Goal: Register for event/course: Register for event/course

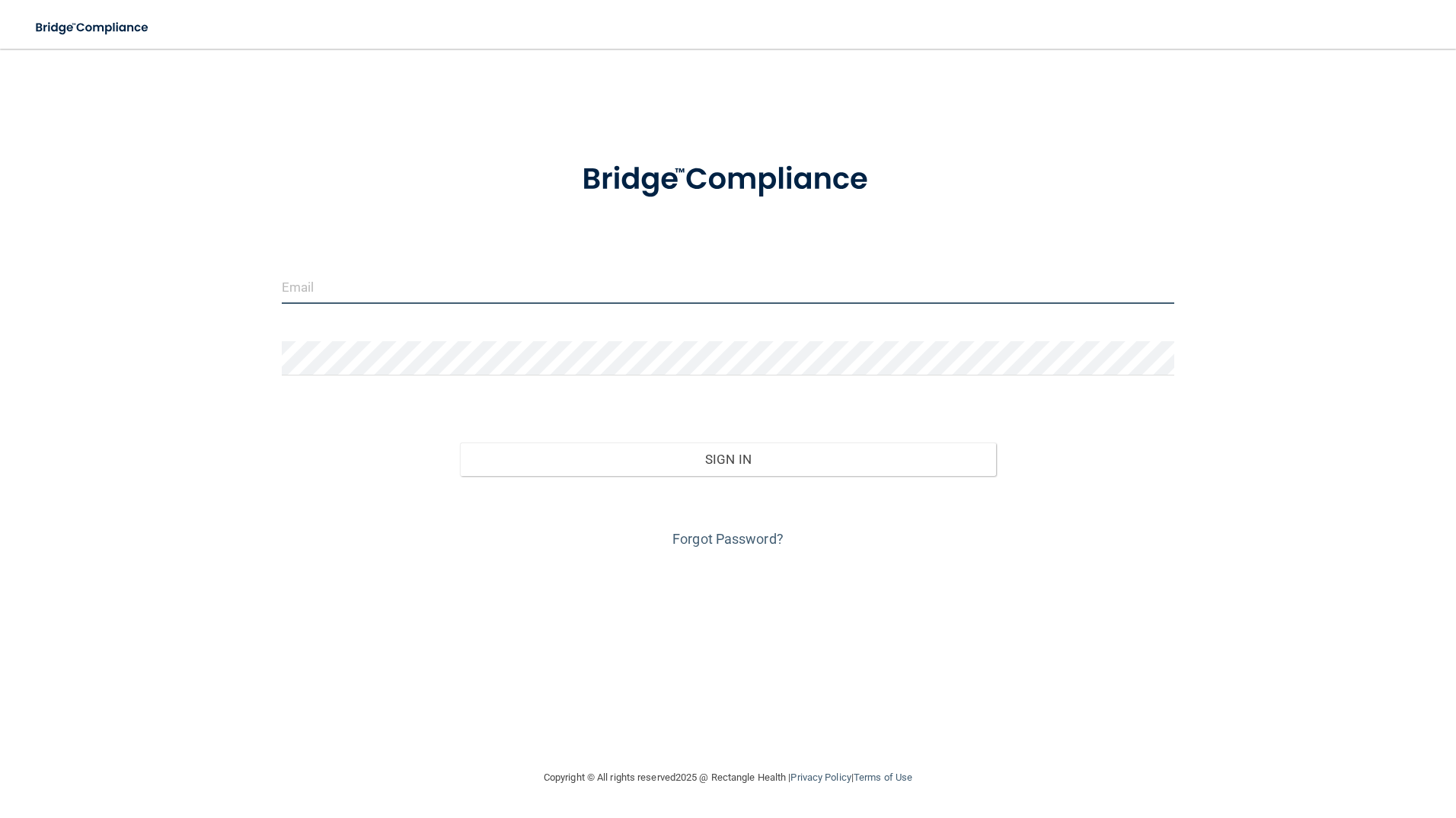
click at [375, 286] on input "email" at bounding box center [728, 287] width 894 height 34
type input "[EMAIL_ADDRESS][DOMAIN_NAME]"
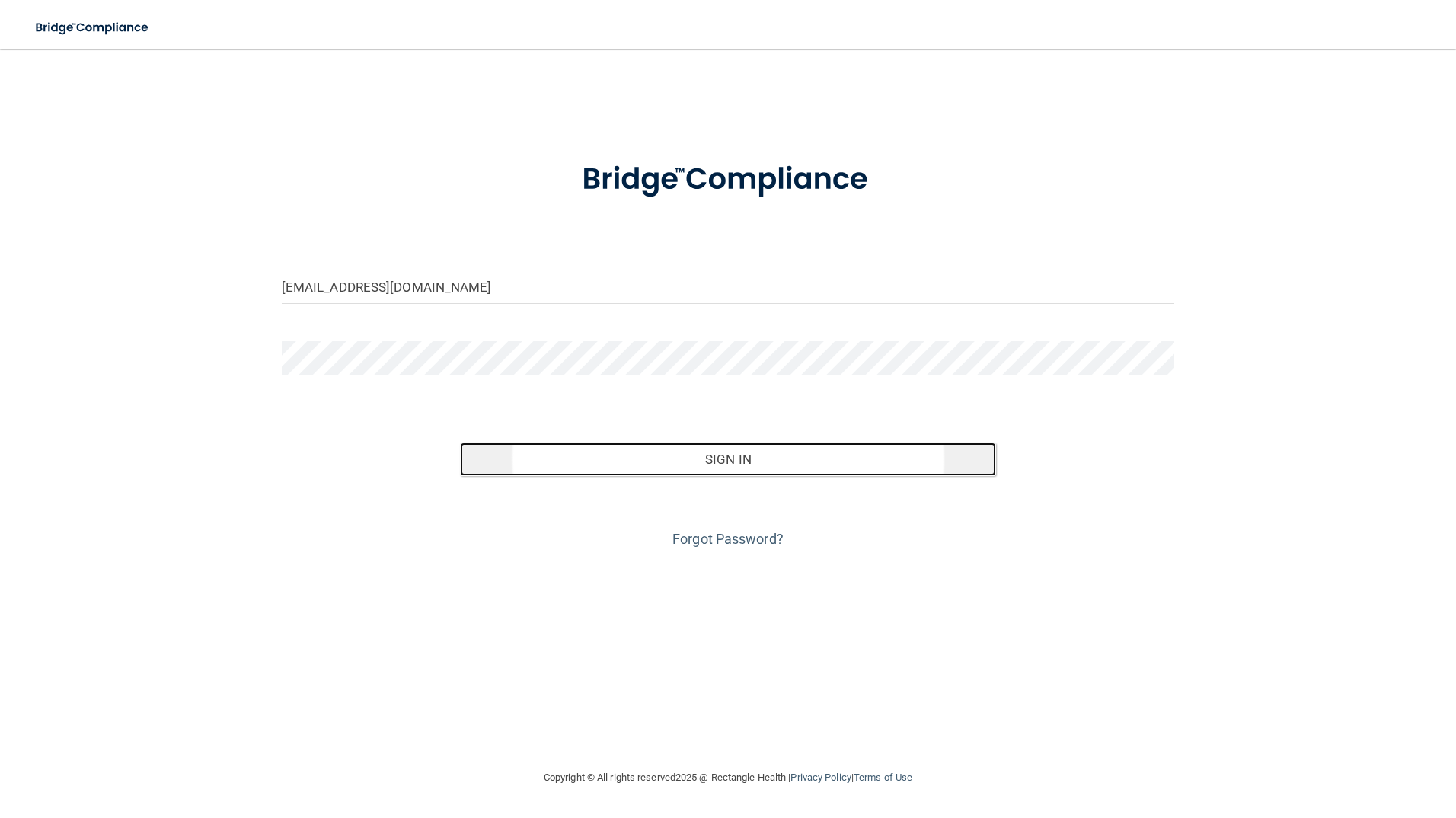
click at [680, 464] on button "Sign In" at bounding box center [728, 459] width 536 height 34
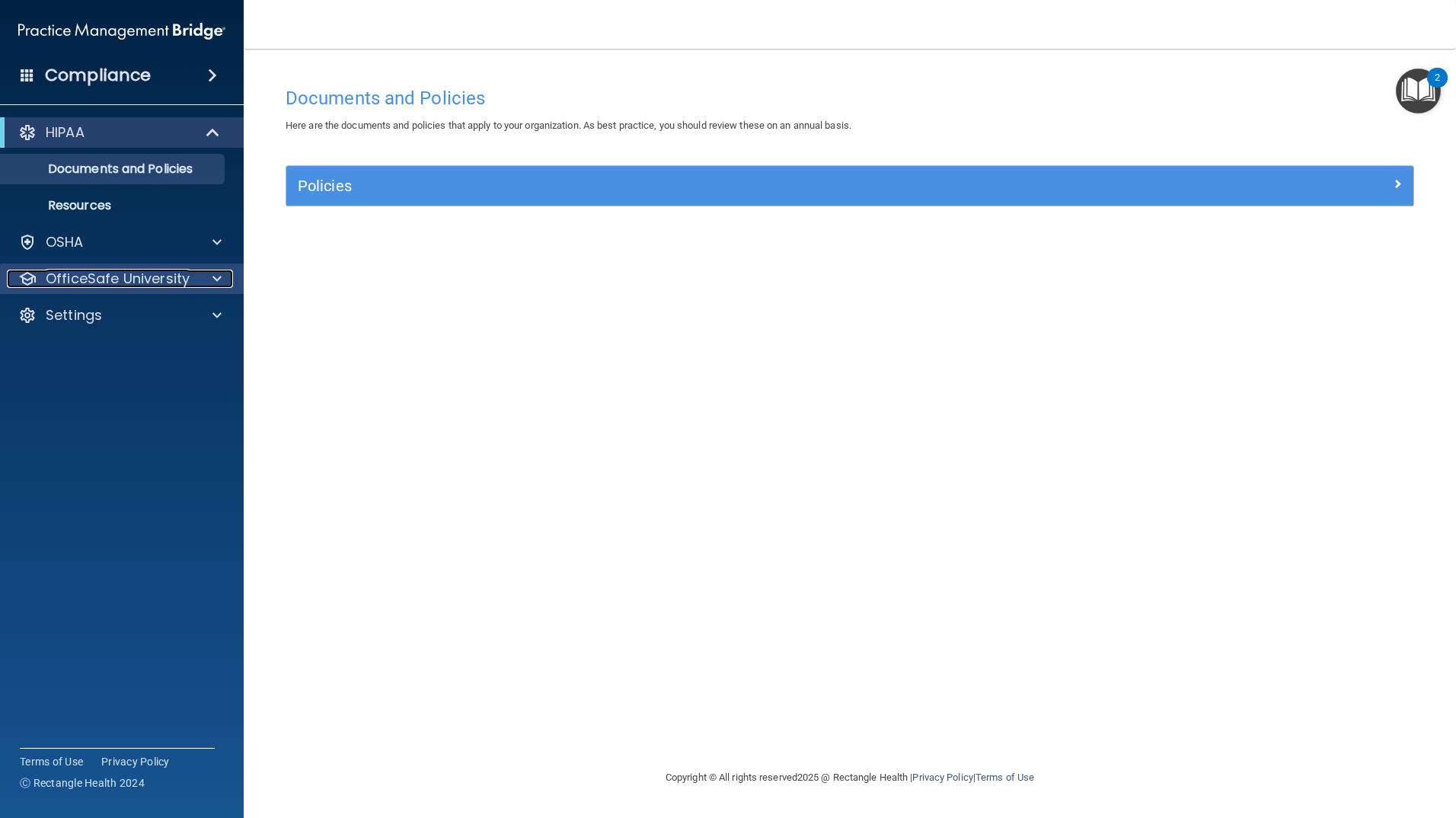
click at [220, 276] on span at bounding box center [217, 278] width 9 height 18
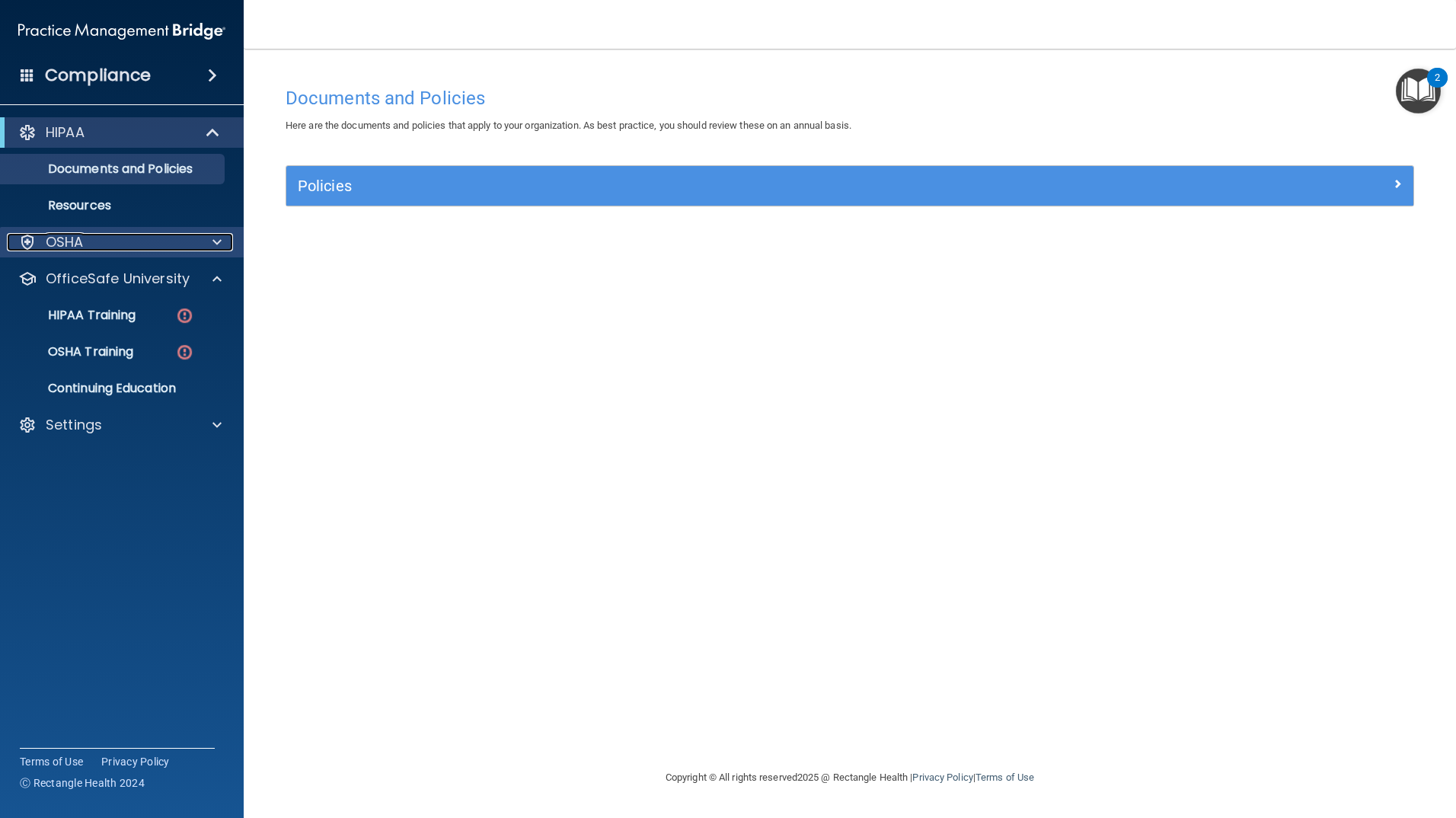
click at [213, 245] on span at bounding box center [217, 242] width 9 height 18
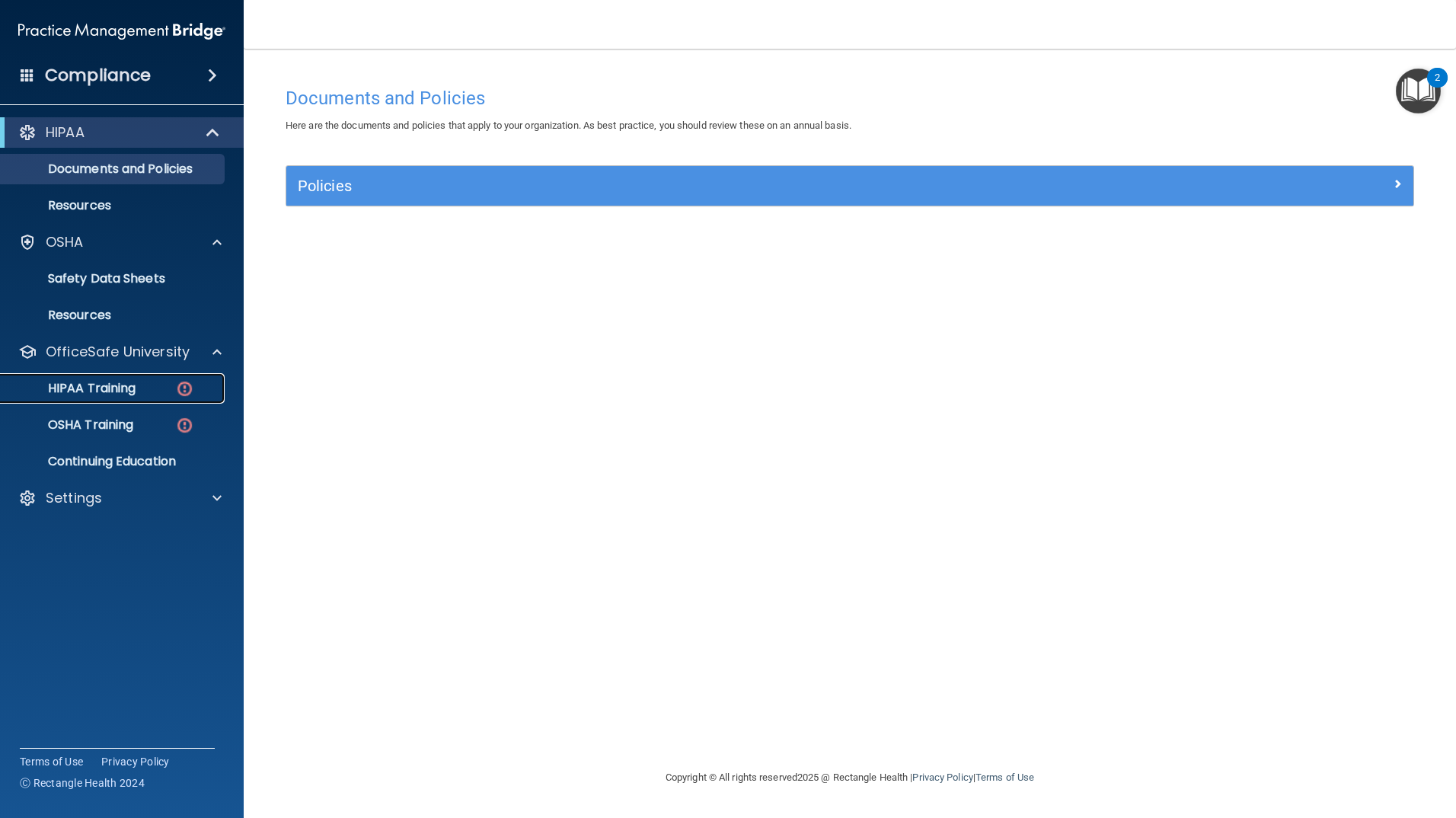
click at [147, 385] on div "HIPAA Training" at bounding box center [114, 388] width 208 height 15
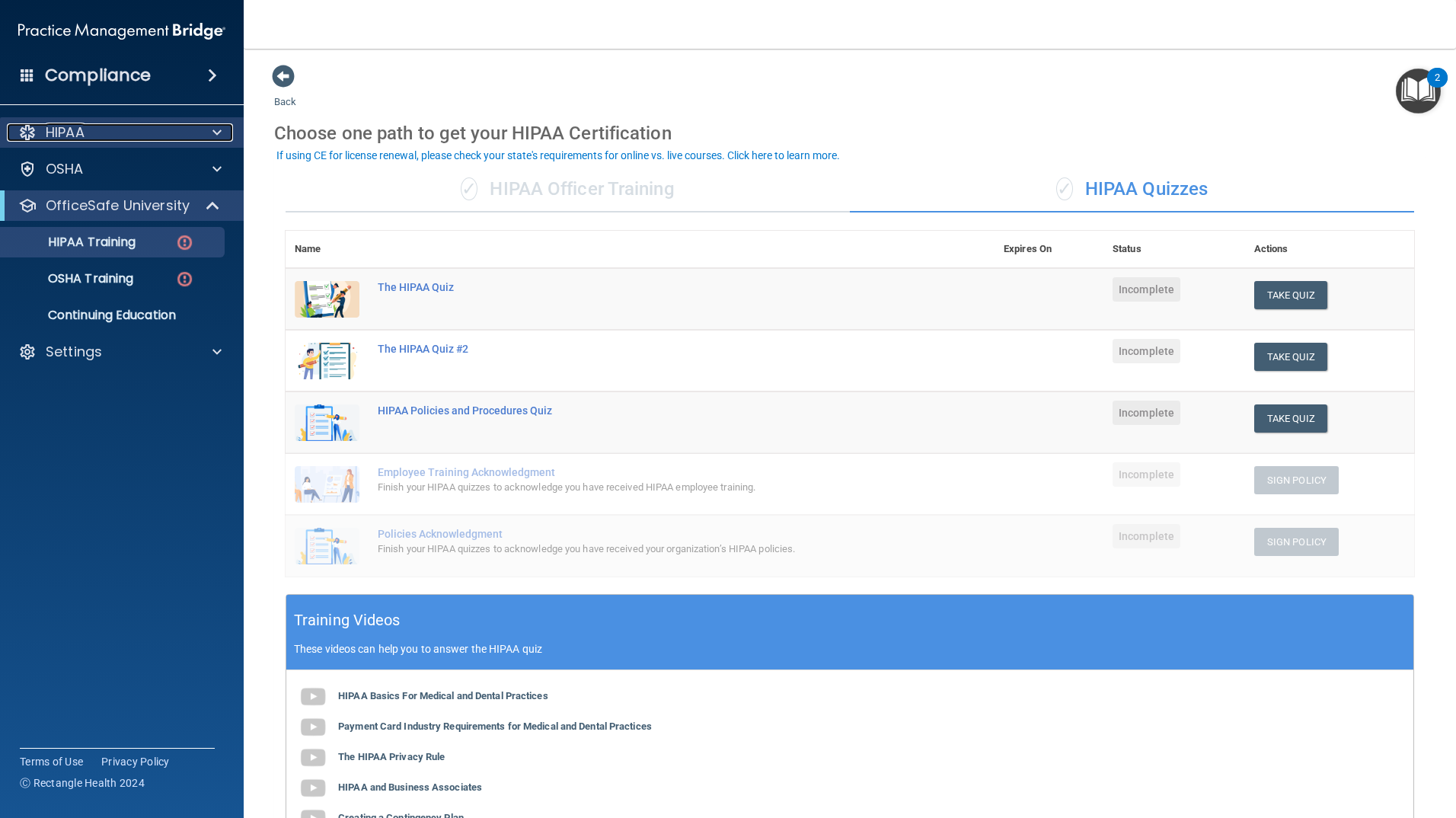
click at [195, 134] on div at bounding box center [214, 132] width 38 height 18
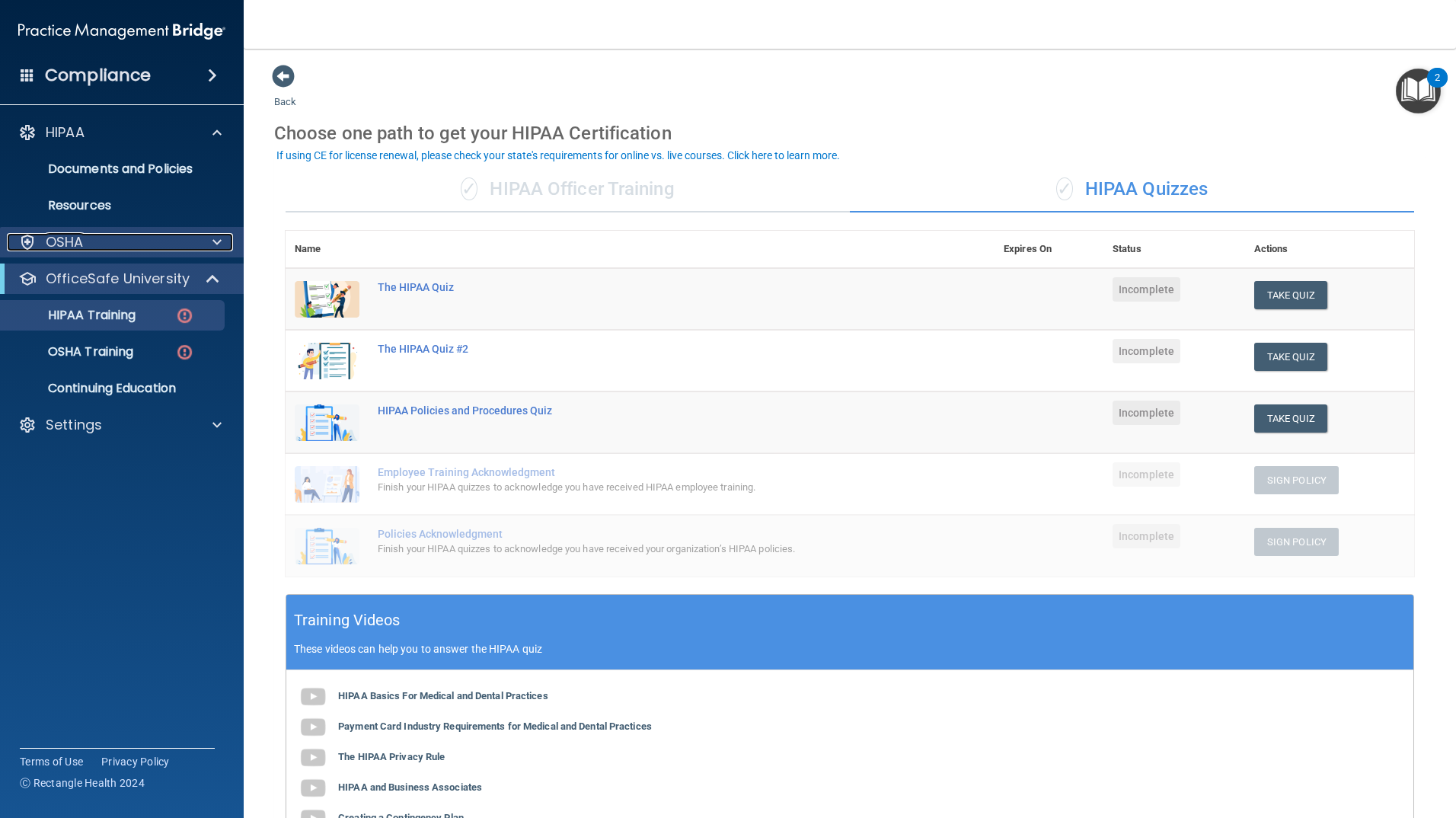
click at [203, 250] on div at bounding box center [214, 242] width 38 height 18
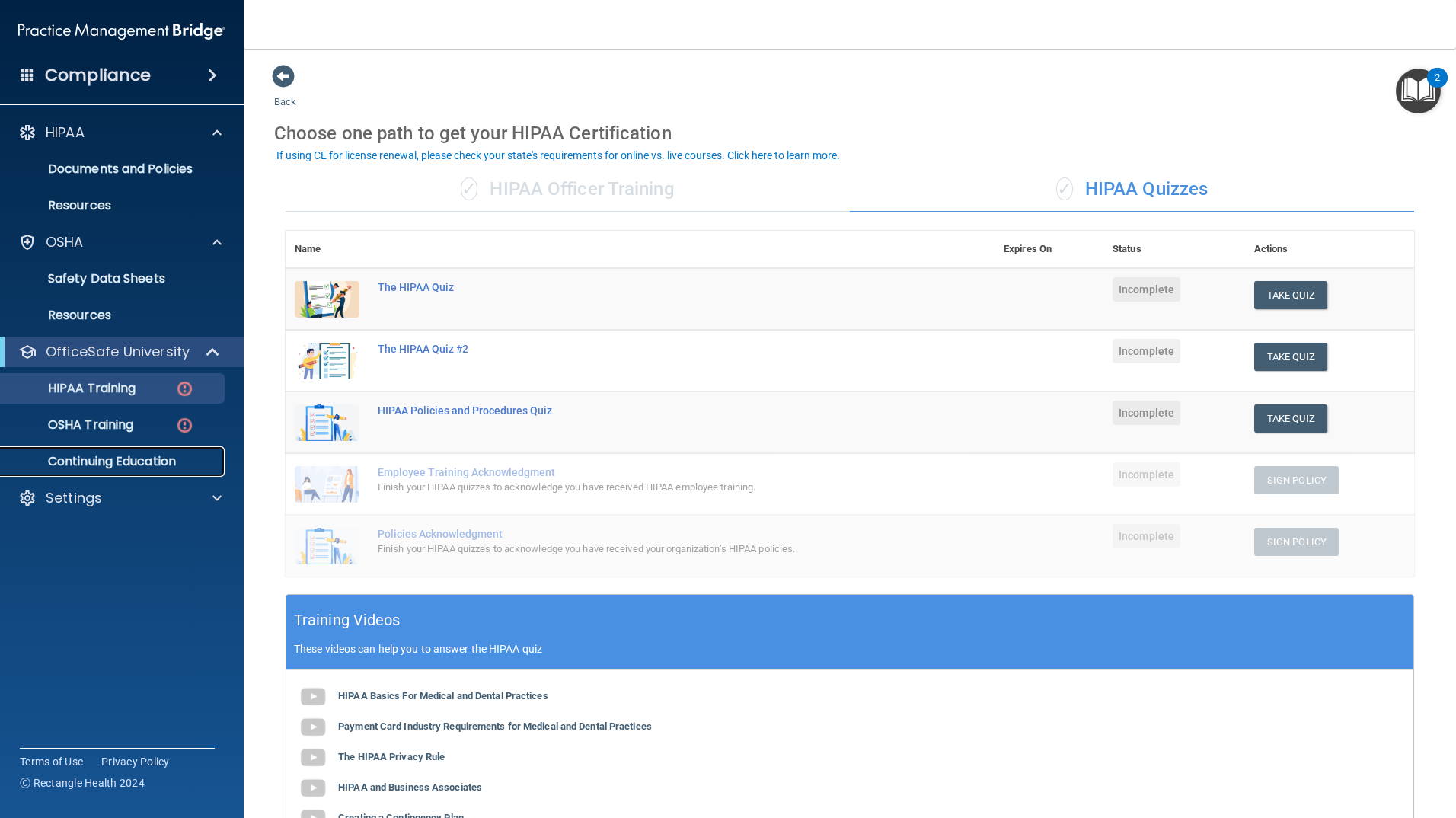
click at [171, 455] on p "Continuing Education" at bounding box center [114, 461] width 208 height 15
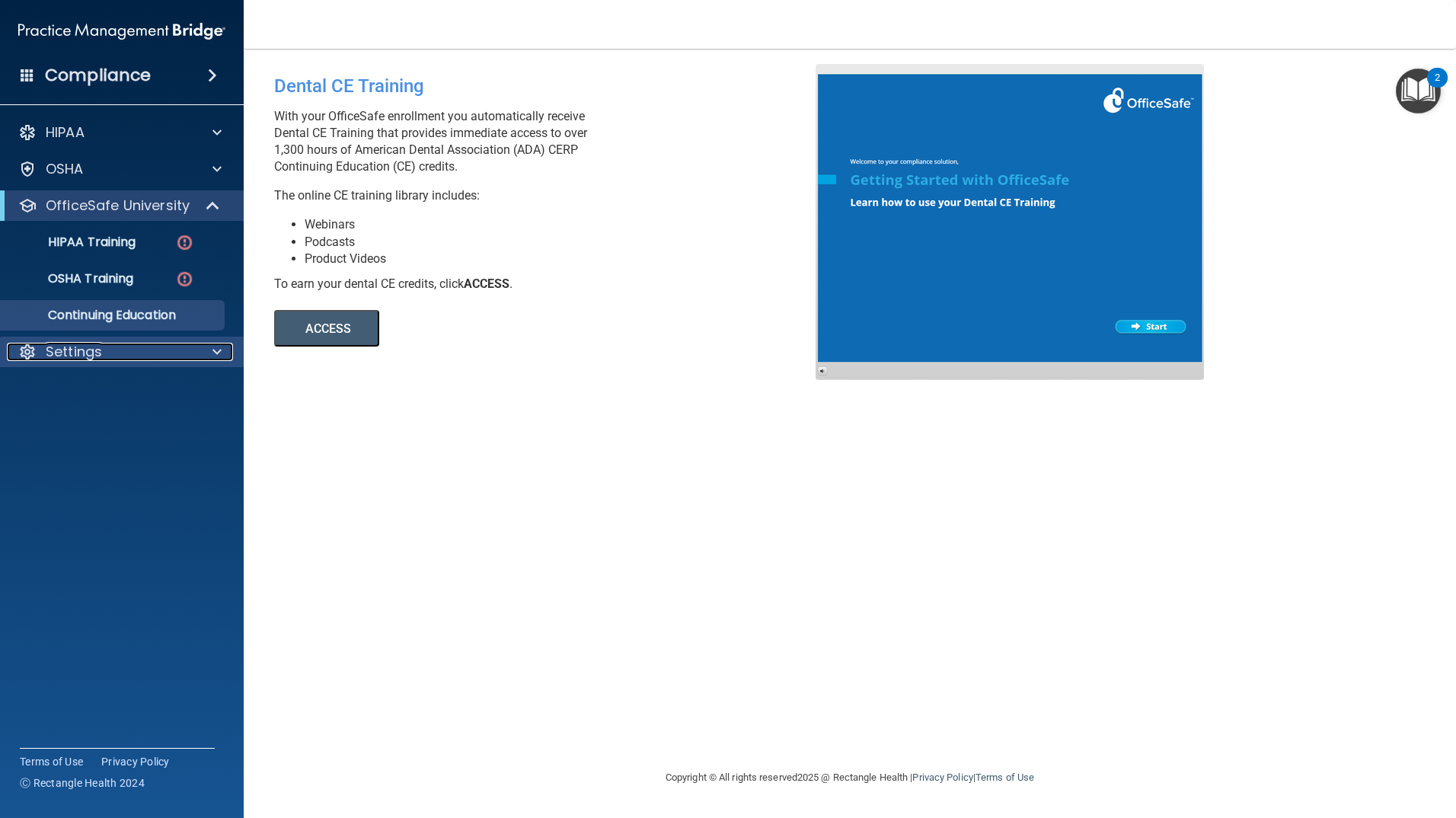
click at [199, 345] on div at bounding box center [214, 351] width 38 height 18
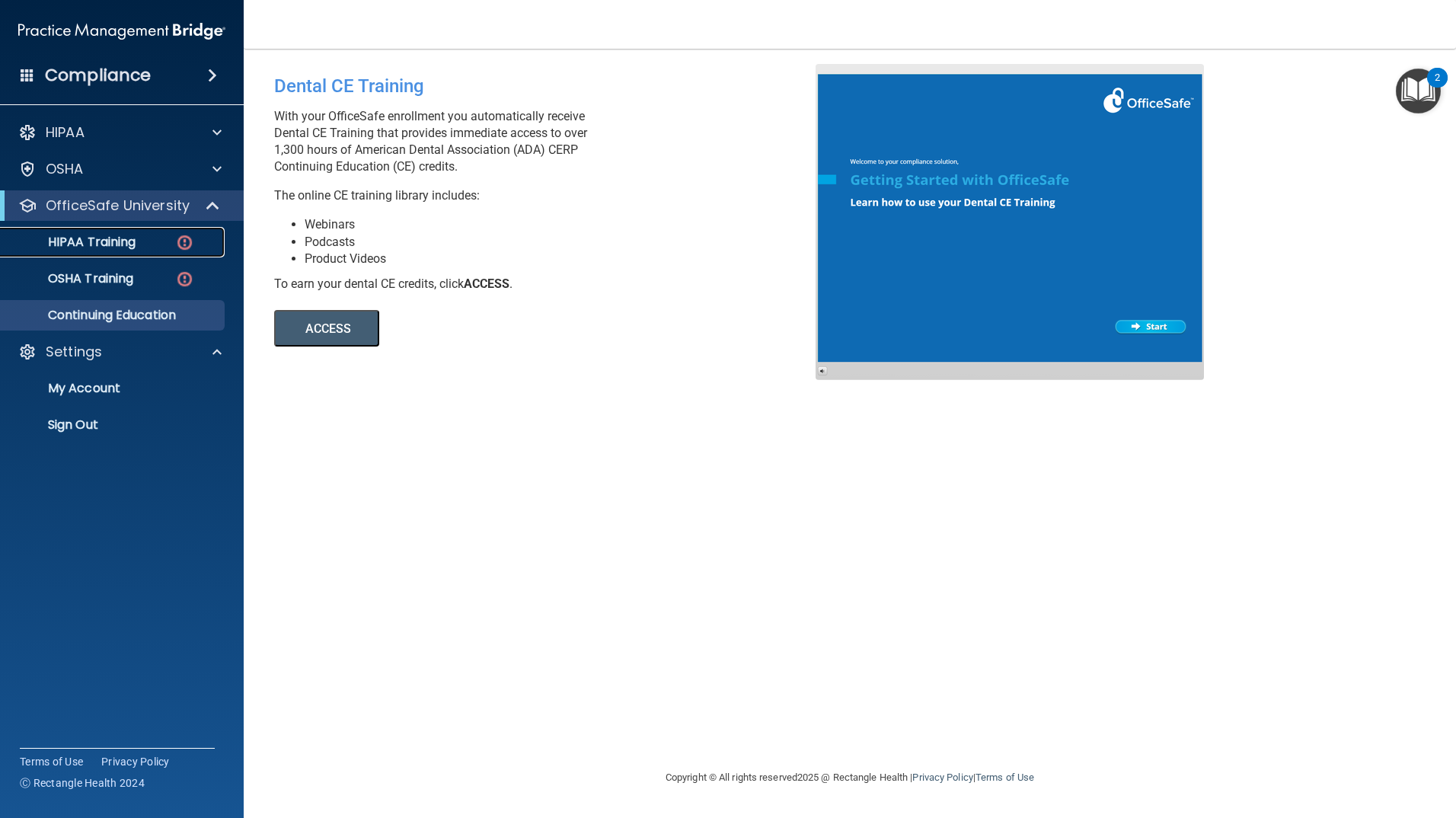
click at [185, 241] on img at bounding box center [185, 242] width 19 height 19
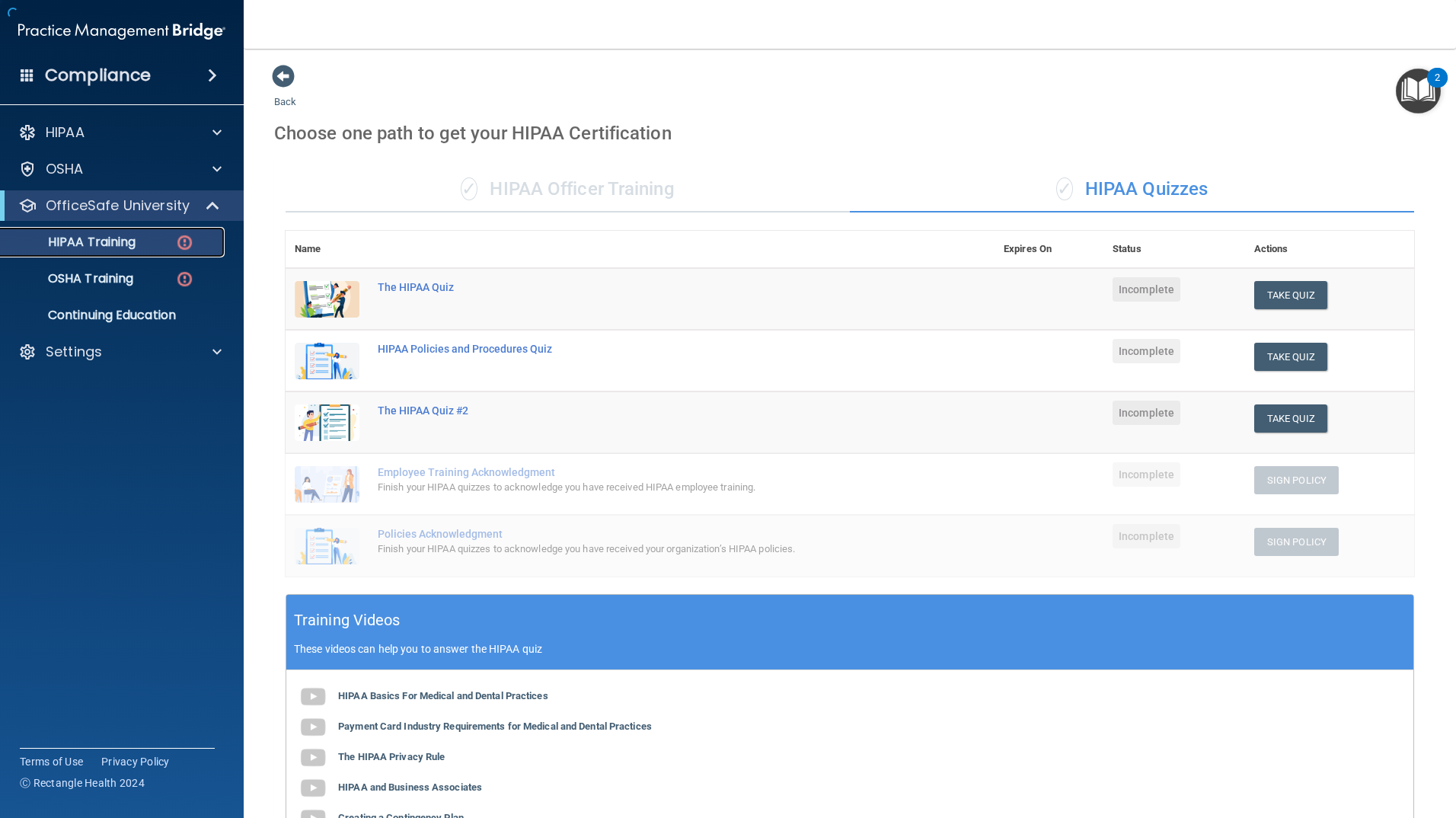
click at [179, 240] on img at bounding box center [185, 242] width 19 height 19
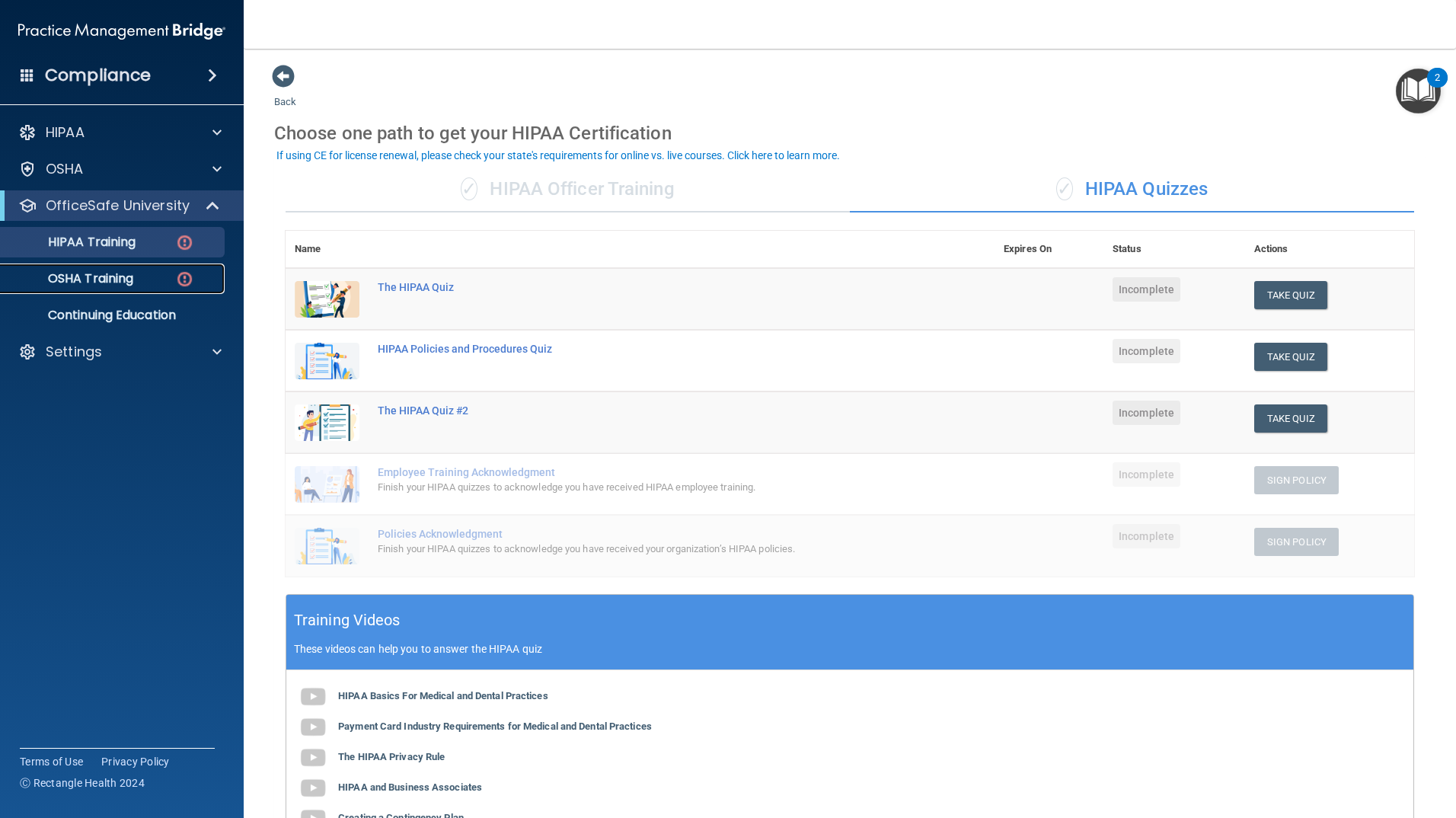
click at [197, 278] on div "OSHA Training" at bounding box center [114, 278] width 208 height 15
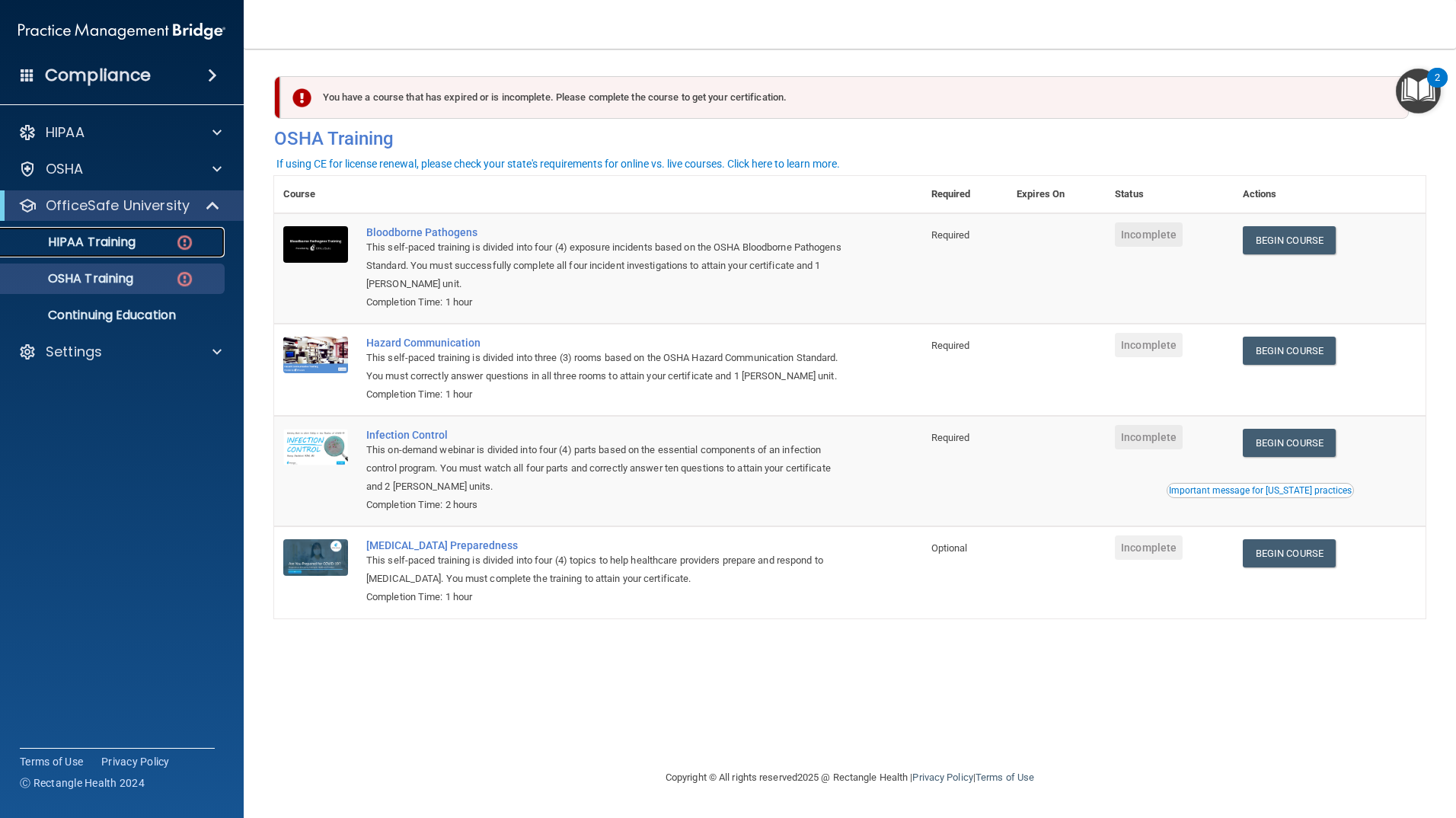
click at [181, 233] on img at bounding box center [185, 242] width 19 height 19
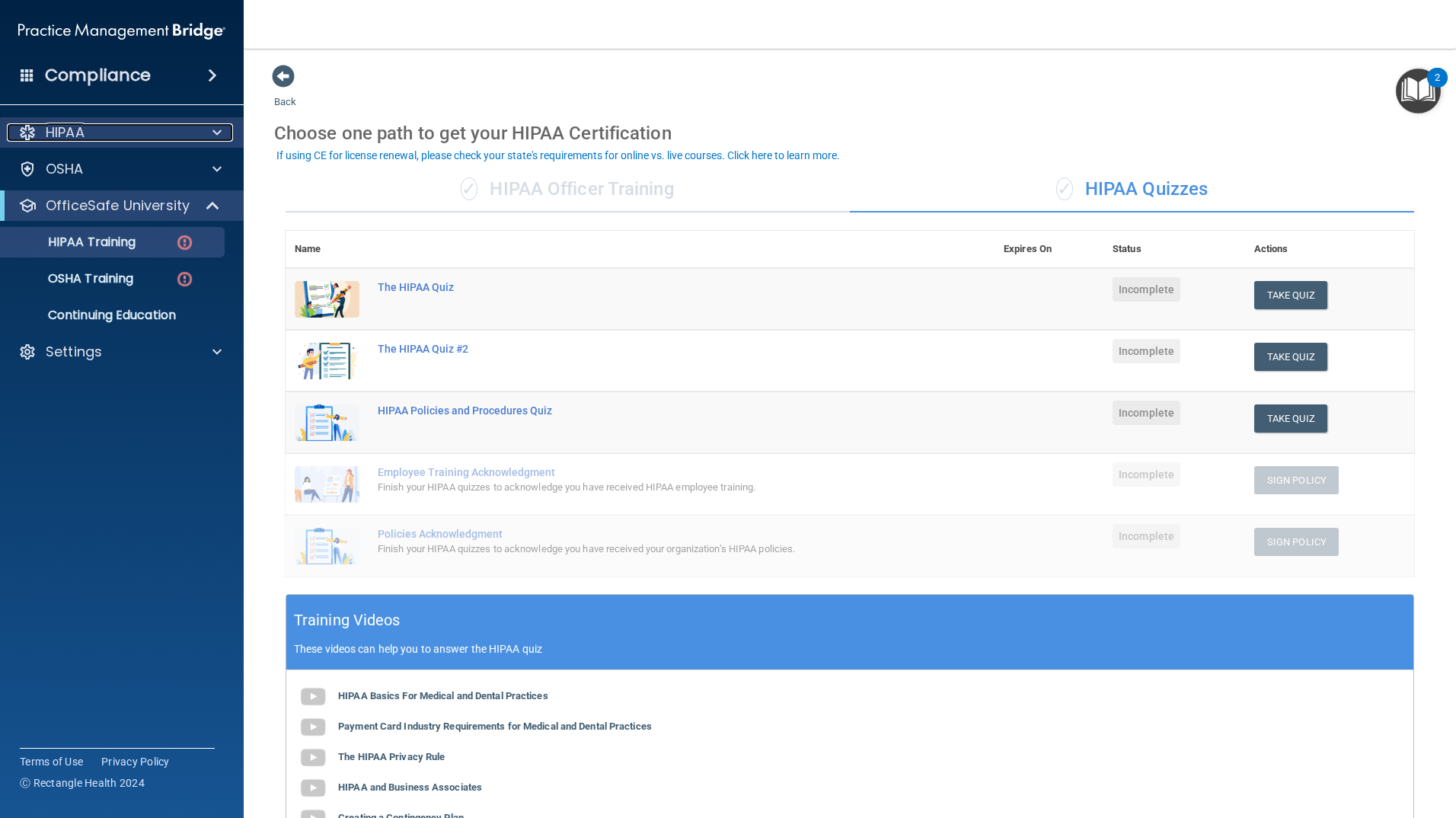
click at [228, 134] on div at bounding box center [214, 132] width 38 height 18
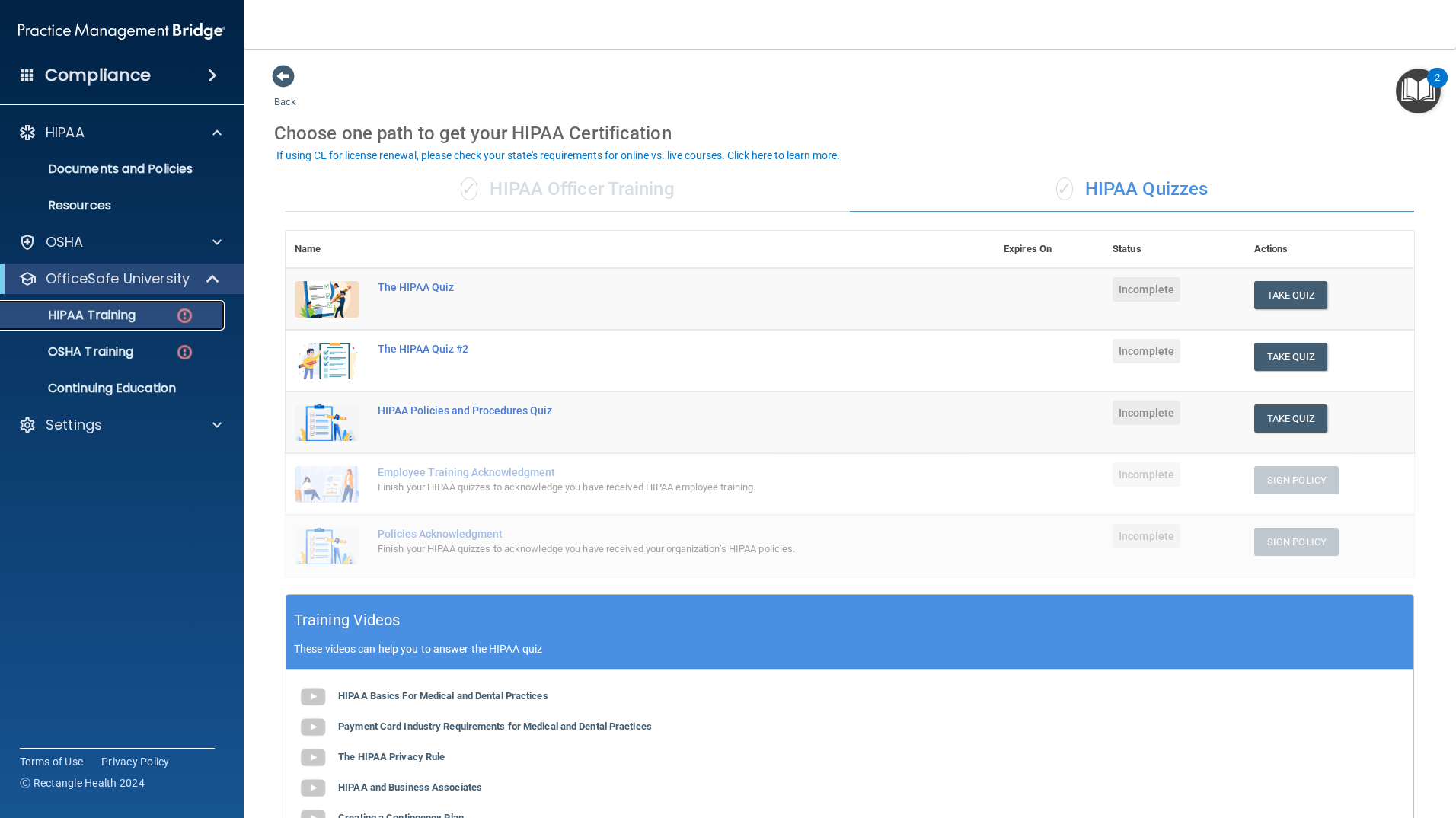
click at [145, 318] on div "HIPAA Training" at bounding box center [114, 314] width 208 height 15
click at [95, 339] on link "OSHA Training" at bounding box center [105, 352] width 240 height 30
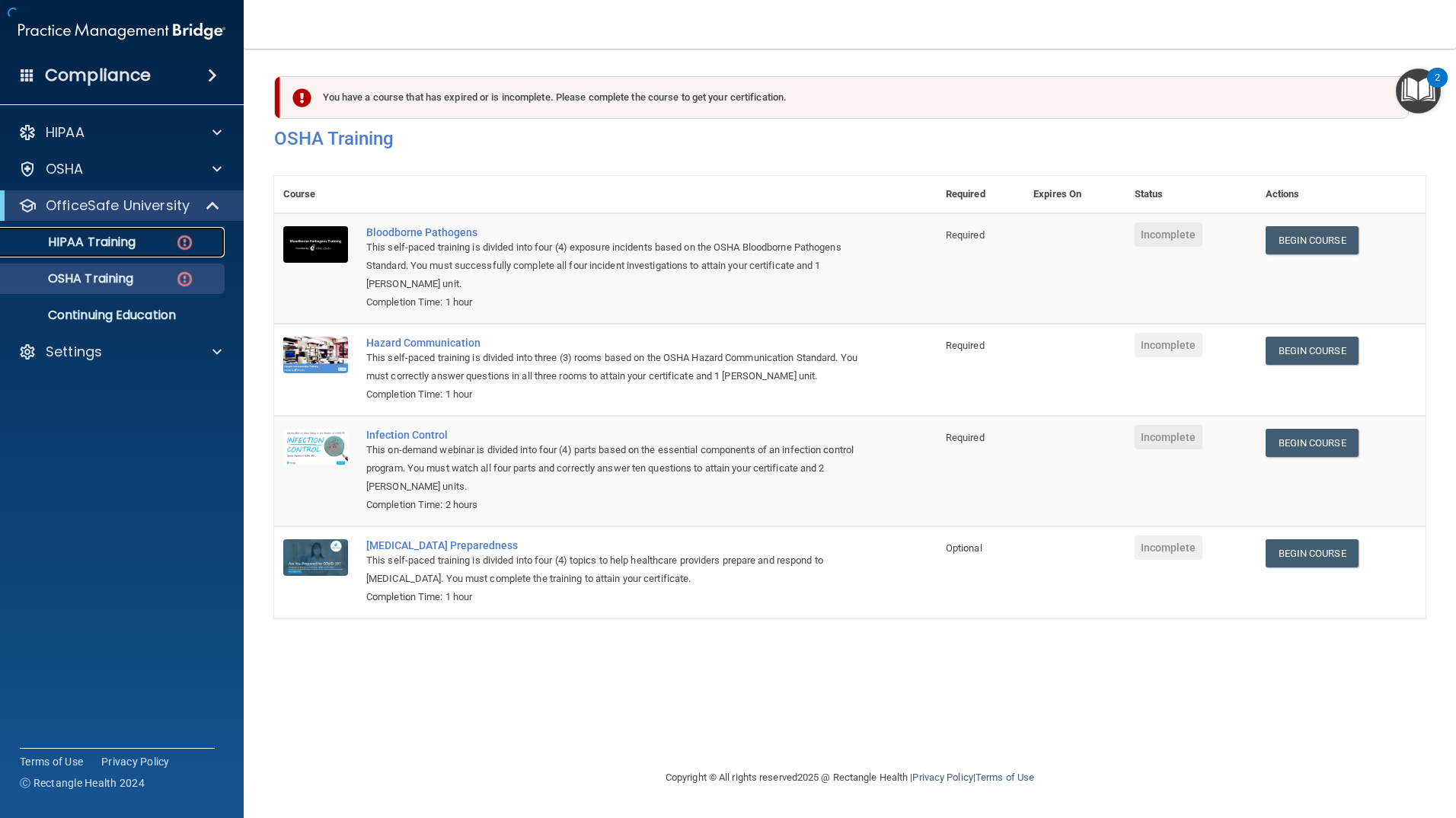
click at [124, 249] on p "HIPAA Training" at bounding box center [73, 242] width 126 height 15
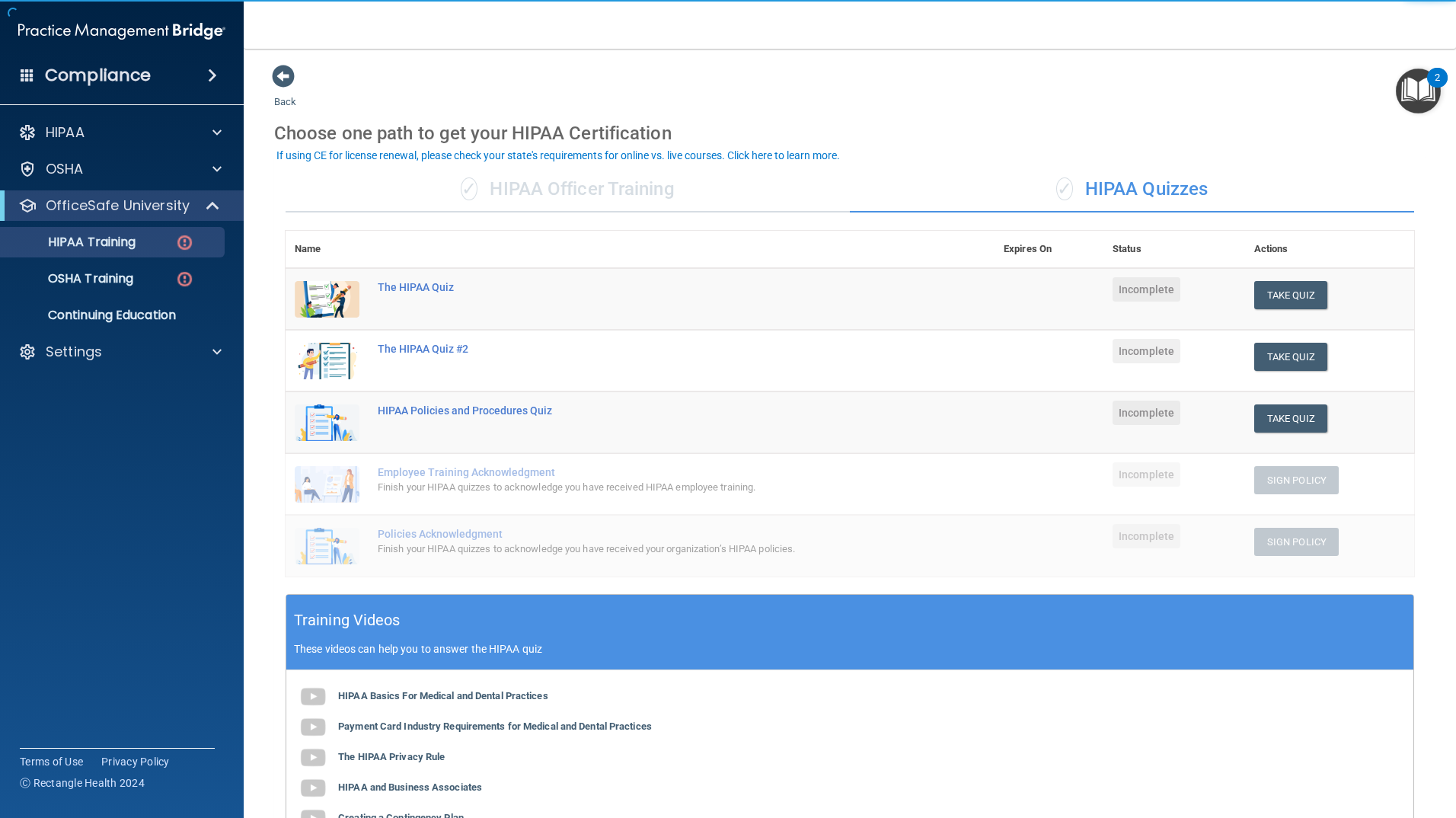
click at [333, 288] on img at bounding box center [327, 299] width 65 height 37
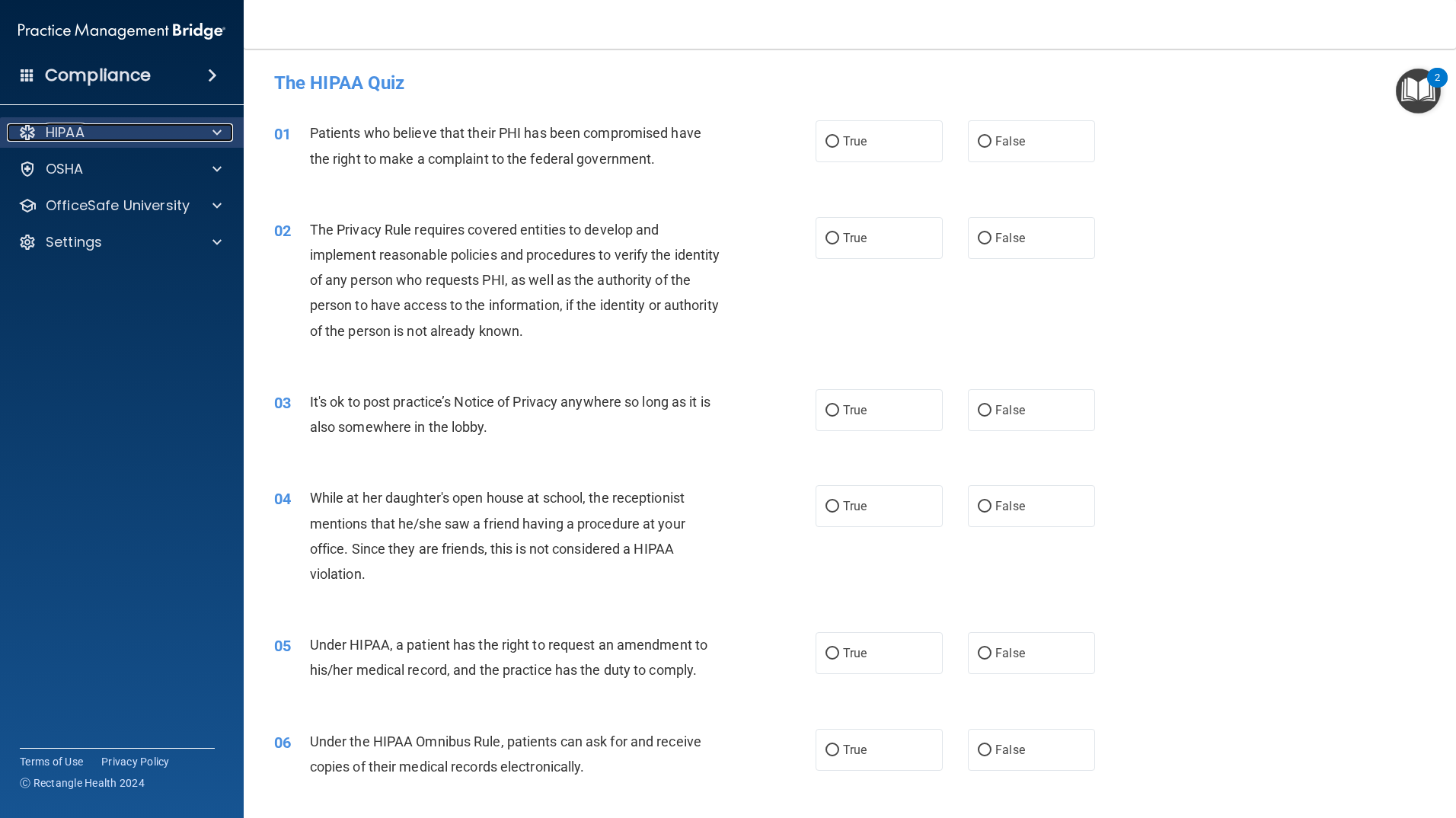
click at [104, 131] on div "HIPAA" at bounding box center [102, 132] width 189 height 18
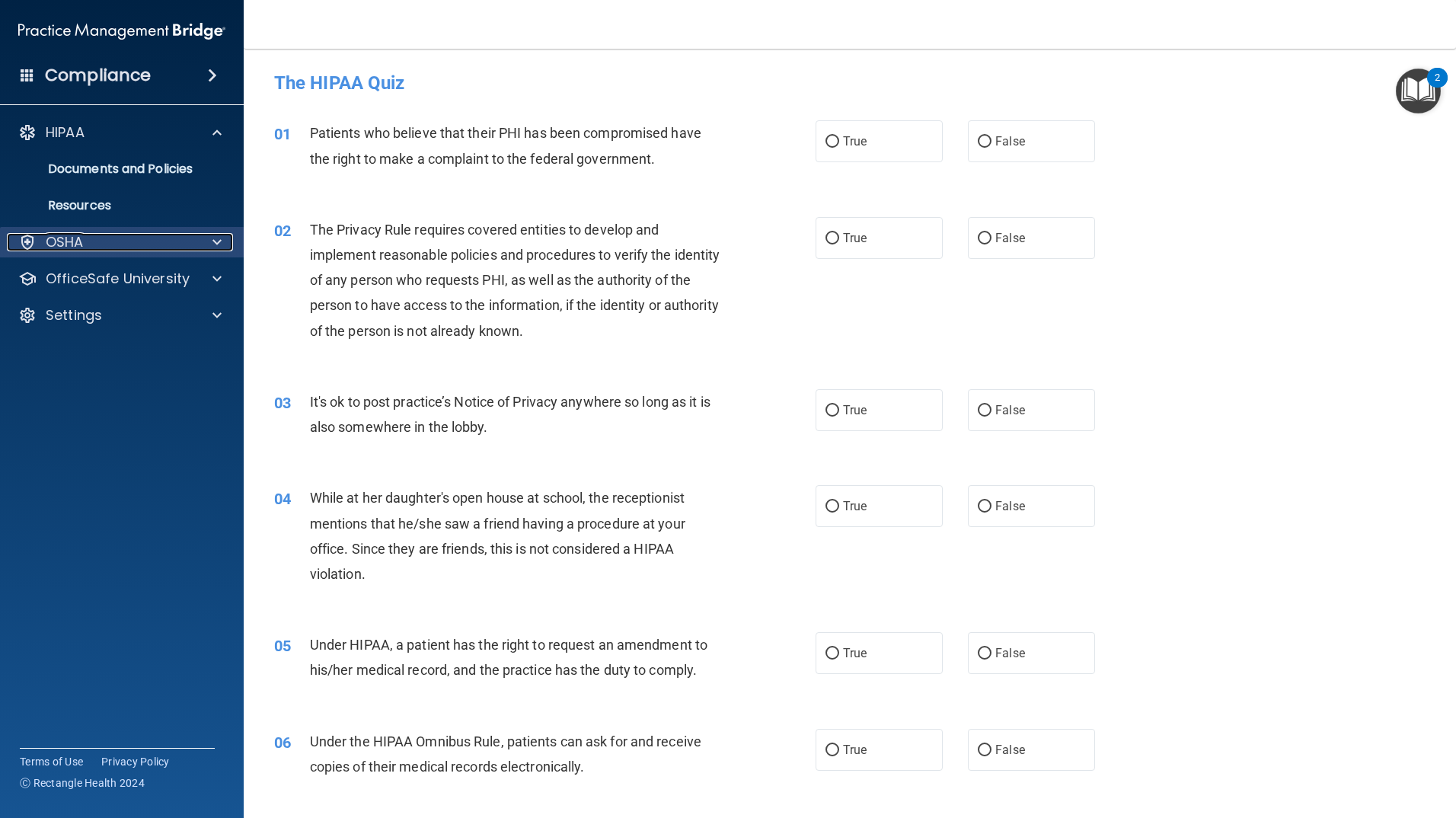
click at [170, 233] on div "OSHA" at bounding box center [102, 242] width 189 height 18
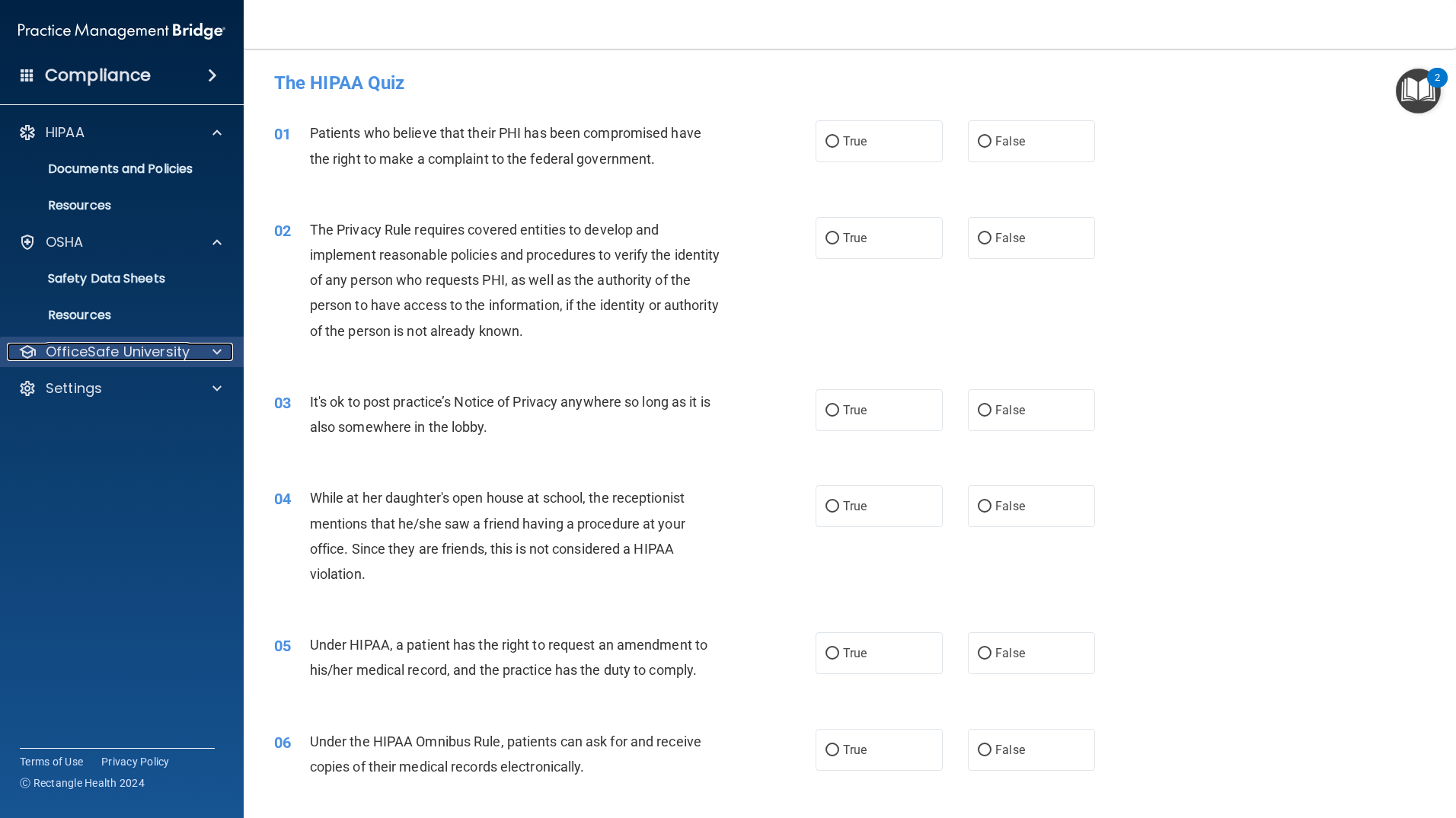
click at [193, 346] on div "OfficeSafe University" at bounding box center [102, 351] width 189 height 18
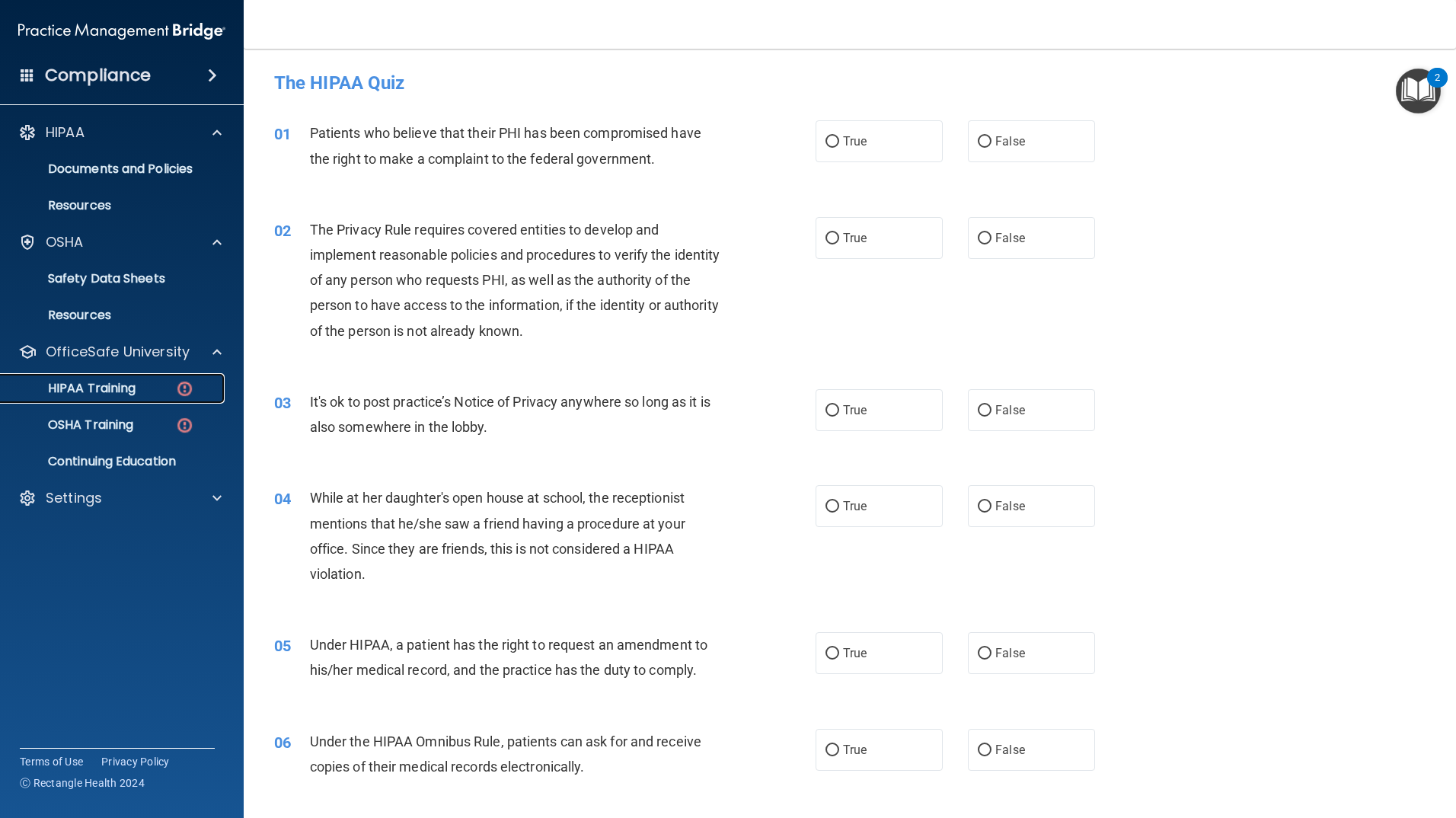
click at [138, 384] on div "HIPAA Training" at bounding box center [114, 388] width 208 height 15
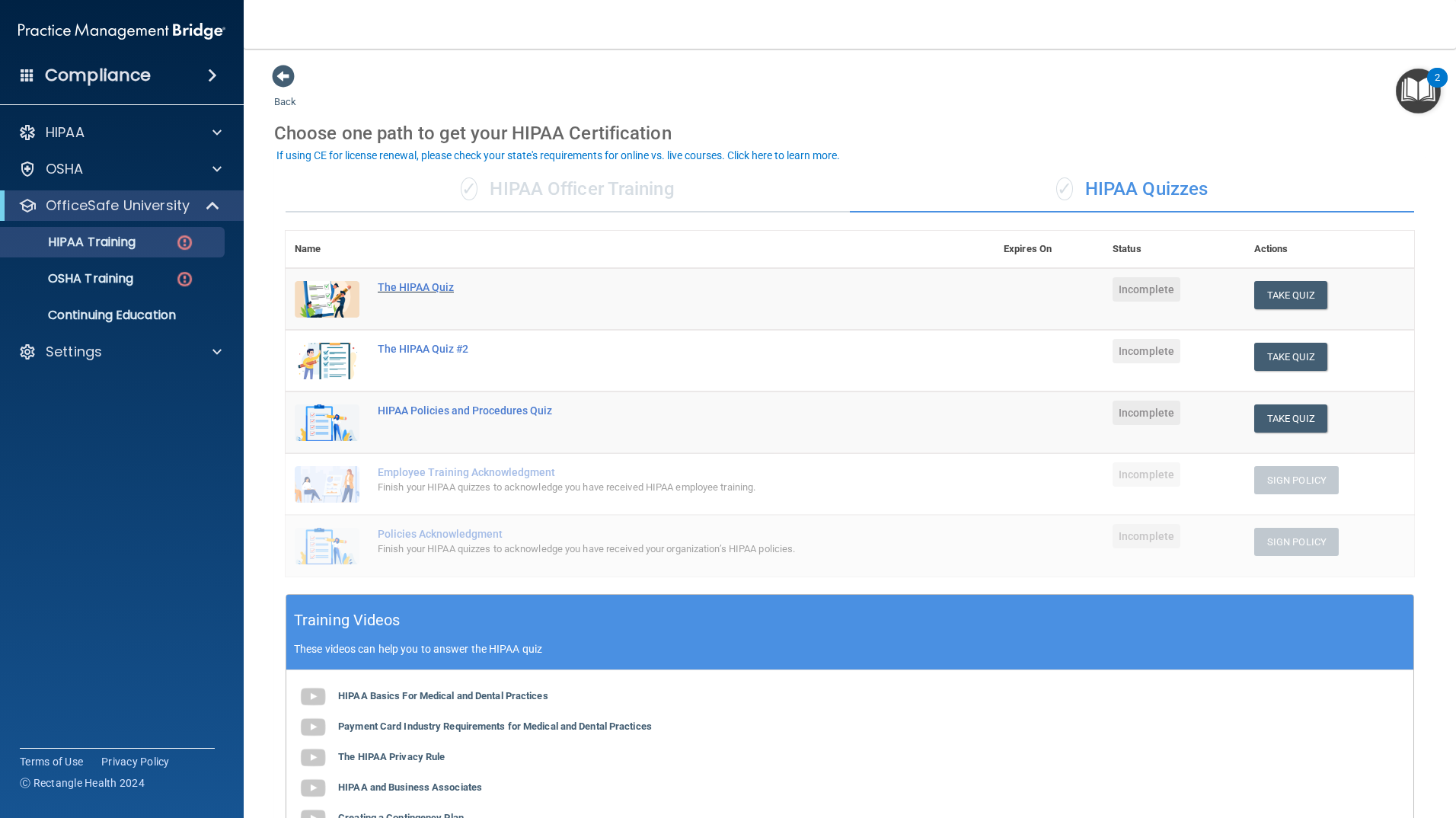
click at [429, 286] on div "The HIPAA Quiz" at bounding box center [648, 287] width 541 height 13
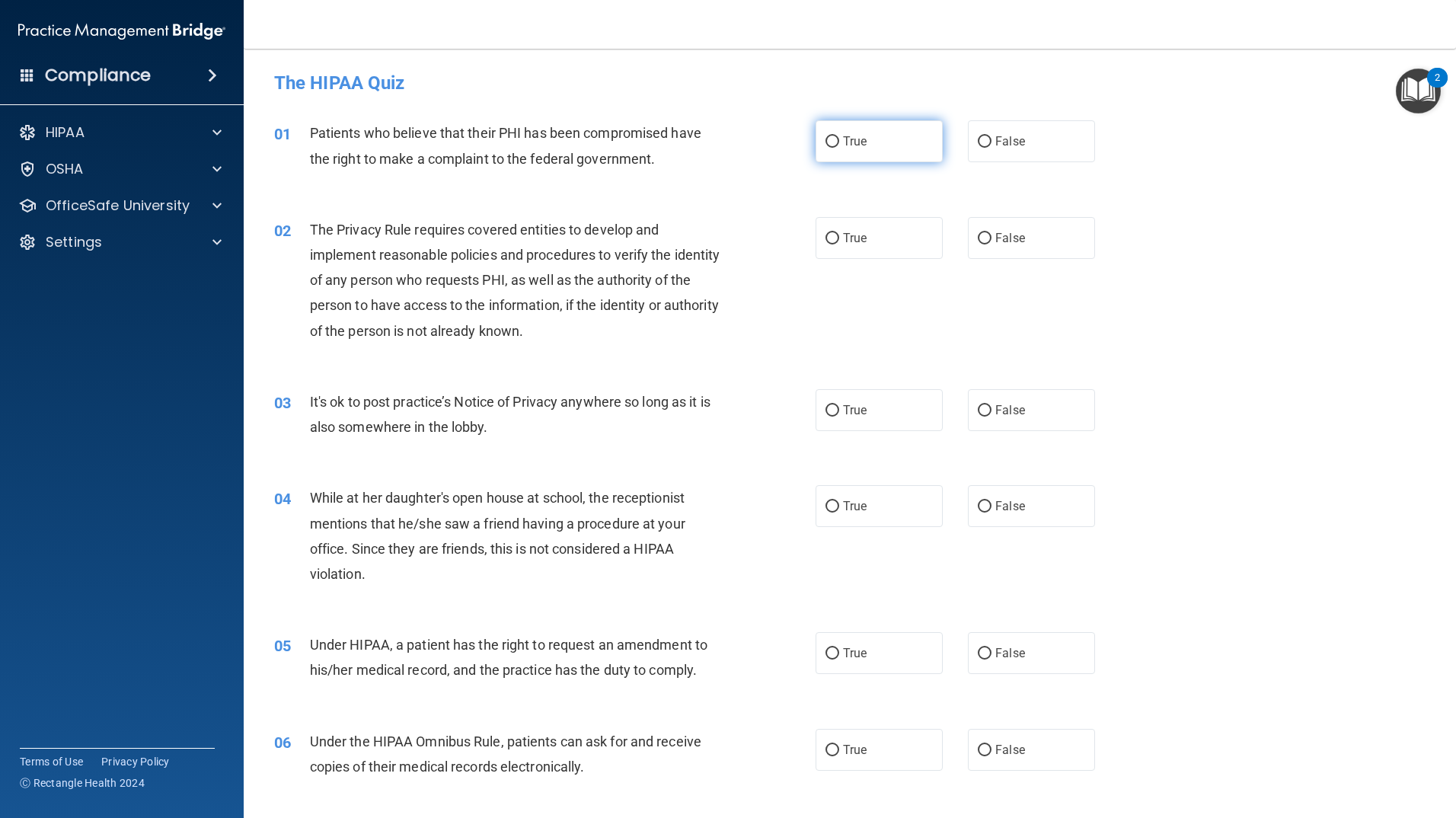
click at [835, 149] on label "True" at bounding box center [879, 142] width 127 height 42
click at [835, 148] on input "True" at bounding box center [833, 142] width 14 height 12
radio input "true"
click at [847, 247] on label "True" at bounding box center [879, 239] width 127 height 42
click at [839, 245] on input "True" at bounding box center [833, 239] width 14 height 12
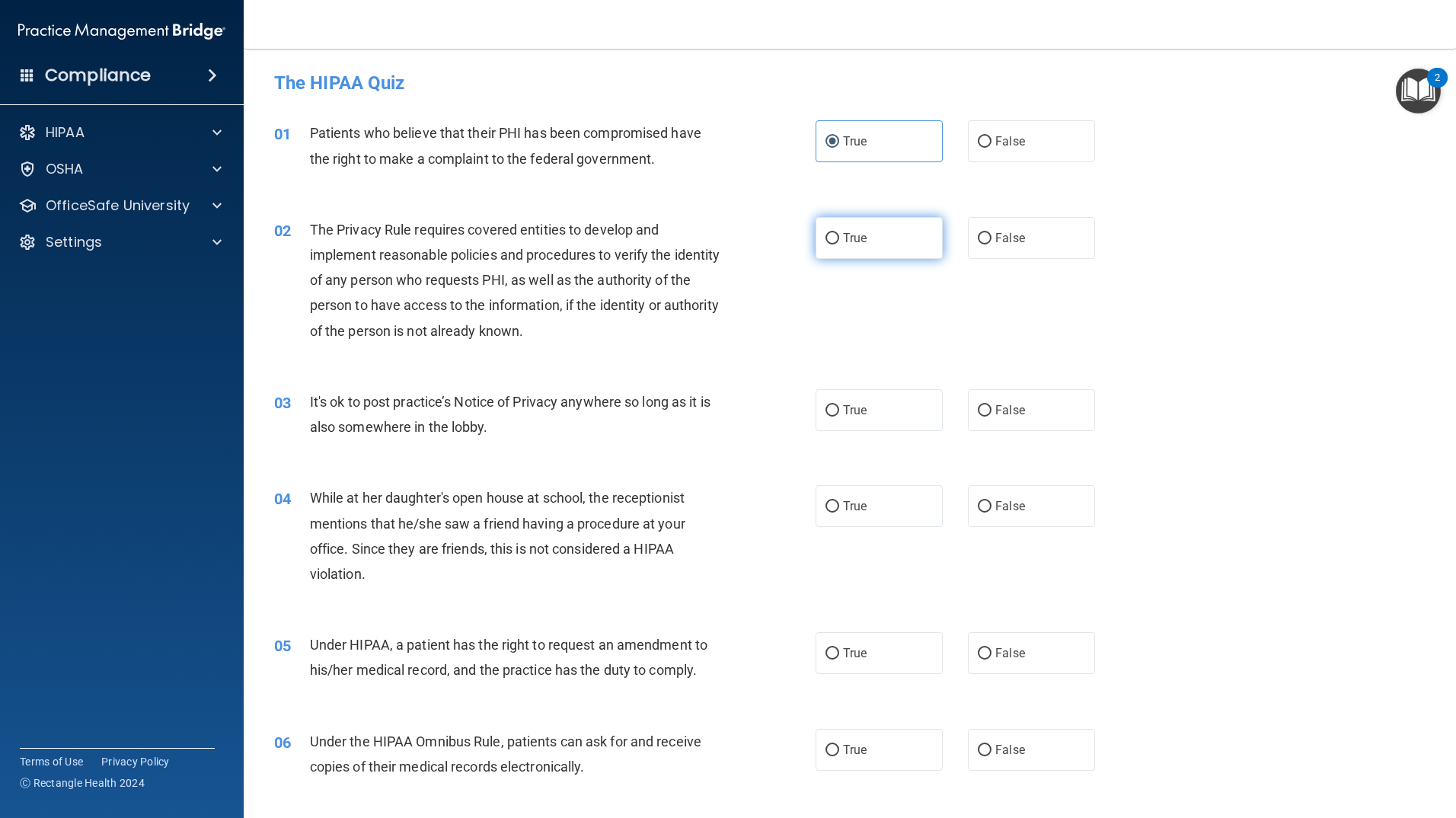
radio input "true"
click at [927, 413] on label "True" at bounding box center [879, 411] width 127 height 42
click at [839, 413] on input "True" at bounding box center [833, 411] width 14 height 12
radio input "true"
click at [845, 516] on label "True" at bounding box center [879, 506] width 127 height 42
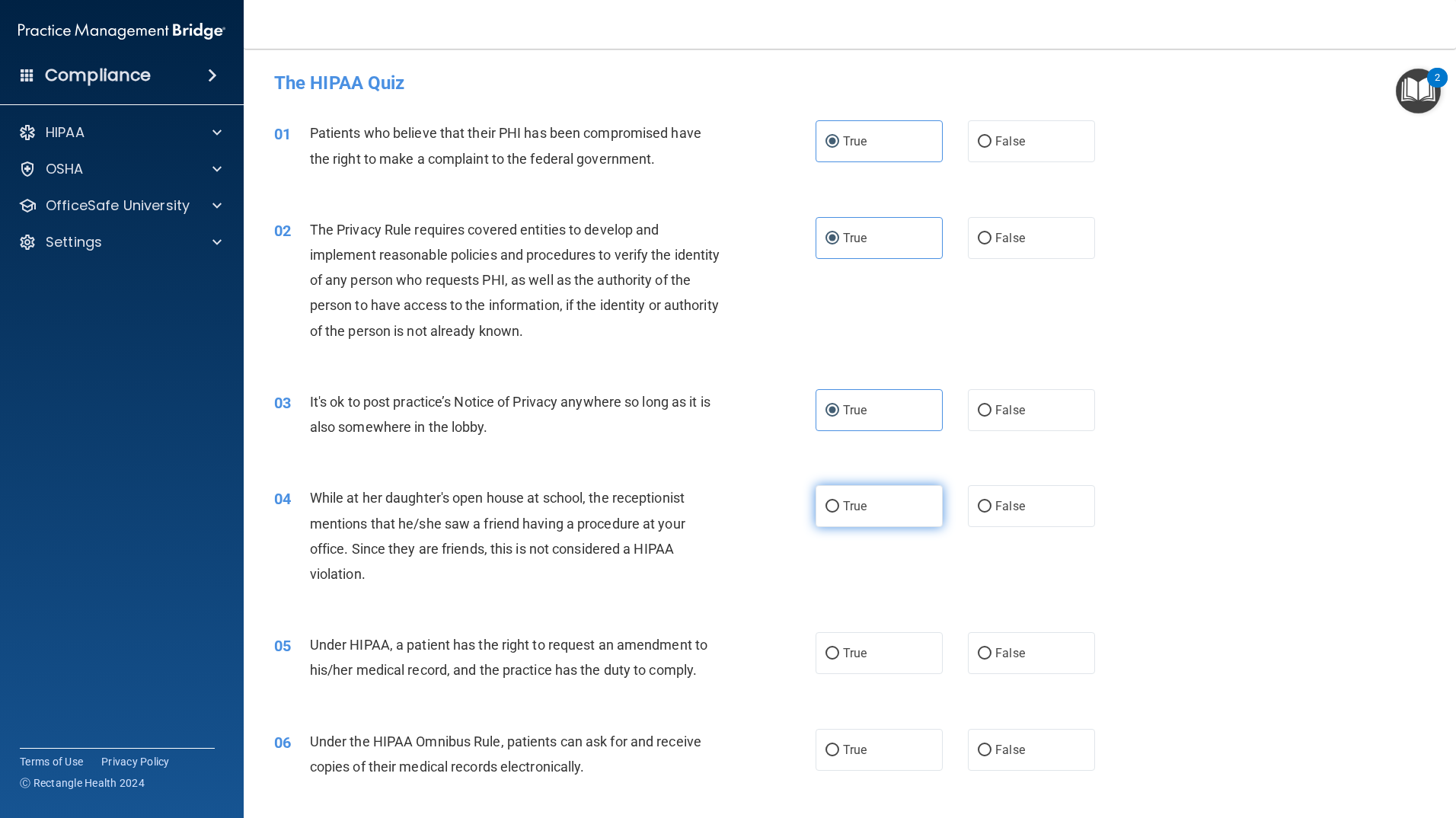
click at [839, 513] on input "True" at bounding box center [833, 507] width 14 height 12
radio input "true"
click at [845, 516] on label "True" at bounding box center [879, 506] width 127 height 42
click at [839, 513] on input "True" at bounding box center [833, 507] width 14 height 12
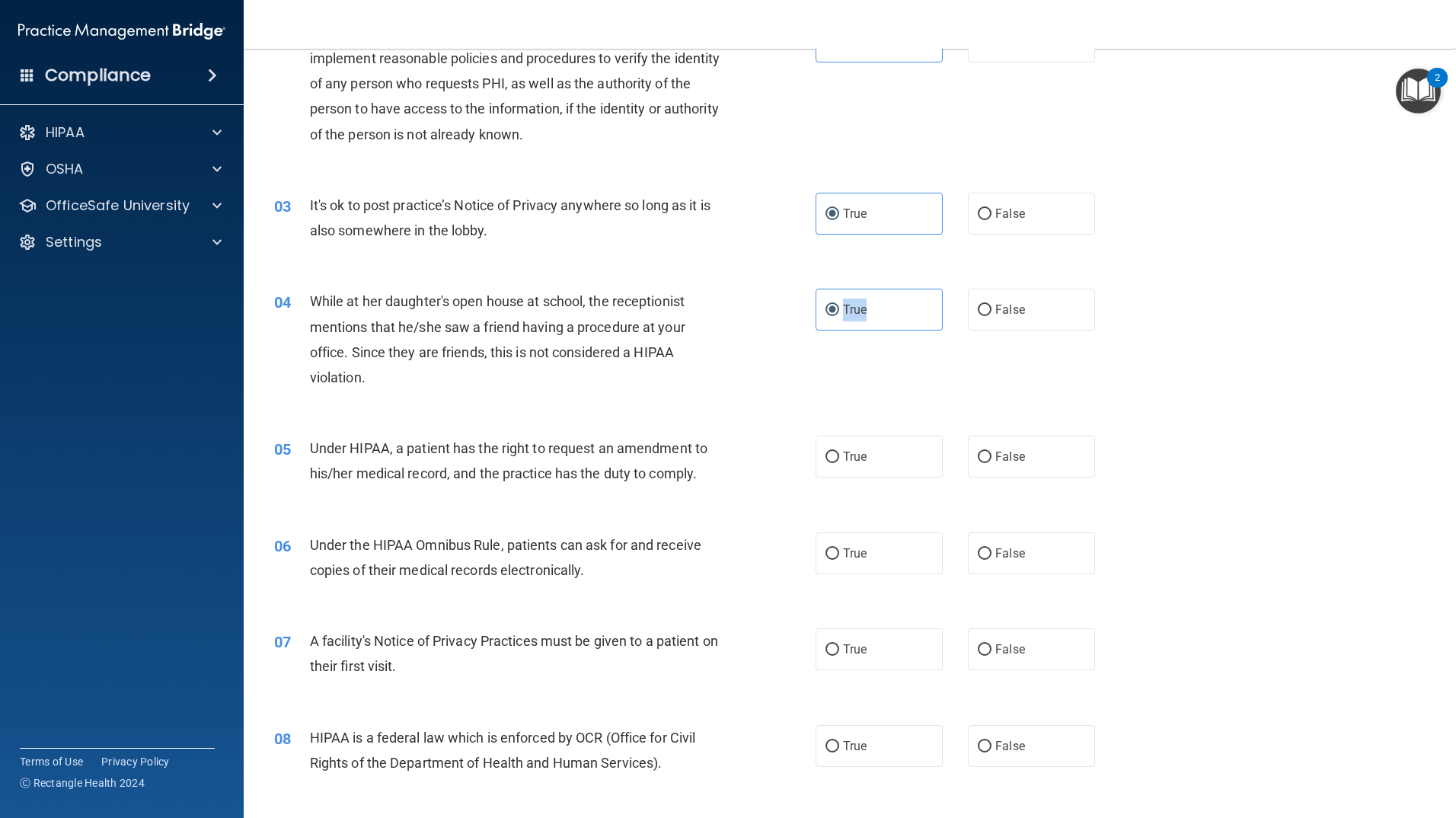
scroll to position [228, 0]
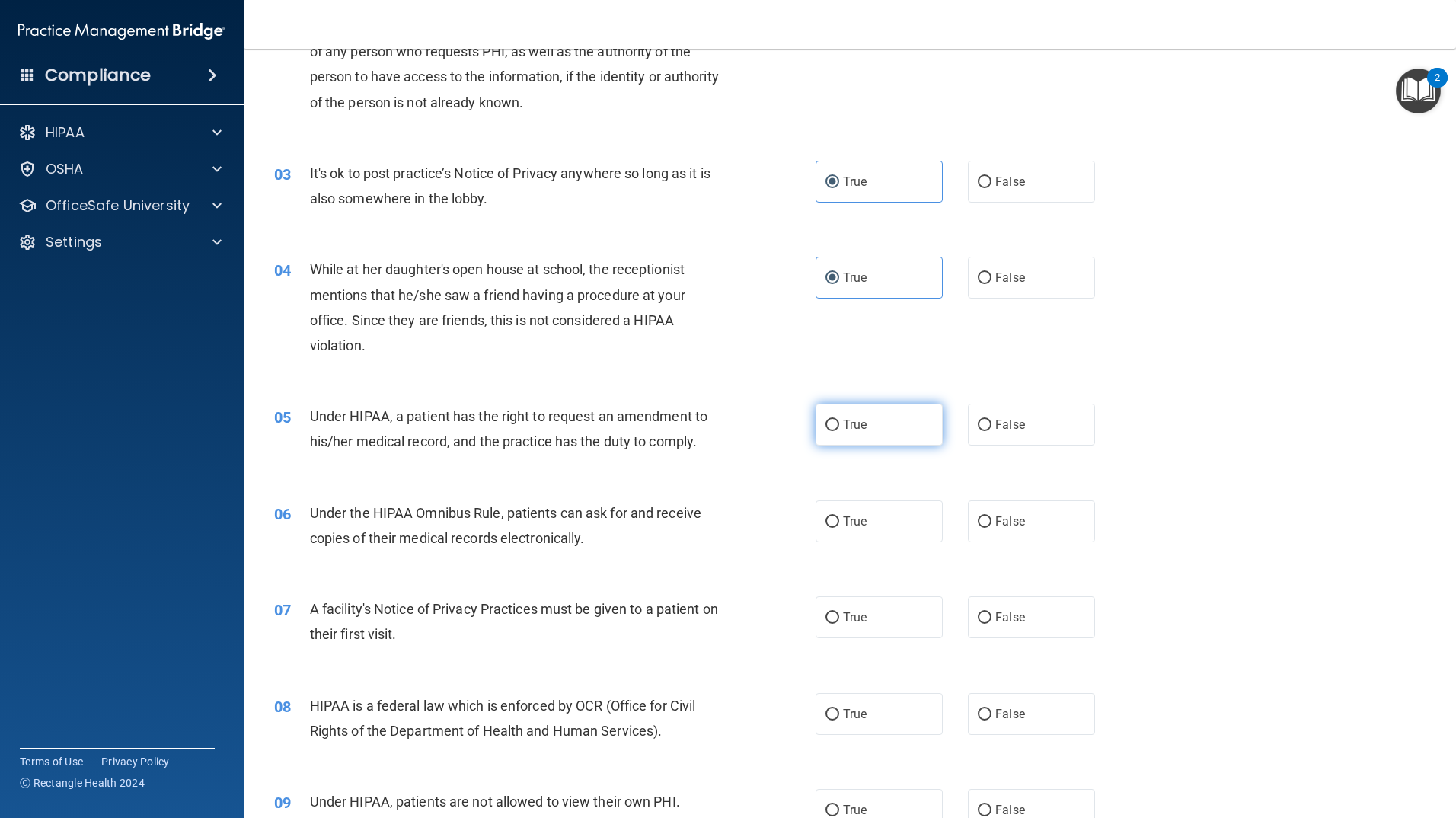
click at [851, 427] on span "True" at bounding box center [855, 425] width 23 height 15
click at [839, 427] on input "True" at bounding box center [833, 425] width 14 height 12
radio input "true"
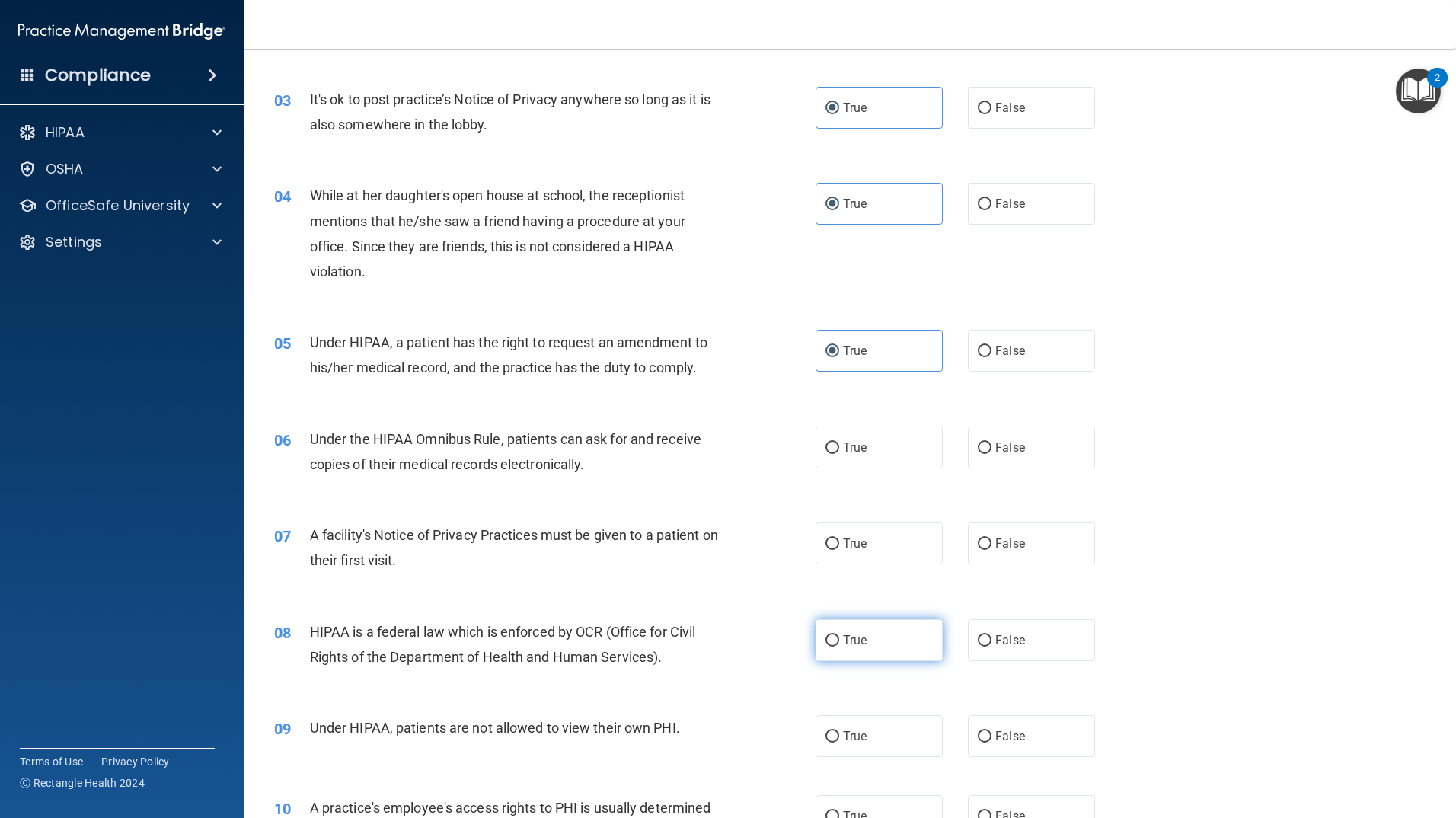
scroll to position [305, 0]
click at [853, 445] on span "True" at bounding box center [855, 445] width 23 height 15
click at [839, 445] on input "True" at bounding box center [833, 446] width 14 height 12
radio input "true"
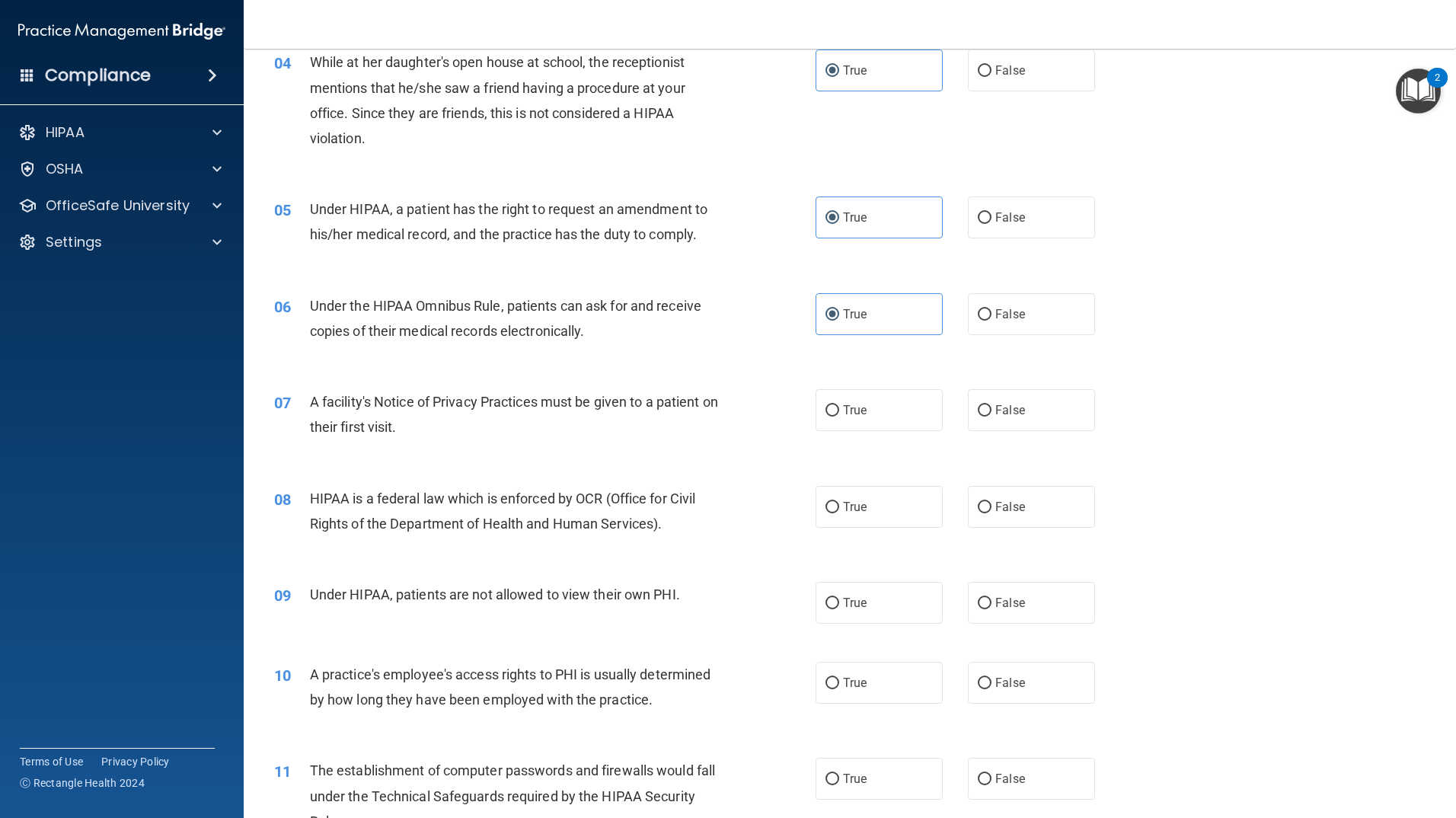
scroll to position [533, 0]
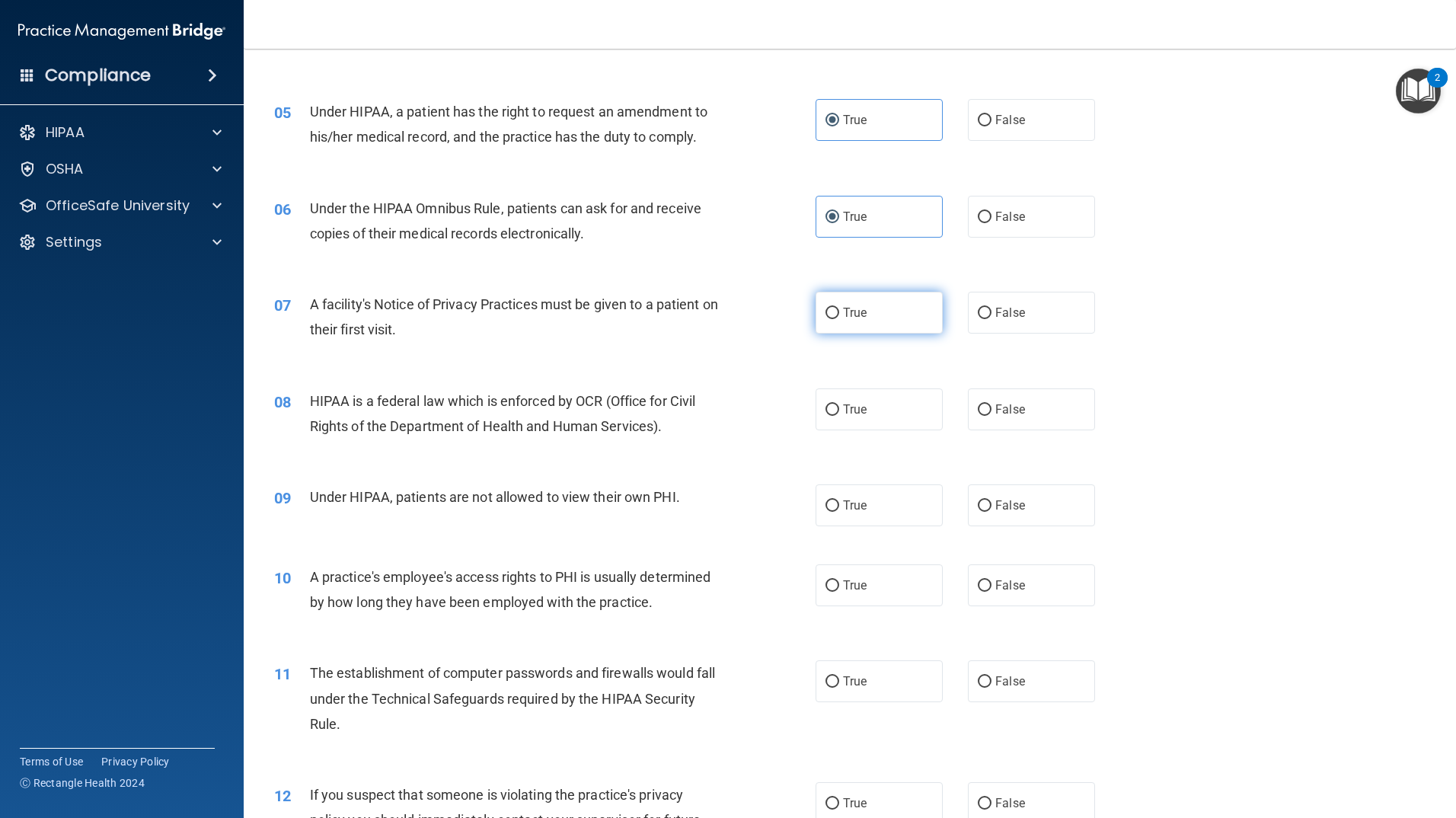
click at [823, 329] on label "True" at bounding box center [879, 313] width 127 height 42
click at [826, 319] on input "True" at bounding box center [833, 313] width 14 height 12
radio input "true"
click at [979, 406] on input "False" at bounding box center [985, 410] width 14 height 12
radio input "true"
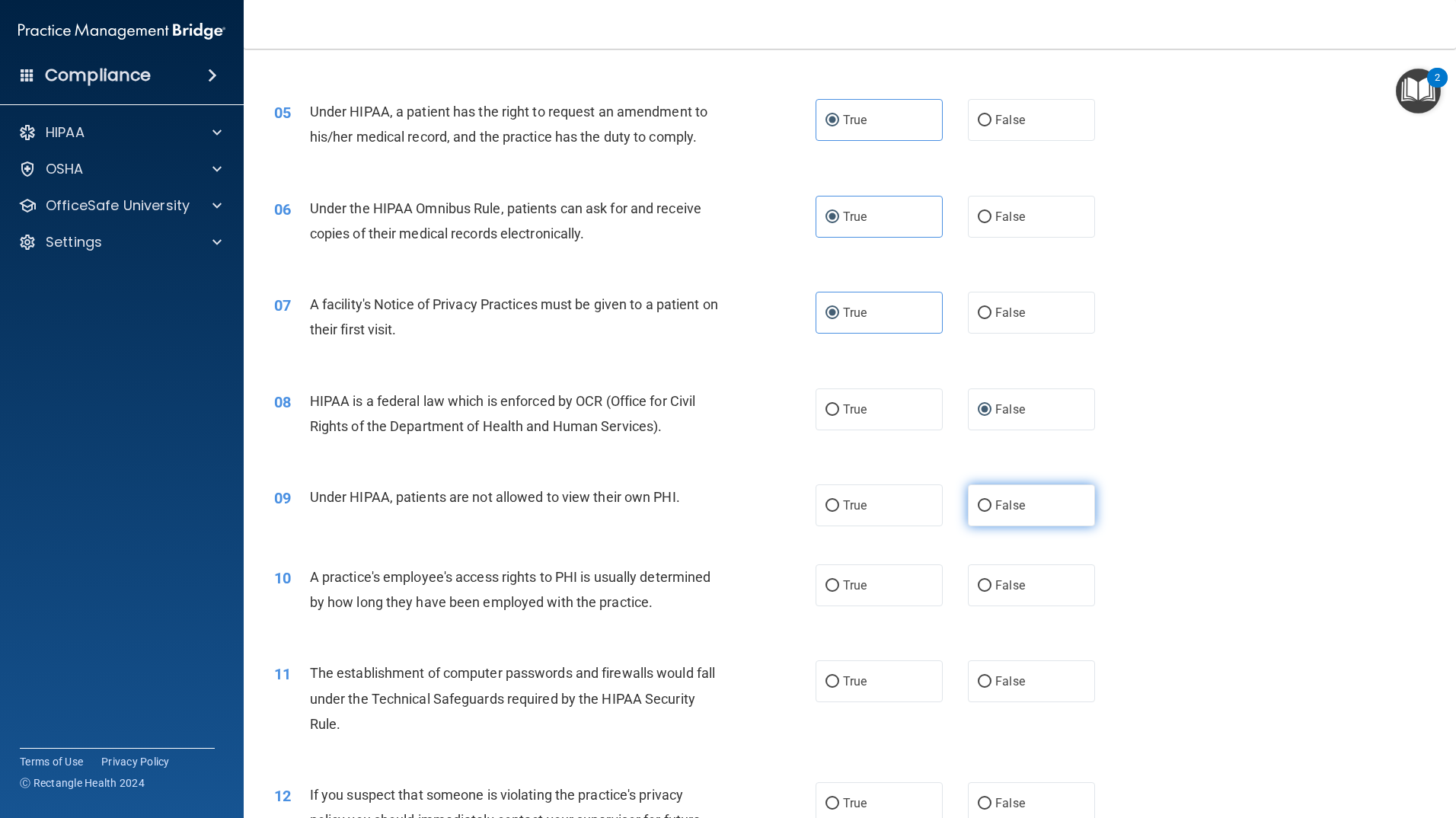
click at [981, 504] on input "False" at bounding box center [985, 506] width 14 height 12
radio input "true"
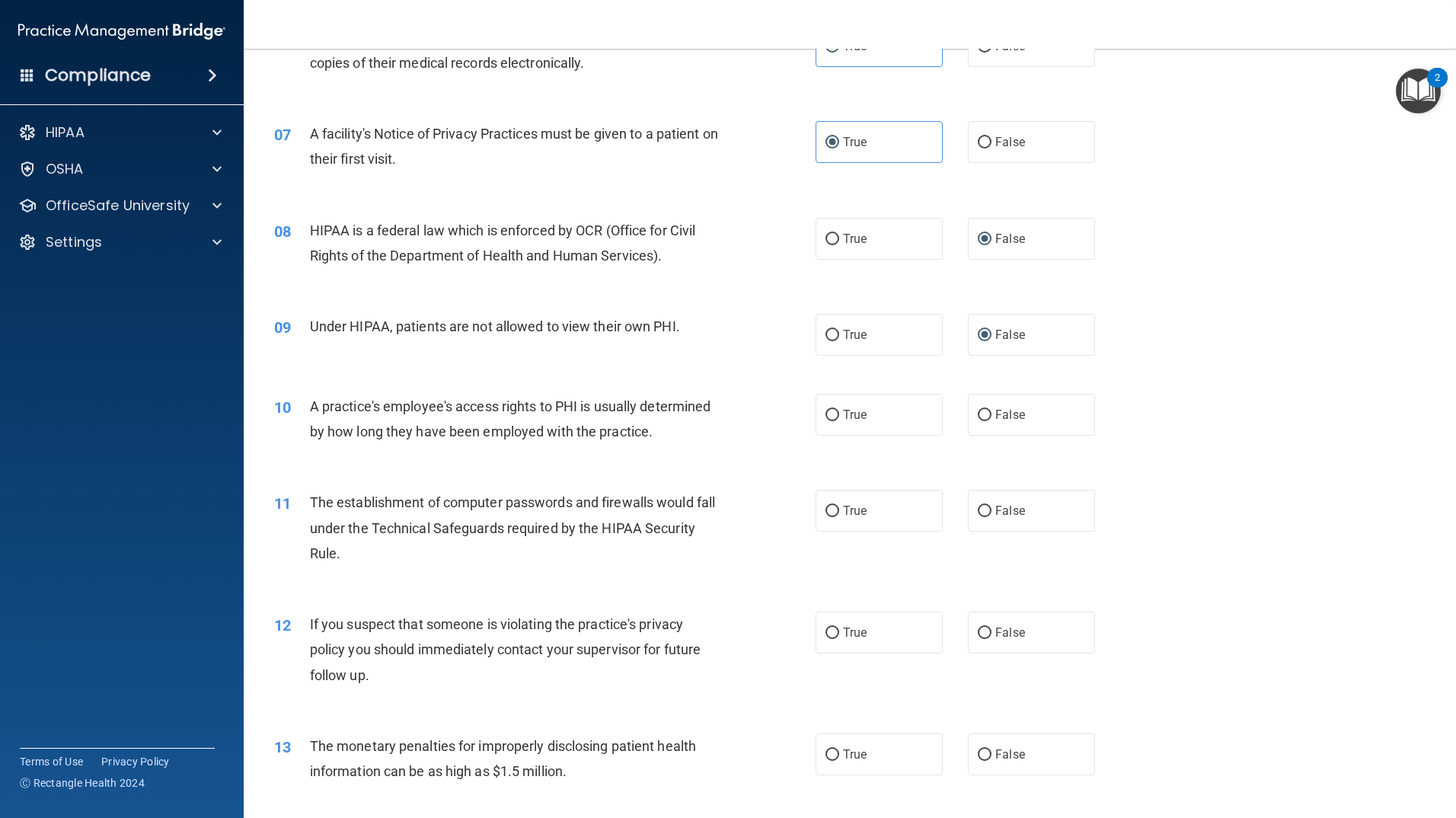
scroll to position [762, 0]
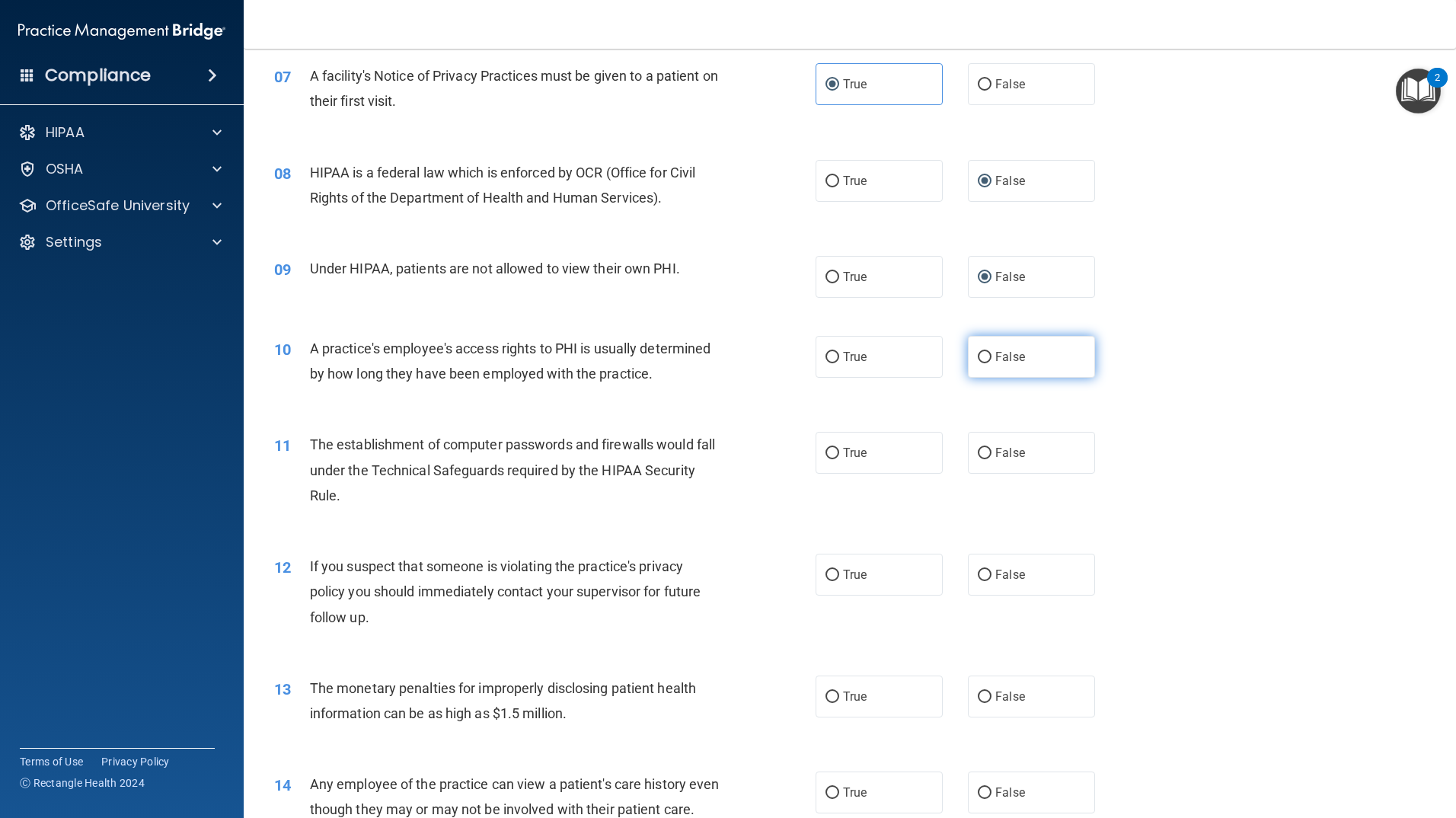
click at [968, 360] on label "False" at bounding box center [1031, 357] width 127 height 42
click at [978, 360] on input "False" at bounding box center [985, 357] width 14 height 12
radio input "true"
click at [848, 447] on span "True" at bounding box center [855, 453] width 23 height 15
click at [839, 448] on input "True" at bounding box center [833, 454] width 14 height 12
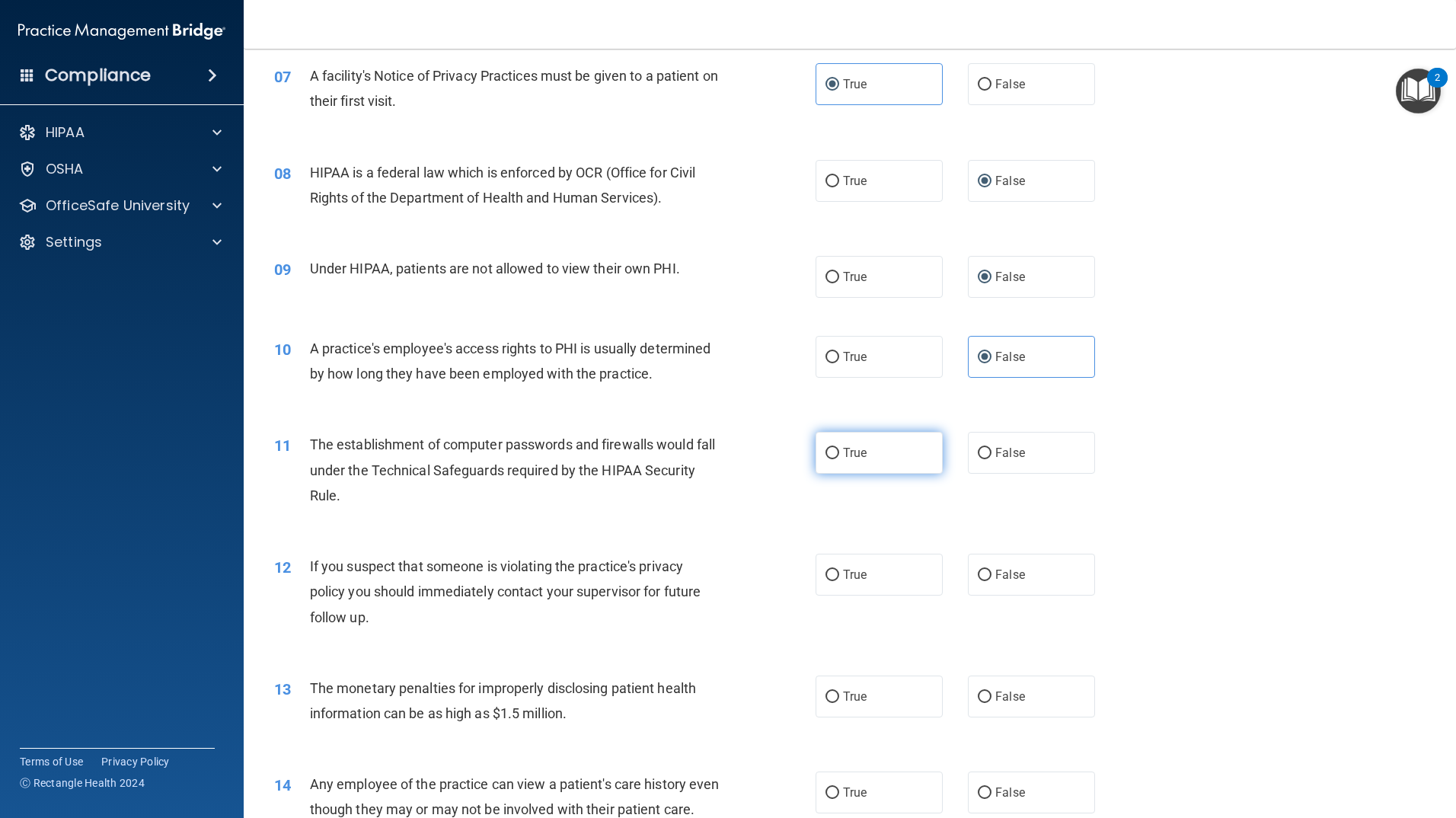
radio input "true"
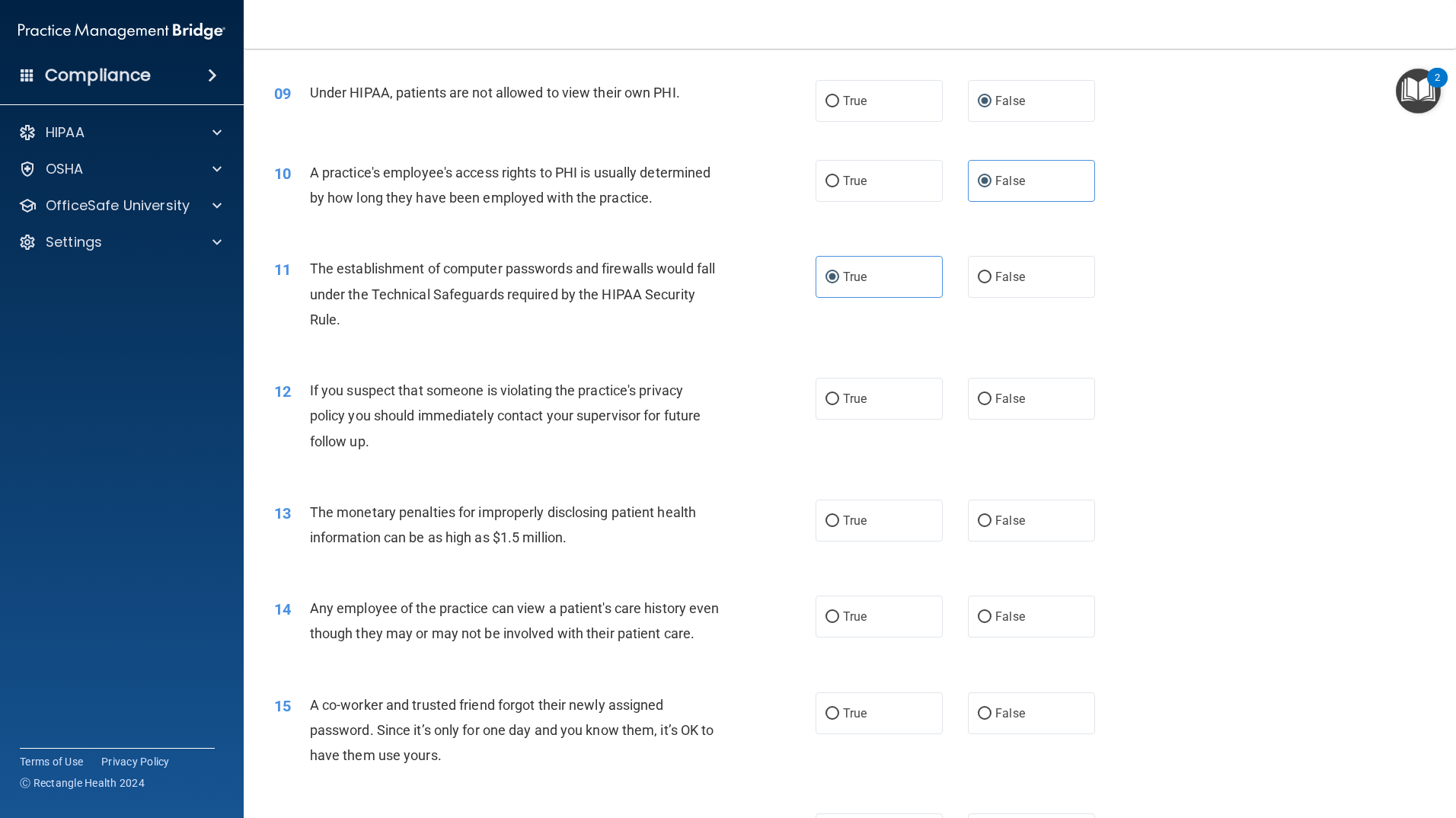
scroll to position [990, 0]
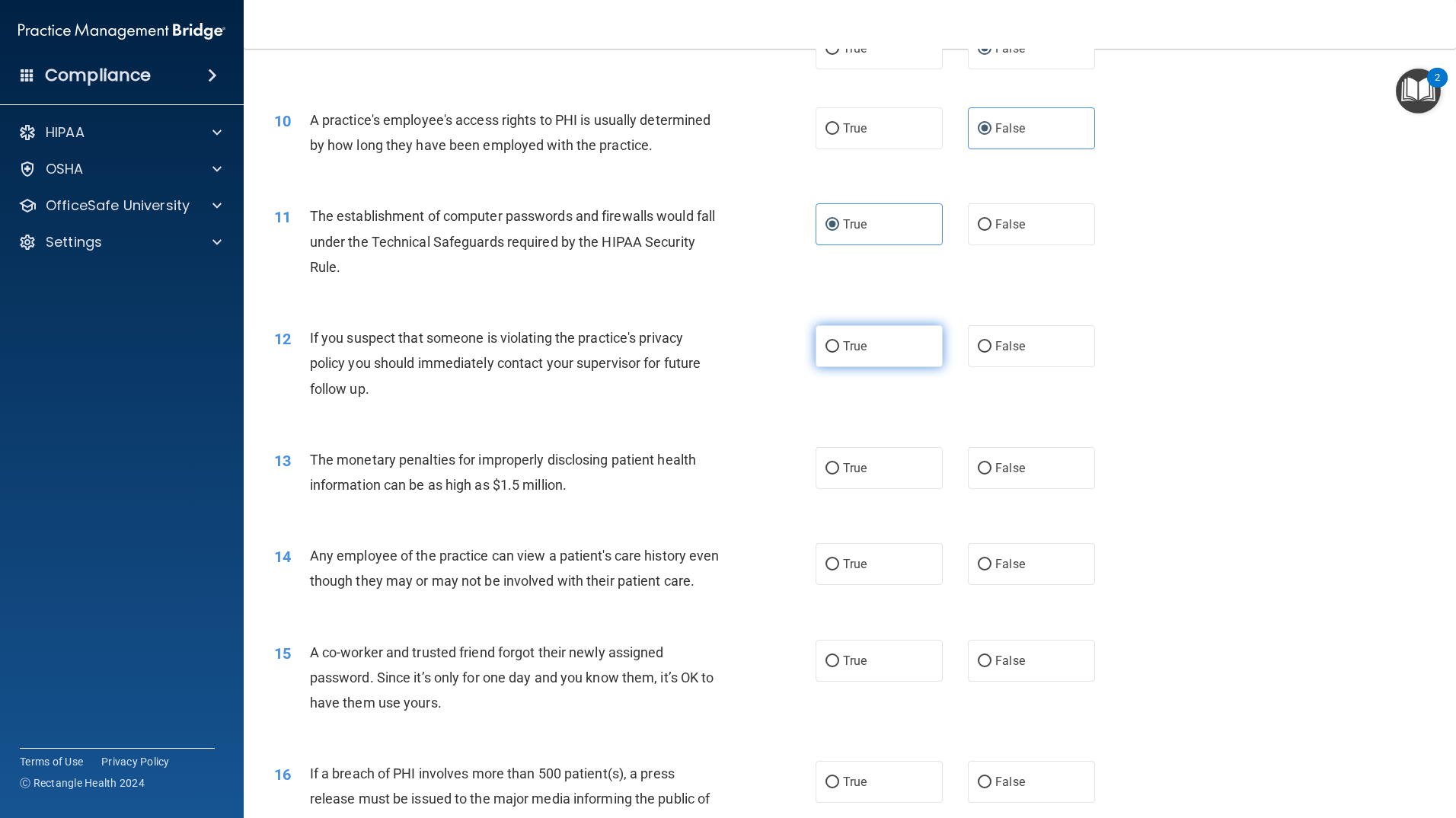
click at [830, 346] on input "True" at bounding box center [833, 346] width 14 height 12
radio input "true"
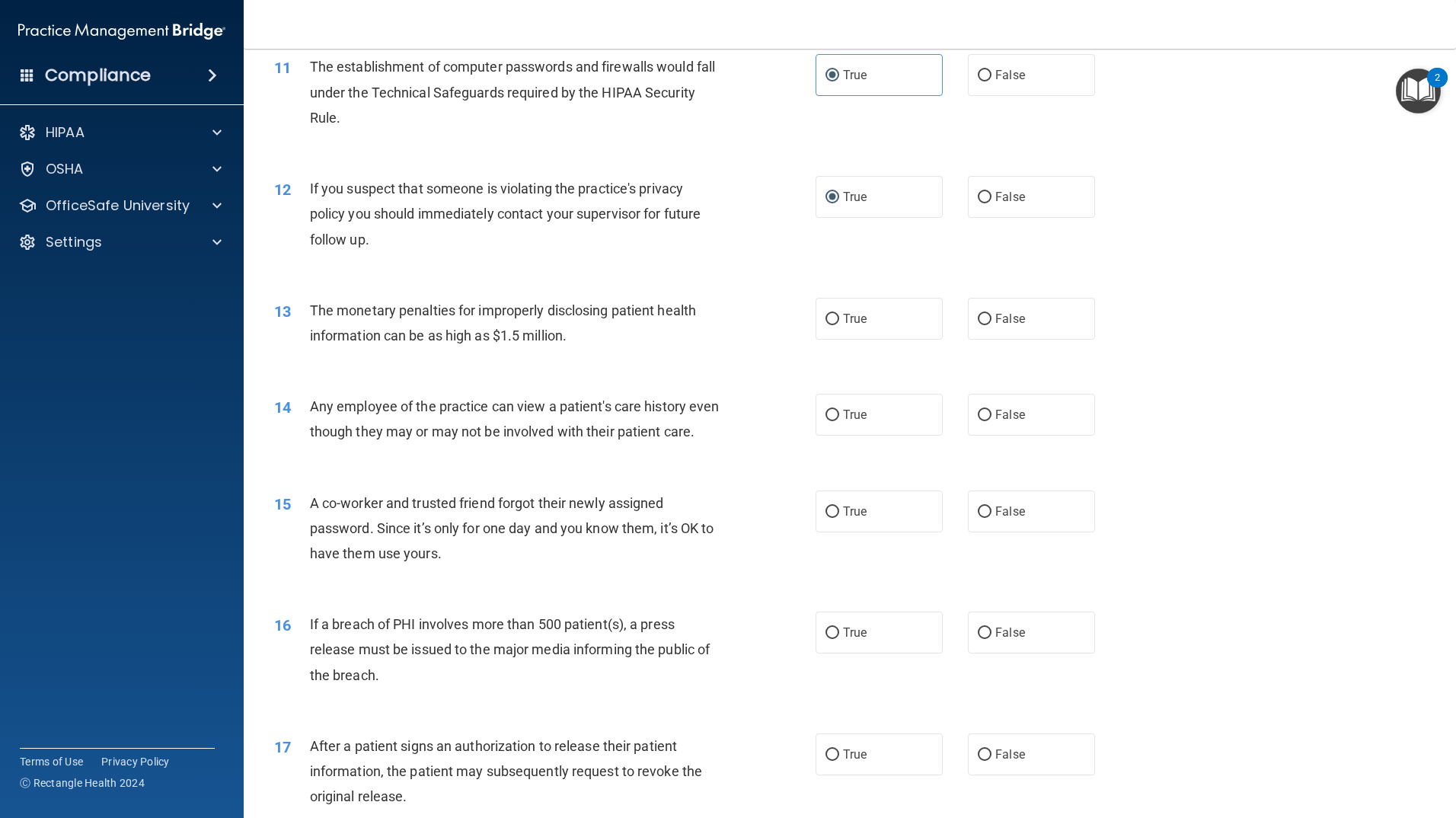
scroll to position [1143, 0]
click at [844, 312] on span "True" at bounding box center [855, 315] width 23 height 15
click at [839, 312] on input "True" at bounding box center [833, 316] width 14 height 12
radio input "true"
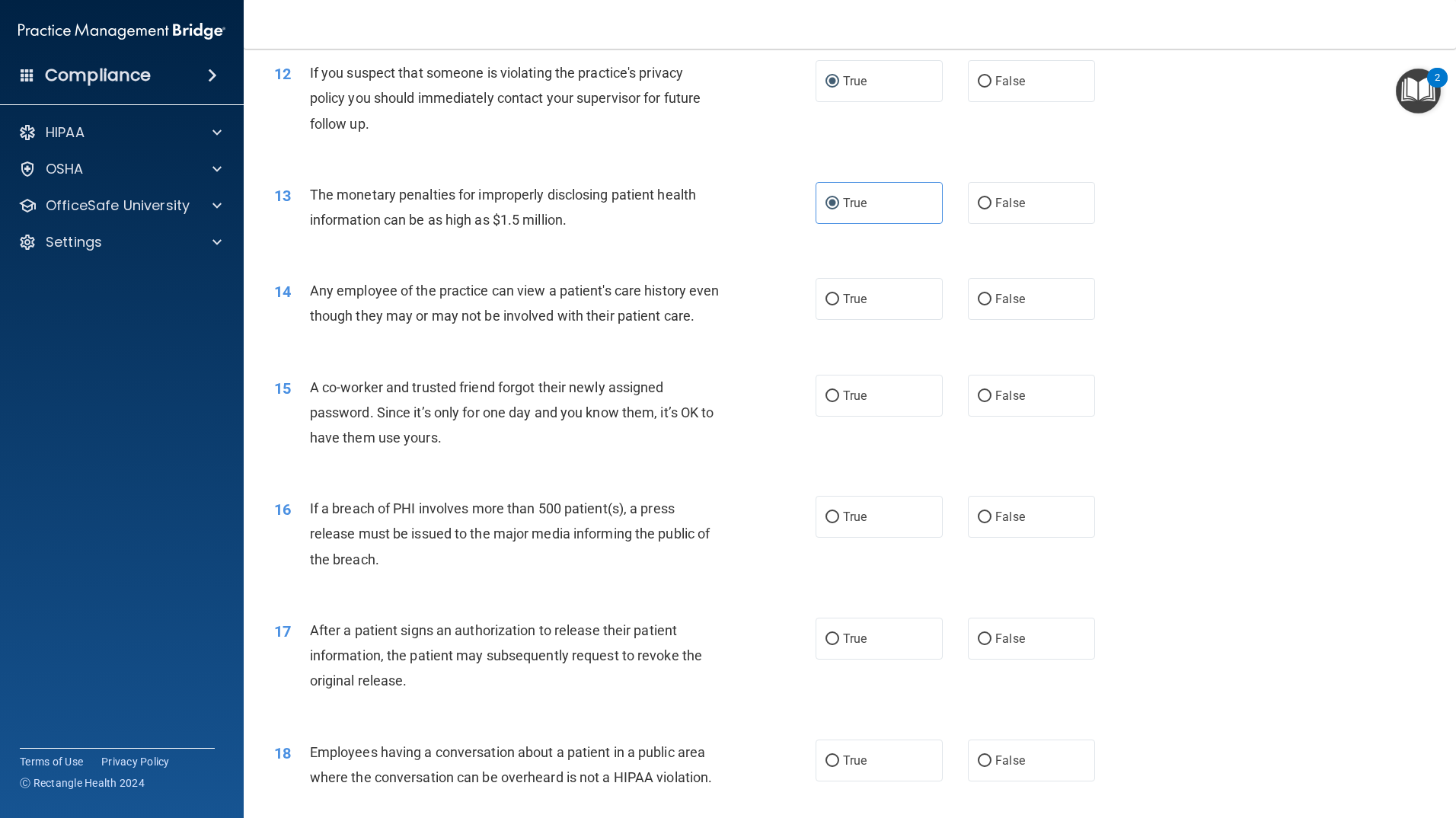
scroll to position [1295, 0]
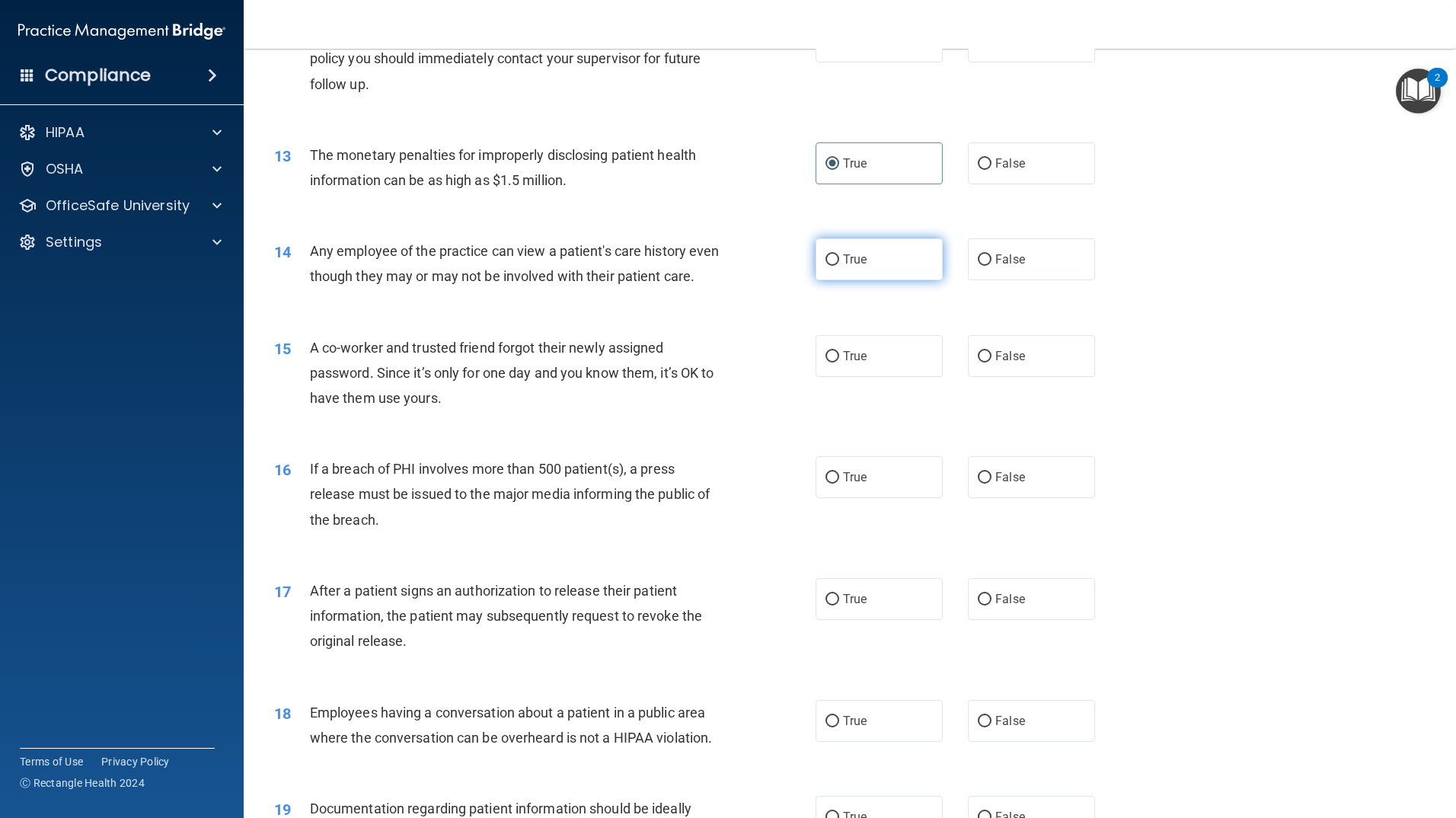
click at [826, 261] on input "True" at bounding box center [833, 260] width 14 height 12
radio input "true"
click at [1009, 364] on span "False" at bounding box center [1010, 356] width 30 height 15
click at [992, 363] on input "False" at bounding box center [985, 357] width 14 height 12
radio input "true"
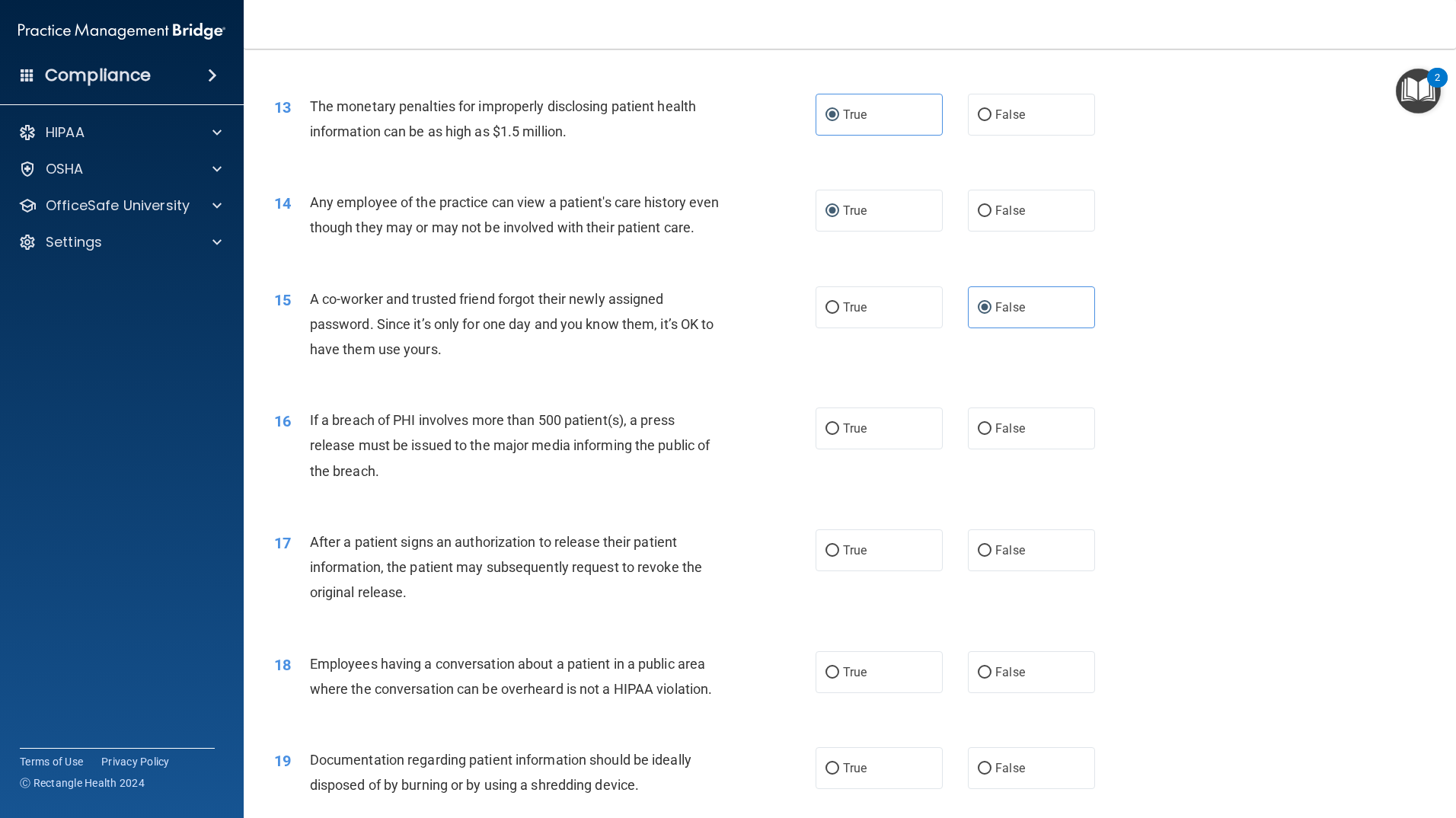
scroll to position [1371, 0]
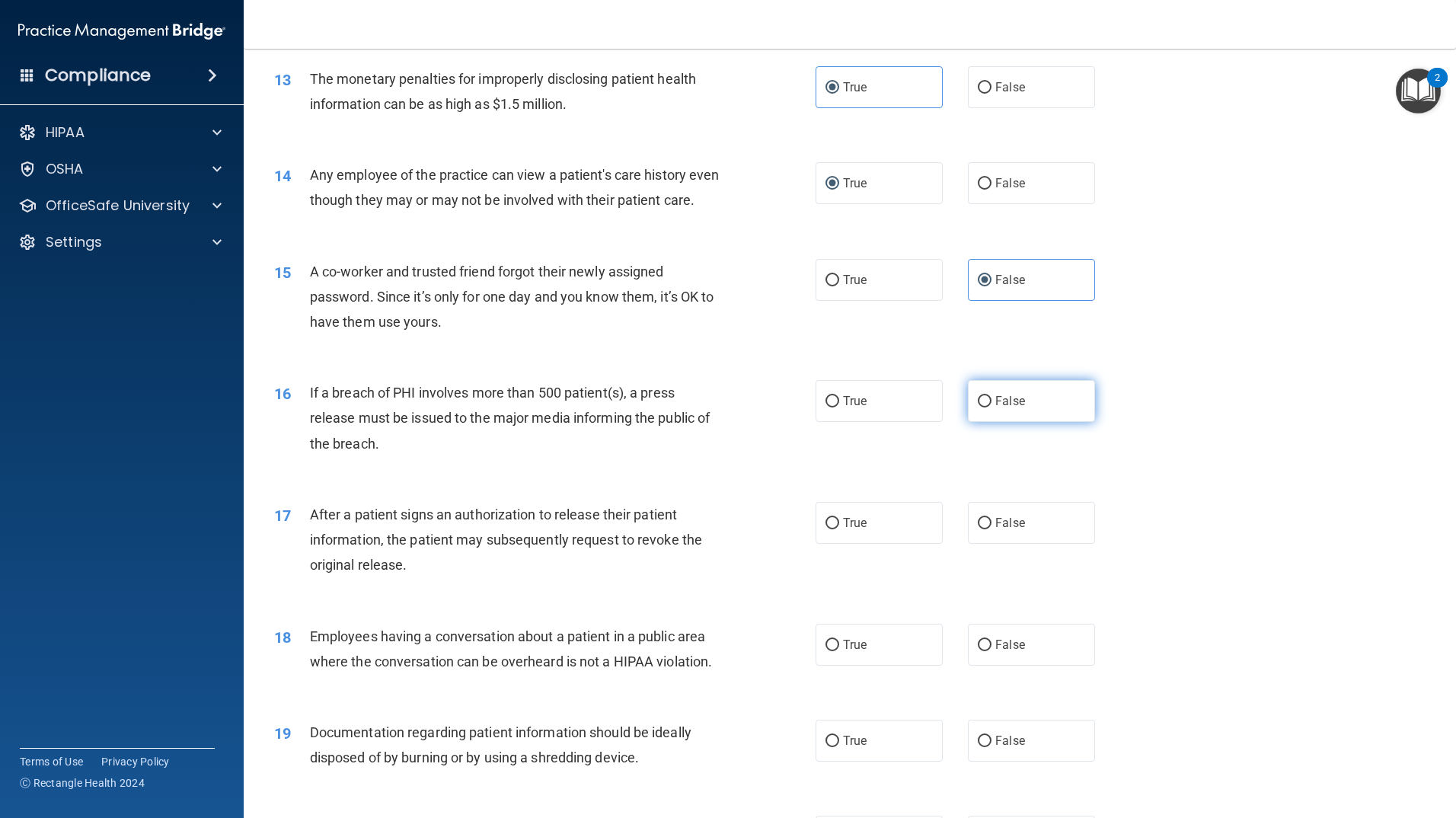
click at [1001, 408] on span "False" at bounding box center [1010, 401] width 30 height 15
click at [992, 407] on input "False" at bounding box center [985, 401] width 14 height 12
radio input "true"
click at [1001, 408] on span "False" at bounding box center [1010, 401] width 30 height 15
click at [992, 407] on input "False" at bounding box center [985, 401] width 14 height 12
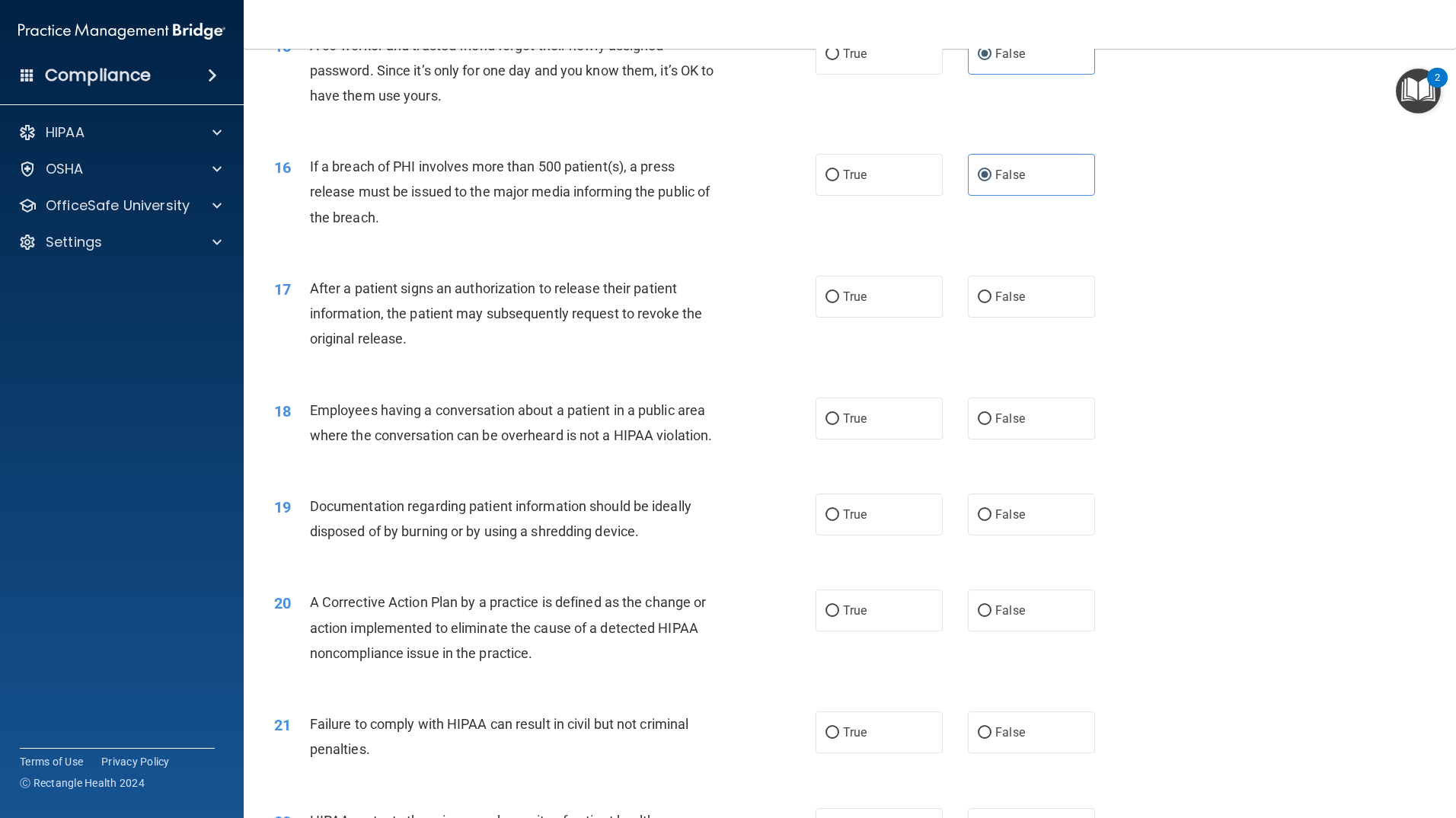
scroll to position [1599, 0]
click at [1010, 302] on span "False" at bounding box center [1010, 294] width 30 height 15
click at [992, 301] on input "False" at bounding box center [985, 295] width 14 height 12
radio input "true"
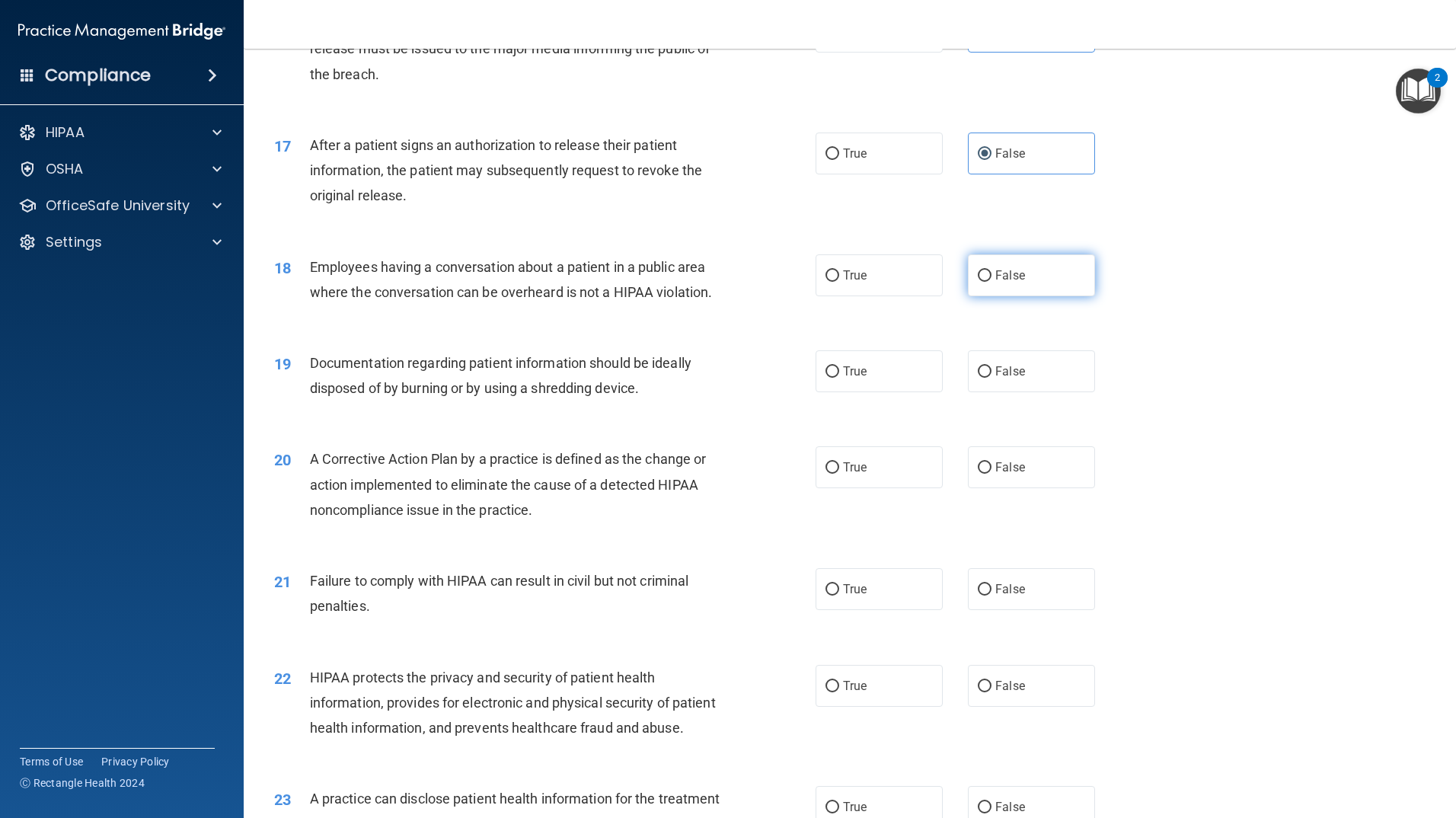
scroll to position [1752, 0]
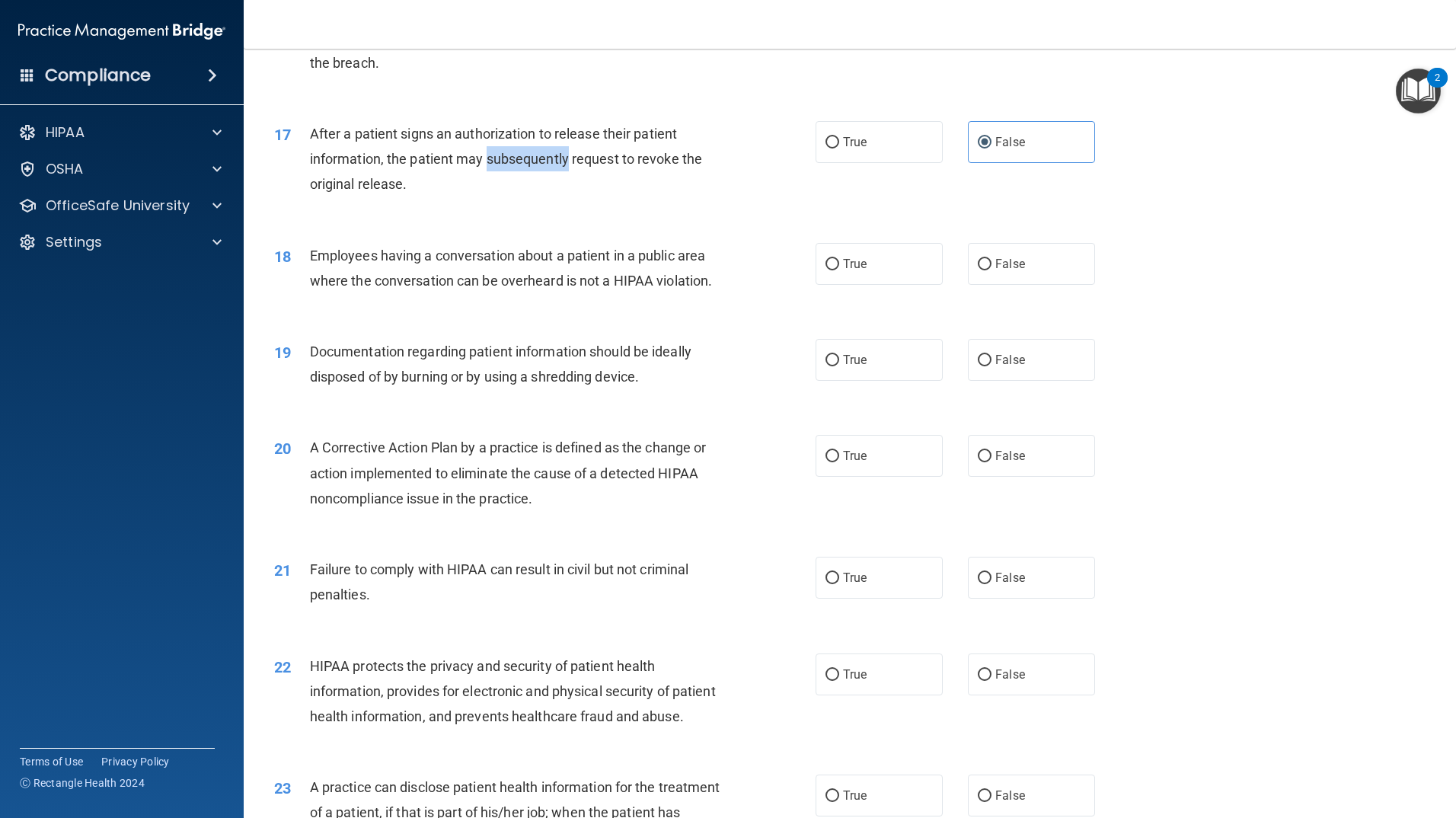
drag, startPoint x: 566, startPoint y: 184, endPoint x: 486, endPoint y: 177, distance: 80.3
click at [486, 177] on span "After a patient signs an authorization to release their patient information, th…" at bounding box center [506, 159] width 393 height 66
click at [485, 177] on span "After a patient signs an authorization to release their patient information, th…" at bounding box center [506, 159] width 393 height 66
click at [509, 197] on div "After a patient signs an authorization to release their patient information, th…" at bounding box center [522, 159] width 424 height 76
click at [874, 161] on label "True" at bounding box center [879, 142] width 127 height 42
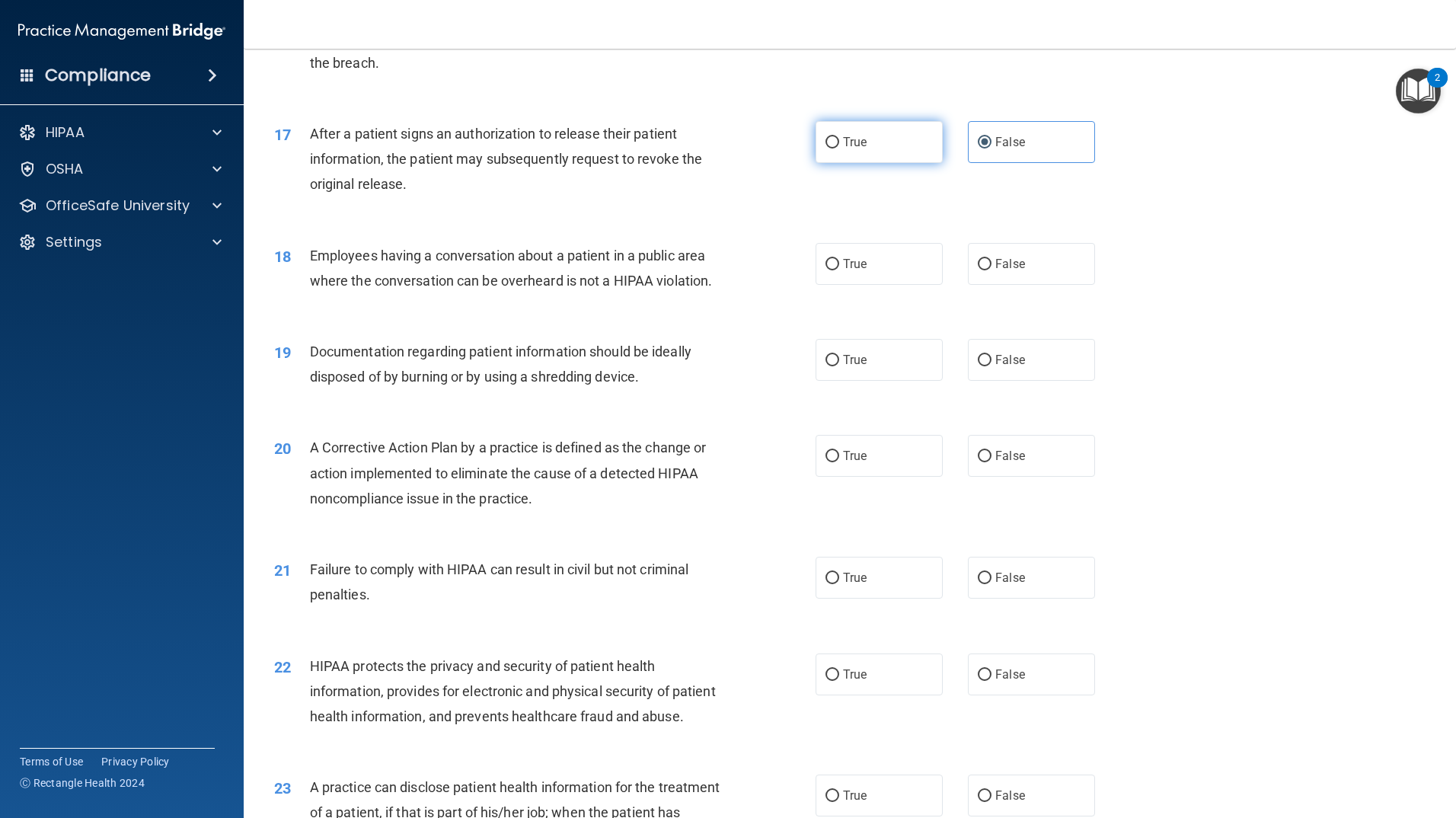
click at [839, 149] on input "True" at bounding box center [833, 142] width 14 height 12
radio input "true"
radio input "false"
click at [1025, 285] on label "False" at bounding box center [1031, 264] width 127 height 42
click at [992, 271] on input "False" at bounding box center [985, 264] width 14 height 12
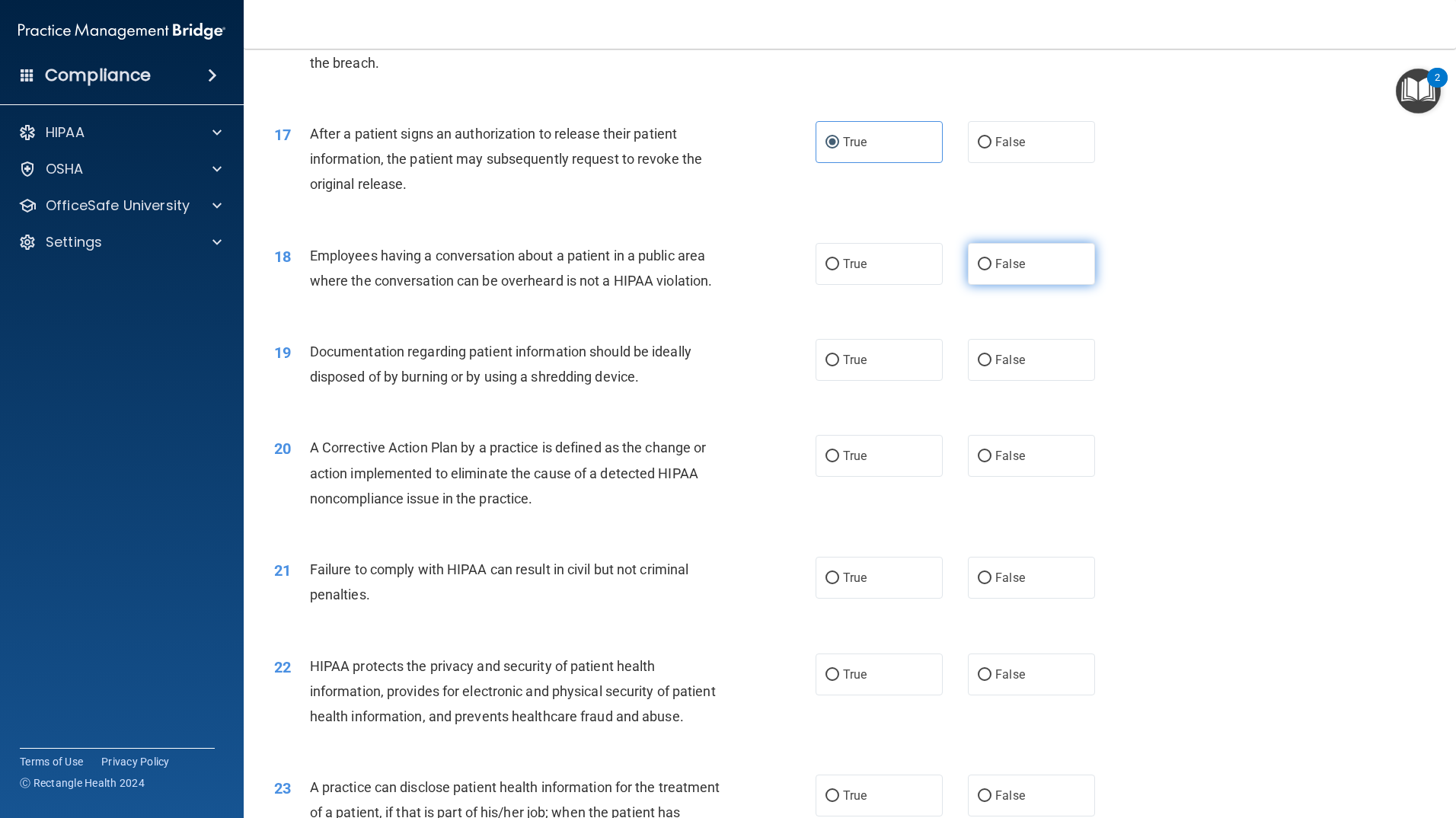
radio input "true"
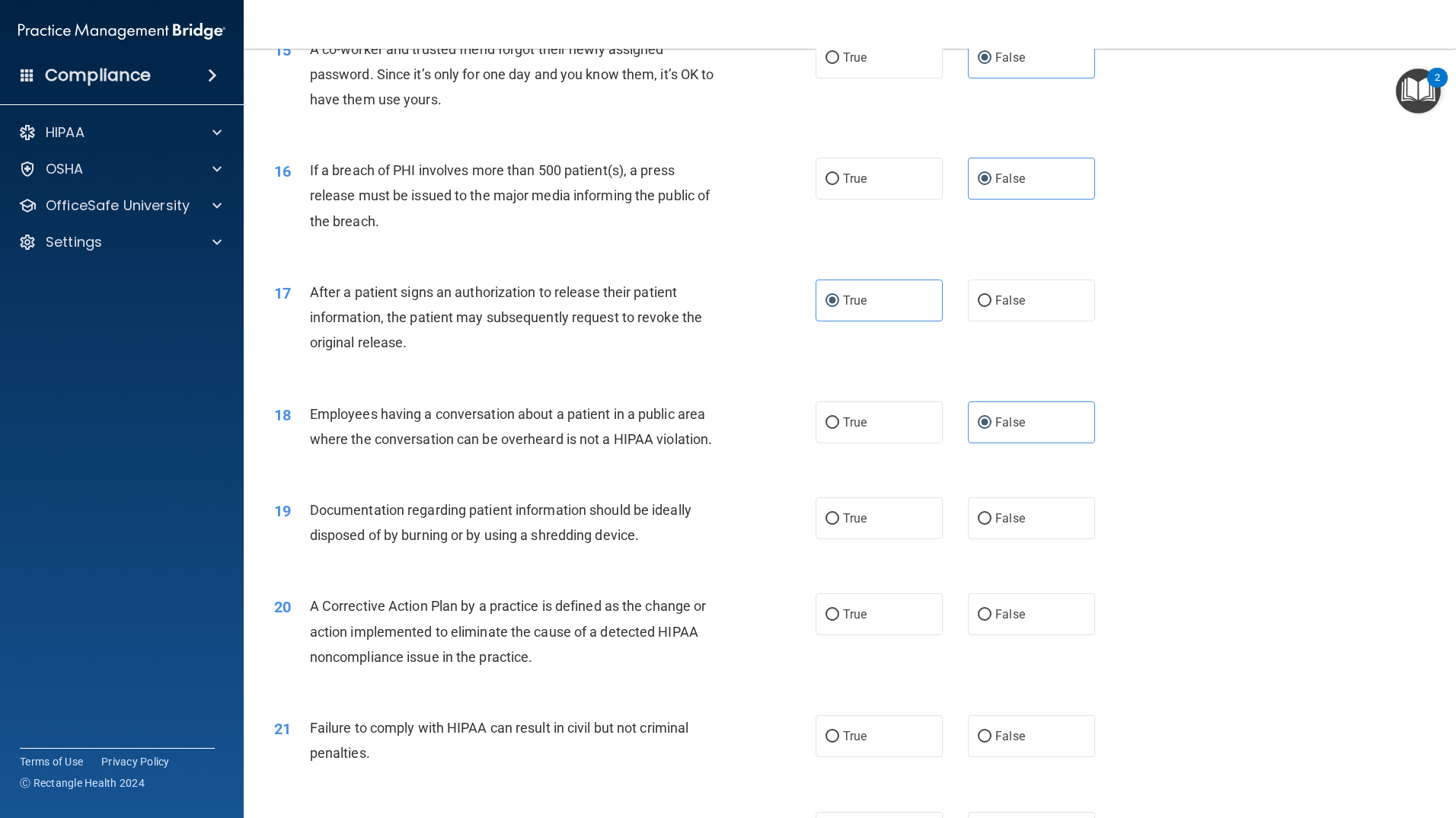
scroll to position [1670, 0]
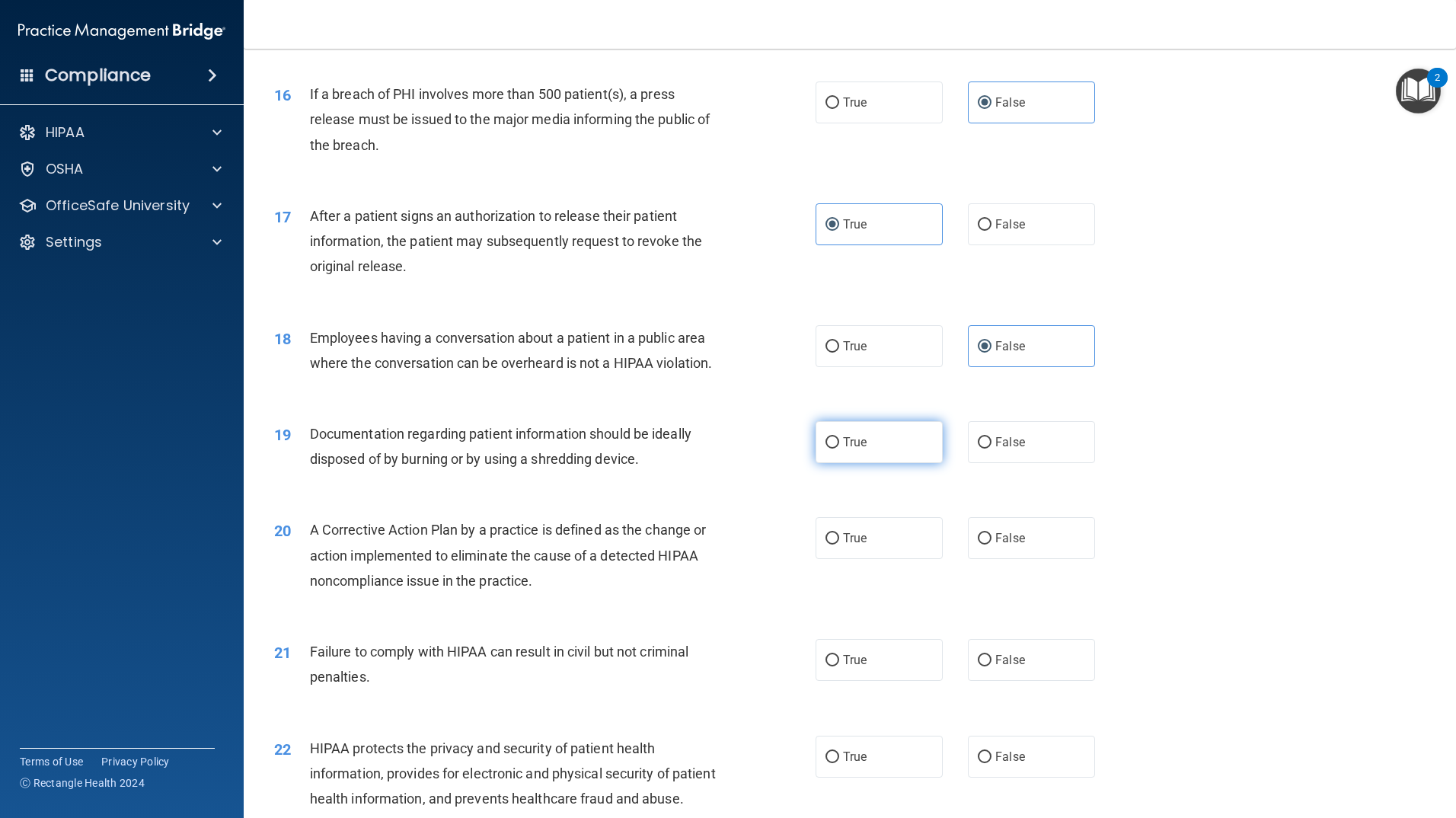
click at [835, 463] on label "True" at bounding box center [879, 443] width 127 height 42
click at [835, 449] on input "True" at bounding box center [833, 443] width 14 height 12
radio input "true"
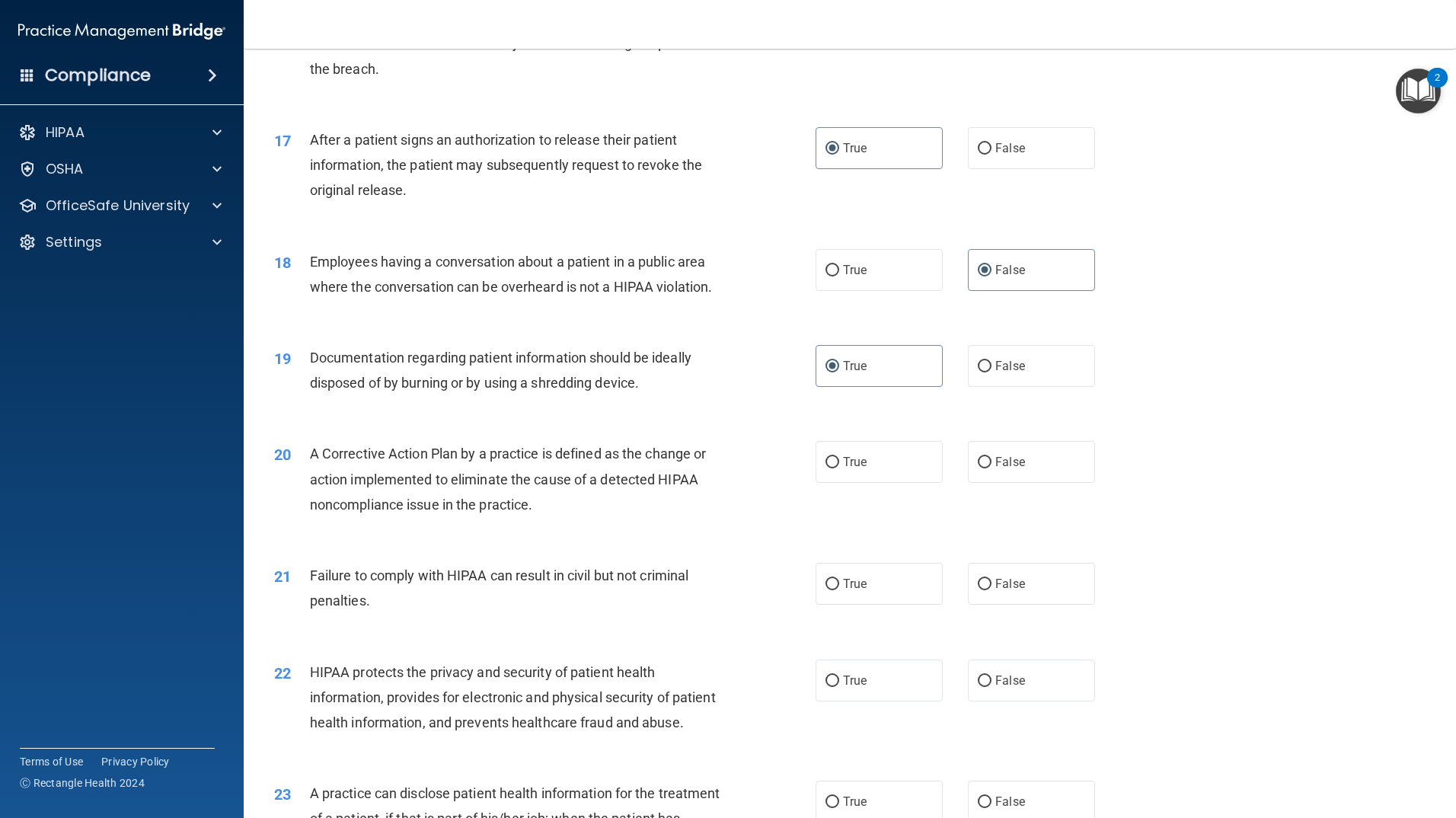
scroll to position [1822, 0]
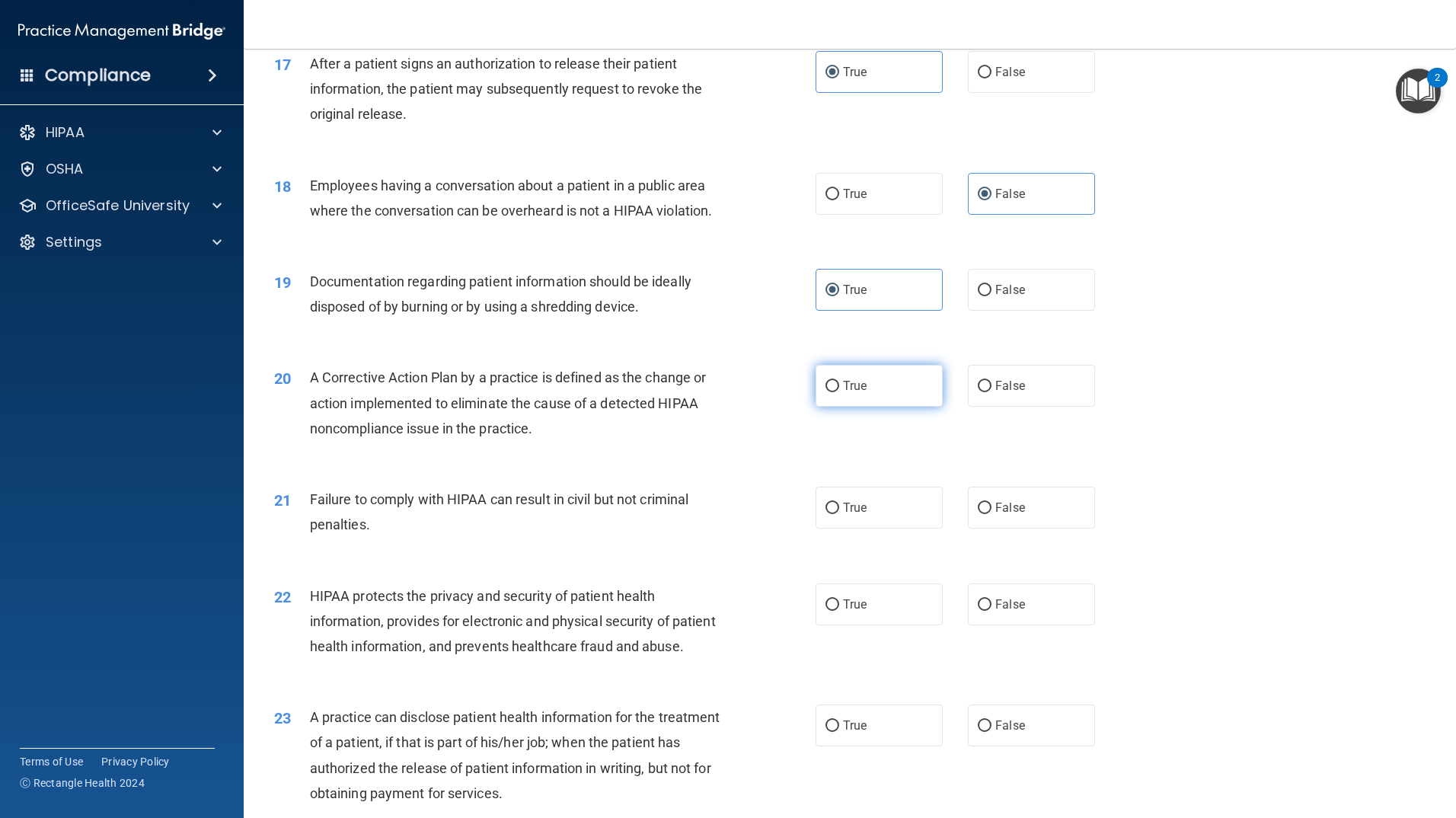
click at [868, 407] on label "True" at bounding box center [879, 386] width 127 height 42
click at [839, 393] on input "True" at bounding box center [833, 386] width 14 height 12
radio input "true"
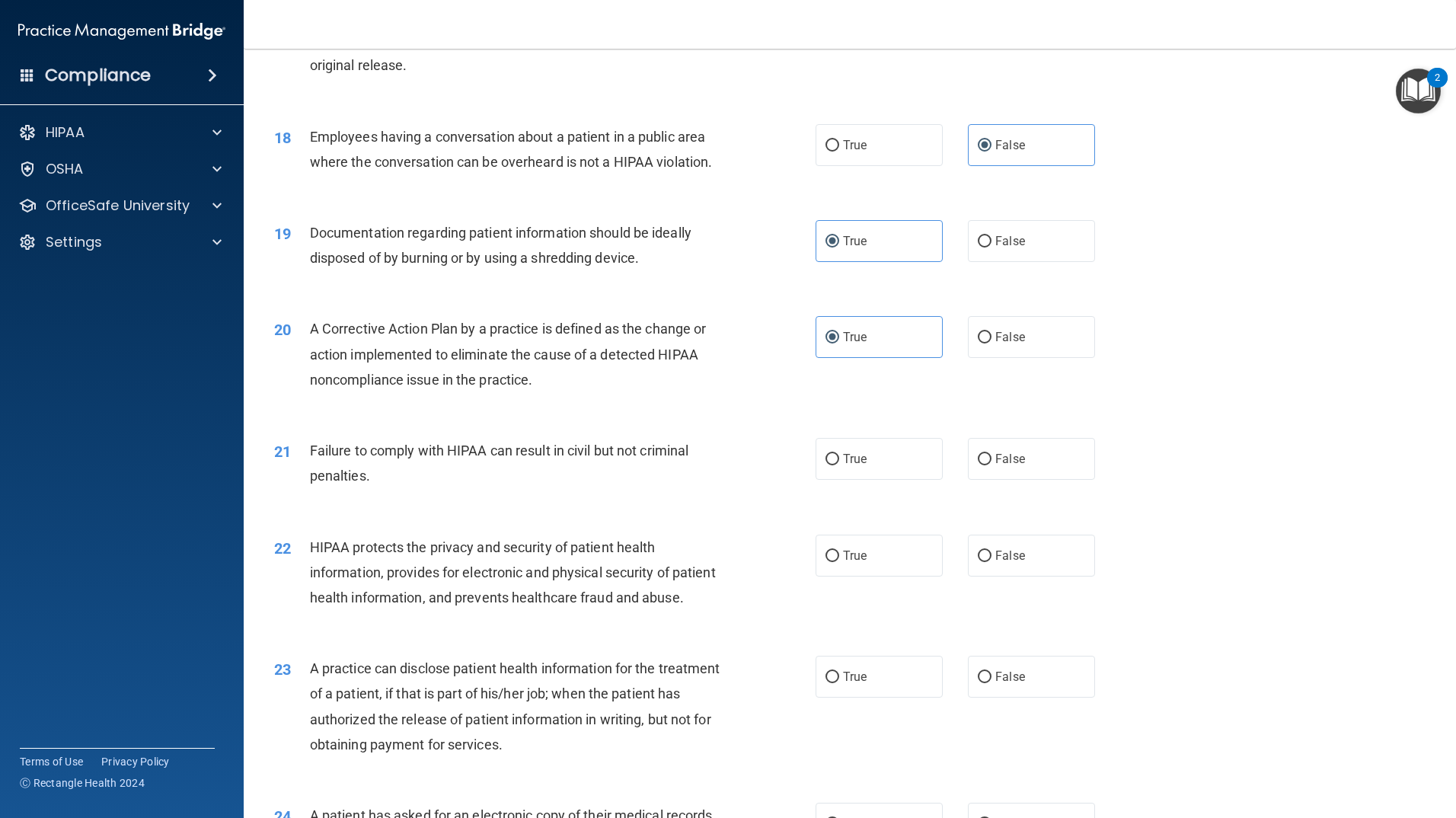
scroll to position [1898, 0]
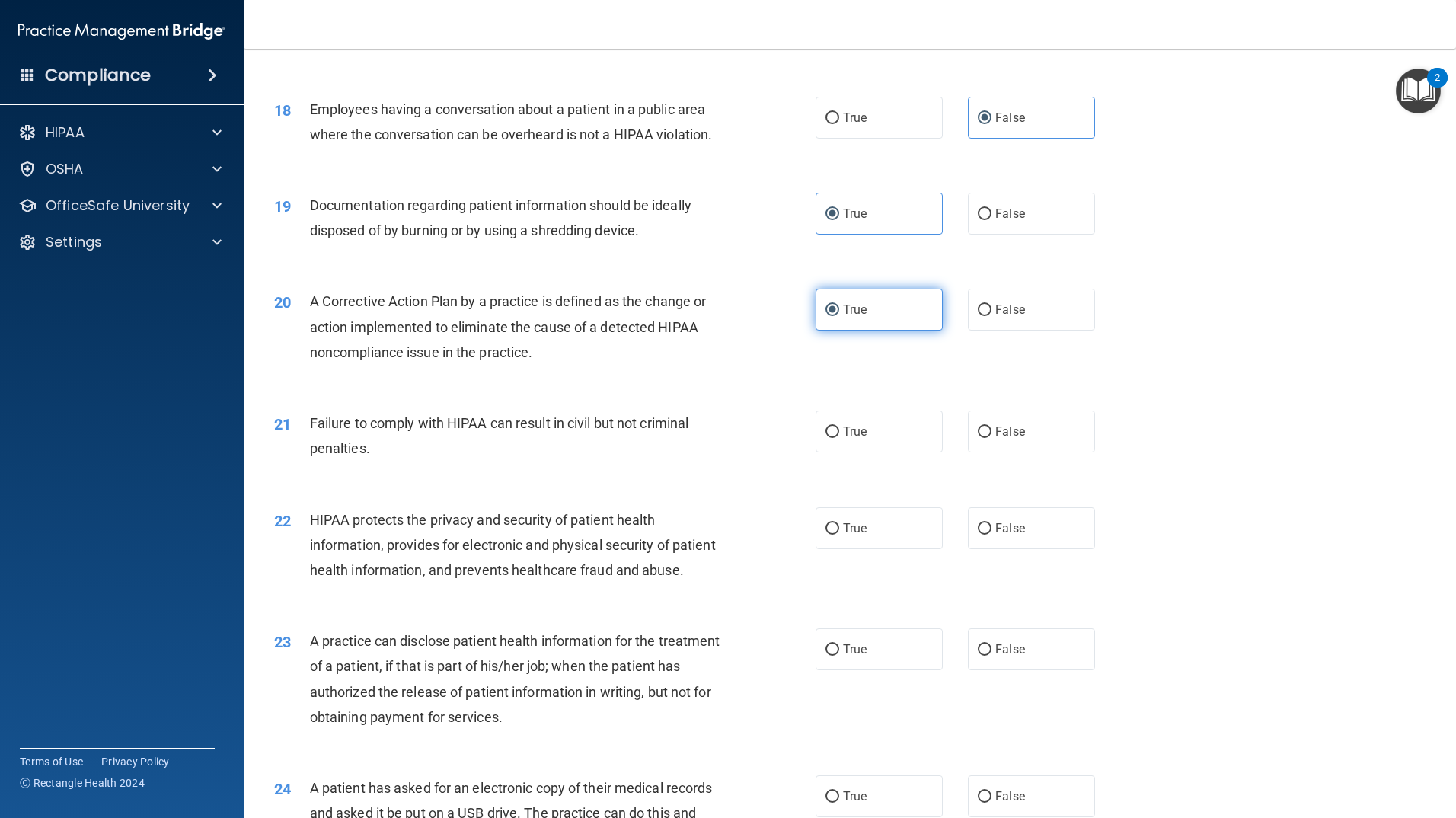
click at [862, 331] on label "True" at bounding box center [879, 310] width 127 height 42
click at [839, 316] on input "True" at bounding box center [833, 310] width 14 height 12
click at [968, 331] on label "False" at bounding box center [1031, 310] width 127 height 42
click at [978, 316] on input "False" at bounding box center [985, 310] width 14 height 12
radio input "true"
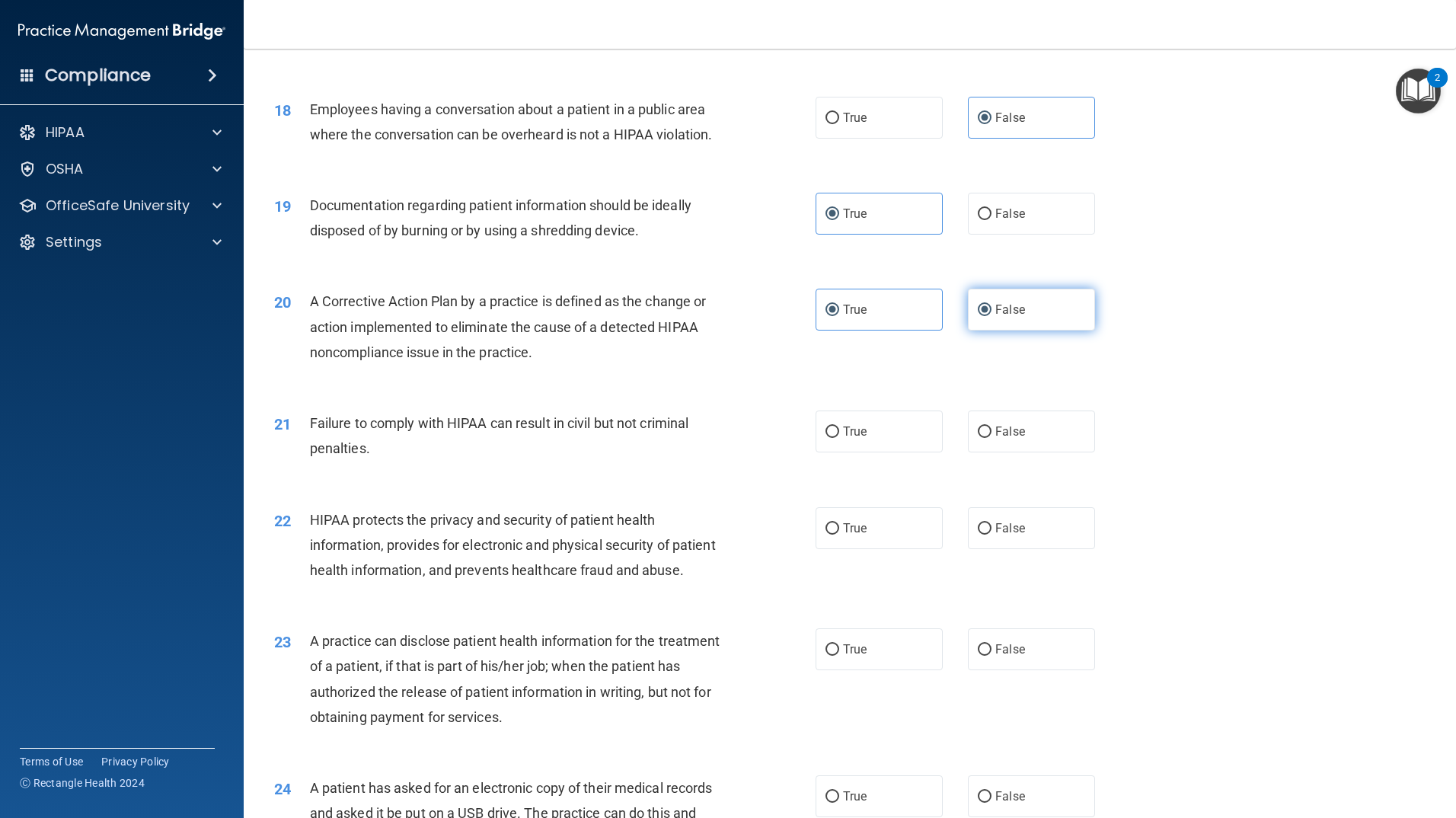
radio input "false"
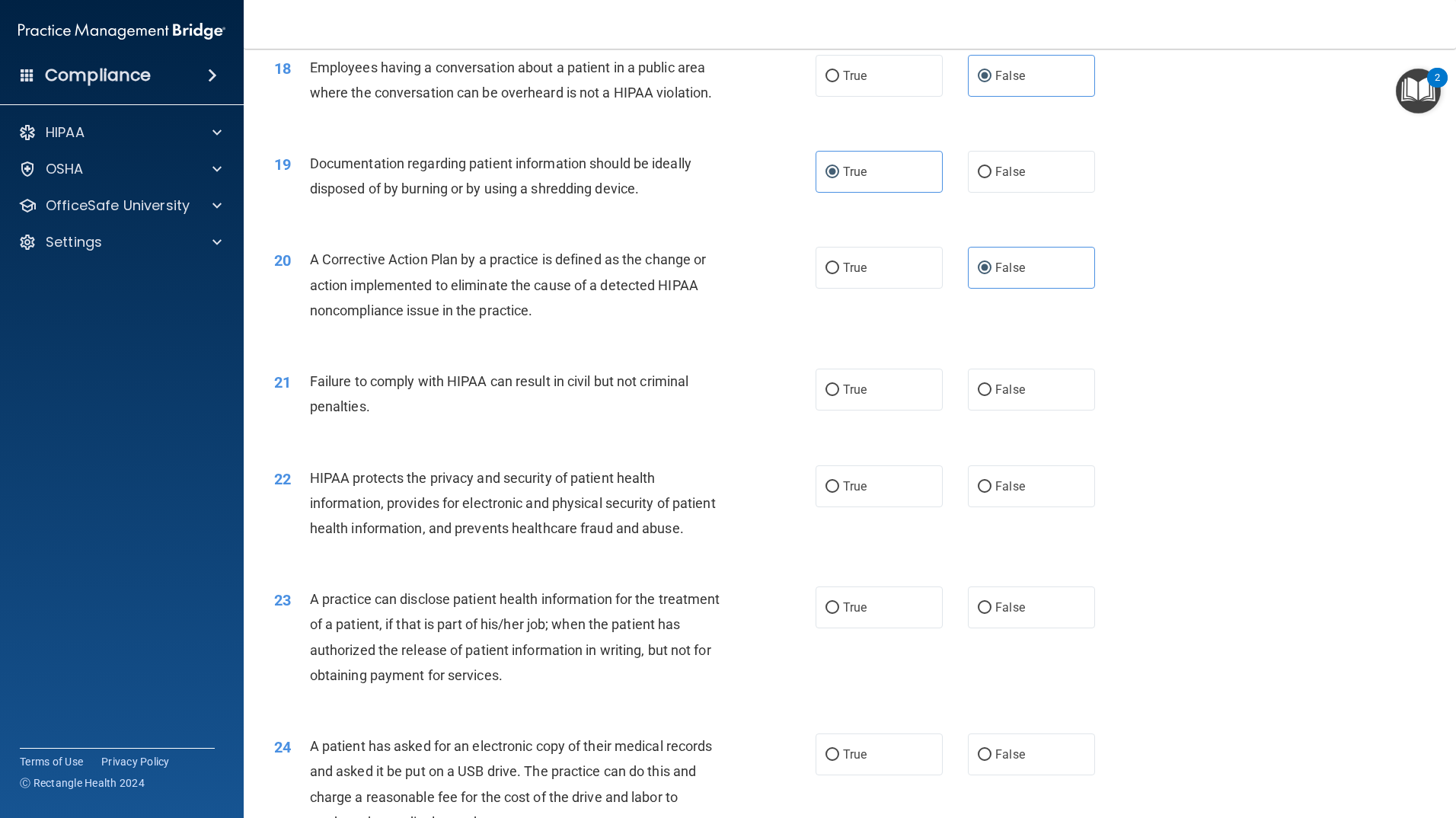
scroll to position [1975, 0]
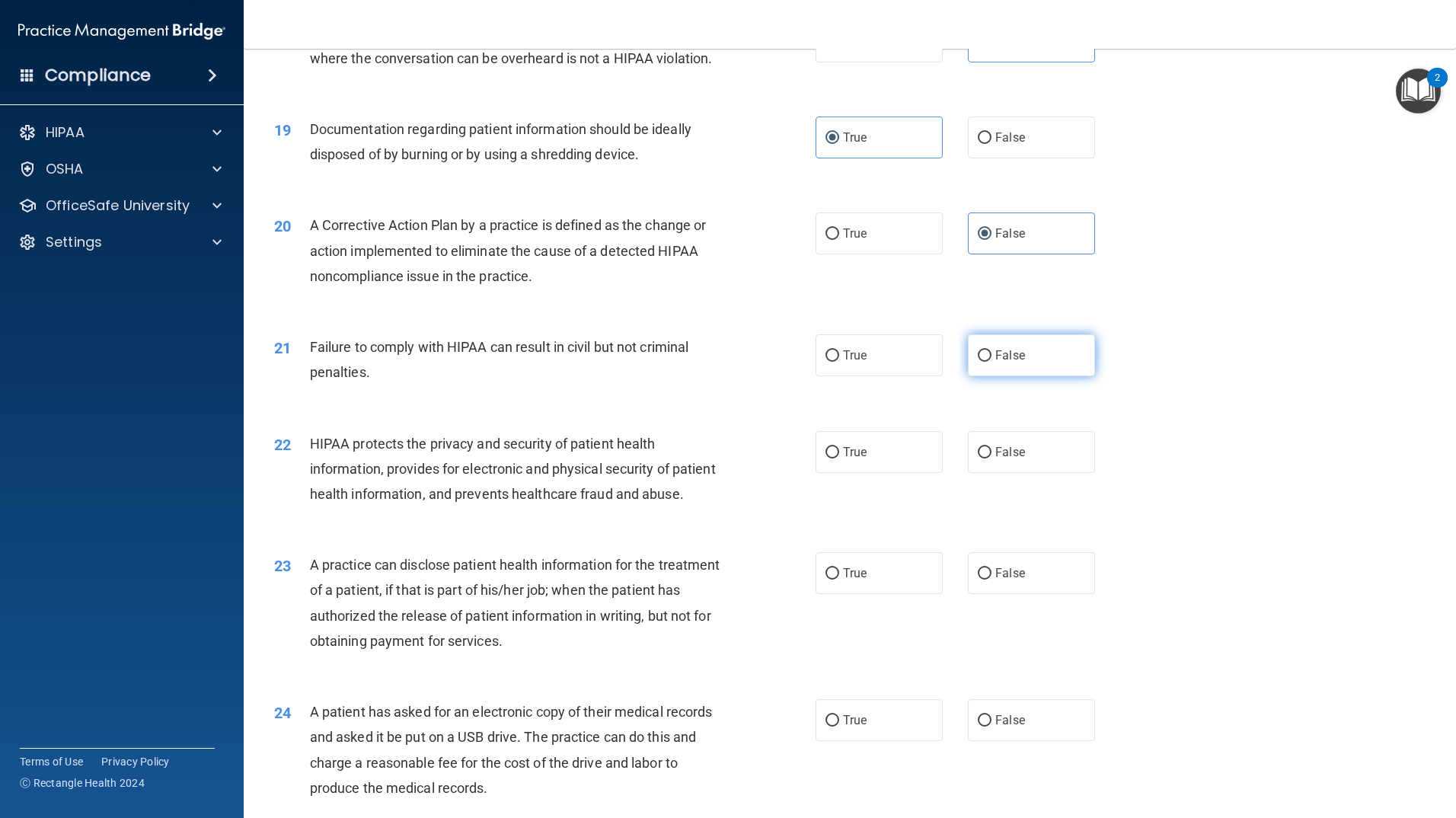
click at [981, 376] on label "False" at bounding box center [1031, 356] width 127 height 42
click at [981, 362] on input "False" at bounding box center [985, 356] width 14 height 12
radio input "true"
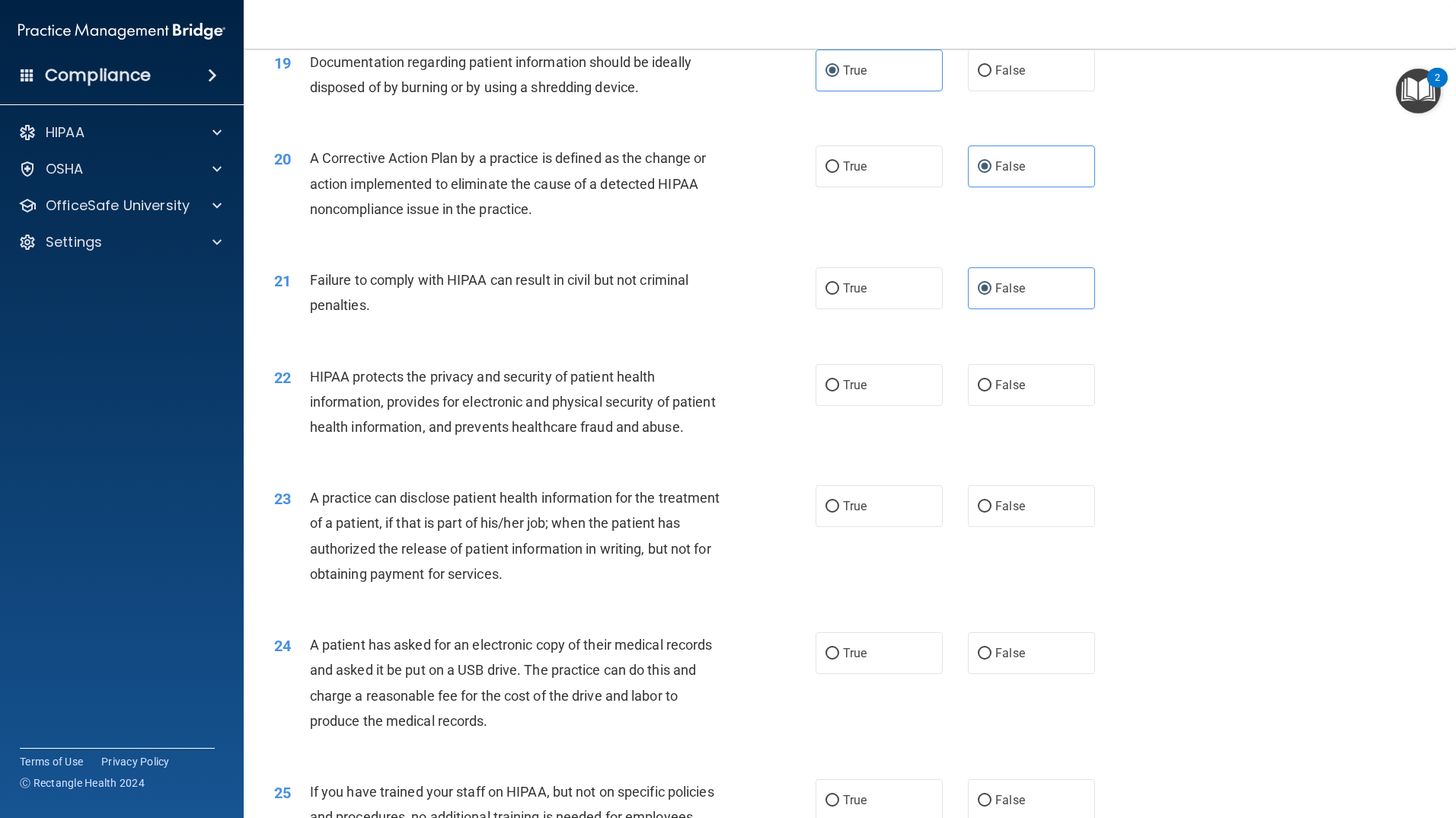
scroll to position [2203, 0]
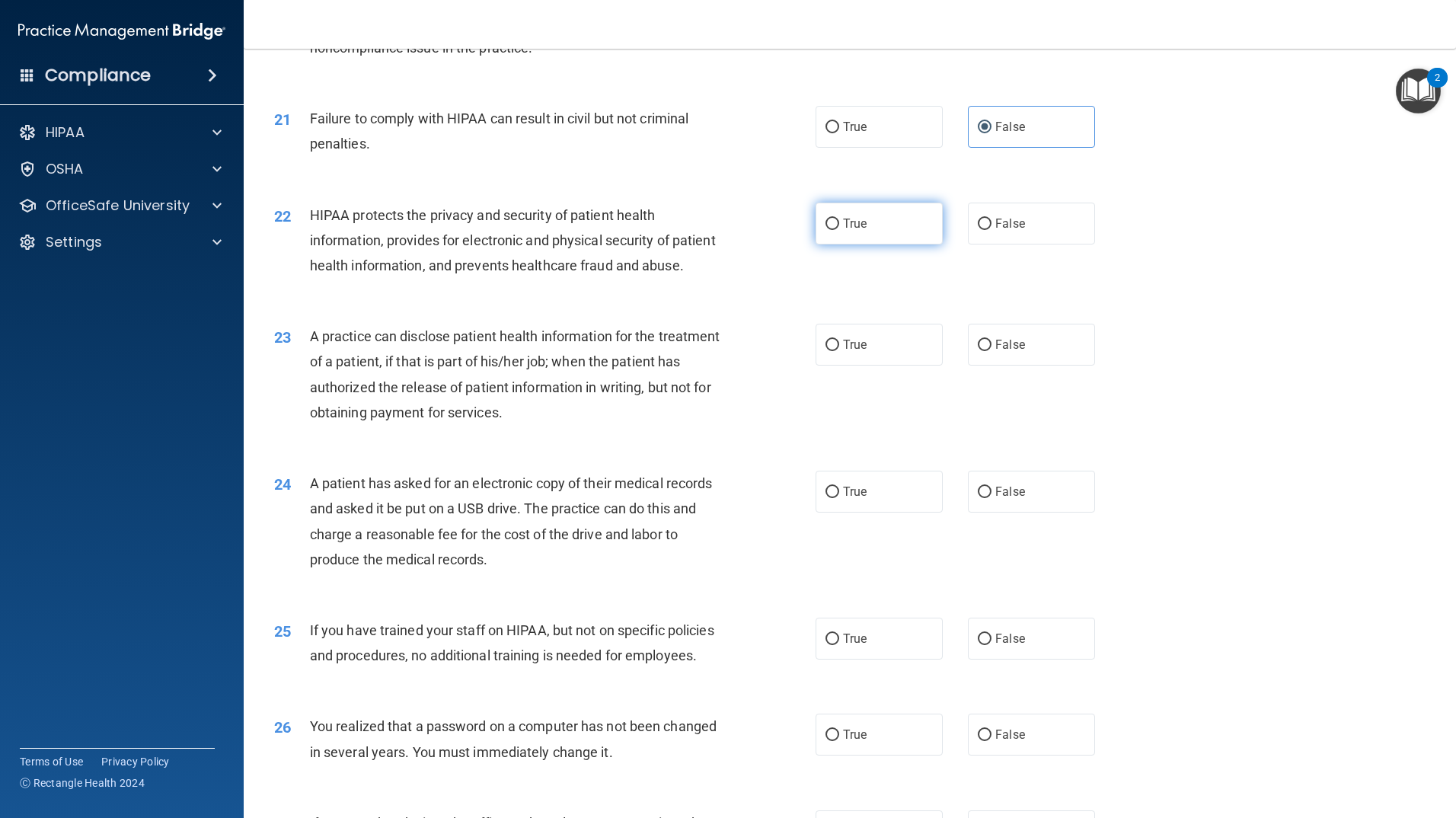
click at [866, 245] on label "True" at bounding box center [879, 224] width 127 height 42
click at [839, 230] on input "True" at bounding box center [833, 224] width 14 height 12
radio input "true"
click at [913, 366] on label "True" at bounding box center [879, 345] width 127 height 42
click at [839, 351] on input "True" at bounding box center [833, 345] width 14 height 12
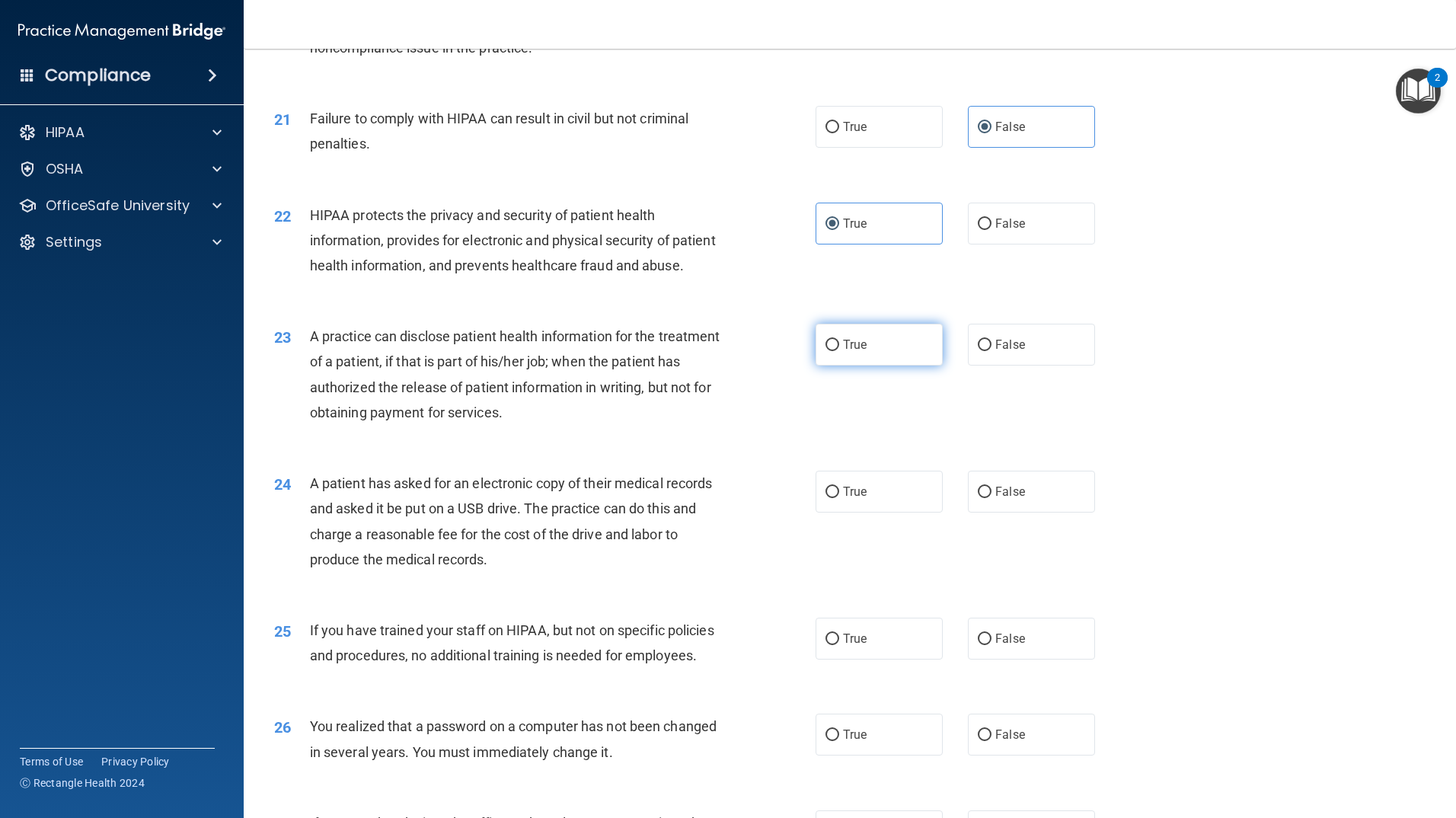
radio input "true"
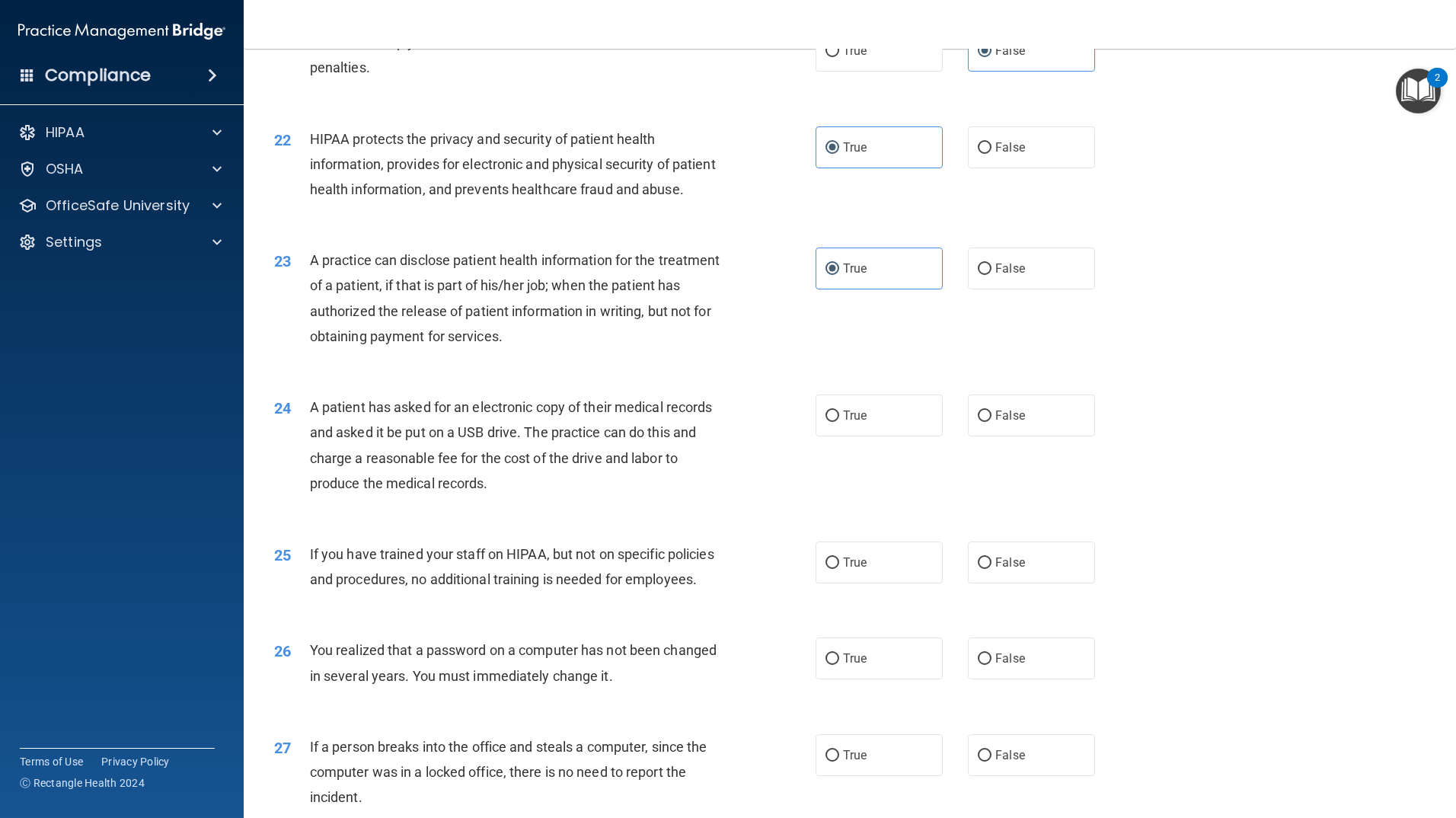
scroll to position [2355, 0]
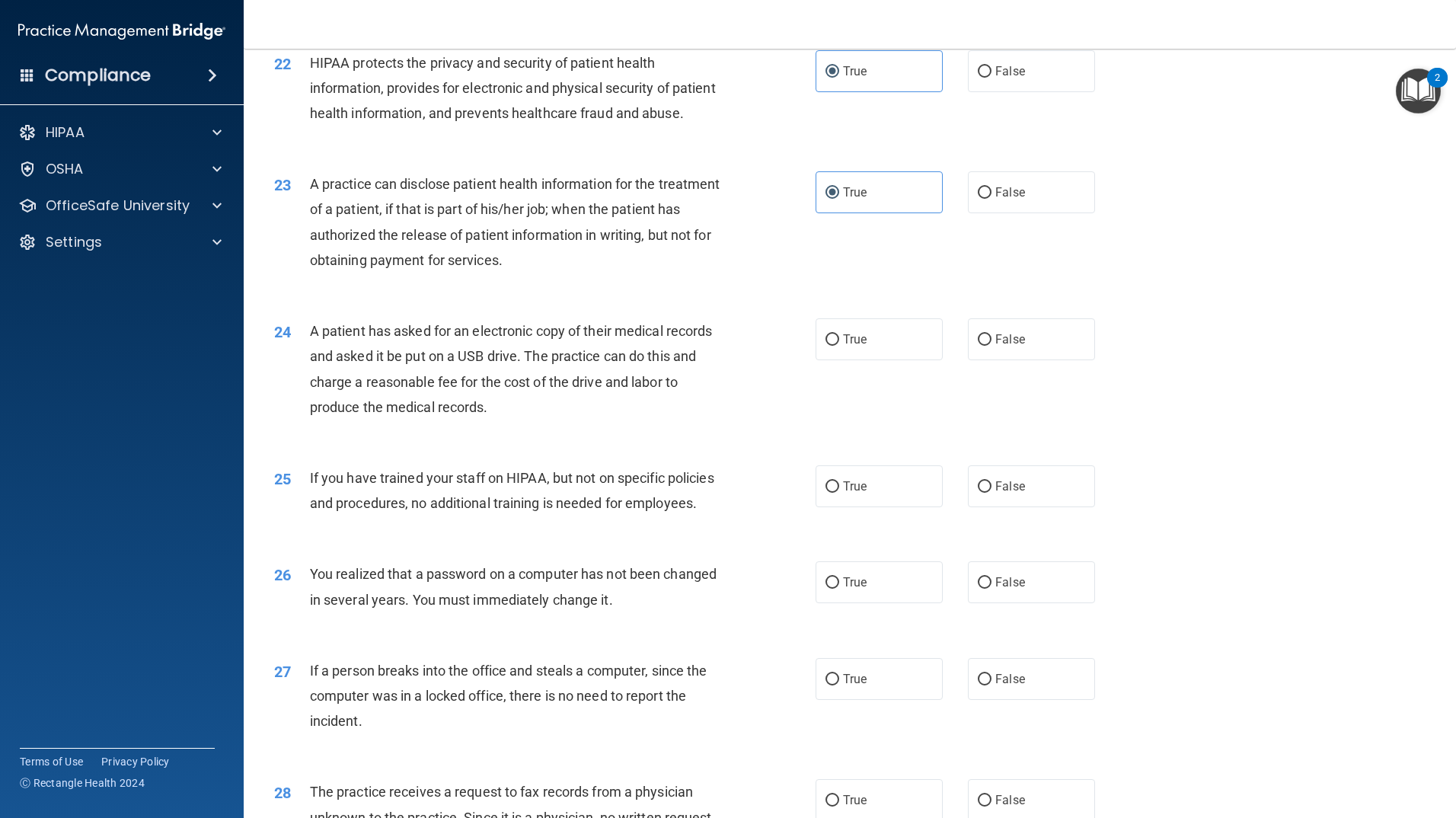
click at [883, 417] on div "24 A patient has asked for an electronic copy of their medical records and aske…" at bounding box center [850, 373] width 1174 height 147
click at [816, 361] on label "True" at bounding box center [879, 339] width 127 height 42
click at [826, 346] on input "True" at bounding box center [833, 340] width 14 height 12
radio input "true"
click at [975, 508] on label "False" at bounding box center [1031, 486] width 127 height 42
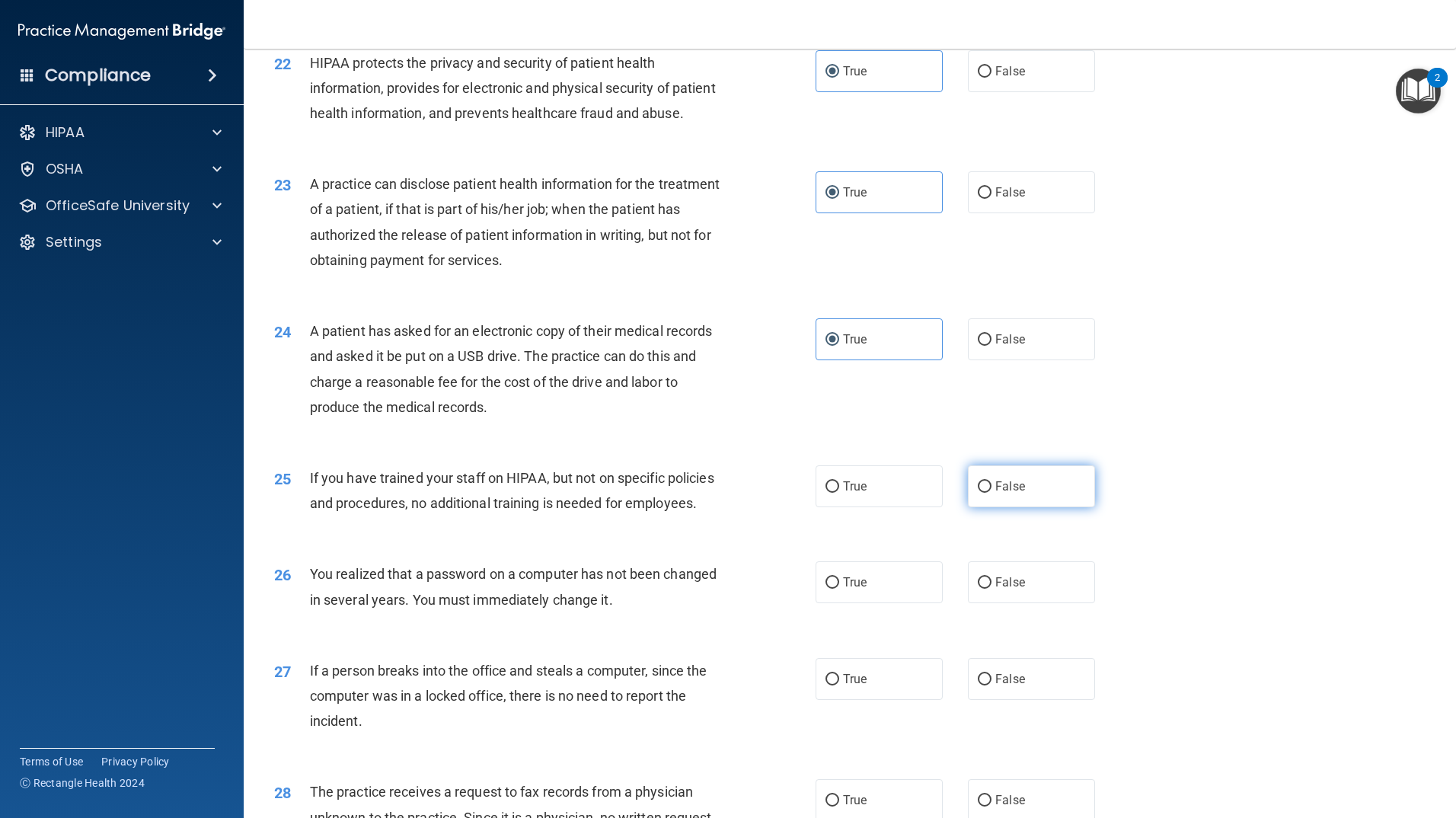
click at [978, 493] on input "False" at bounding box center [985, 487] width 14 height 12
radio input "true"
click at [864, 603] on label "True" at bounding box center [879, 583] width 127 height 42
click at [839, 589] on input "True" at bounding box center [833, 583] width 14 height 12
radio input "true"
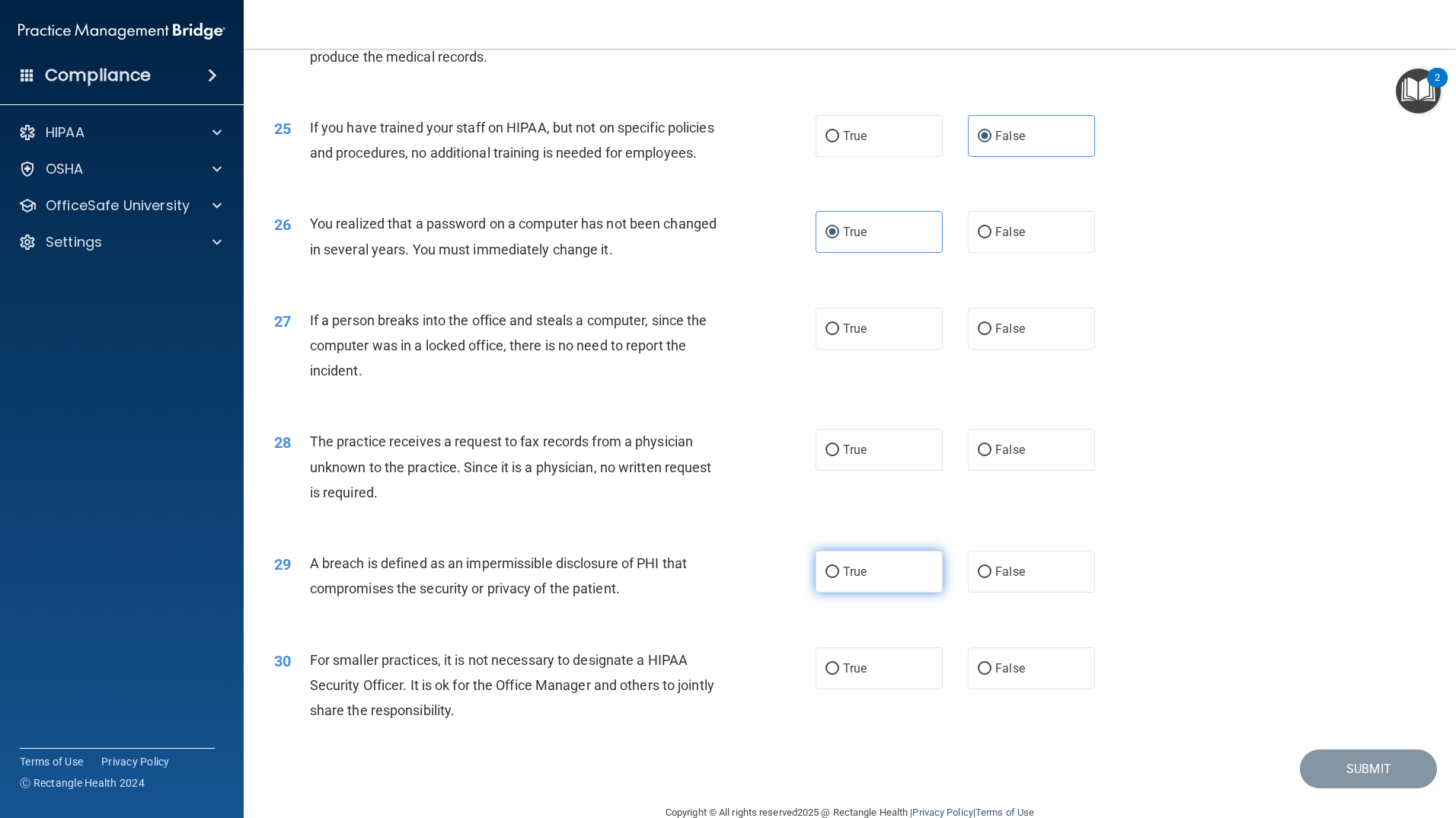
scroll to position [2736, 0]
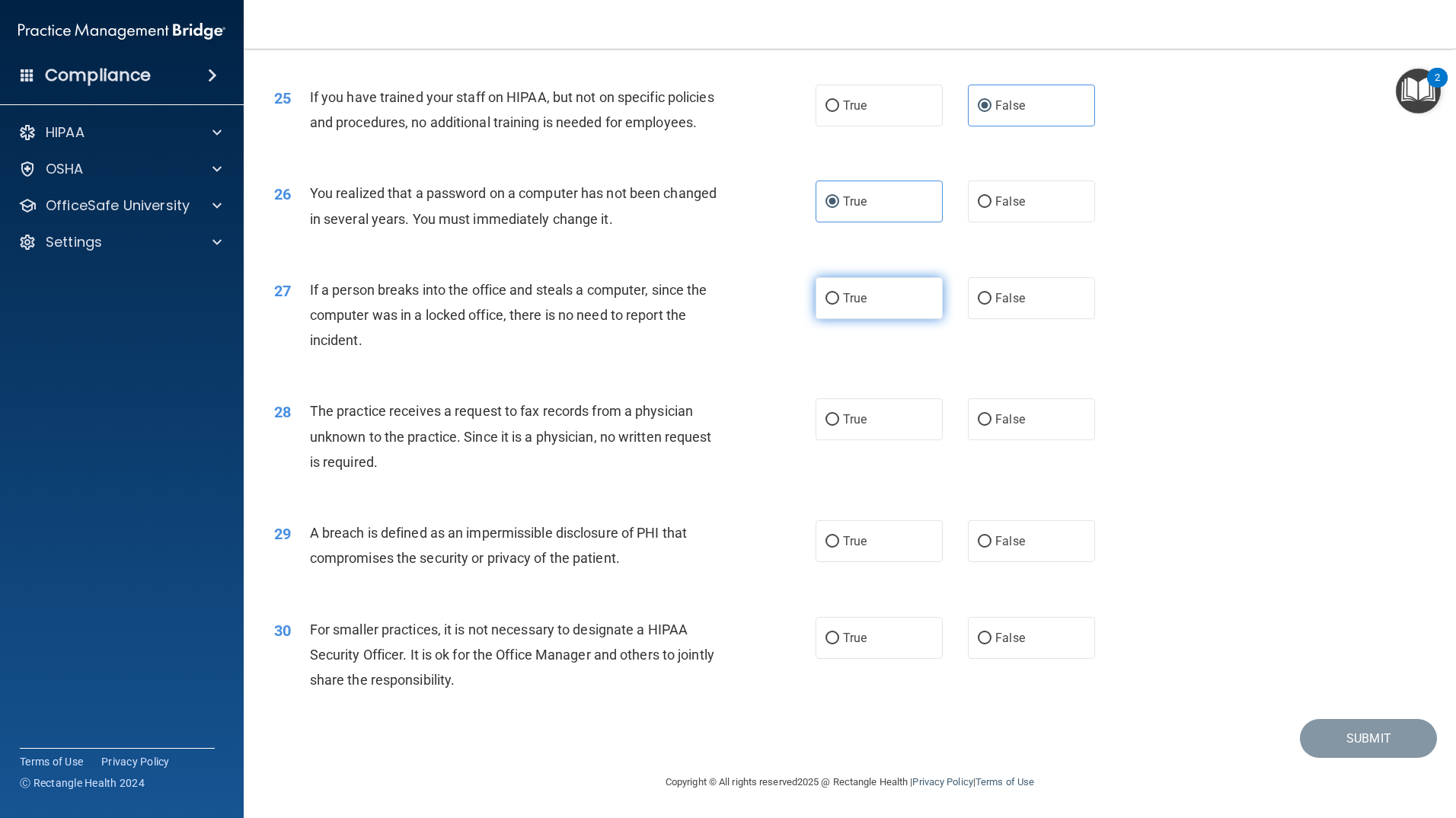
click at [906, 319] on label "True" at bounding box center [879, 299] width 127 height 42
click at [839, 305] on input "True" at bounding box center [833, 299] width 14 height 12
radio input "true"
click at [885, 472] on div "28 The practice receives a request to fax records from a physician unknown to t…" at bounding box center [850, 440] width 1174 height 122
click at [880, 440] on label "True" at bounding box center [879, 419] width 127 height 42
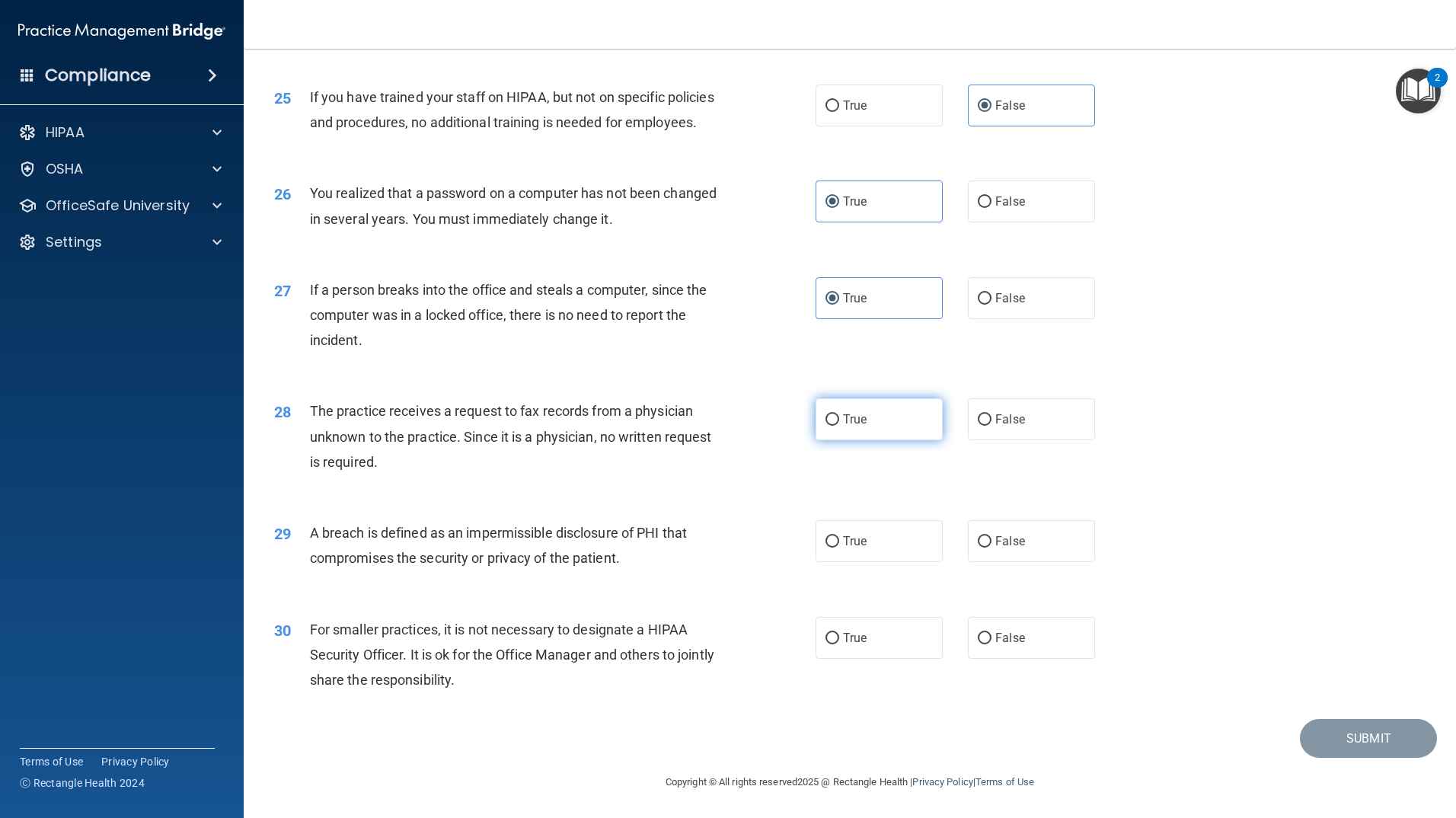
click at [839, 425] on input "True" at bounding box center [833, 420] width 14 height 12
radio input "true"
click at [891, 553] on label "True" at bounding box center [879, 540] width 127 height 42
click at [839, 547] on input "True" at bounding box center [833, 541] width 14 height 12
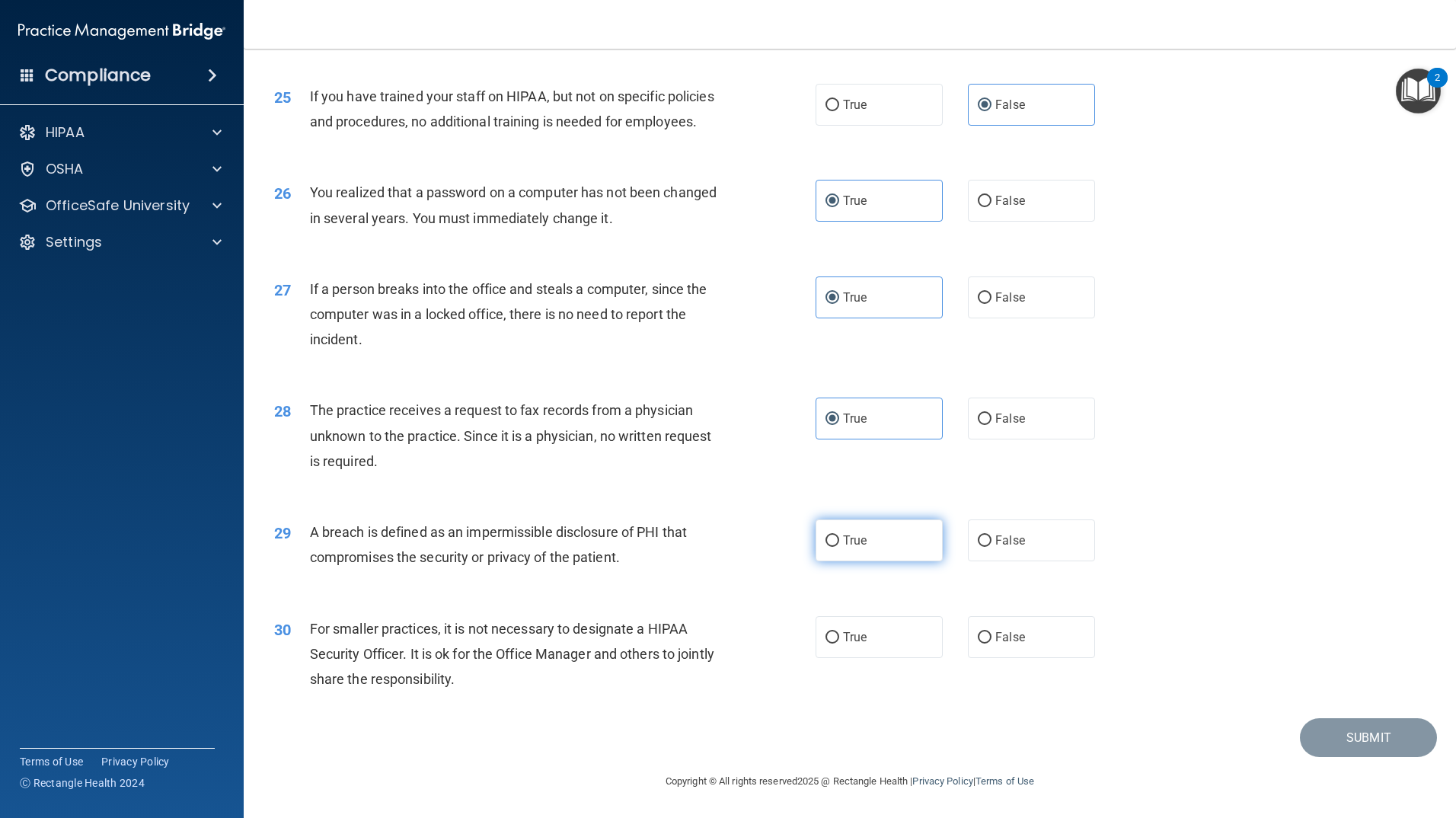
radio input "true"
click at [882, 631] on label "True" at bounding box center [879, 637] width 127 height 42
click at [839, 632] on input "True" at bounding box center [833, 637] width 14 height 12
radio input "true"
click at [1307, 733] on button "Submit" at bounding box center [1368, 737] width 137 height 39
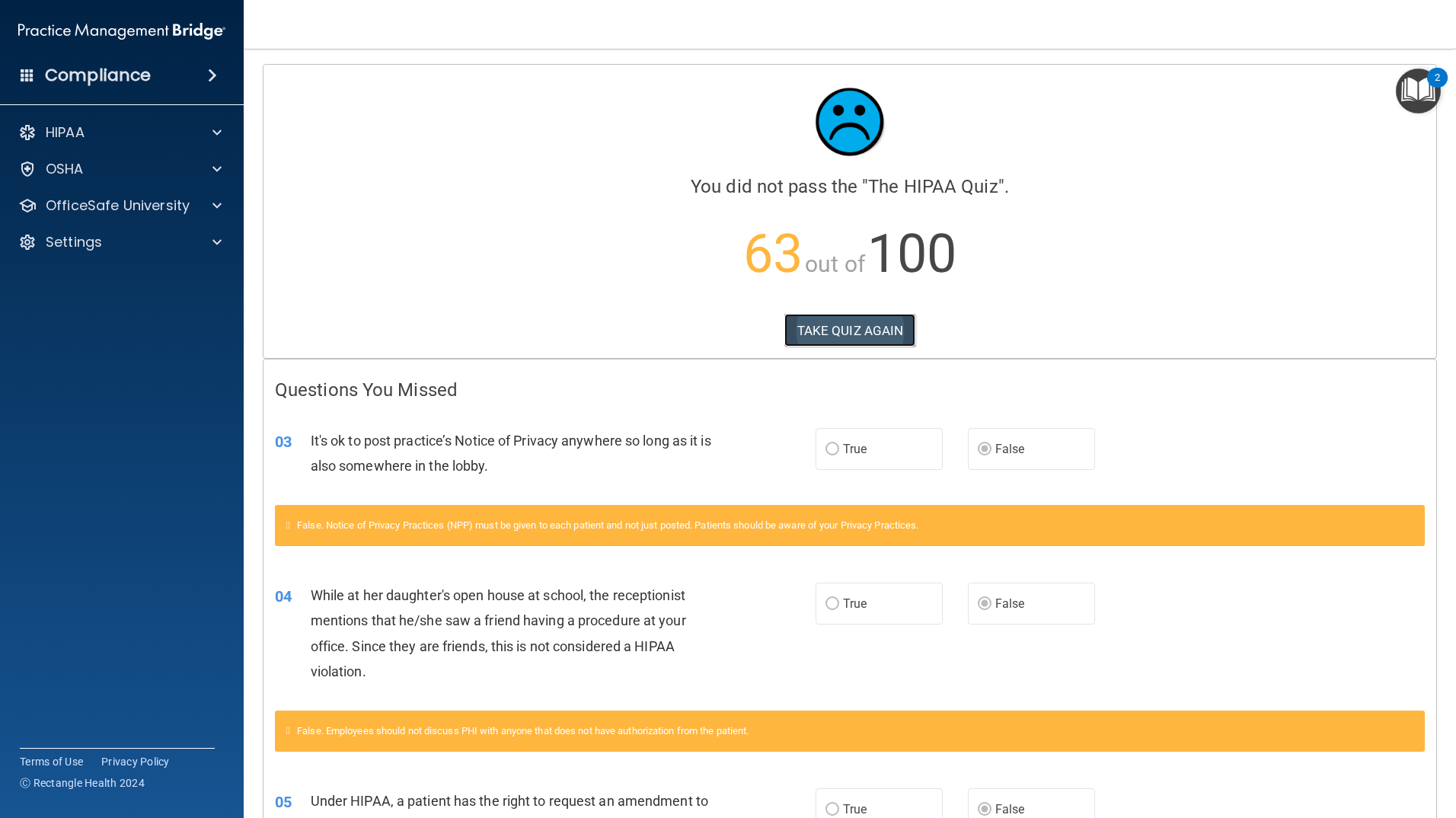
click at [845, 324] on button "TAKE QUIZ AGAIN" at bounding box center [850, 330] width 132 height 34
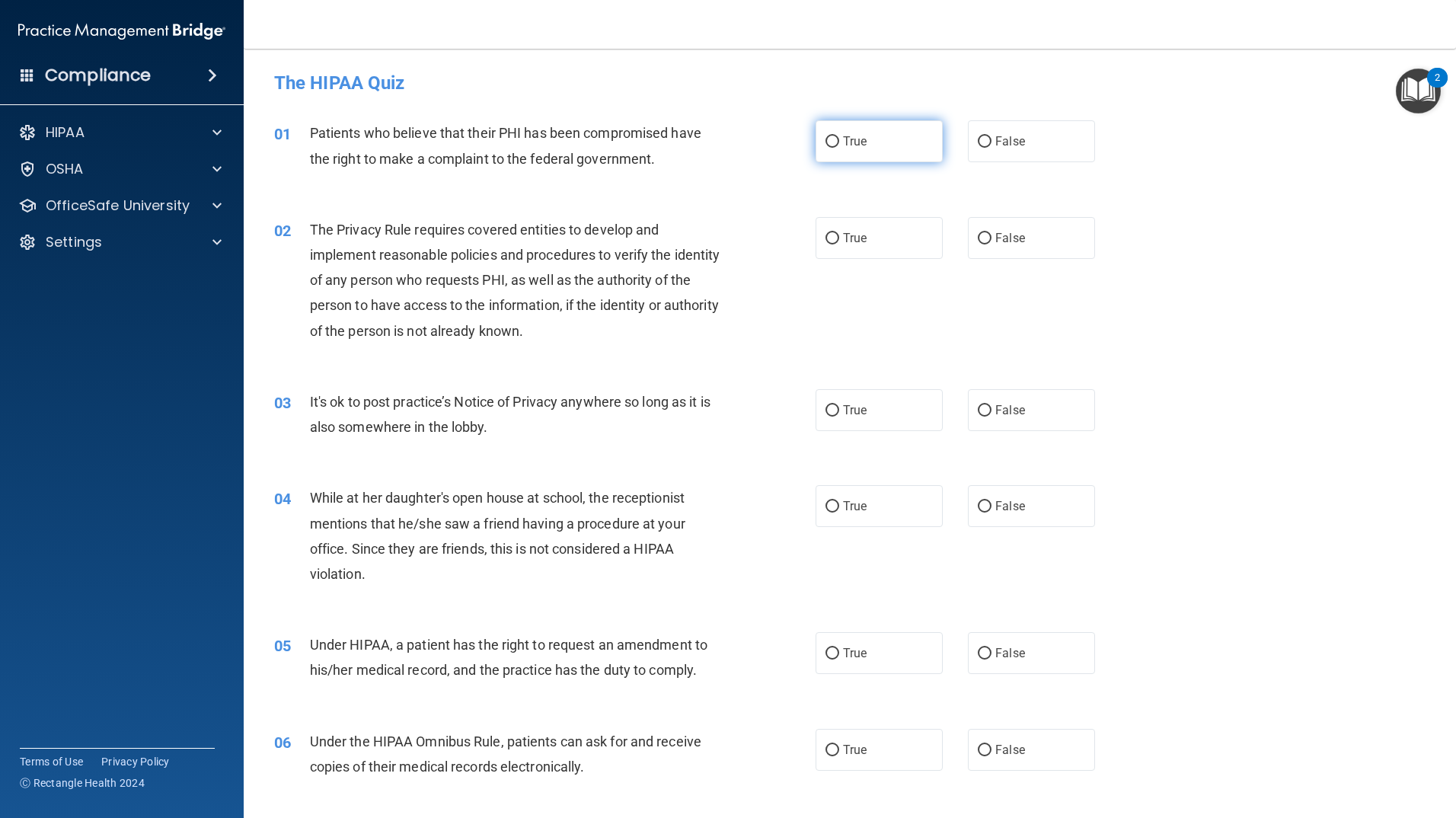
click at [865, 153] on label "True" at bounding box center [879, 142] width 127 height 42
click at [839, 148] on input "True" at bounding box center [833, 142] width 14 height 12
radio input "true"
click at [836, 408] on label "True" at bounding box center [879, 411] width 127 height 42
click at [836, 408] on input "True" at bounding box center [833, 411] width 14 height 12
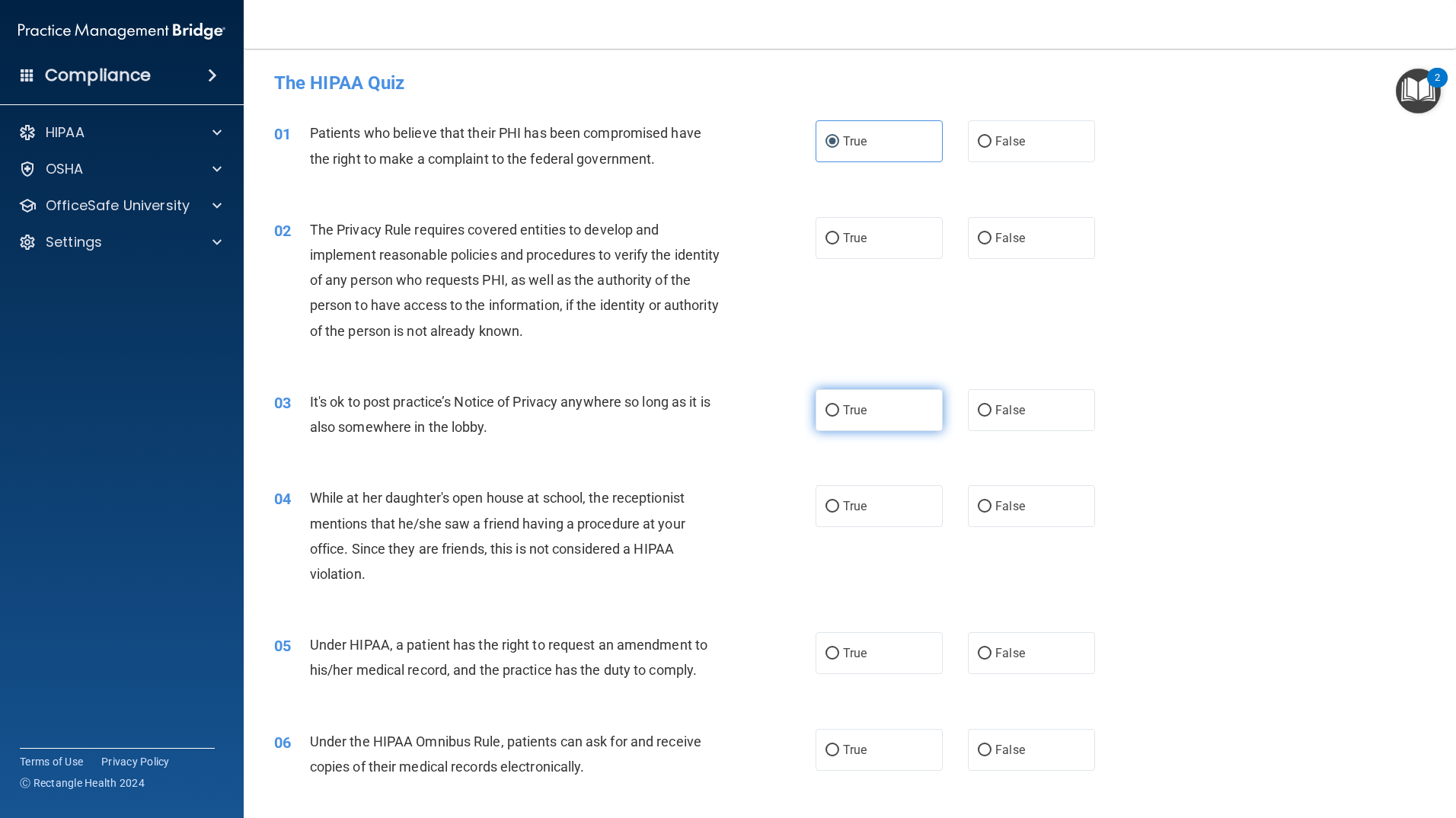
radio input "true"
click at [979, 411] on input "False" at bounding box center [985, 411] width 14 height 12
radio input "true"
radio input "false"
click at [978, 505] on input "False" at bounding box center [985, 507] width 14 height 12
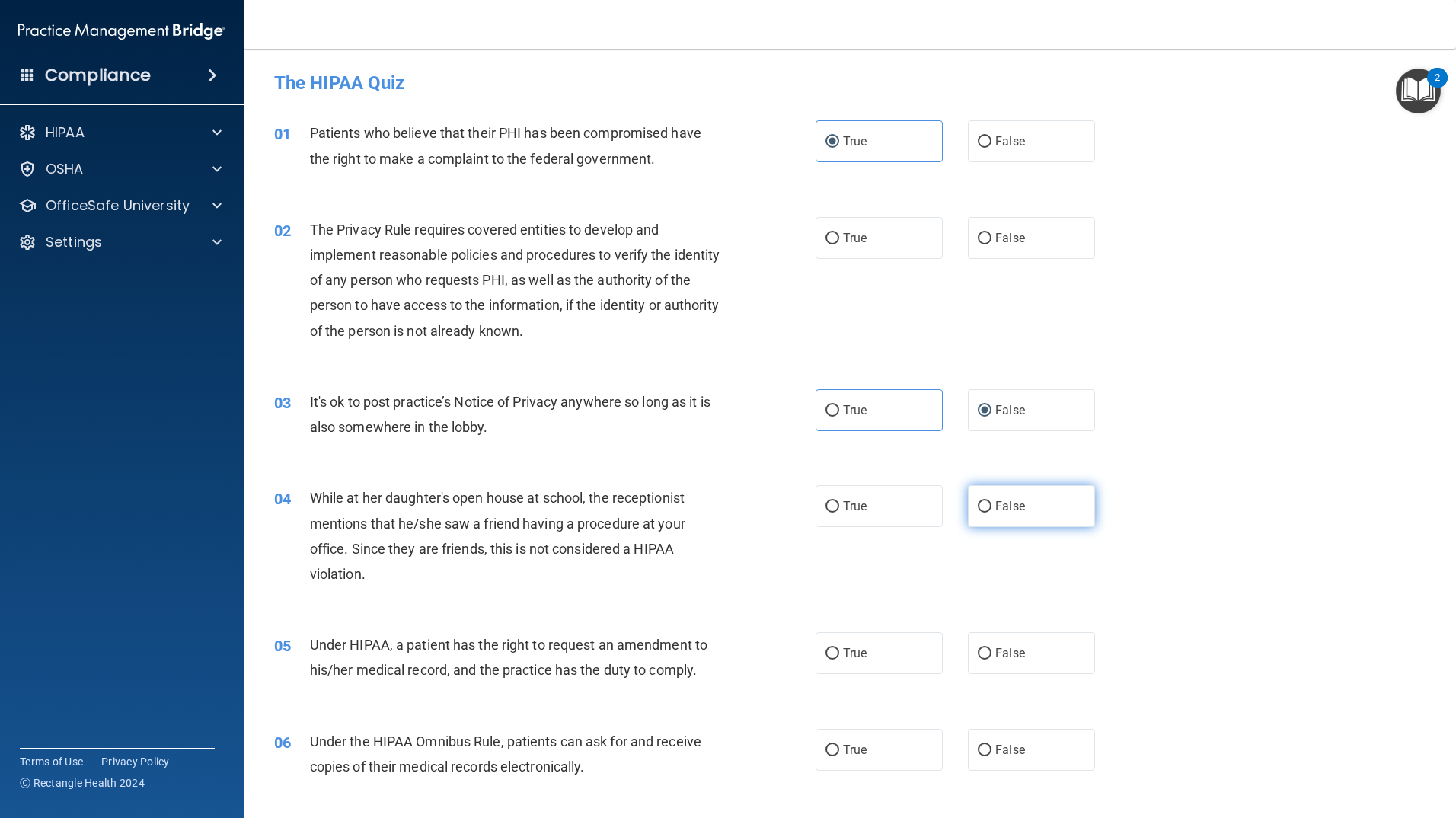
radio input "true"
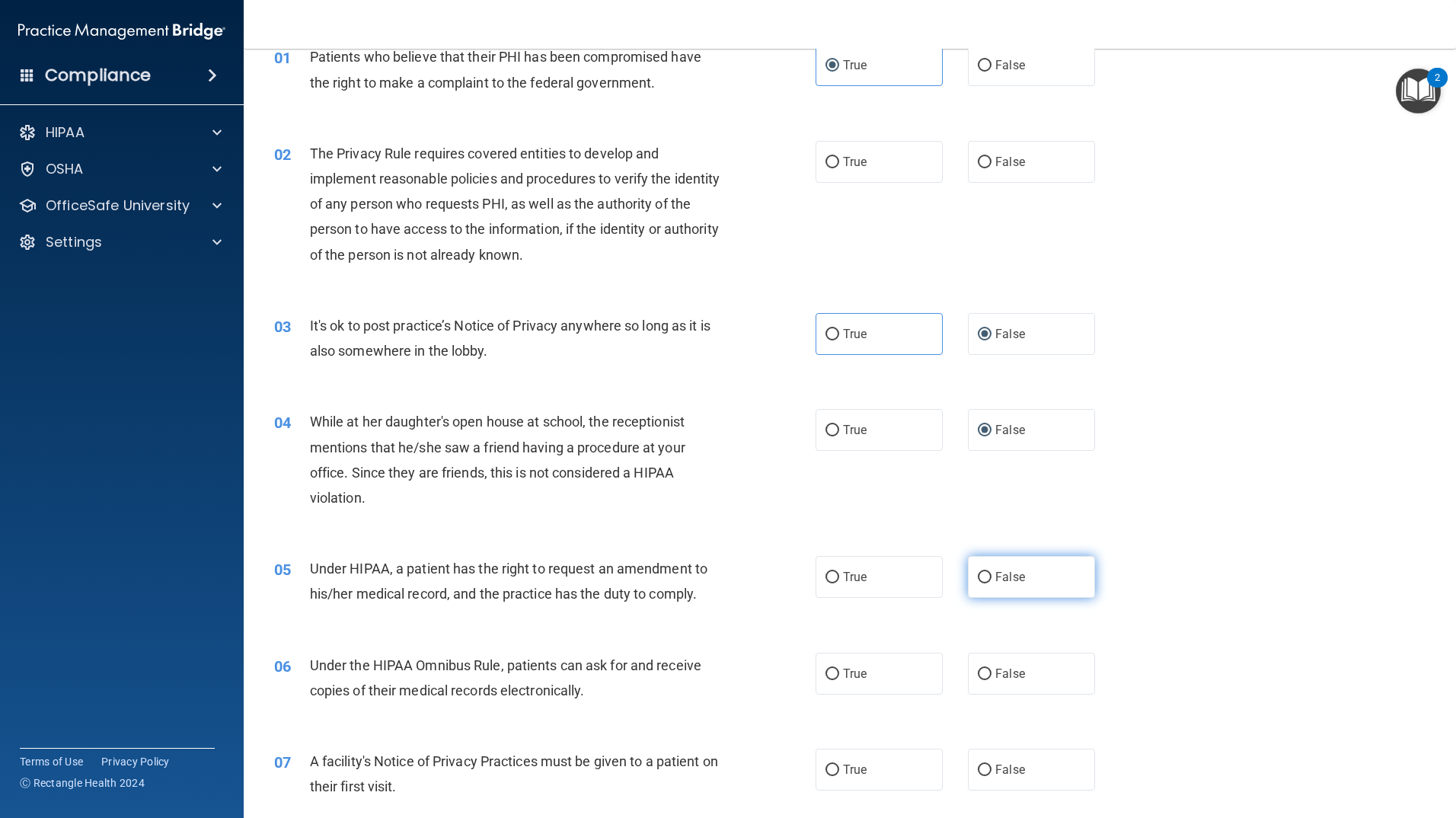
click at [981, 577] on input "False" at bounding box center [985, 577] width 14 height 12
radio input "true"
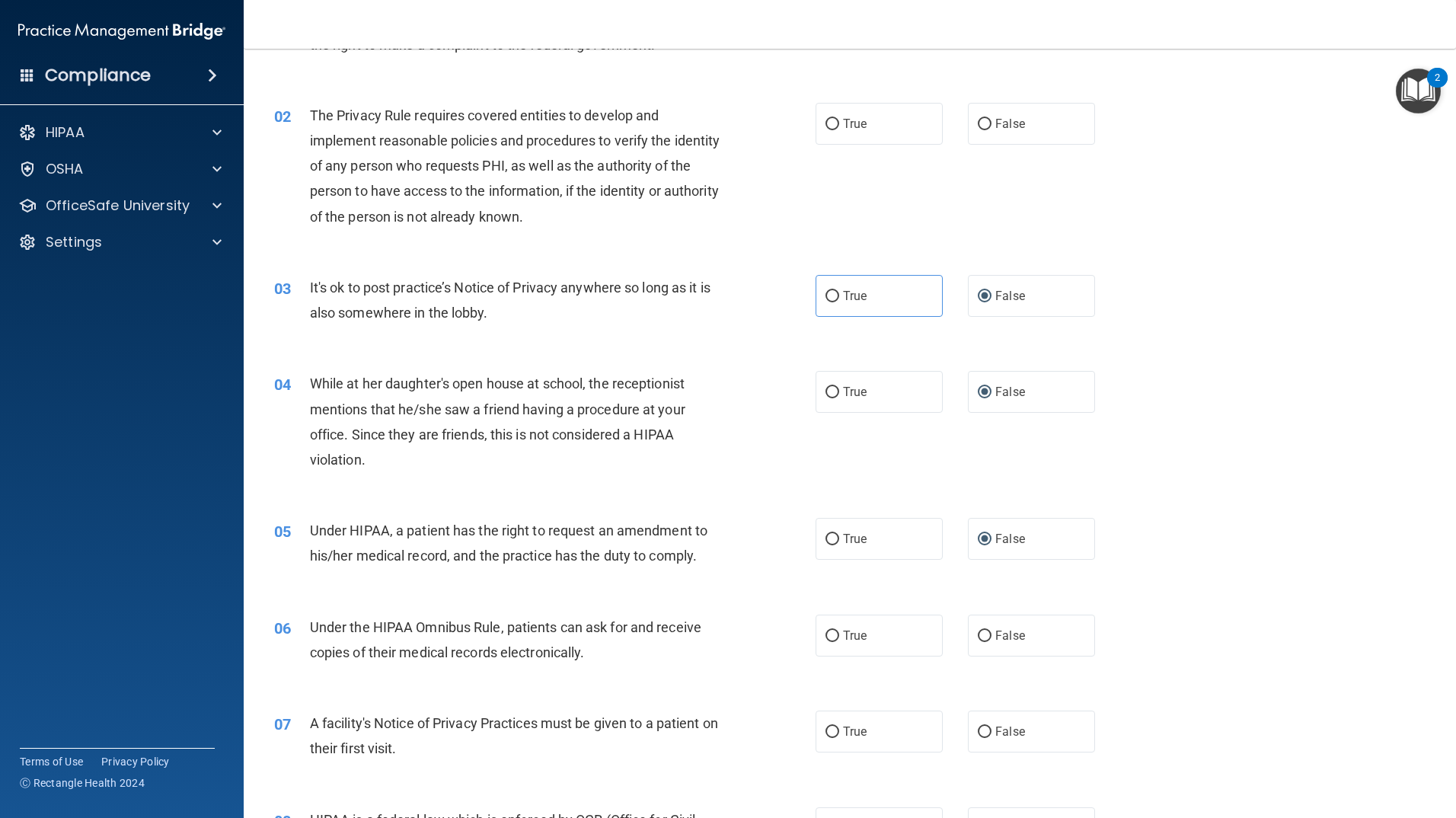
scroll to position [152, 0]
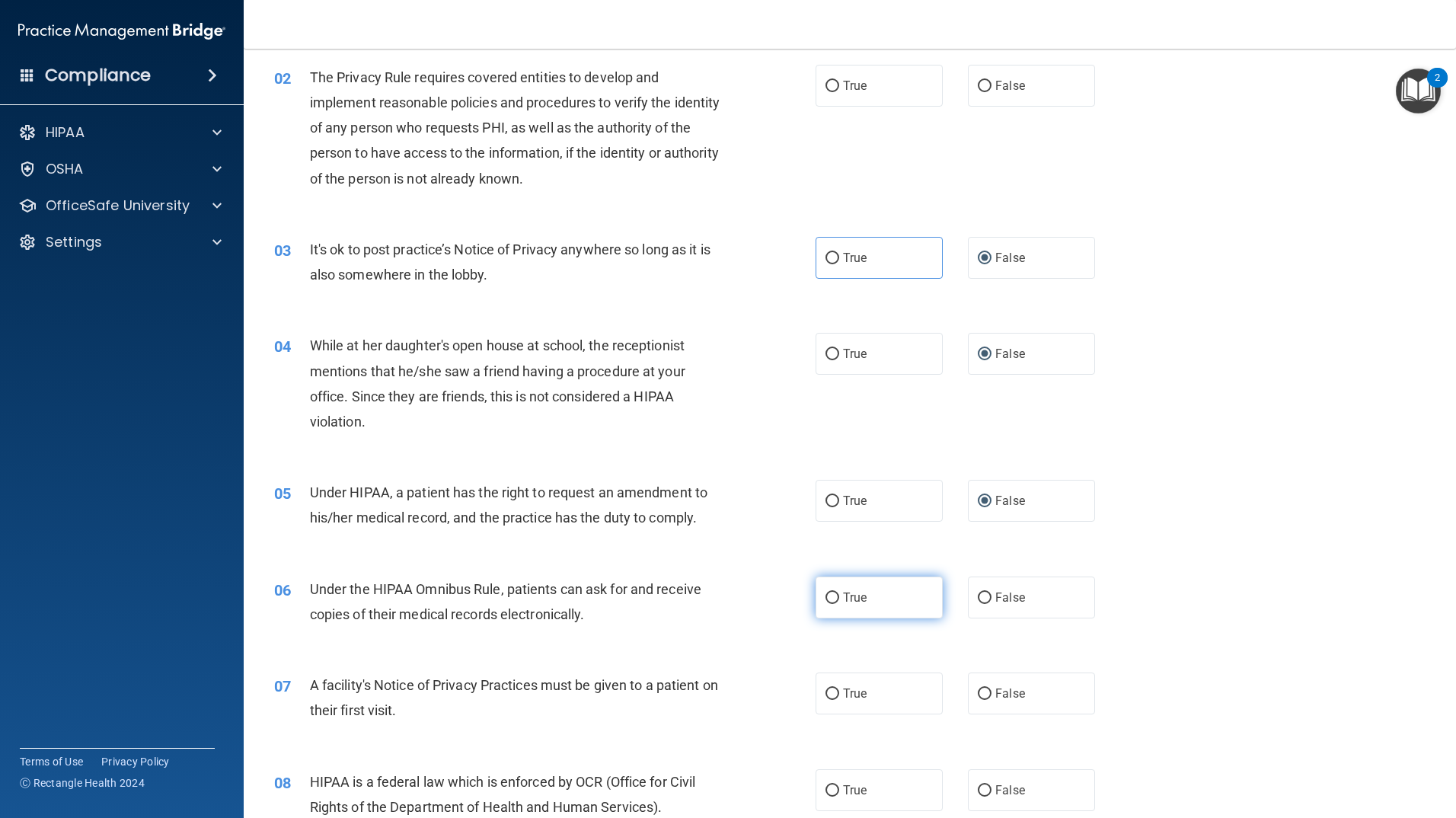
click at [816, 605] on label "True" at bounding box center [879, 597] width 127 height 42
click at [826, 604] on input "True" at bounding box center [833, 598] width 14 height 12
radio input "true"
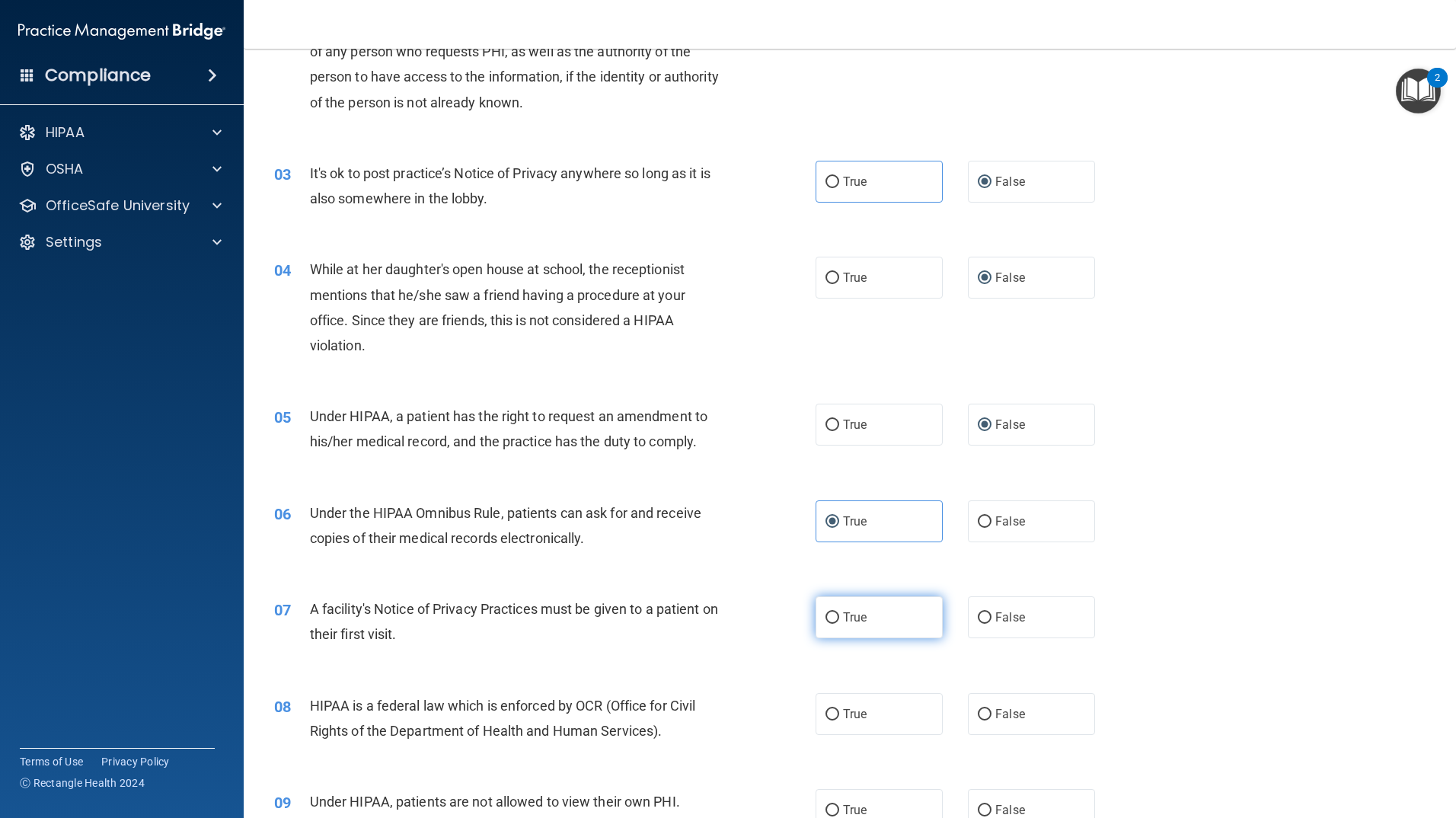
click at [817, 611] on label "True" at bounding box center [879, 618] width 127 height 42
click at [826, 612] on input "True" at bounding box center [833, 618] width 14 height 12
radio input "true"
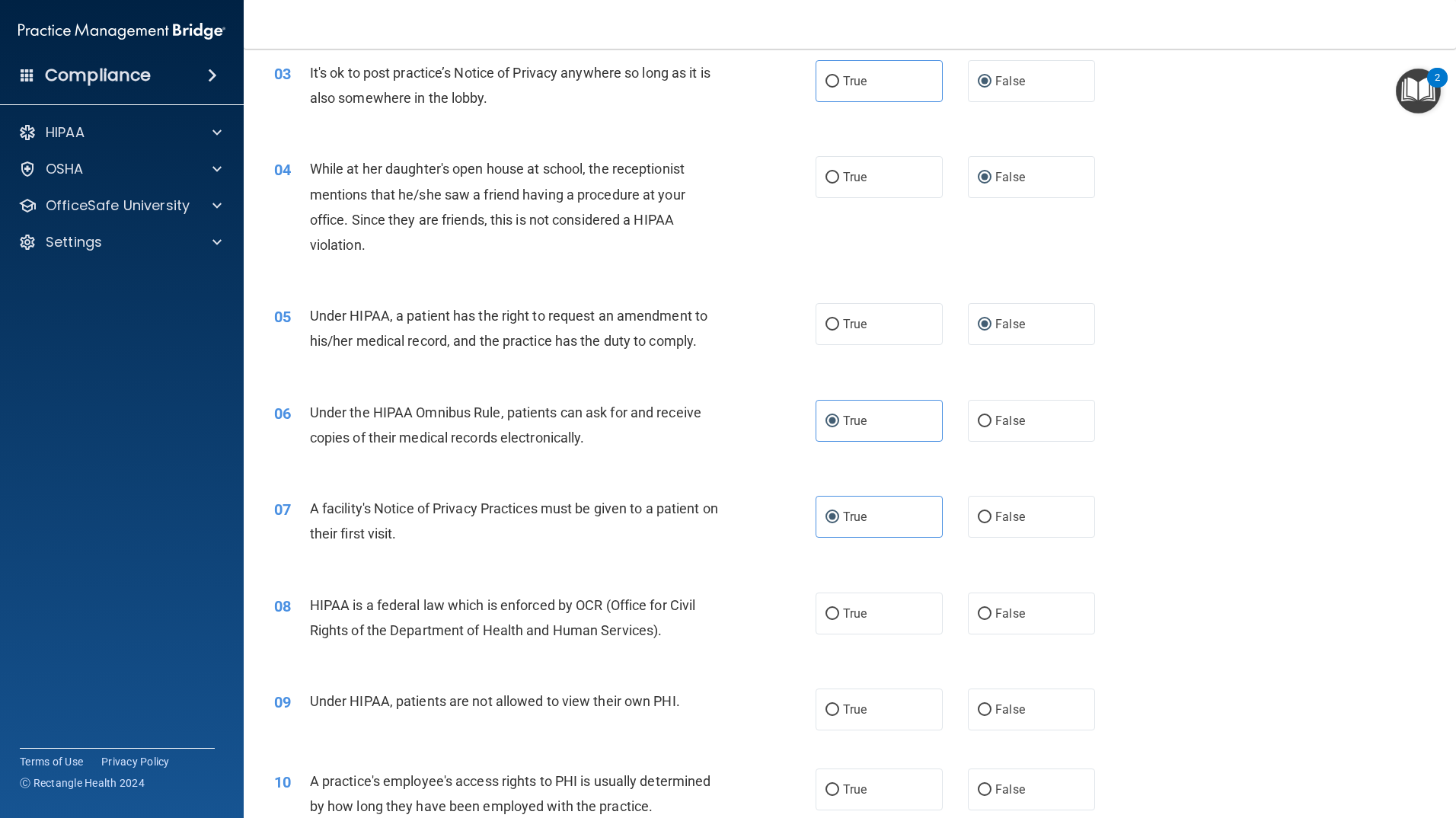
scroll to position [381, 0]
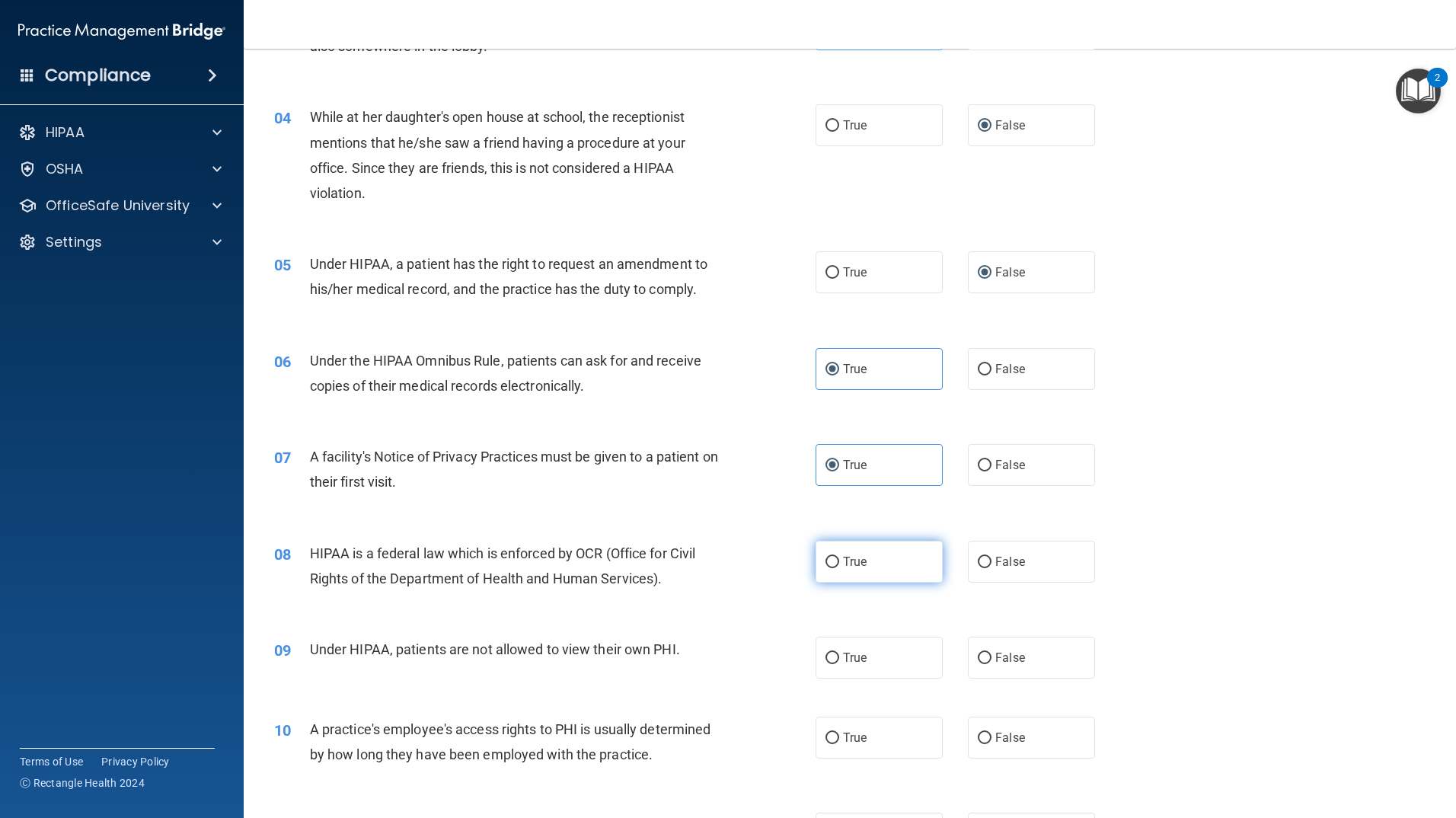
click at [899, 574] on label "True" at bounding box center [879, 562] width 127 height 42
click at [839, 569] on input "True" at bounding box center [833, 562] width 14 height 12
radio input "true"
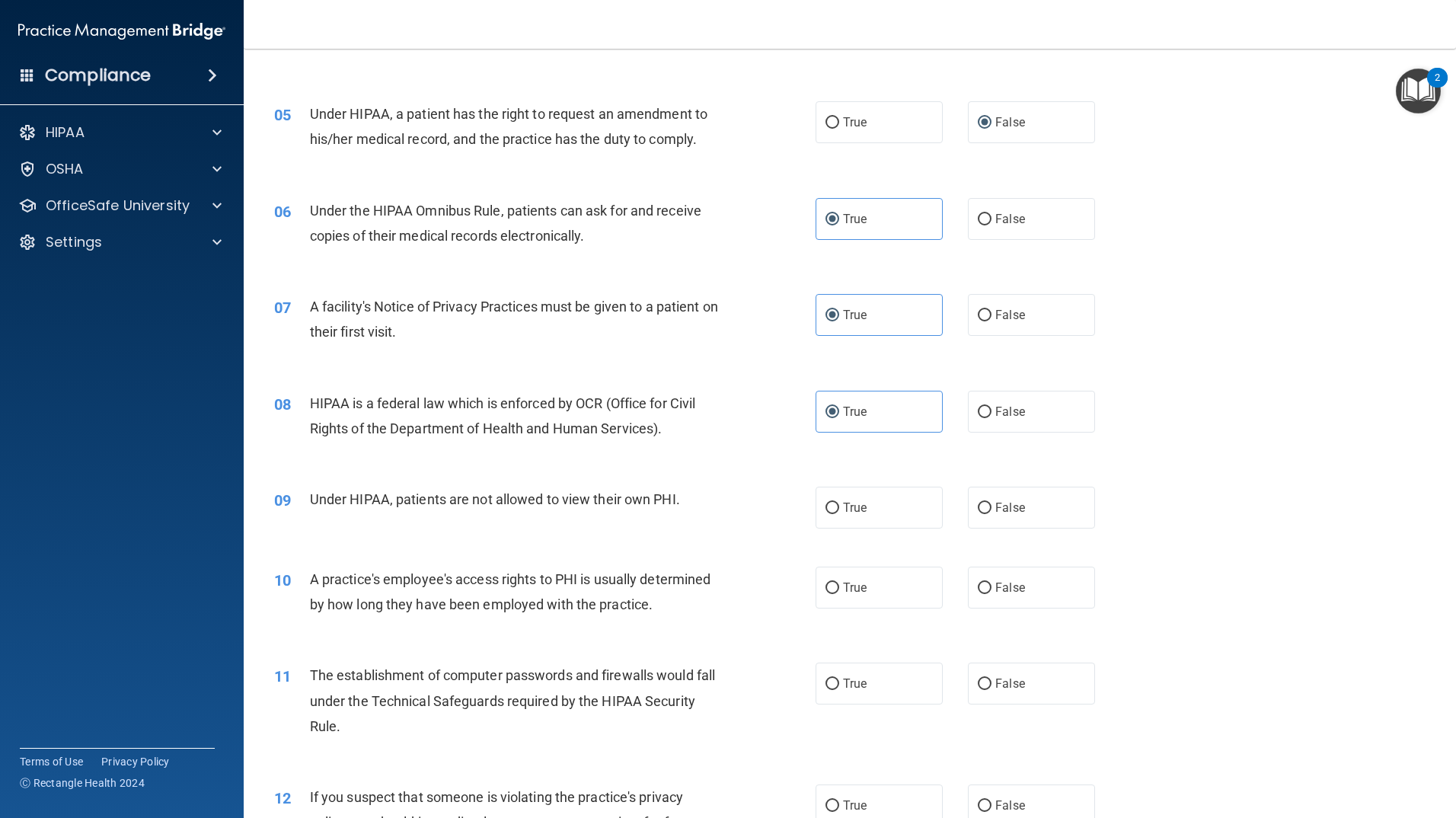
scroll to position [533, 0]
click at [1006, 511] on span "False" at bounding box center [1010, 505] width 30 height 15
click at [992, 511] on input "False" at bounding box center [985, 506] width 14 height 12
radio input "true"
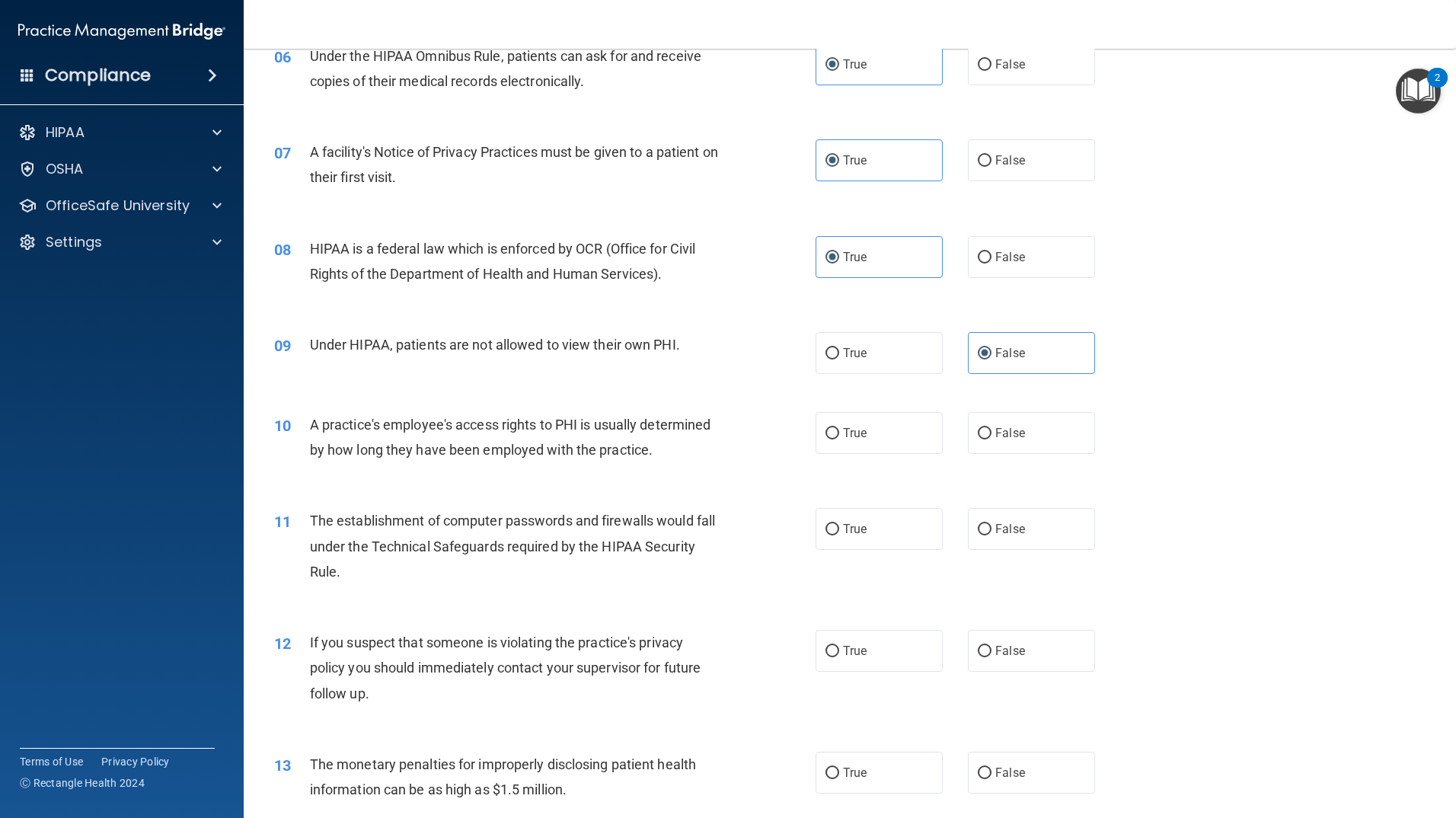
scroll to position [762, 0]
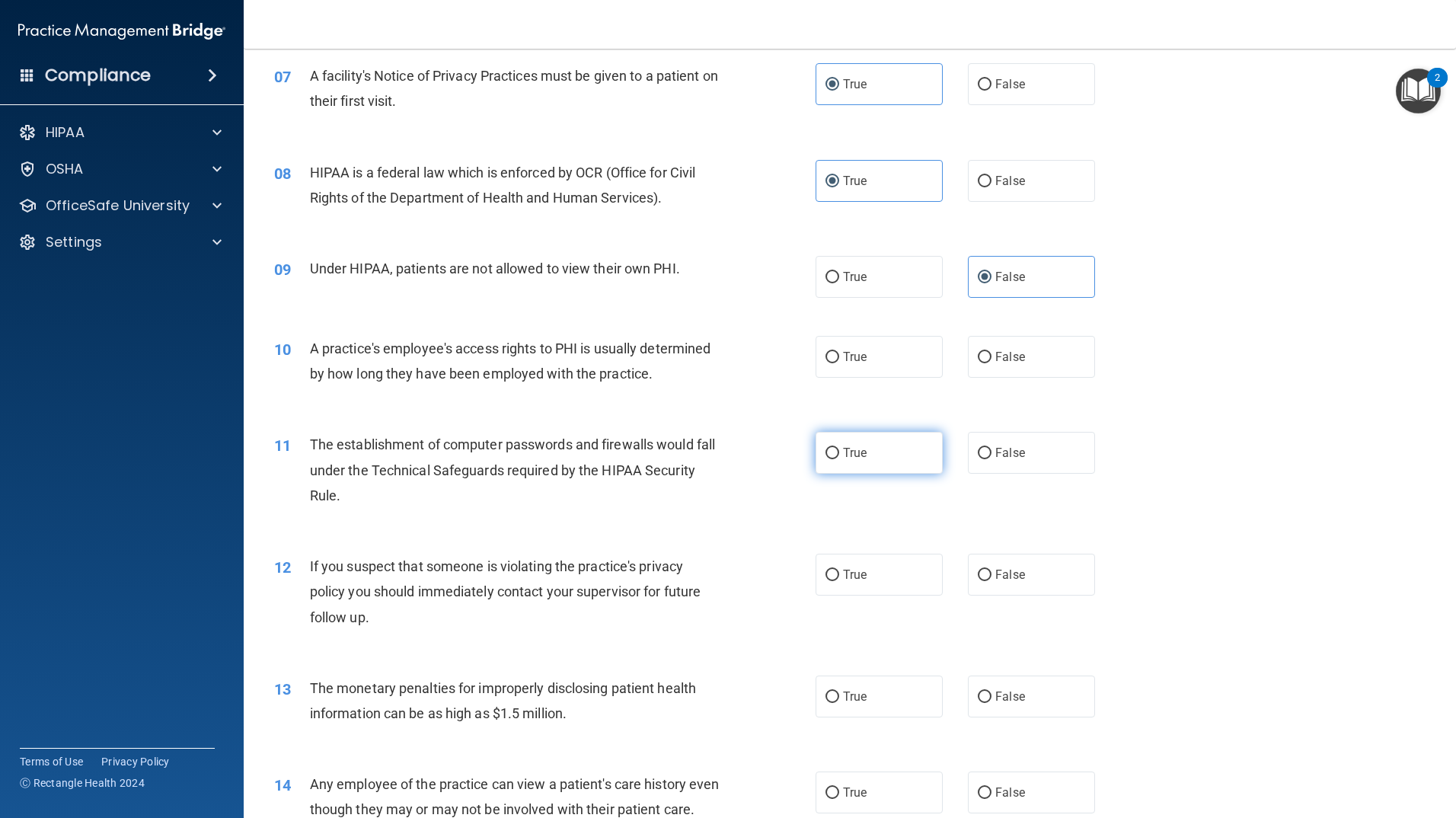
click at [833, 452] on input "True" at bounding box center [833, 454] width 14 height 12
radio input "true"
click at [995, 360] on span "False" at bounding box center [1010, 357] width 30 height 15
click at [992, 360] on input "False" at bounding box center [985, 357] width 14 height 12
radio input "true"
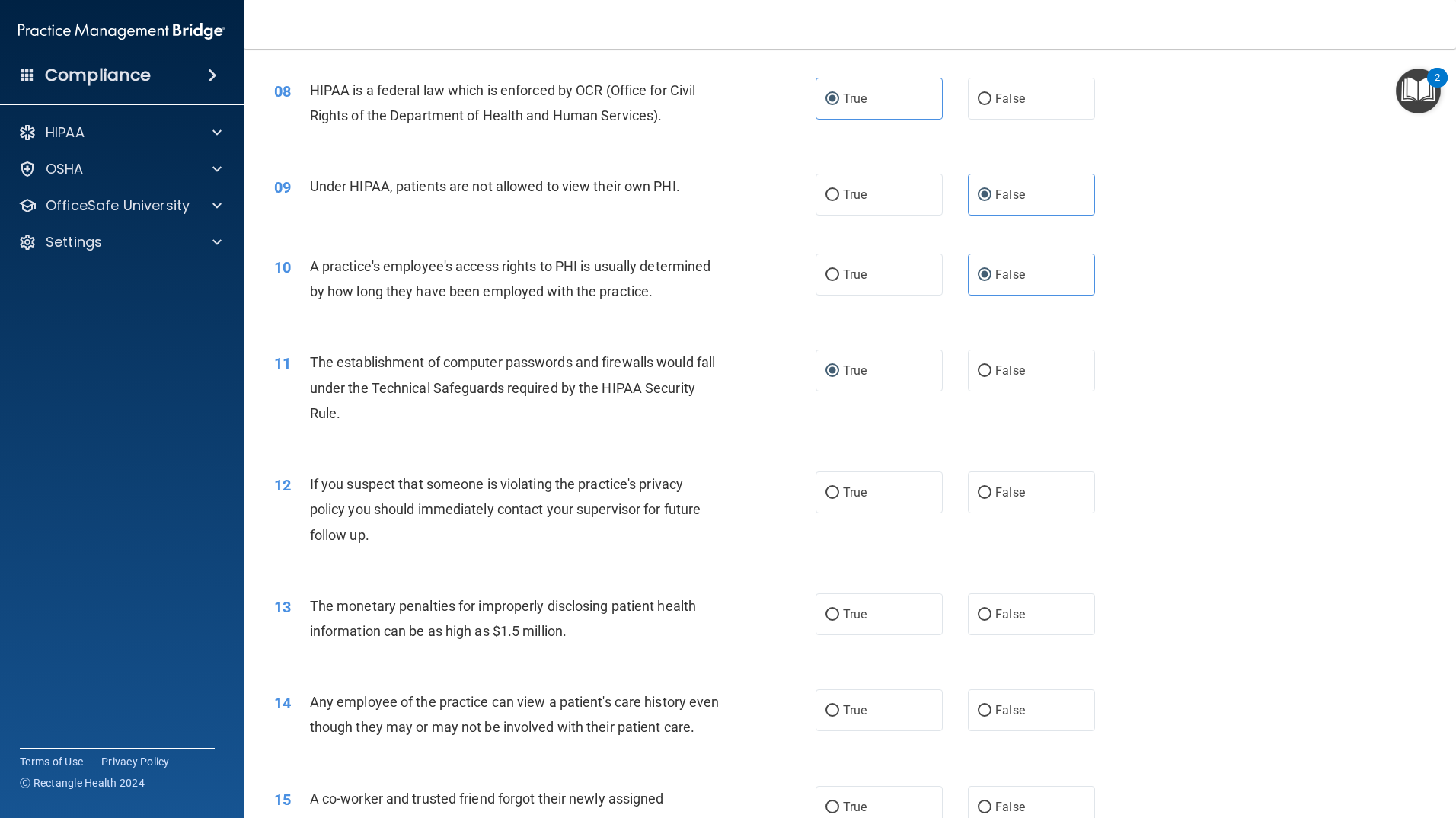
scroll to position [990, 0]
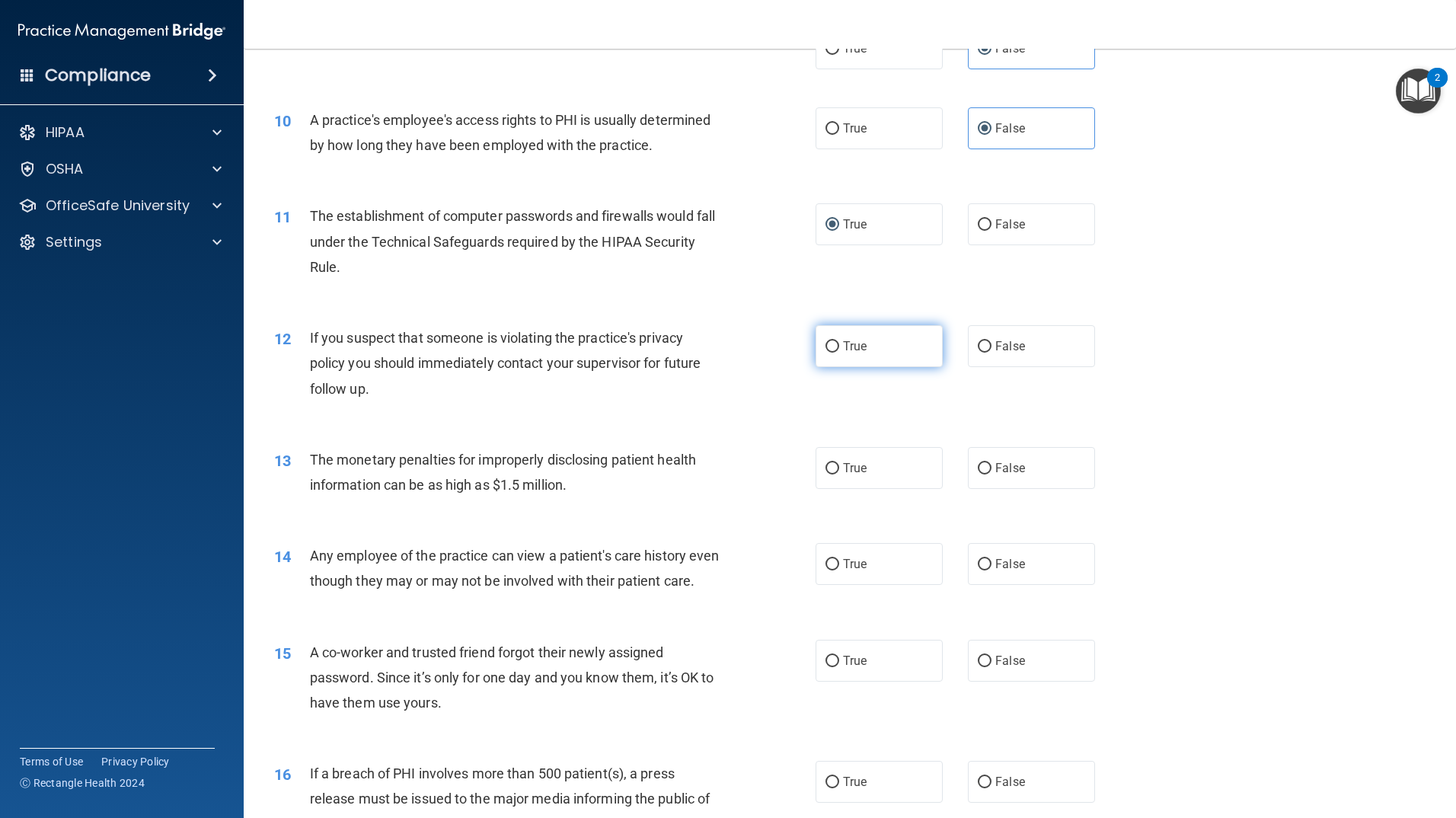
click at [847, 346] on span "True" at bounding box center [855, 346] width 23 height 15
click at [839, 346] on input "True" at bounding box center [833, 346] width 14 height 12
radio input "true"
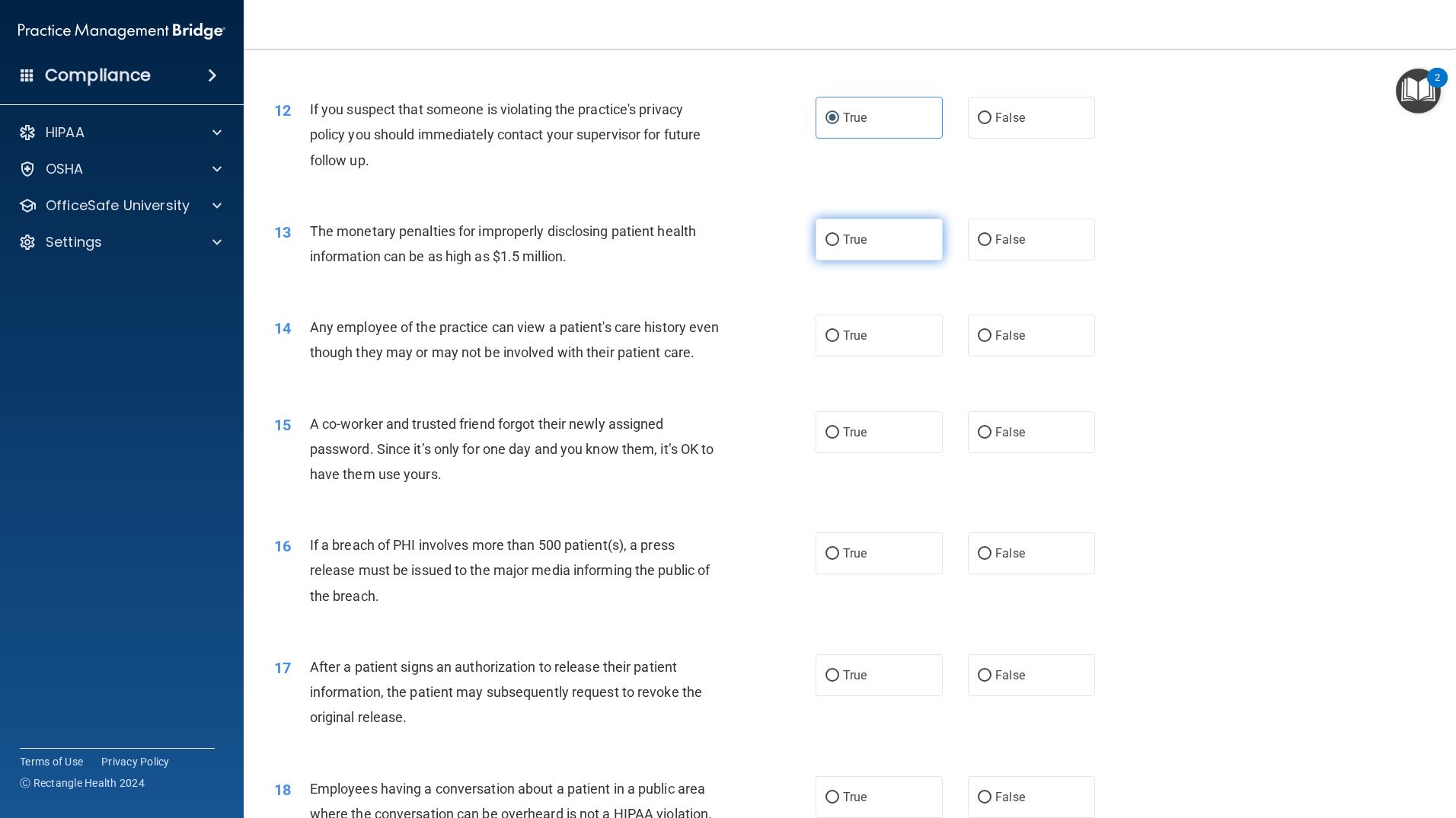
click at [858, 239] on span "True" at bounding box center [855, 239] width 23 height 15
click at [839, 239] on input "True" at bounding box center [833, 240] width 14 height 12
radio input "true"
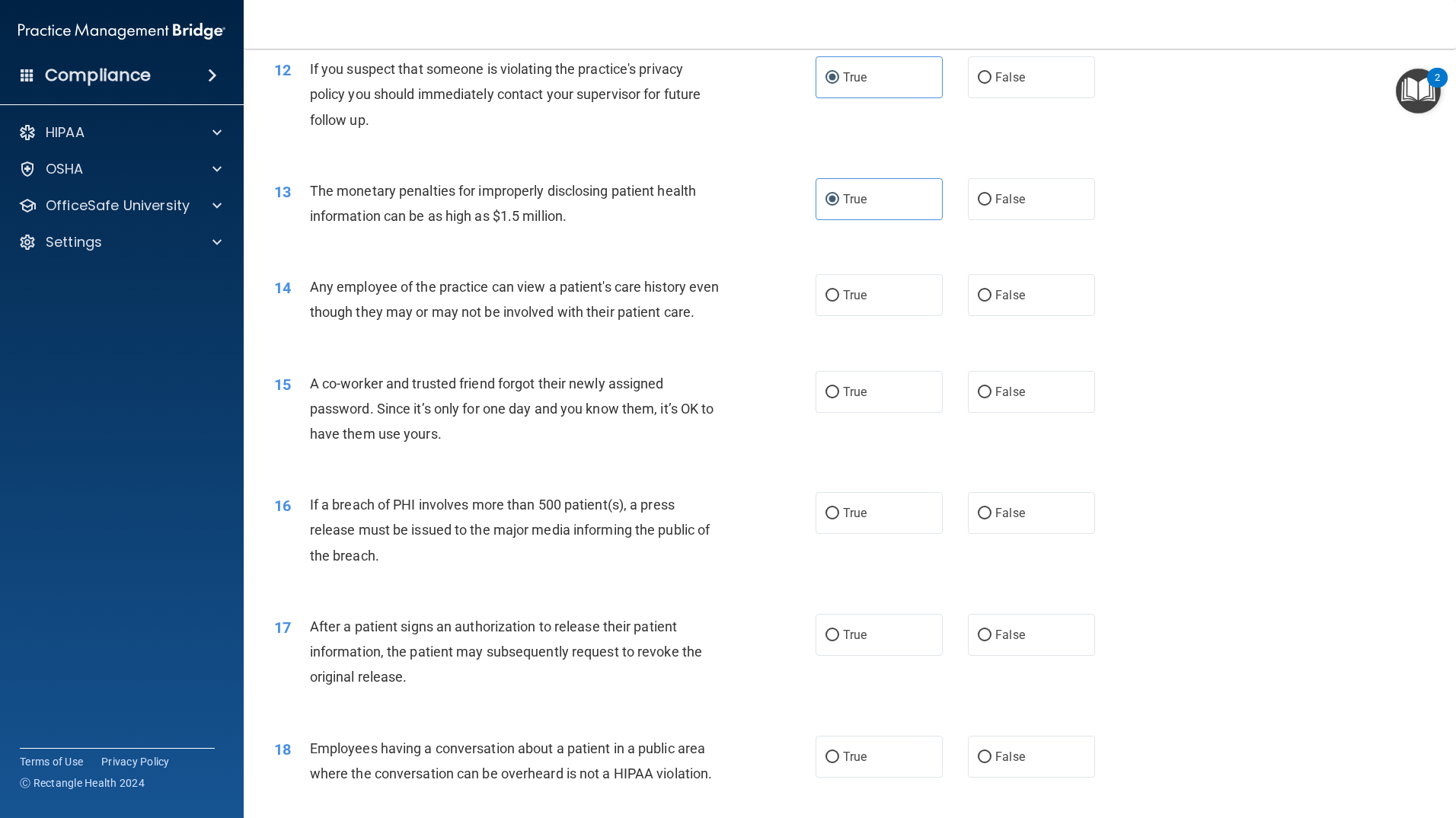
scroll to position [1371, 0]
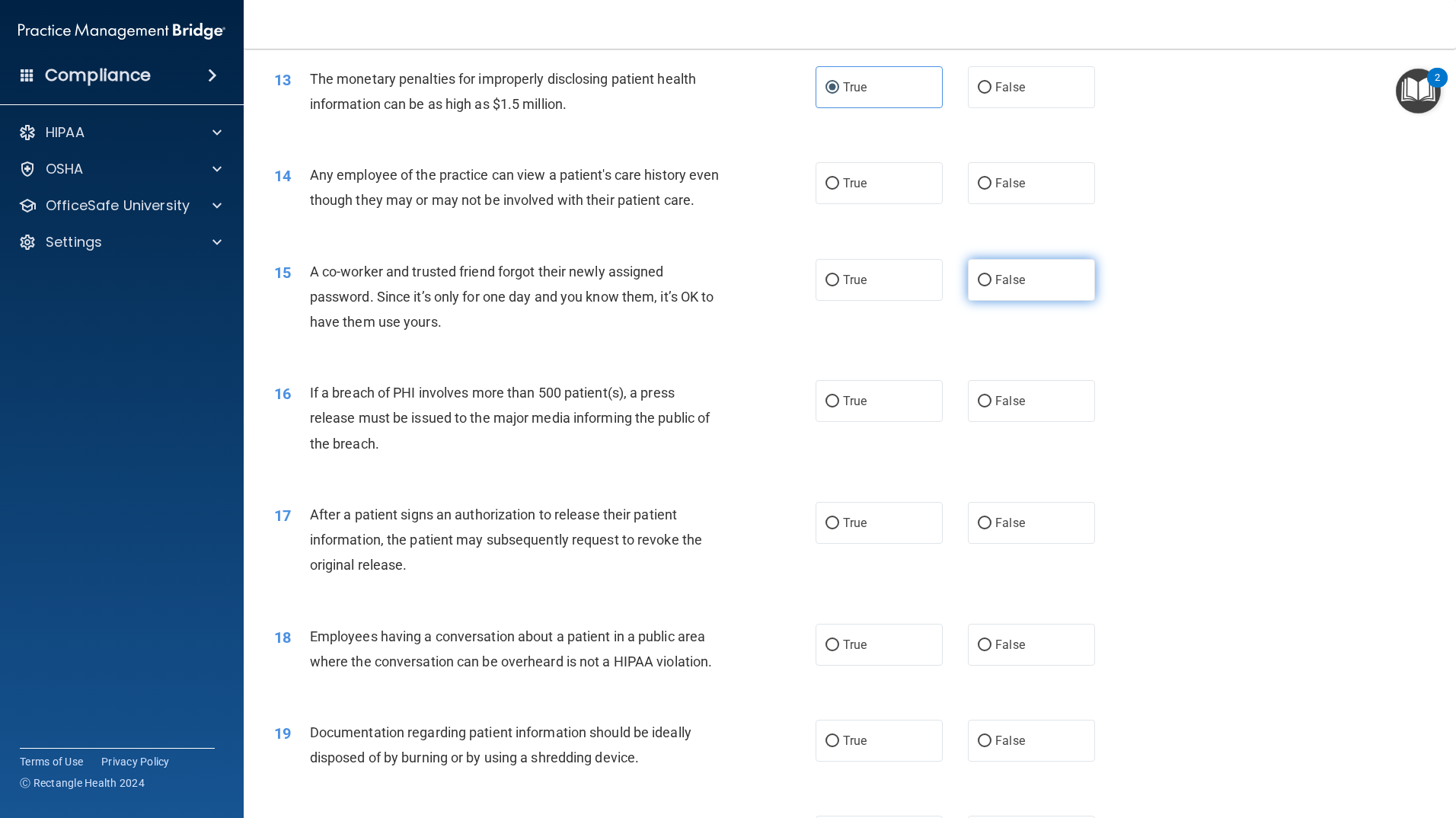
click at [979, 286] on input "False" at bounding box center [985, 281] width 14 height 12
radio input "true"
click at [979, 286] on input "False" at bounding box center [985, 281] width 14 height 12
click at [995, 189] on span "False" at bounding box center [1010, 183] width 30 height 15
click at [992, 189] on input "False" at bounding box center [985, 184] width 14 height 12
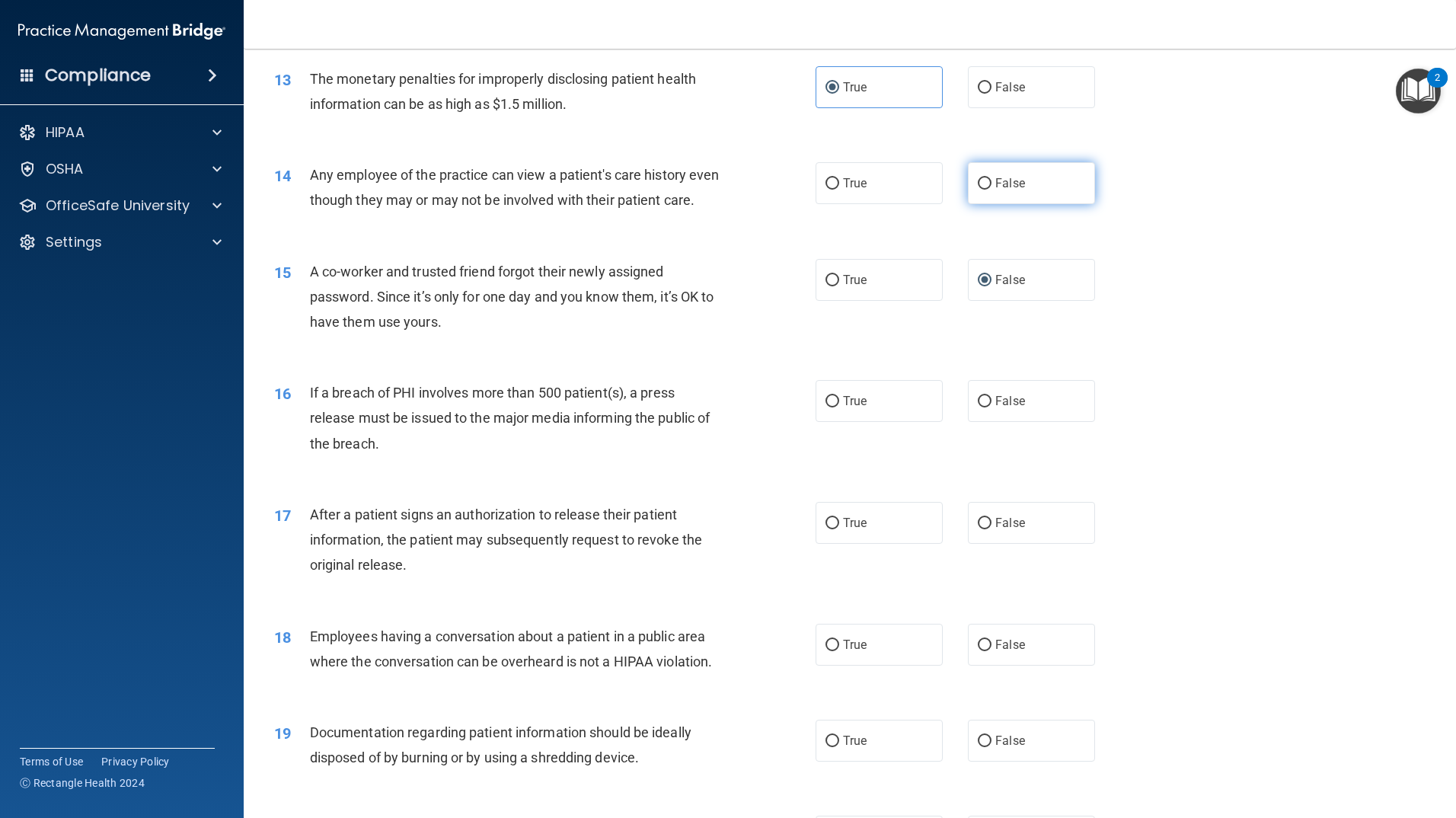
radio input "true"
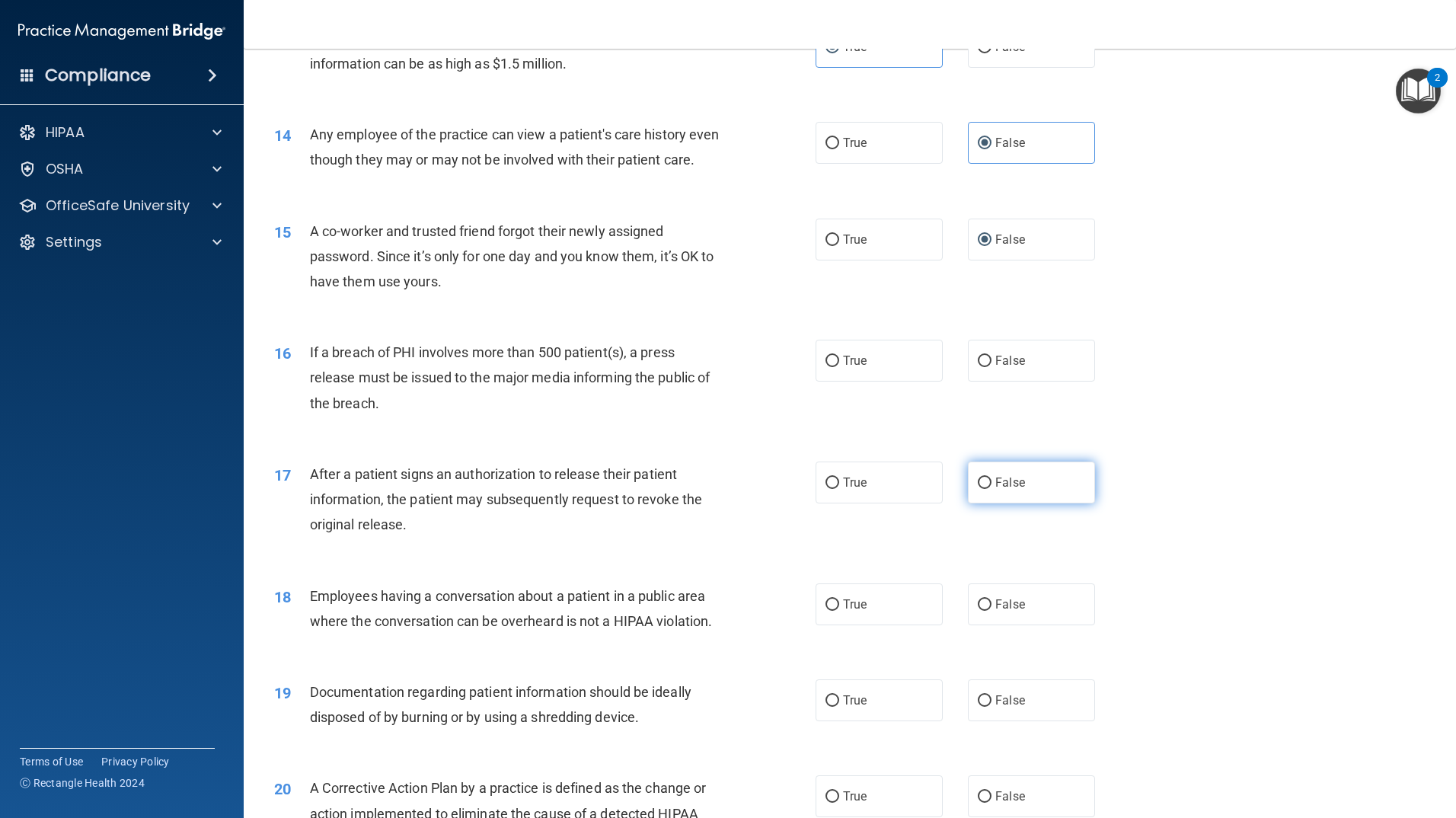
scroll to position [1448, 0]
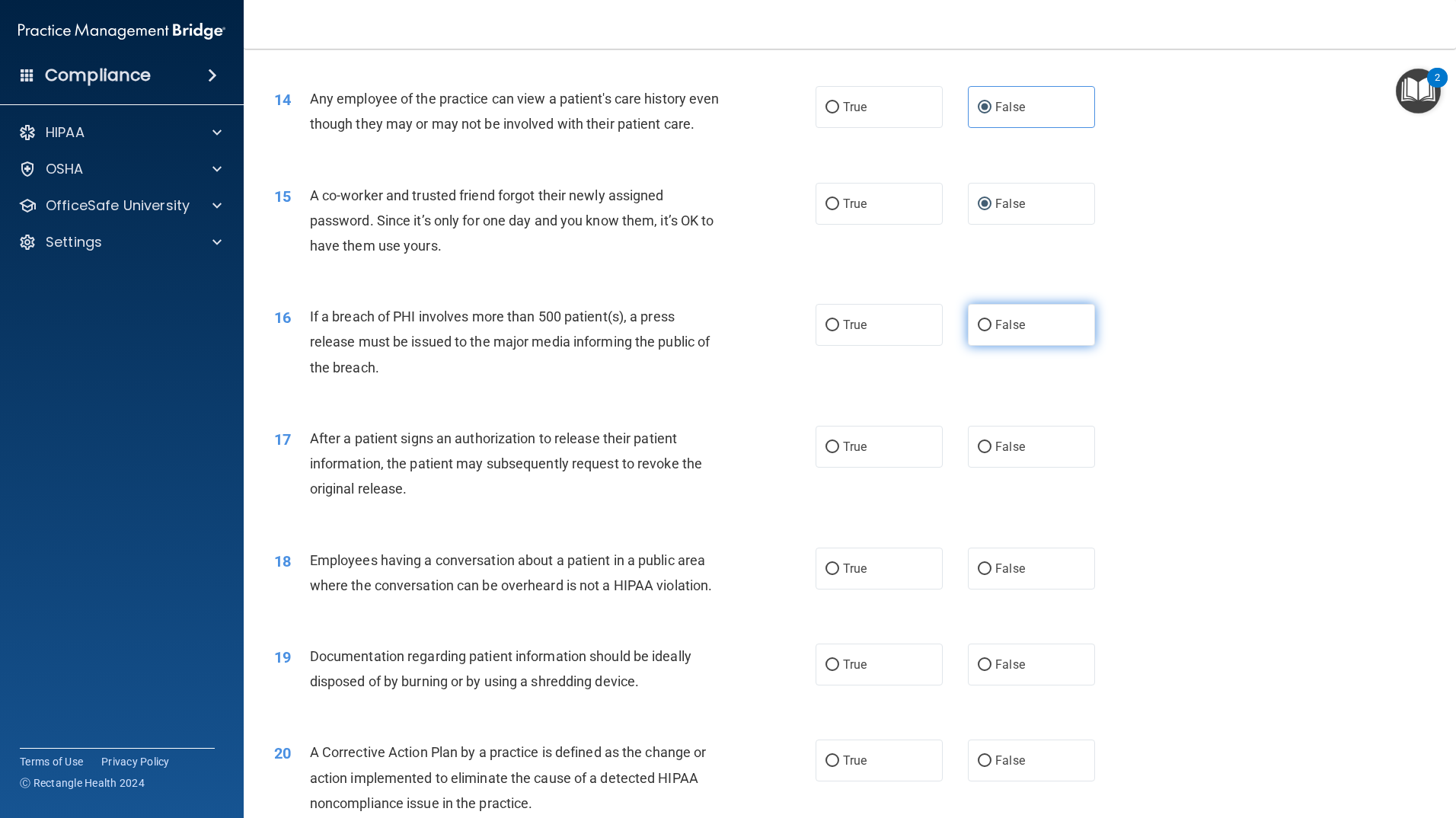
click at [981, 332] on input "False" at bounding box center [985, 325] width 14 height 12
radio input "true"
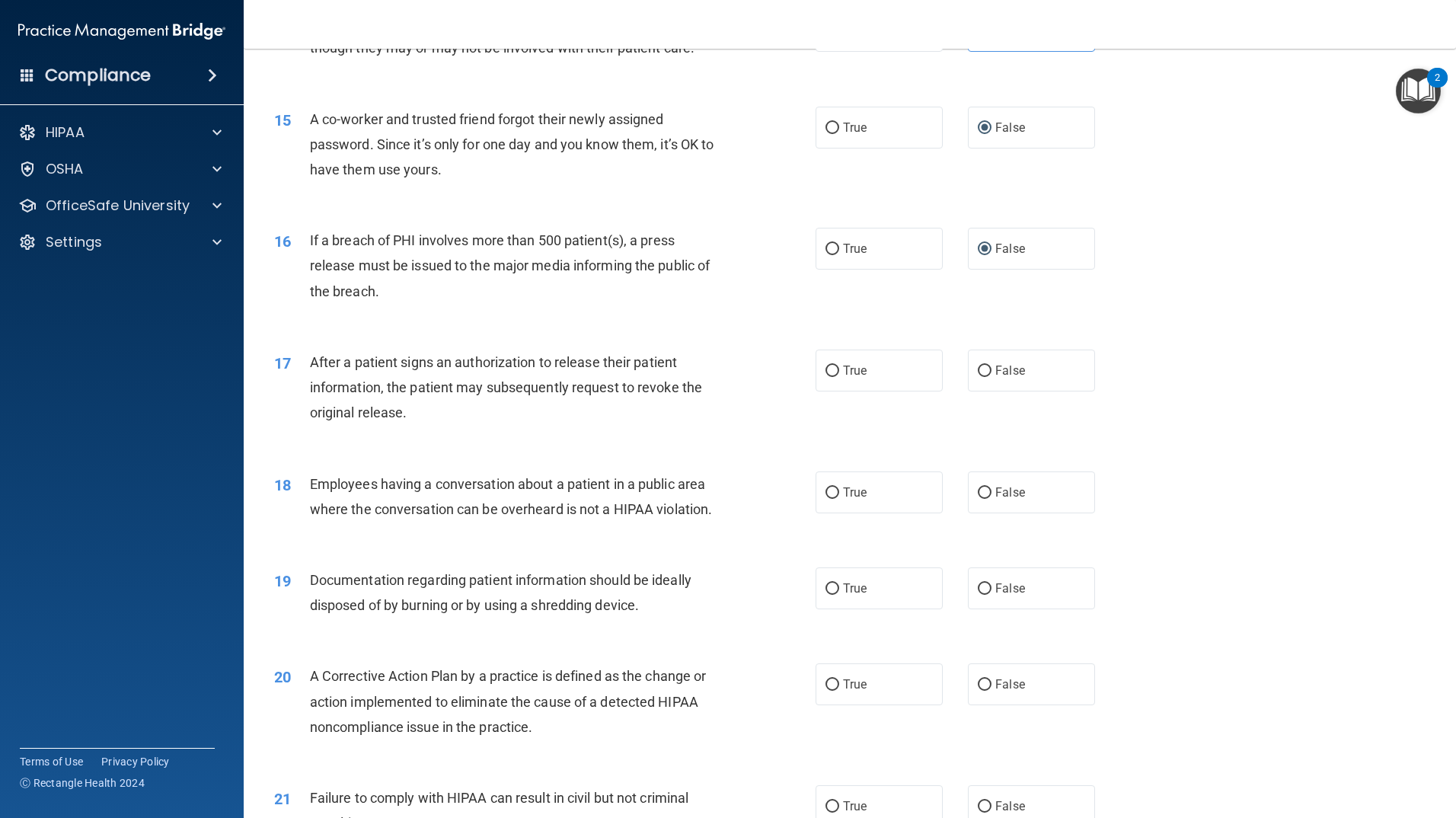
scroll to position [1599, 0]
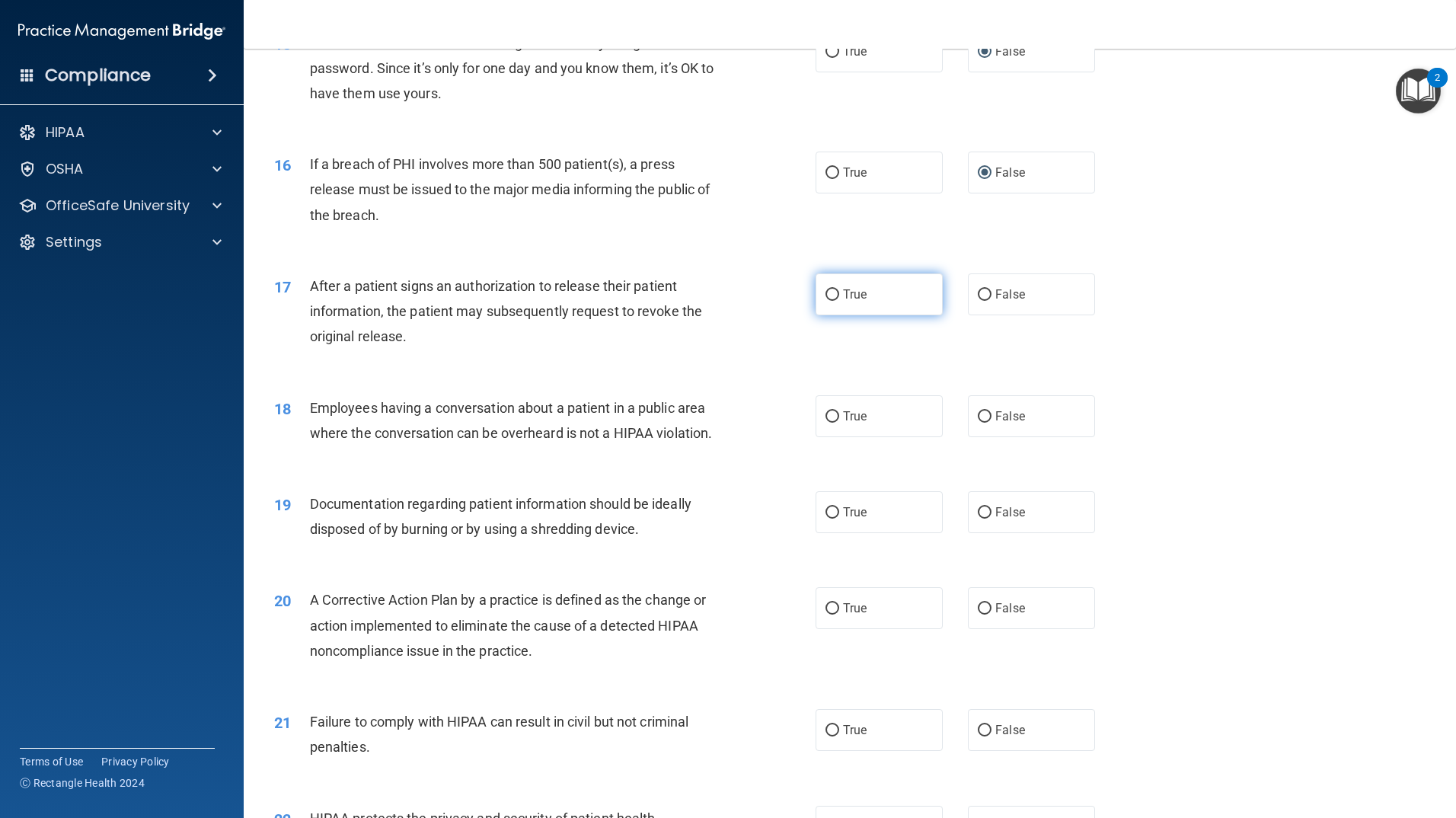
click at [852, 315] on label "True" at bounding box center [879, 295] width 127 height 42
click at [839, 301] on input "True" at bounding box center [833, 295] width 14 height 12
radio input "true"
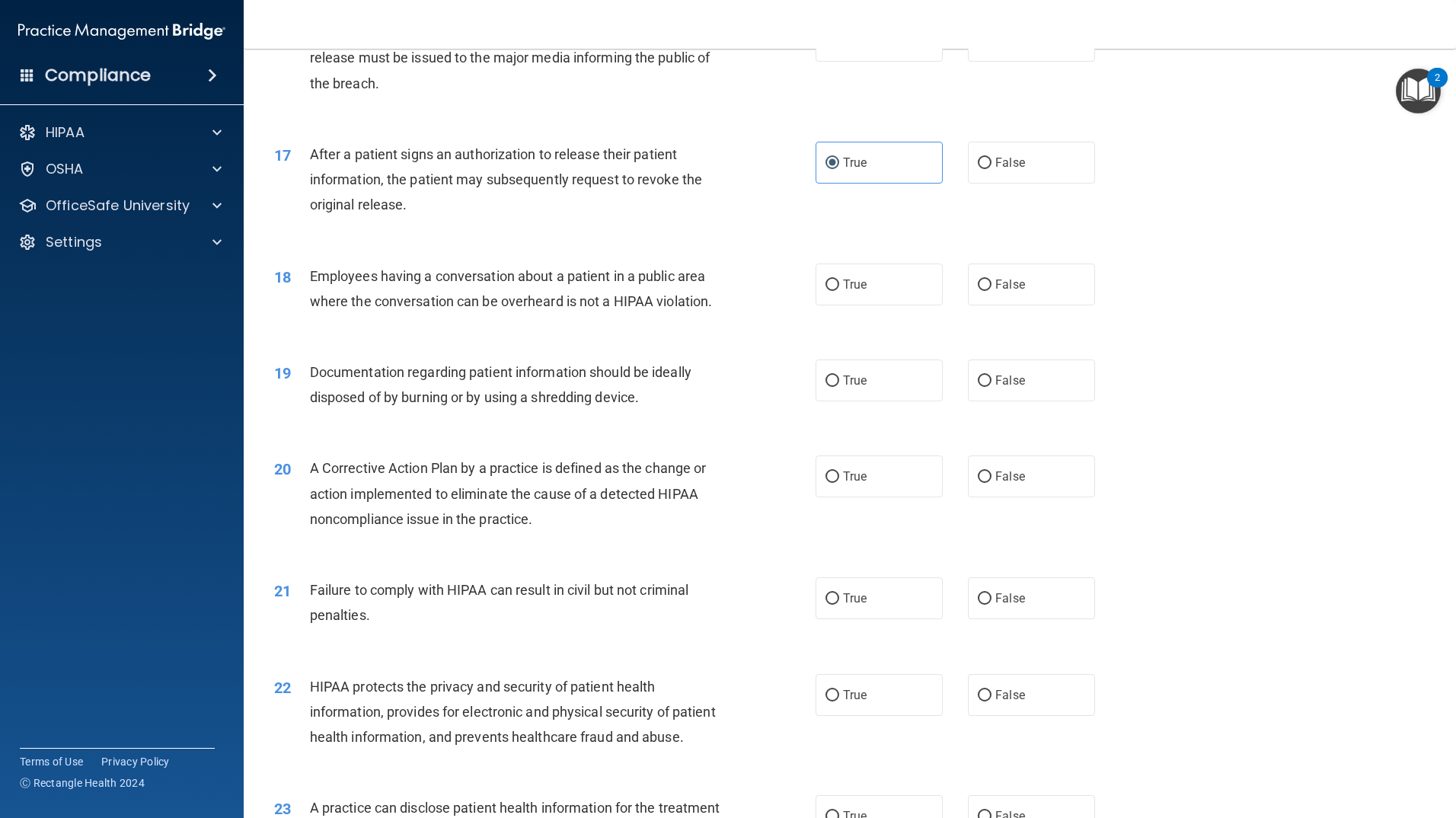
scroll to position [1752, 0]
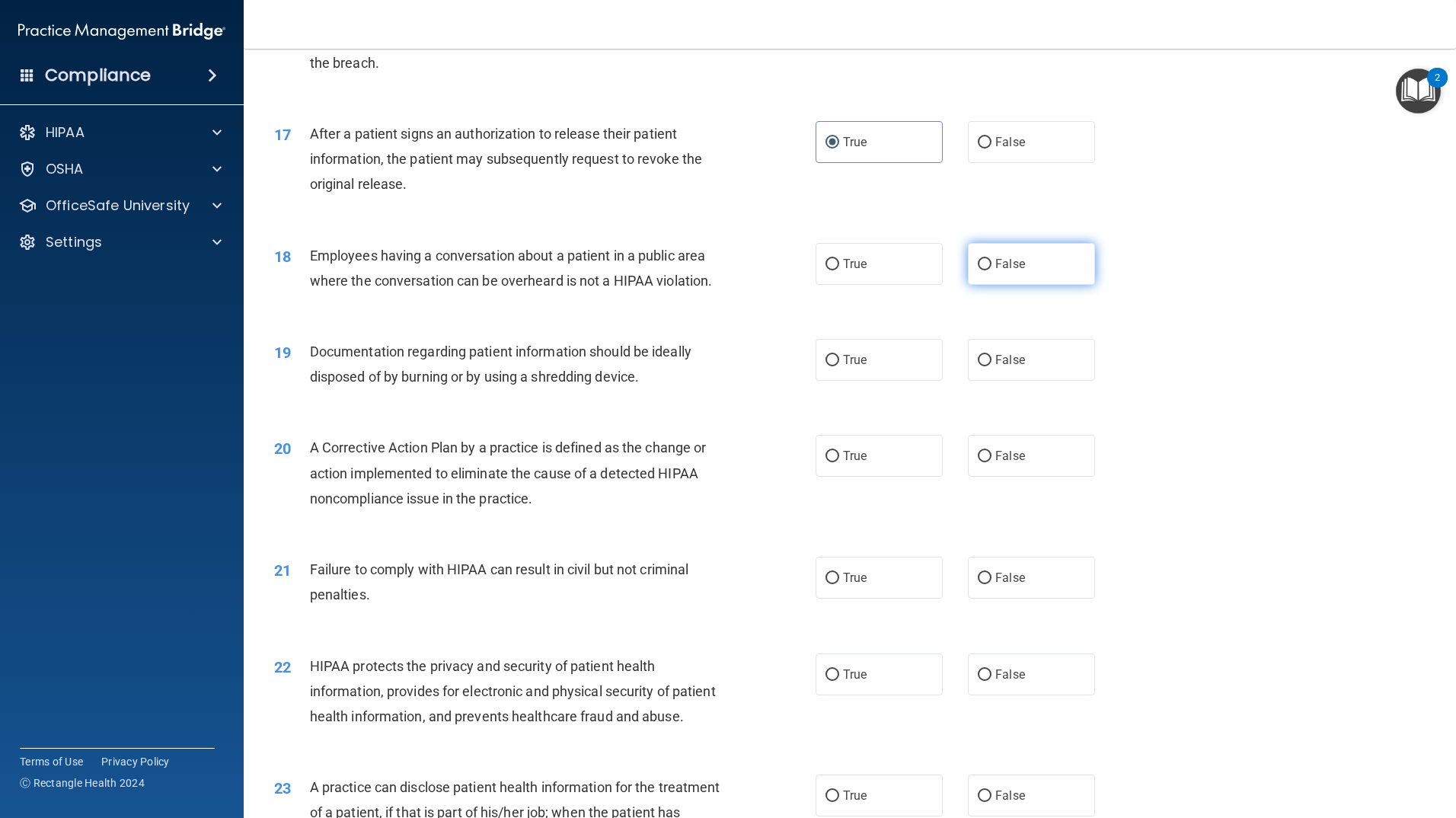
click at [968, 285] on label "False" at bounding box center [1031, 264] width 127 height 42
click at [978, 271] on input "False" at bounding box center [985, 264] width 14 height 12
radio input "true"
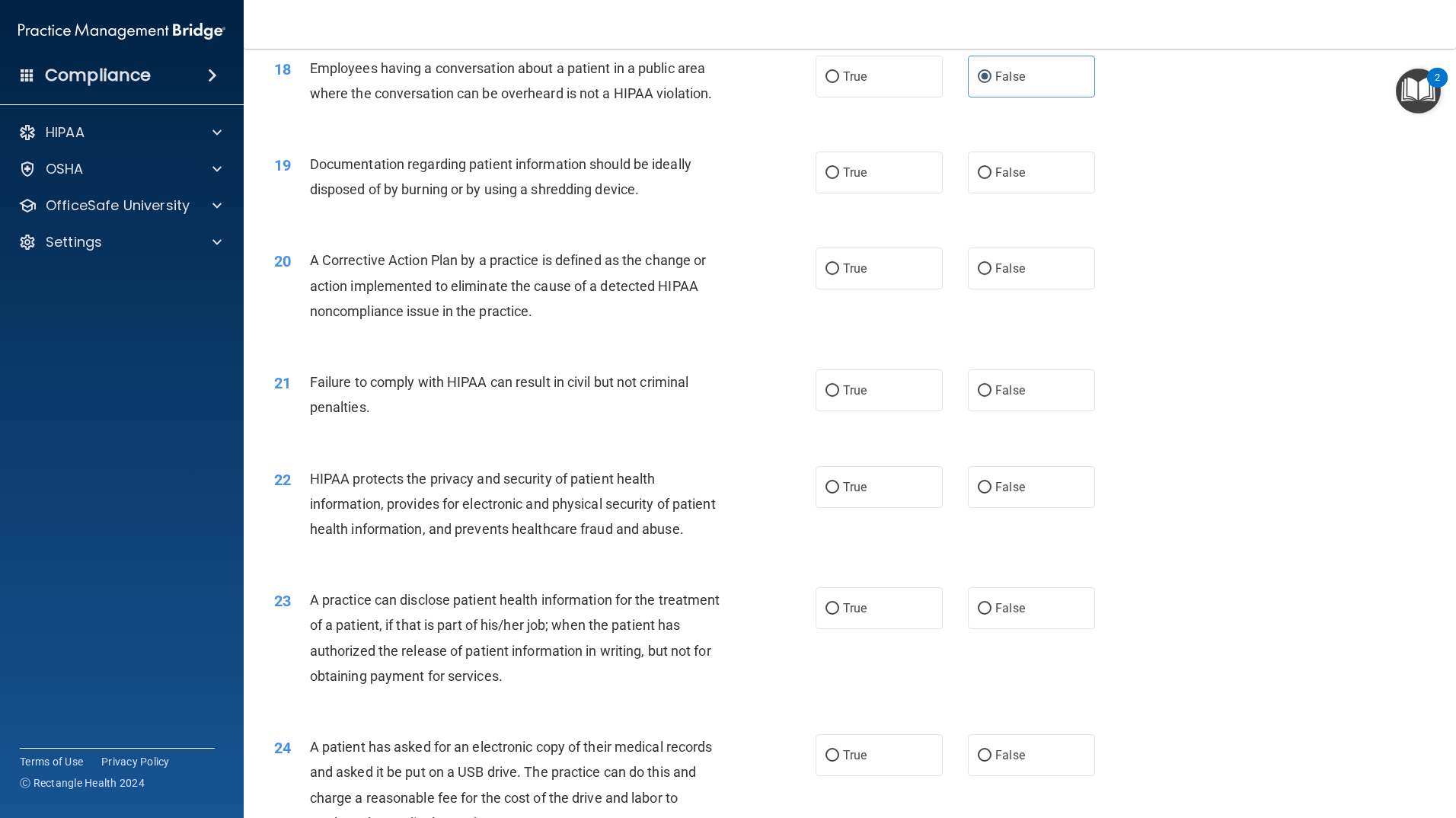
scroll to position [1828, 0]
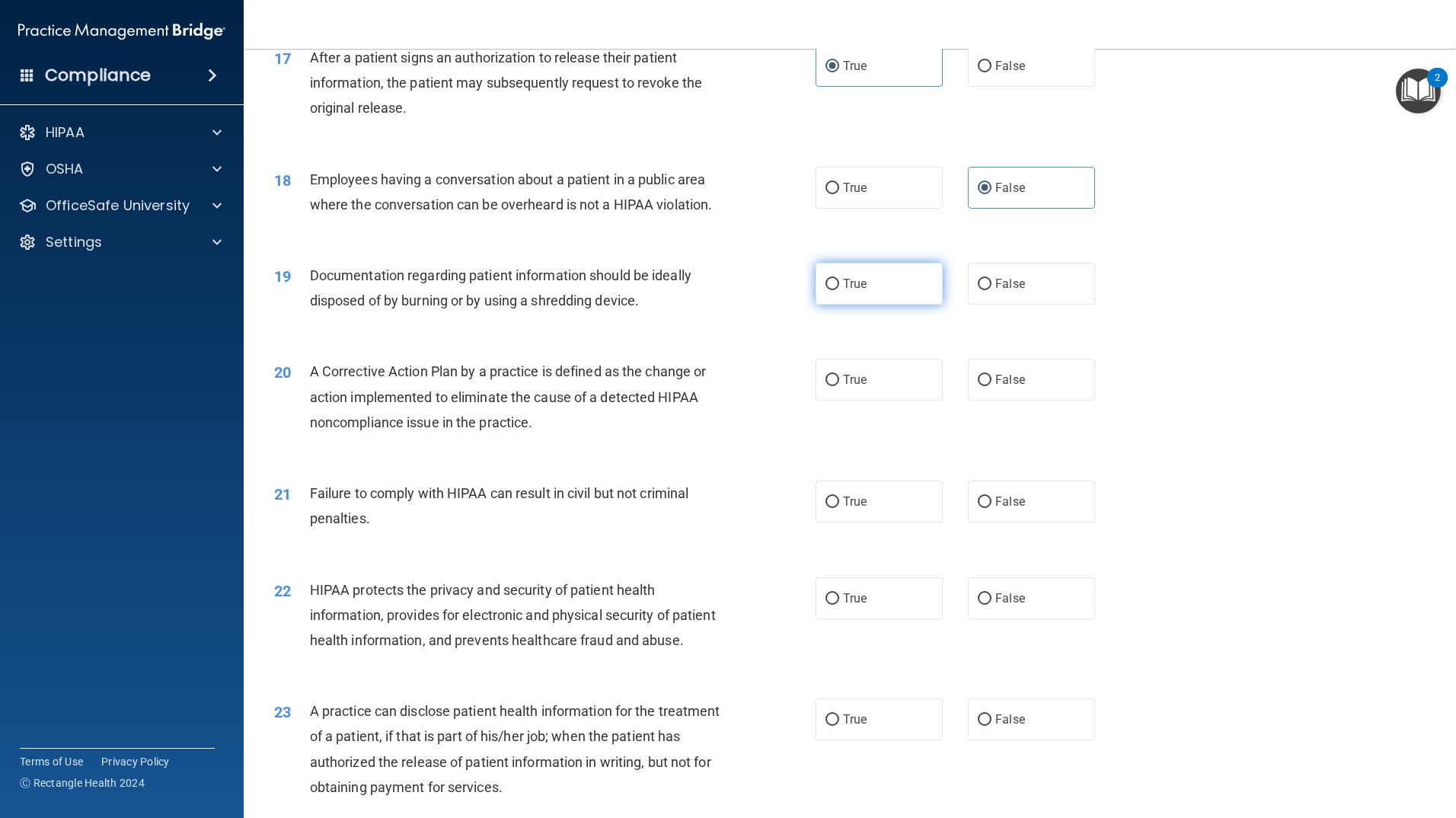
click at [888, 305] on label "True" at bounding box center [879, 284] width 127 height 42
click at [839, 290] on input "True" at bounding box center [833, 284] width 14 height 12
radio input "true"
click at [850, 387] on span "True" at bounding box center [855, 379] width 23 height 15
click at [839, 386] on input "True" at bounding box center [833, 380] width 14 height 12
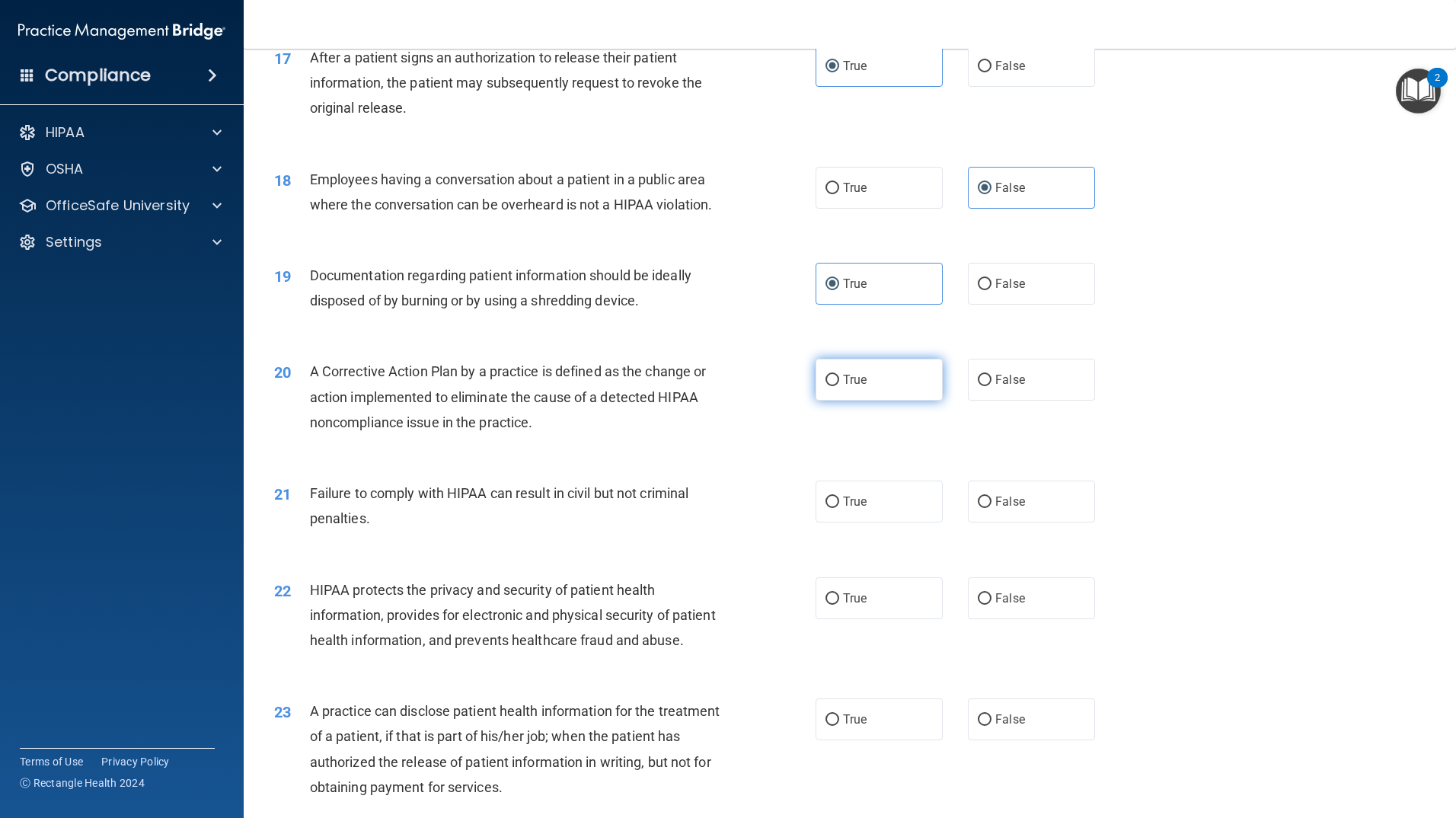
radio input "true"
click at [889, 522] on label "True" at bounding box center [879, 502] width 127 height 42
click at [839, 508] on input "True" at bounding box center [833, 502] width 14 height 12
radio input "true"
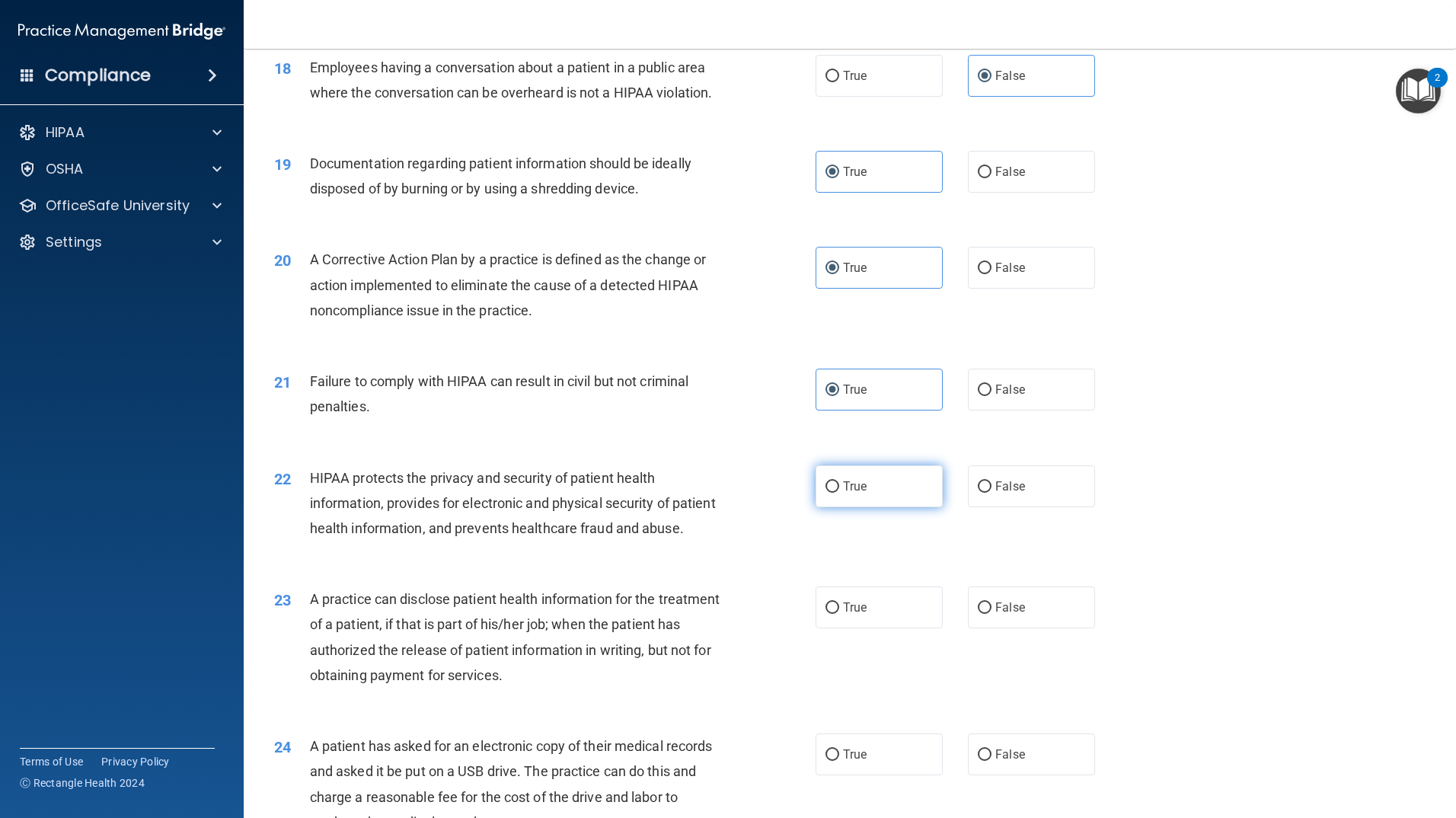
scroll to position [1980, 0]
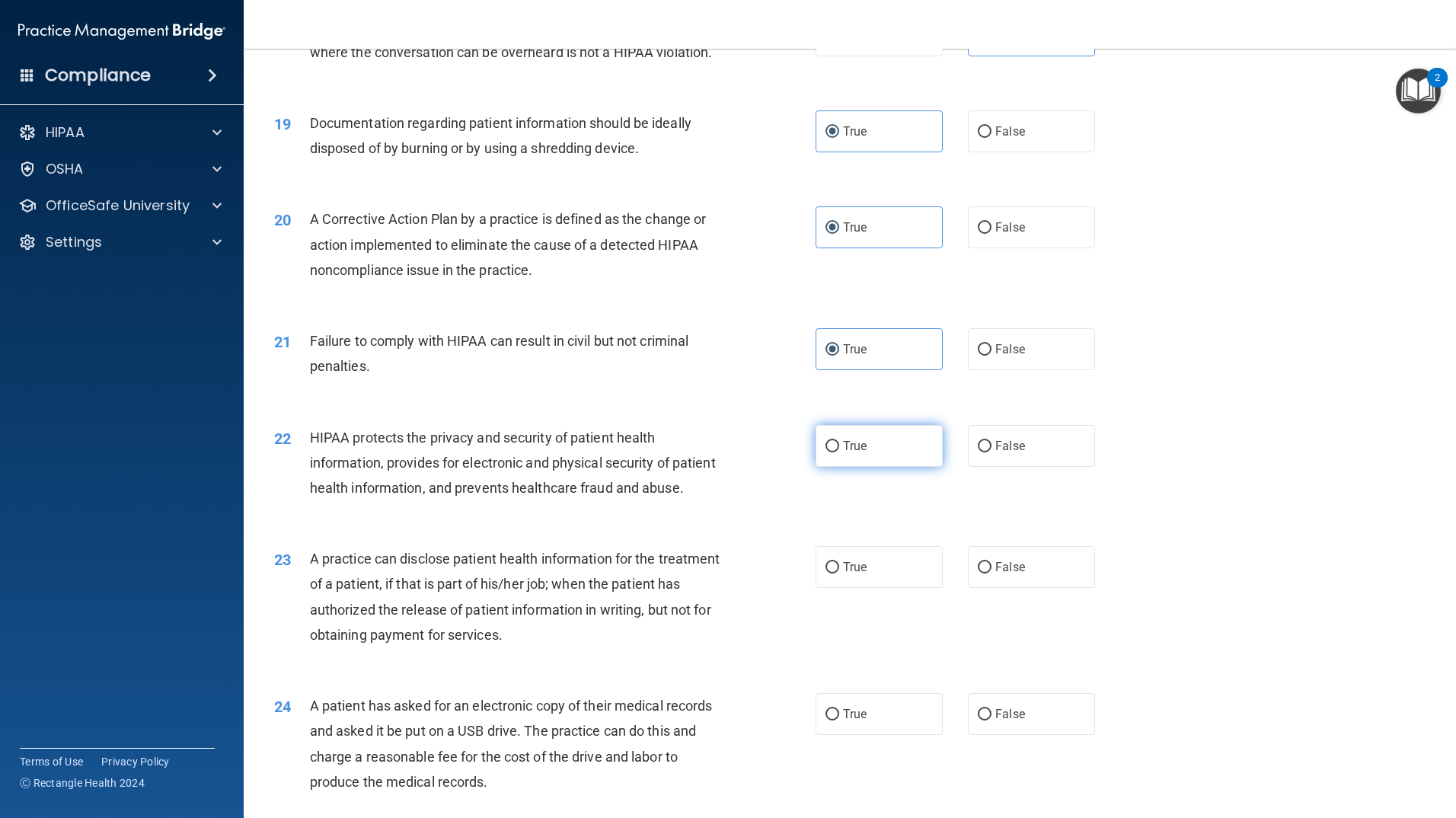
click at [866, 467] on label "True" at bounding box center [879, 446] width 127 height 42
click at [839, 453] on input "True" at bounding box center [833, 447] width 14 height 12
radio input "true"
drag, startPoint x: 1024, startPoint y: 613, endPoint x: 1020, endPoint y: 626, distance: 13.6
click at [1024, 588] on label "False" at bounding box center [1031, 567] width 127 height 42
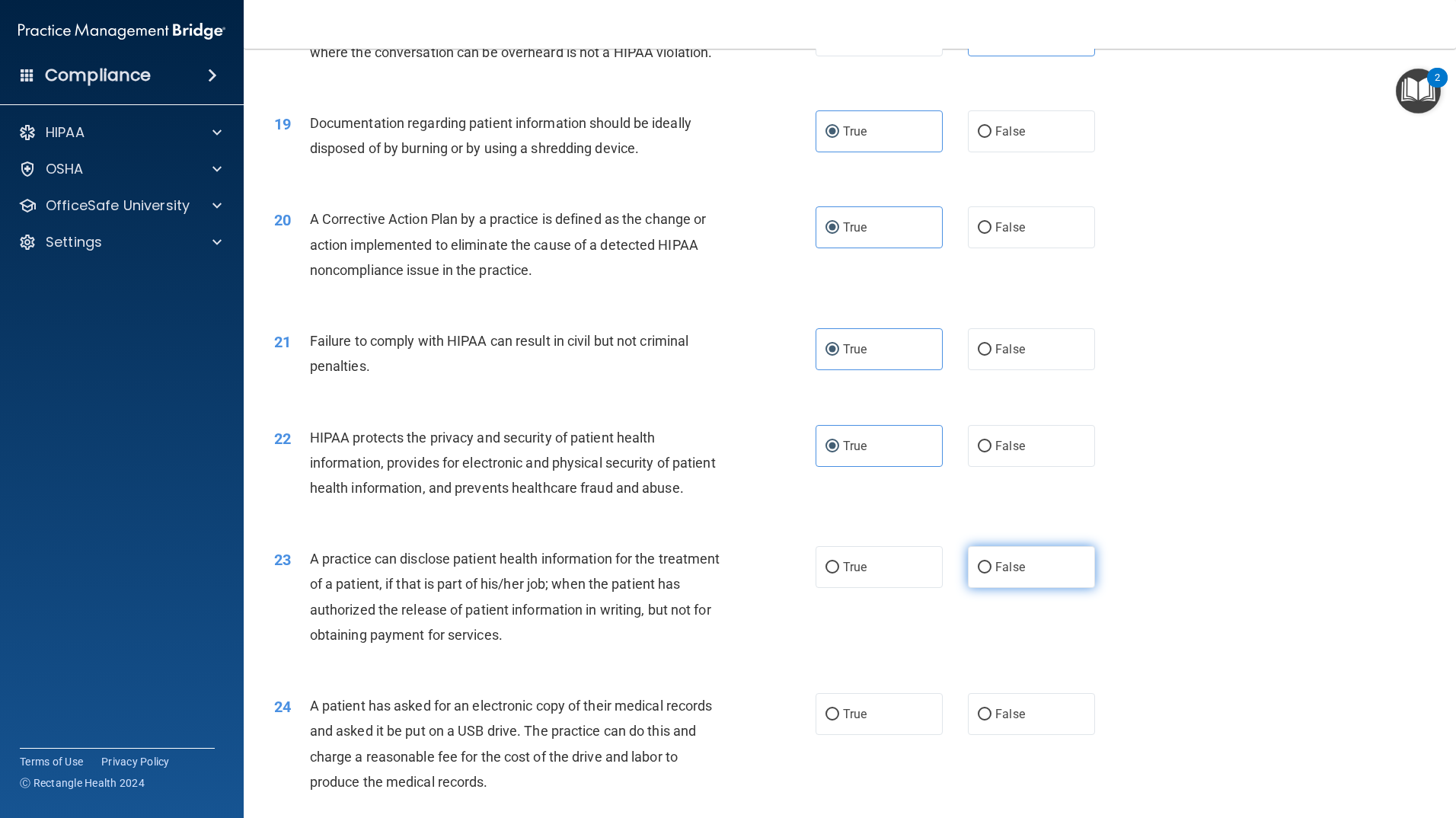
click at [992, 573] on input "False" at bounding box center [985, 568] width 14 height 12
radio input "true"
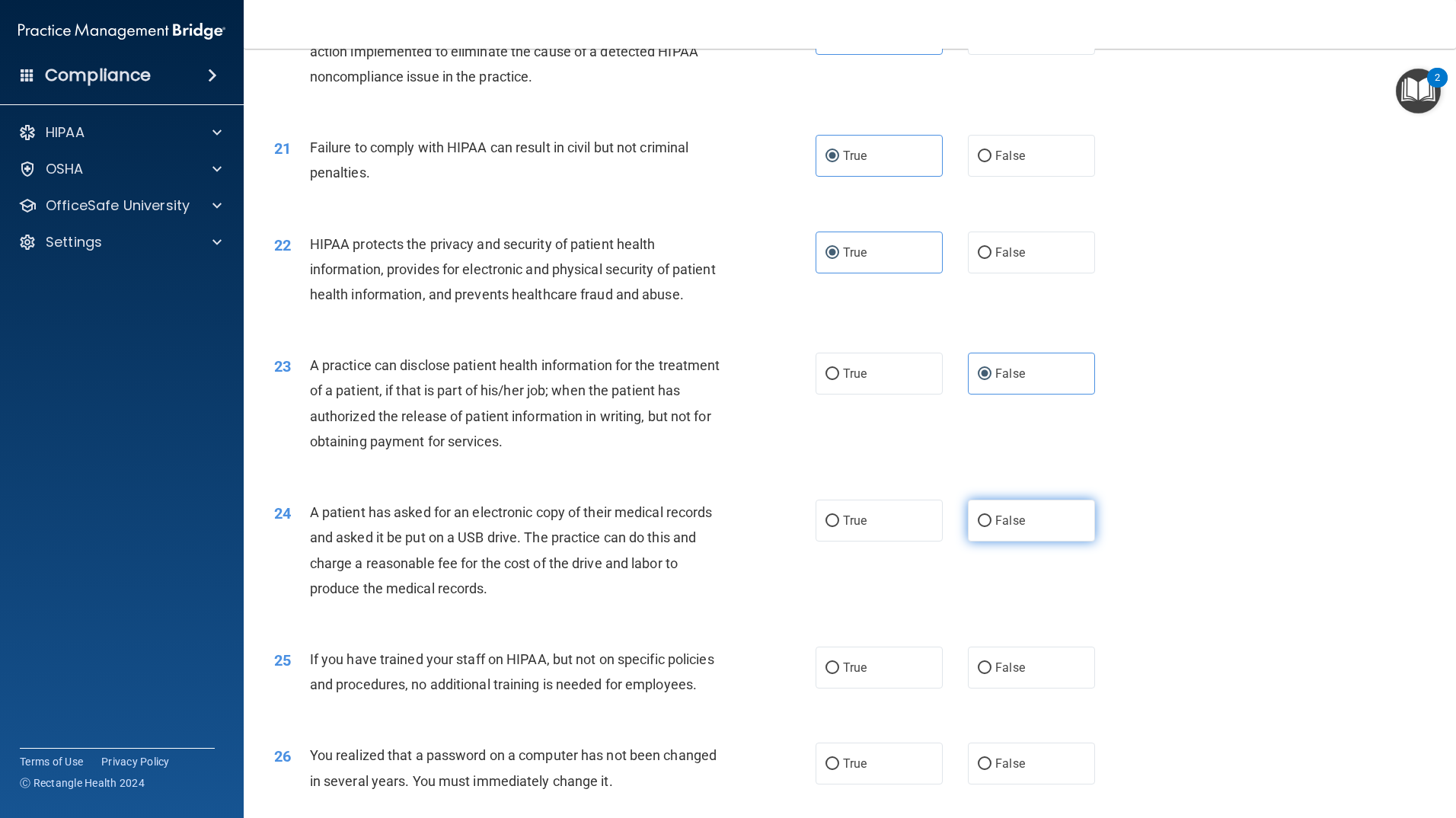
scroll to position [2209, 0]
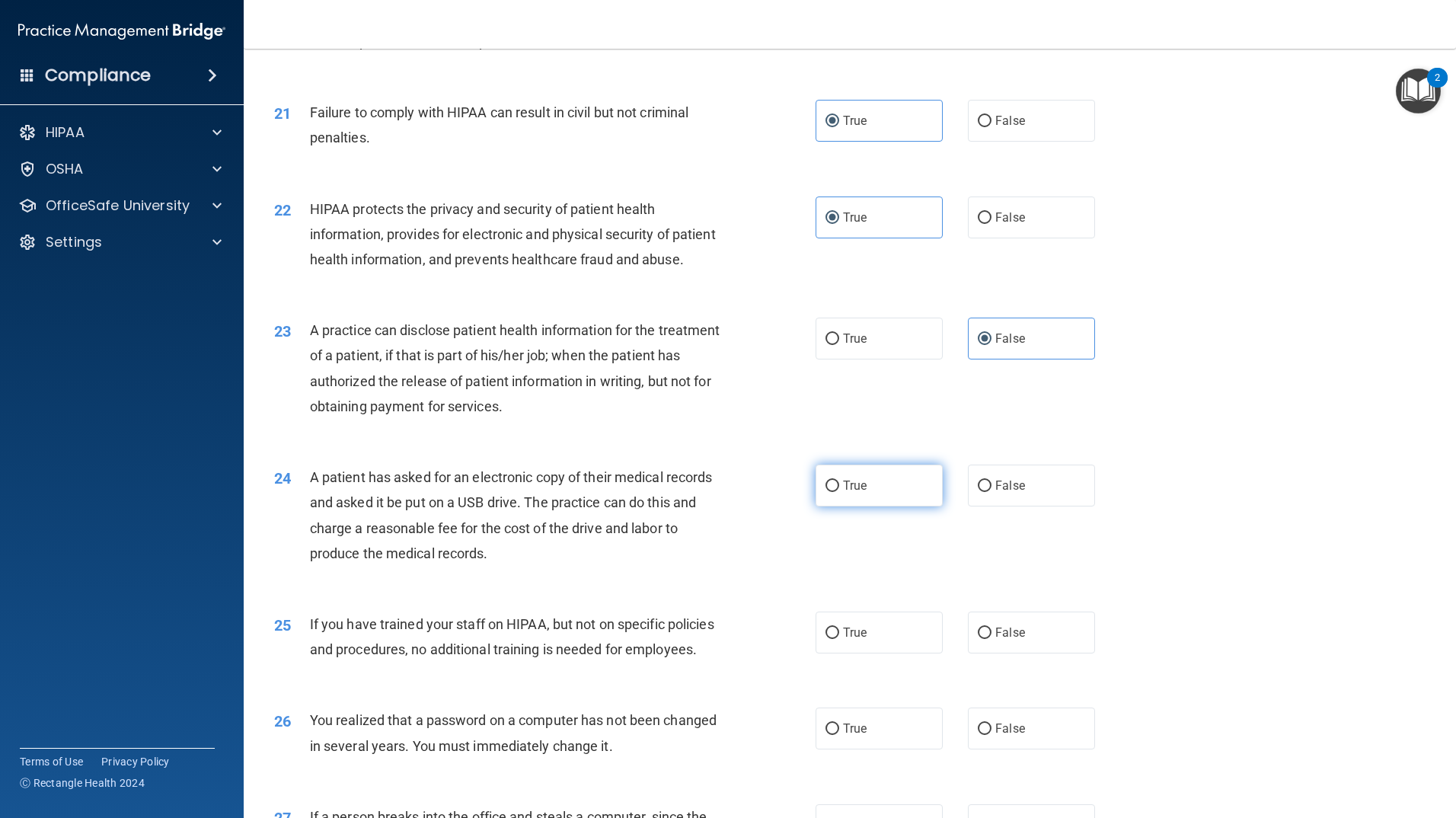
click at [856, 507] on label "True" at bounding box center [879, 486] width 127 height 42
click at [839, 492] on input "True" at bounding box center [833, 486] width 14 height 12
radio input "true"
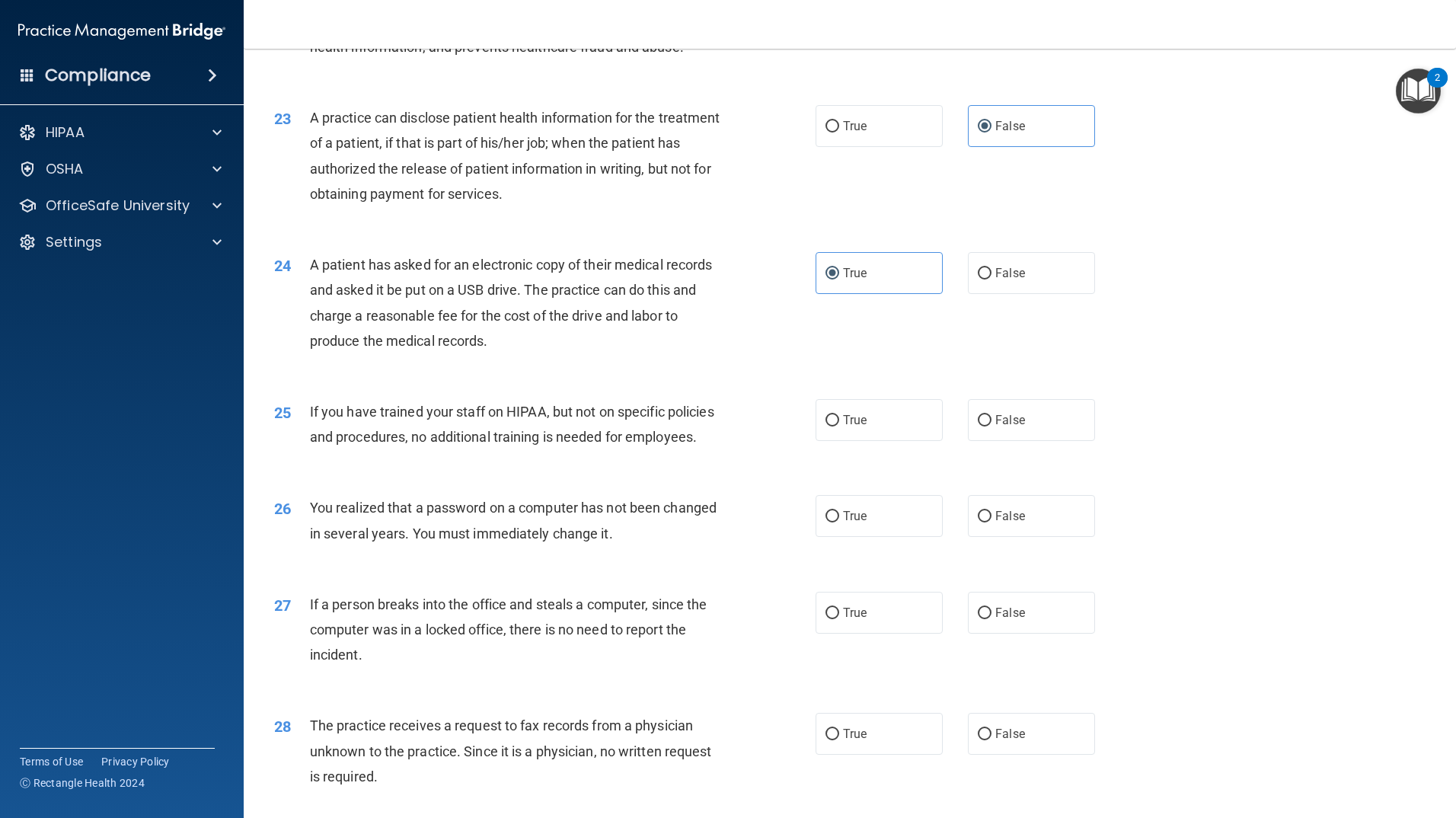
scroll to position [2438, 0]
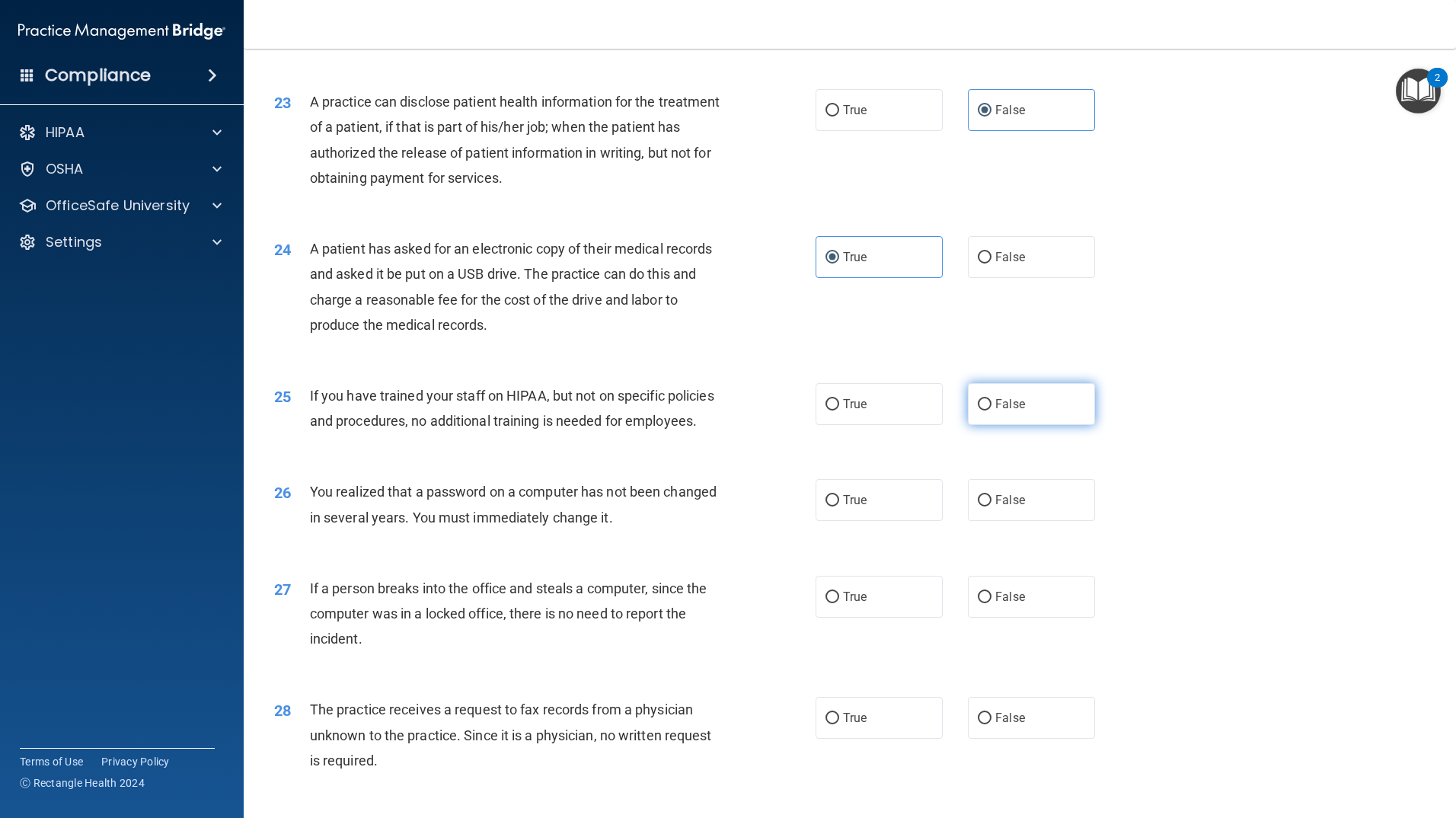
click at [981, 411] on input "False" at bounding box center [985, 404] width 14 height 12
radio input "true"
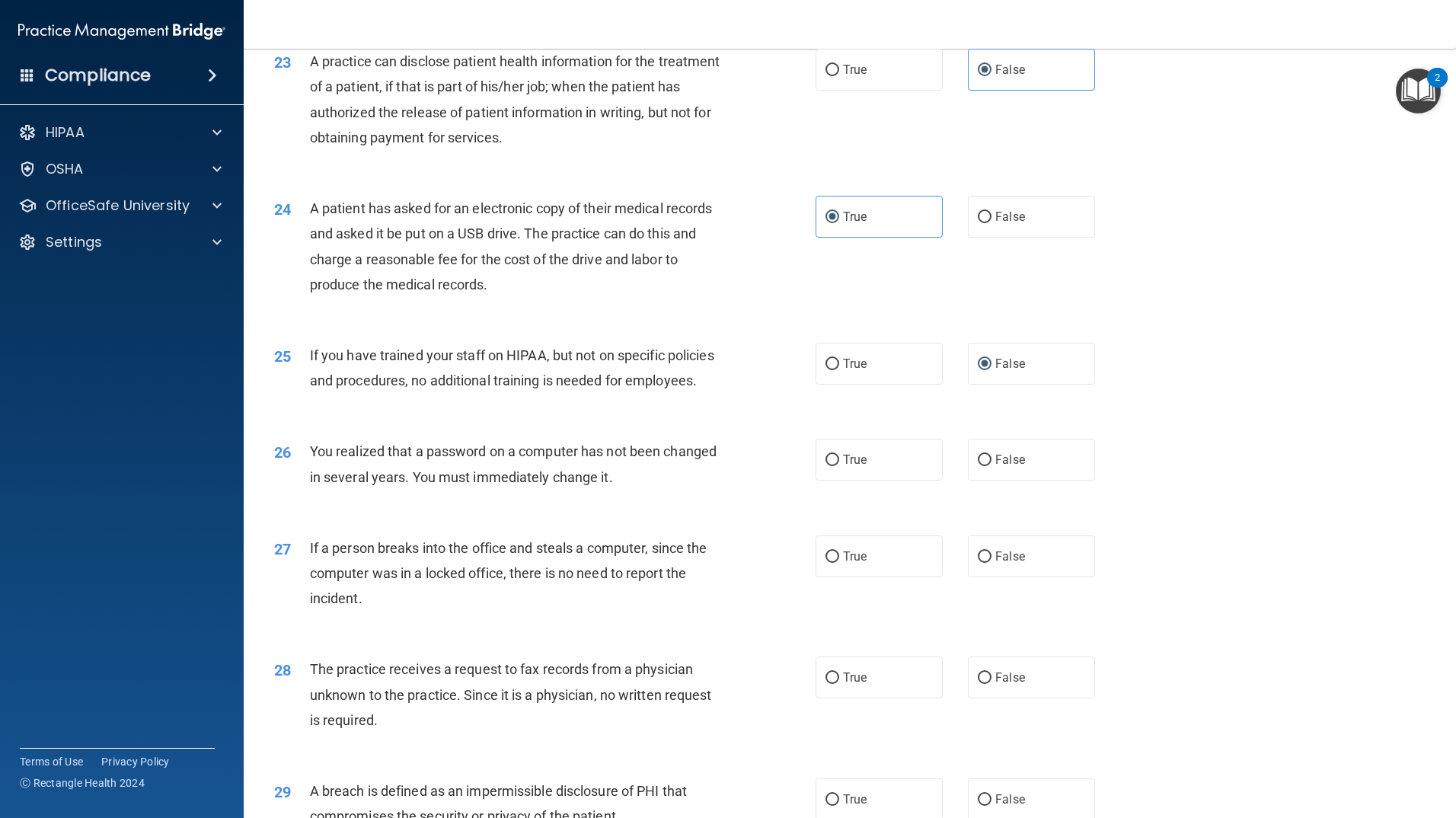
scroll to position [2513, 0]
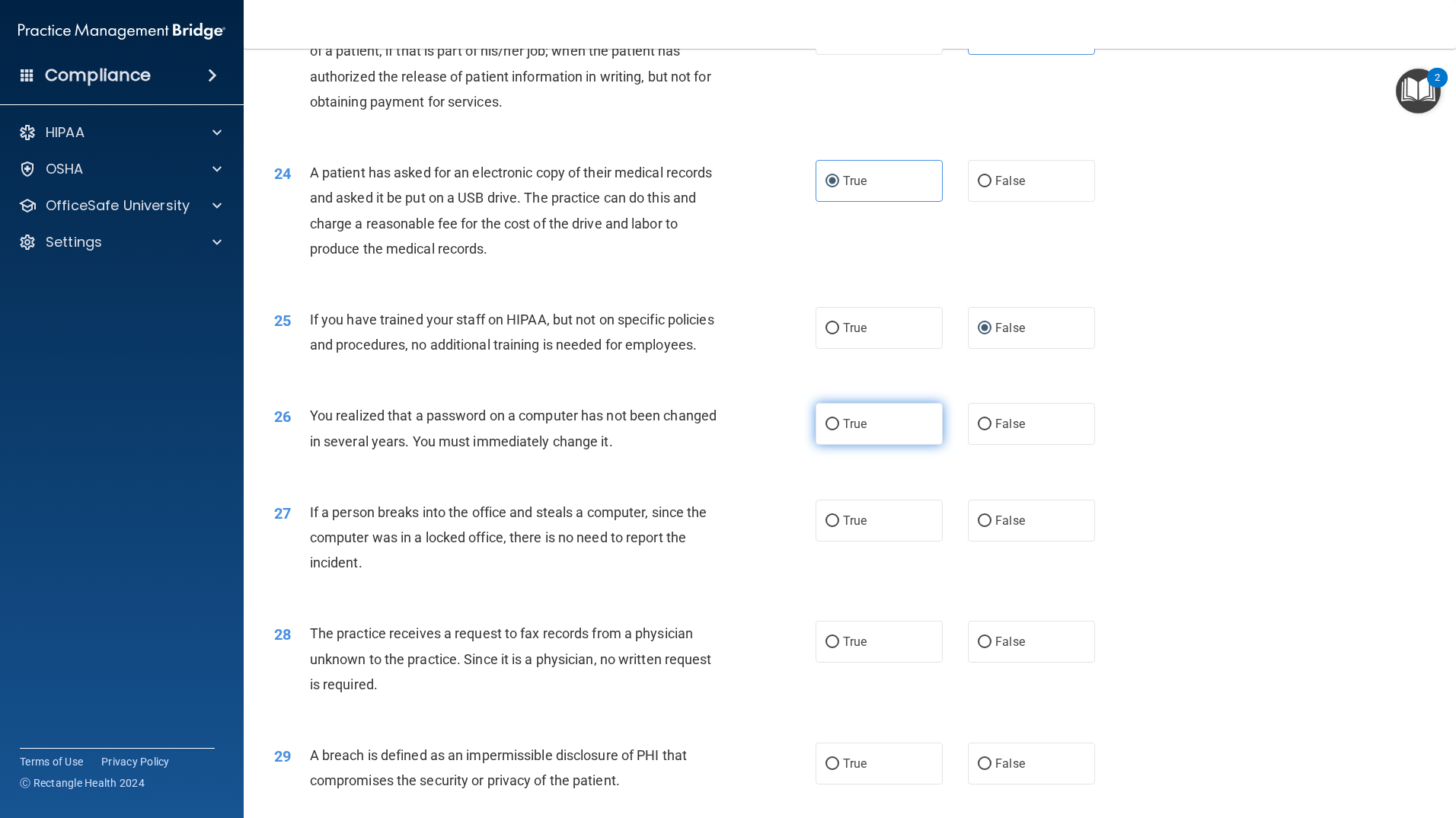
click at [850, 445] on label "True" at bounding box center [879, 424] width 127 height 42
click at [839, 430] on input "True" at bounding box center [833, 425] width 14 height 12
radio input "true"
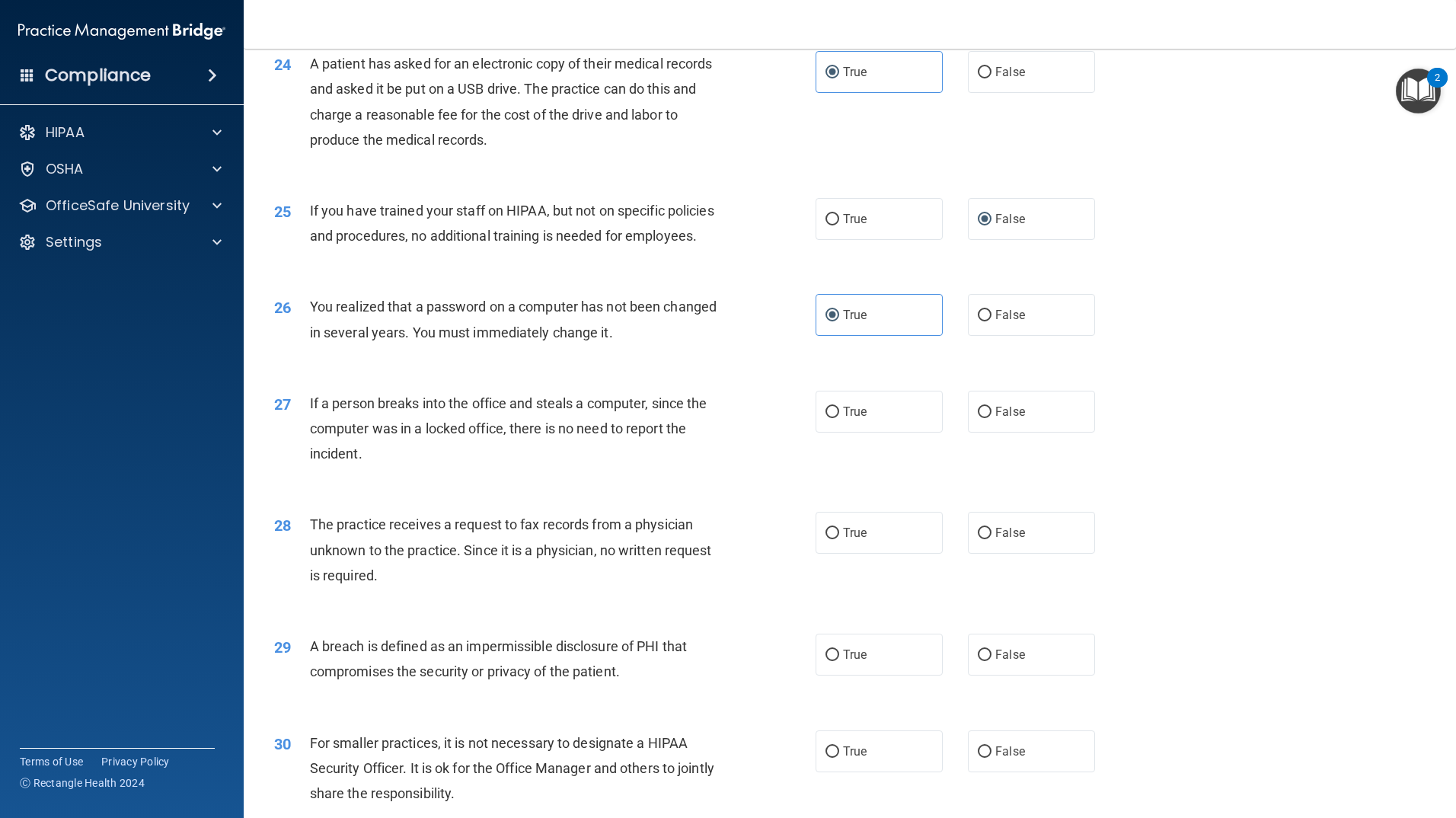
scroll to position [2666, 0]
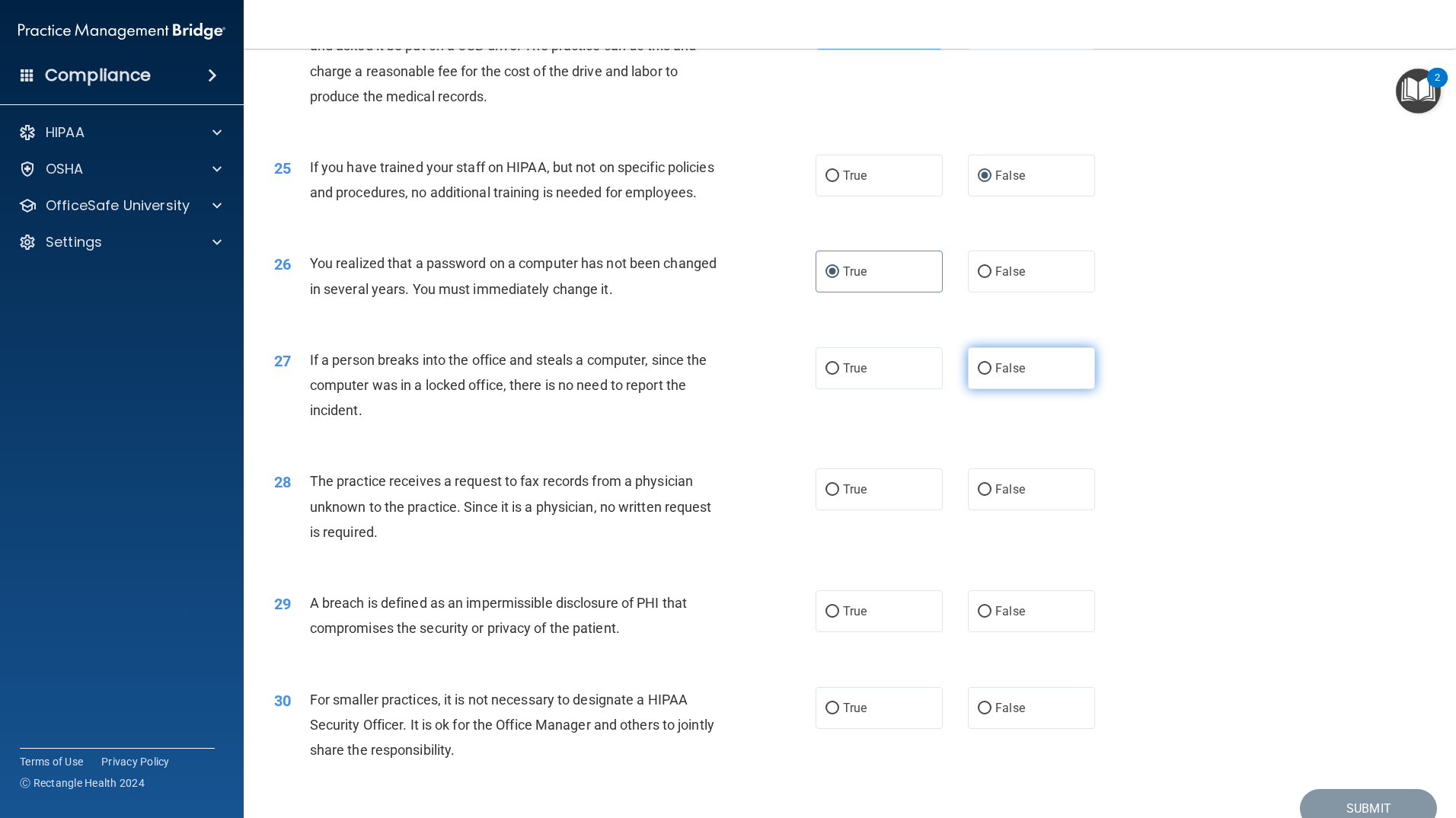
click at [995, 375] on span "False" at bounding box center [1010, 368] width 30 height 15
click at [992, 375] on input "False" at bounding box center [985, 369] width 14 height 12
radio input "true"
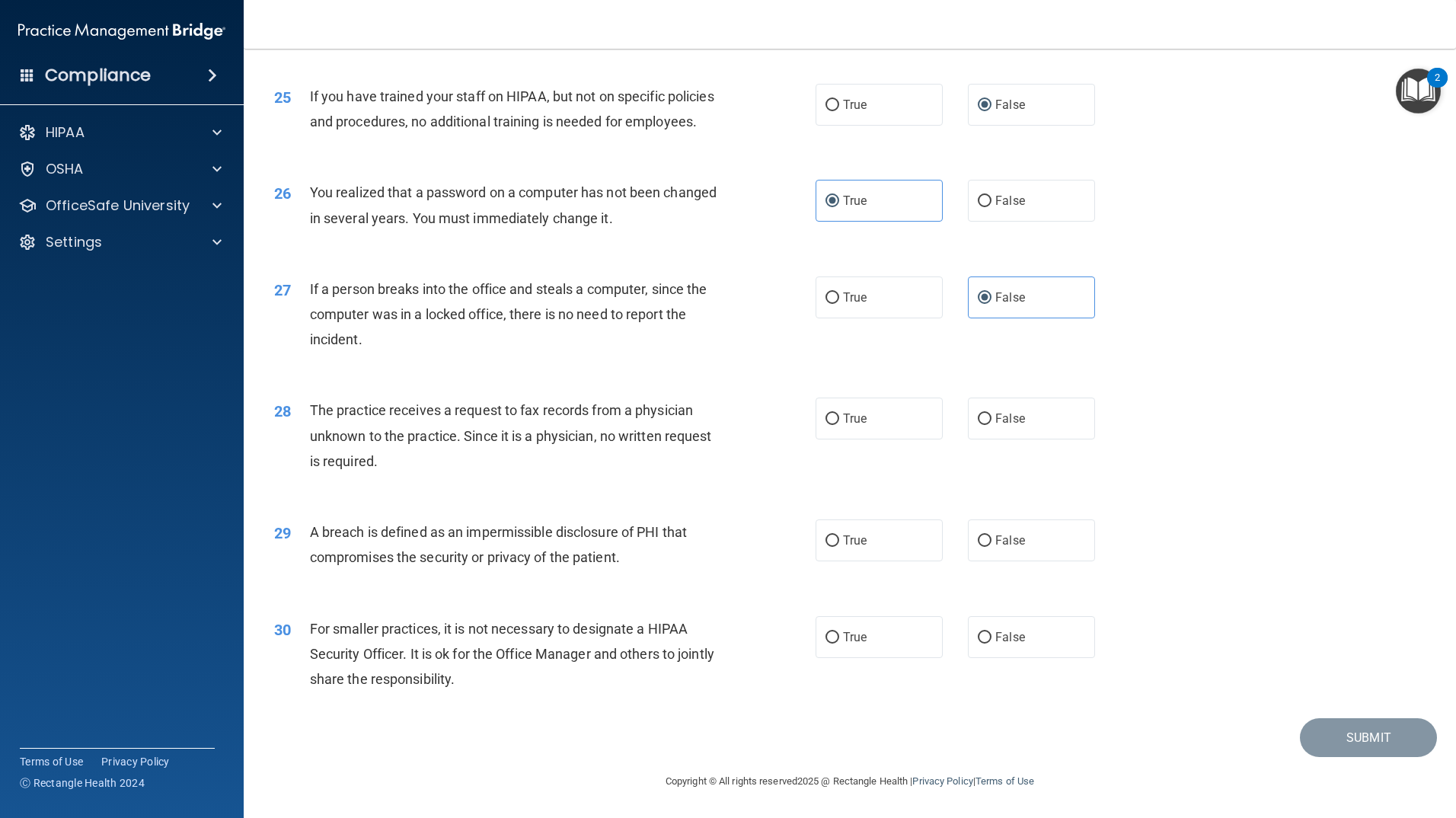
scroll to position [2812, 0]
click at [999, 425] on span "False" at bounding box center [1010, 418] width 30 height 15
click at [992, 425] on input "False" at bounding box center [985, 419] width 14 height 12
radio input "true"
click at [843, 540] on span "True" at bounding box center [855, 540] width 23 height 15
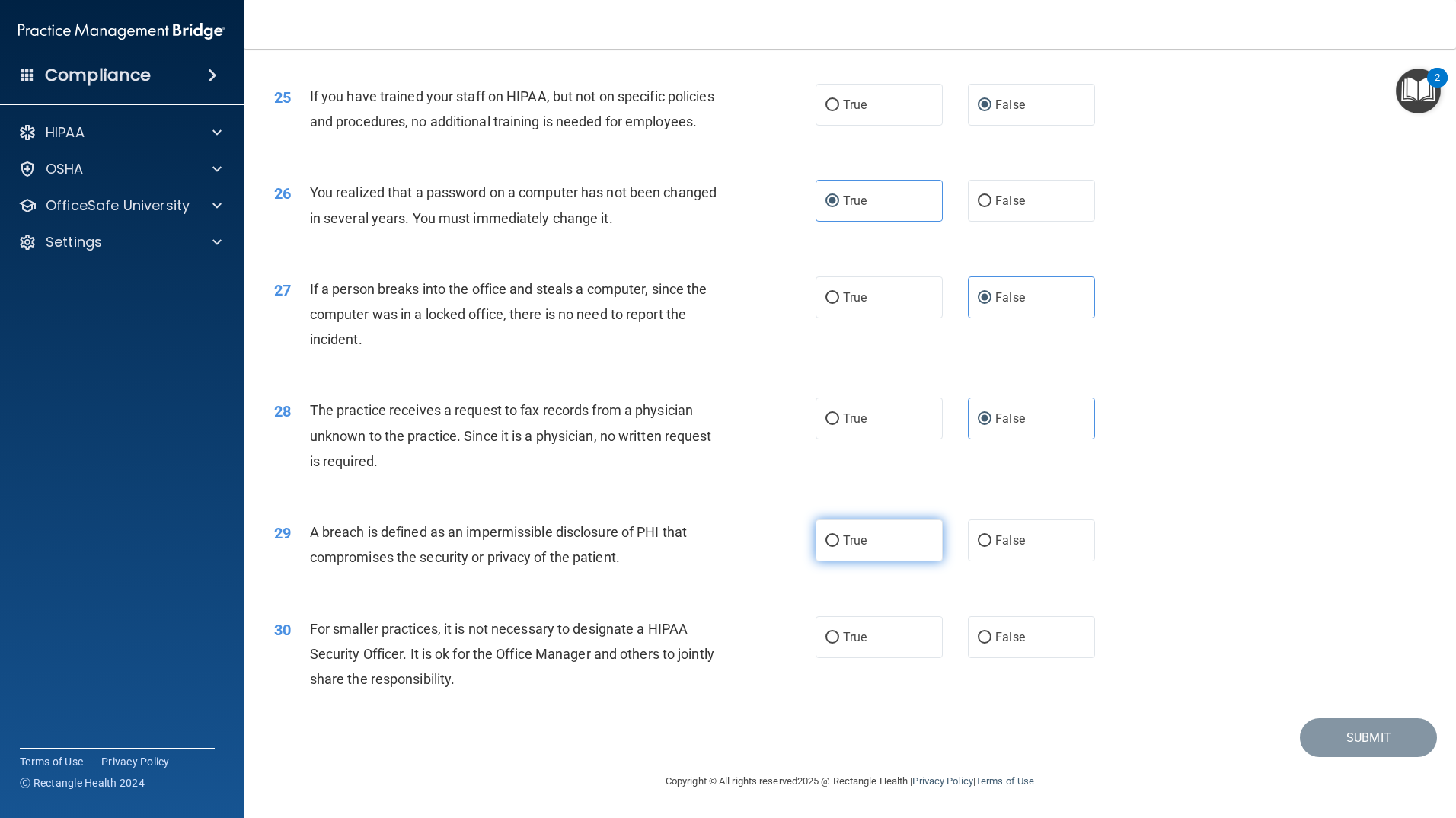
click at [839, 540] on input "True" at bounding box center [833, 541] width 14 height 12
radio input "true"
click at [991, 622] on label "False" at bounding box center [1031, 637] width 127 height 42
click at [991, 632] on input "False" at bounding box center [985, 637] width 14 height 12
radio input "true"
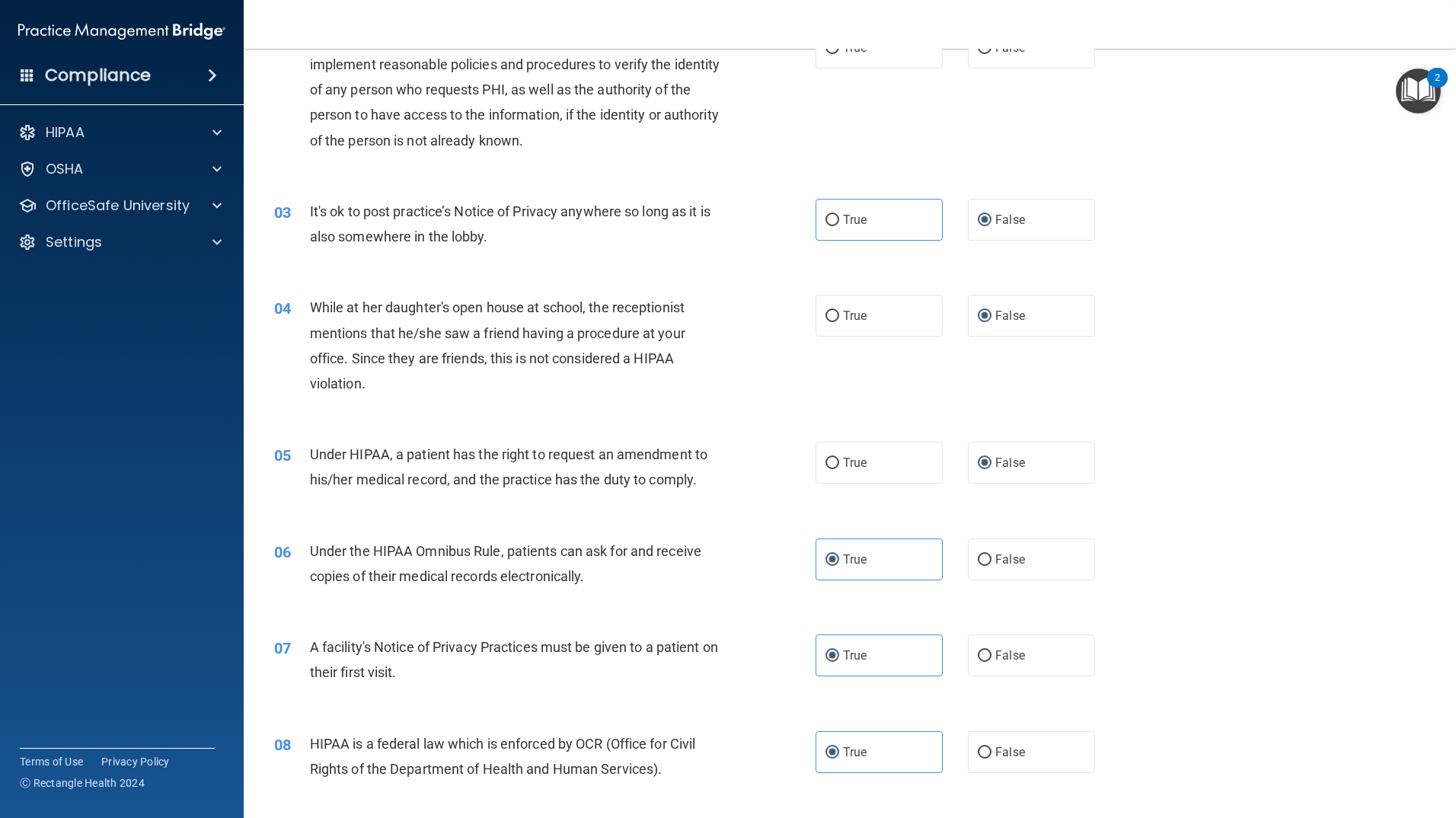
scroll to position [0, 0]
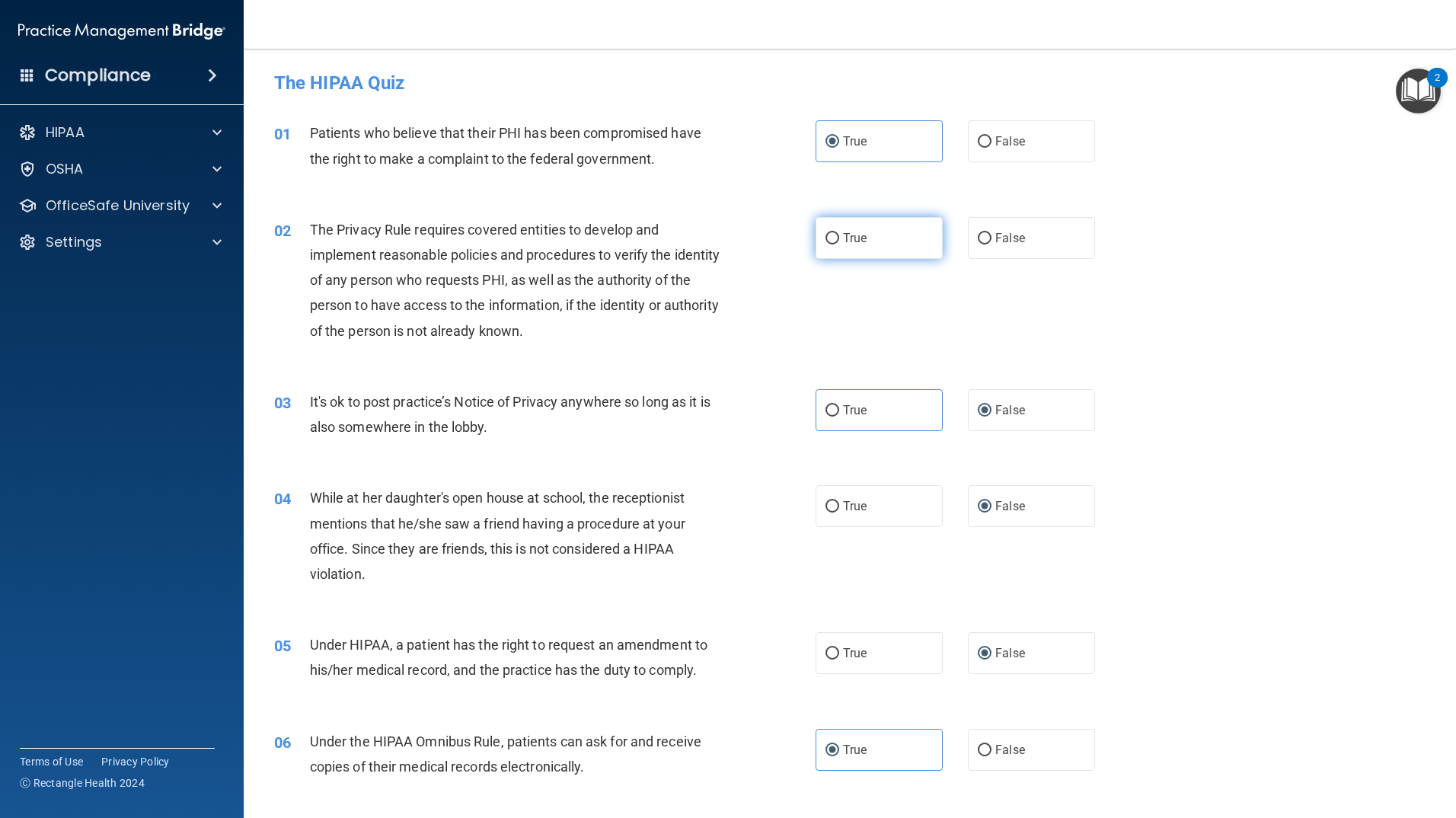
click at [853, 246] on label "True" at bounding box center [879, 239] width 127 height 42
click at [839, 245] on input "True" at bounding box center [833, 239] width 14 height 12
radio input "true"
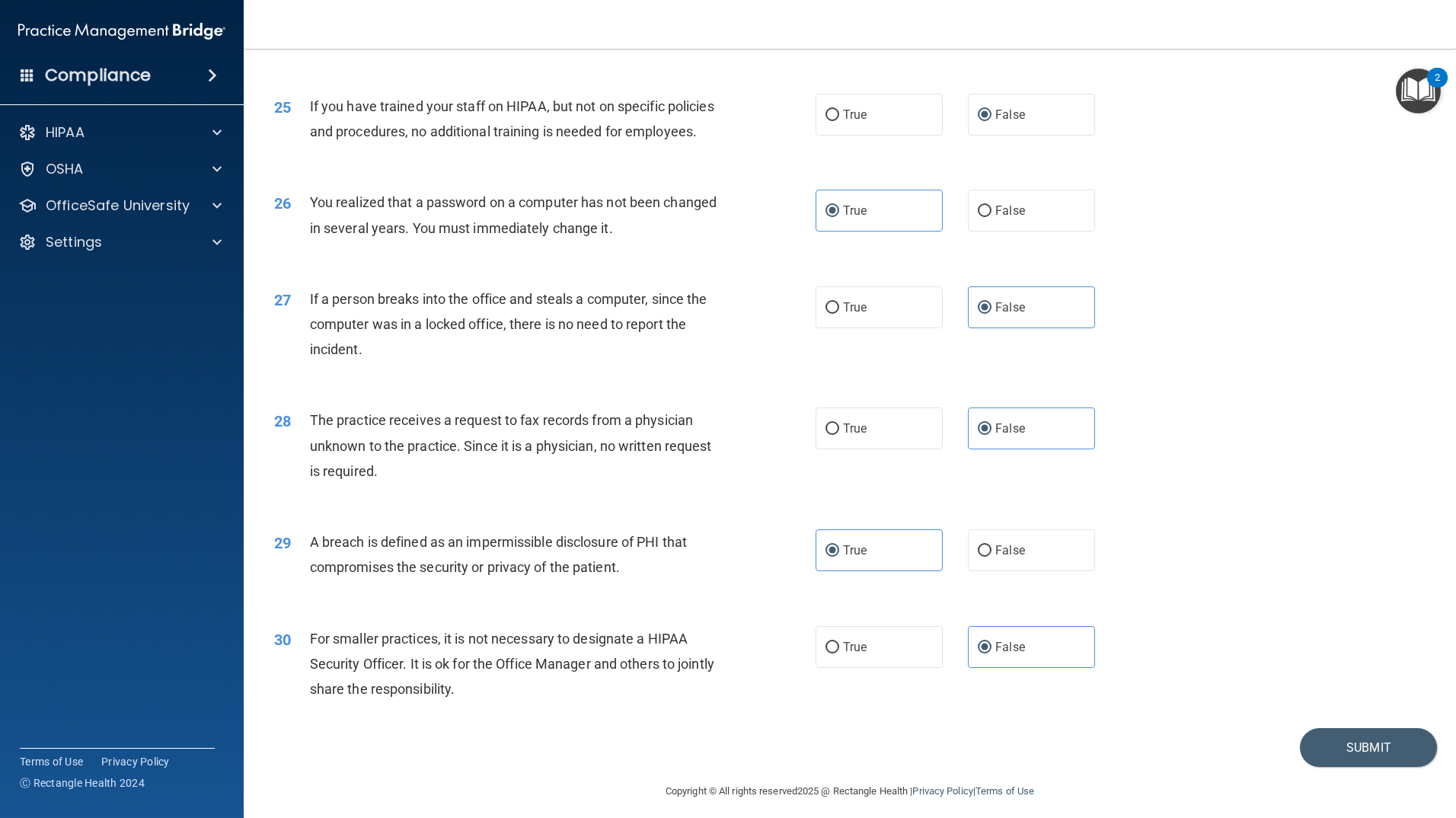
scroll to position [2812, 0]
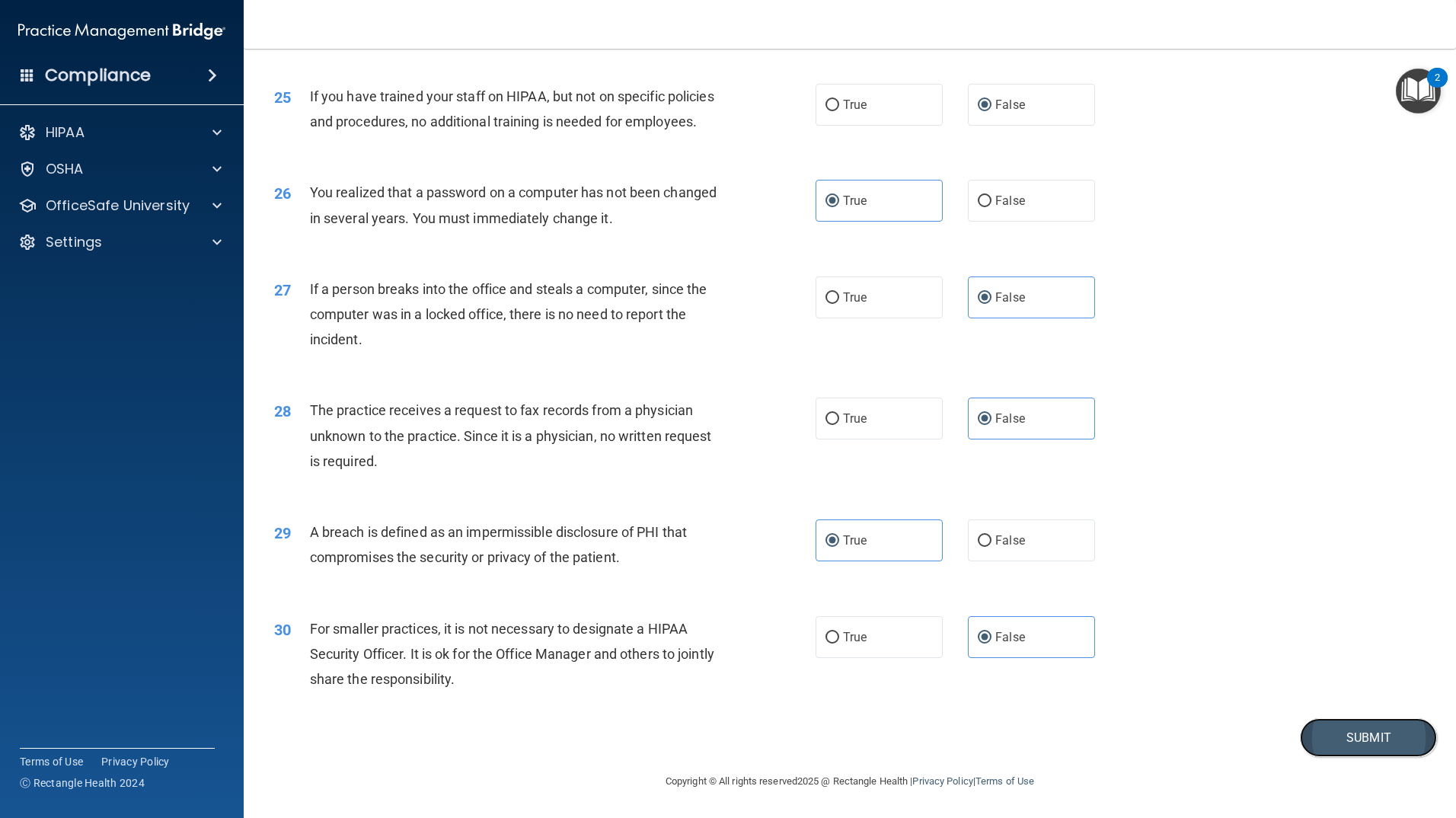
click at [1355, 736] on button "Submit" at bounding box center [1368, 737] width 137 height 39
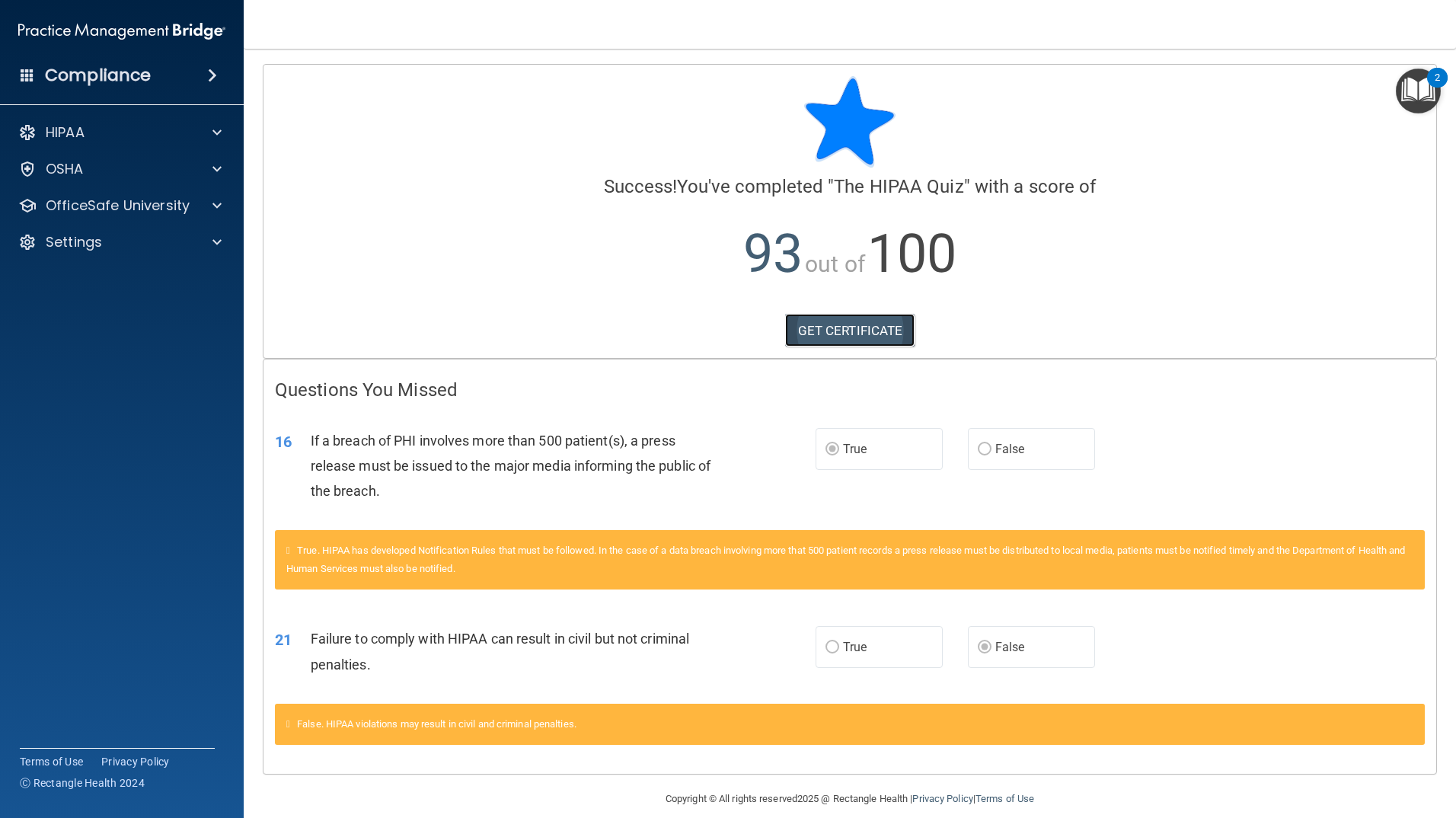
click at [894, 332] on link "GET CERTIFICATE" at bounding box center [850, 330] width 131 height 34
click at [185, 128] on div "HIPAA" at bounding box center [102, 132] width 189 height 18
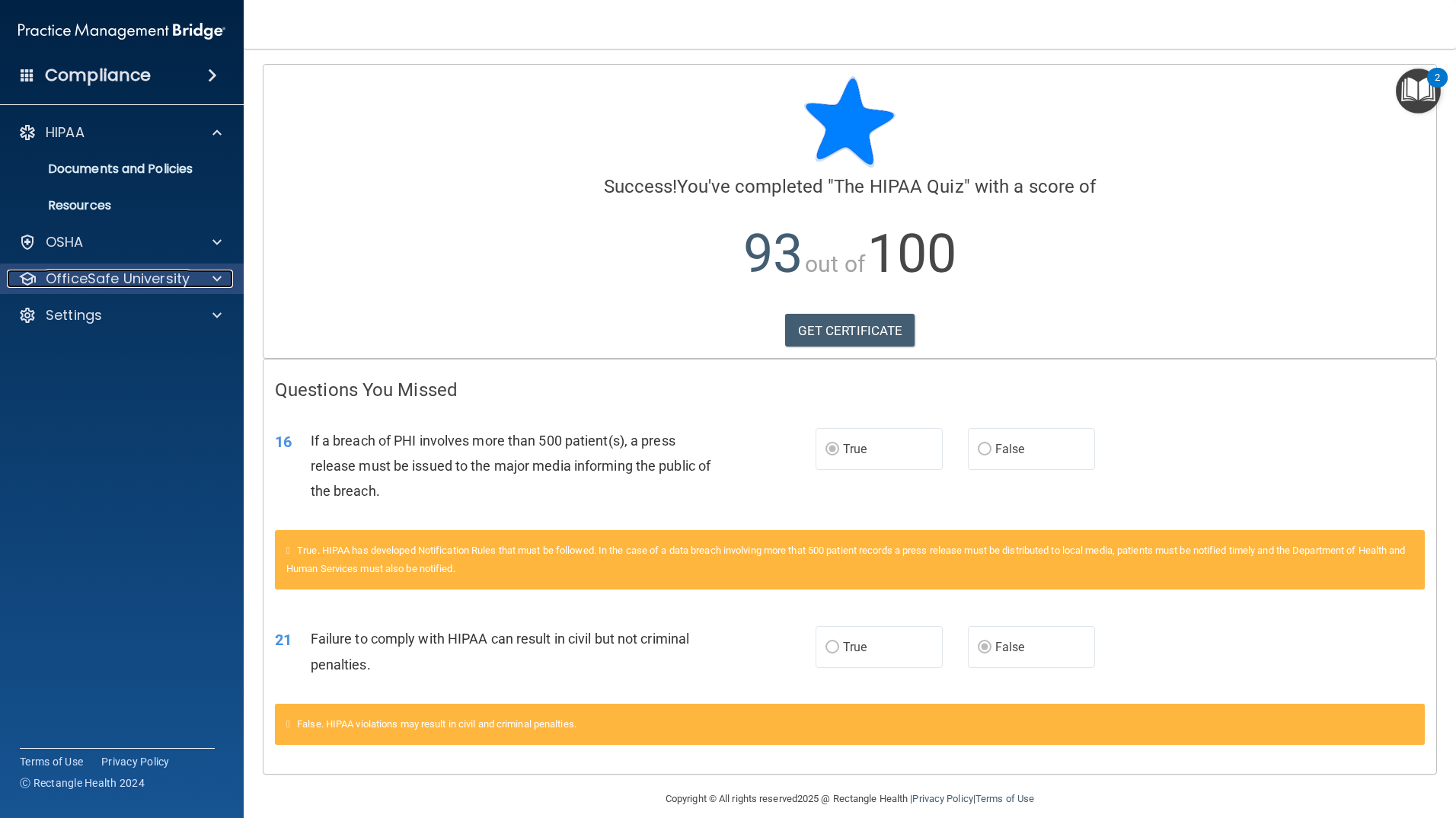
click at [207, 273] on div at bounding box center [214, 278] width 38 height 18
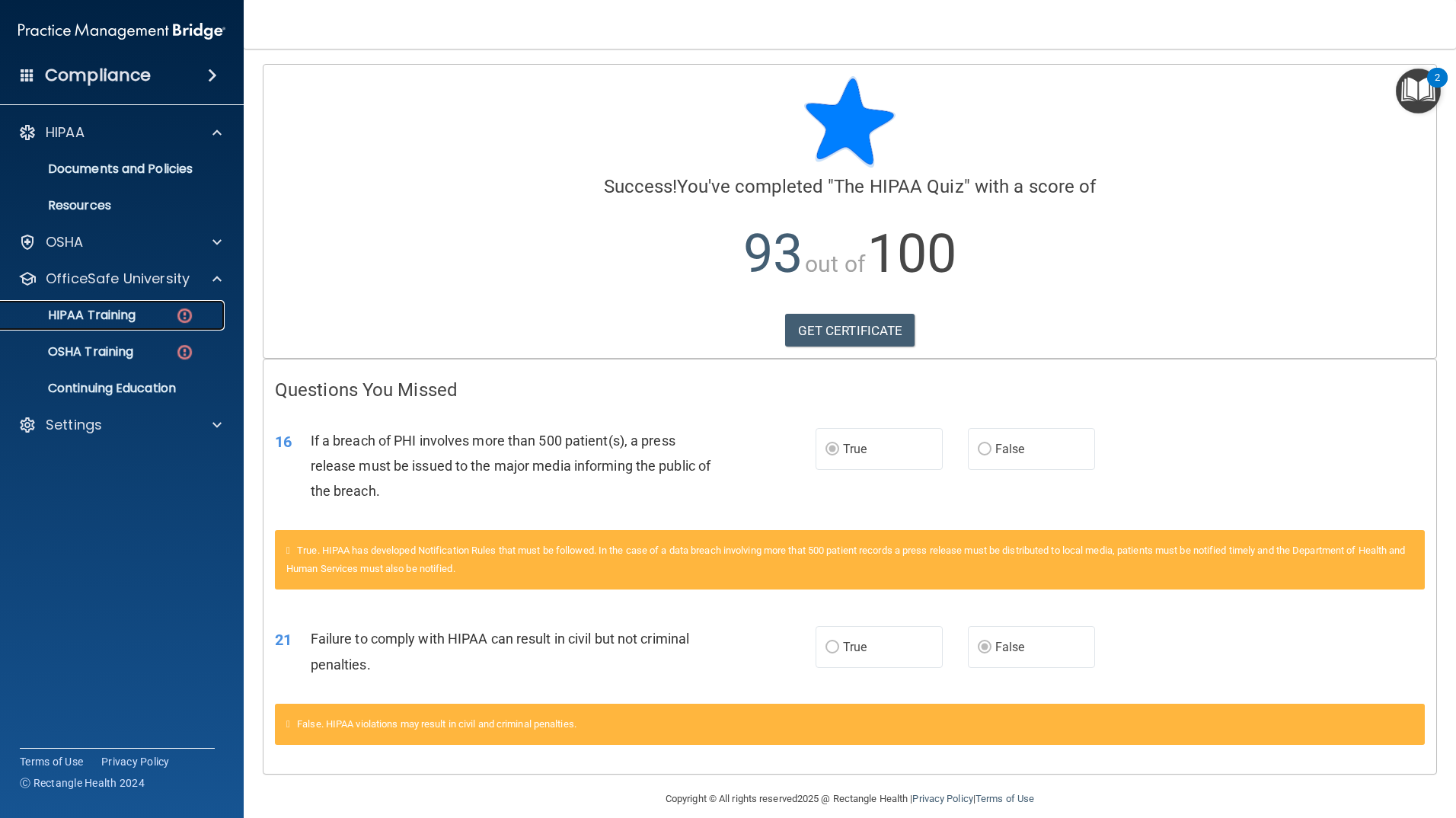
click at [154, 316] on div "HIPAA Training" at bounding box center [114, 314] width 208 height 15
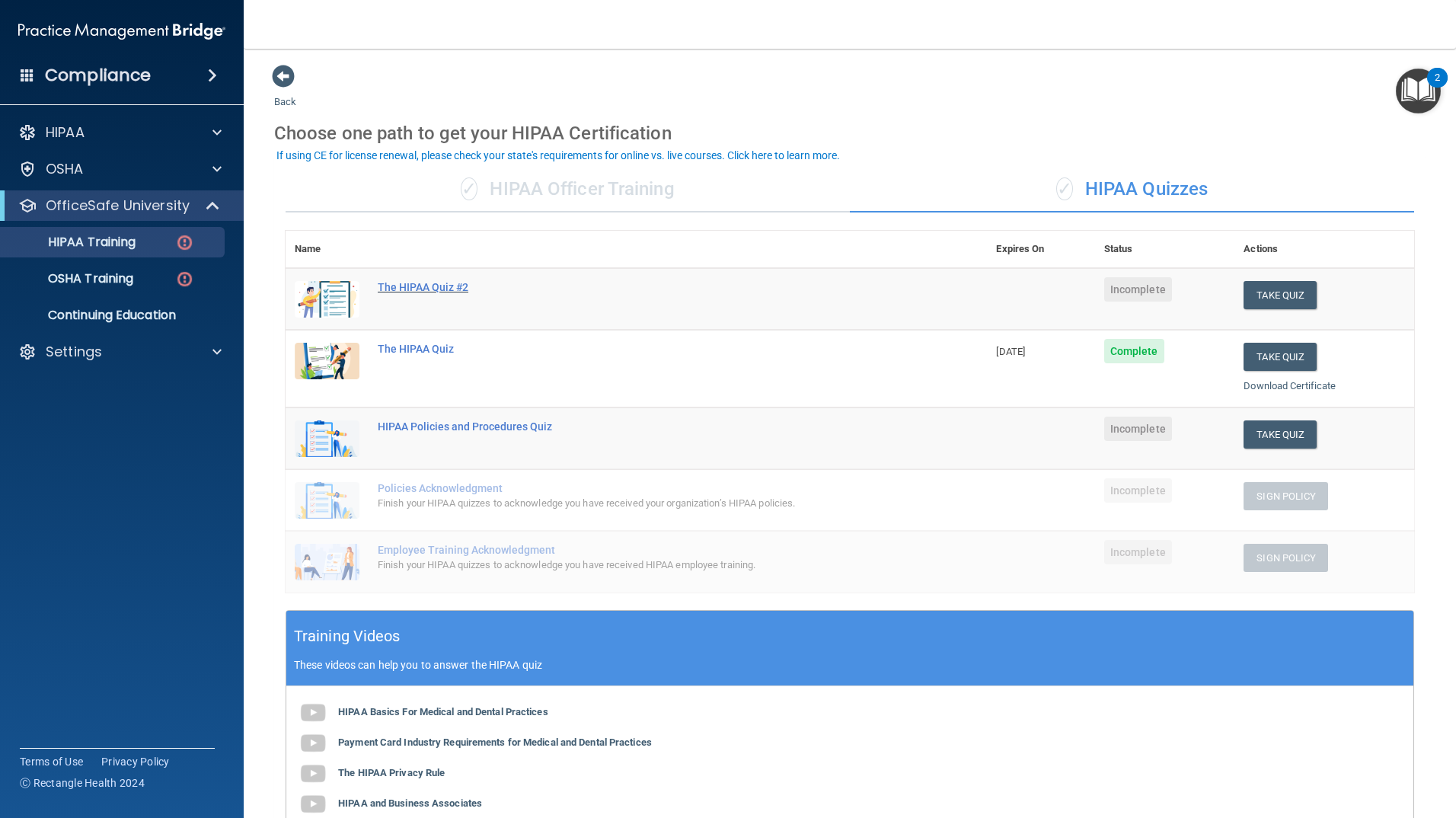
click at [396, 286] on div "The HIPAA Quiz #2" at bounding box center [644, 287] width 533 height 13
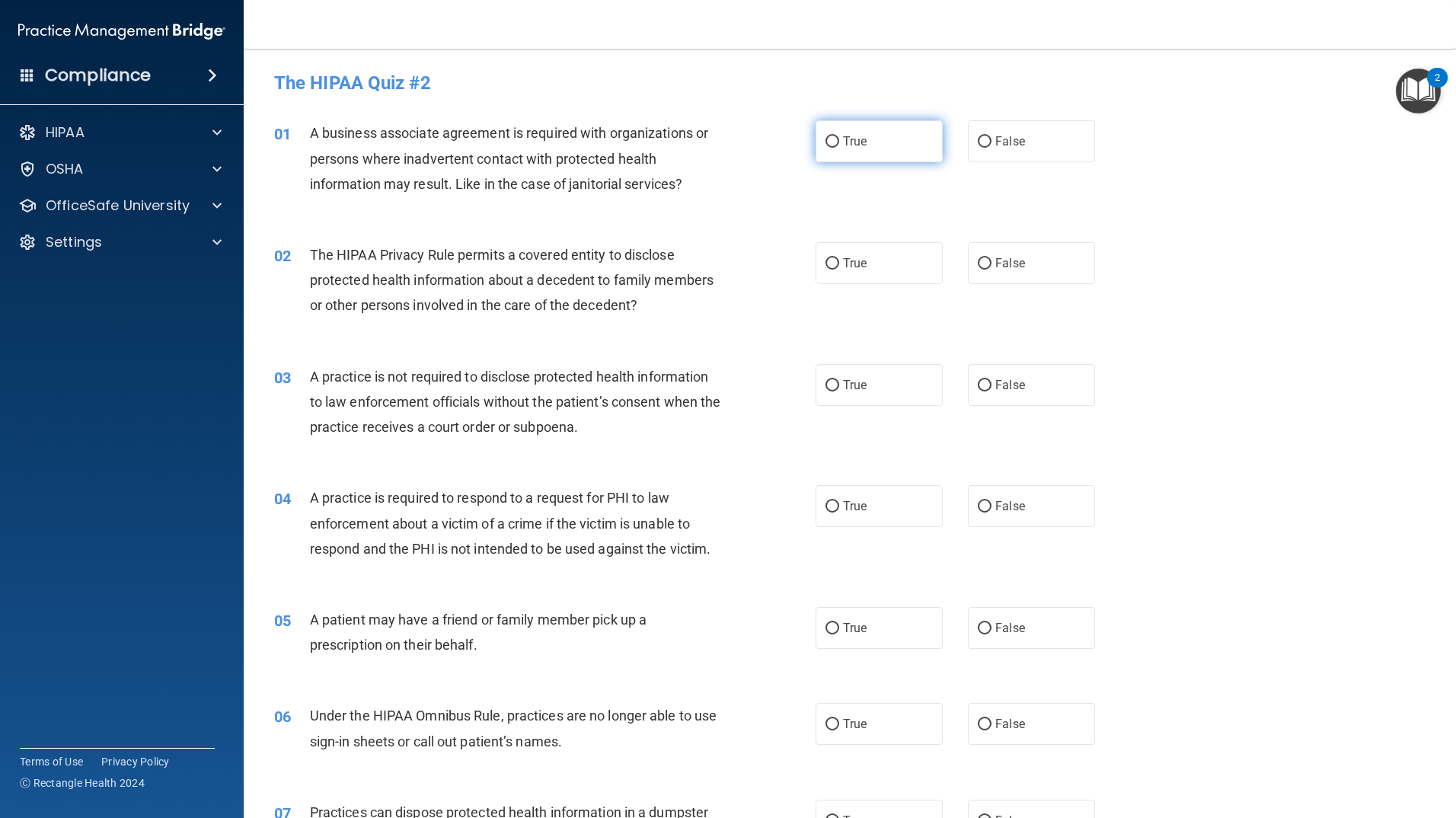
click at [816, 142] on label "True" at bounding box center [879, 142] width 127 height 42
click at [826, 142] on input "True" at bounding box center [833, 142] width 14 height 12
radio input "true"
click at [816, 250] on label "True" at bounding box center [879, 264] width 127 height 42
click at [826, 258] on input "True" at bounding box center [833, 264] width 14 height 12
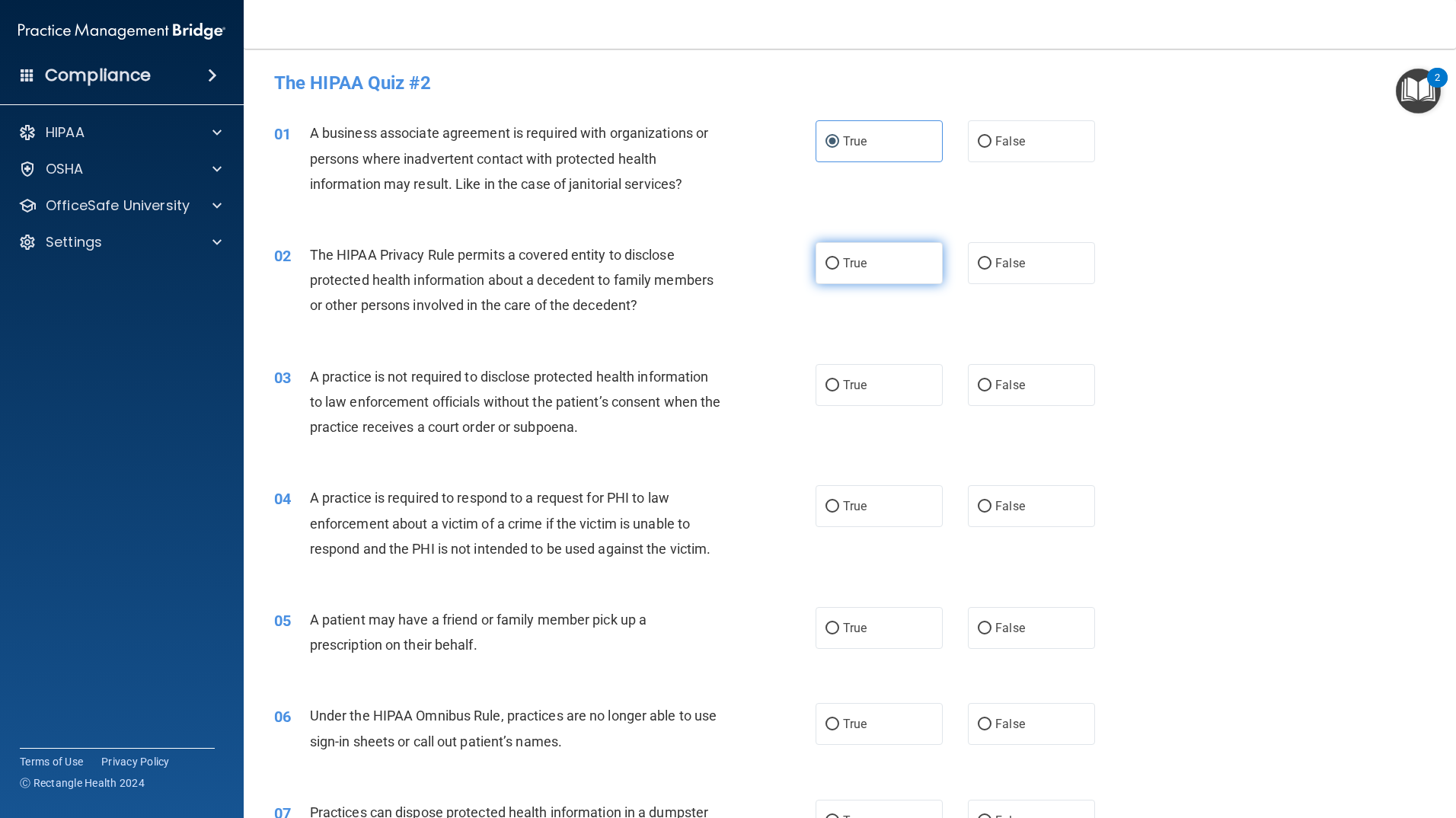
radio input "true"
click at [824, 364] on label "True" at bounding box center [879, 386] width 127 height 42
click at [826, 380] on input "True" at bounding box center [833, 386] width 14 height 12
radio input "true"
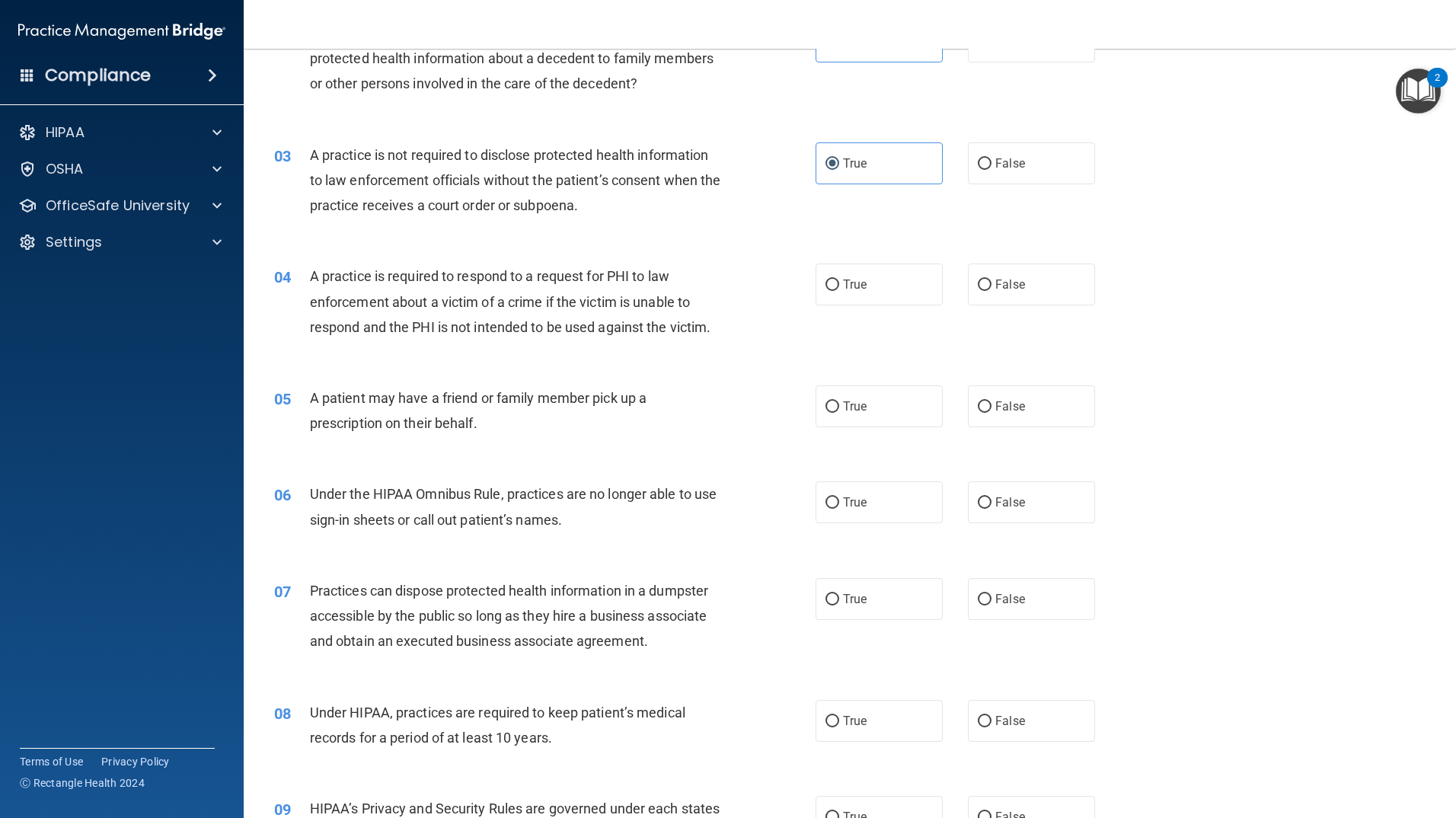
scroll to position [228, 0]
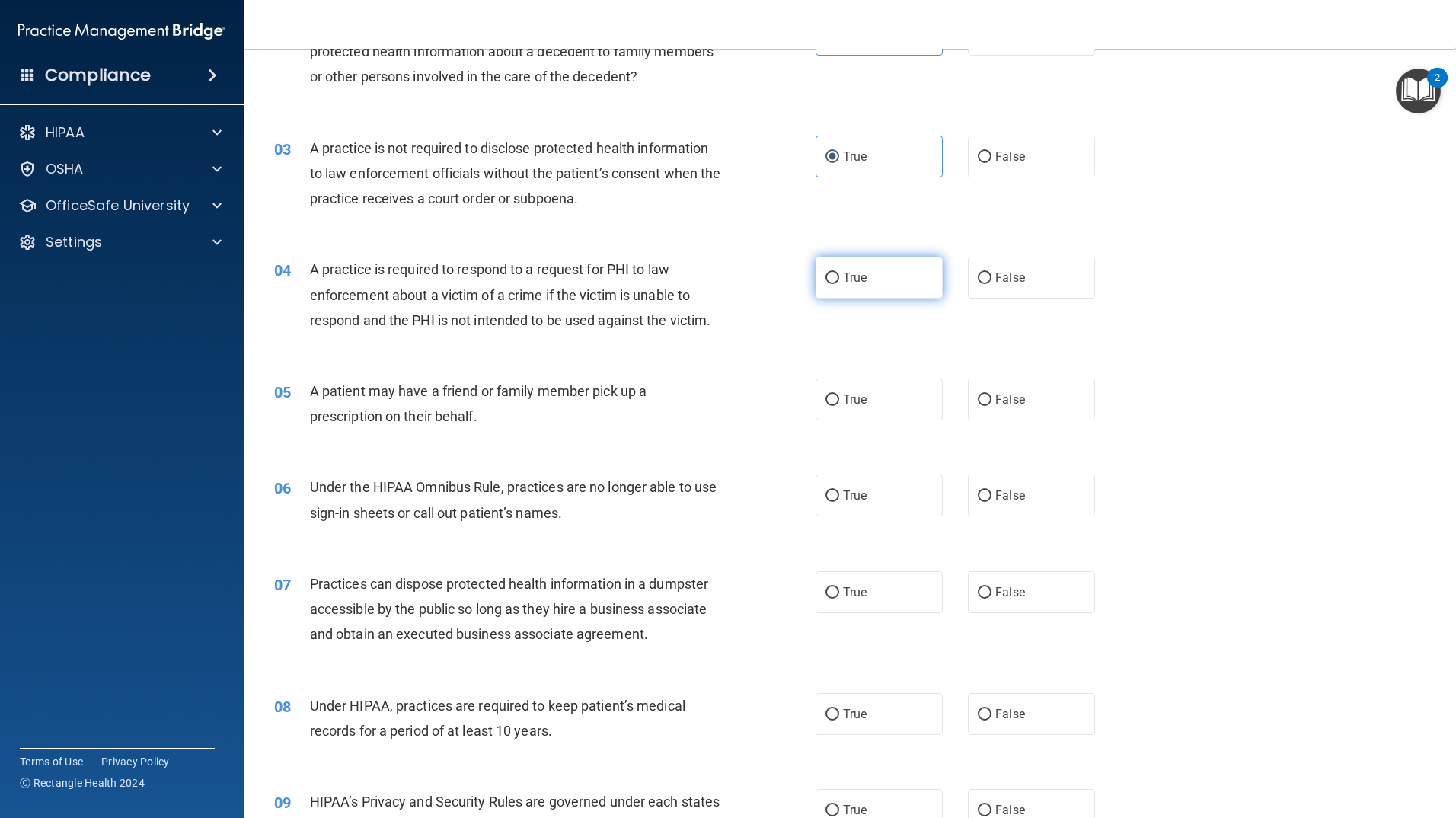
click at [830, 294] on label "True" at bounding box center [879, 278] width 127 height 42
click at [830, 284] on input "True" at bounding box center [833, 278] width 14 height 12
radio input "true"
click at [843, 401] on span "True" at bounding box center [855, 400] width 23 height 15
click at [839, 401] on input "True" at bounding box center [833, 400] width 14 height 12
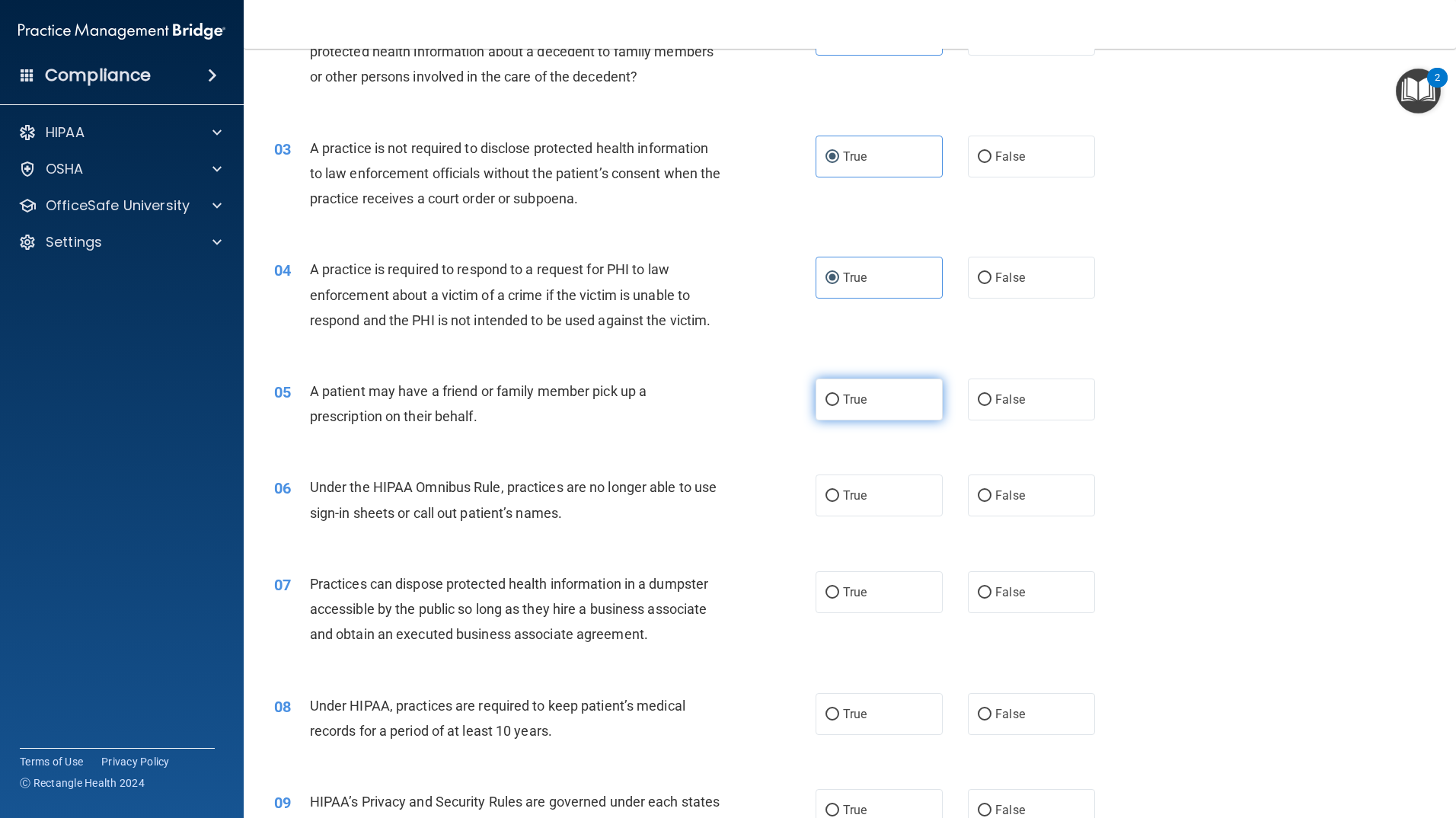
radio input "true"
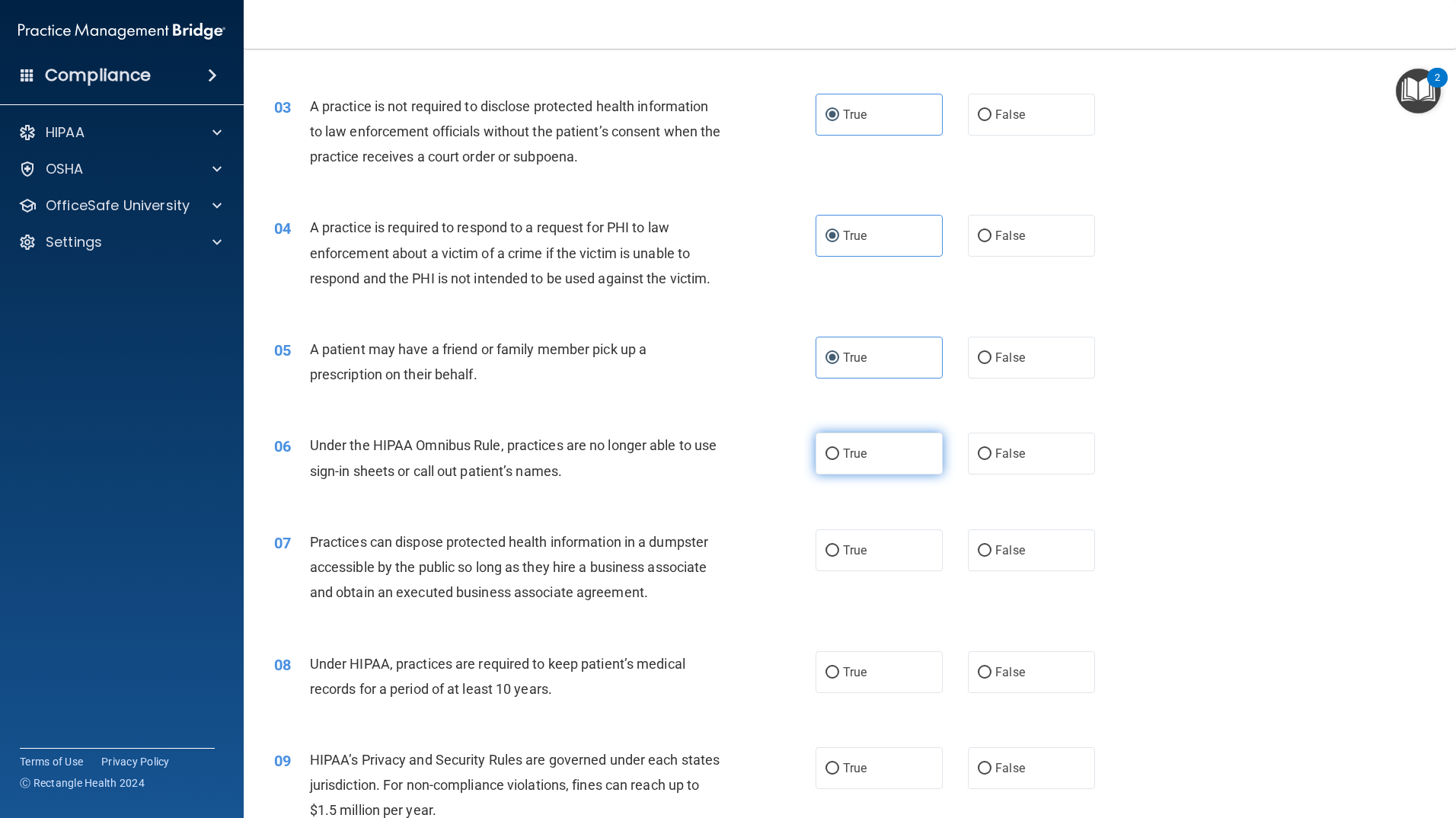
scroll to position [305, 0]
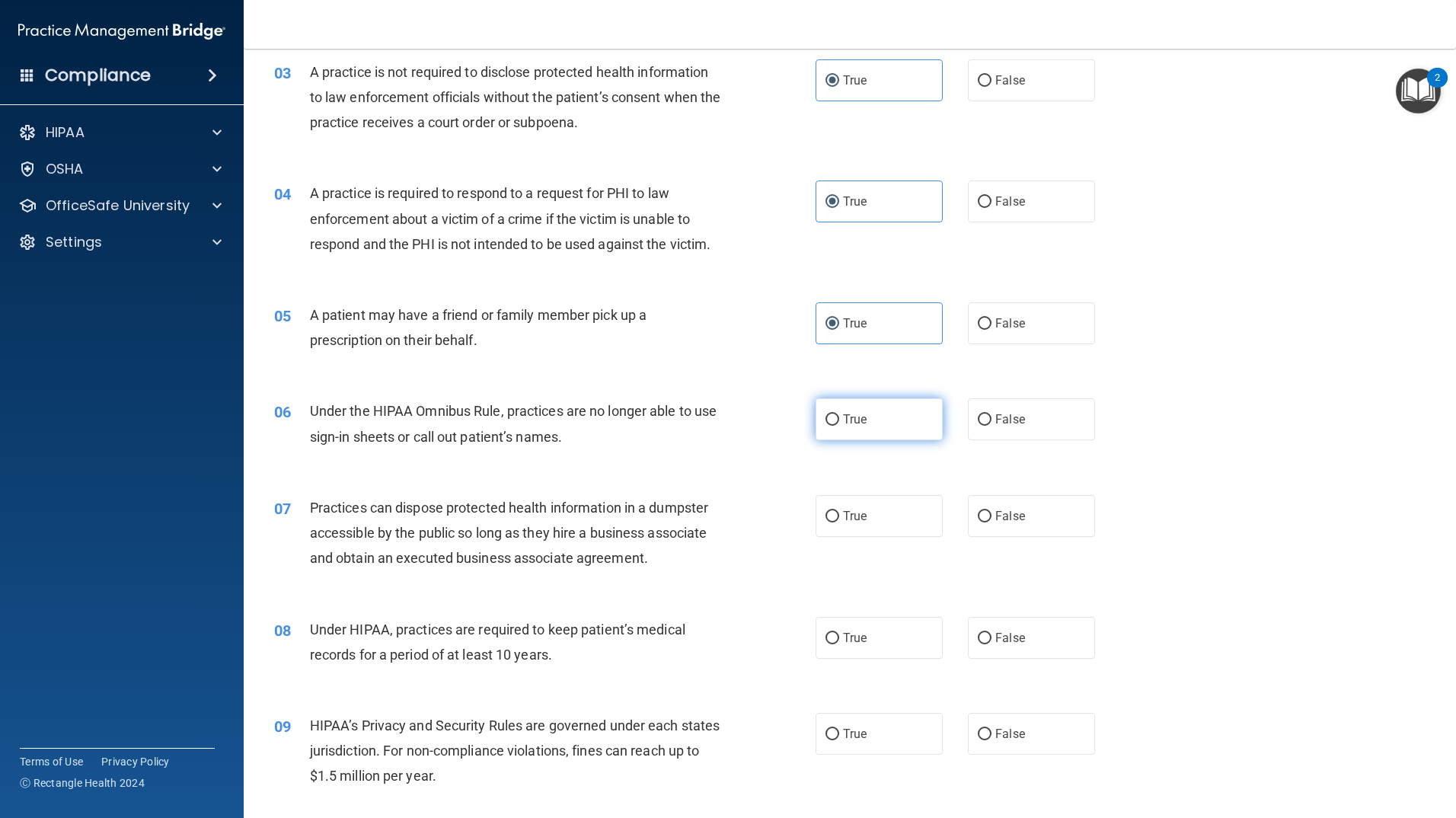
click at [841, 430] on label "True" at bounding box center [879, 419] width 127 height 42
click at [839, 425] on input "True" at bounding box center [833, 420] width 14 height 12
radio input "true"
click at [830, 522] on input "True" at bounding box center [833, 517] width 14 height 12
radio input "true"
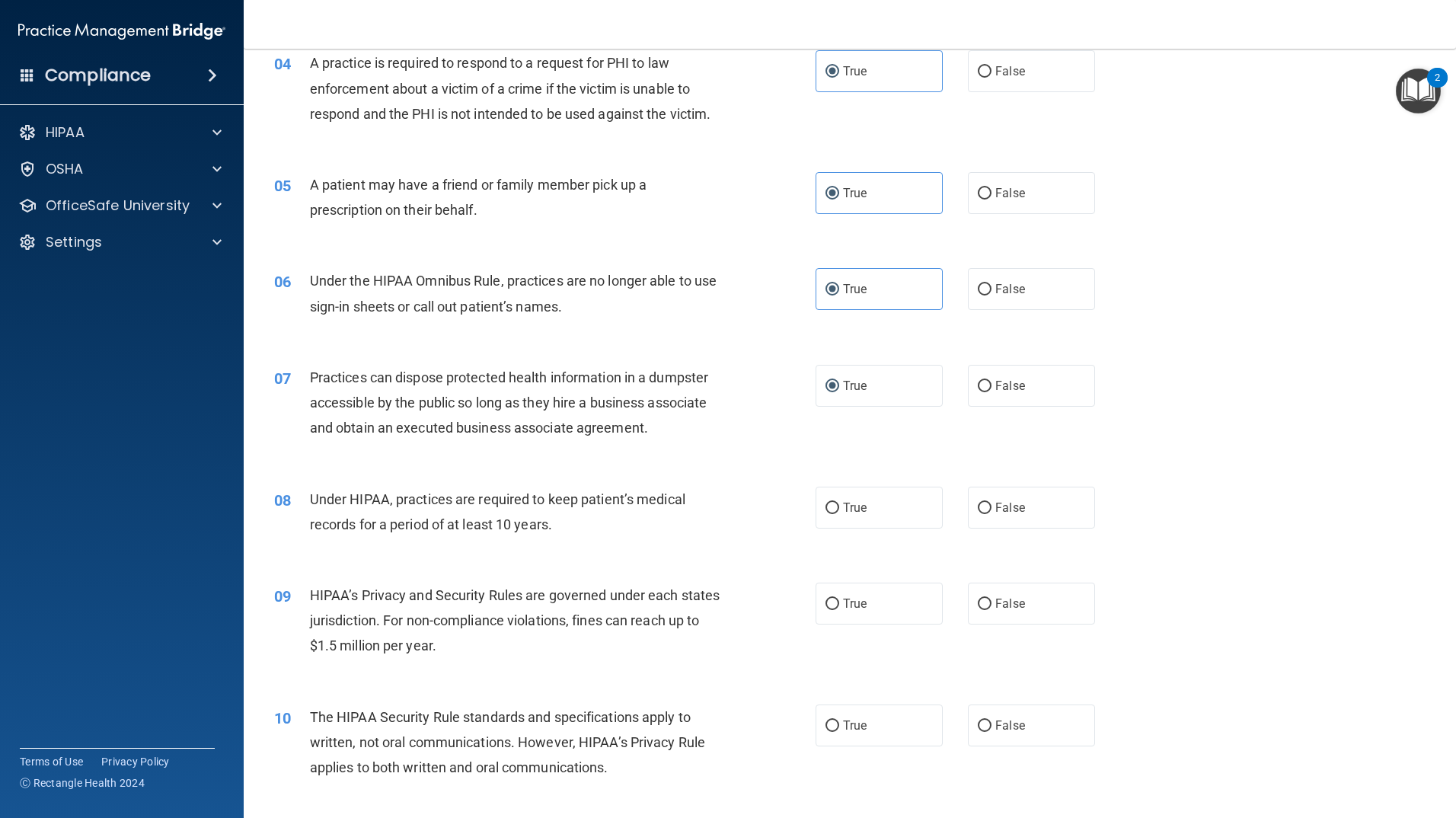
scroll to position [457, 0]
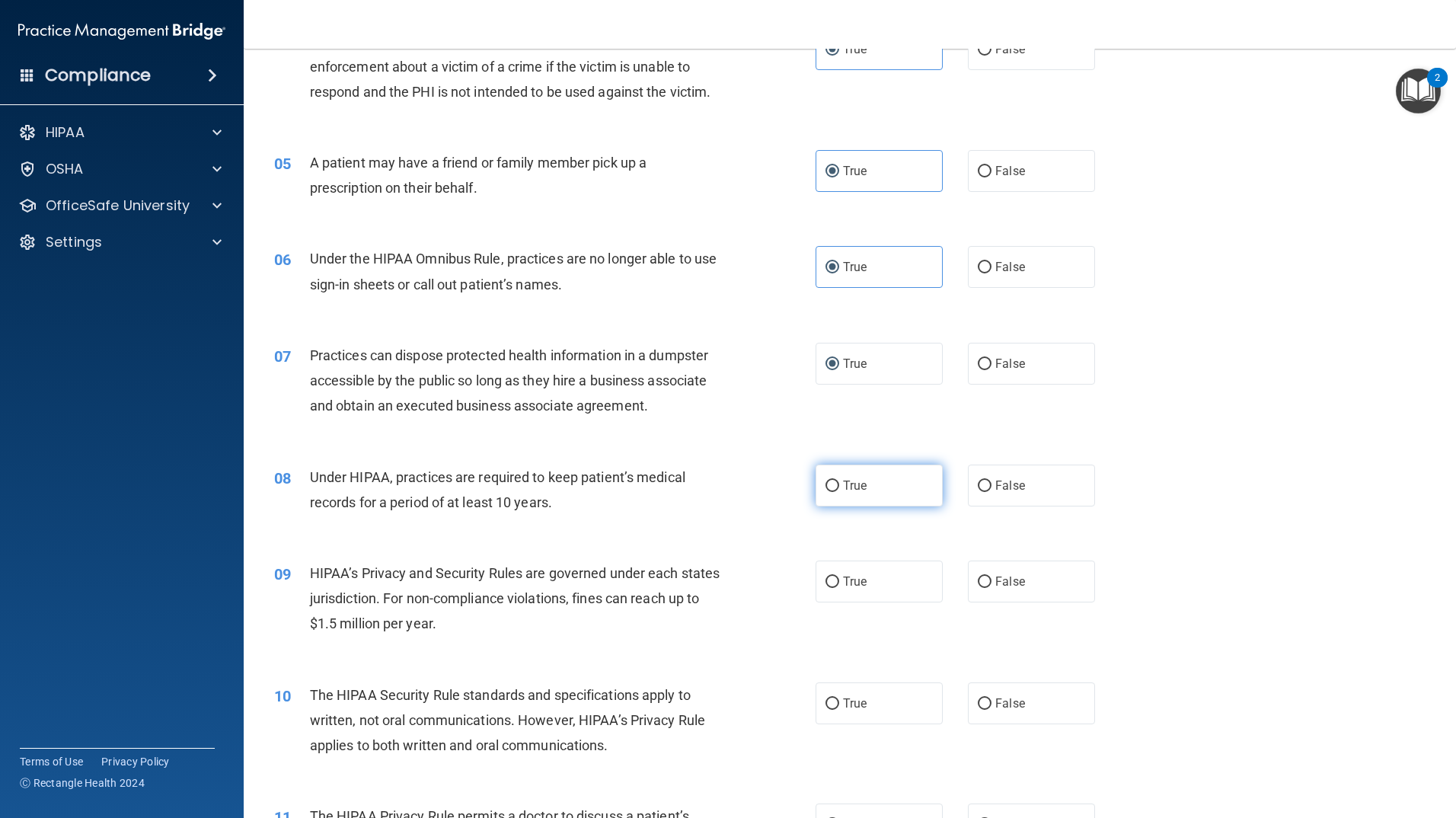
click at [820, 497] on label "True" at bounding box center [879, 486] width 127 height 42
click at [826, 492] on input "True" at bounding box center [833, 486] width 14 height 12
radio input "true"
click at [835, 576] on label "True" at bounding box center [879, 582] width 127 height 42
click at [835, 576] on input "True" at bounding box center [833, 582] width 14 height 12
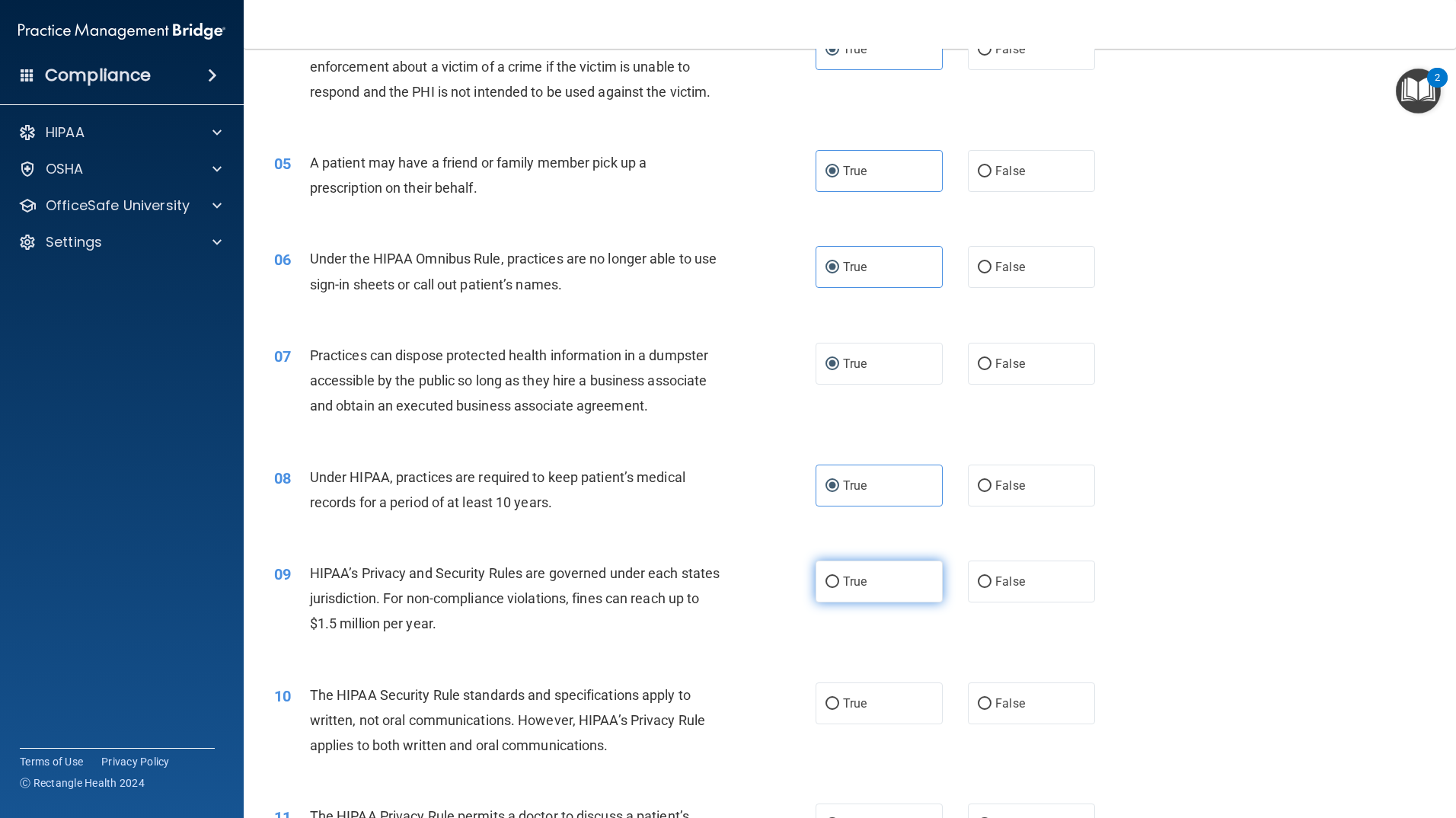
radio input "true"
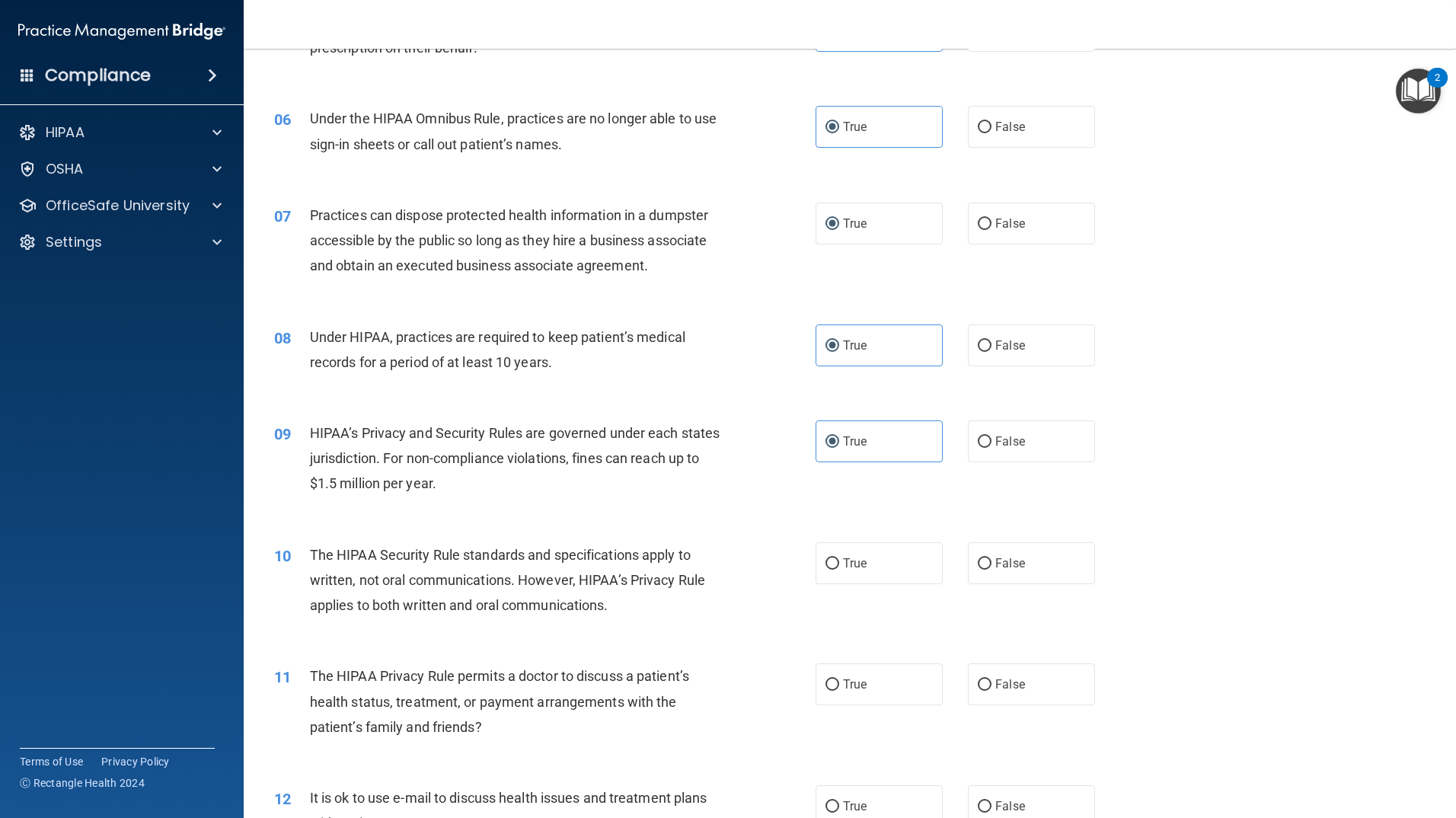
scroll to position [609, 0]
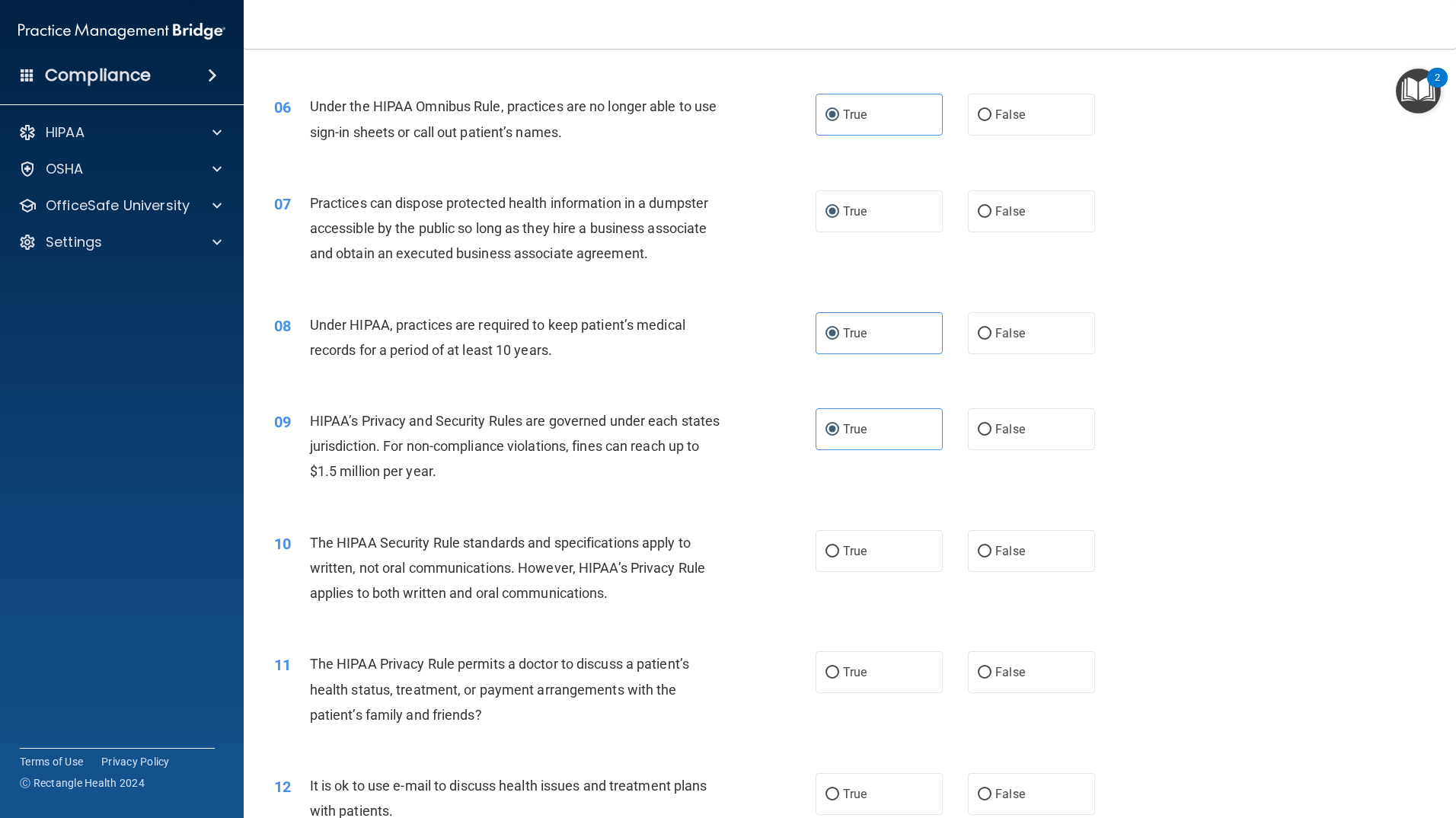
drag, startPoint x: 830, startPoint y: 561, endPoint x: 828, endPoint y: 581, distance: 20.1
click at [830, 565] on label "True" at bounding box center [879, 551] width 127 height 42
click at [830, 558] on input "True" at bounding box center [833, 551] width 14 height 12
radio input "true"
click at [835, 669] on label "True" at bounding box center [879, 673] width 127 height 42
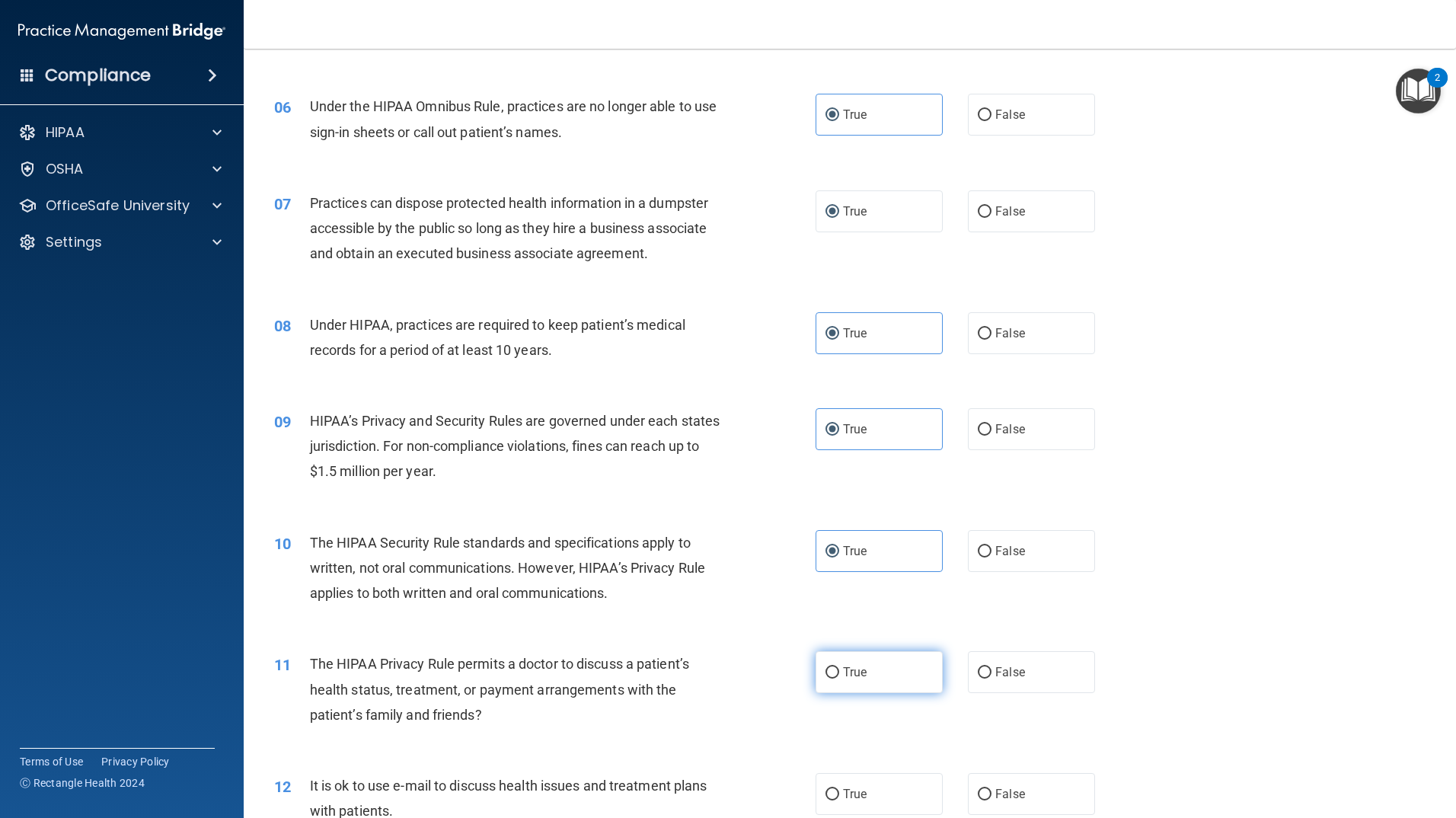
click at [835, 669] on input "True" at bounding box center [833, 673] width 14 height 12
radio input "true"
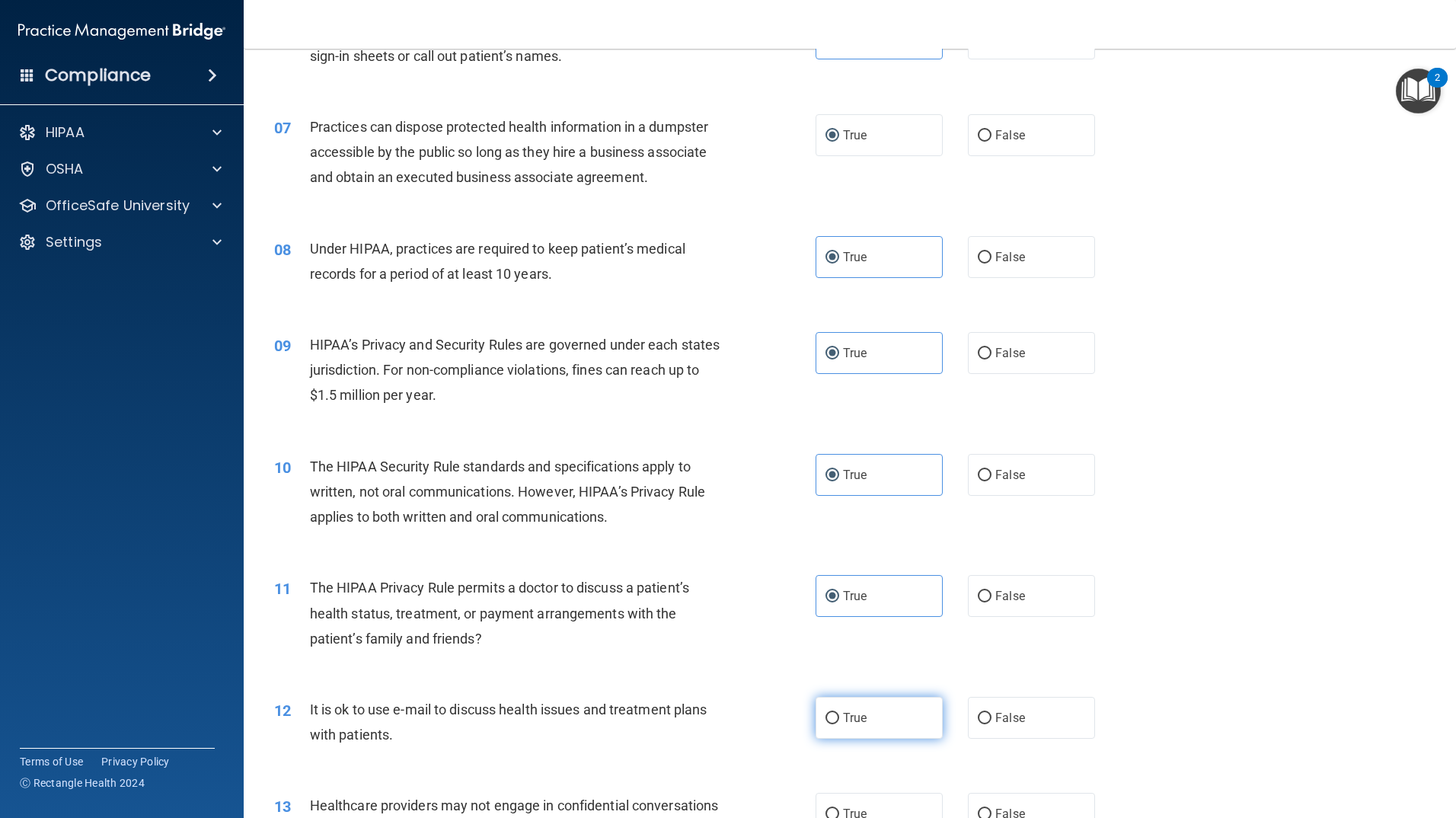
click at [837, 697] on label "True" at bounding box center [879, 718] width 127 height 42
click at [837, 713] on input "True" at bounding box center [833, 719] width 14 height 12
radio input "true"
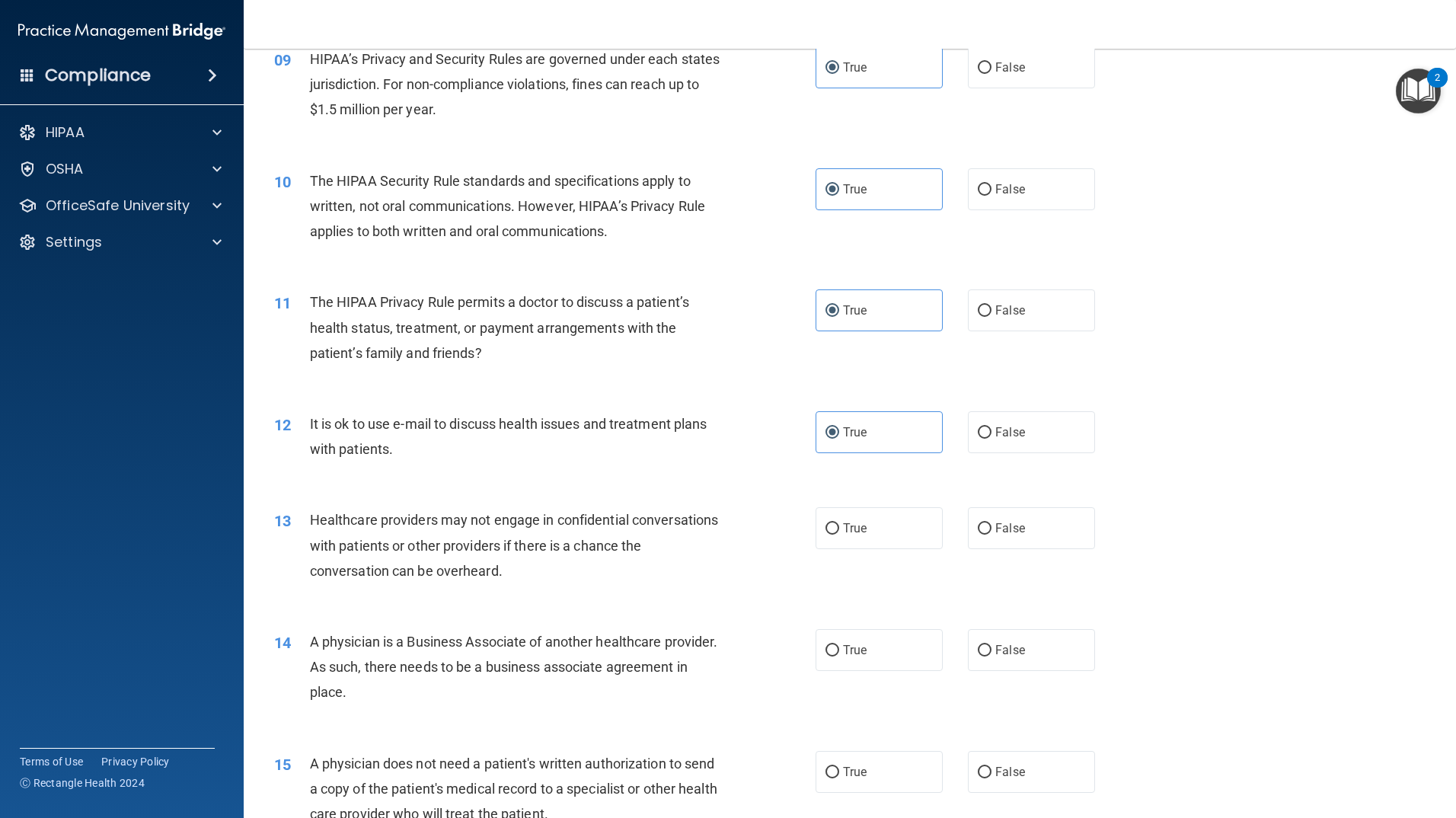
scroll to position [990, 0]
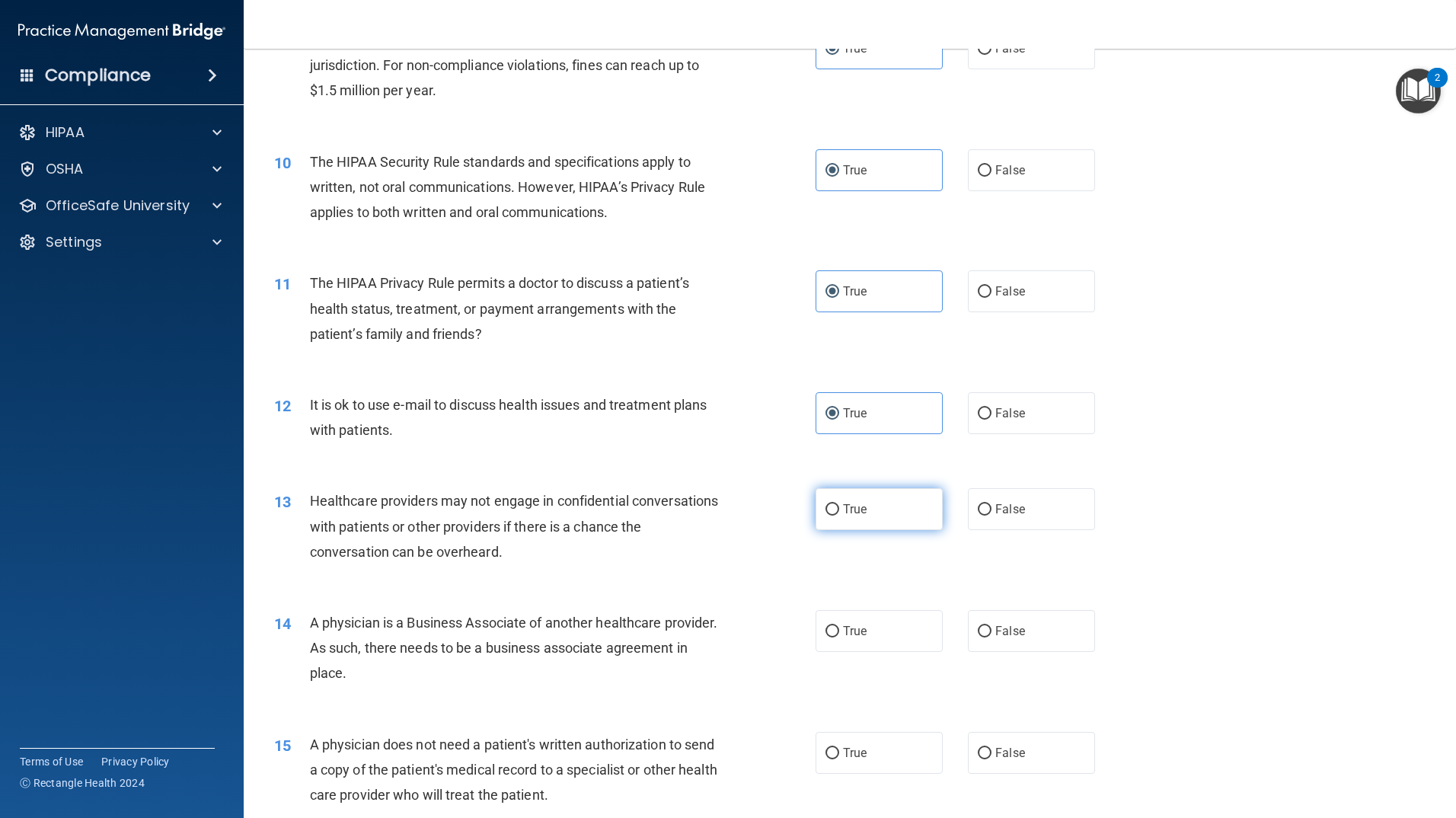
click at [843, 513] on span "True" at bounding box center [855, 509] width 23 height 15
click at [839, 513] on input "True" at bounding box center [833, 510] width 14 height 12
radio input "true"
click at [832, 638] on label "True" at bounding box center [879, 631] width 127 height 42
click at [832, 637] on input "True" at bounding box center [833, 632] width 14 height 12
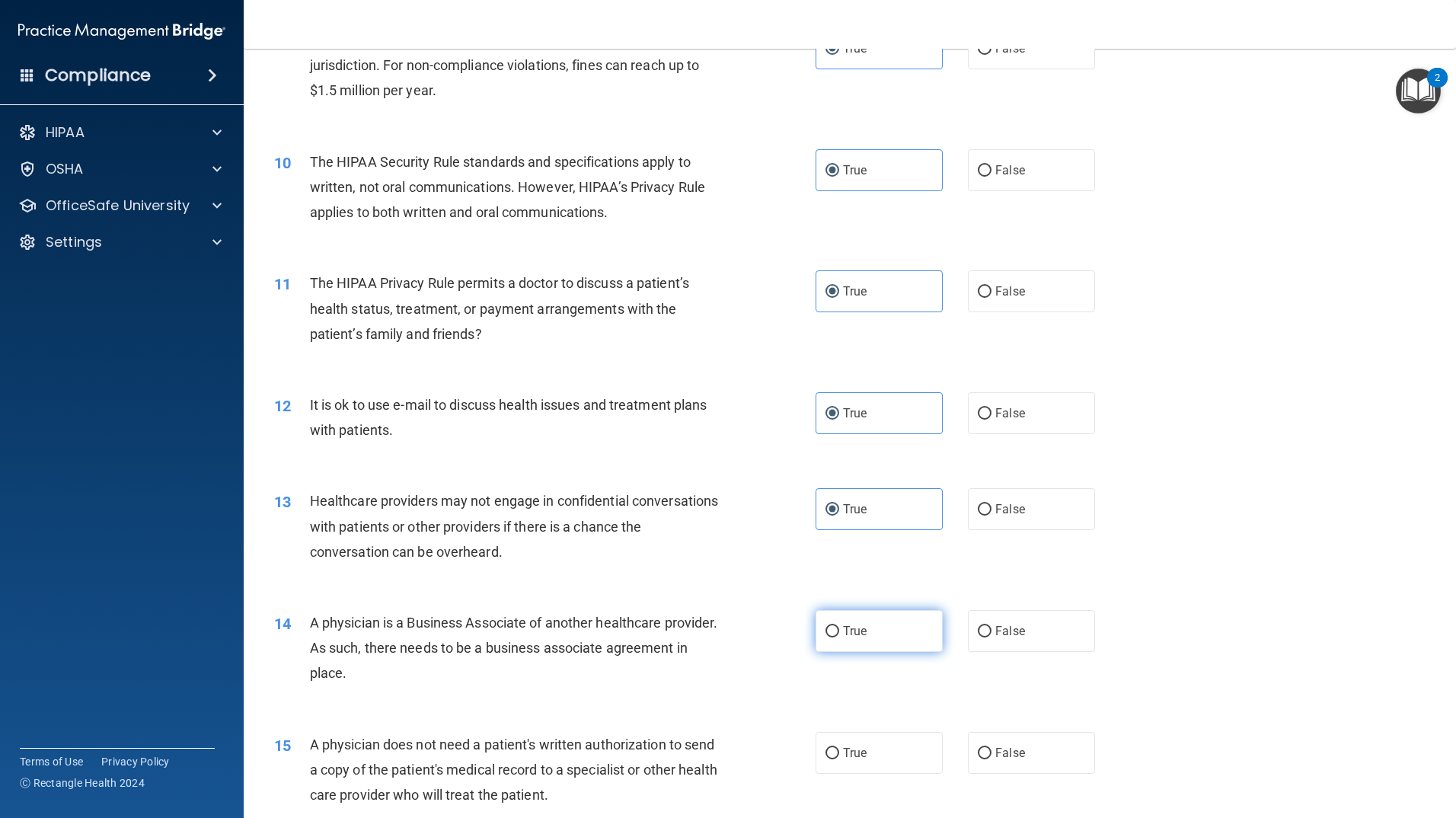
radio input "true"
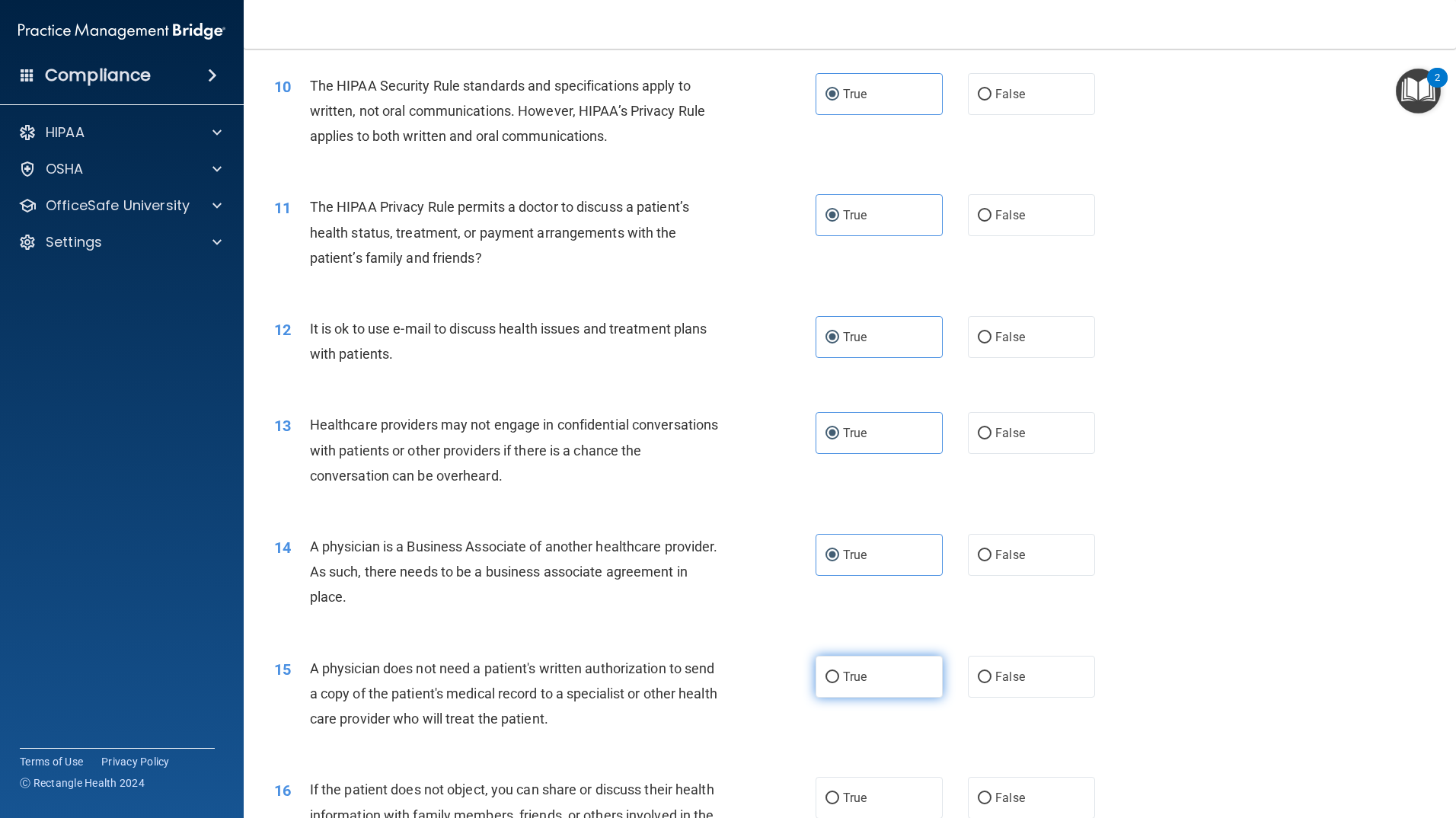
click at [830, 678] on input "True" at bounding box center [833, 677] width 14 height 12
radio input "true"
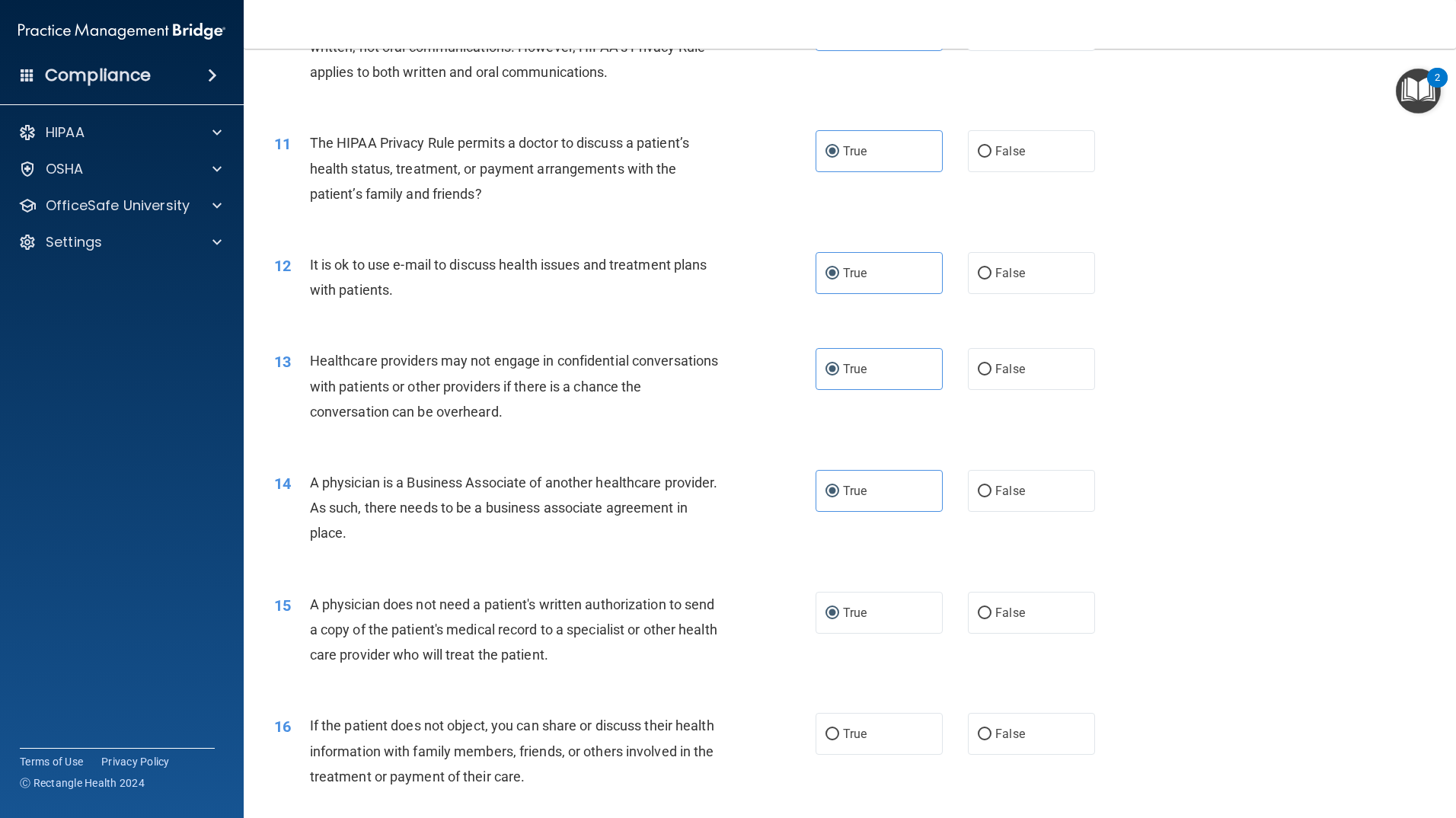
scroll to position [1218, 0]
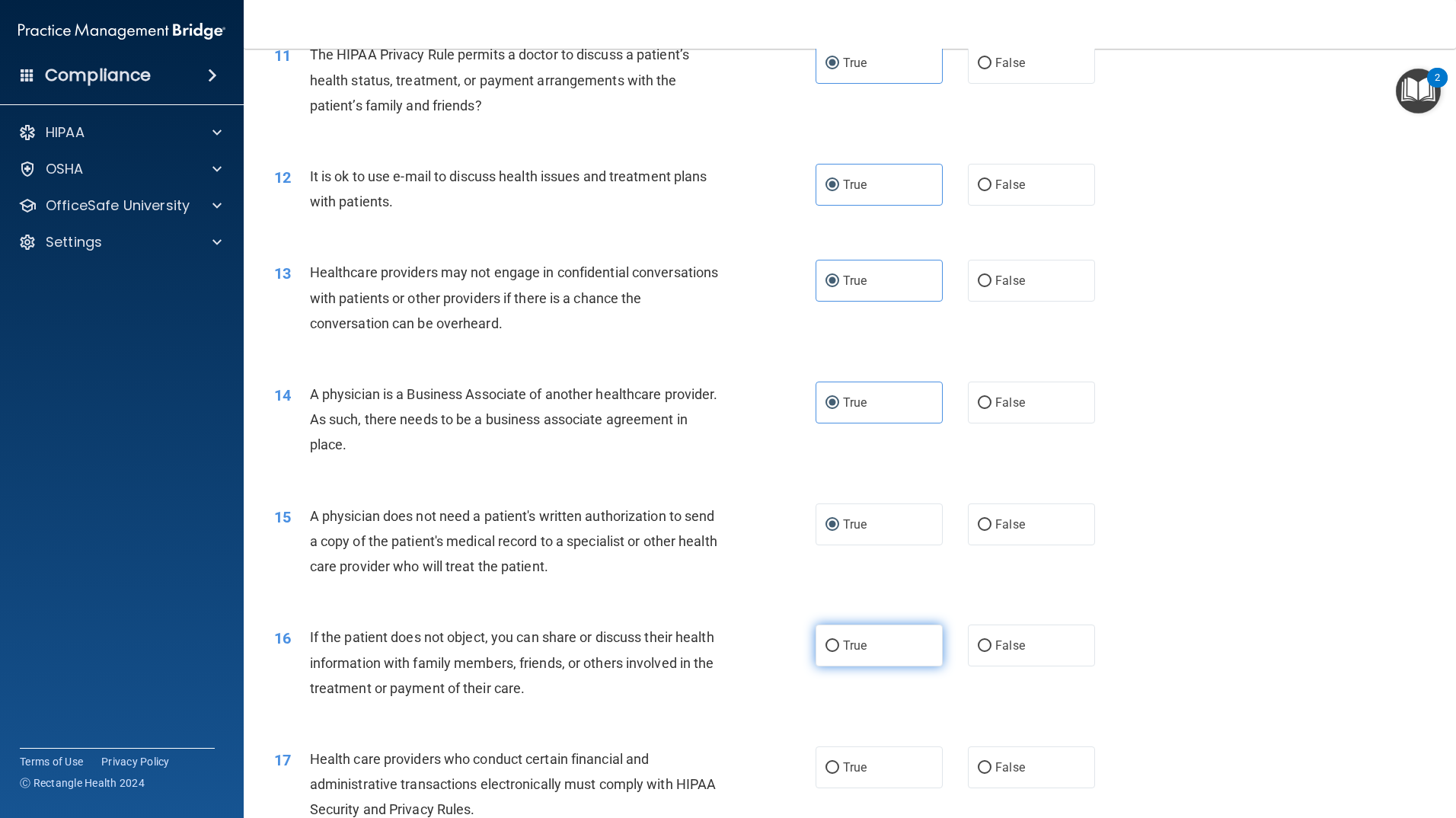
click at [830, 648] on input "True" at bounding box center [833, 646] width 14 height 12
radio input "true"
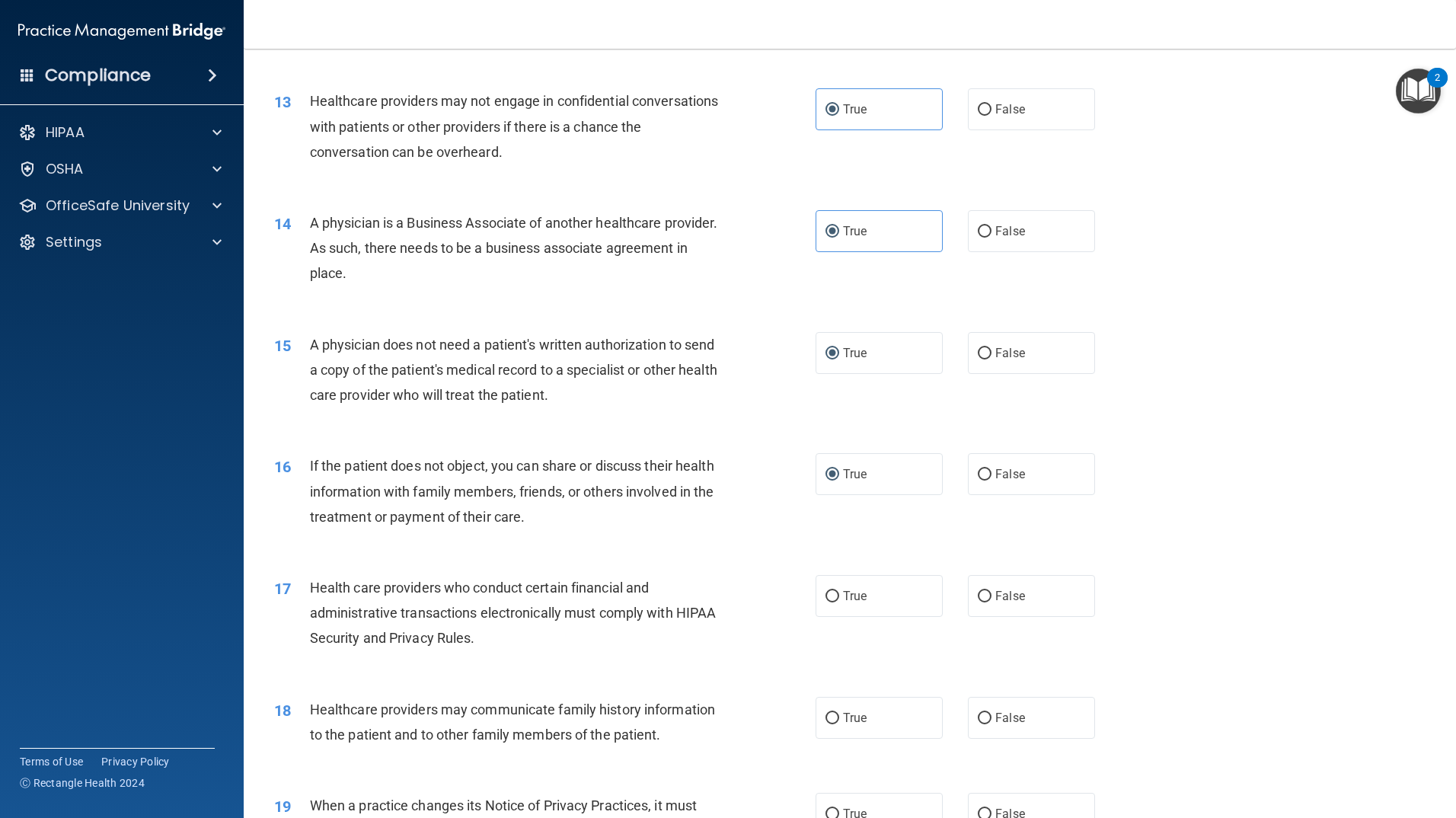
scroll to position [1448, 0]
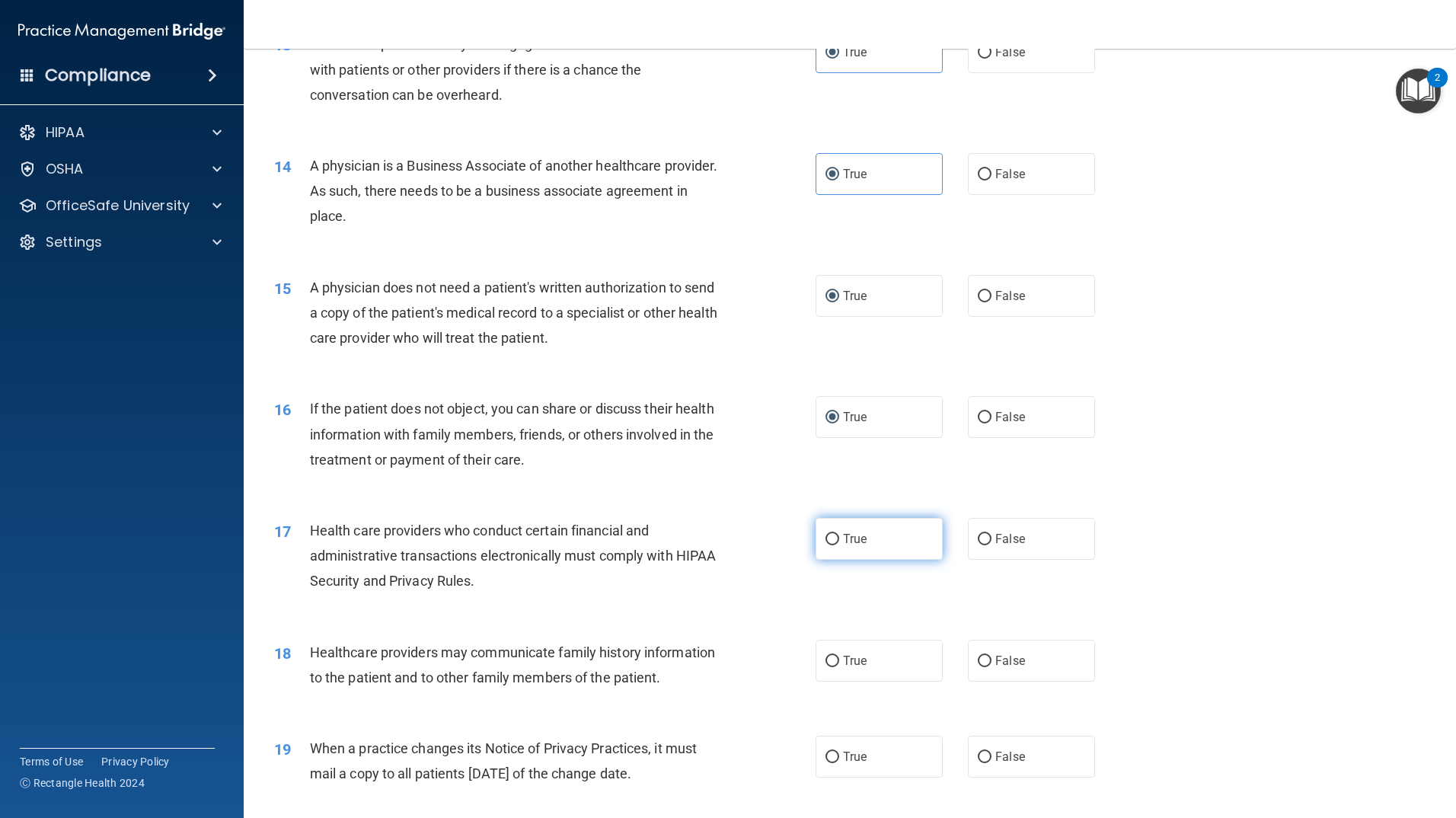
click at [834, 548] on label "True" at bounding box center [879, 539] width 127 height 42
click at [834, 545] on input "True" at bounding box center [833, 540] width 14 height 12
radio input "true"
click at [837, 644] on label "True" at bounding box center [879, 661] width 127 height 42
click at [837, 656] on input "True" at bounding box center [833, 662] width 14 height 12
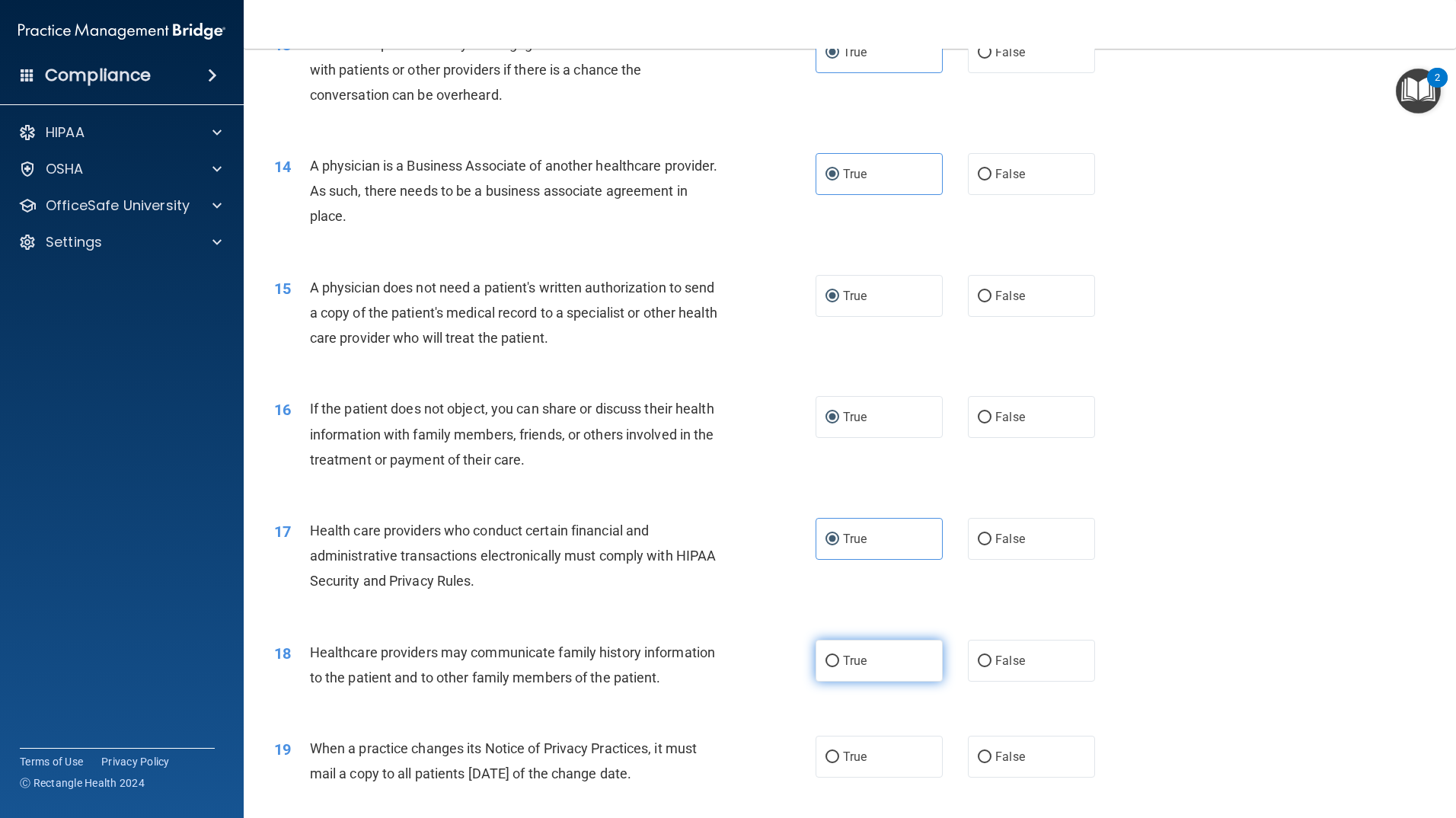
radio input "true"
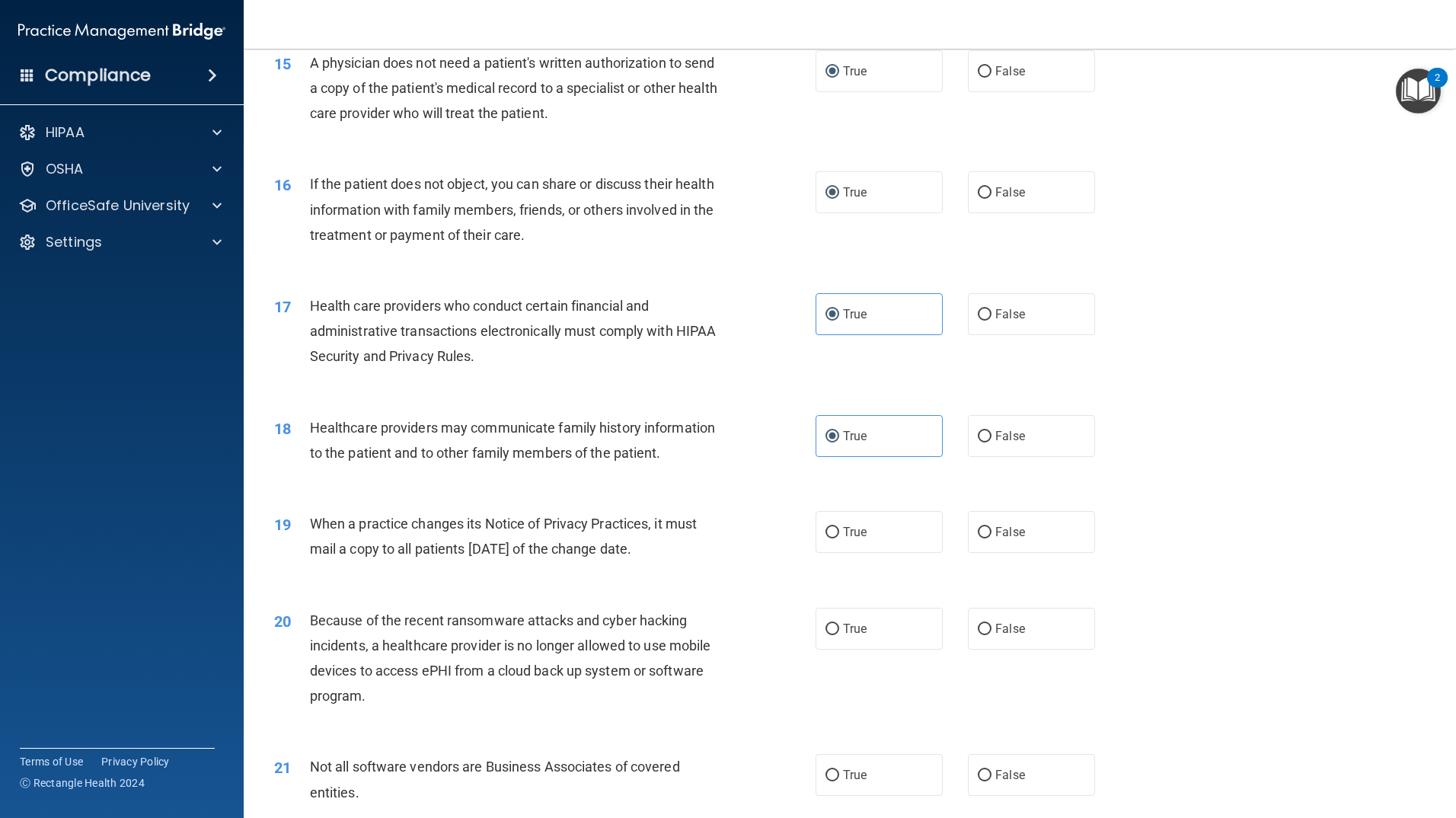
scroll to position [1676, 0]
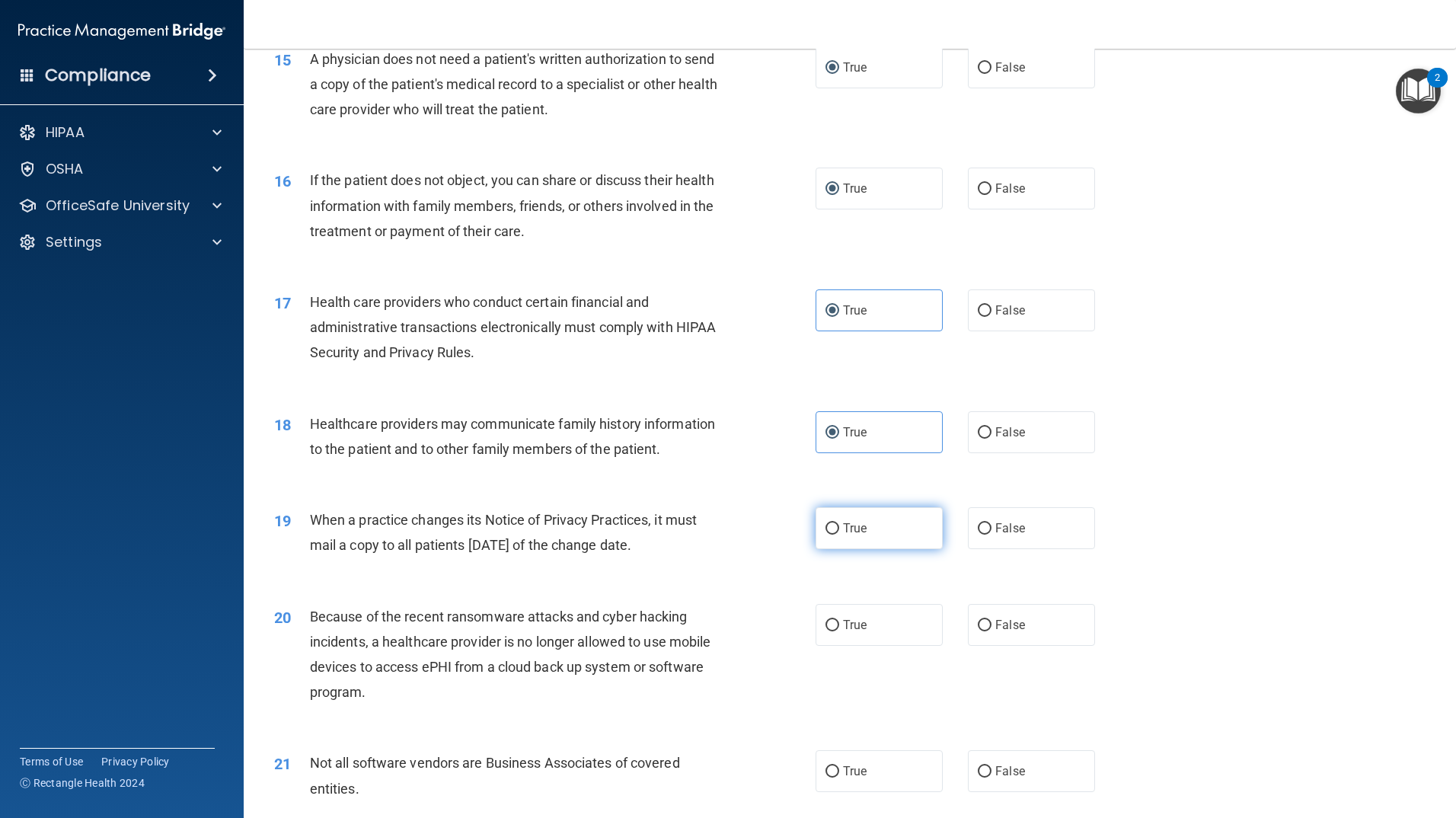
click at [826, 534] on input "True" at bounding box center [833, 529] width 14 height 12
radio input "true"
click at [834, 633] on label "True" at bounding box center [879, 625] width 127 height 42
click at [834, 631] on input "True" at bounding box center [833, 626] width 14 height 12
radio input "true"
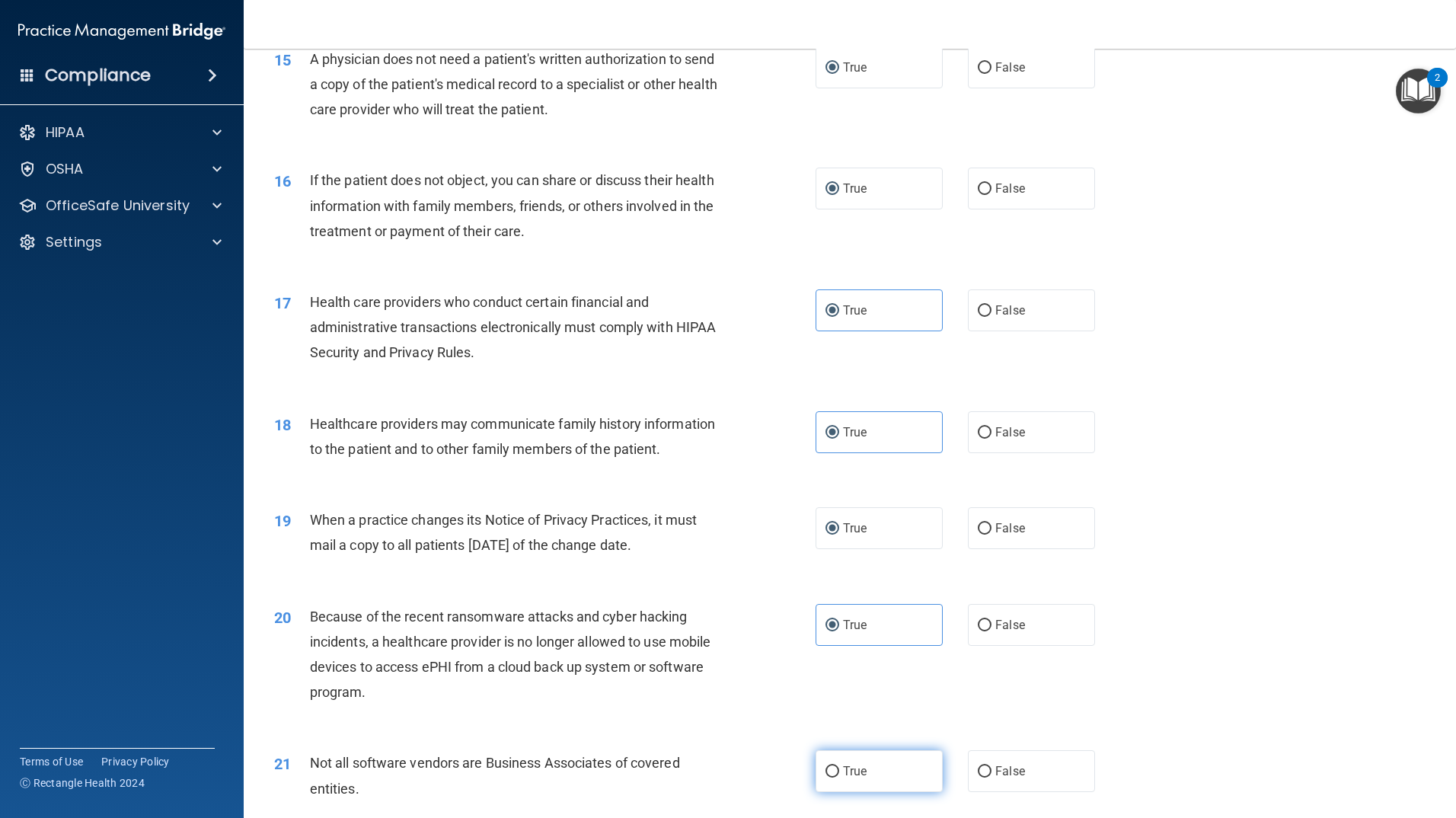
click at [826, 770] on input "True" at bounding box center [833, 772] width 14 height 12
radio input "true"
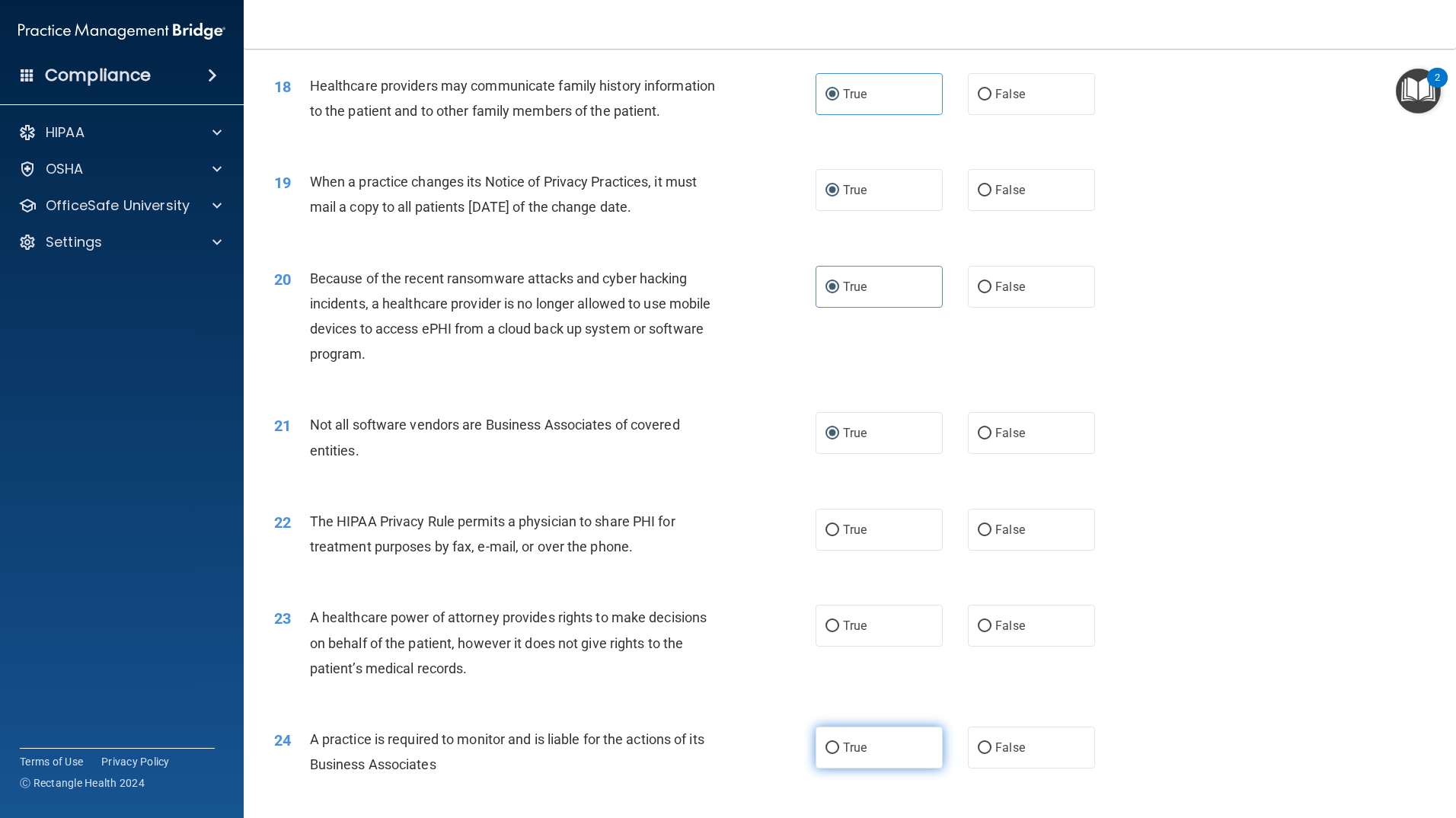
scroll to position [2057, 0]
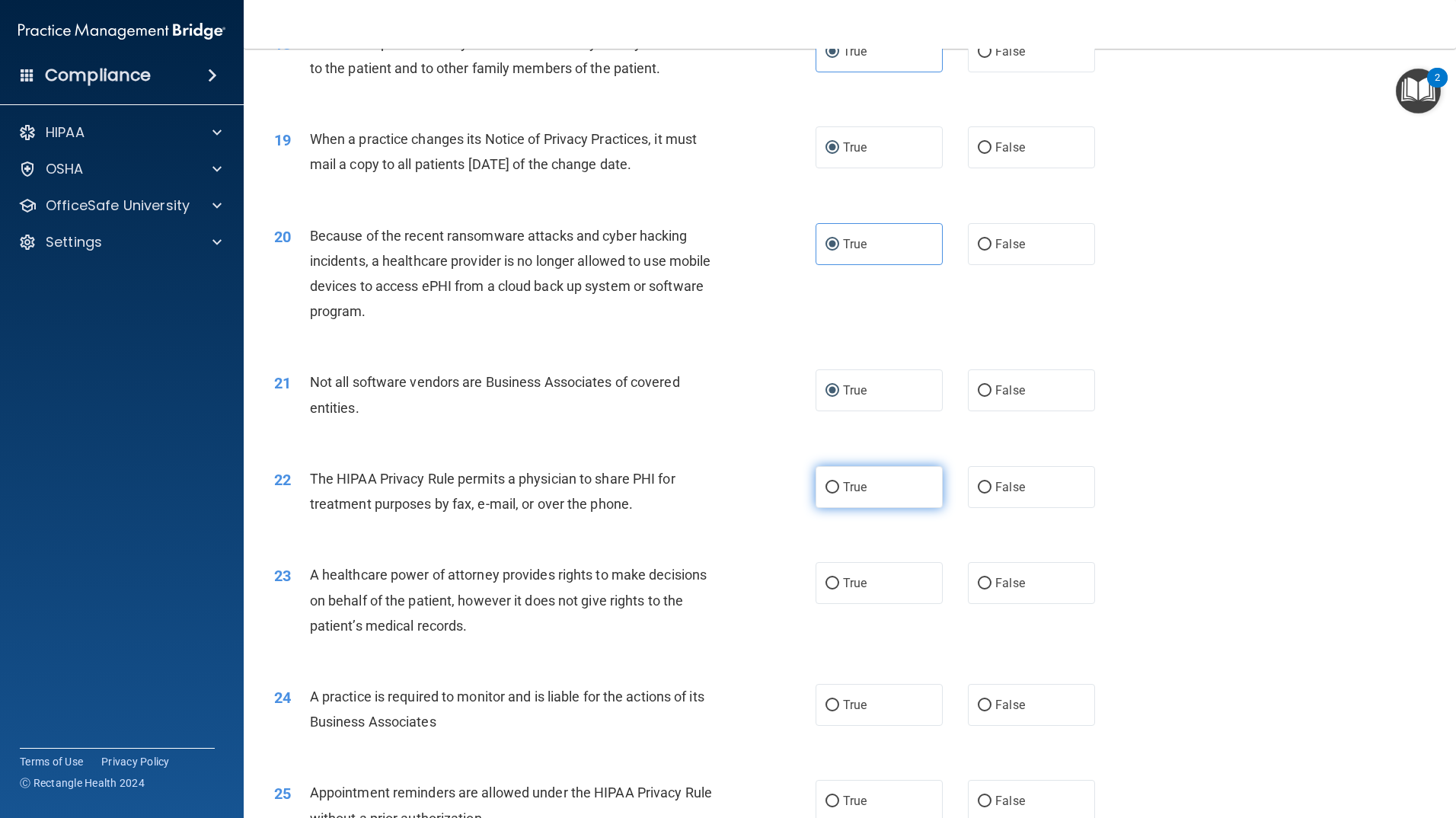
click at [826, 490] on input "True" at bounding box center [833, 488] width 14 height 12
radio input "true"
click at [827, 571] on label "True" at bounding box center [879, 583] width 127 height 42
click at [827, 578] on input "True" at bounding box center [833, 583] width 14 height 12
radio input "true"
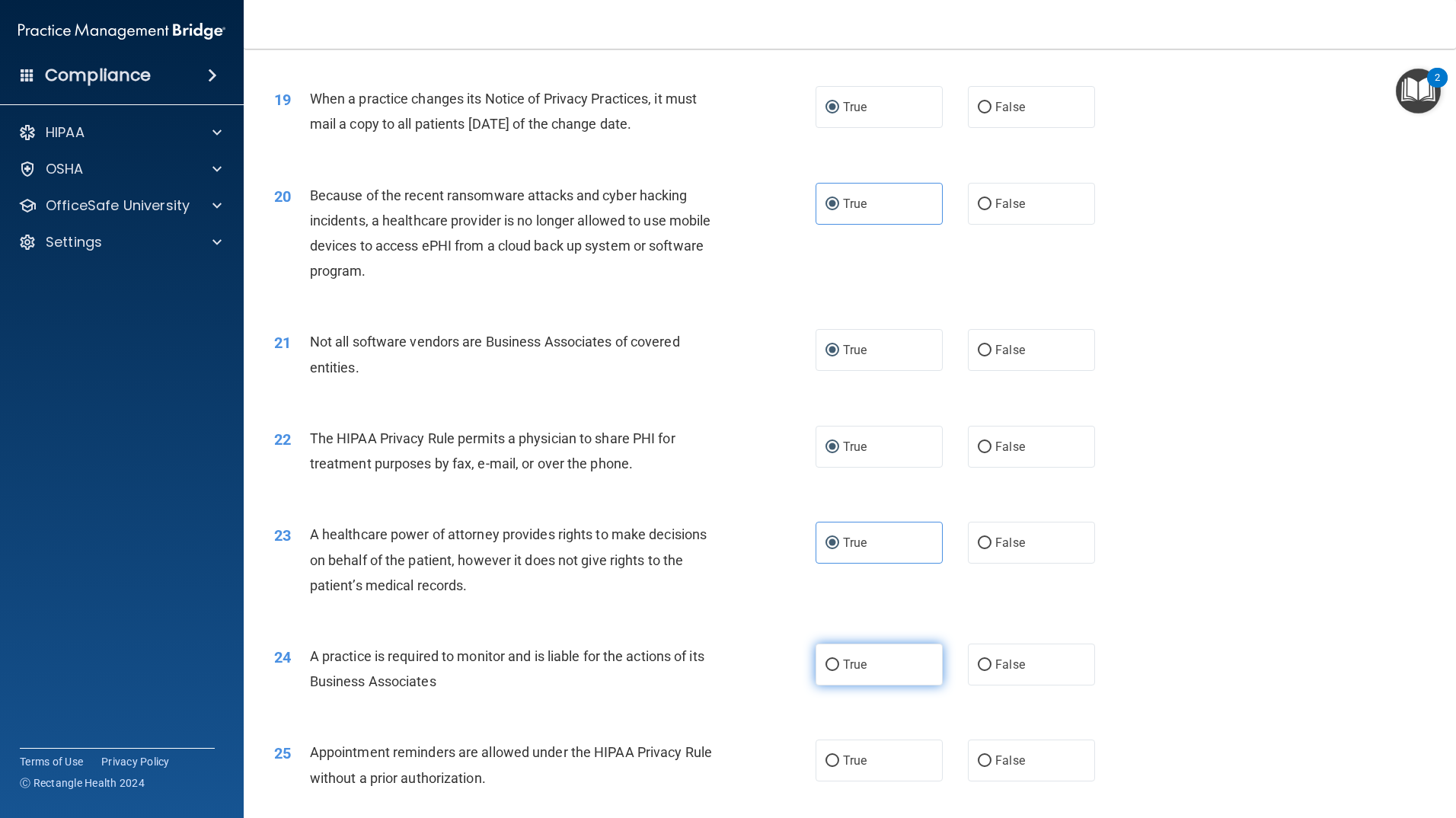
scroll to position [2133, 0]
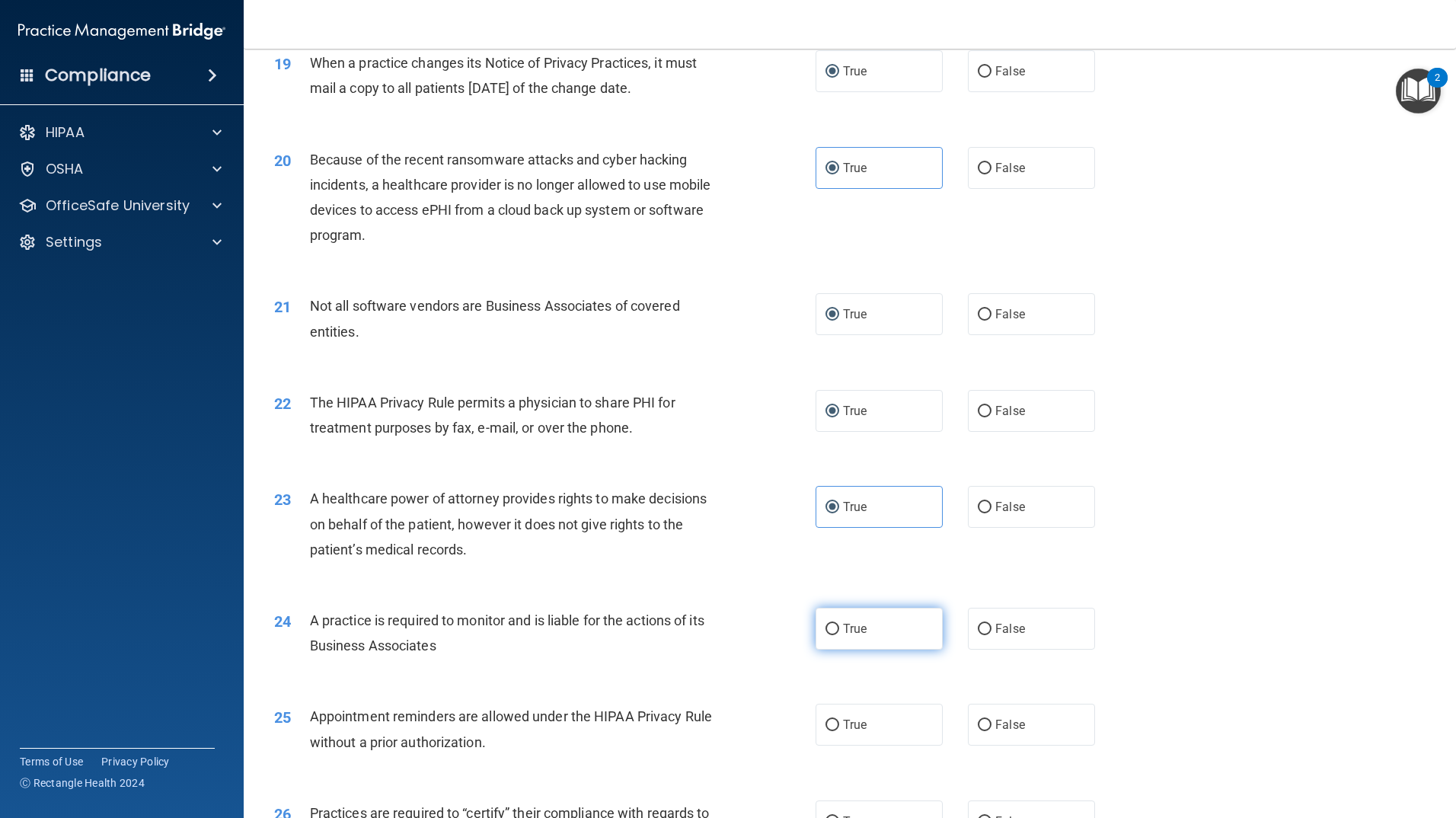
click at [822, 621] on label "True" at bounding box center [879, 629] width 127 height 42
click at [826, 624] on input "True" at bounding box center [833, 630] width 14 height 12
radio input "true"
drag, startPoint x: 825, startPoint y: 722, endPoint x: 831, endPoint y: 716, distance: 8.5
click at [826, 721] on input "True" at bounding box center [833, 725] width 14 height 12
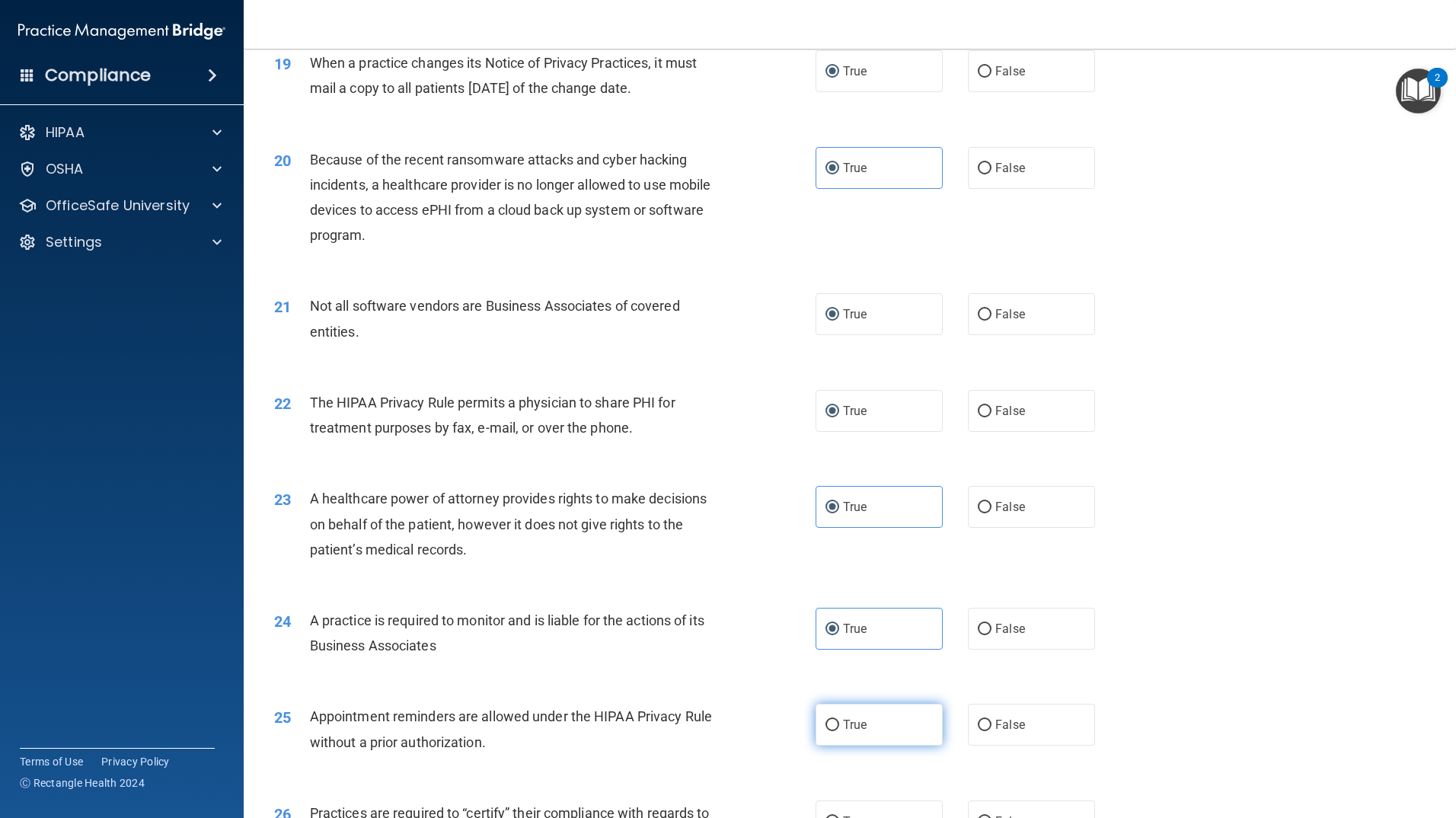
radio input "true"
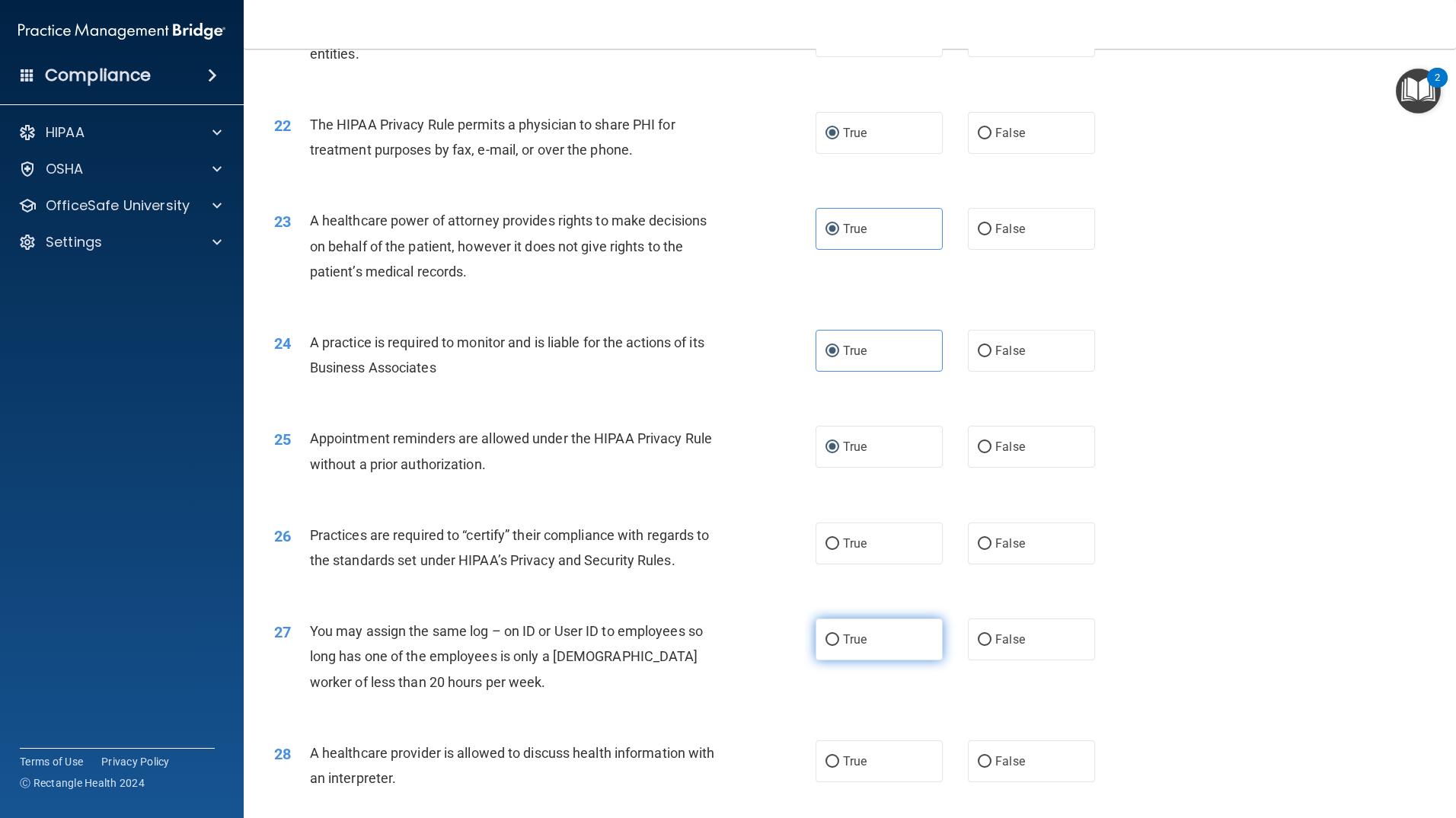
scroll to position [2438, 0]
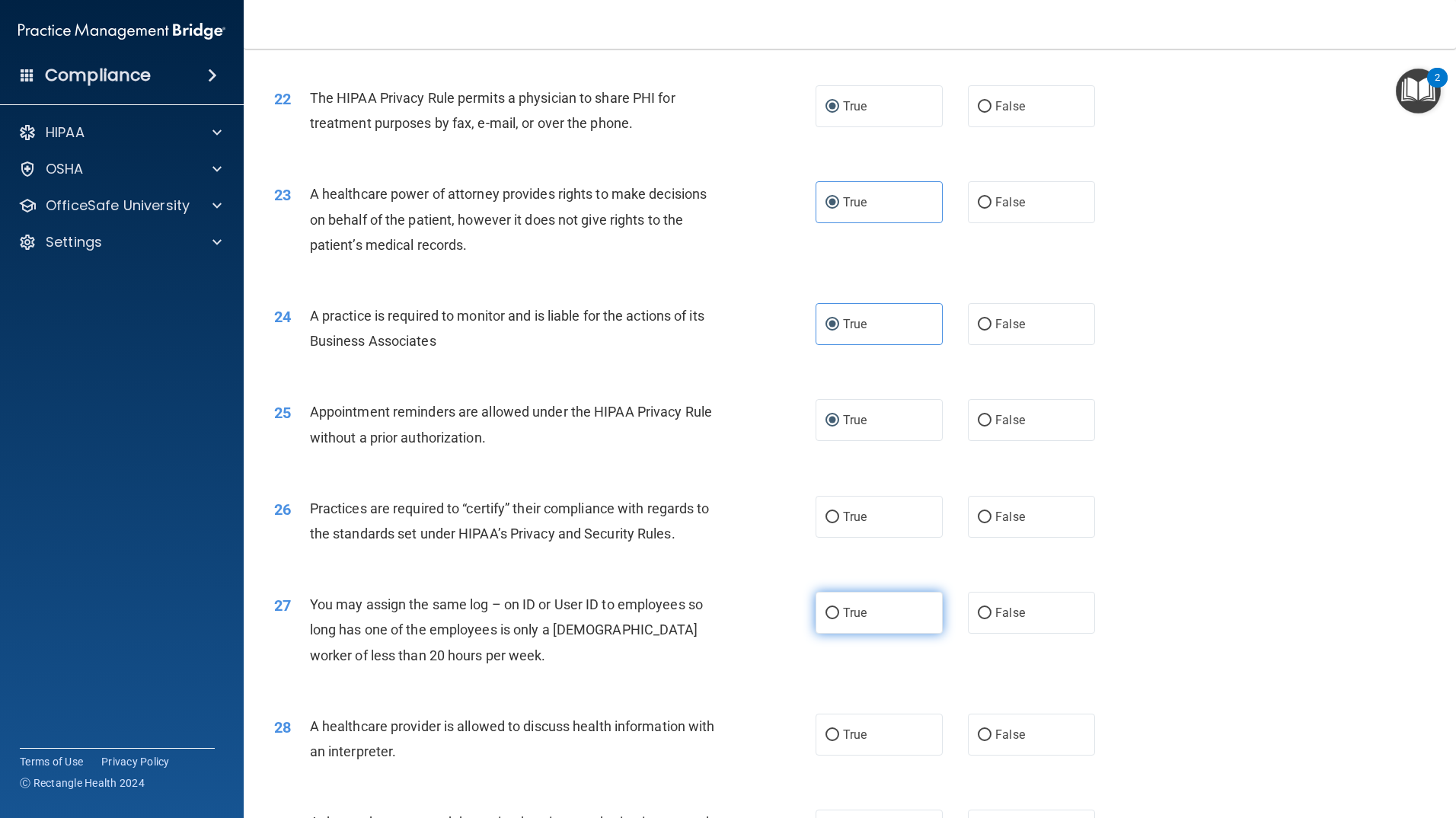
click at [827, 615] on input "True" at bounding box center [833, 613] width 14 height 12
radio input "true"
click at [827, 525] on label "True" at bounding box center [879, 517] width 127 height 42
click at [827, 523] on input "True" at bounding box center [833, 518] width 14 height 12
radio input "true"
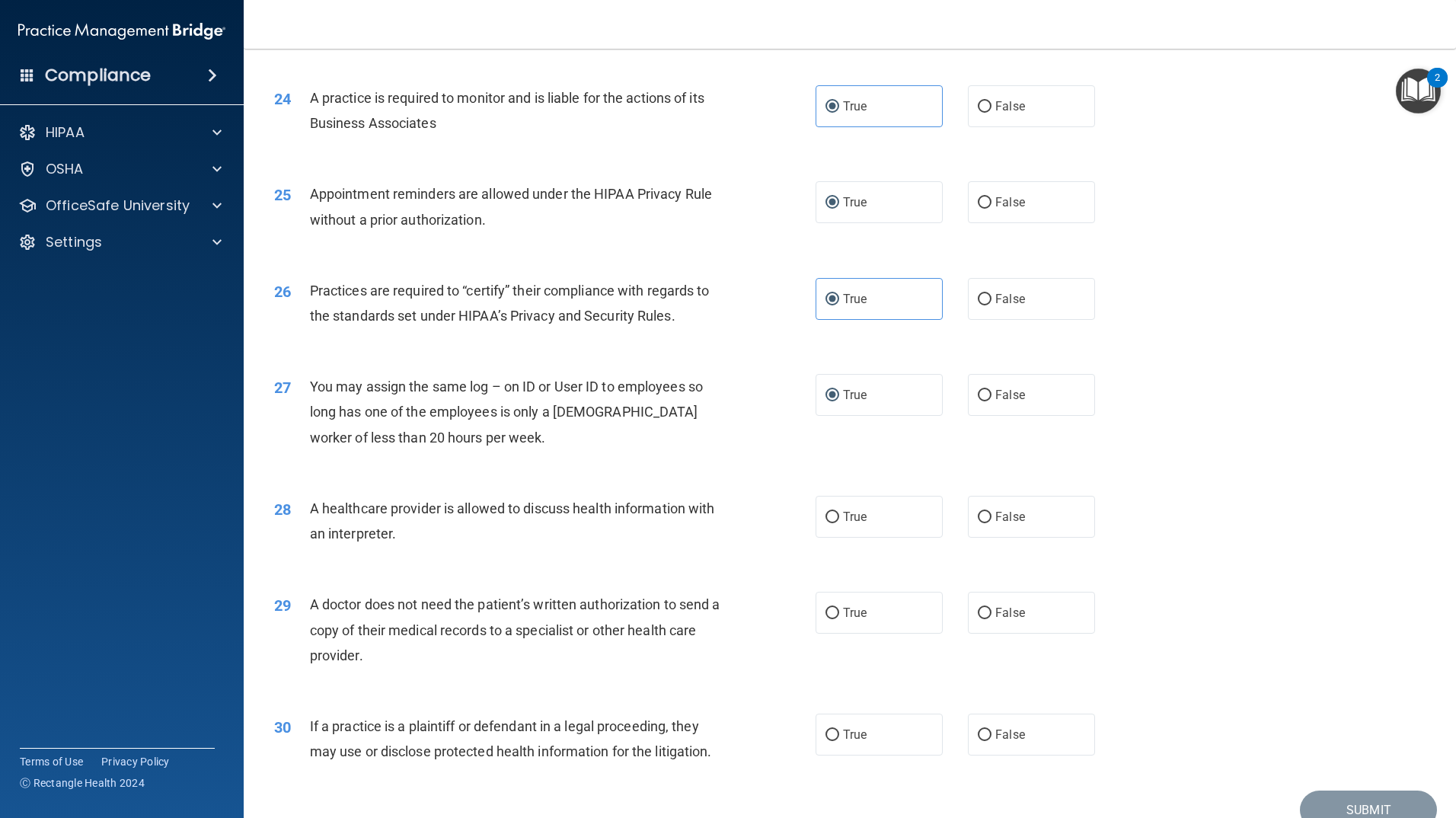
scroll to position [2666, 0]
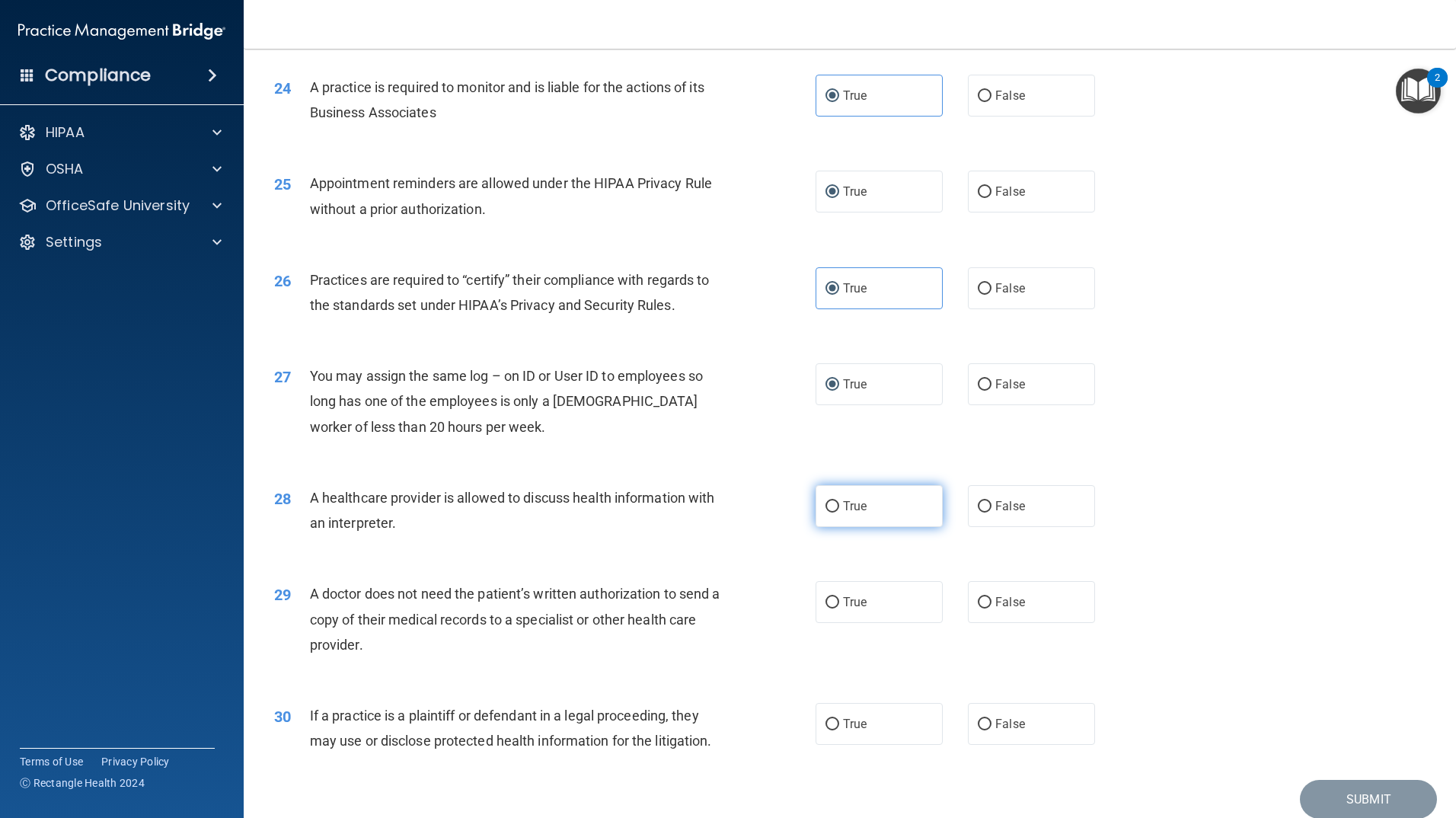
click at [820, 517] on label "True" at bounding box center [879, 506] width 127 height 42
click at [826, 513] on input "True" at bounding box center [833, 507] width 14 height 12
radio input "true"
click at [826, 609] on label "True" at bounding box center [879, 602] width 127 height 42
click at [826, 608] on input "True" at bounding box center [833, 603] width 14 height 12
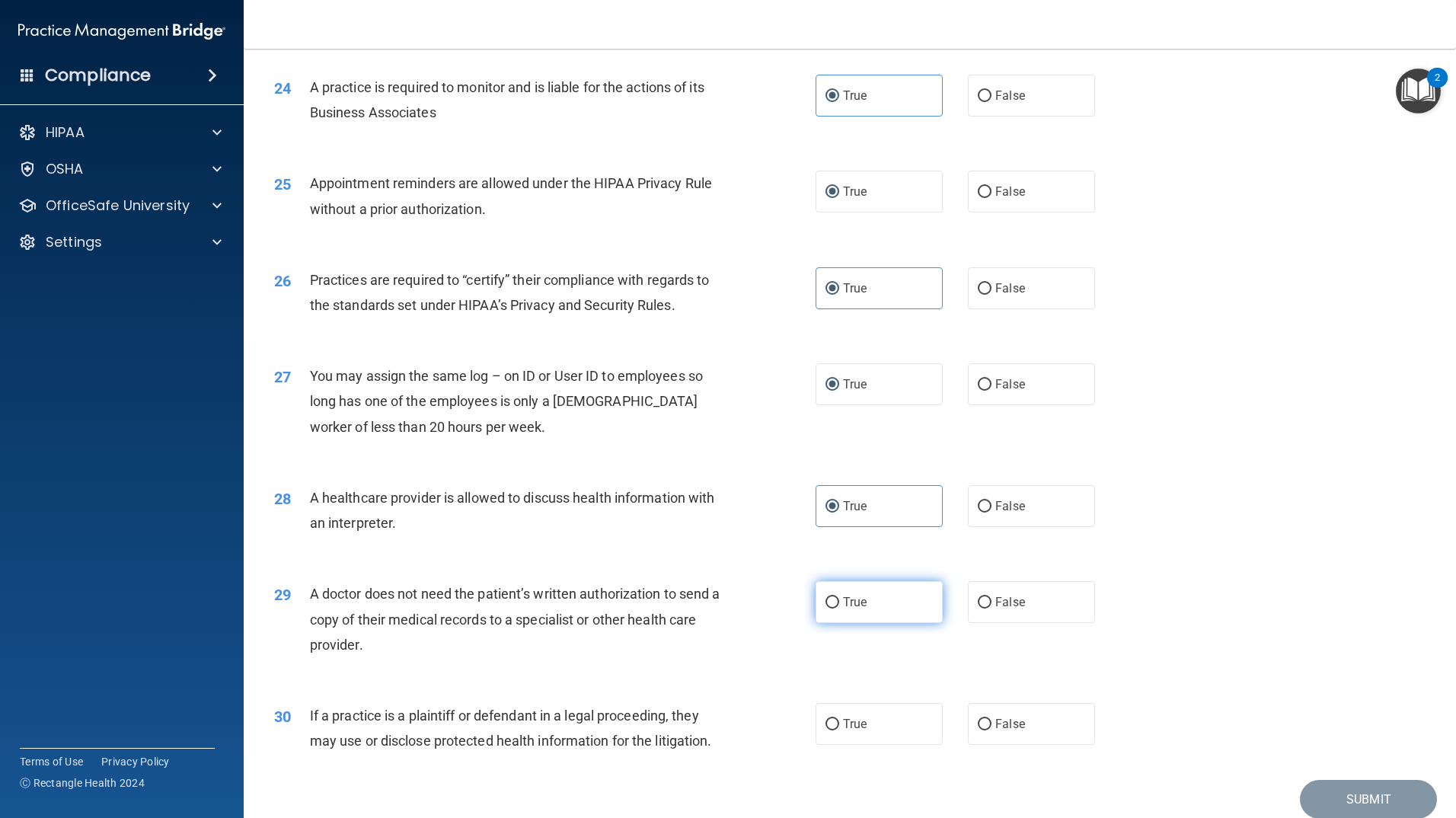
radio input "true"
click at [835, 721] on label "True" at bounding box center [879, 724] width 127 height 42
click at [835, 721] on input "True" at bounding box center [833, 724] width 14 height 12
radio input "true"
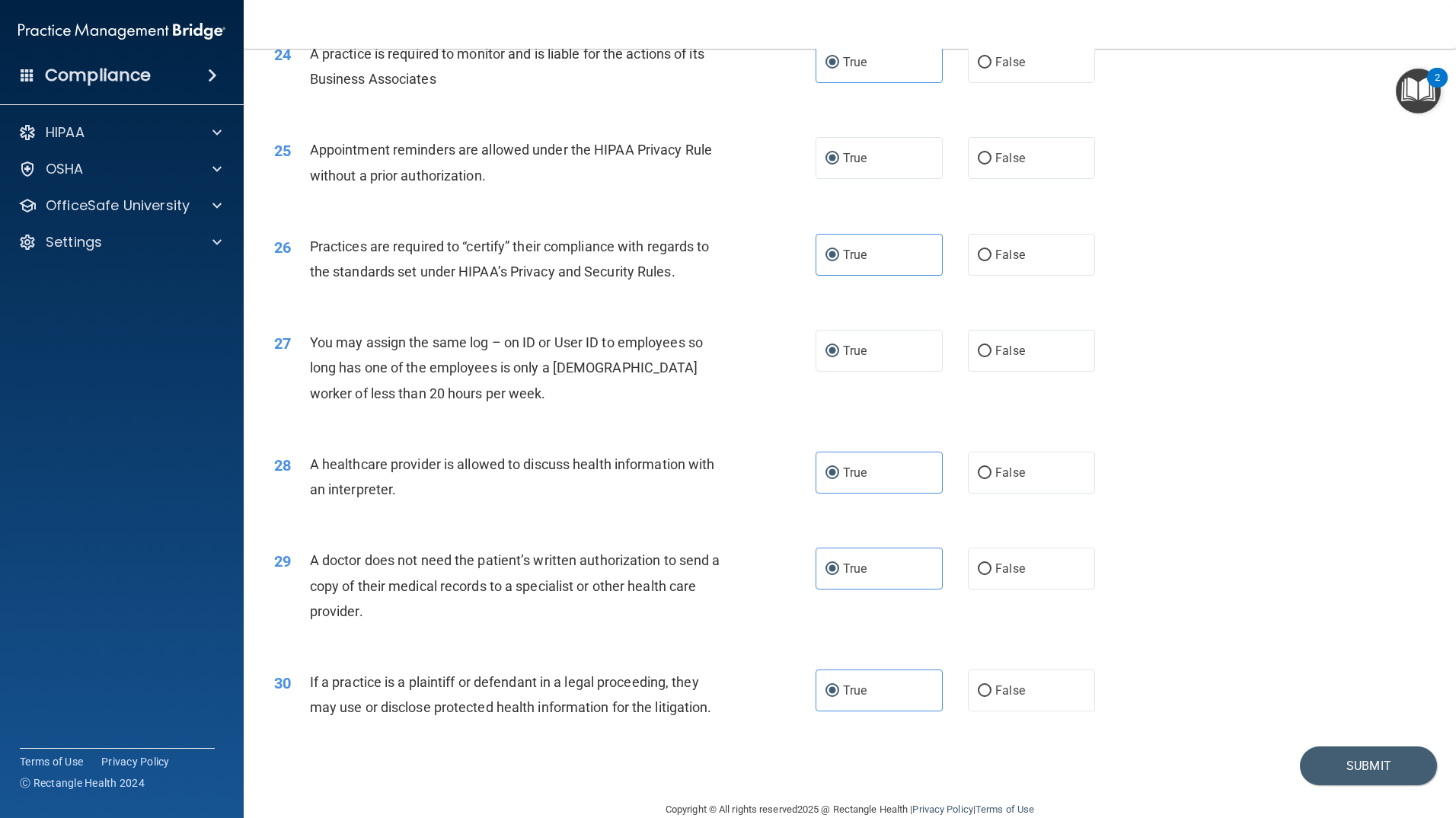
scroll to position [2728, 0]
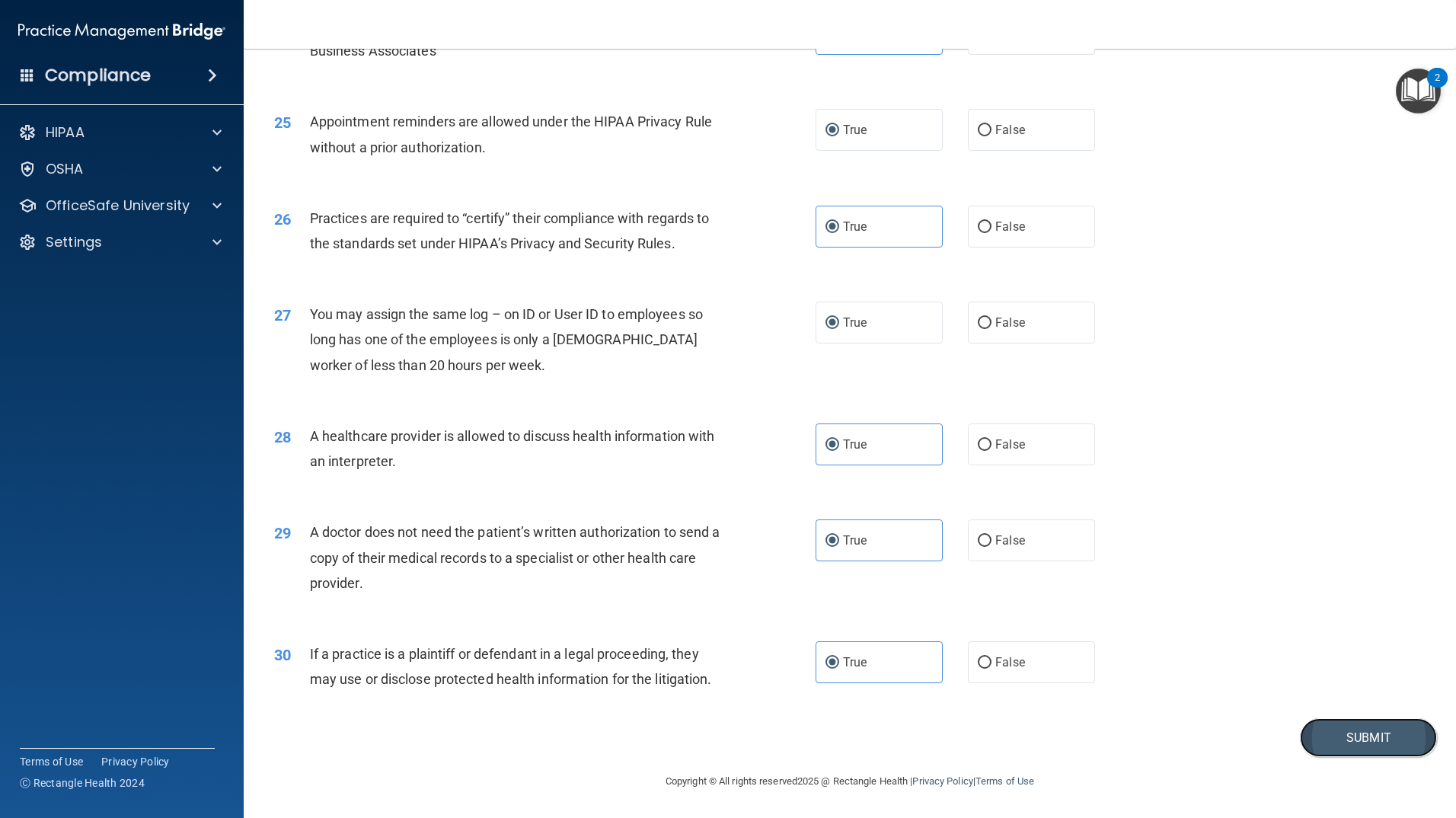
click at [1386, 737] on button "Submit" at bounding box center [1368, 737] width 137 height 39
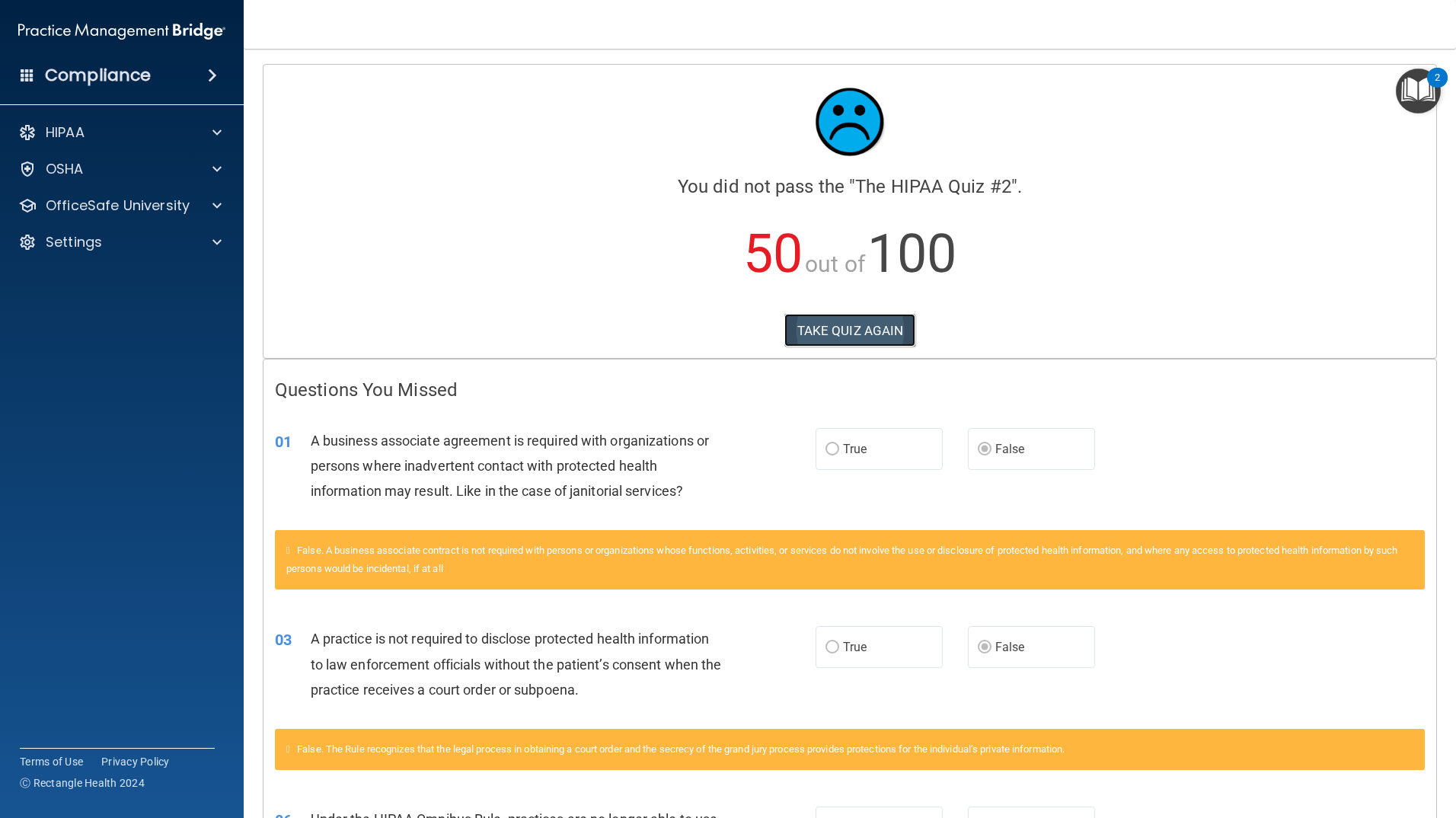
click at [862, 328] on button "TAKE QUIZ AGAIN" at bounding box center [850, 330] width 132 height 34
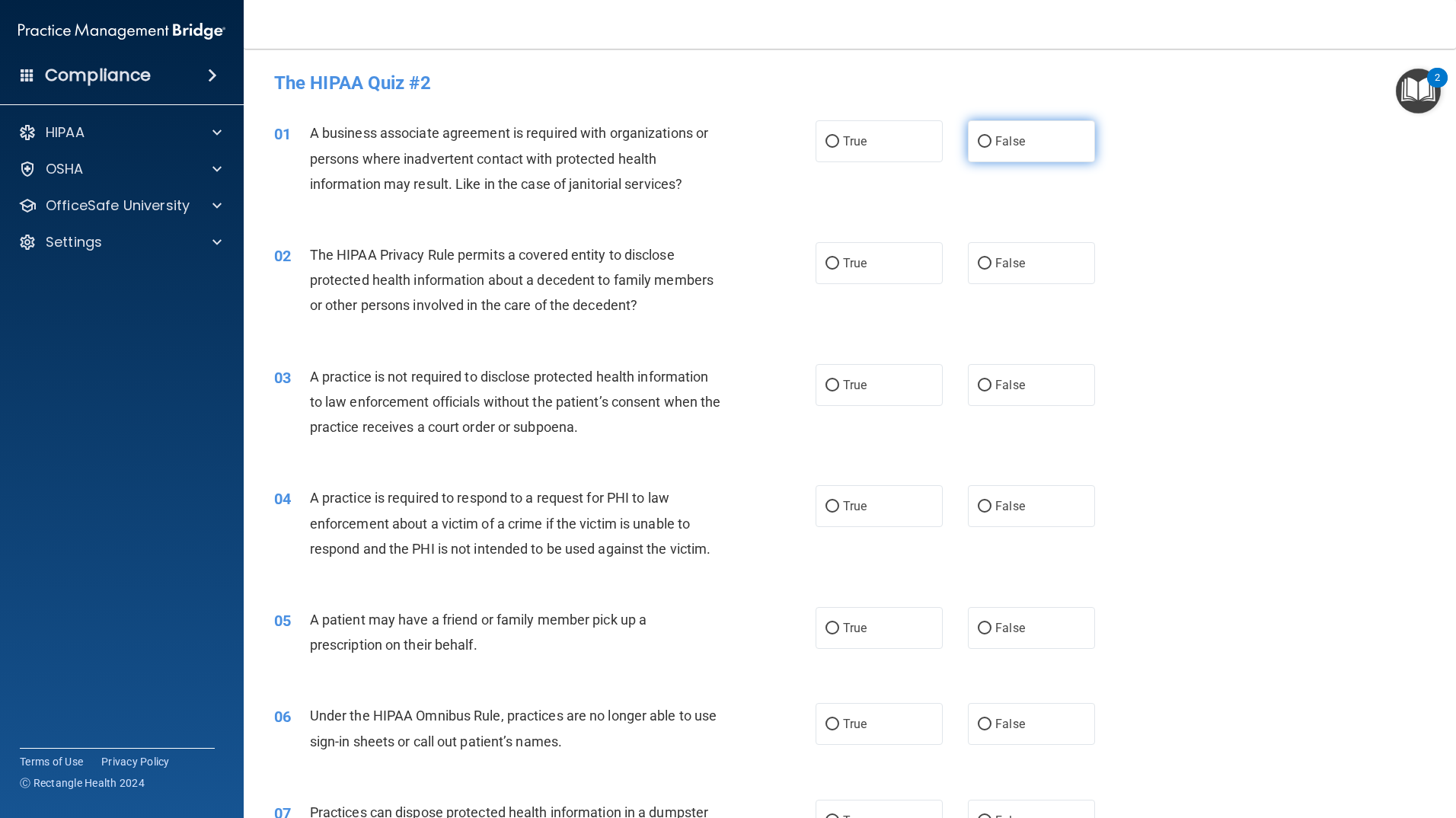
click at [977, 149] on label "False" at bounding box center [1031, 142] width 127 height 42
click at [978, 148] on input "False" at bounding box center [985, 142] width 14 height 12
radio input "true"
click at [843, 260] on span "True" at bounding box center [855, 263] width 23 height 15
click at [839, 260] on input "True" at bounding box center [833, 264] width 14 height 12
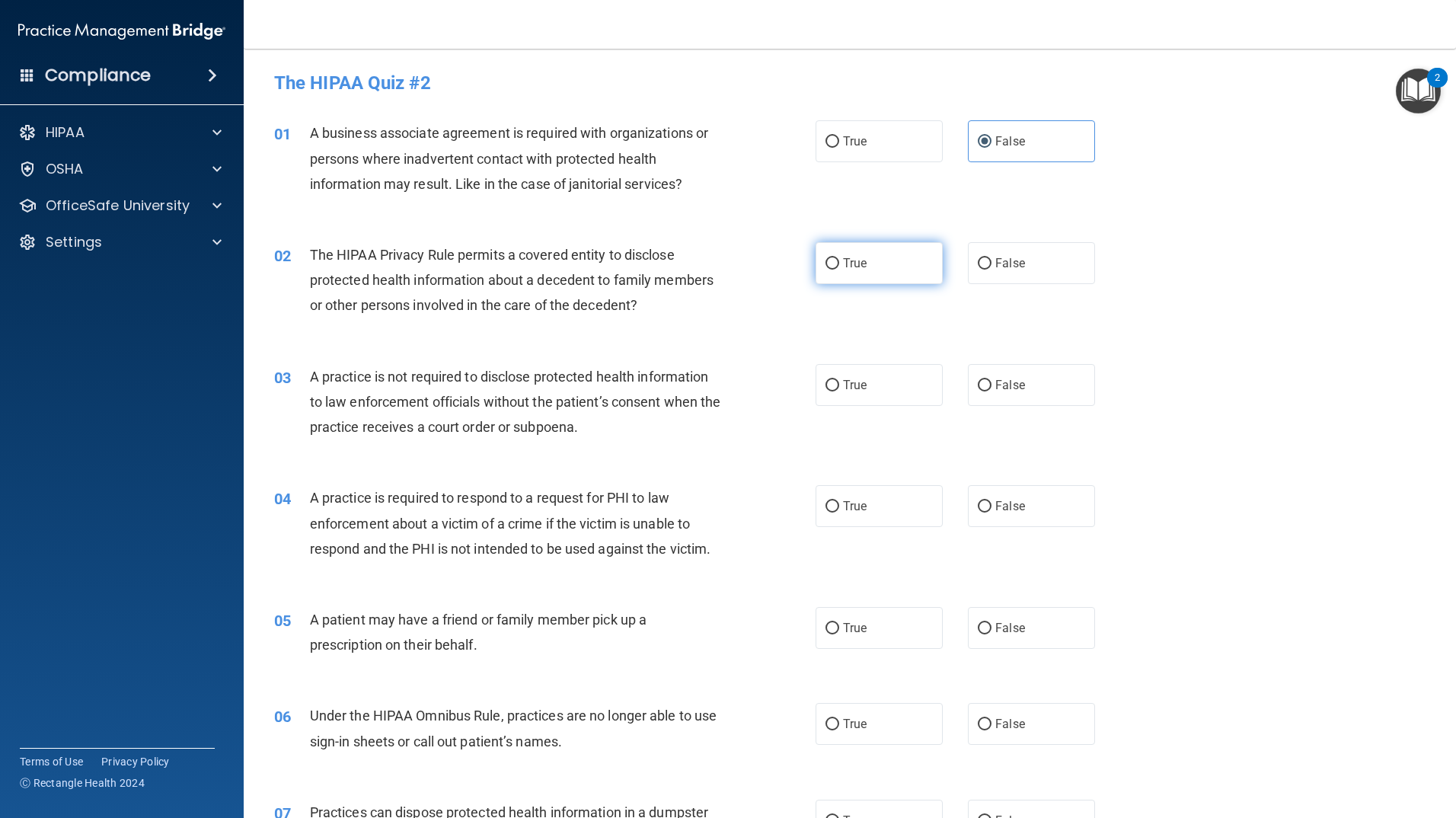
radio input "true"
click at [995, 381] on span "False" at bounding box center [1010, 385] width 30 height 15
click at [988, 381] on input "False" at bounding box center [985, 386] width 14 height 12
radio input "true"
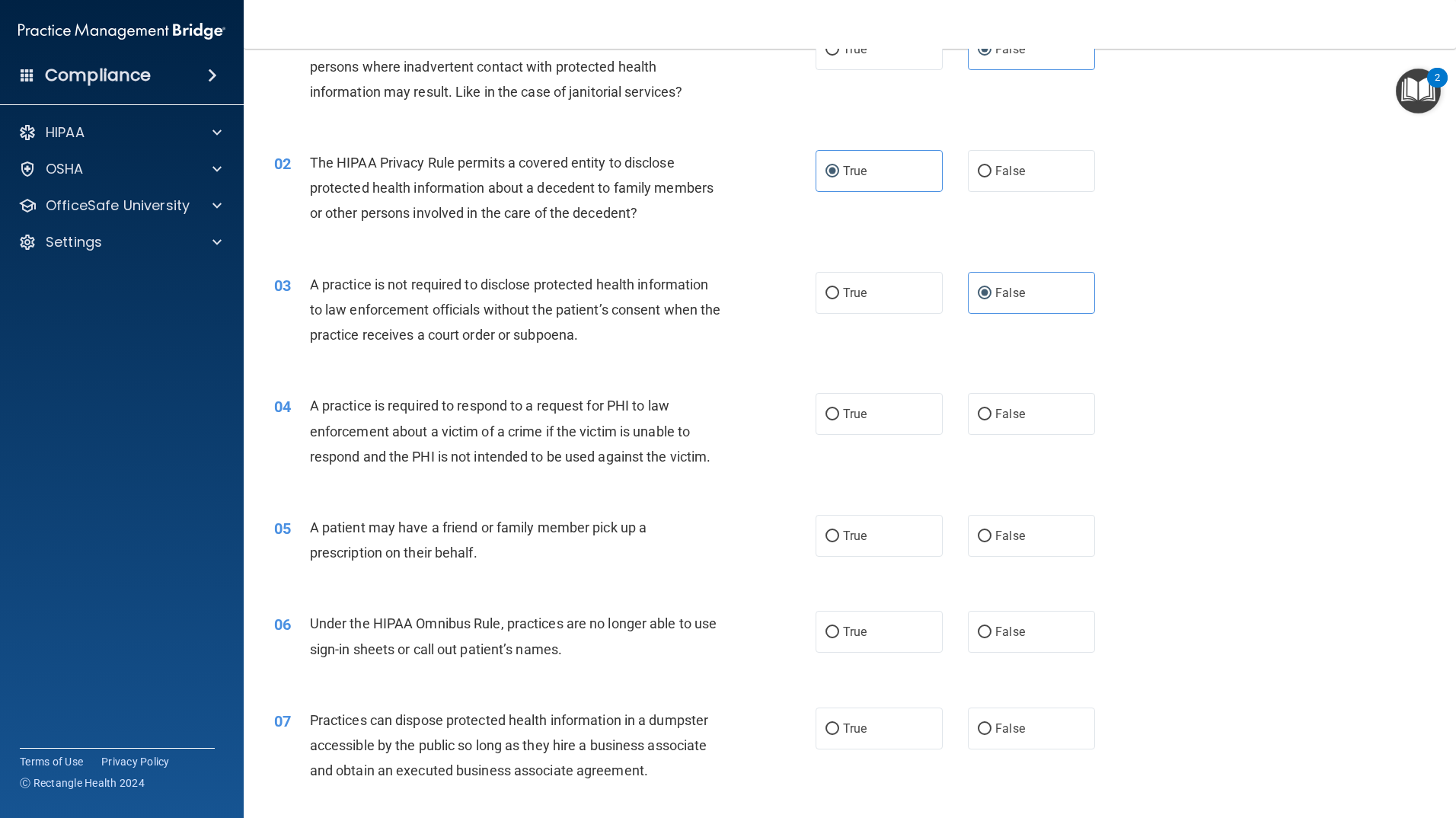
scroll to position [152, 0]
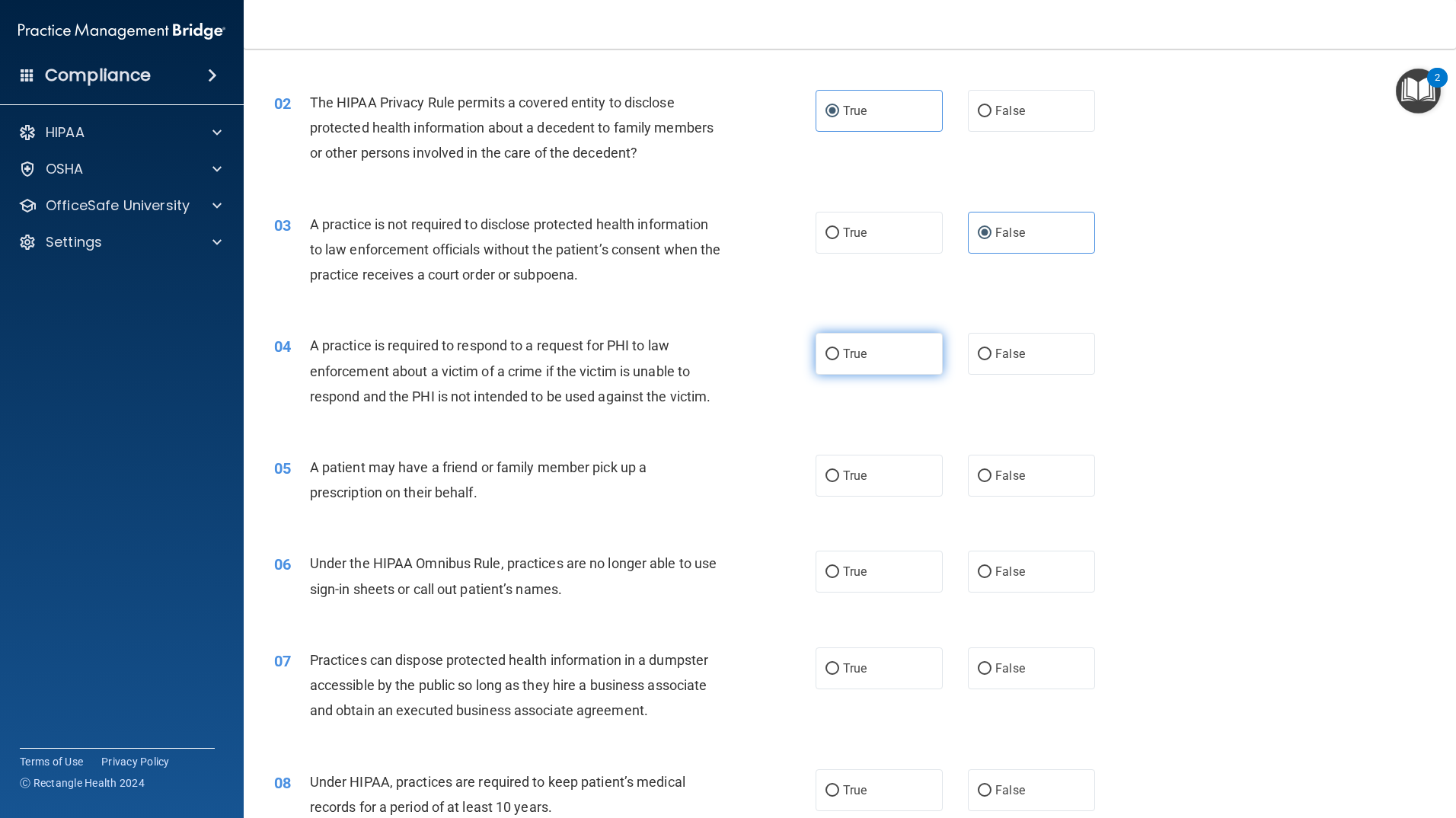
click at [873, 359] on label "True" at bounding box center [879, 354] width 127 height 42
click at [839, 359] on input "True" at bounding box center [833, 354] width 14 height 12
radio input "true"
click at [853, 478] on span "True" at bounding box center [855, 475] width 23 height 15
click at [839, 478] on input "True" at bounding box center [833, 476] width 14 height 12
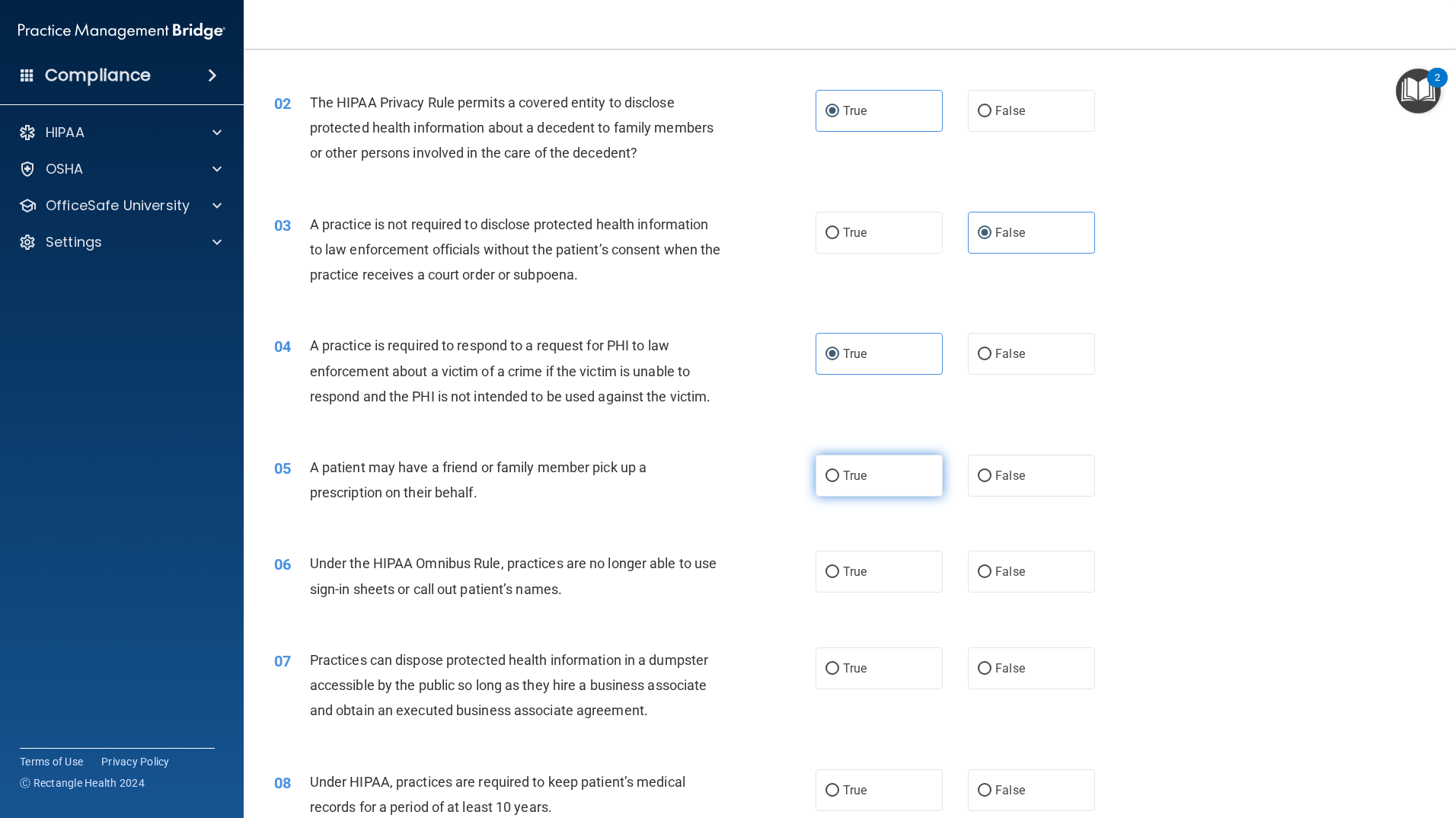
radio input "true"
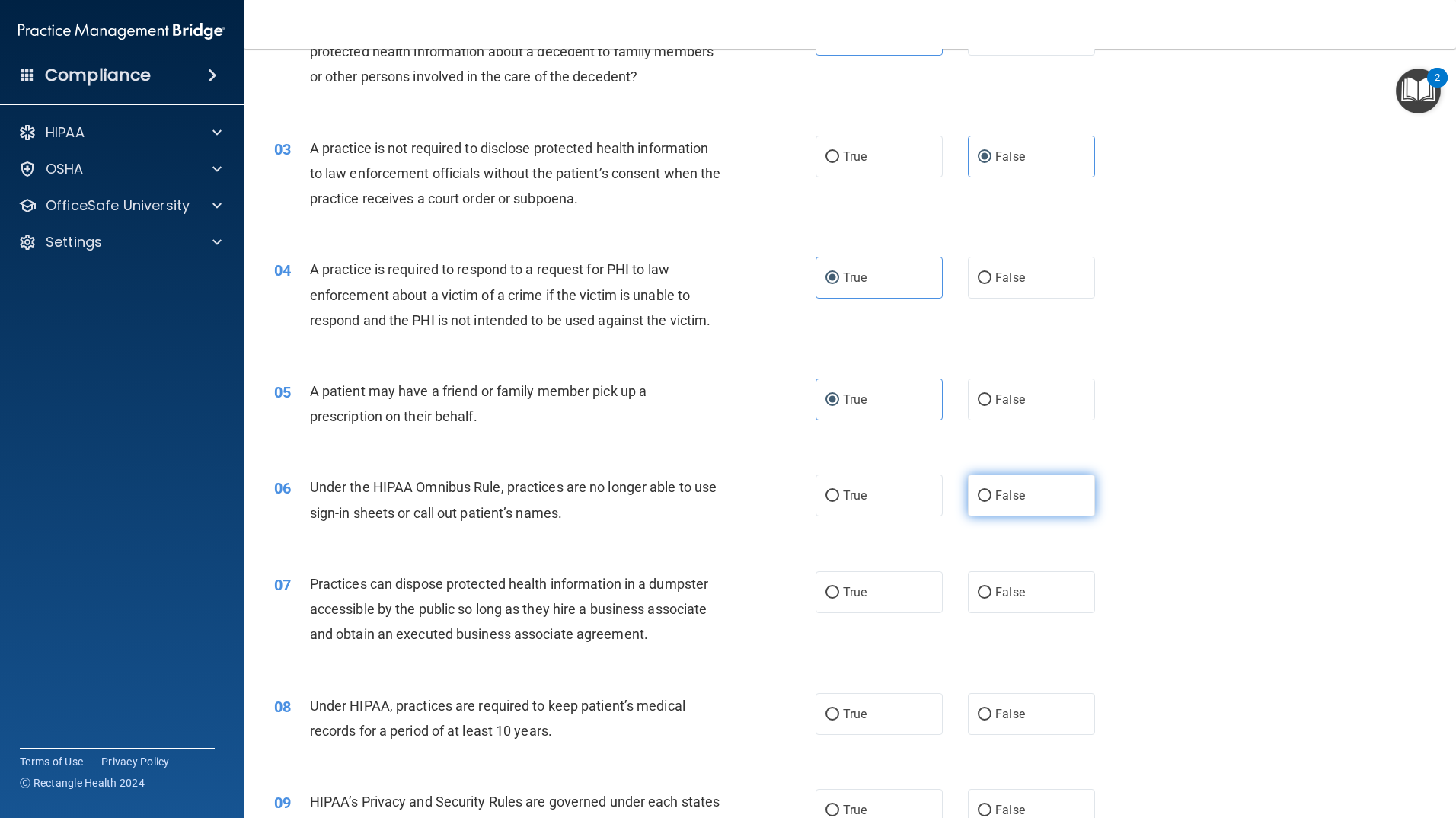
click at [977, 486] on label "False" at bounding box center [1031, 496] width 127 height 42
click at [978, 490] on input "False" at bounding box center [985, 496] width 14 height 12
radio input "true"
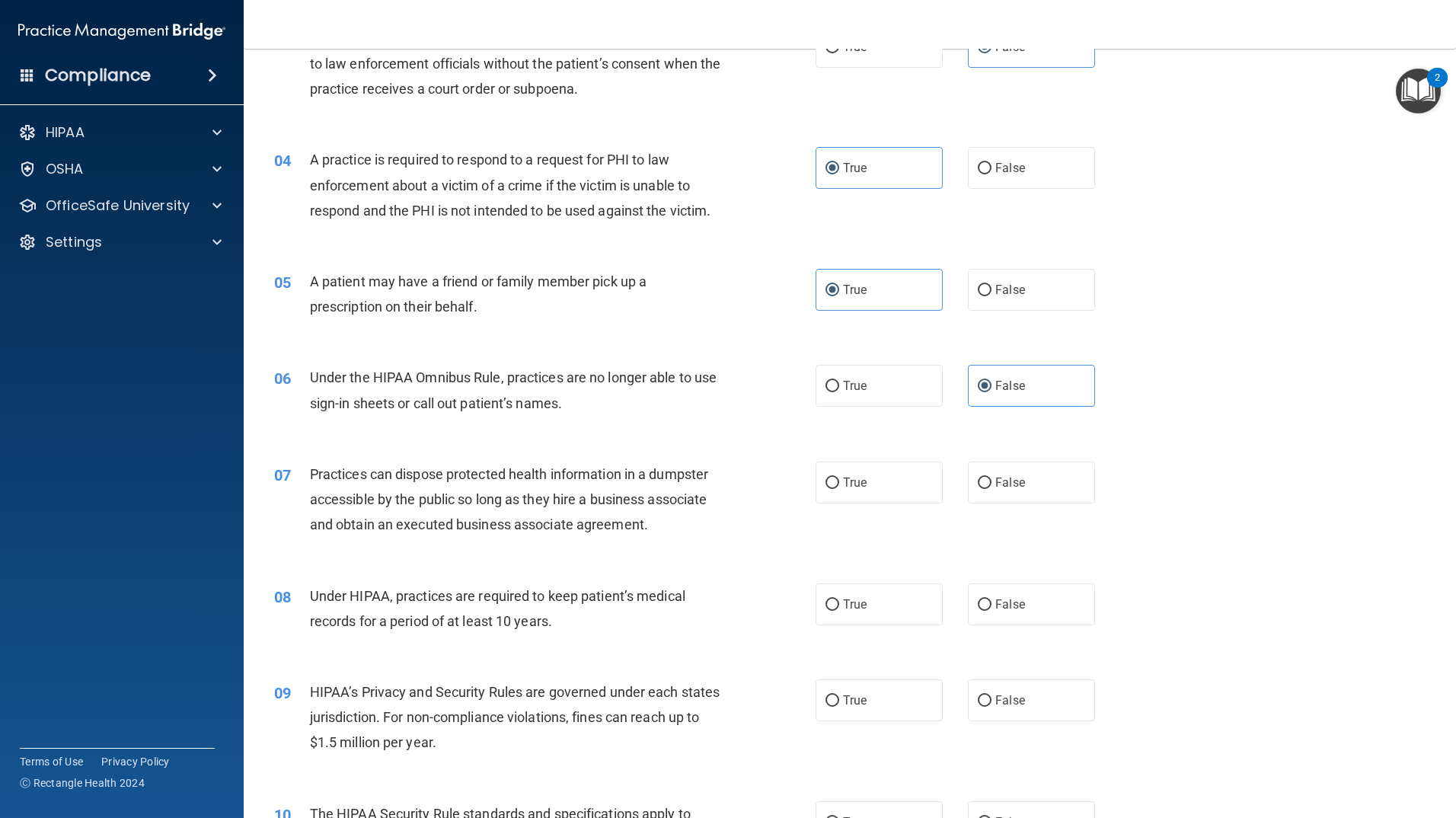
scroll to position [381, 0]
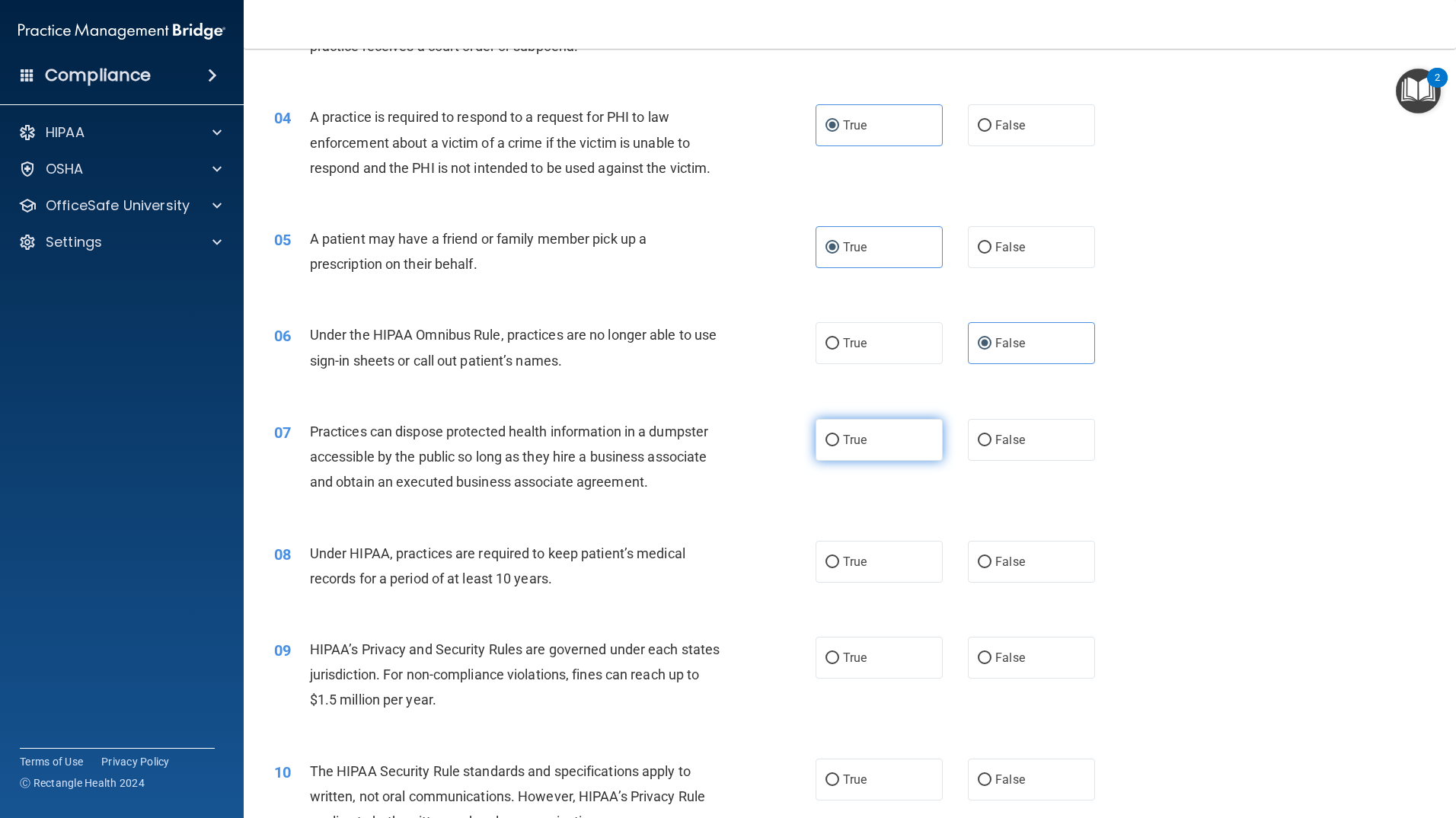
click at [846, 447] on span "True" at bounding box center [855, 439] width 23 height 15
click at [839, 447] on input "True" at bounding box center [833, 440] width 14 height 12
radio input "true"
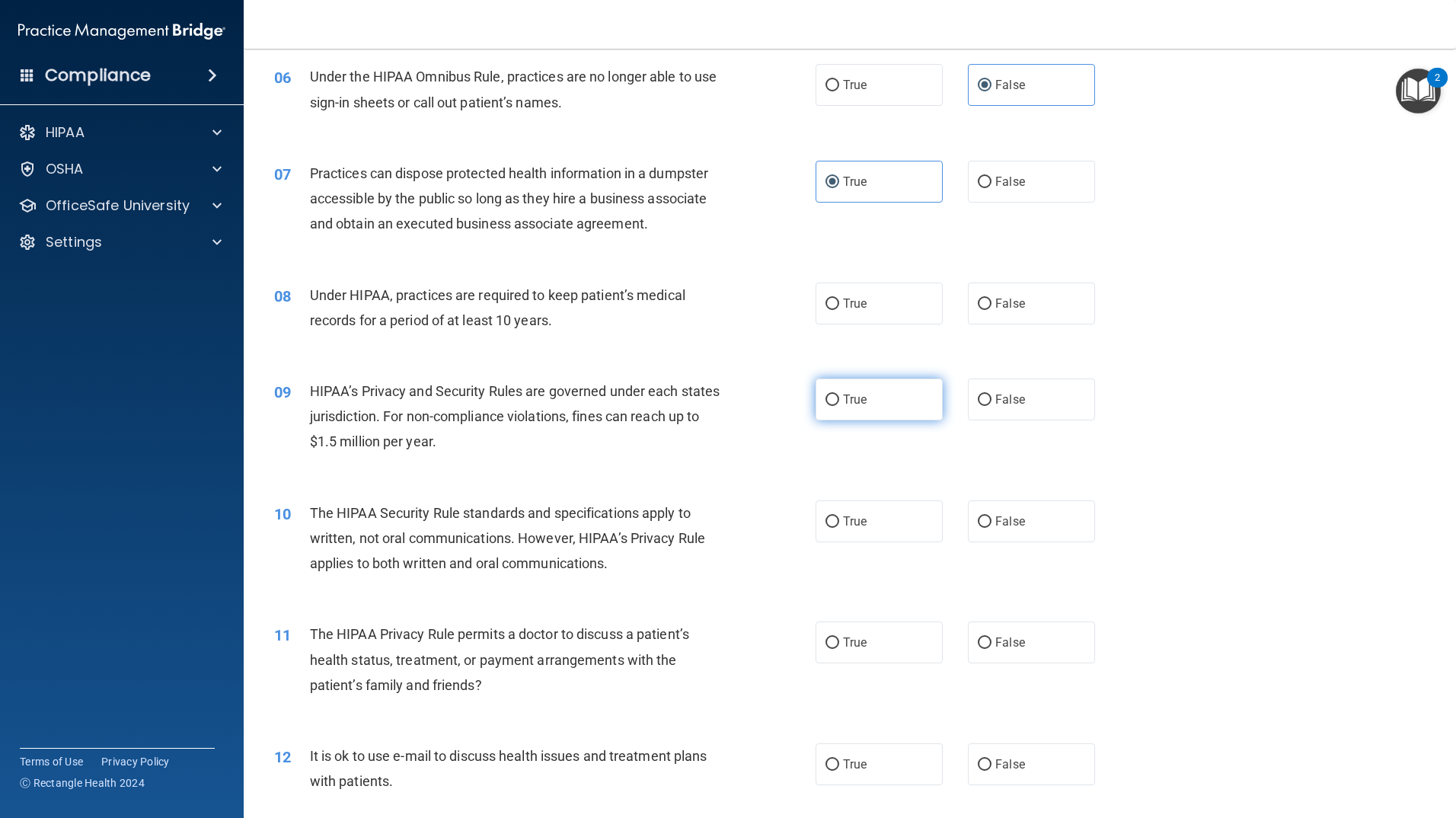
scroll to position [686, 0]
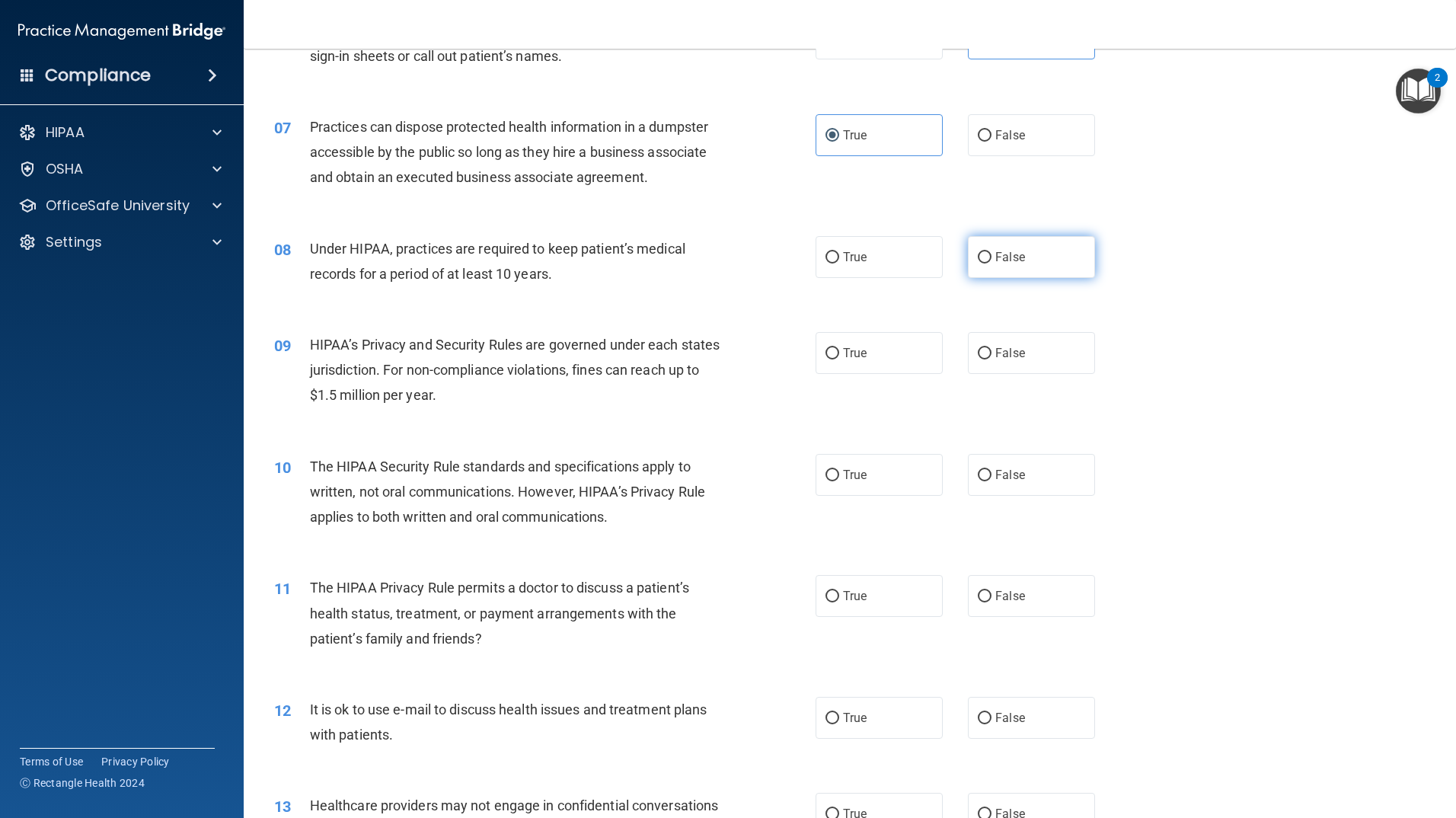
click at [981, 261] on input "False" at bounding box center [985, 257] width 14 height 12
radio input "true"
click at [986, 264] on label "False" at bounding box center [1031, 257] width 127 height 42
click at [986, 264] on input "False" at bounding box center [985, 257] width 14 height 12
click at [986, 263] on label "False" at bounding box center [1031, 257] width 127 height 42
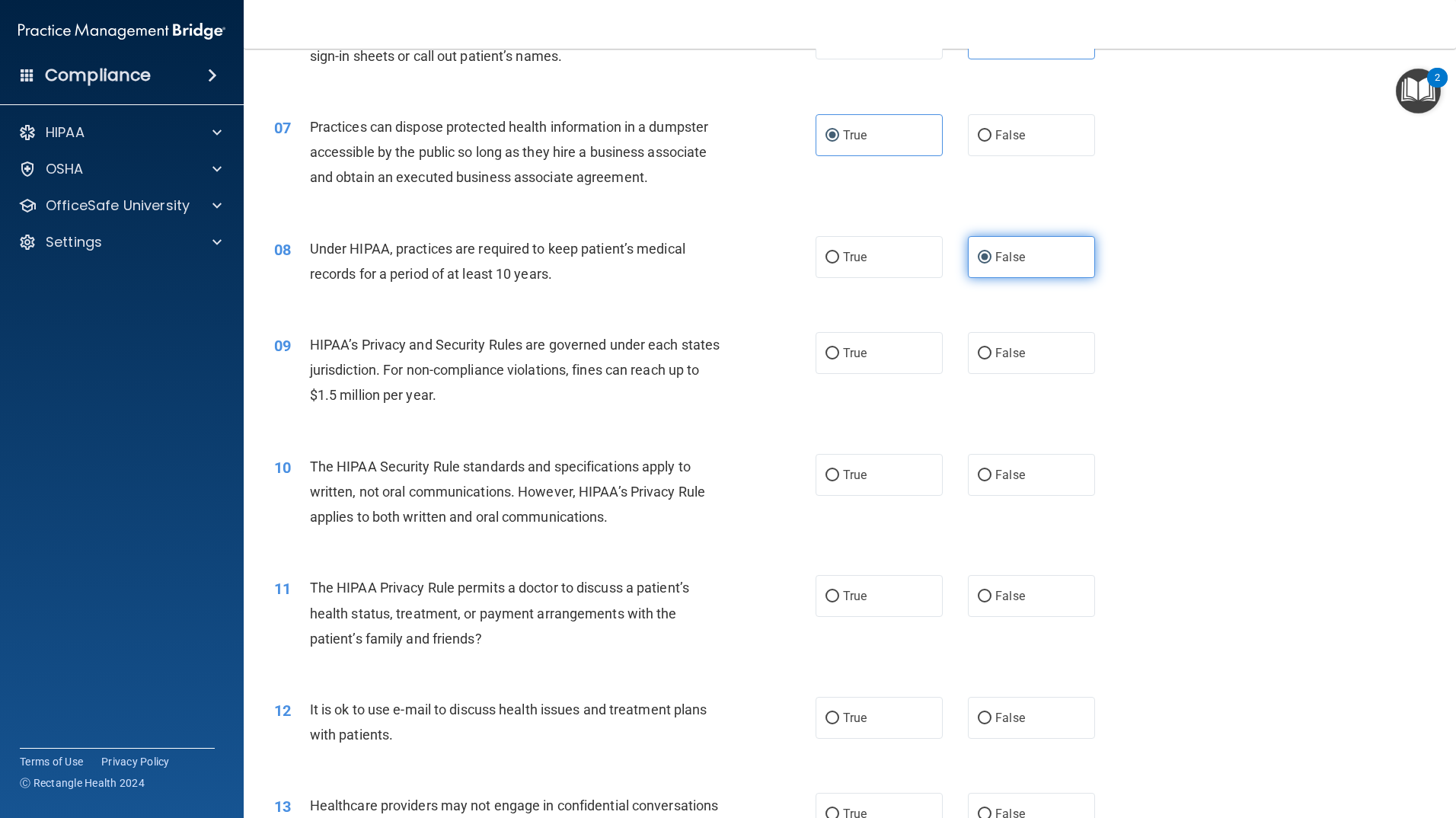
click at [986, 263] on input "False" at bounding box center [985, 257] width 14 height 12
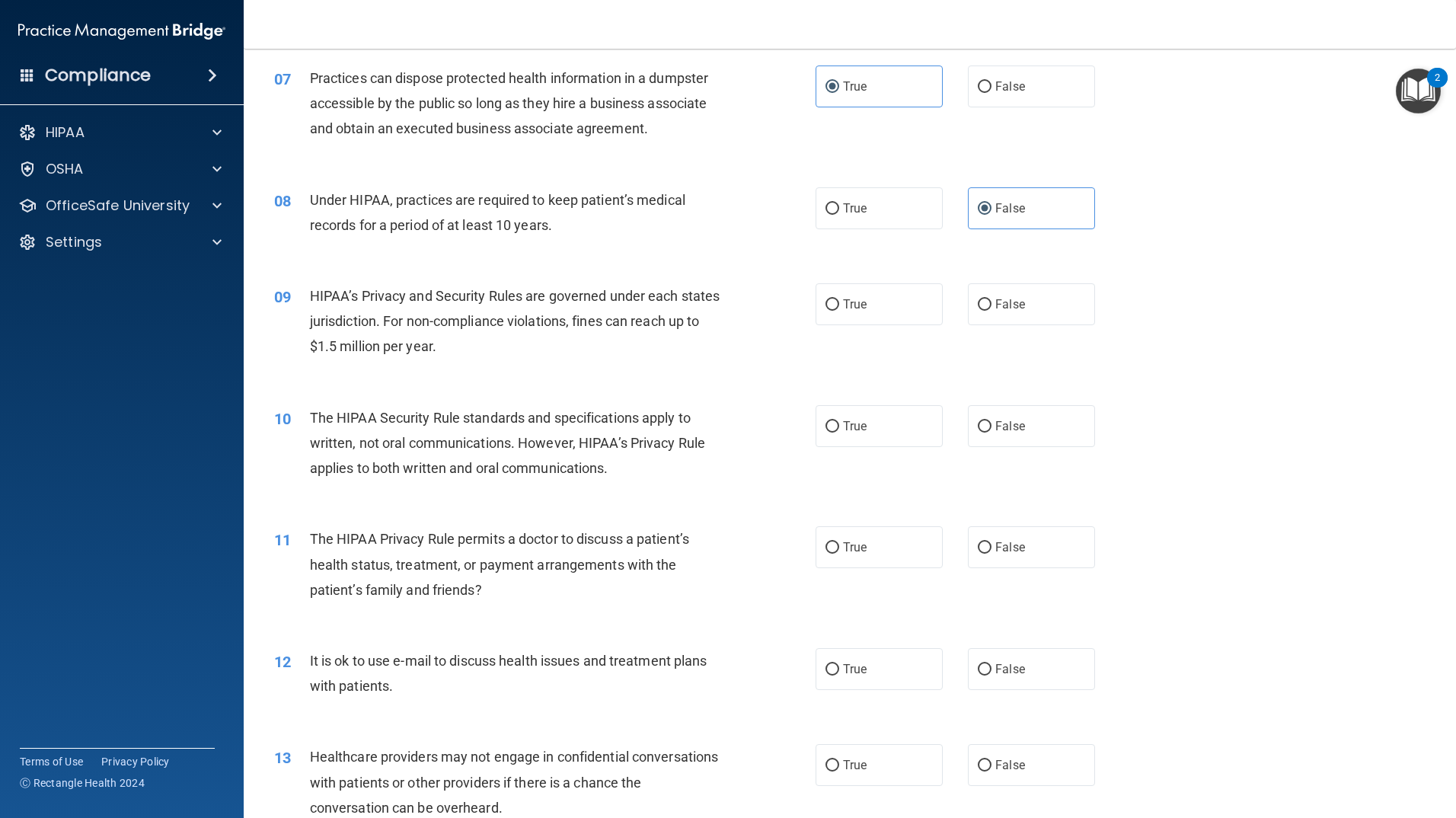
scroll to position [762, 0]
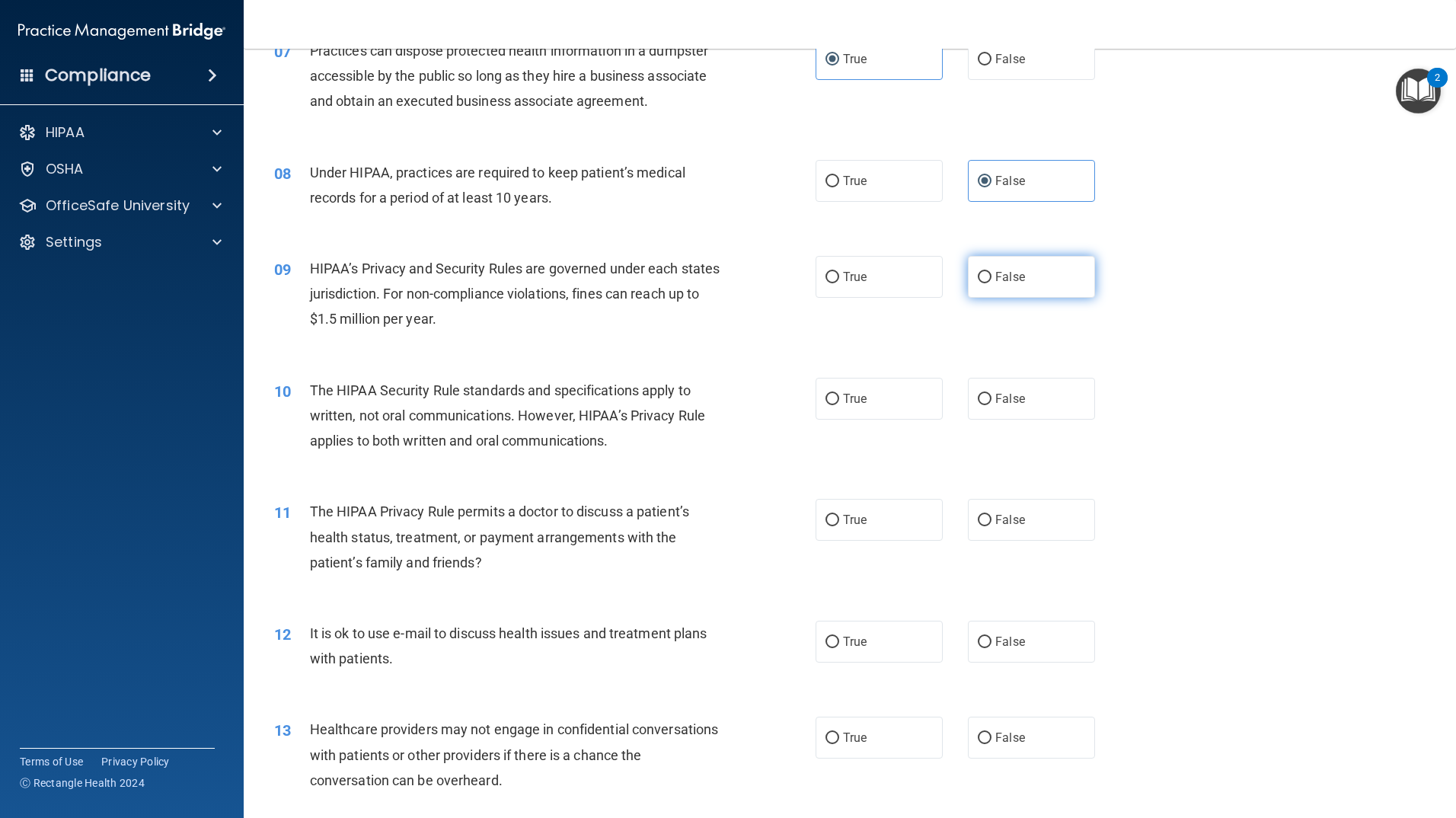
click at [995, 279] on span "False" at bounding box center [1010, 277] width 30 height 15
click at [991, 279] on input "False" at bounding box center [985, 278] width 14 height 12
radio input "true"
click at [866, 386] on label "True" at bounding box center [879, 399] width 127 height 42
click at [839, 394] on input "True" at bounding box center [833, 400] width 14 height 12
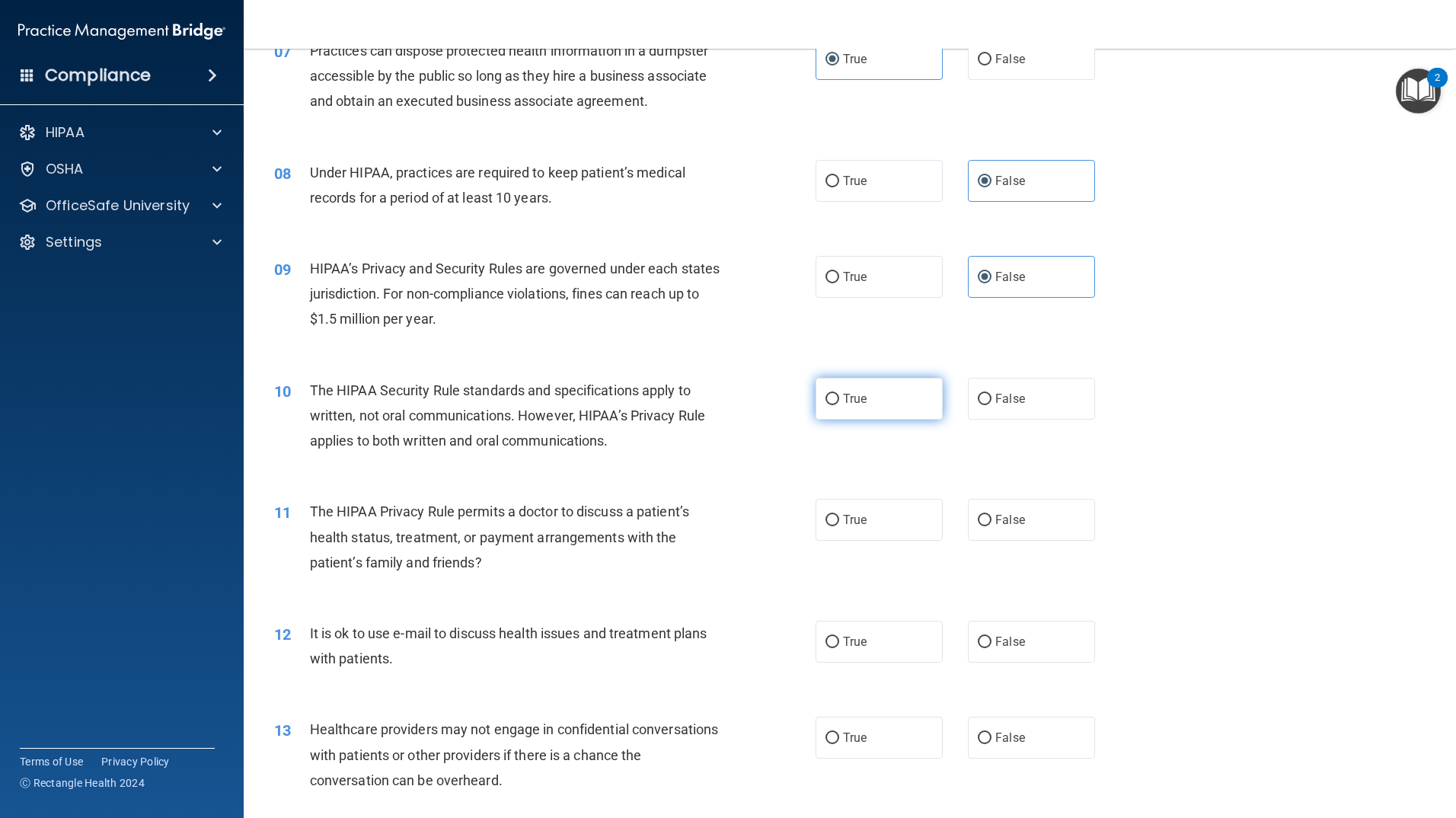
radio input "true"
click at [833, 511] on label "True" at bounding box center [879, 520] width 127 height 42
click at [833, 515] on input "True" at bounding box center [833, 520] width 14 height 12
radio input "true"
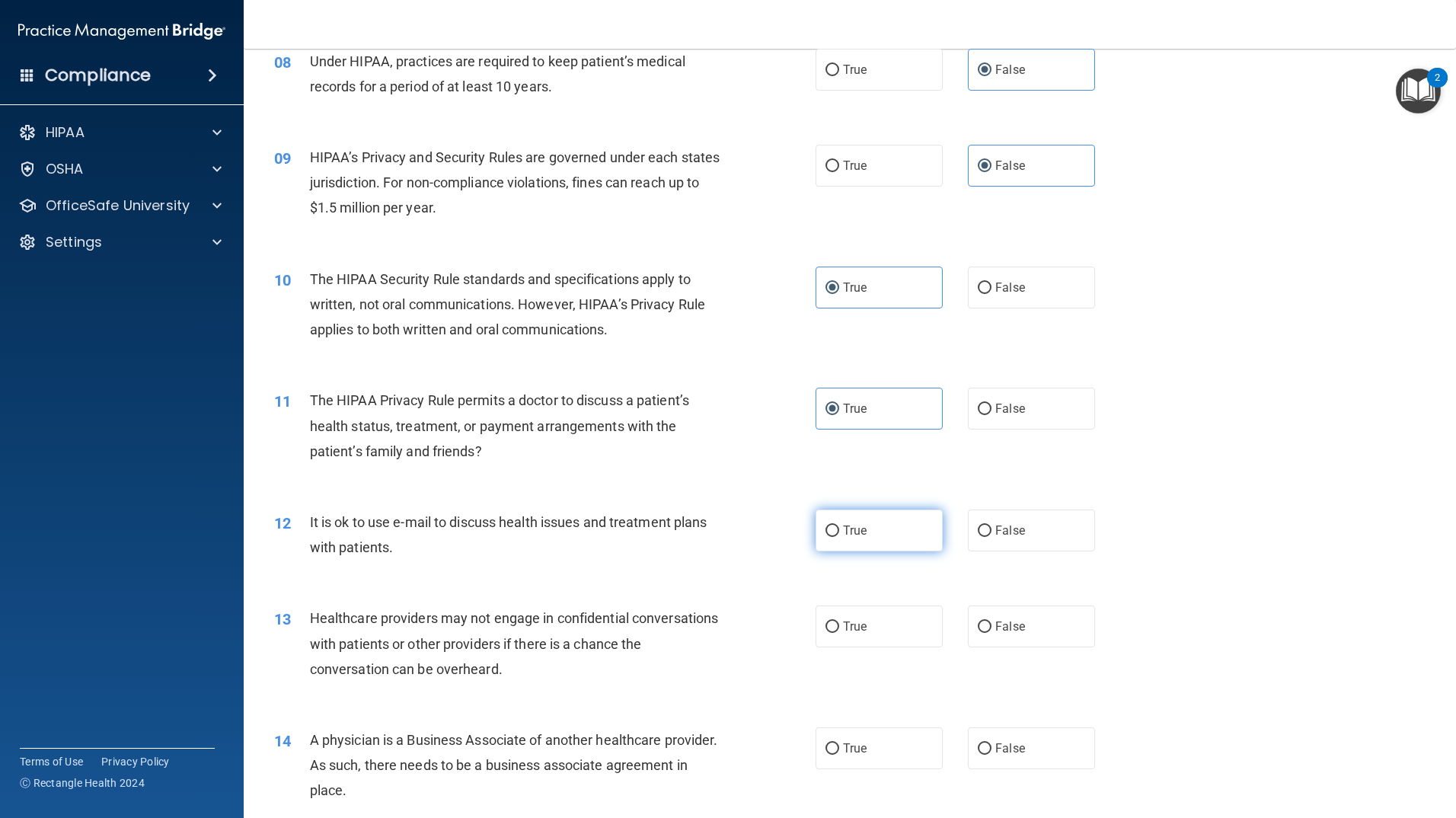
scroll to position [914, 0]
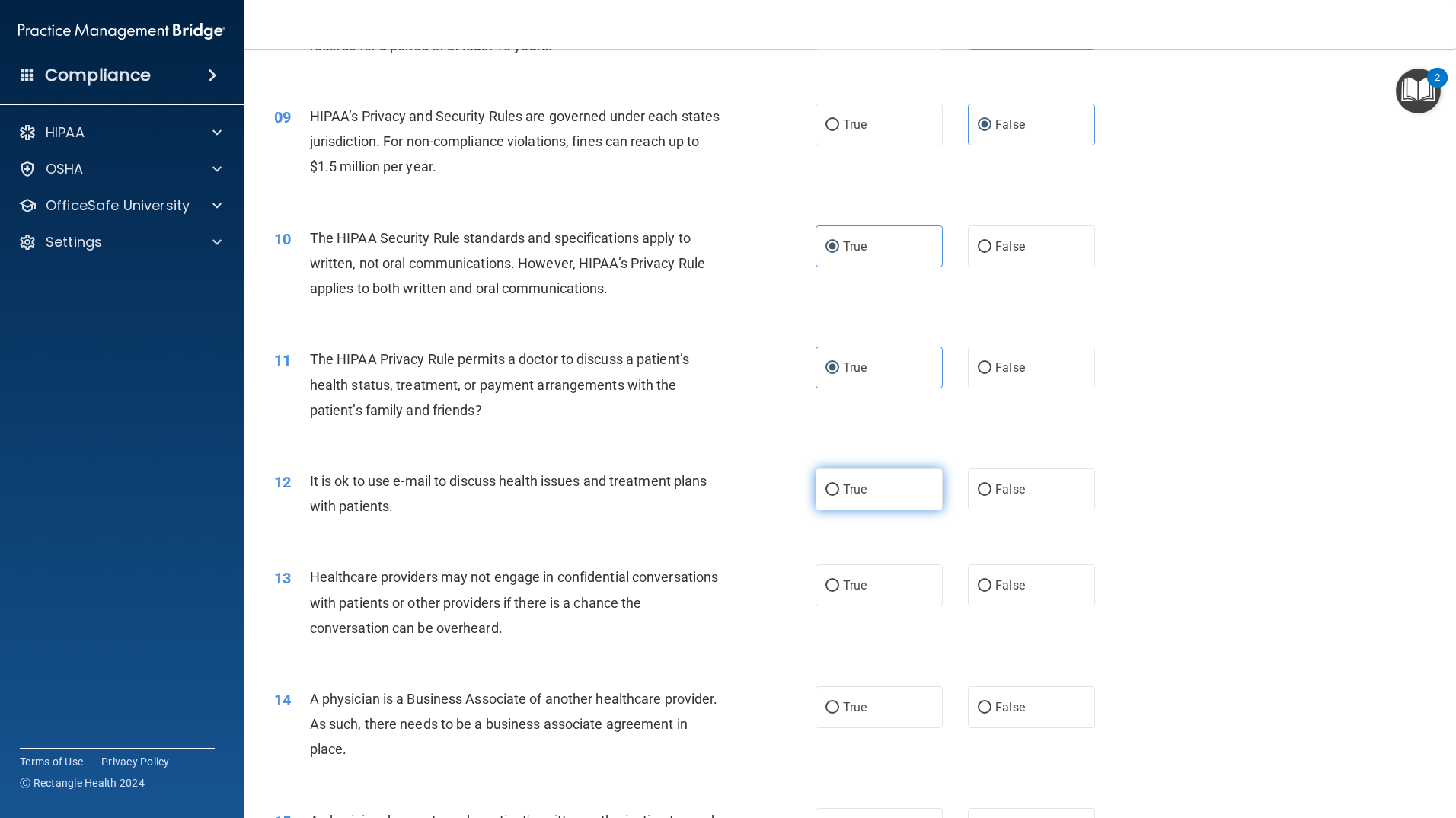
click at [841, 519] on div "12 It is ok to use e-mail to discuss health issues and treatment plans with pat…" at bounding box center [850, 497] width 1174 height 96
click at [837, 500] on label "True" at bounding box center [879, 490] width 127 height 42
click at [837, 496] on input "True" at bounding box center [833, 490] width 14 height 12
radio input "true"
click at [991, 574] on label "False" at bounding box center [1031, 586] width 127 height 42
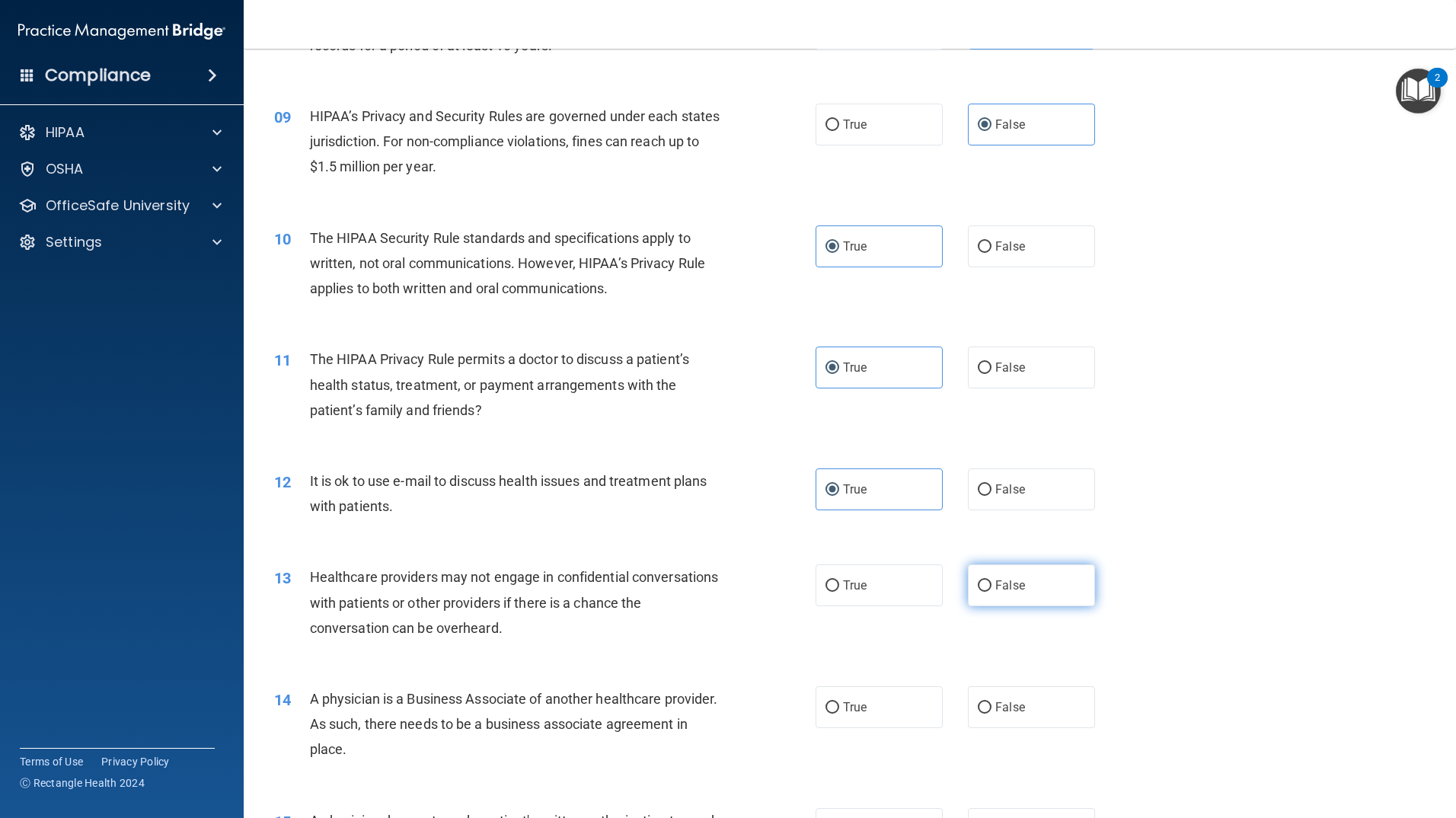
click at [991, 580] on input "False" at bounding box center [985, 586] width 14 height 12
radio input "true"
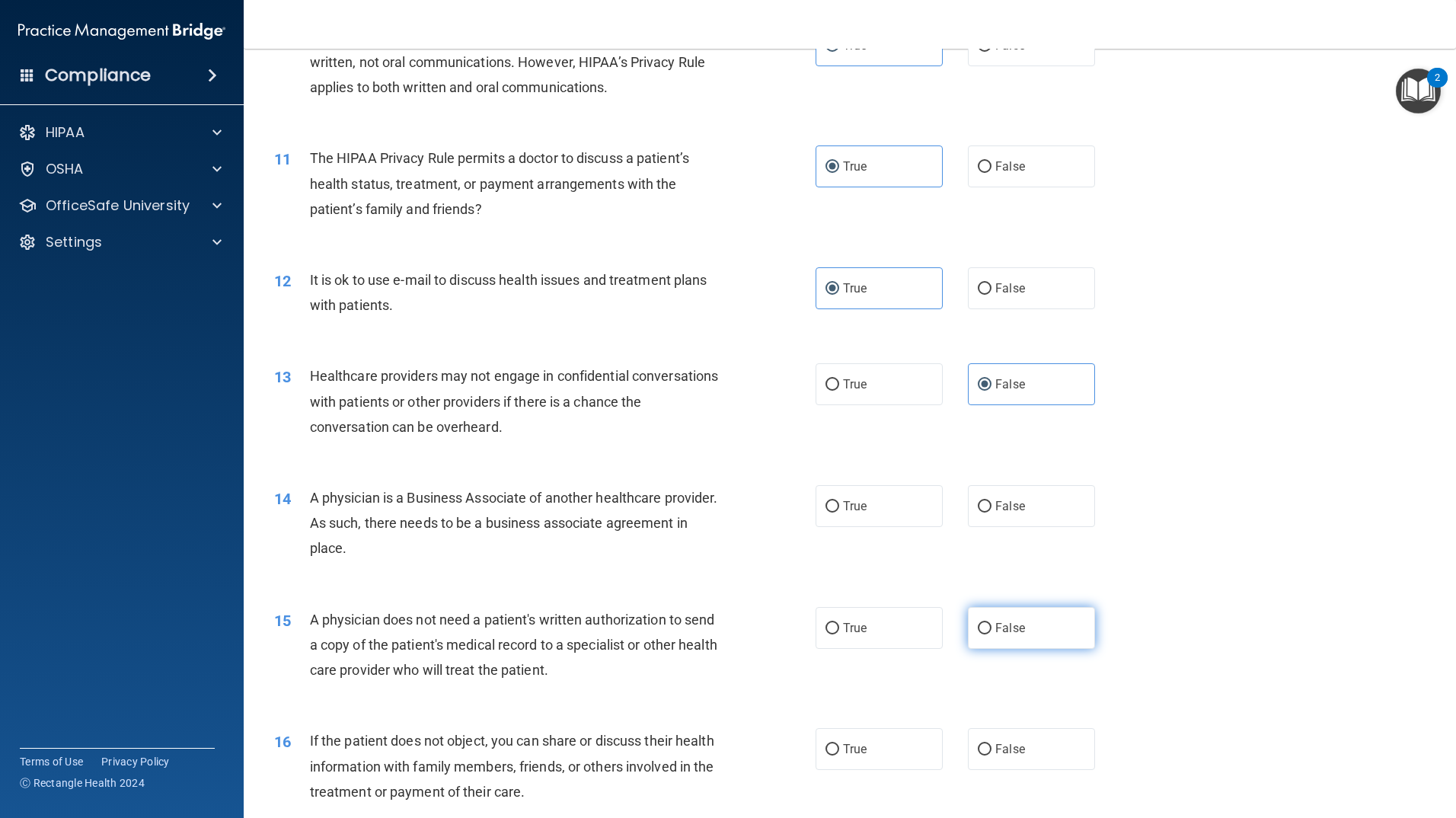
scroll to position [1143, 0]
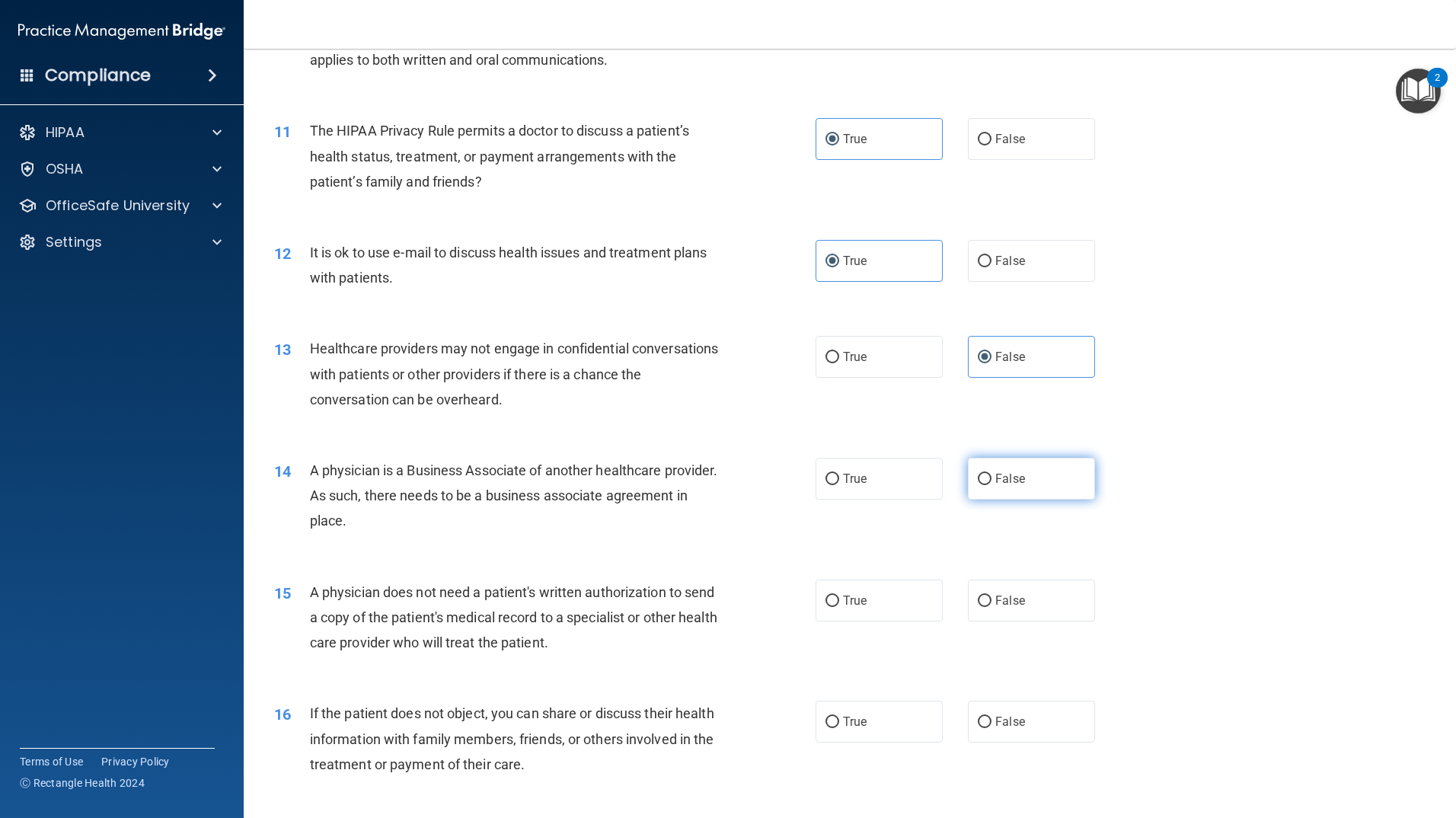
click at [1002, 493] on label "False" at bounding box center [1031, 479] width 127 height 42
click at [992, 485] on input "False" at bounding box center [985, 479] width 14 height 12
radio input "true"
click at [880, 599] on label "True" at bounding box center [879, 601] width 127 height 42
click at [839, 599] on input "True" at bounding box center [833, 601] width 14 height 12
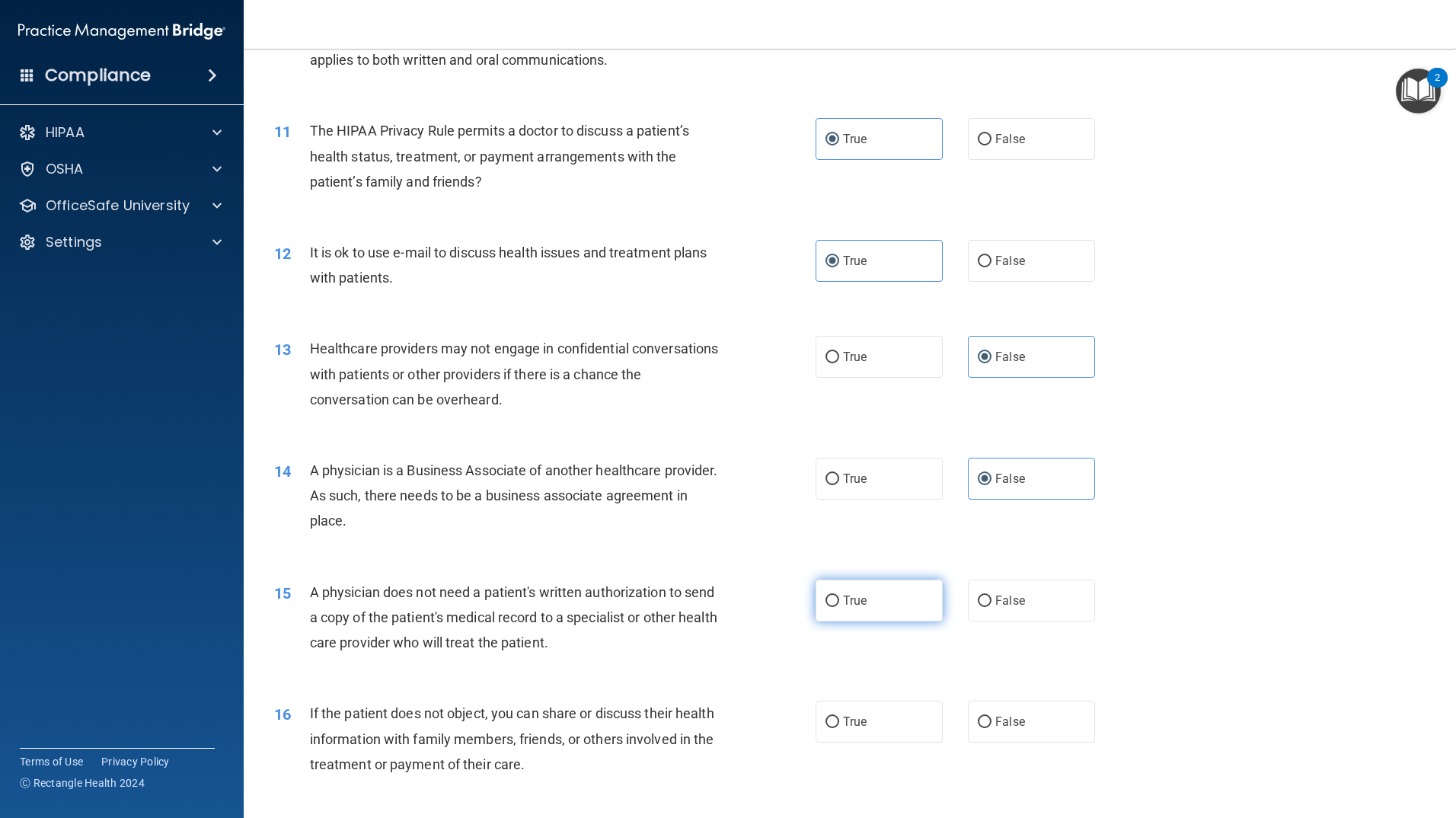
radio input "true"
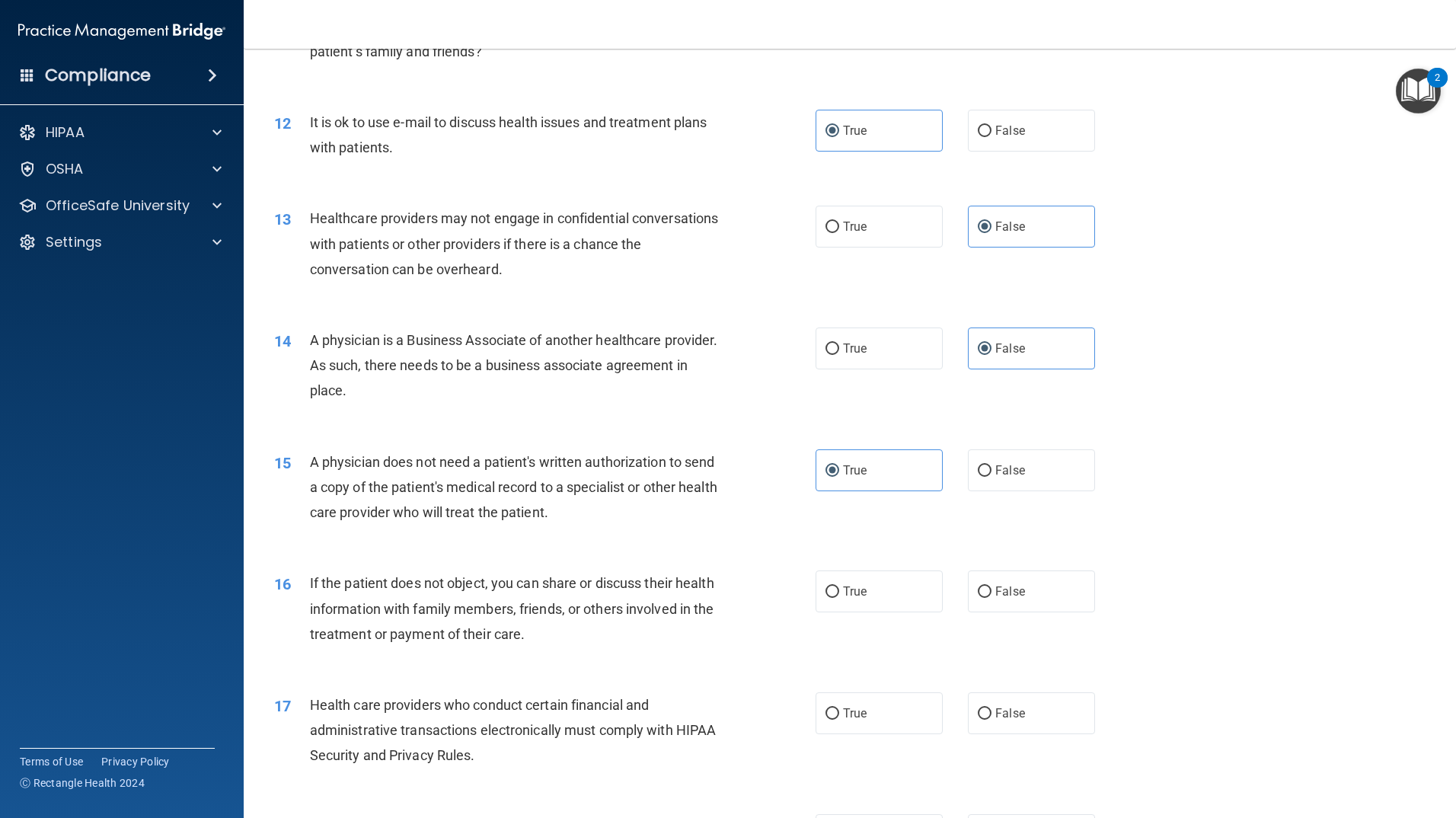
scroll to position [1295, 0]
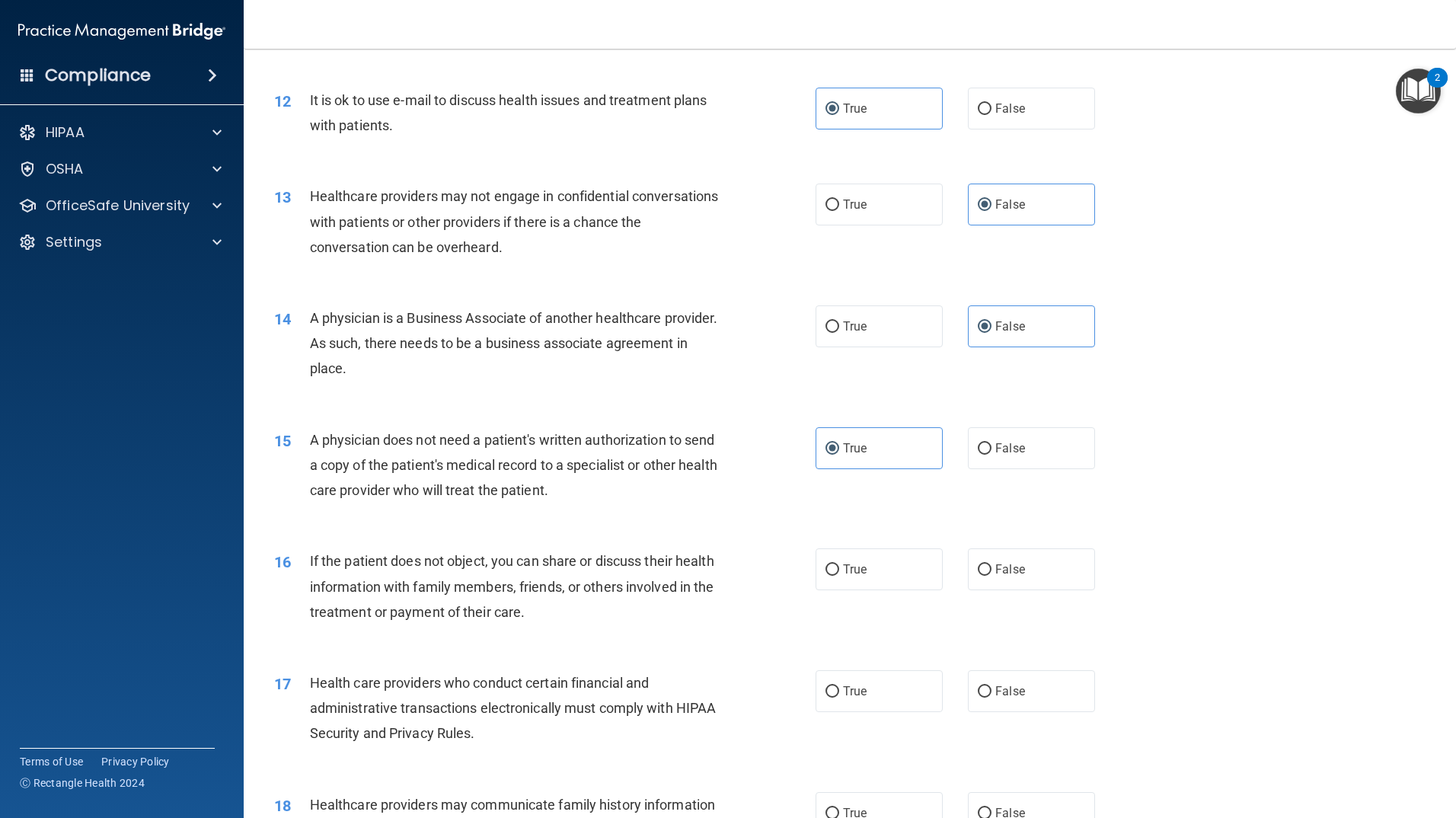
click at [853, 592] on div "16 If the patient does not object, you can share or discuss their health inform…" at bounding box center [850, 590] width 1174 height 122
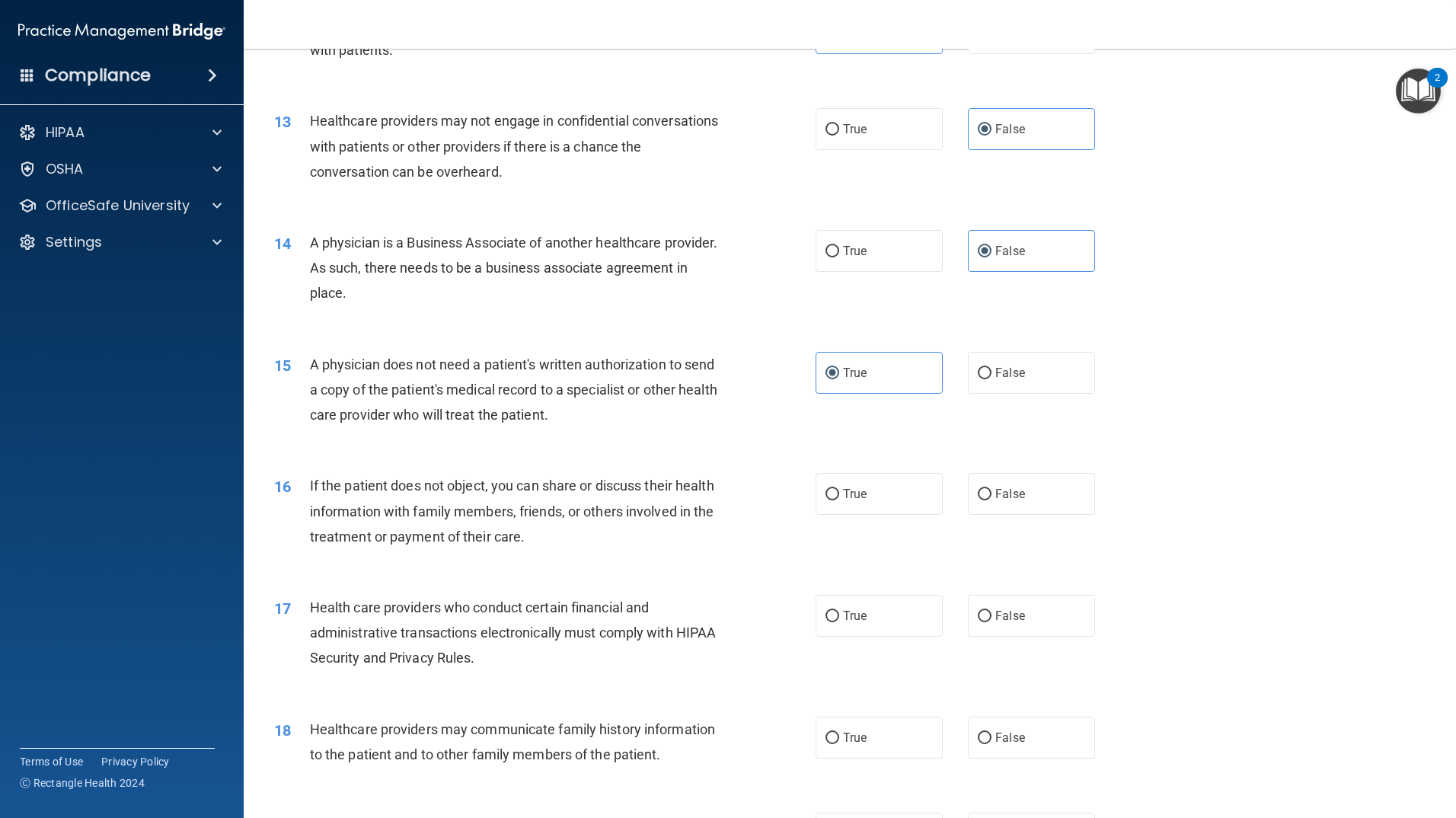
scroll to position [1371, 0]
click at [860, 497] on span "True" at bounding box center [855, 493] width 23 height 15
click at [839, 497] on input "True" at bounding box center [833, 493] width 14 height 12
radio input "true"
click at [892, 619] on label "True" at bounding box center [879, 615] width 127 height 42
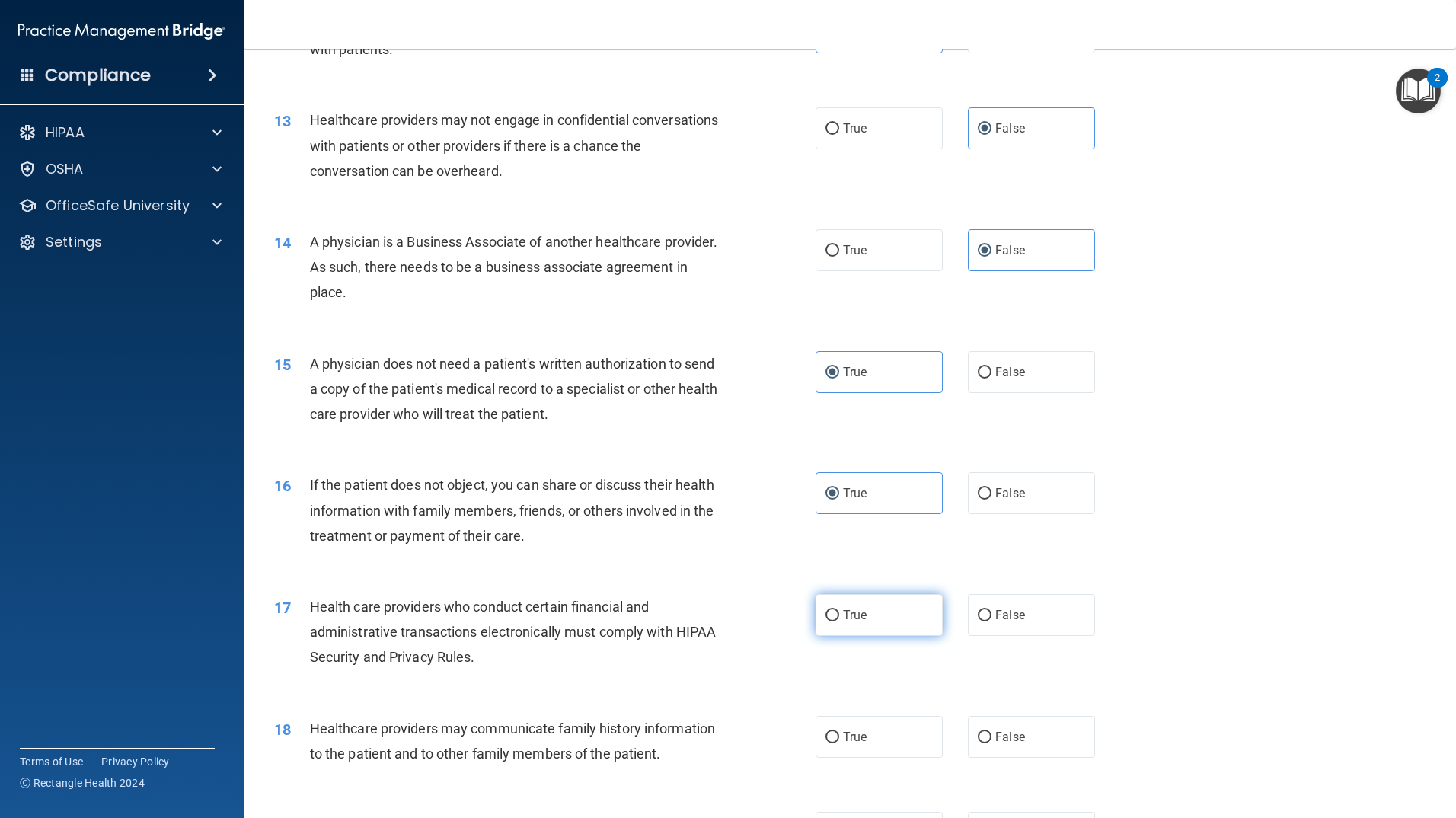
click at [839, 619] on input "True" at bounding box center [833, 615] width 14 height 12
radio input "true"
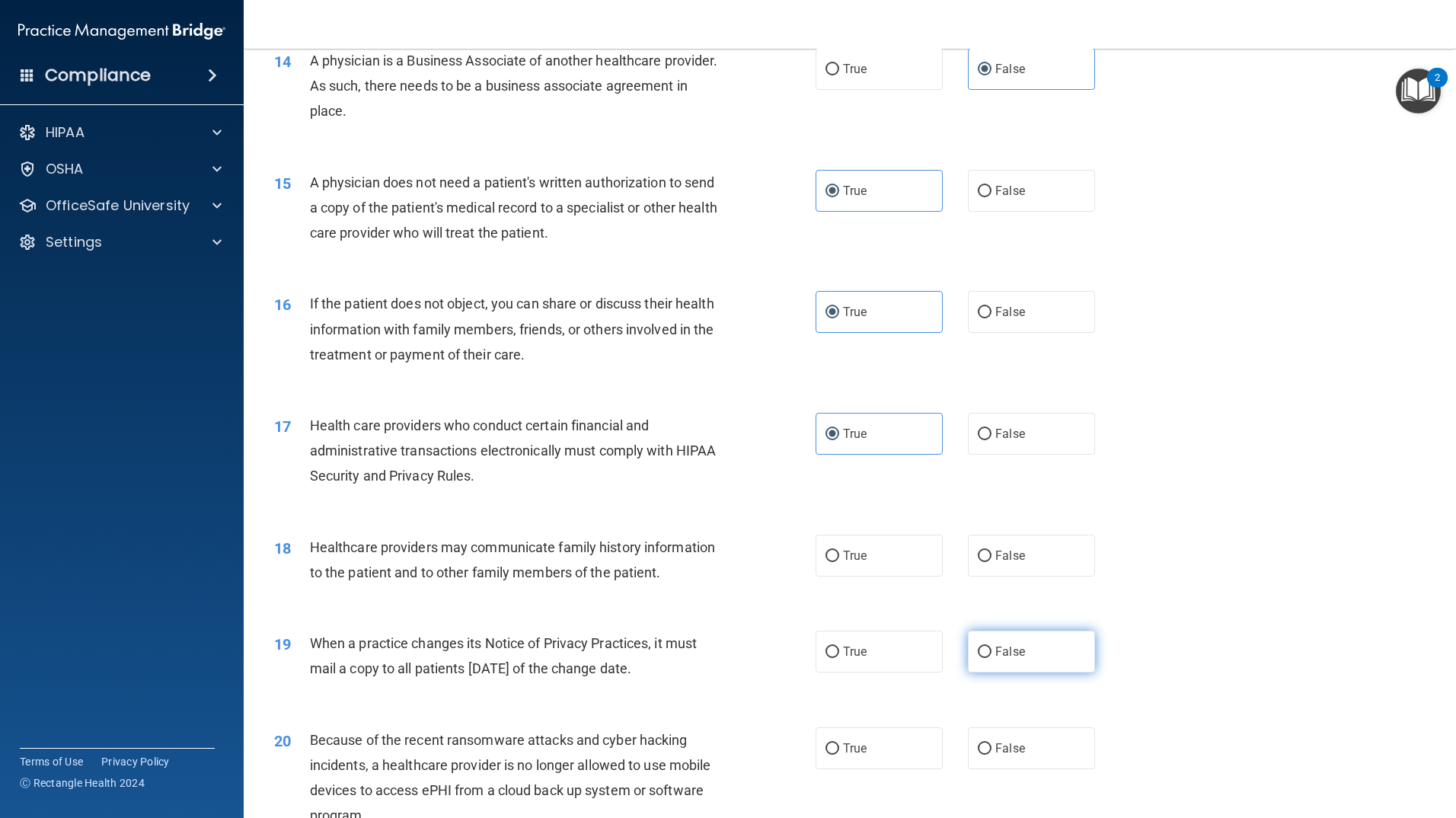
scroll to position [1599, 0]
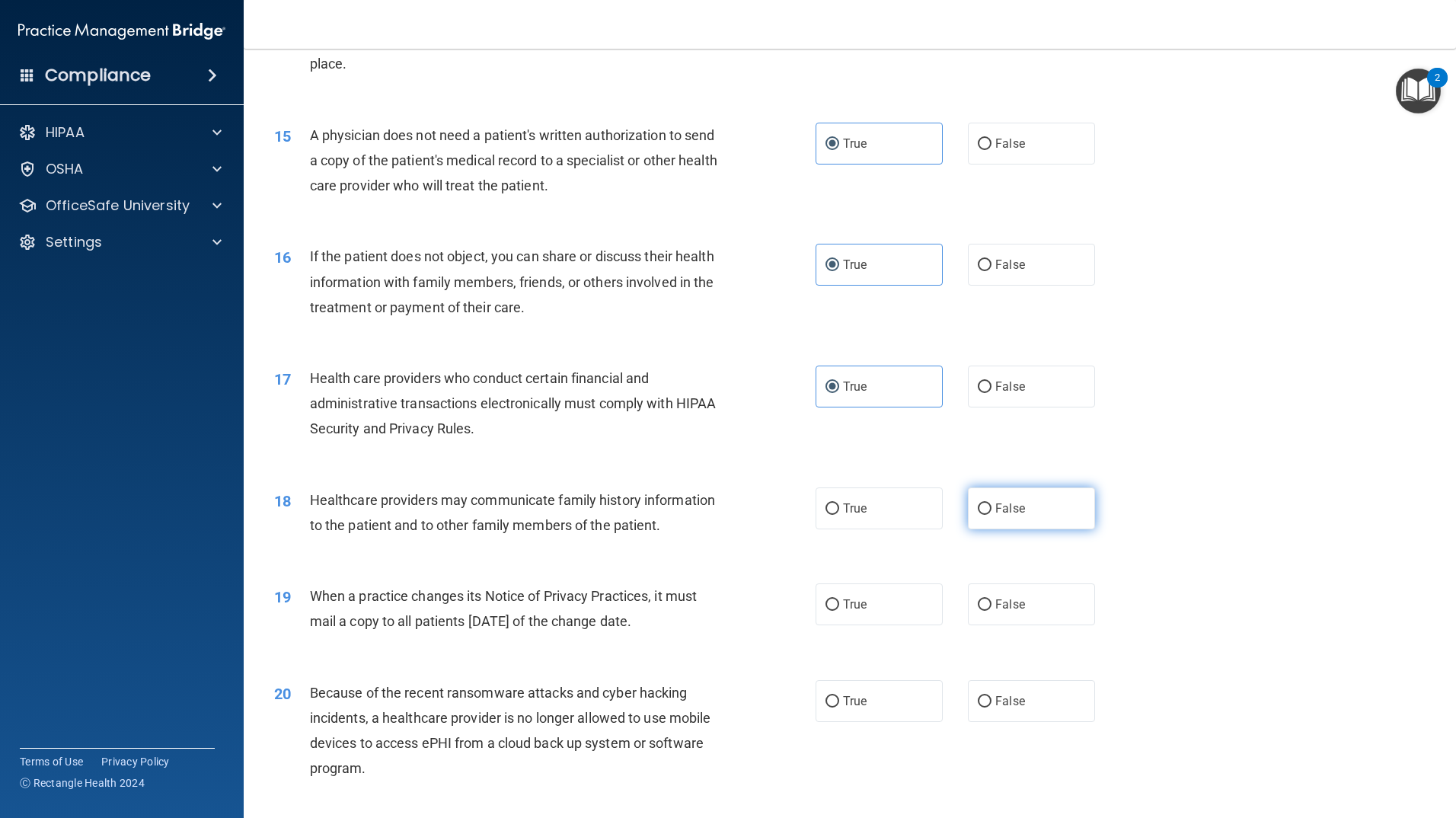
click at [1010, 526] on label "False" at bounding box center [1031, 508] width 127 height 42
click at [992, 515] on input "False" at bounding box center [985, 509] width 14 height 12
radio input "true"
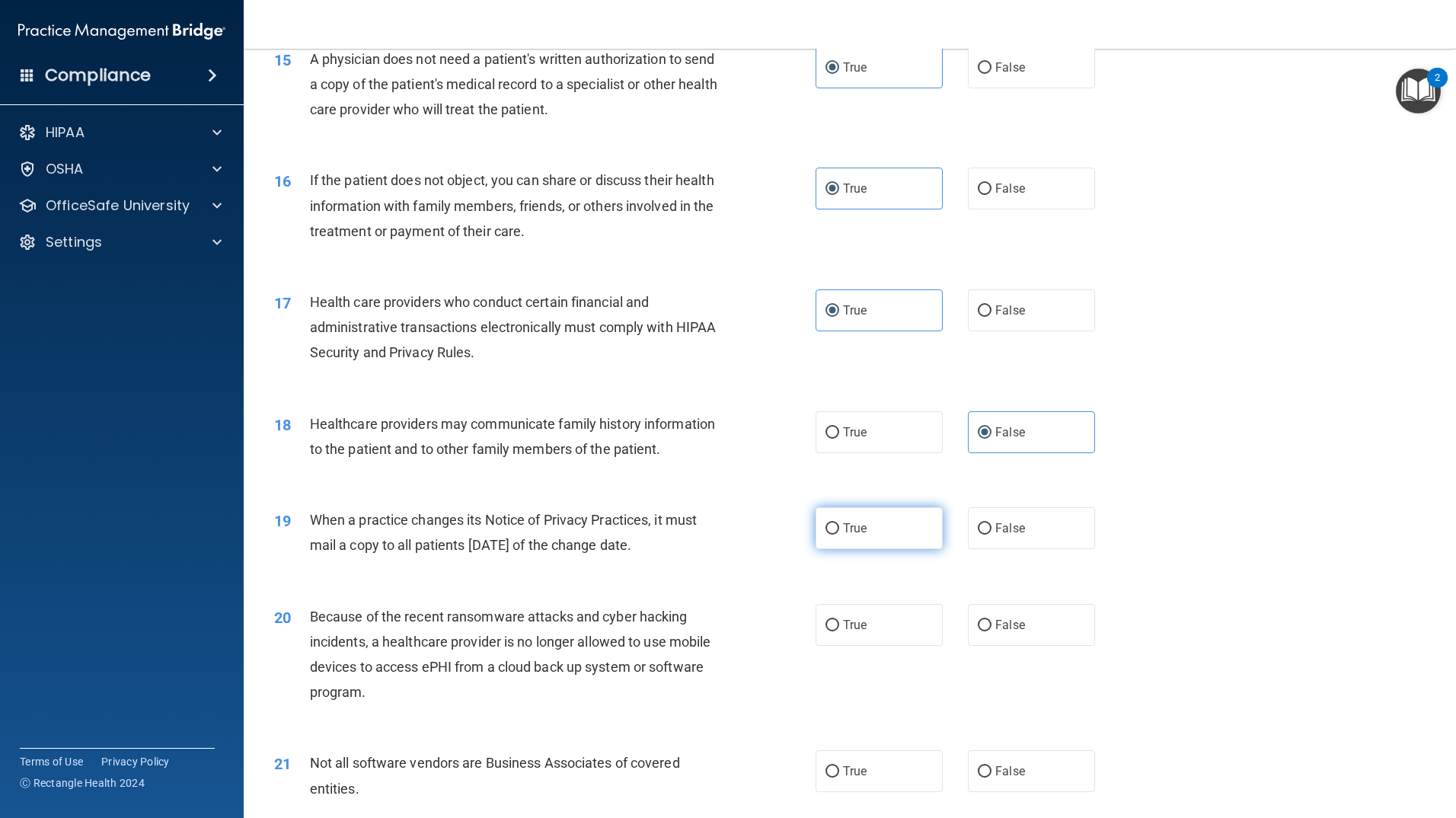
click at [910, 532] on label "True" at bounding box center [879, 529] width 127 height 42
click at [839, 532] on input "True" at bounding box center [833, 529] width 14 height 12
radio input "true"
click at [1022, 630] on label "False" at bounding box center [1031, 625] width 127 height 42
click at [992, 630] on input "False" at bounding box center [985, 626] width 14 height 12
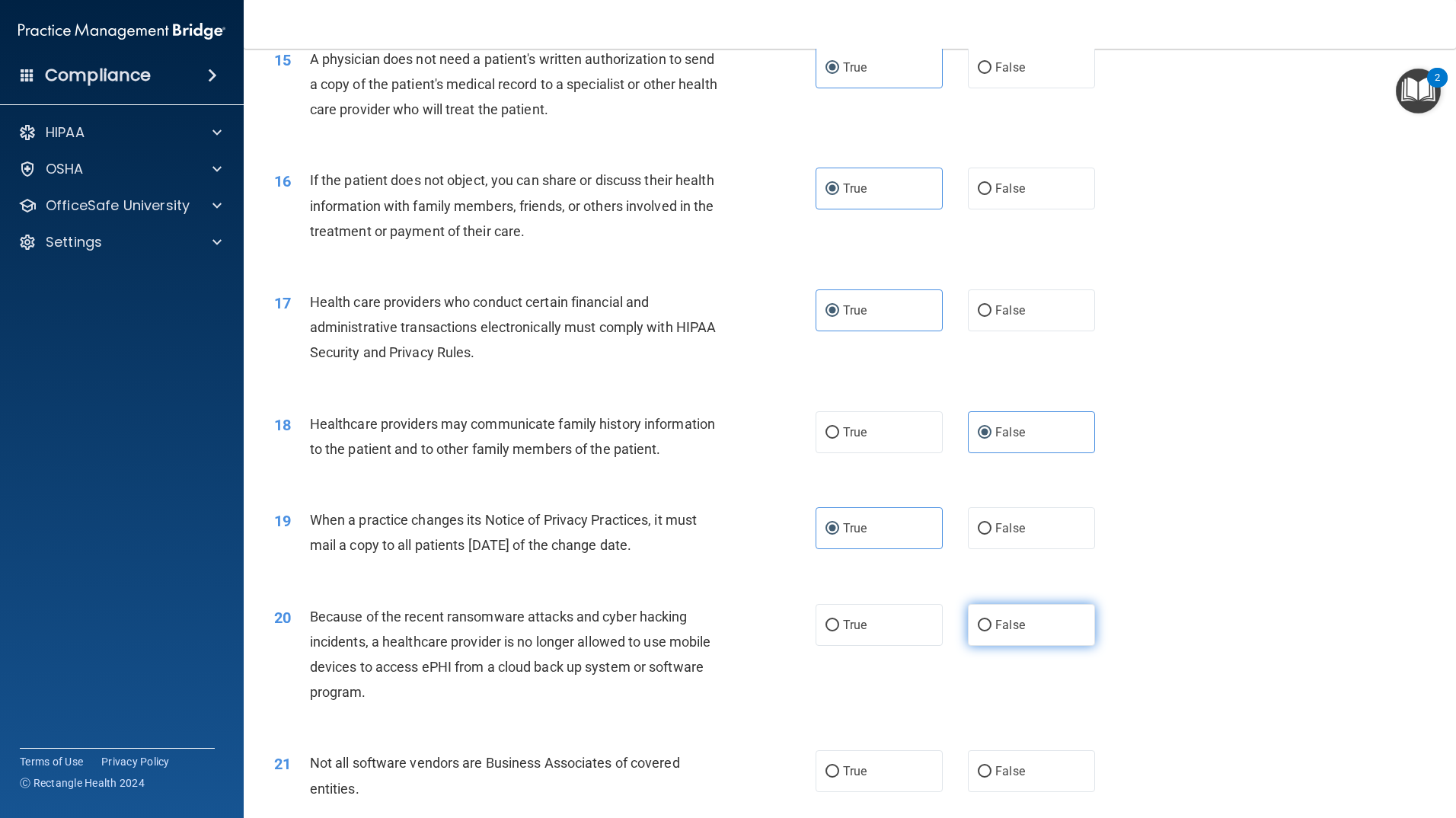
radio input "true"
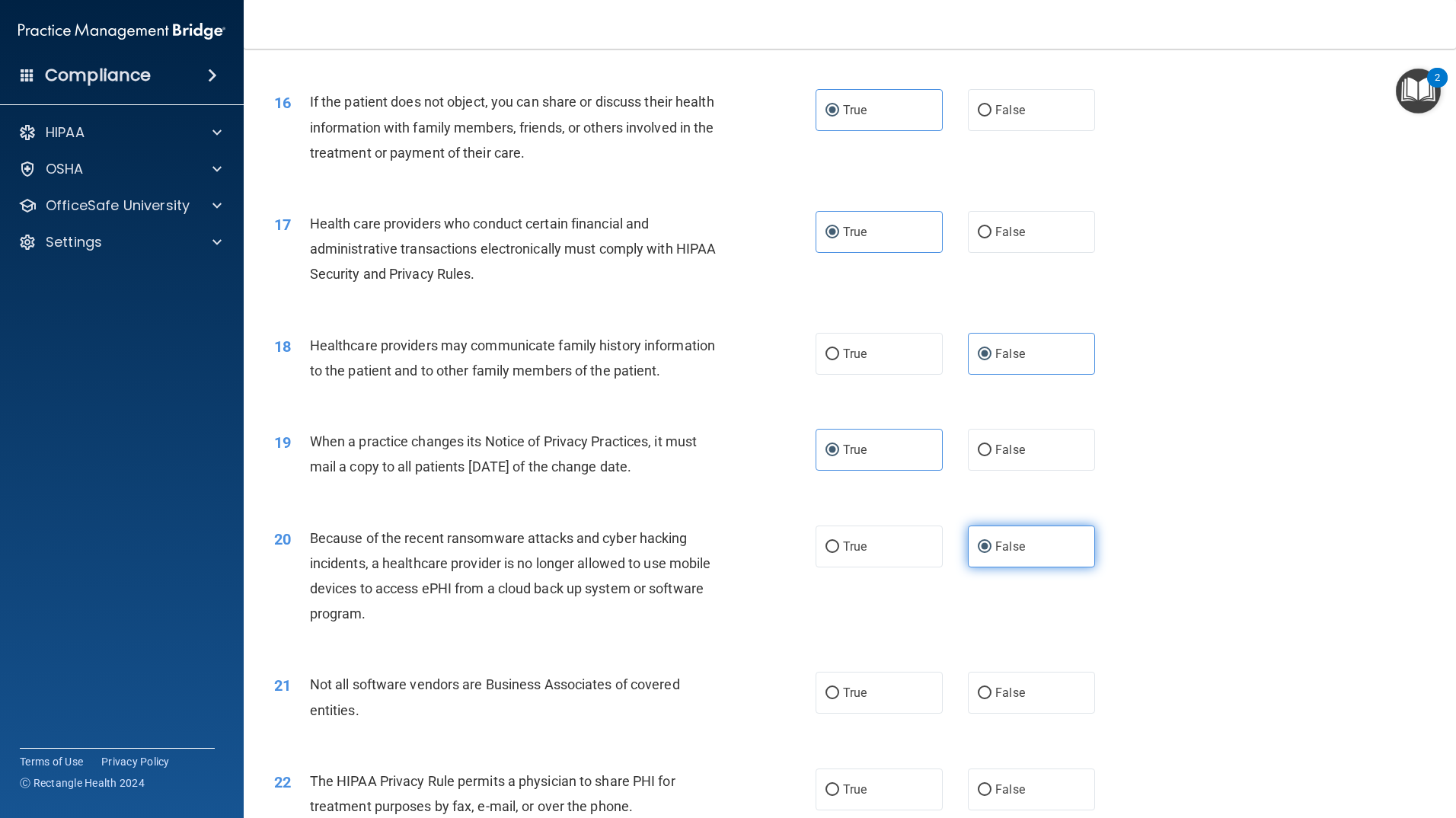
scroll to position [1828, 0]
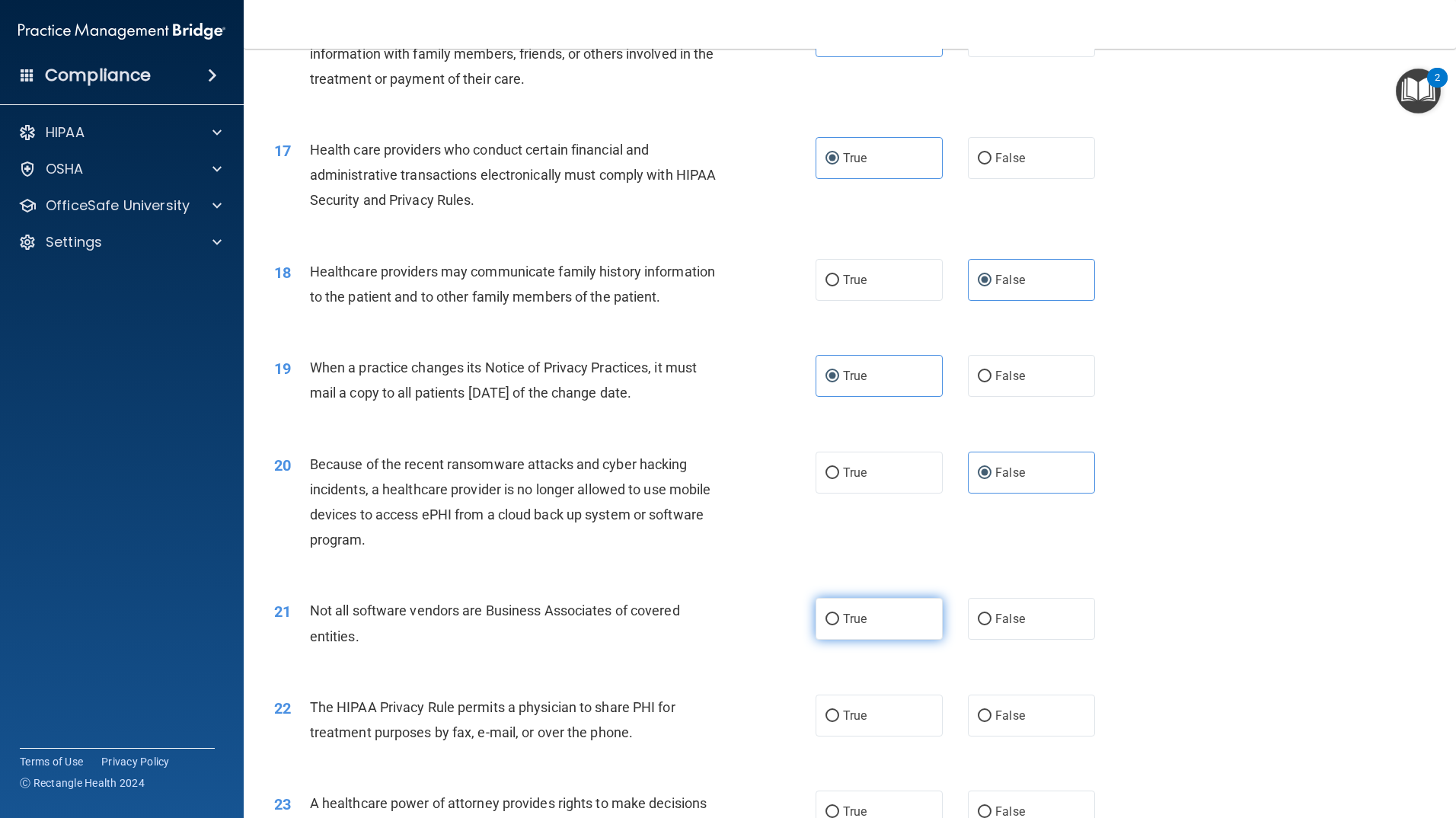
click at [909, 633] on label "True" at bounding box center [879, 619] width 127 height 42
click at [839, 626] on input "True" at bounding box center [833, 619] width 14 height 12
radio input "true"
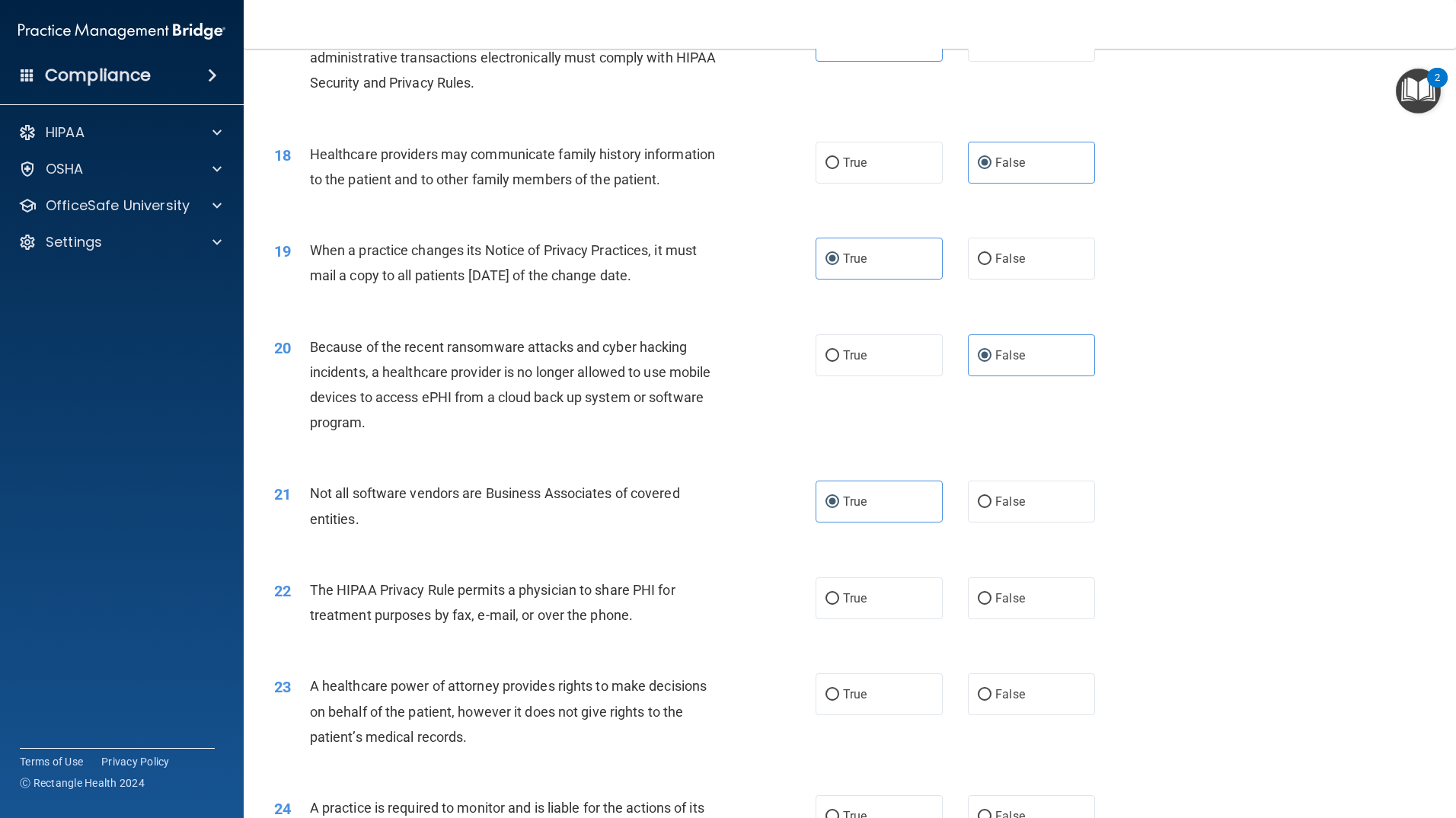
scroll to position [1980, 0]
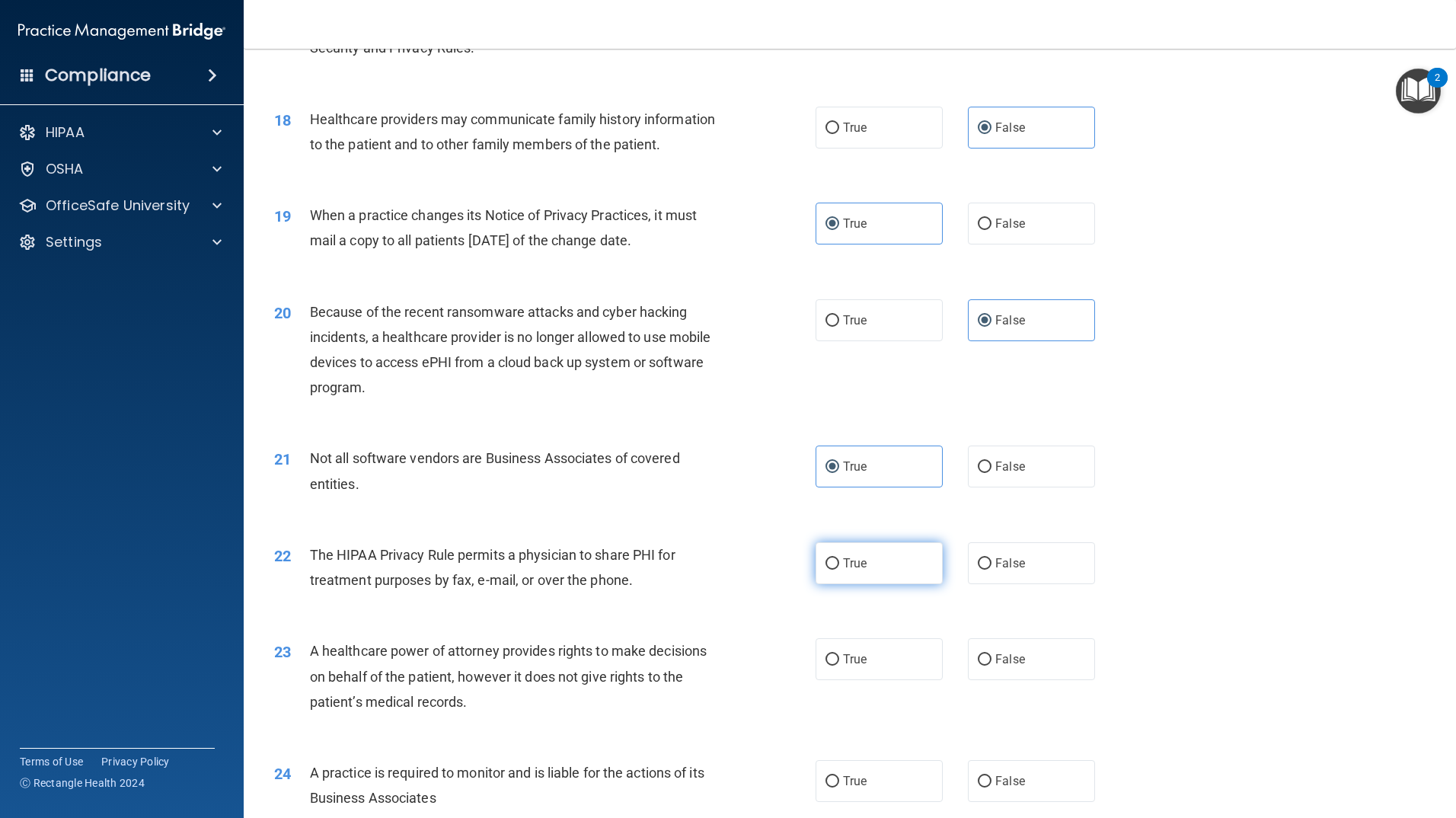
click at [874, 572] on label "True" at bounding box center [879, 563] width 127 height 42
click at [839, 570] on input "True" at bounding box center [833, 564] width 14 height 12
radio input "true"
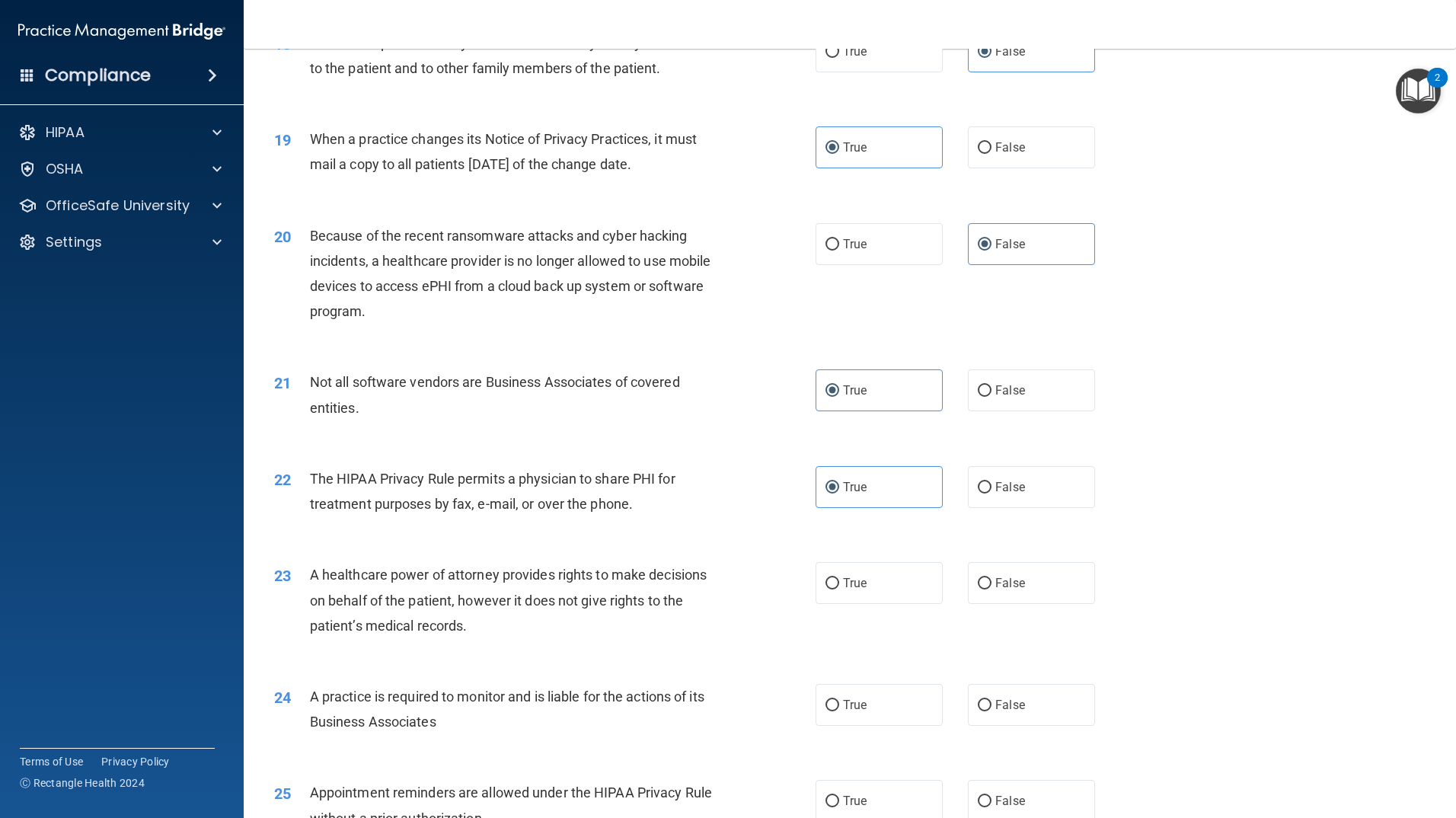
scroll to position [2133, 0]
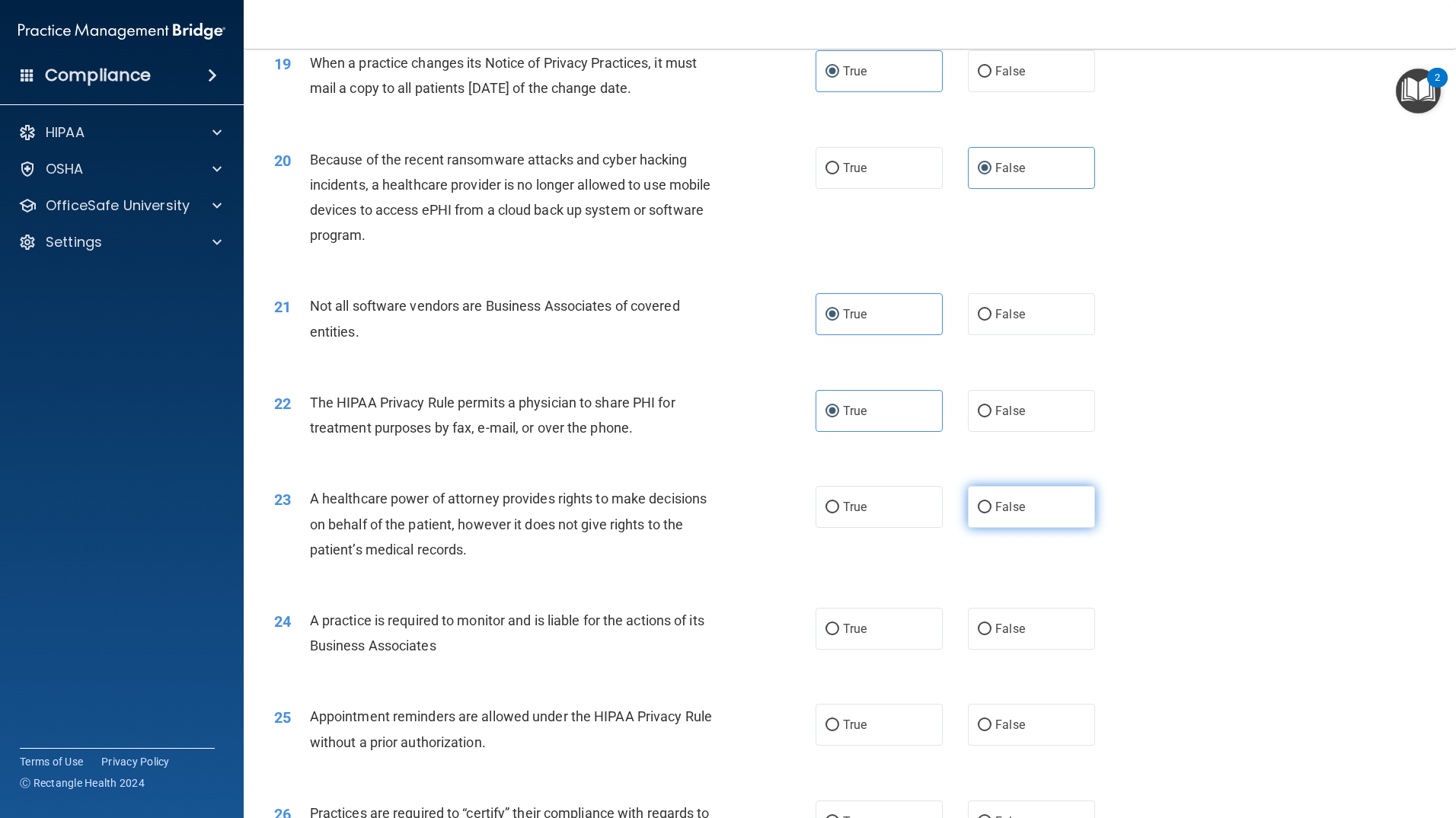
click at [984, 515] on label "False" at bounding box center [1031, 507] width 127 height 42
click at [984, 513] on input "False" at bounding box center [985, 508] width 14 height 12
radio input "true"
click at [995, 629] on span "False" at bounding box center [1010, 629] width 30 height 15
click at [992, 629] on input "False" at bounding box center [985, 630] width 14 height 12
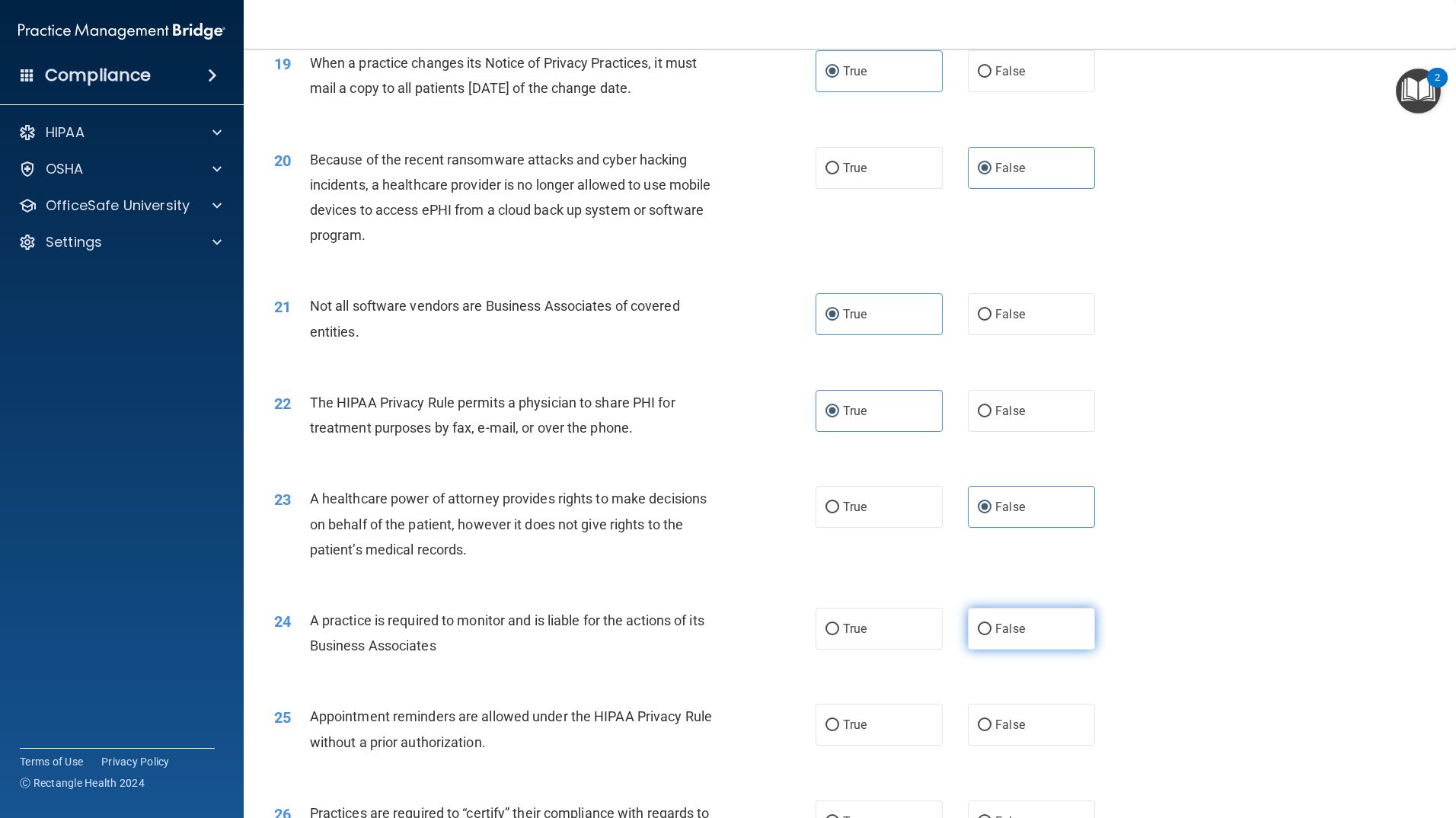
radio input "true"
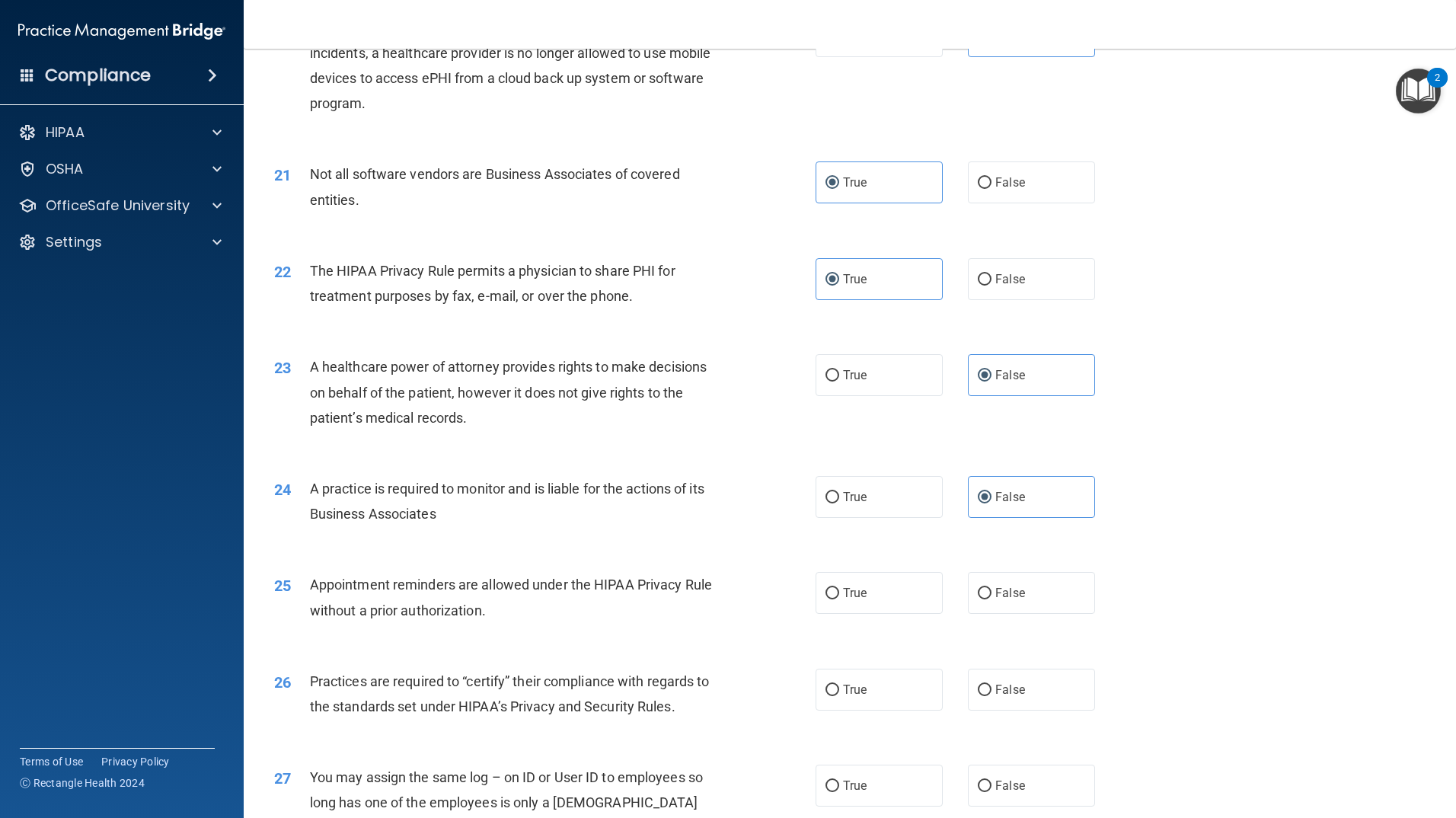
scroll to position [2285, 0]
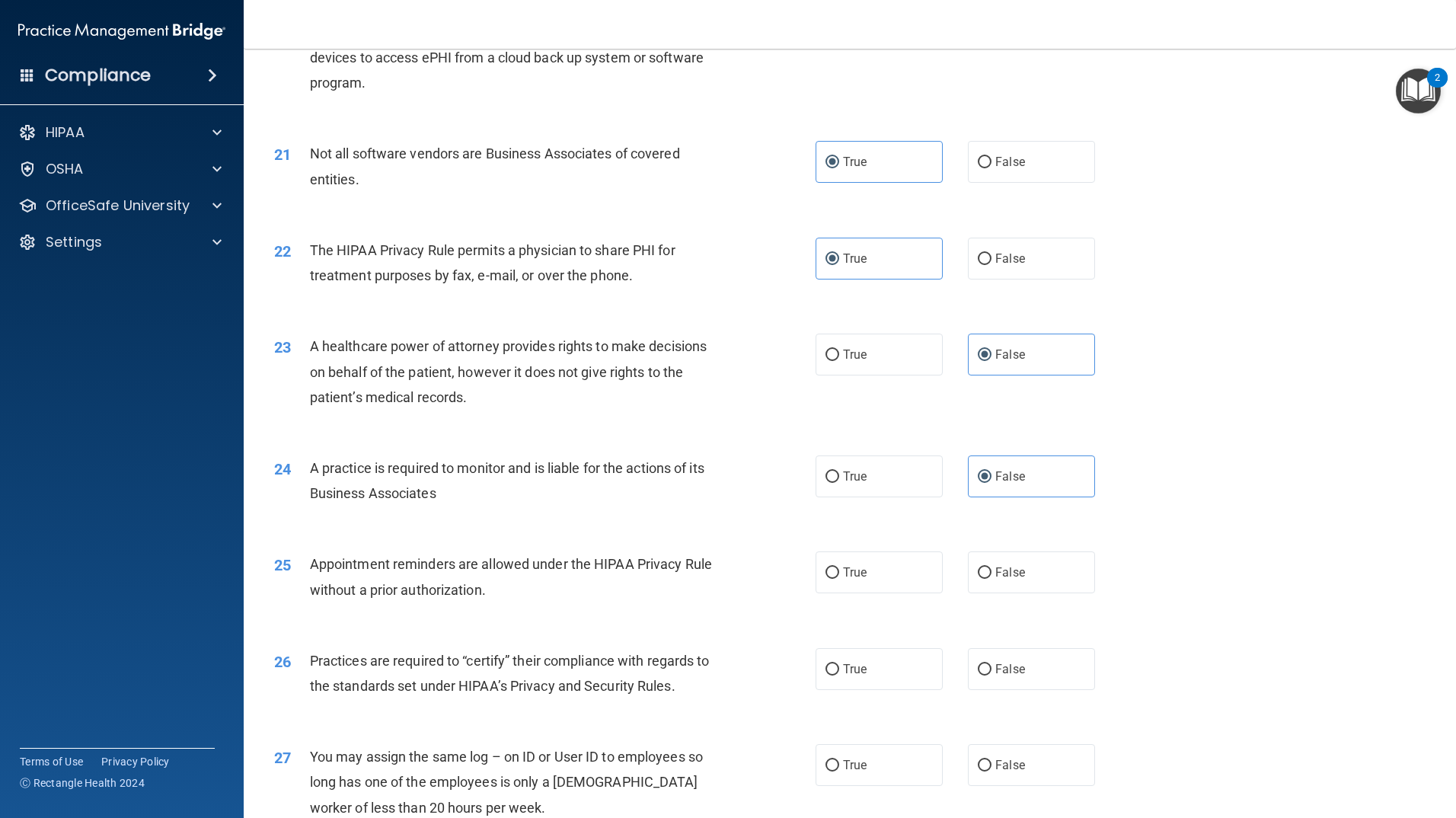
drag, startPoint x: 852, startPoint y: 583, endPoint x: 880, endPoint y: 605, distance: 35.6
click at [852, 582] on label "True" at bounding box center [879, 572] width 127 height 42
click at [839, 579] on input "True" at bounding box center [833, 573] width 14 height 12
radio input "true"
click at [1001, 678] on label "False" at bounding box center [1031, 669] width 127 height 42
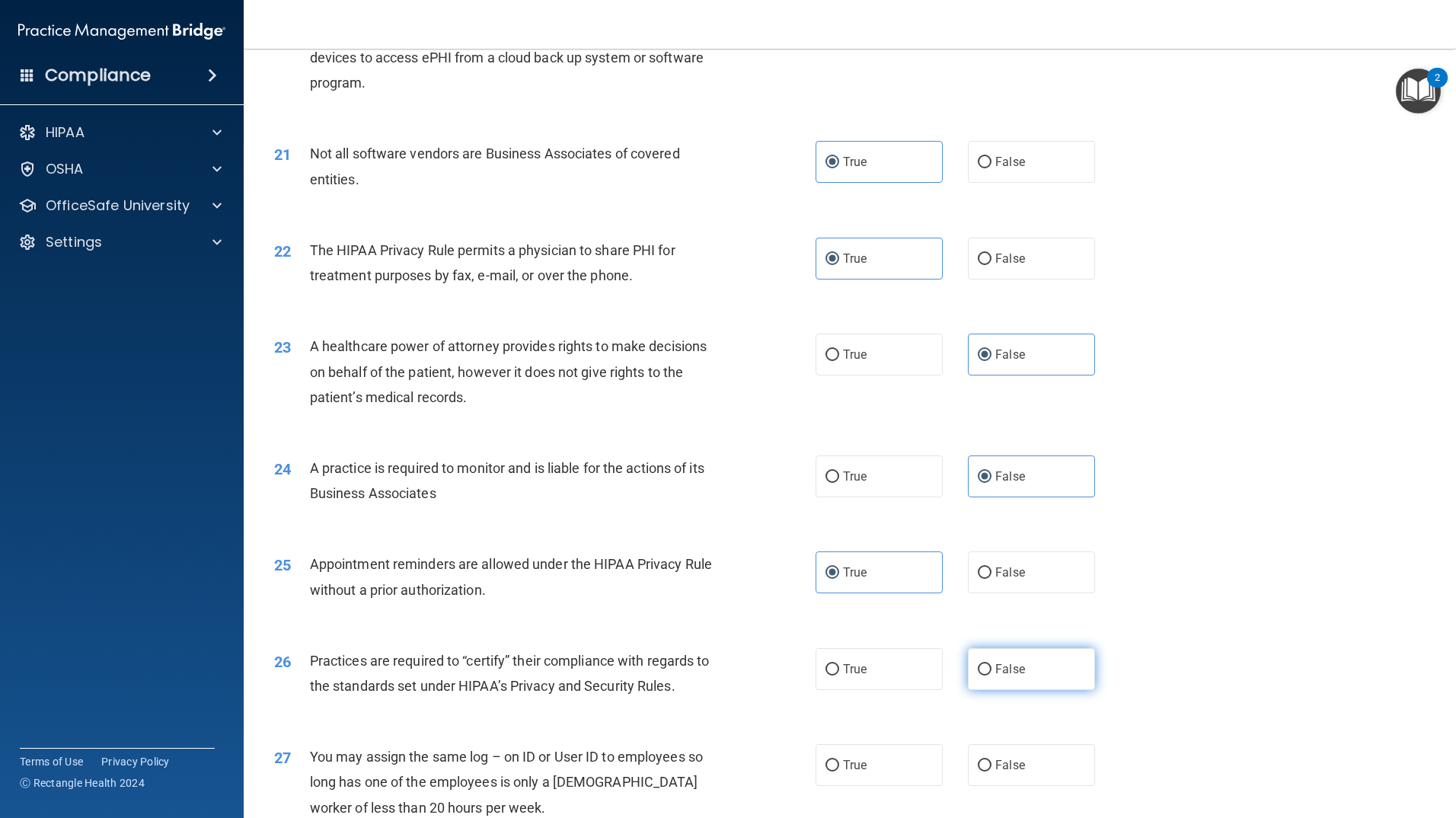
click at [992, 676] on input "False" at bounding box center [985, 669] width 14 height 12
radio input "true"
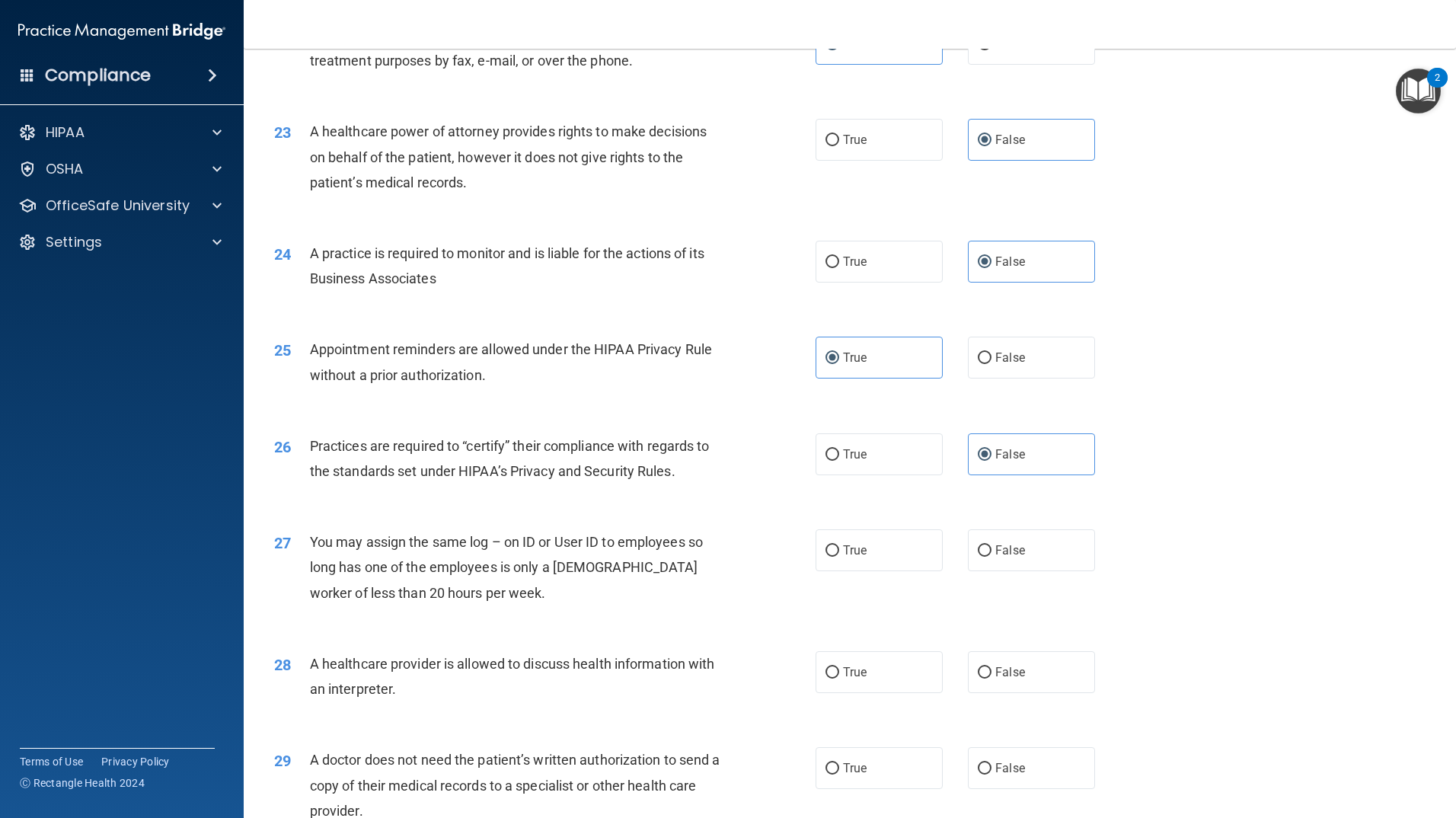
scroll to position [2513, 0]
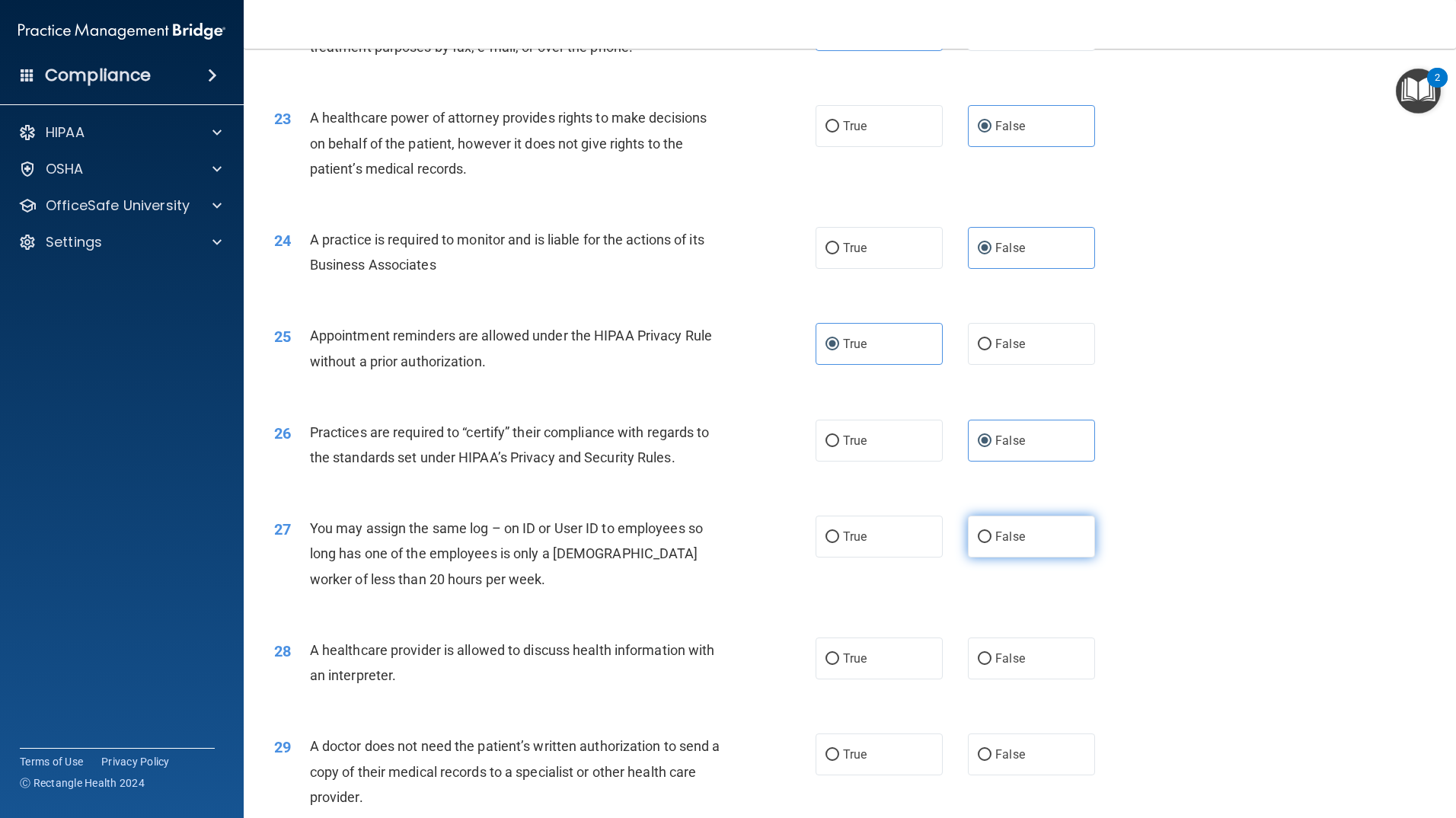
click at [1016, 550] on label "False" at bounding box center [1031, 536] width 127 height 42
click at [992, 543] on input "False" at bounding box center [985, 537] width 14 height 12
radio input "true"
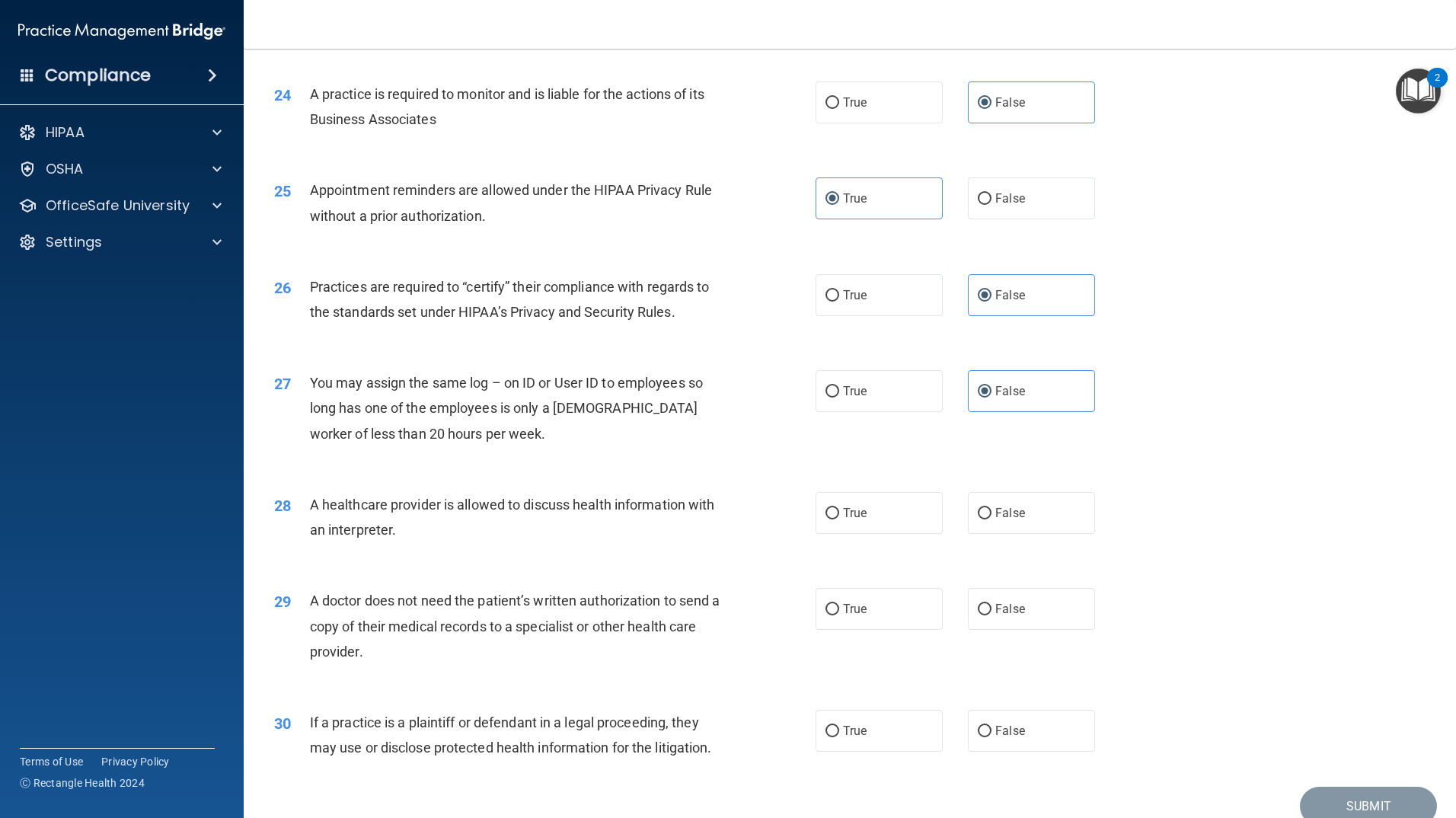
scroll to position [2666, 0]
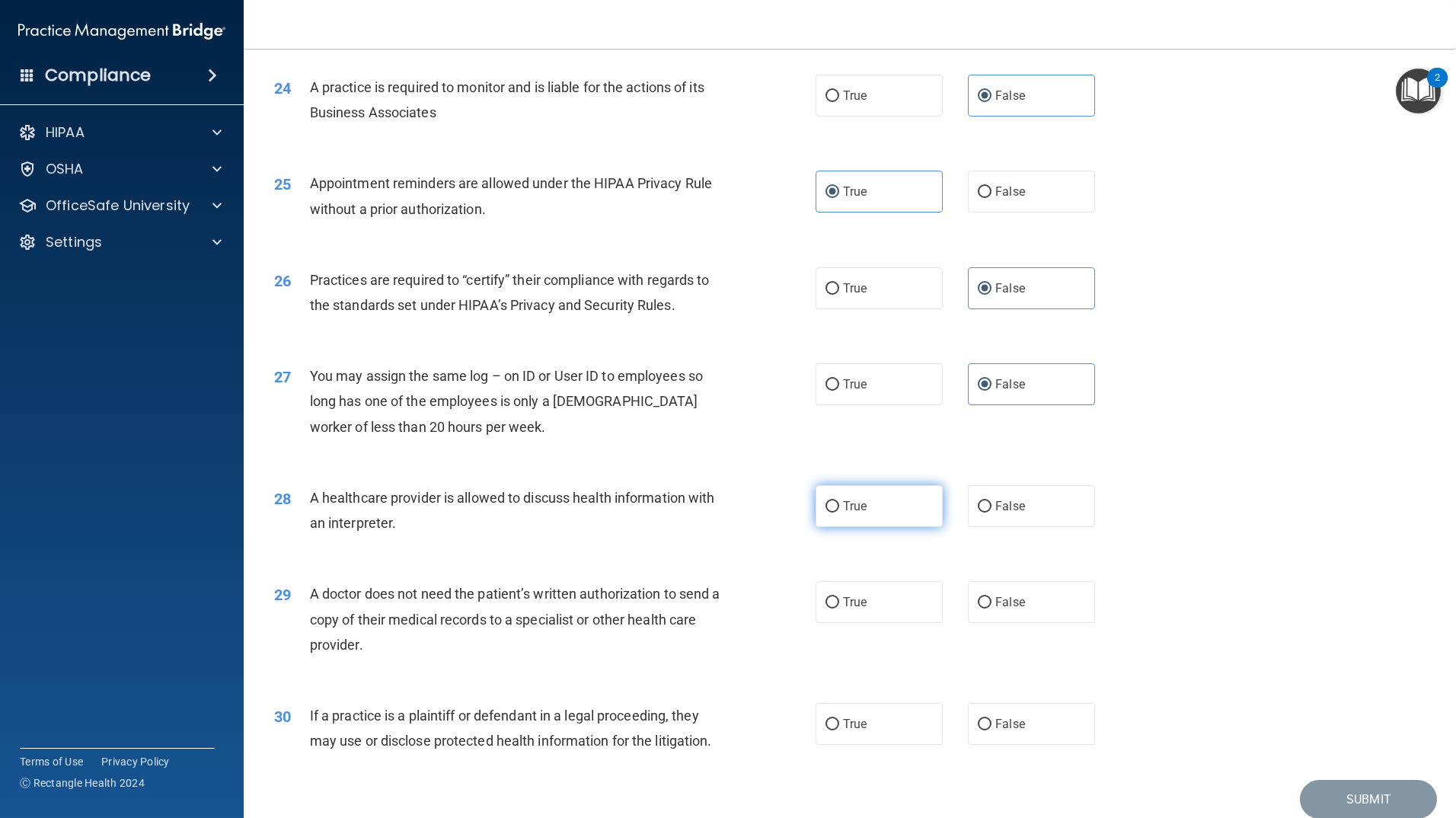
click at [866, 514] on label "True" at bounding box center [879, 506] width 127 height 42
click at [839, 513] on input "True" at bounding box center [833, 507] width 14 height 12
radio input "true"
click at [872, 598] on label "True" at bounding box center [879, 602] width 127 height 42
click at [839, 598] on input "True" at bounding box center [833, 603] width 14 height 12
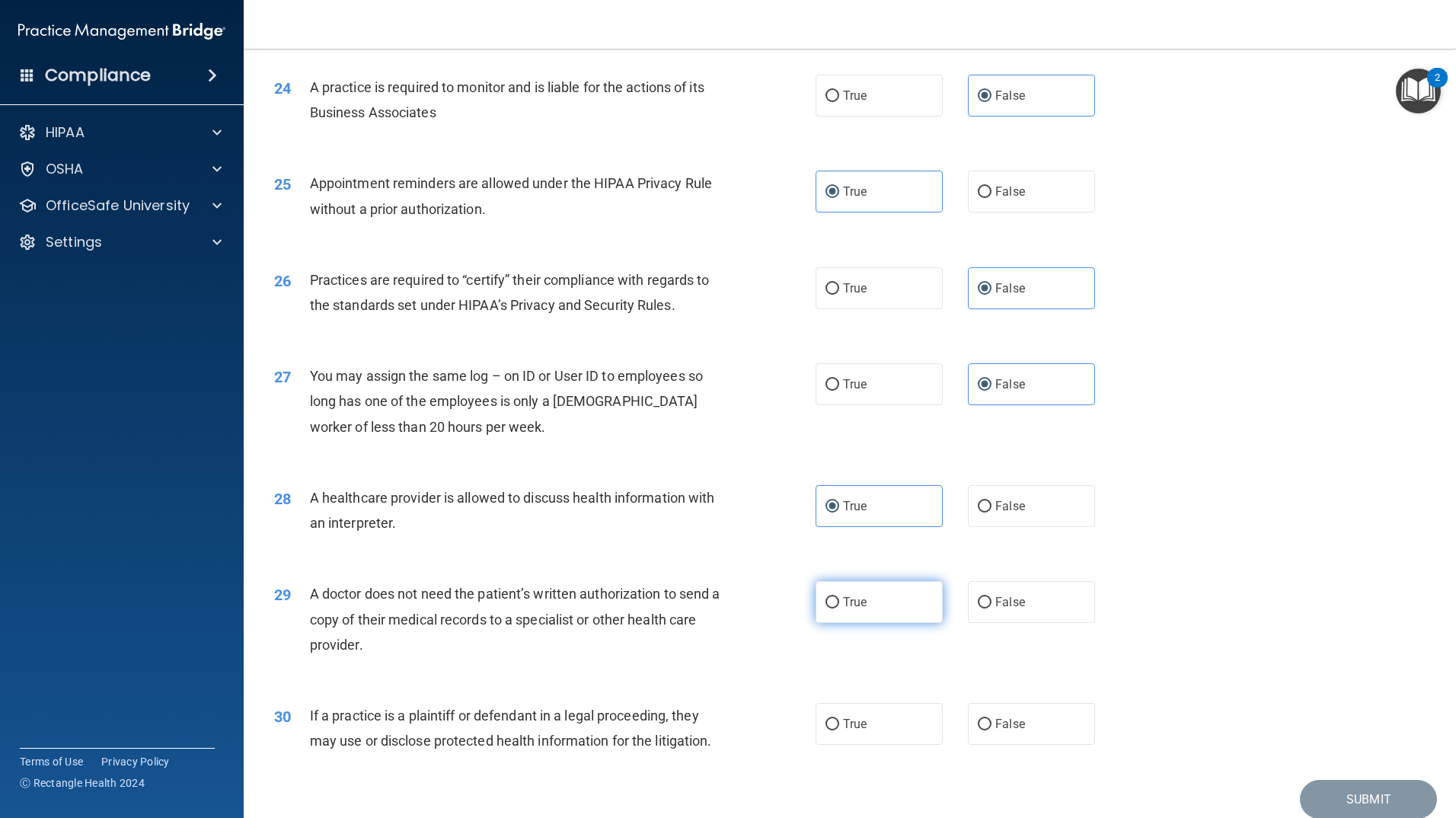
radio input "true"
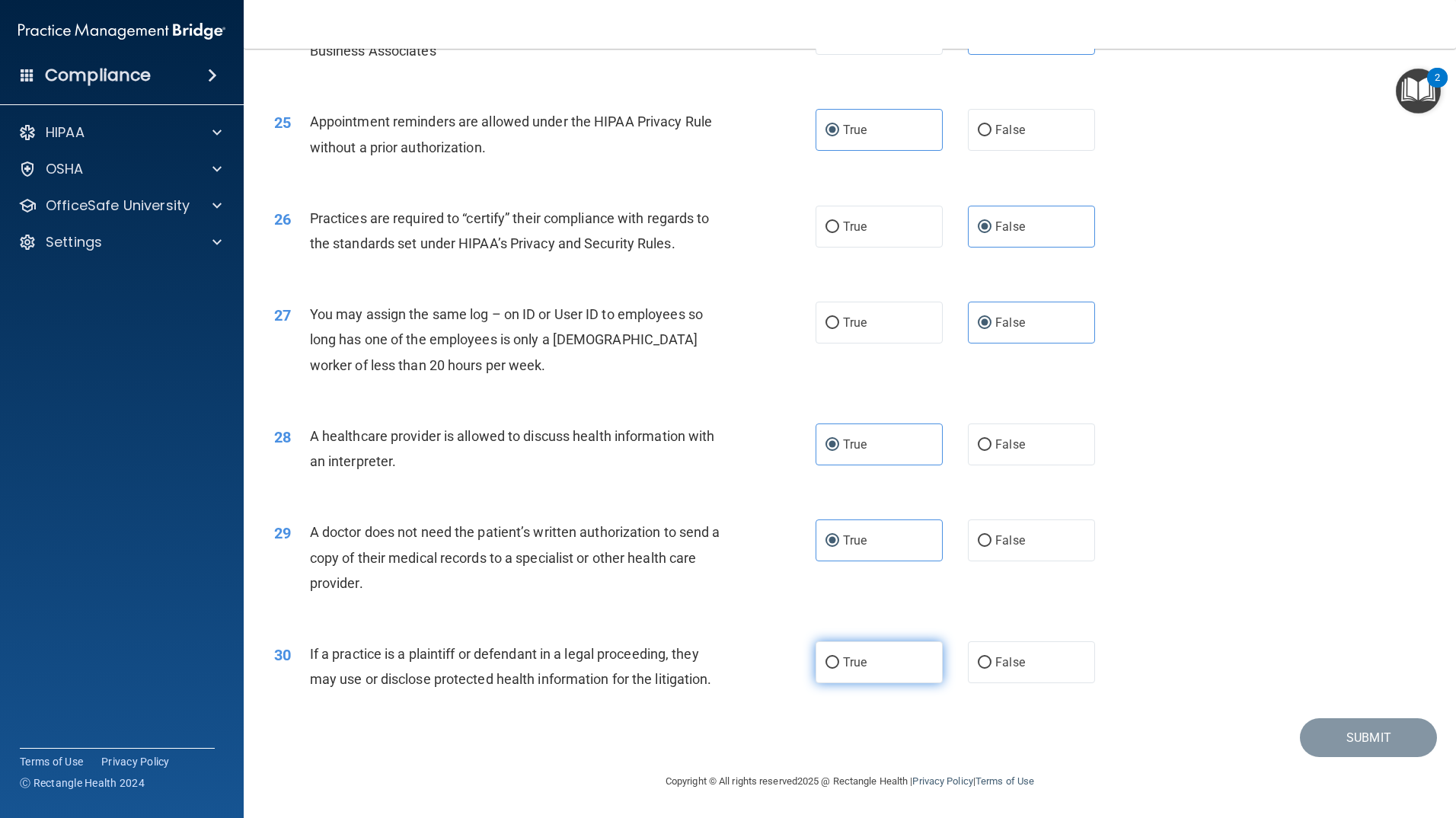
click at [880, 666] on label "True" at bounding box center [879, 662] width 127 height 42
click at [839, 666] on input "True" at bounding box center [833, 663] width 14 height 12
radio input "true"
click at [1333, 729] on button "Submit" at bounding box center [1368, 737] width 137 height 39
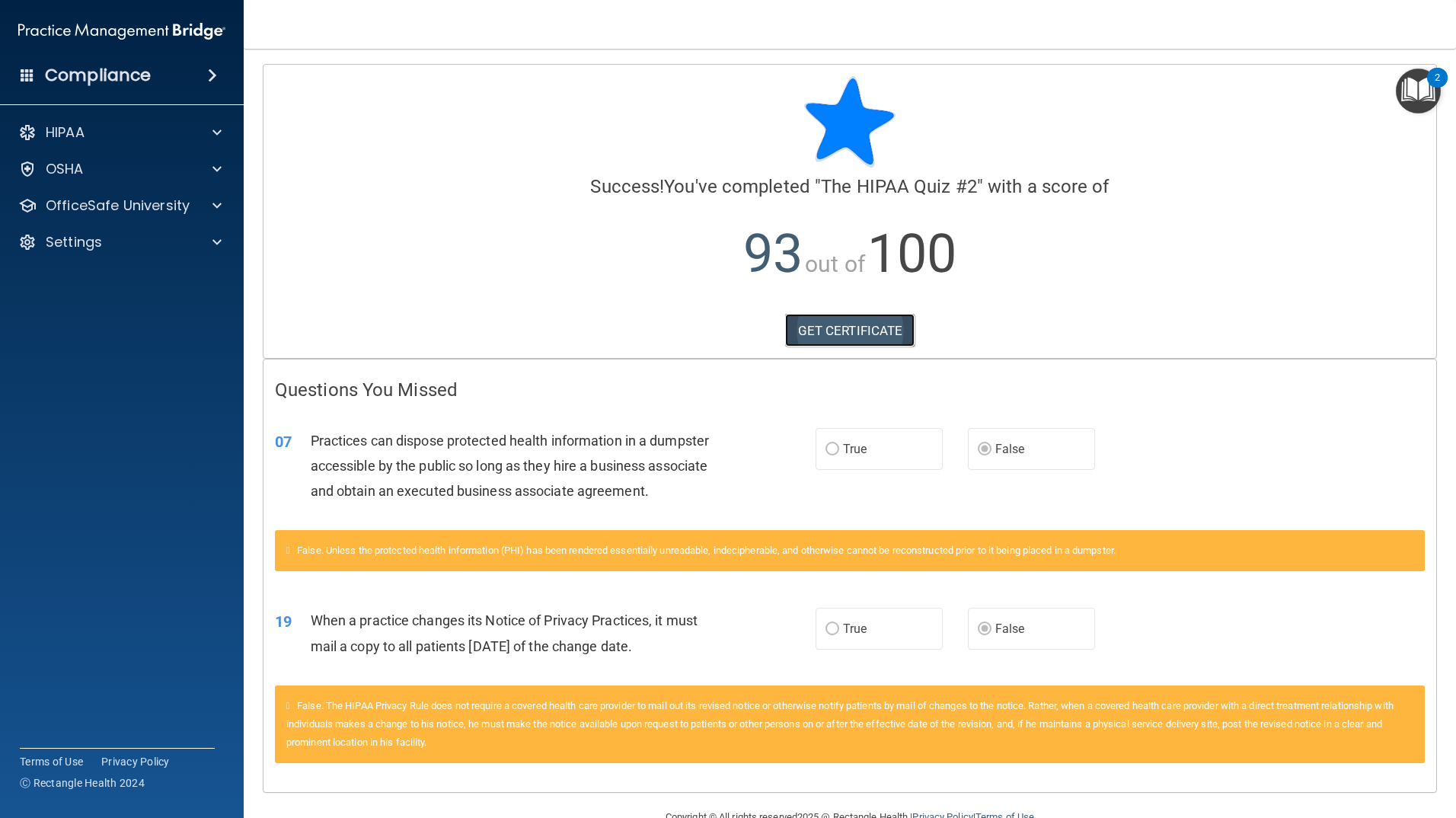
click at [787, 330] on link "GET CERTIFICATE" at bounding box center [850, 330] width 131 height 34
click at [213, 134] on span at bounding box center [217, 132] width 9 height 18
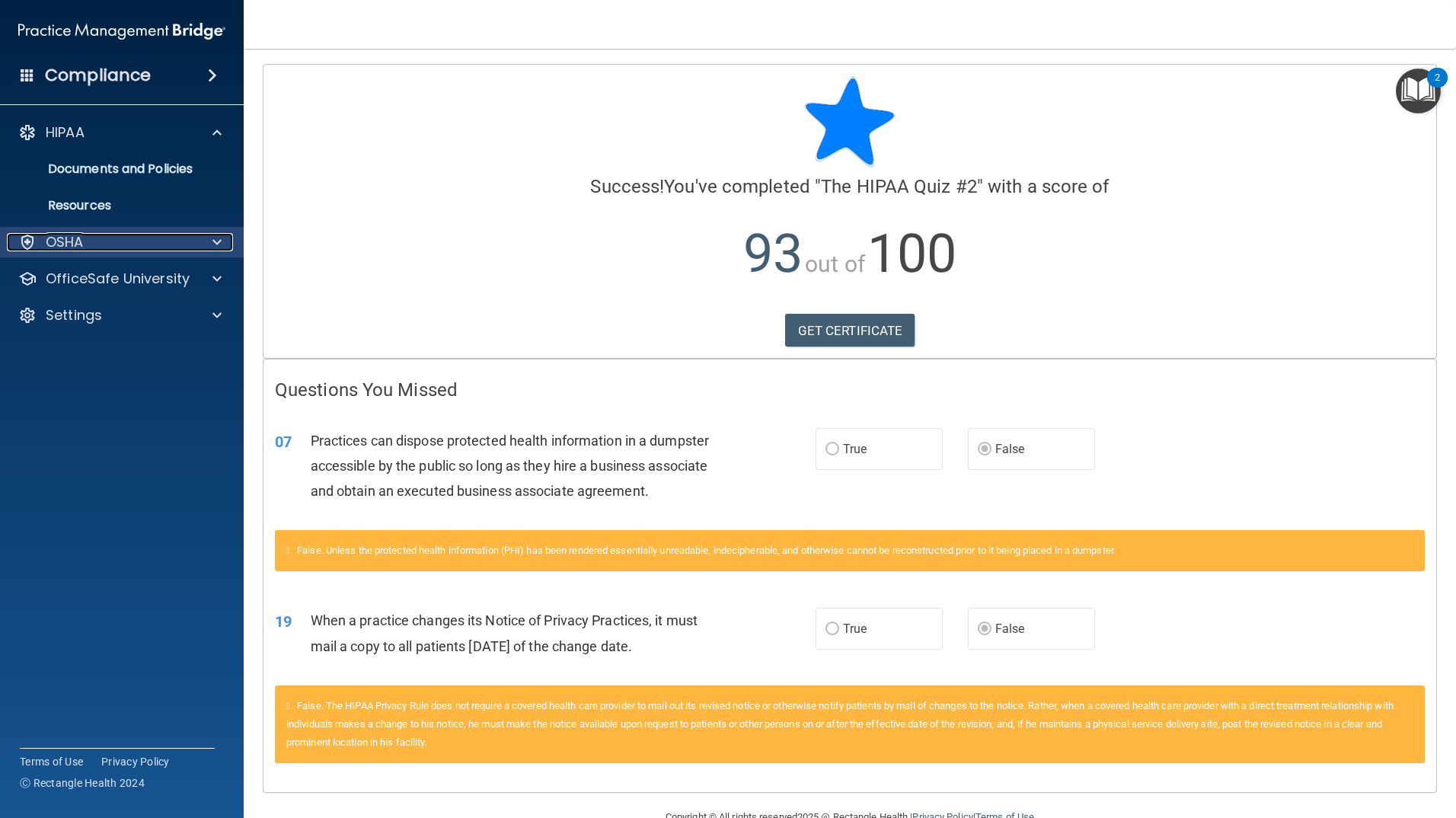
click at [210, 234] on div at bounding box center [214, 242] width 38 height 18
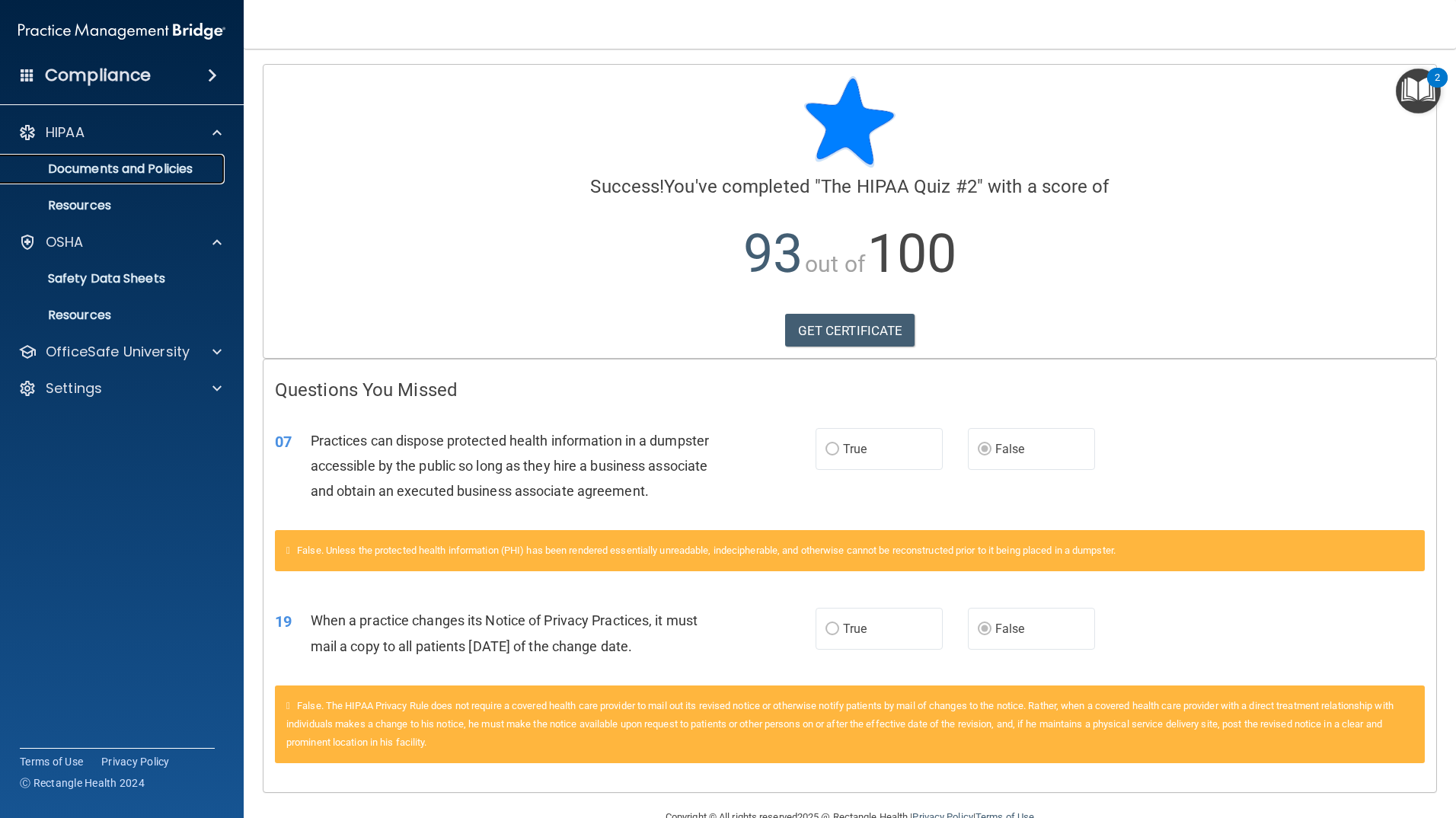
click at [194, 163] on p "Documents and Policies" at bounding box center [114, 168] width 208 height 15
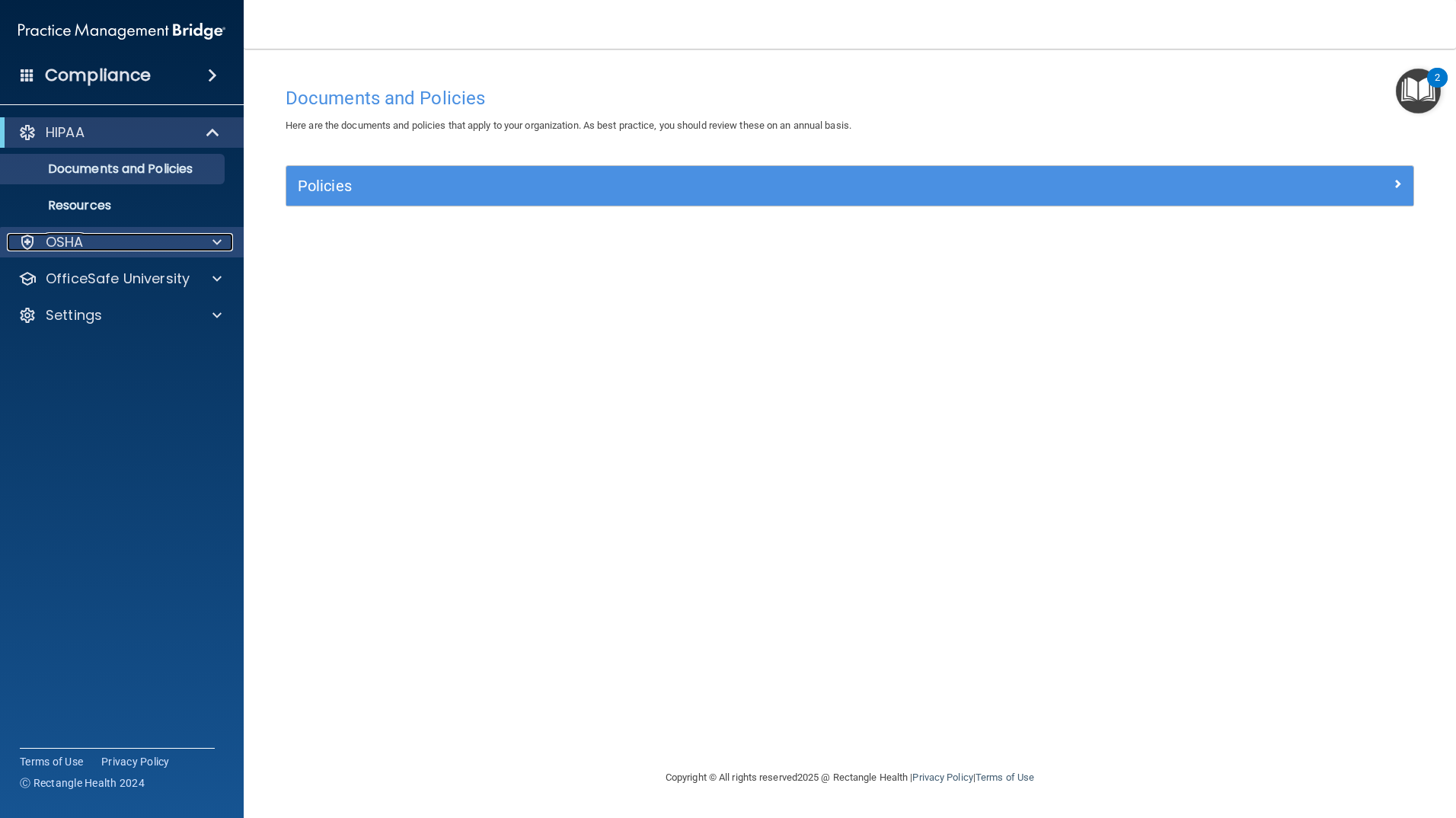
click at [206, 240] on div at bounding box center [214, 242] width 38 height 18
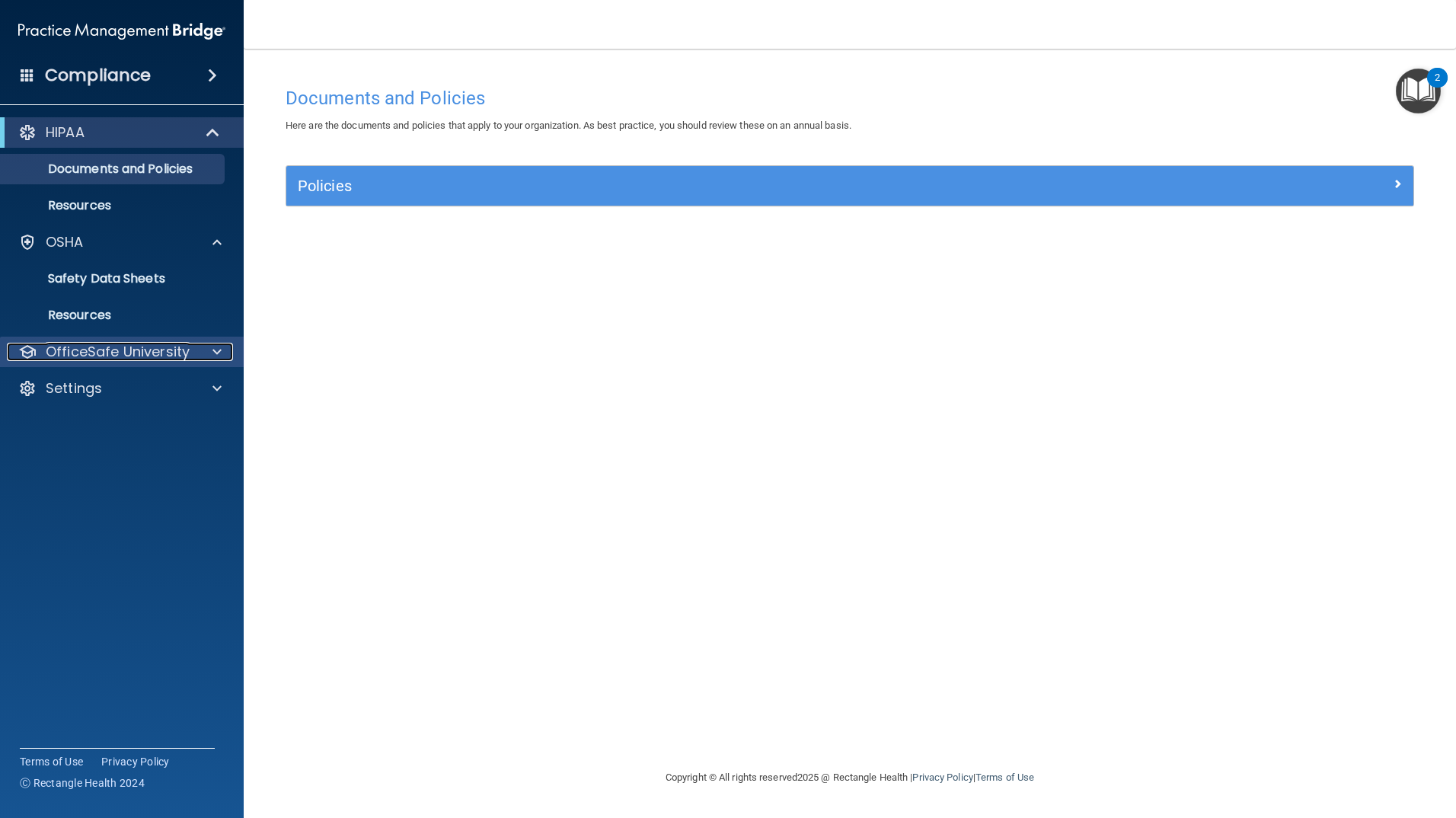
click at [199, 353] on div at bounding box center [214, 351] width 38 height 18
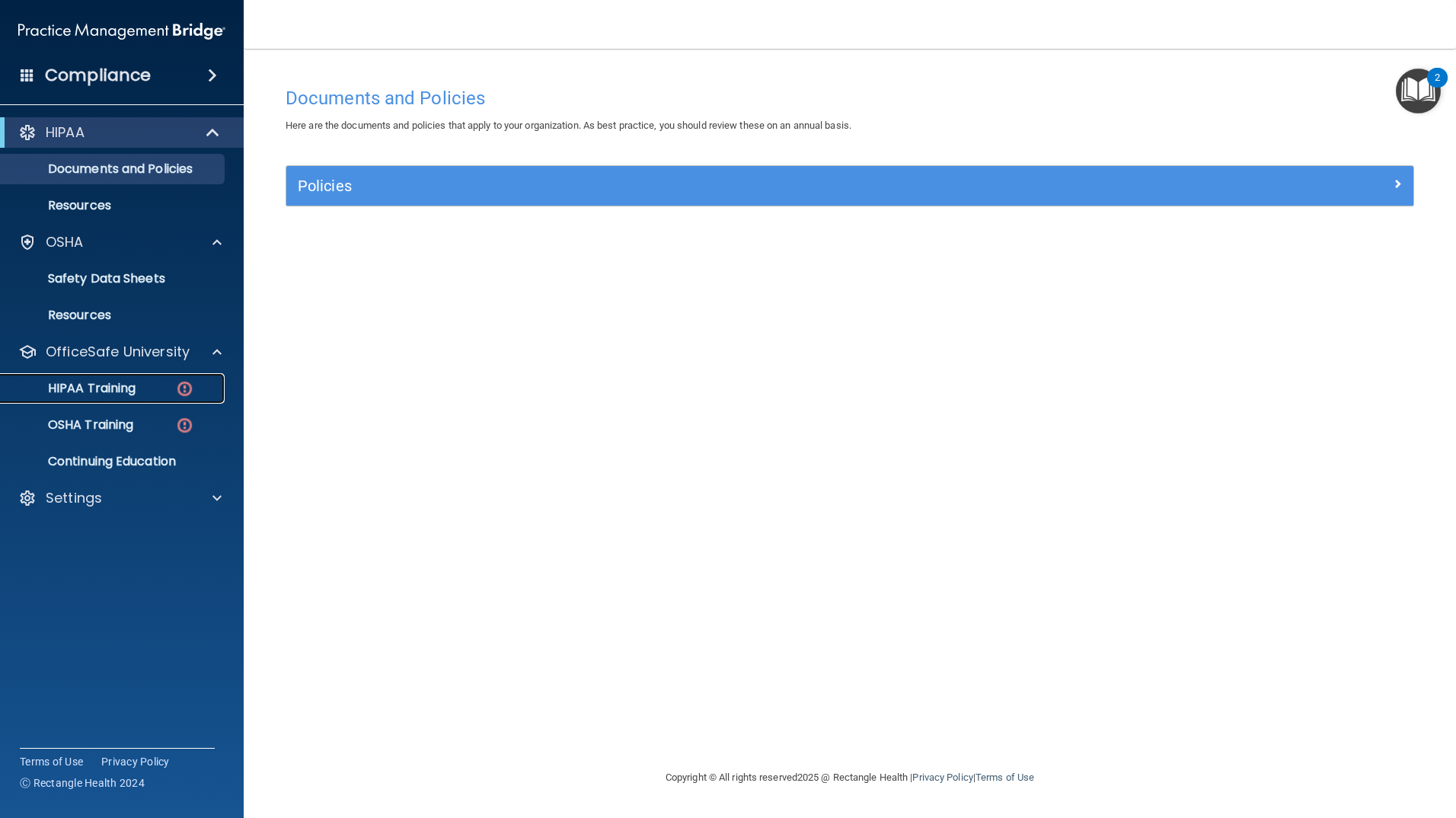
click at [181, 382] on img at bounding box center [185, 389] width 19 height 19
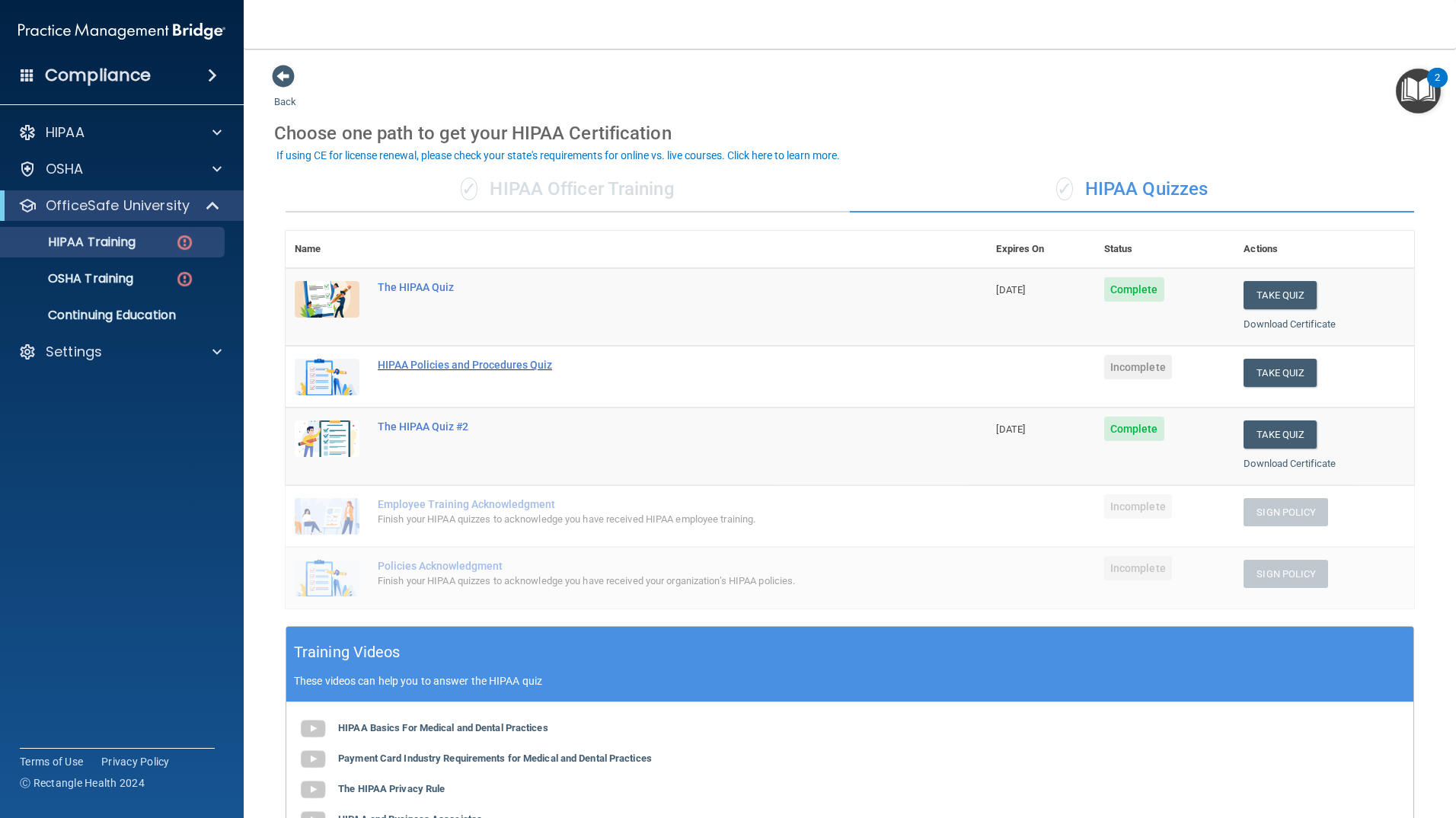
click at [544, 364] on div "HIPAA Policies and Procedures Quiz" at bounding box center [644, 365] width 533 height 13
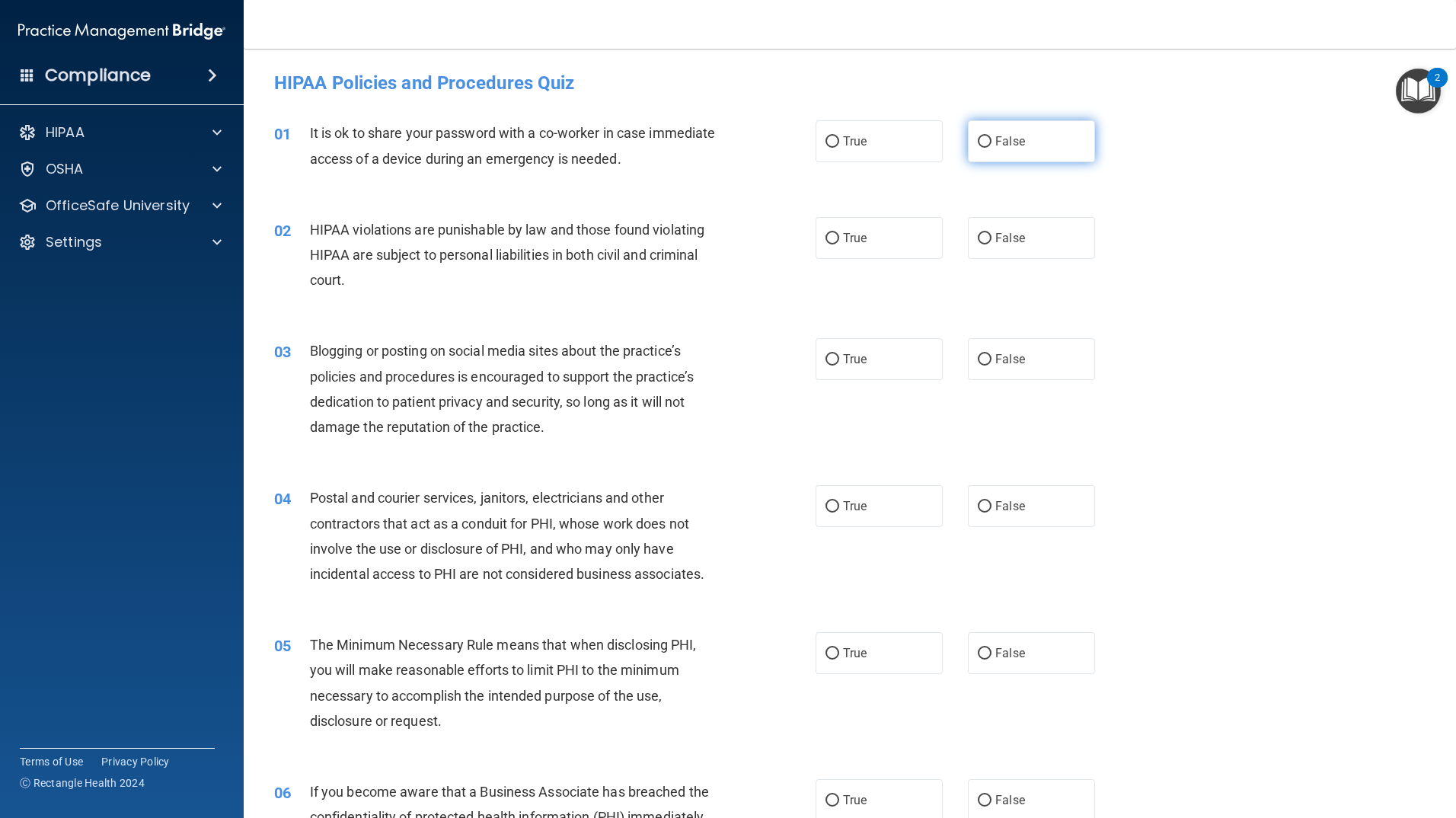
click at [1009, 135] on span "False" at bounding box center [1010, 141] width 30 height 15
click at [992, 136] on input "False" at bounding box center [985, 142] width 14 height 12
radio input "true"
click at [827, 235] on input "True" at bounding box center [833, 239] width 14 height 12
radio input "true"
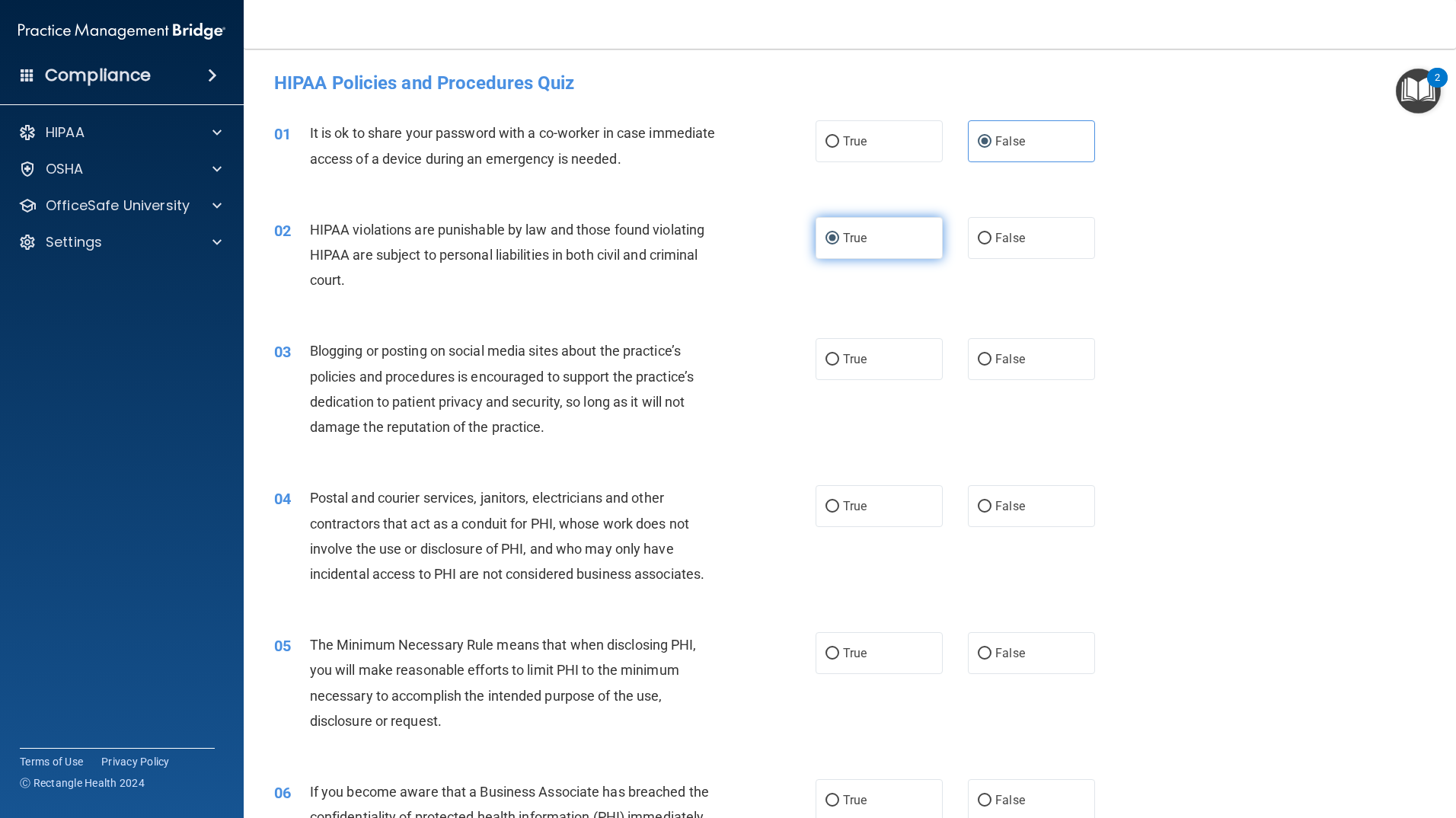
scroll to position [76, 0]
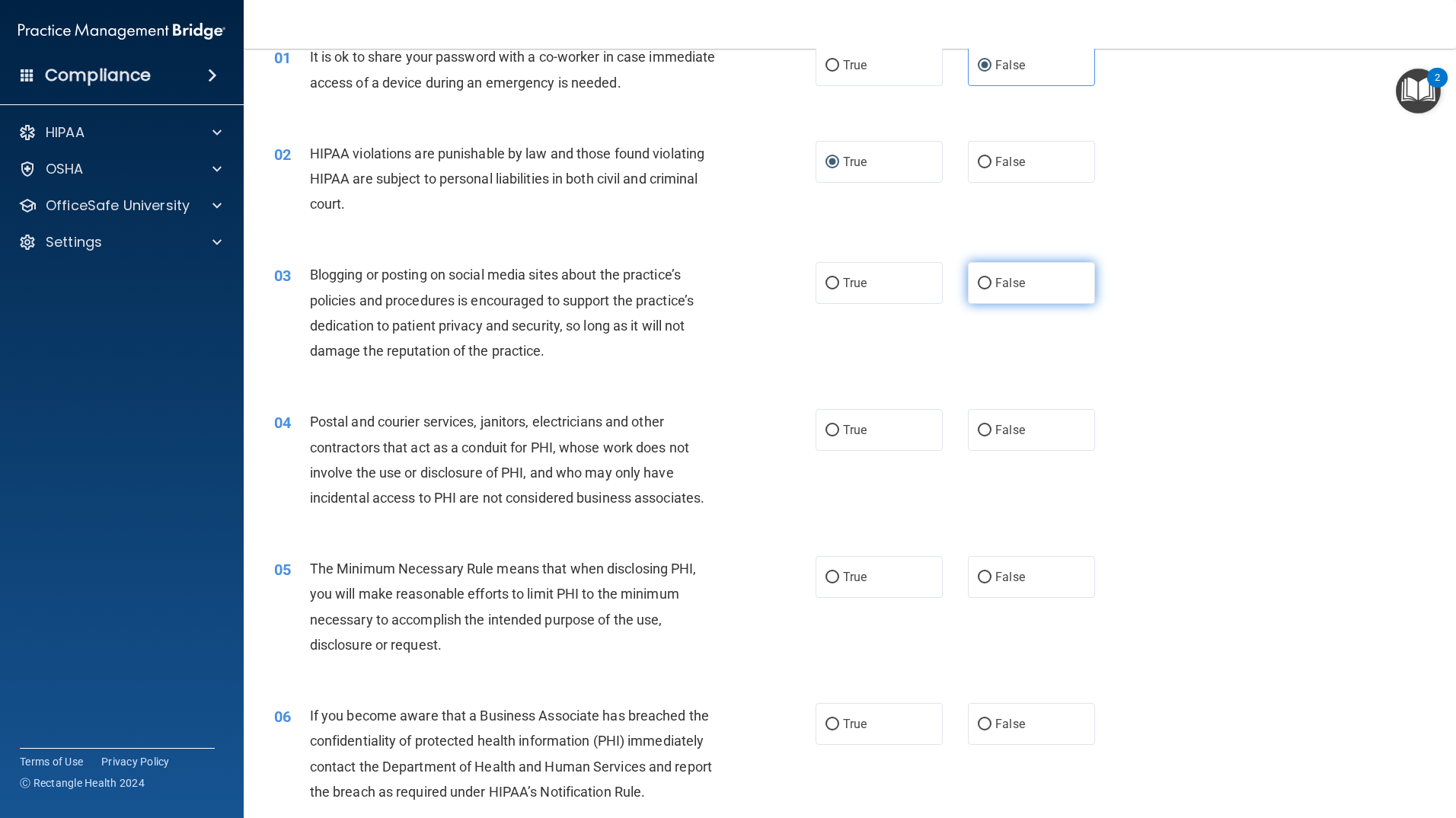
click at [985, 290] on label "False" at bounding box center [1031, 283] width 127 height 42
click at [985, 289] on input "False" at bounding box center [985, 284] width 14 height 12
radio input "true"
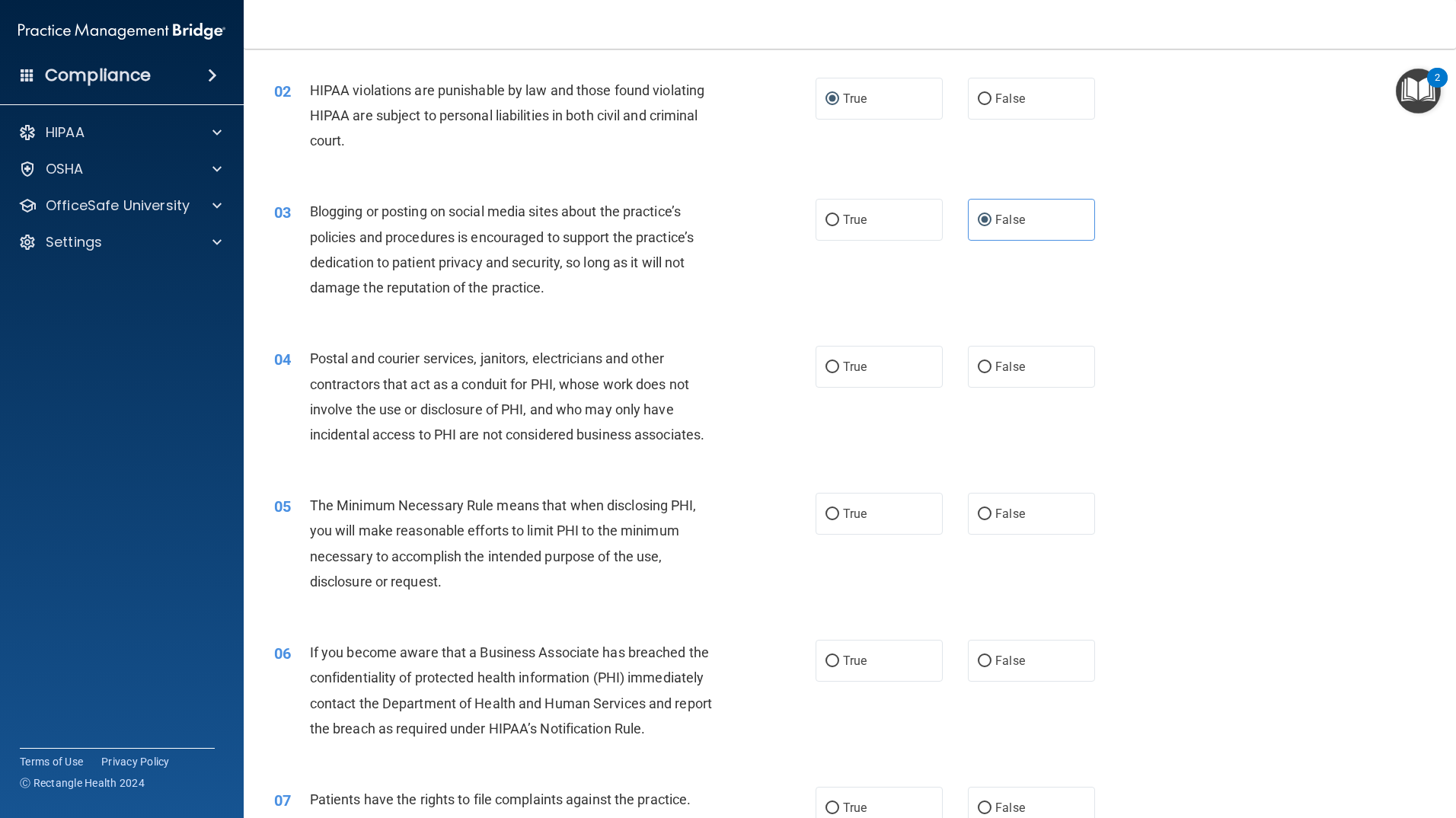
scroll to position [228, 0]
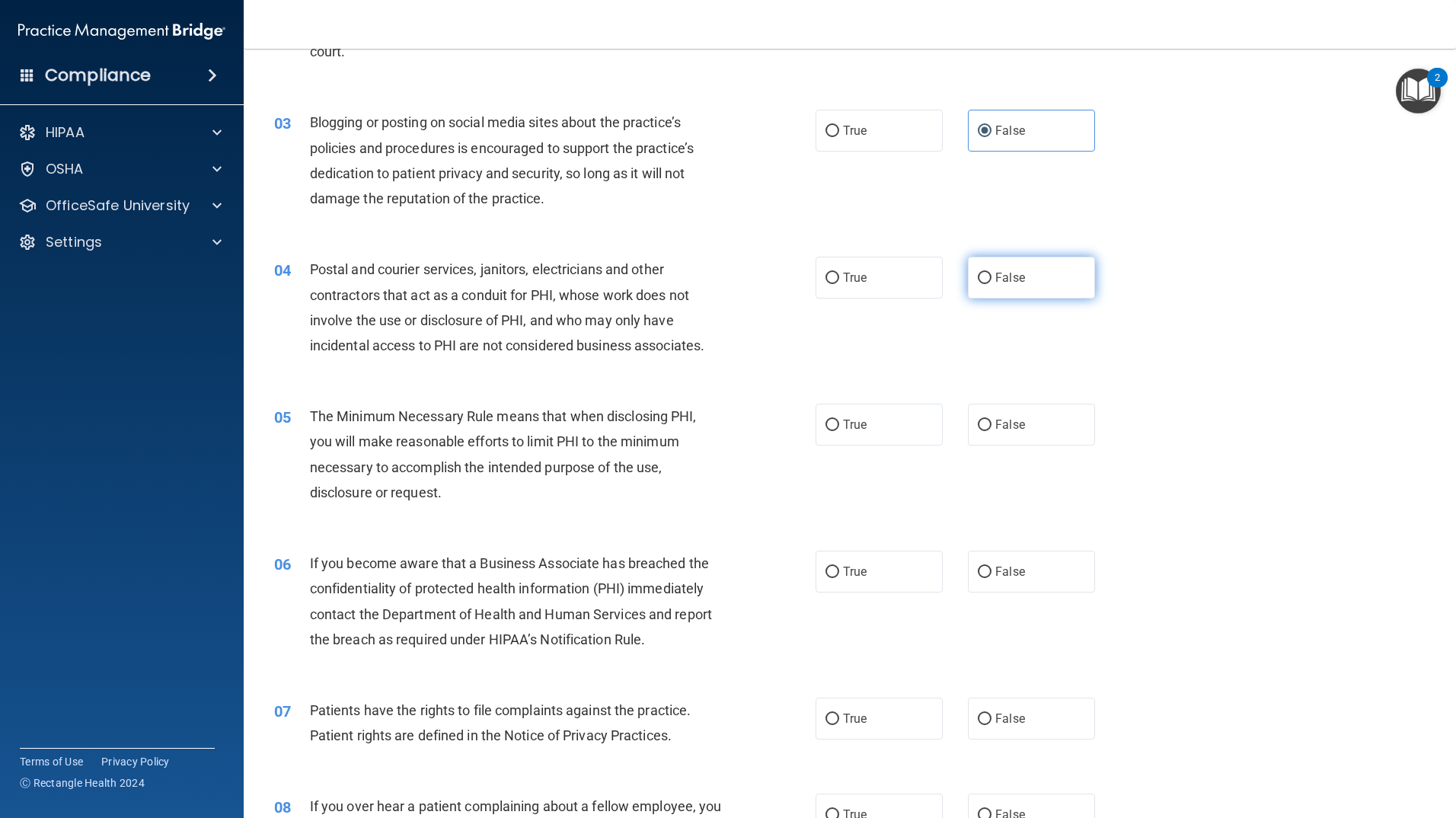
click at [978, 282] on input "False" at bounding box center [985, 278] width 14 height 12
radio input "true"
click at [831, 278] on input "True" at bounding box center [833, 278] width 14 height 12
radio input "true"
radio input "false"
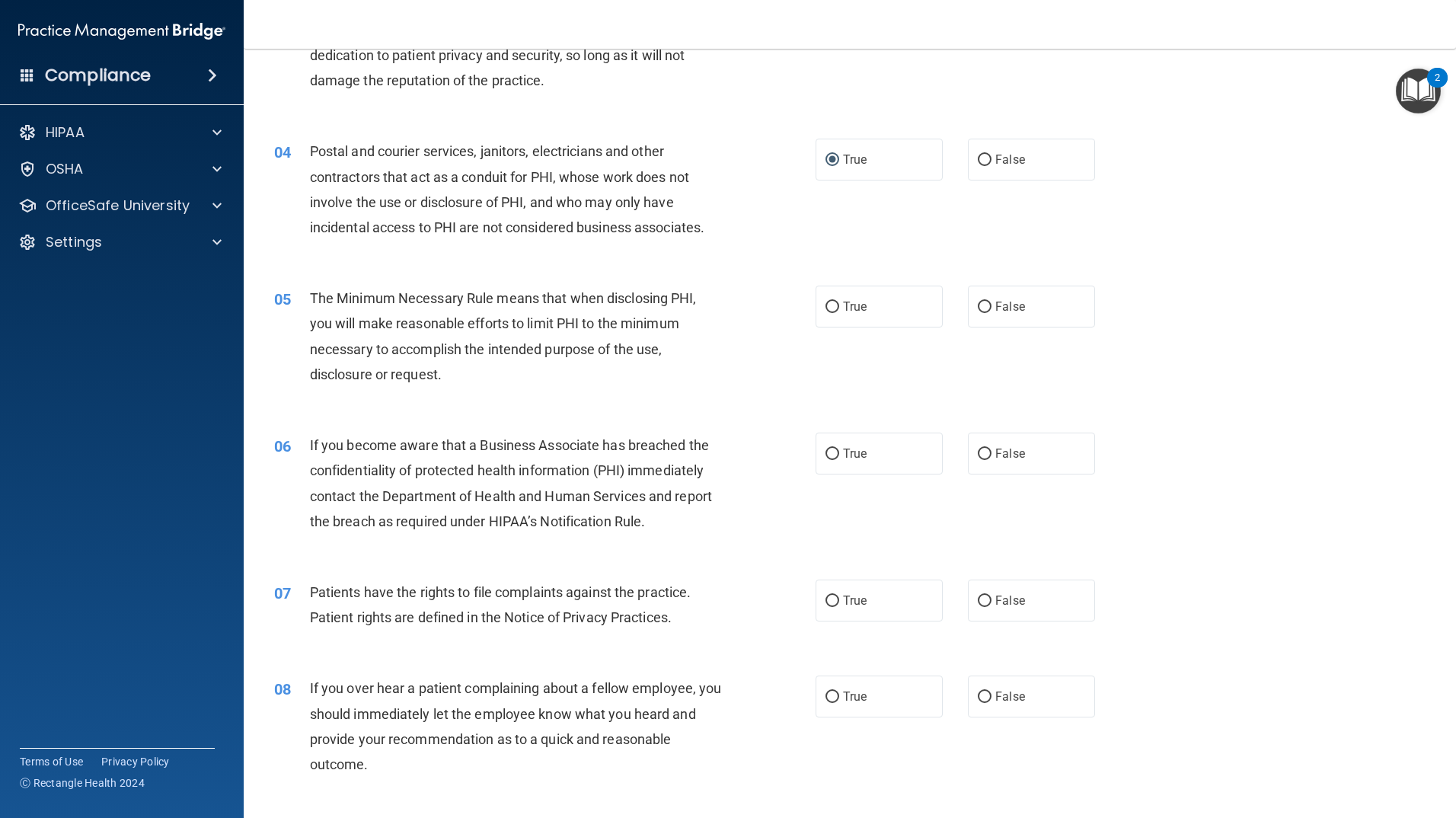
scroll to position [381, 0]
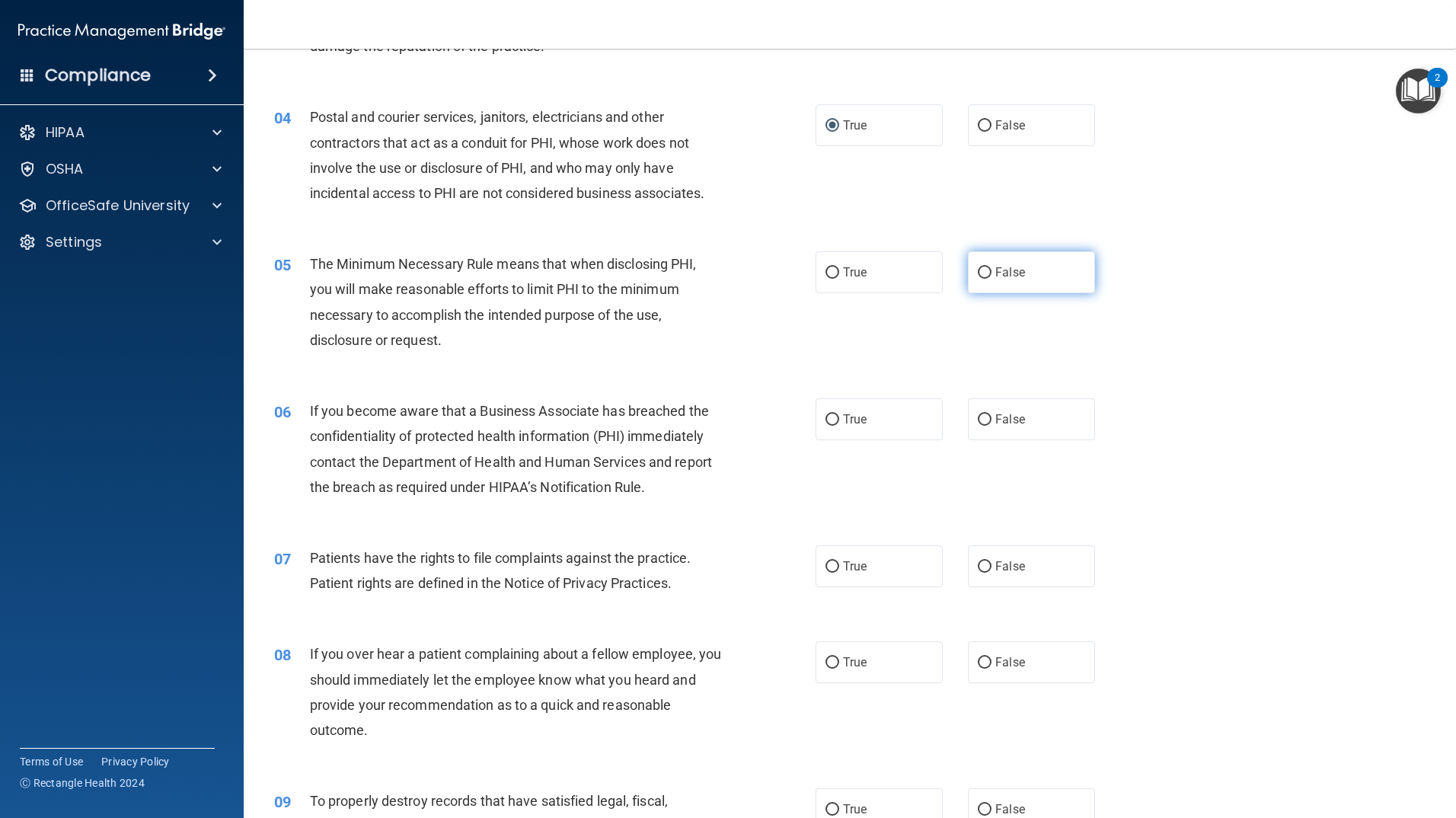
click at [995, 269] on span "False" at bounding box center [1010, 272] width 30 height 15
click at [992, 269] on input "False" at bounding box center [985, 273] width 14 height 12
radio input "true"
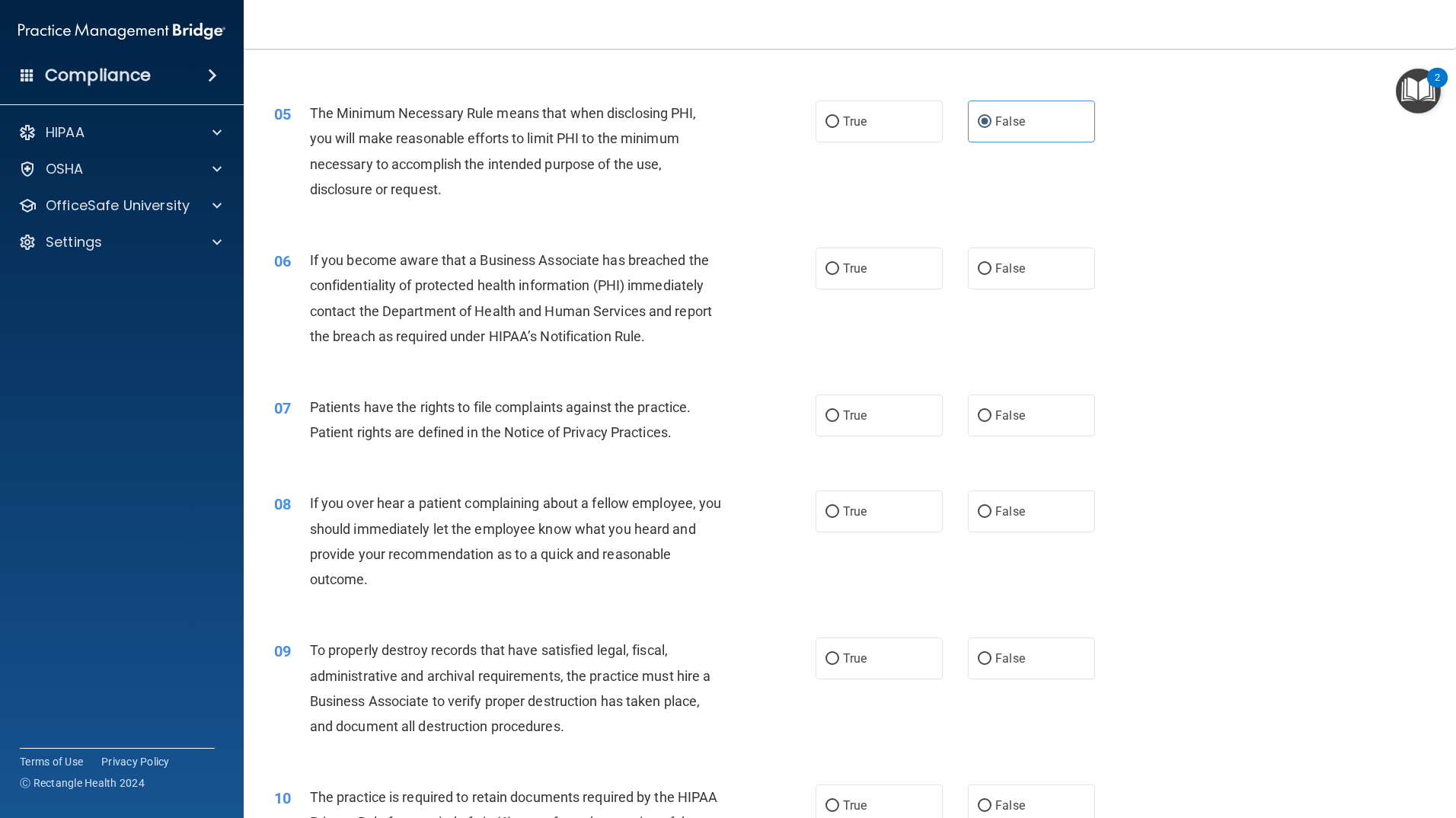
scroll to position [533, 0]
click at [891, 274] on label "True" at bounding box center [879, 267] width 127 height 42
click at [839, 274] on input "True" at bounding box center [833, 267] width 14 height 12
radio input "true"
drag, startPoint x: 874, startPoint y: 396, endPoint x: 871, endPoint y: 405, distance: 9.5
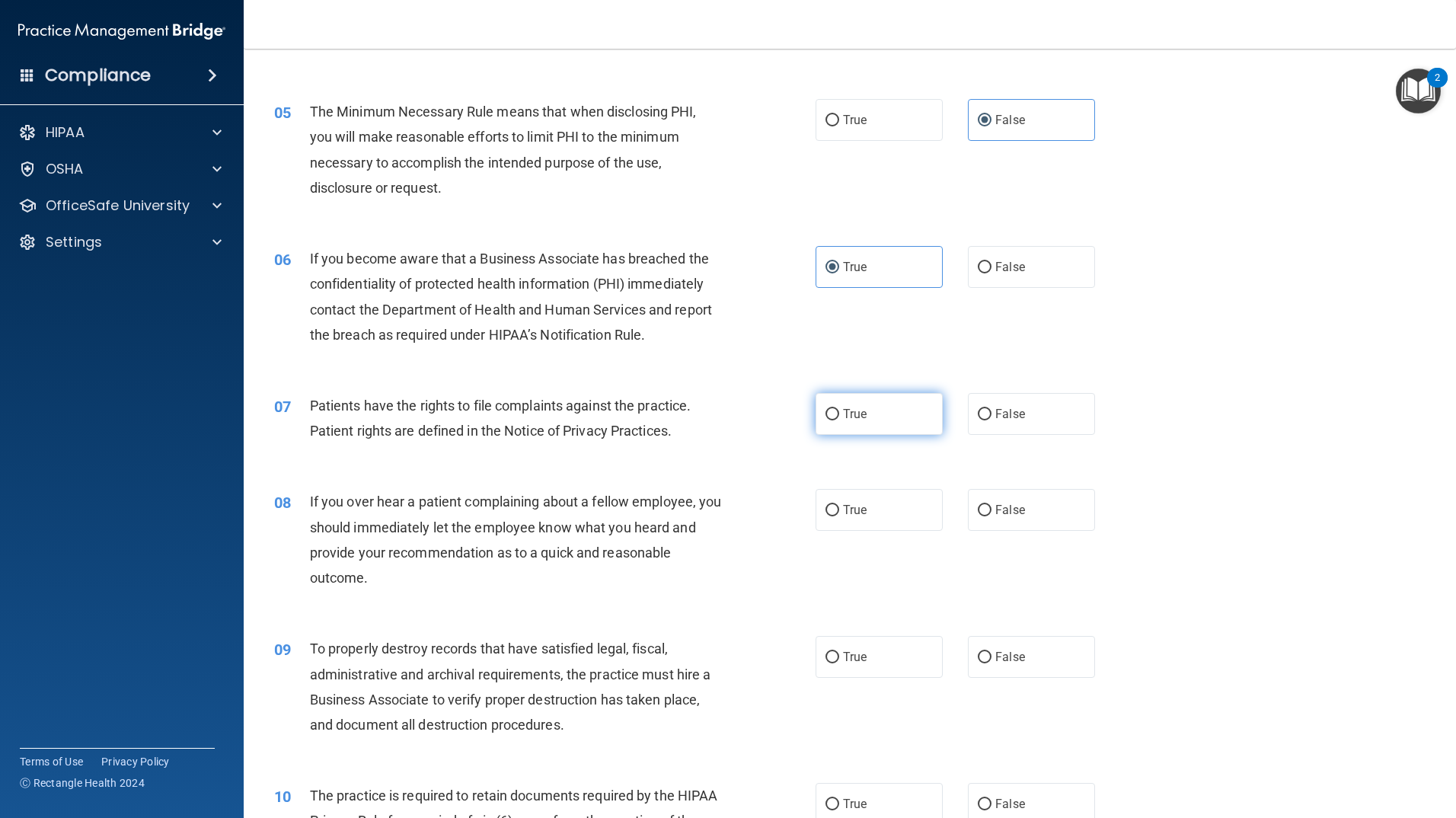
click at [874, 397] on label "True" at bounding box center [879, 414] width 127 height 42
click at [839, 409] on input "True" at bounding box center [833, 414] width 14 height 12
radio input "true"
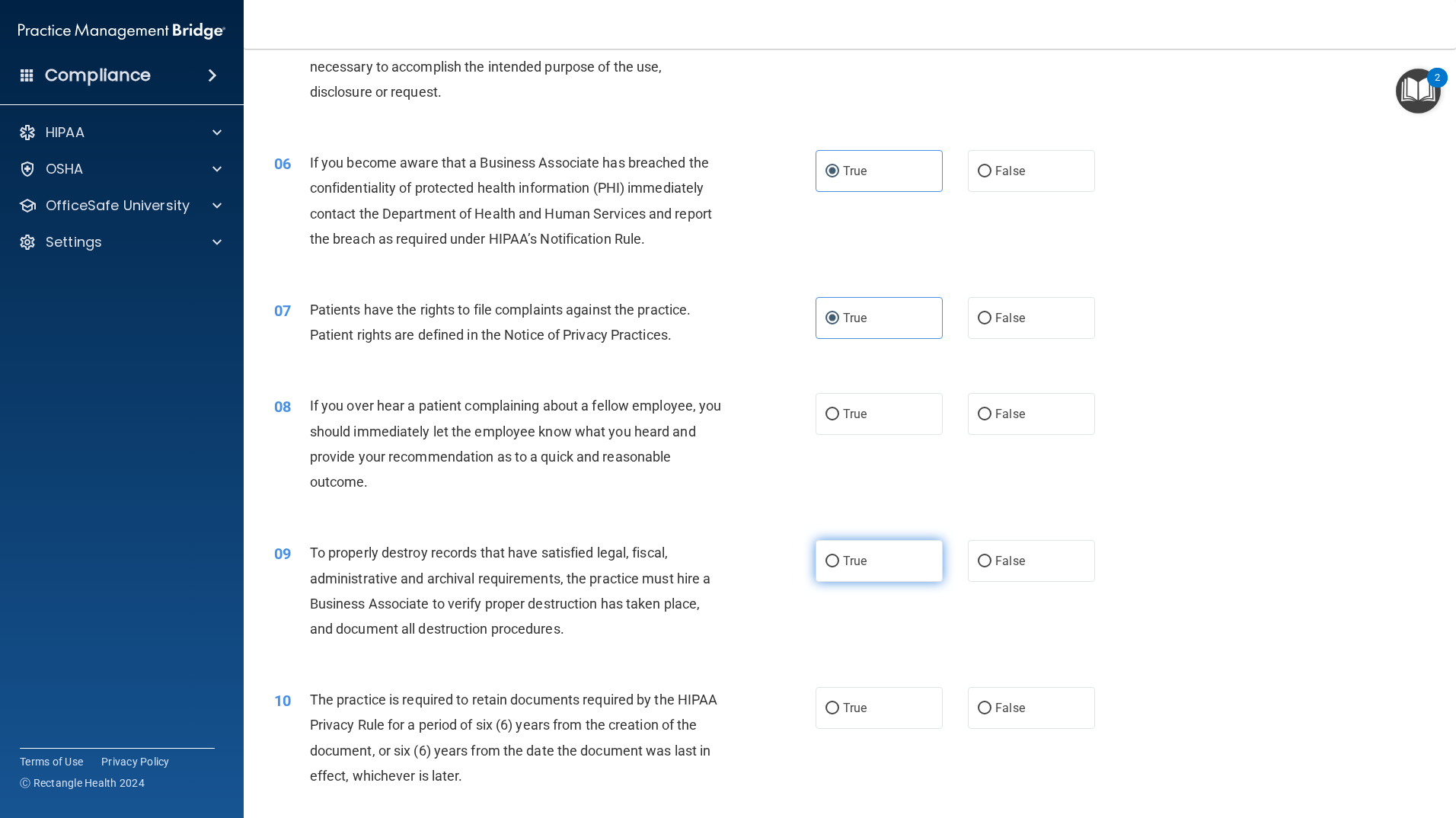
scroll to position [762, 0]
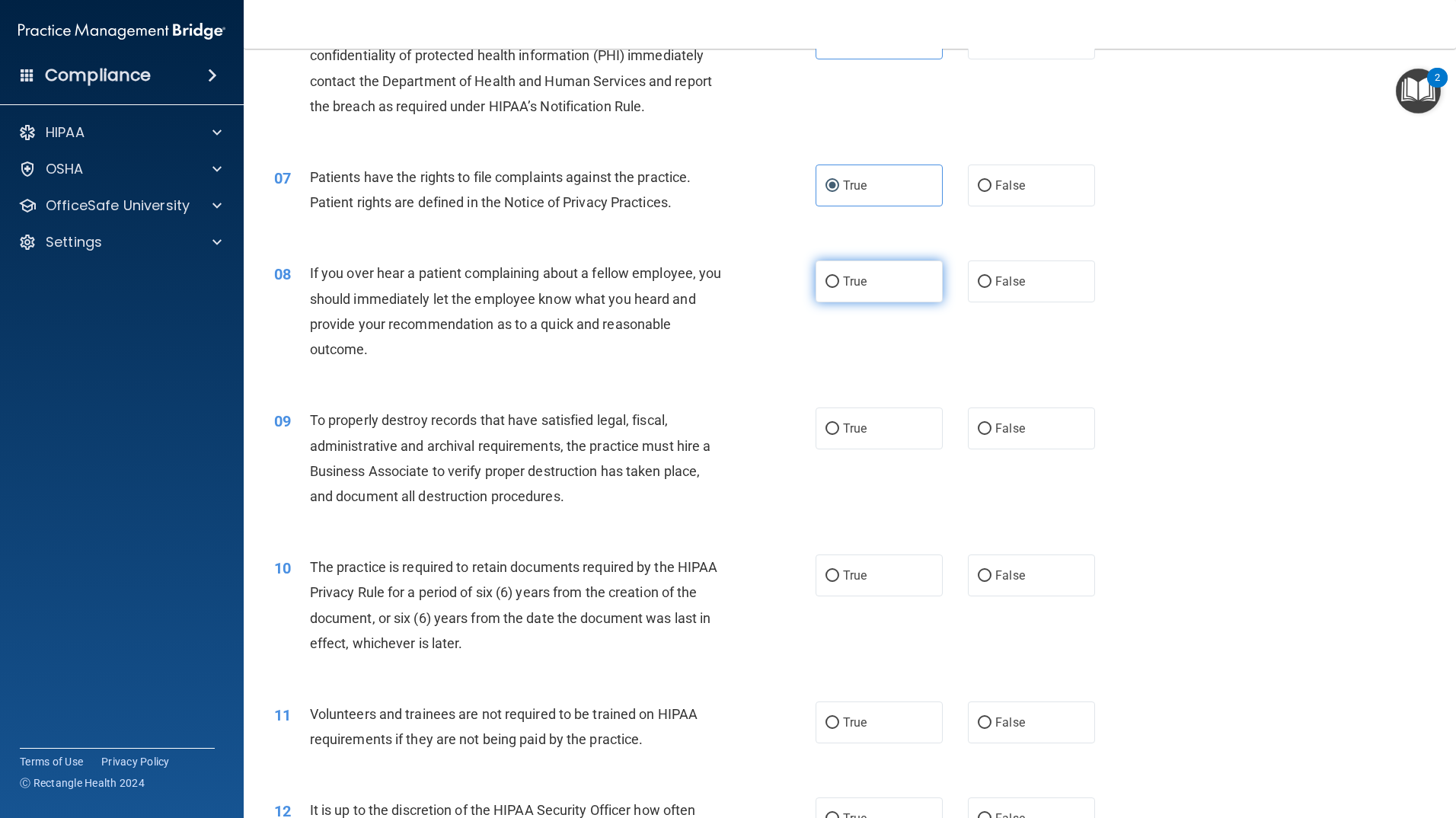
click at [851, 289] on label "True" at bounding box center [879, 282] width 127 height 42
click at [839, 288] on input "True" at bounding box center [833, 282] width 14 height 12
radio input "true"
click at [836, 413] on label "True" at bounding box center [879, 429] width 127 height 42
click at [836, 424] on input "True" at bounding box center [833, 429] width 14 height 12
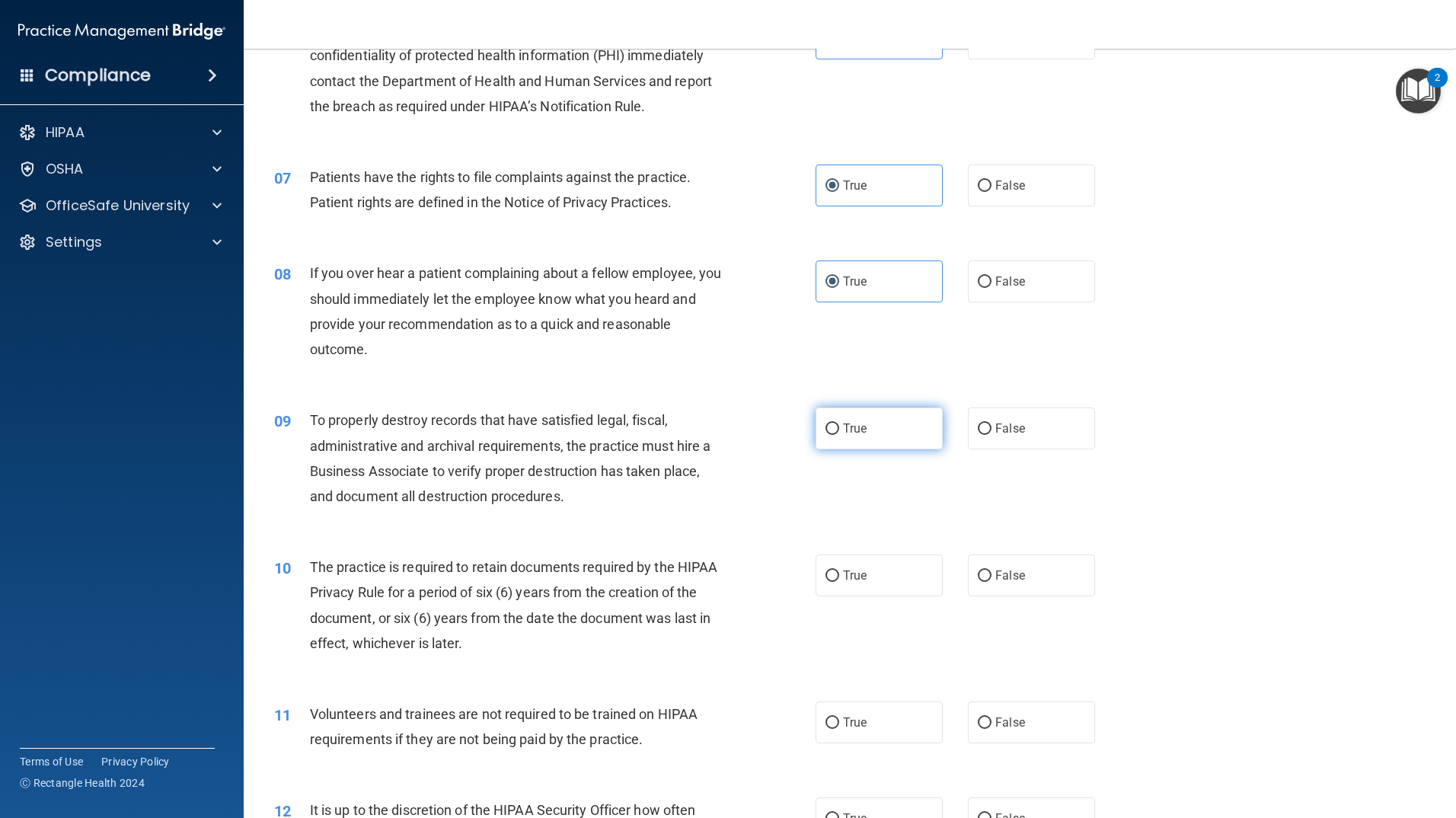
radio input "true"
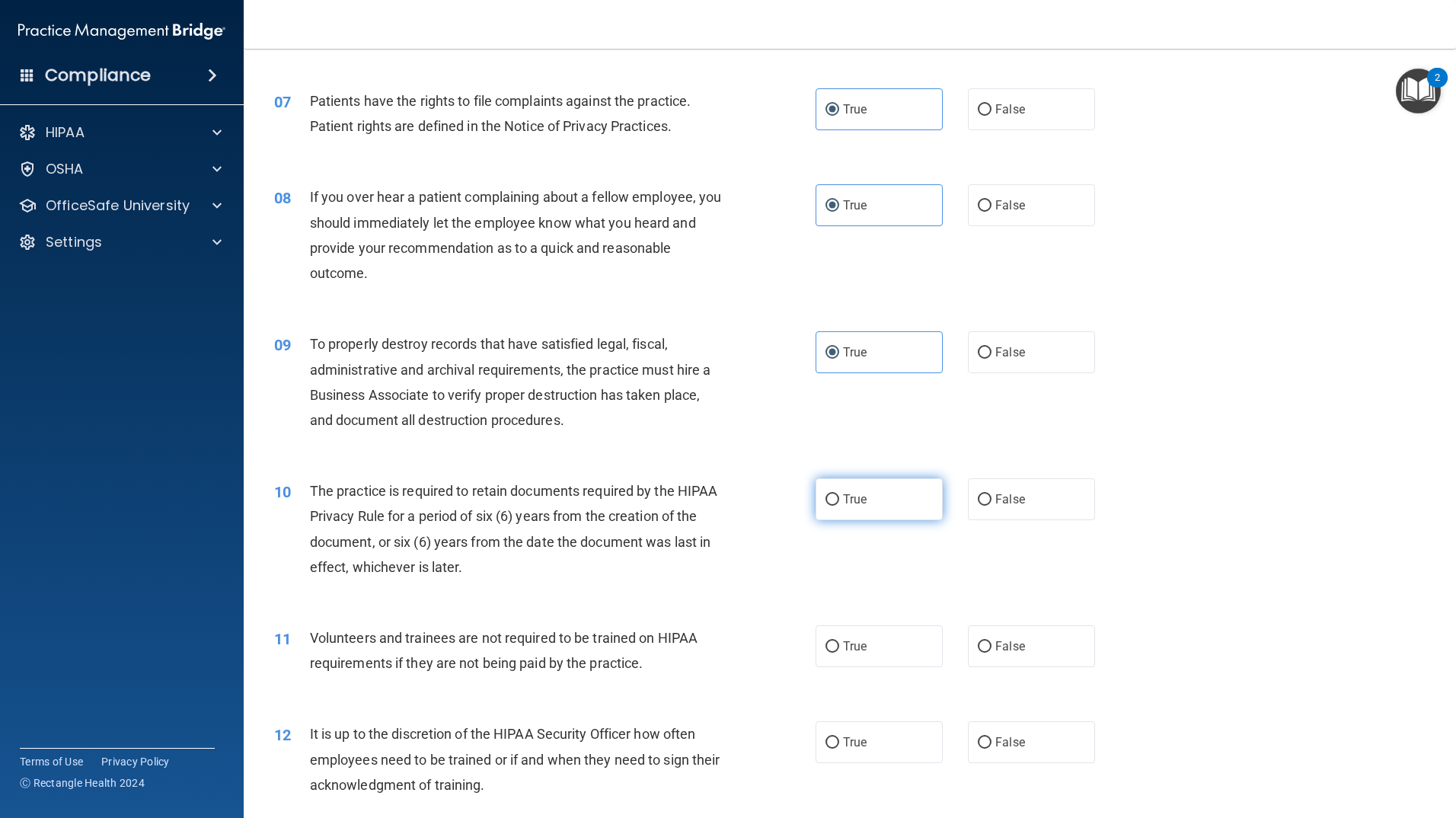
click at [849, 491] on label "True" at bounding box center [879, 500] width 127 height 42
click at [839, 494] on input "True" at bounding box center [833, 500] width 14 height 12
radio input "true"
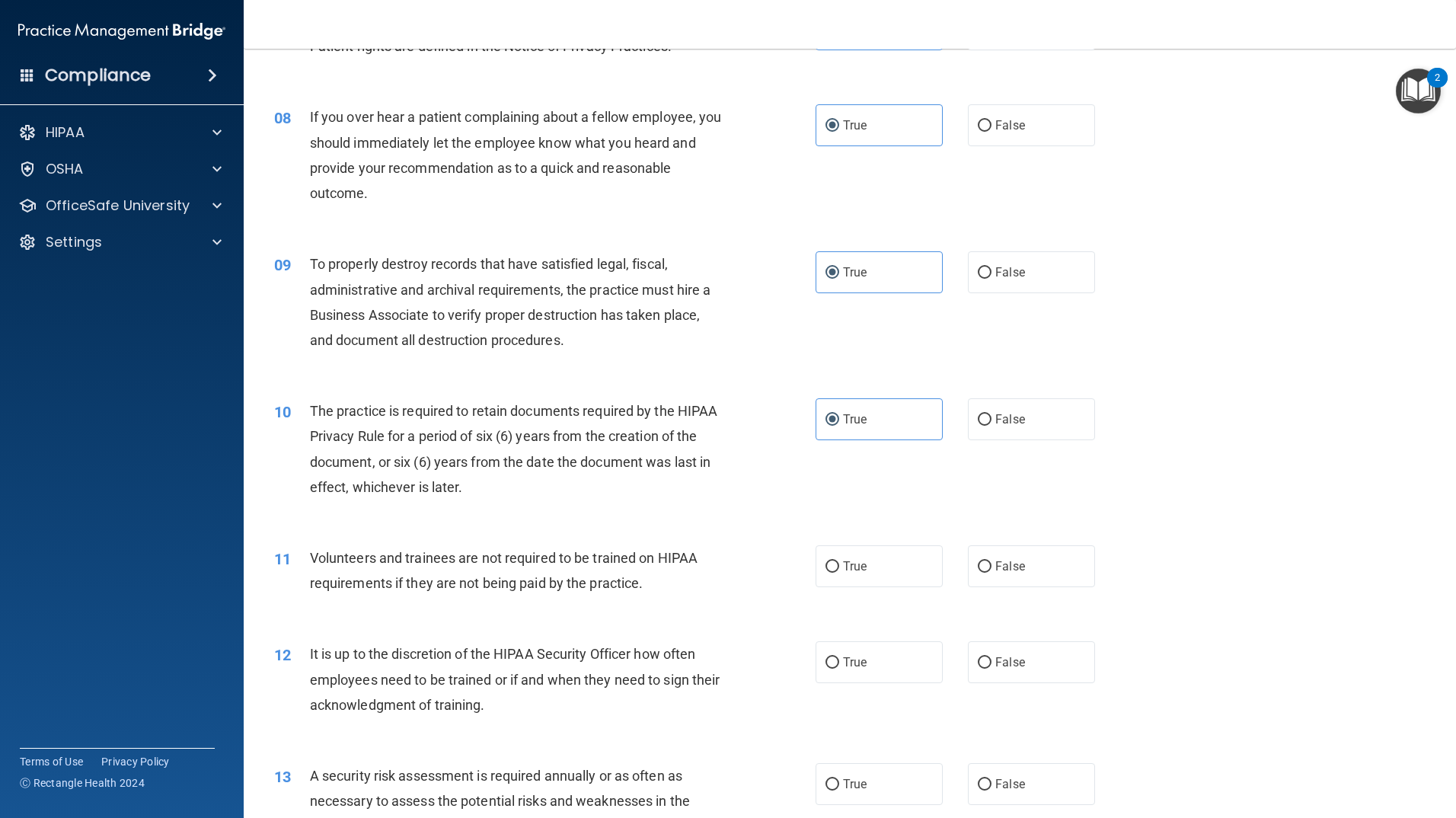
scroll to position [1067, 0]
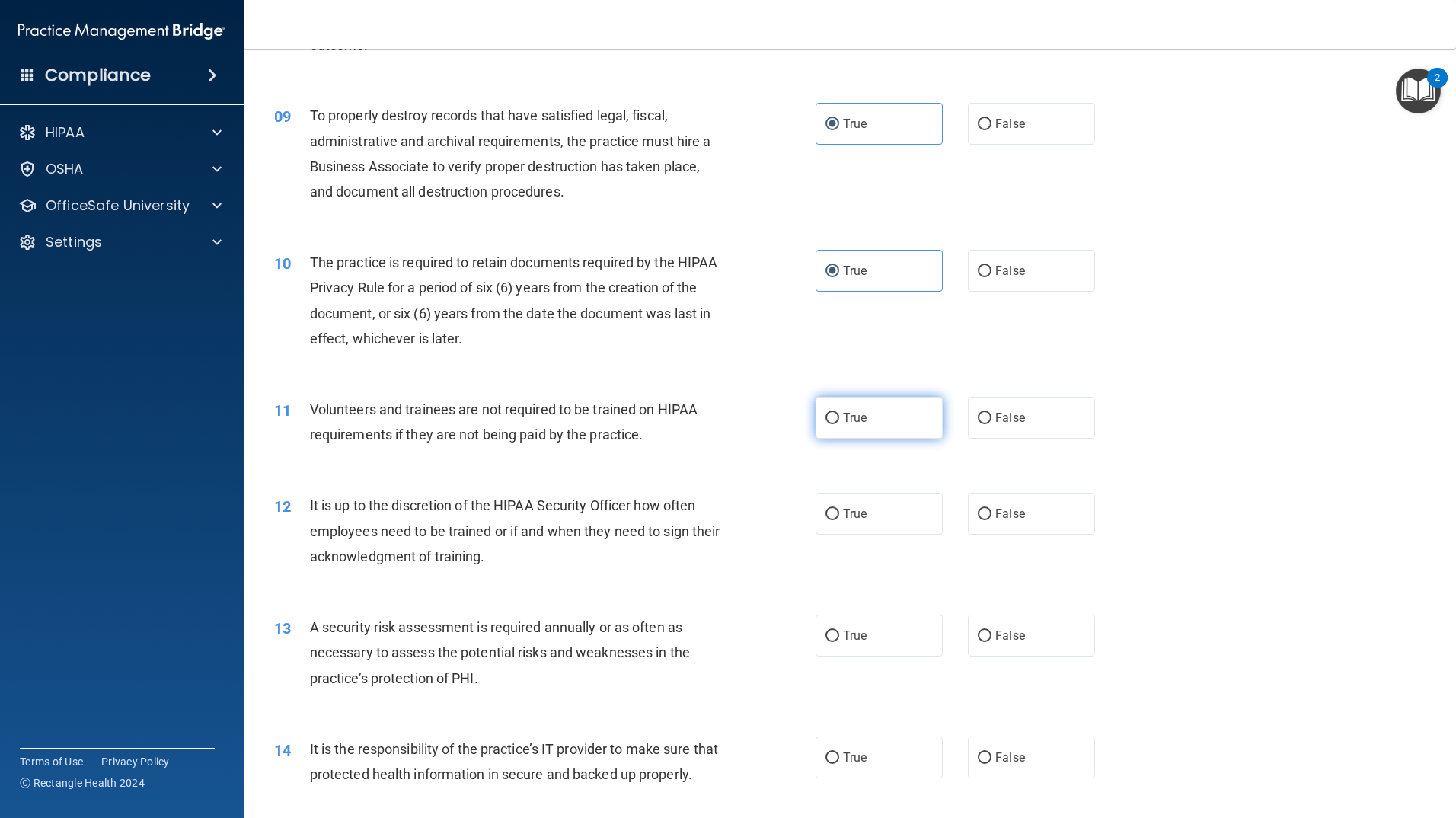
drag, startPoint x: 858, startPoint y: 425, endPoint x: 859, endPoint y: 481, distance: 56.0
click at [857, 425] on label "True" at bounding box center [879, 418] width 127 height 42
click at [839, 425] on input "True" at bounding box center [833, 418] width 14 height 12
radio input "true"
click at [854, 514] on span "True" at bounding box center [855, 514] width 23 height 15
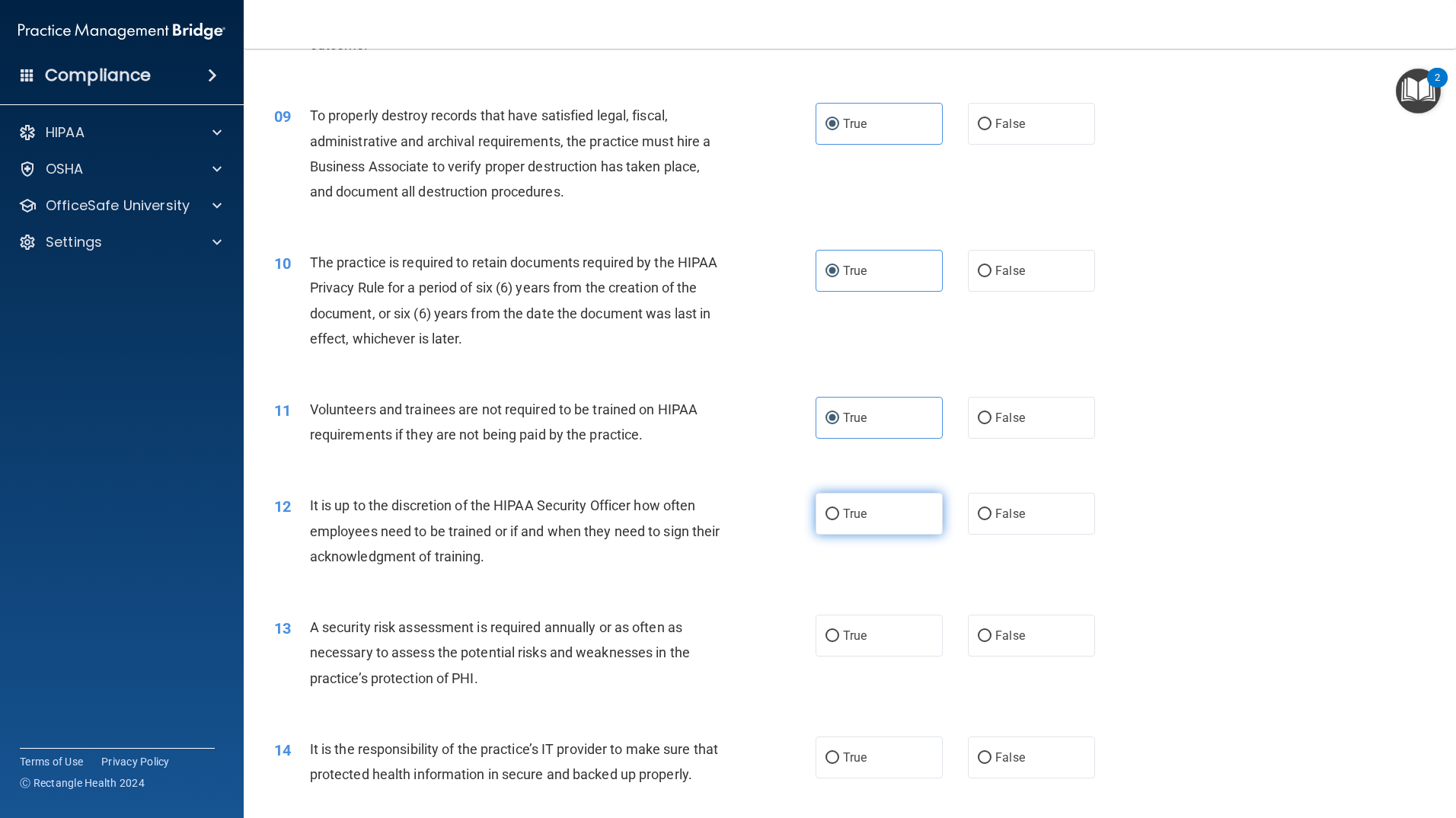
click at [839, 514] on input "True" at bounding box center [833, 515] width 14 height 12
radio input "true"
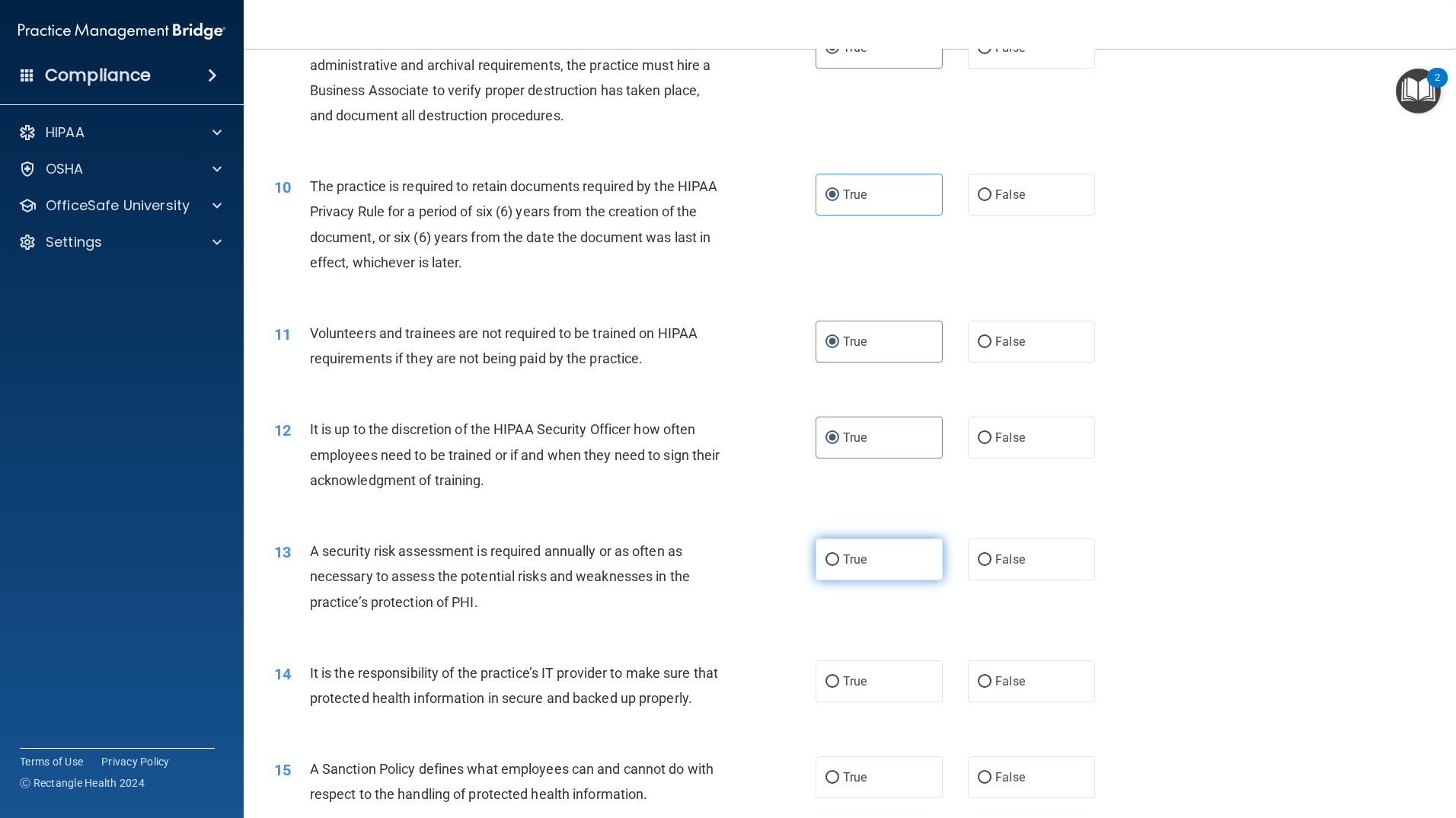
drag, startPoint x: 849, startPoint y: 549, endPoint x: 855, endPoint y: 560, distance: 12.5
click at [849, 551] on label "True" at bounding box center [879, 560] width 127 height 42
click at [839, 554] on input "True" at bounding box center [833, 560] width 14 height 12
radio input "true"
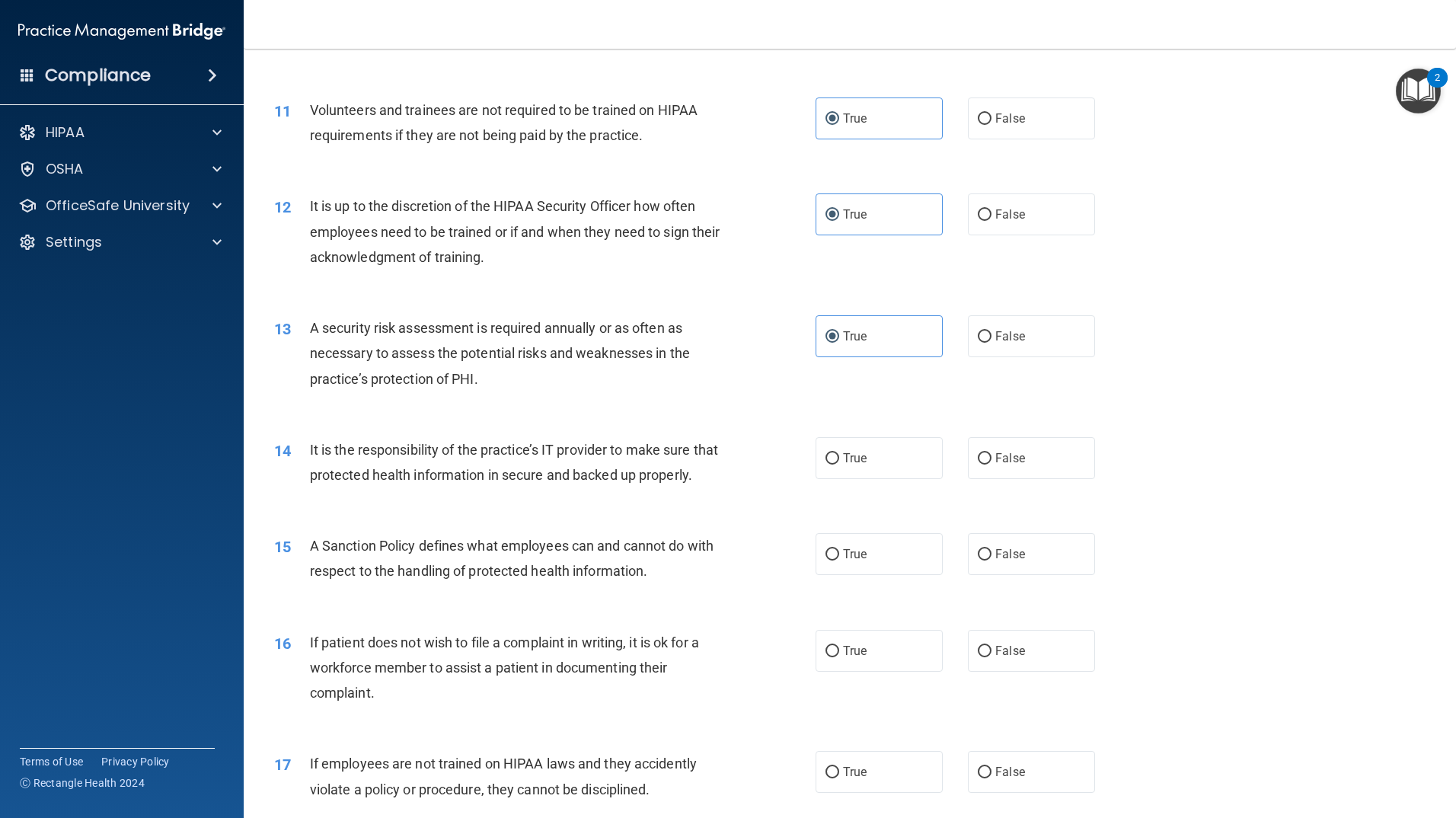
scroll to position [1371, 0]
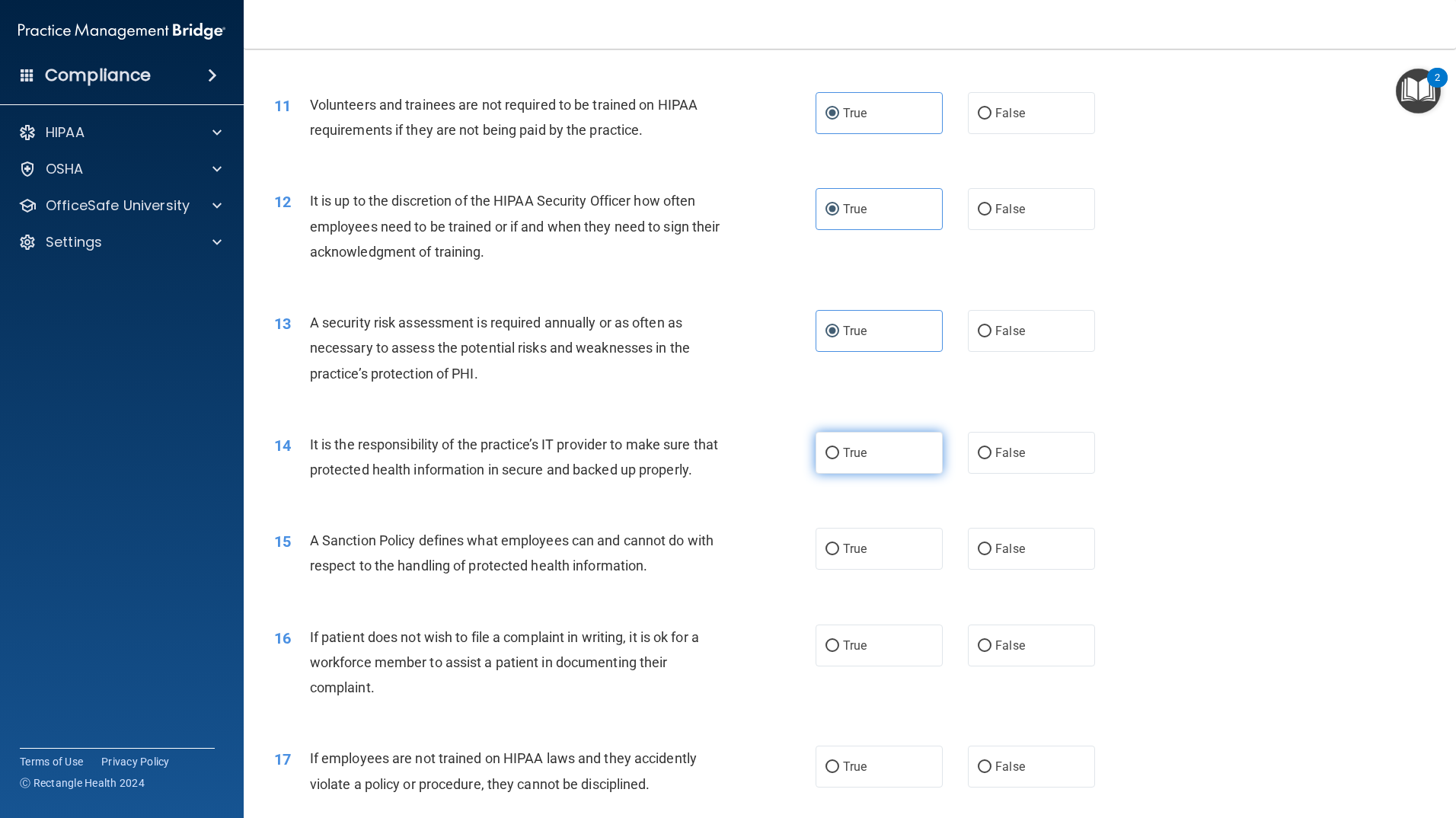
click at [843, 449] on span "True" at bounding box center [855, 453] width 23 height 15
click at [839, 449] on input "True" at bounding box center [833, 454] width 14 height 12
radio input "true"
click at [844, 556] on span "True" at bounding box center [855, 549] width 23 height 15
click at [839, 555] on input "True" at bounding box center [833, 549] width 14 height 12
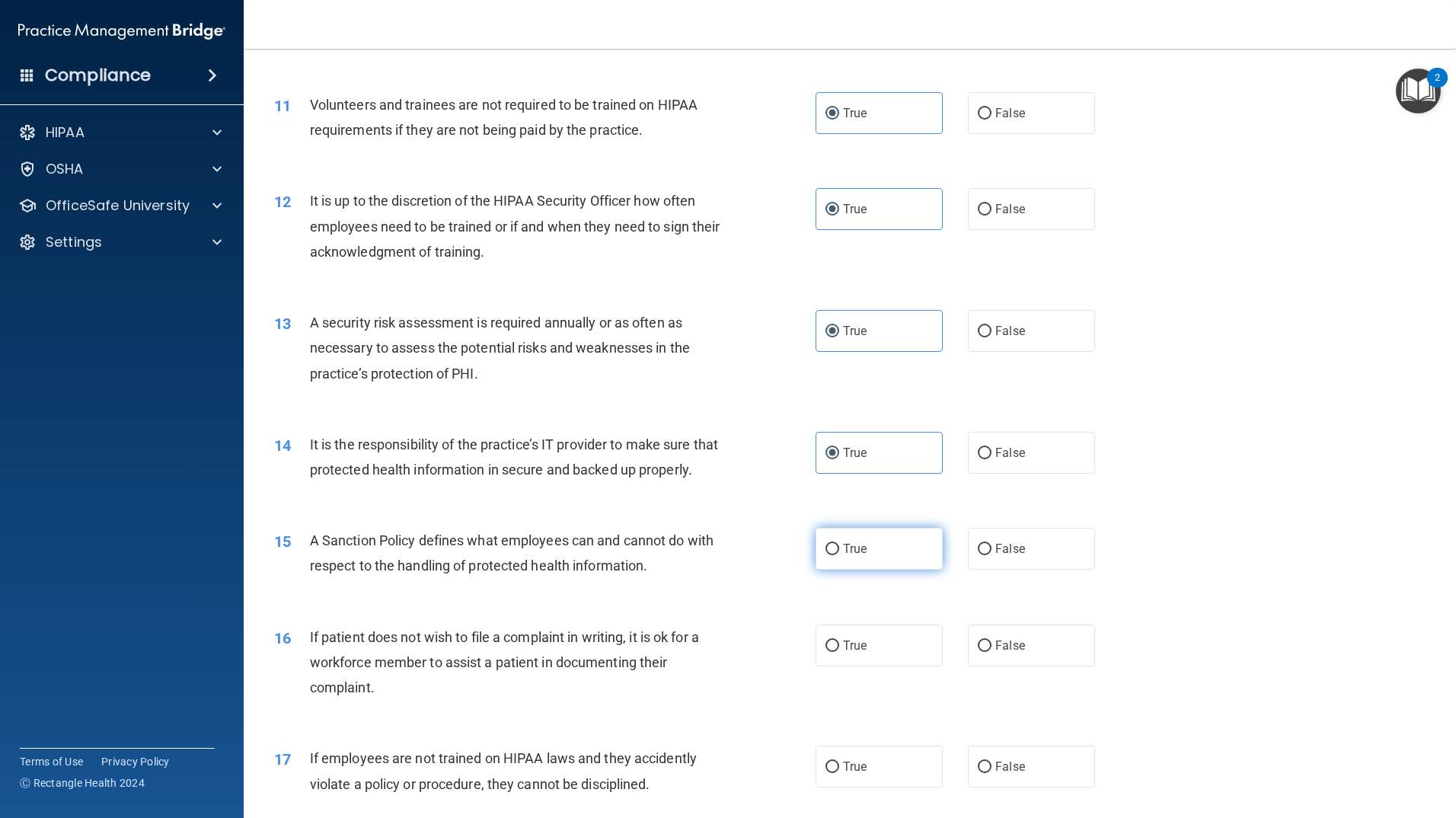
radio input "true"
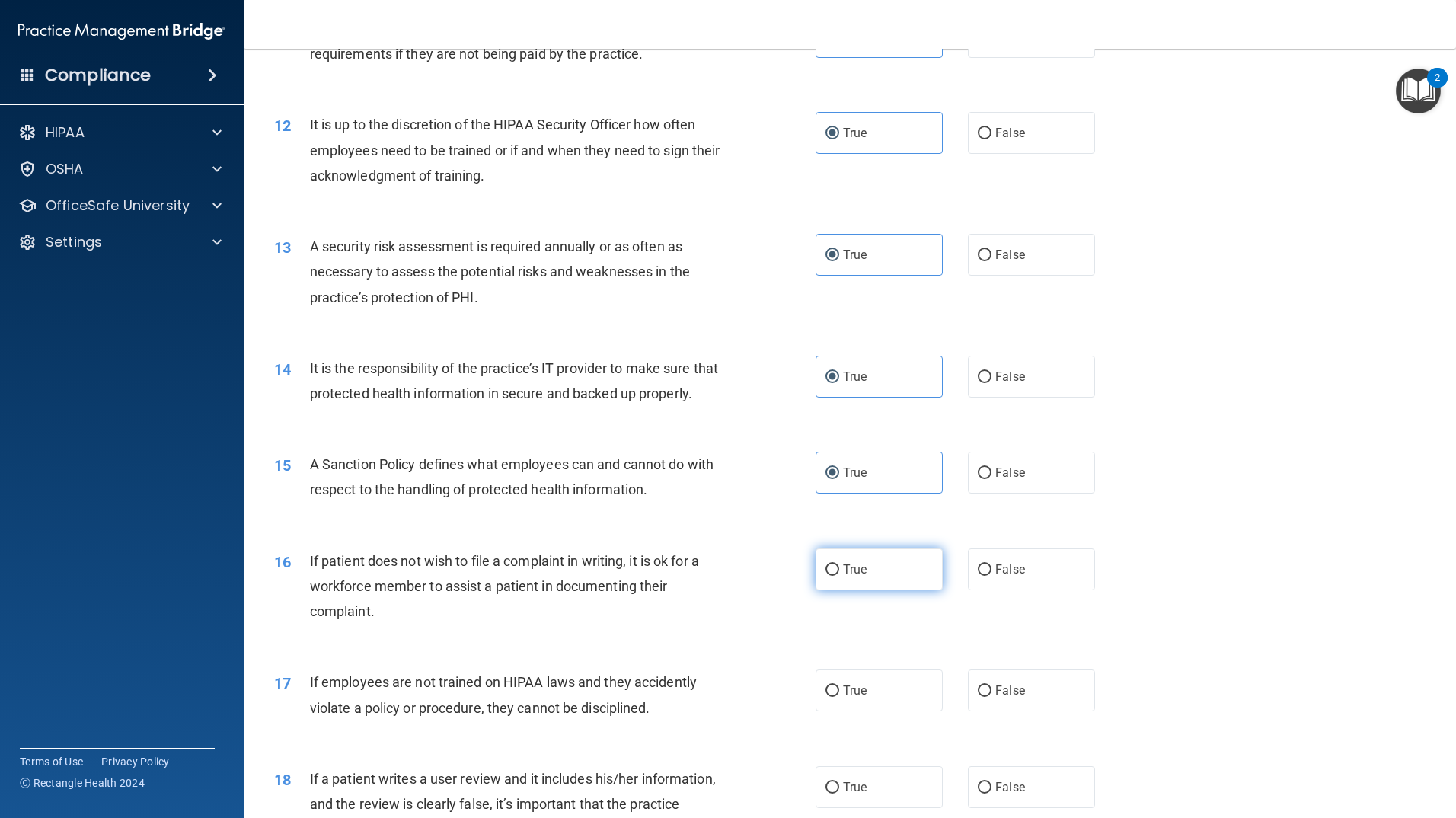
click at [851, 576] on span "True" at bounding box center [855, 569] width 23 height 15
click at [839, 576] on input "True" at bounding box center [833, 570] width 14 height 12
radio input "true"
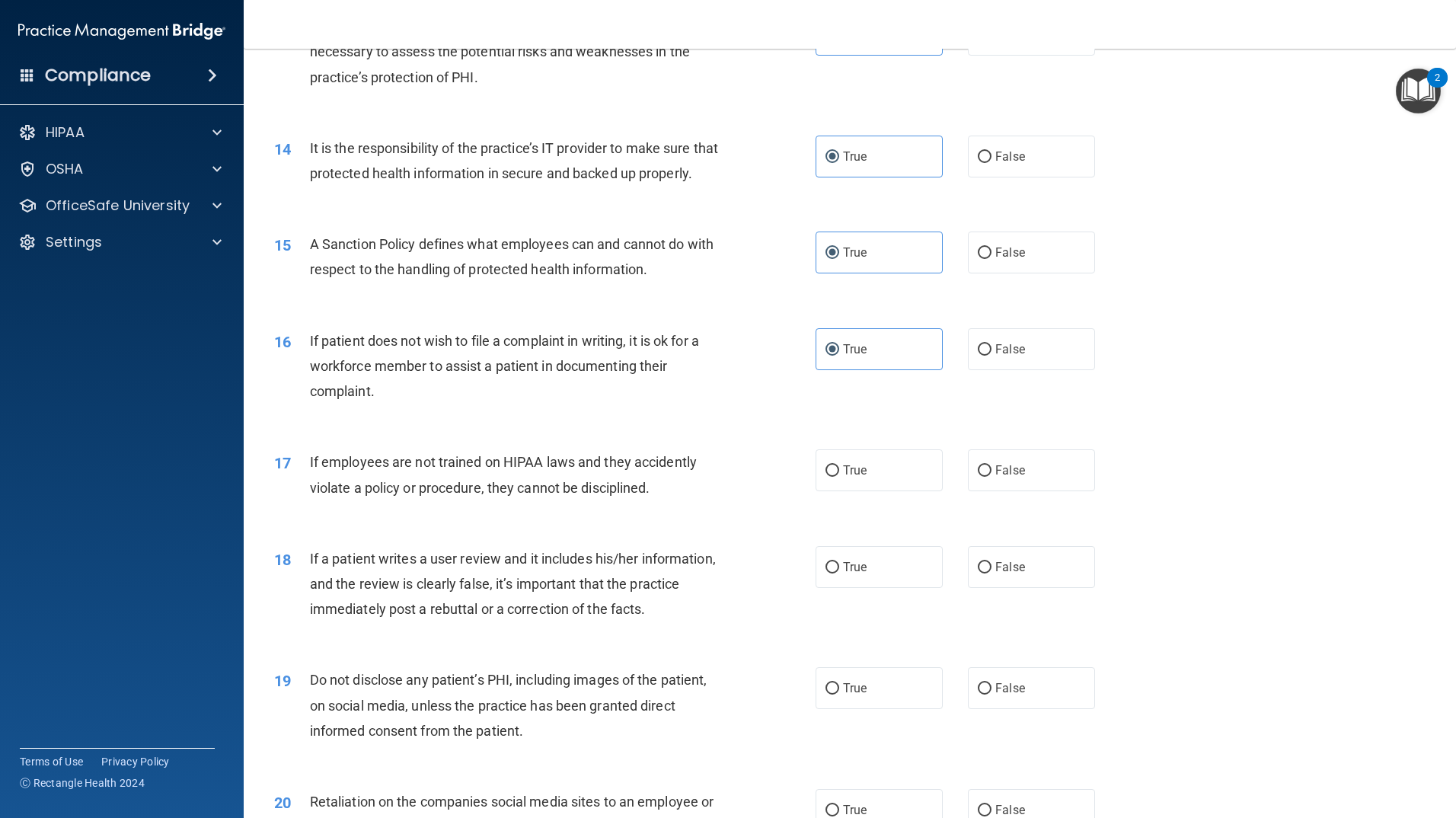
scroll to position [1676, 0]
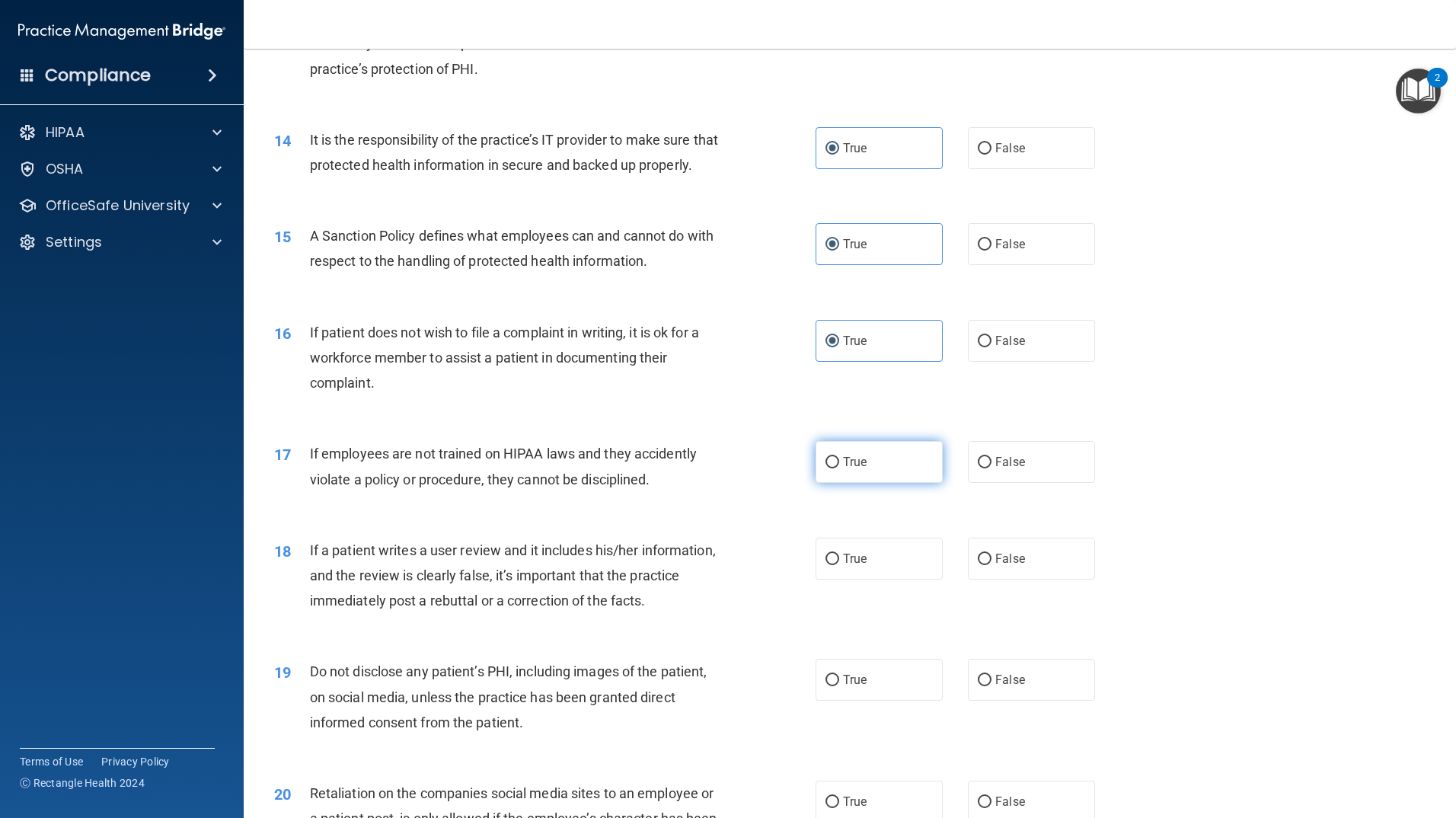
click at [852, 469] on span "True" at bounding box center [855, 461] width 23 height 15
click at [839, 468] on input "True" at bounding box center [833, 462] width 14 height 12
radio input "true"
click at [857, 566] on span "True" at bounding box center [855, 558] width 23 height 15
click at [839, 565] on input "True" at bounding box center [833, 559] width 14 height 12
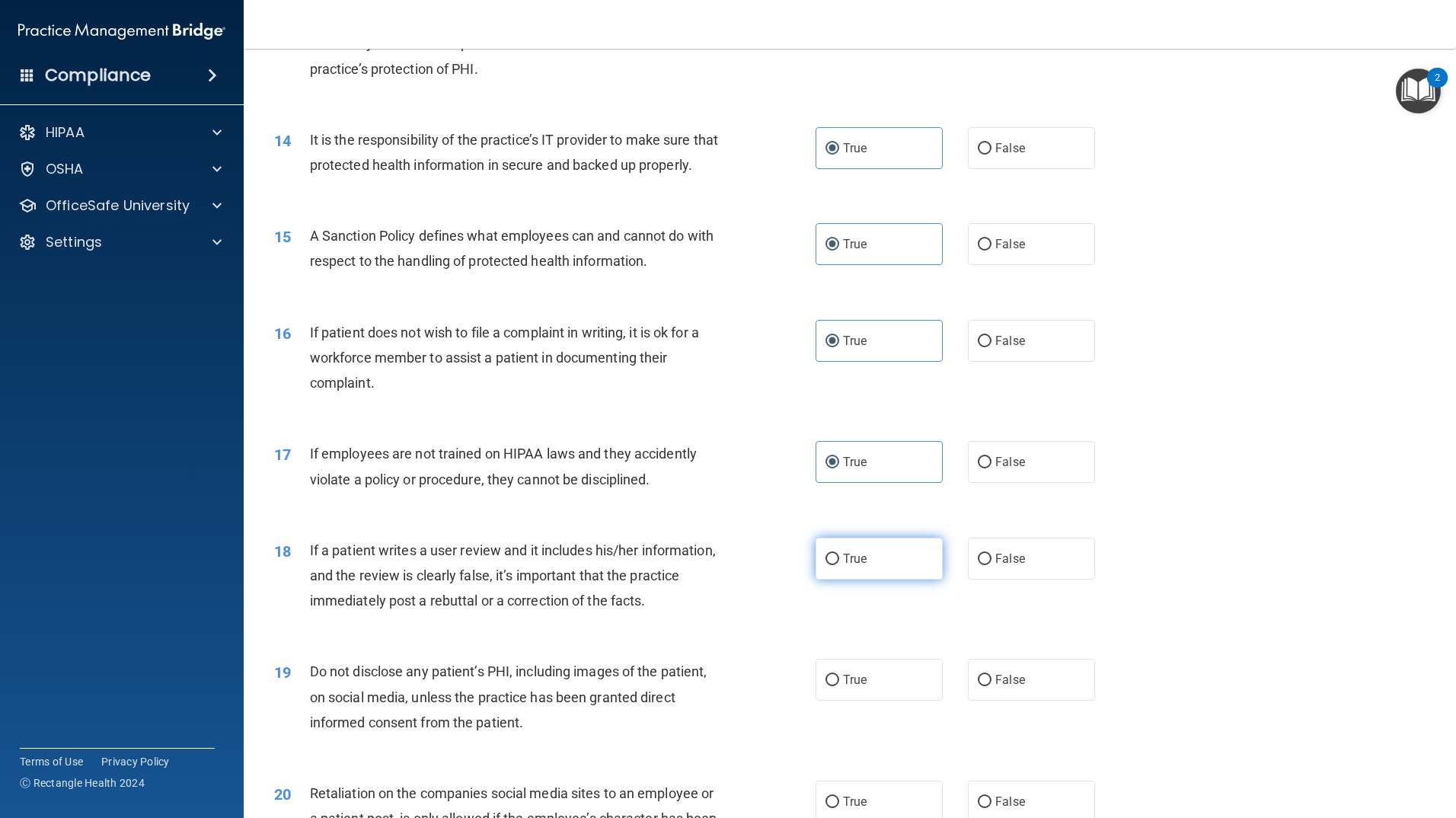
radio input "true"
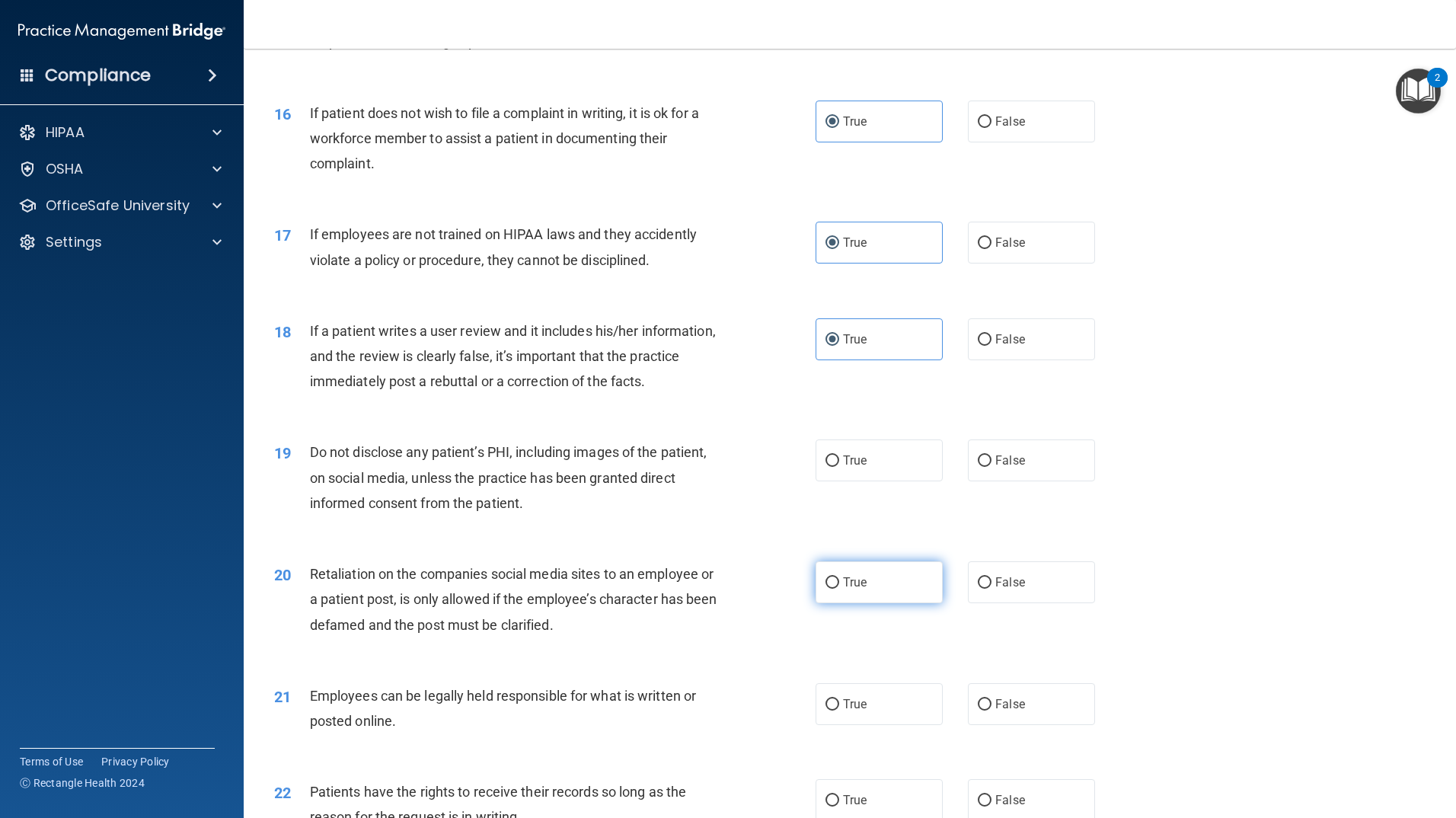
scroll to position [1904, 0]
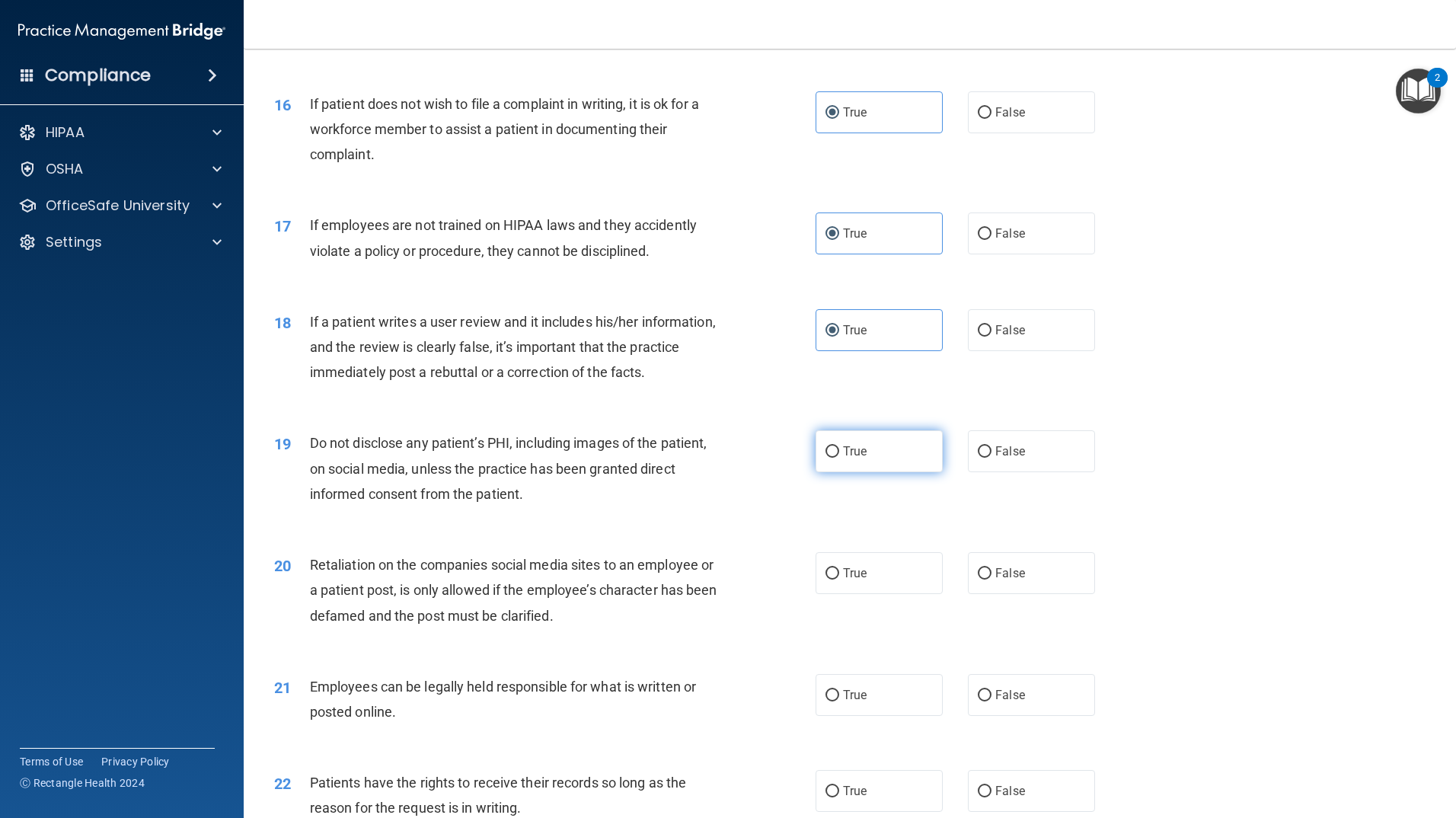
click at [872, 472] on label "True" at bounding box center [879, 451] width 127 height 42
click at [839, 457] on input "True" at bounding box center [833, 452] width 14 height 12
radio input "true"
click at [845, 580] on span "True" at bounding box center [855, 573] width 23 height 15
click at [839, 579] on input "True" at bounding box center [833, 574] width 14 height 12
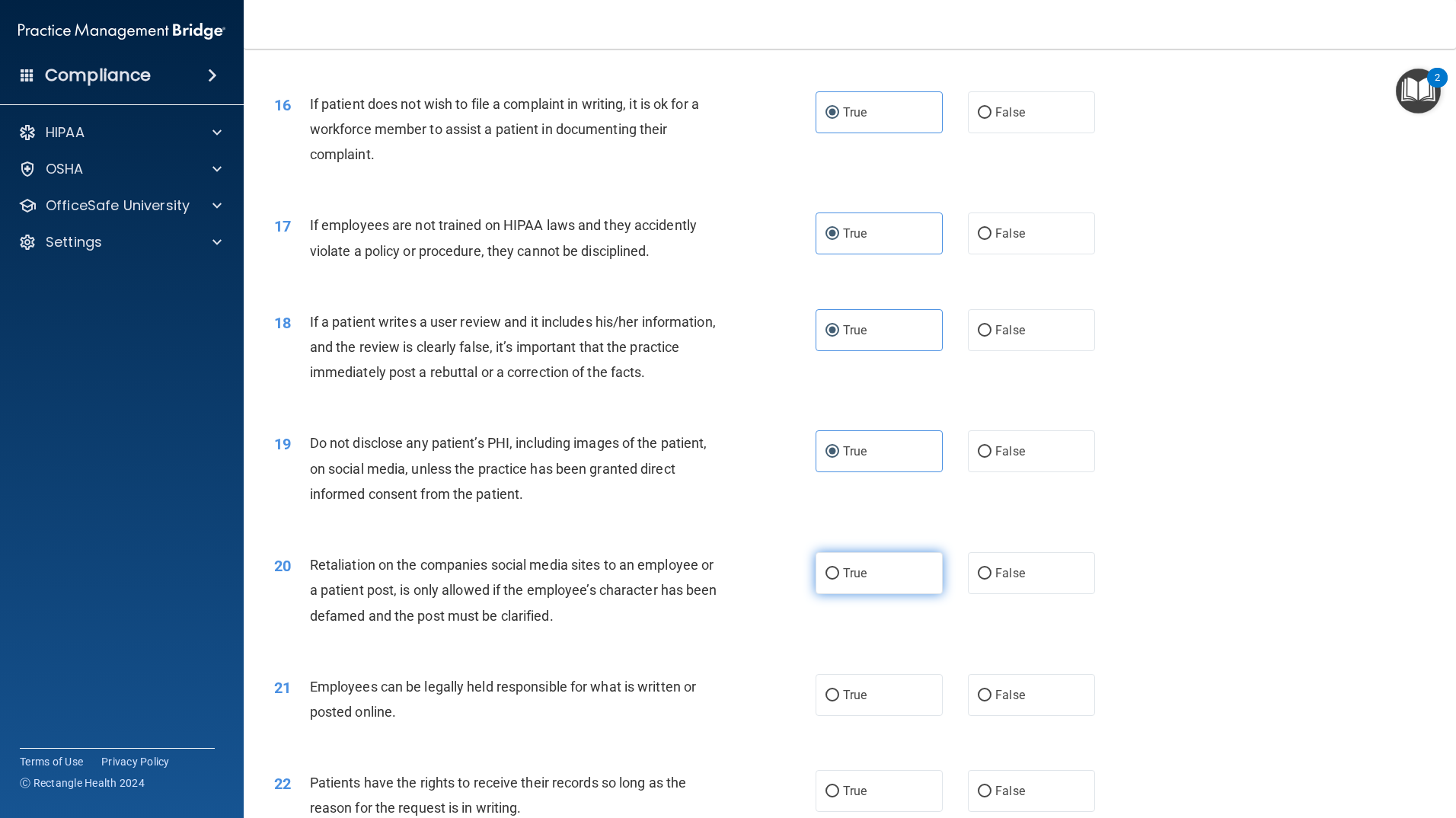
radio input "true"
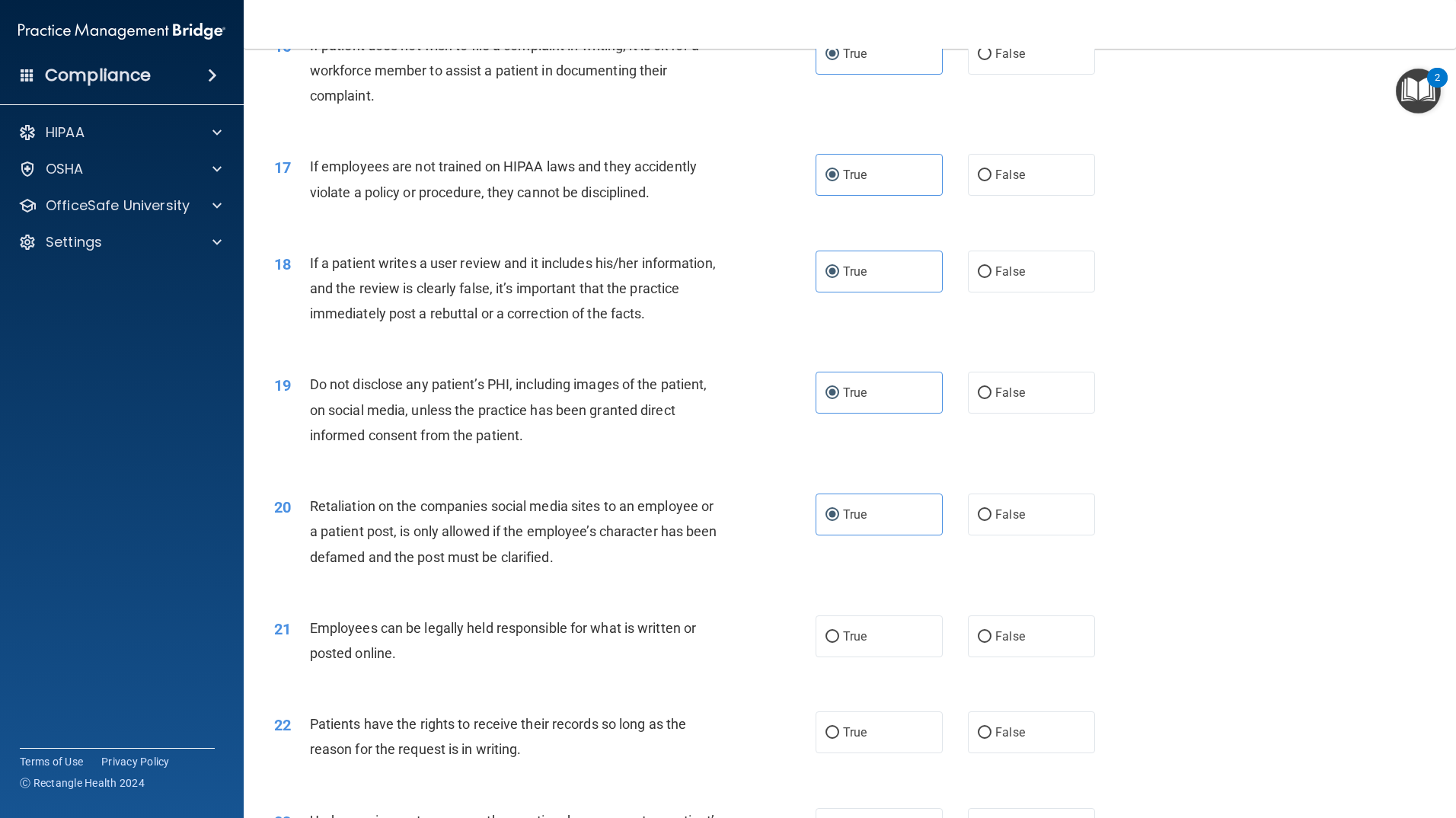
scroll to position [2057, 0]
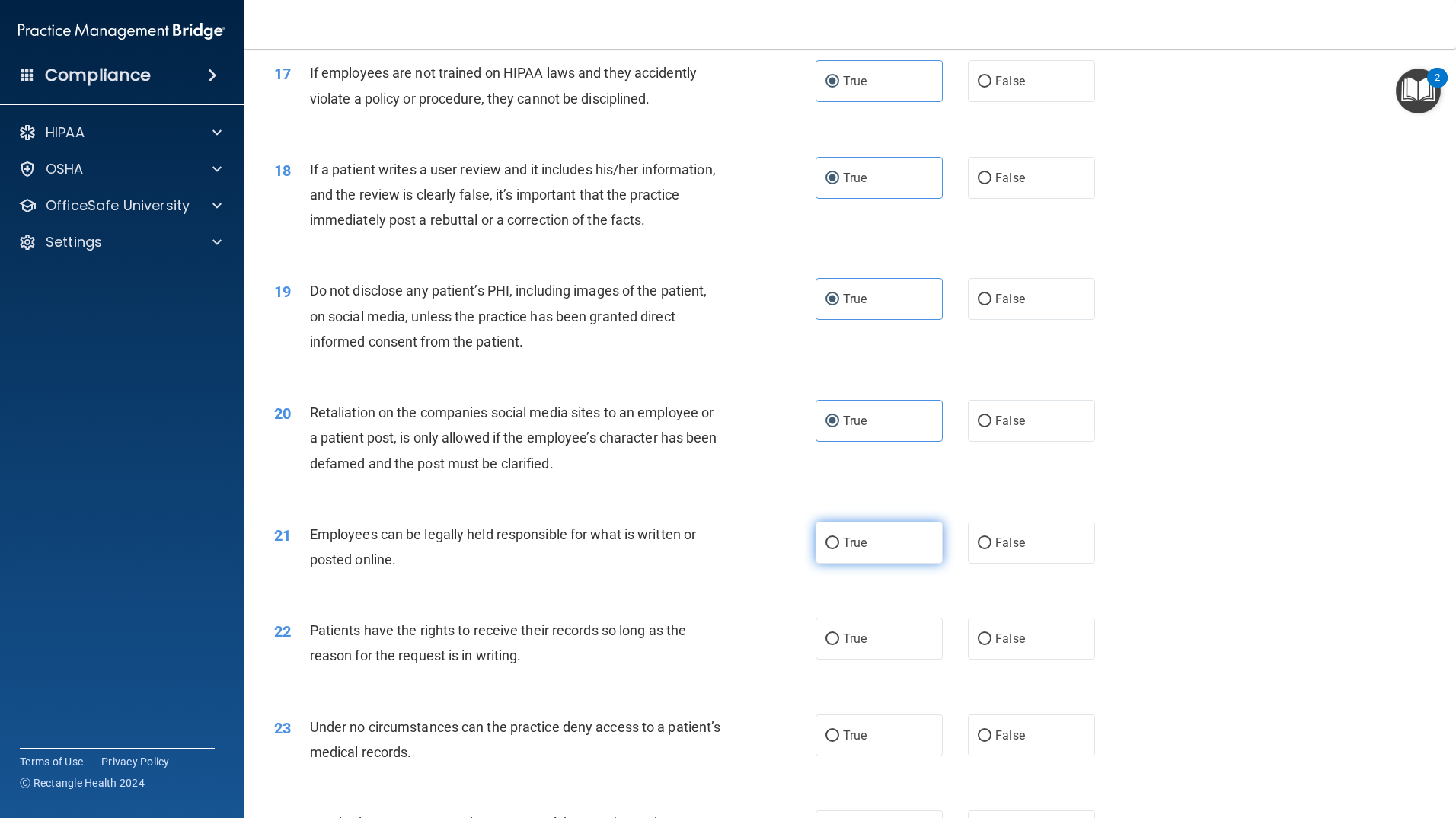
click at [856, 564] on label "True" at bounding box center [879, 543] width 127 height 42
click at [839, 549] on input "True" at bounding box center [833, 544] width 14 height 12
radio input "true"
click at [846, 644] on label "True" at bounding box center [879, 639] width 127 height 42
click at [839, 644] on input "True" at bounding box center [833, 639] width 14 height 12
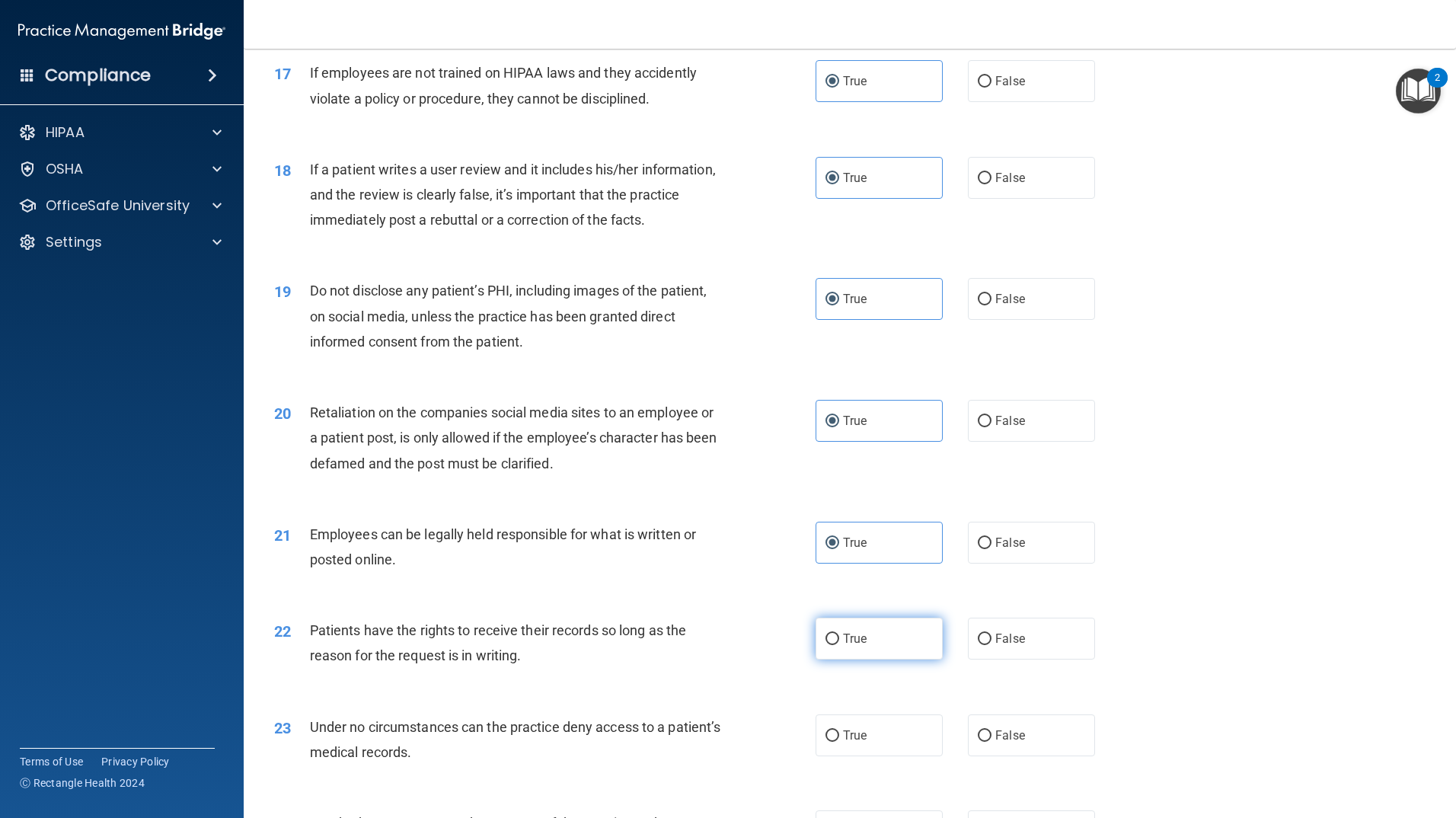
radio input "true"
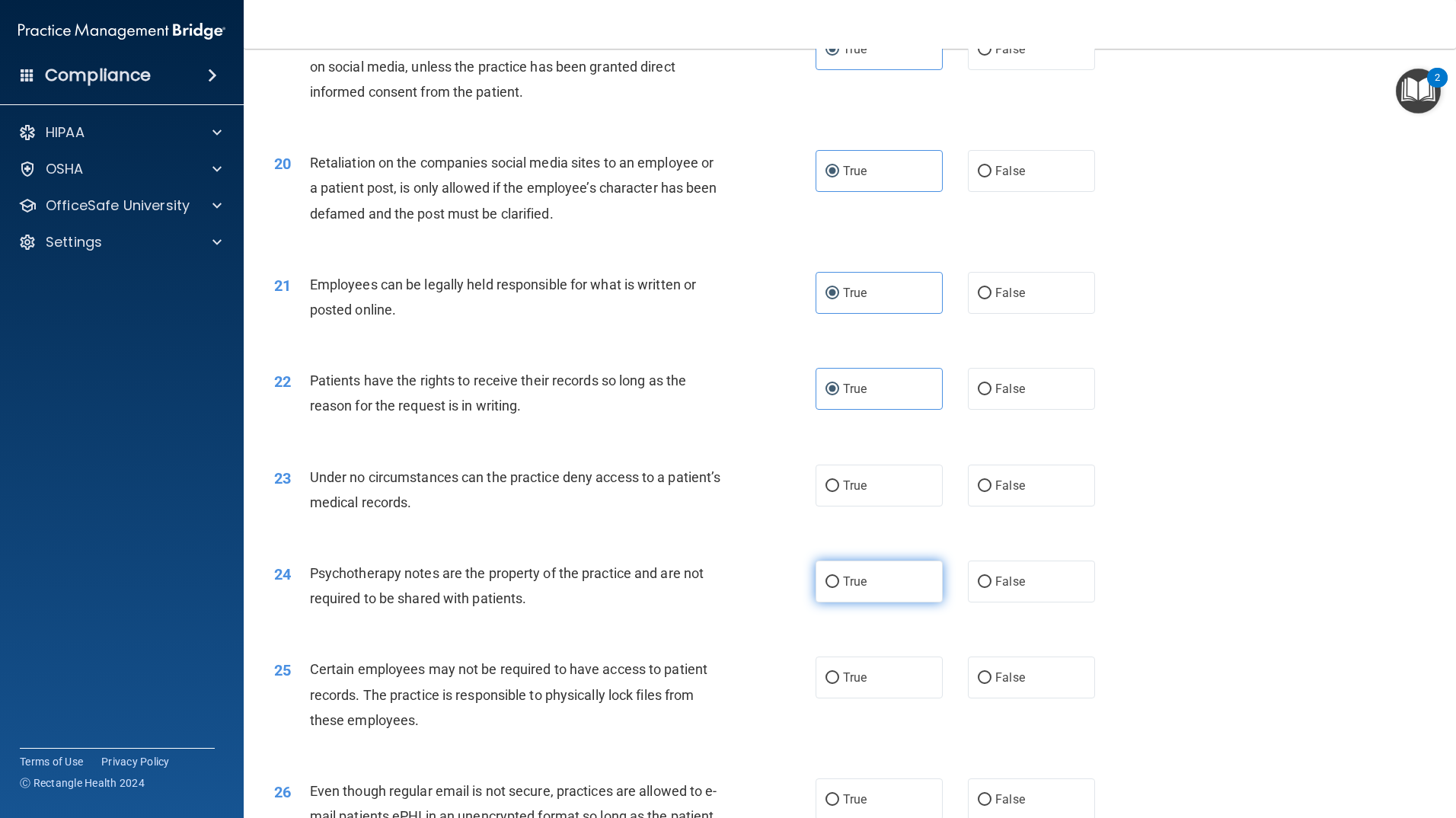
scroll to position [2361, 0]
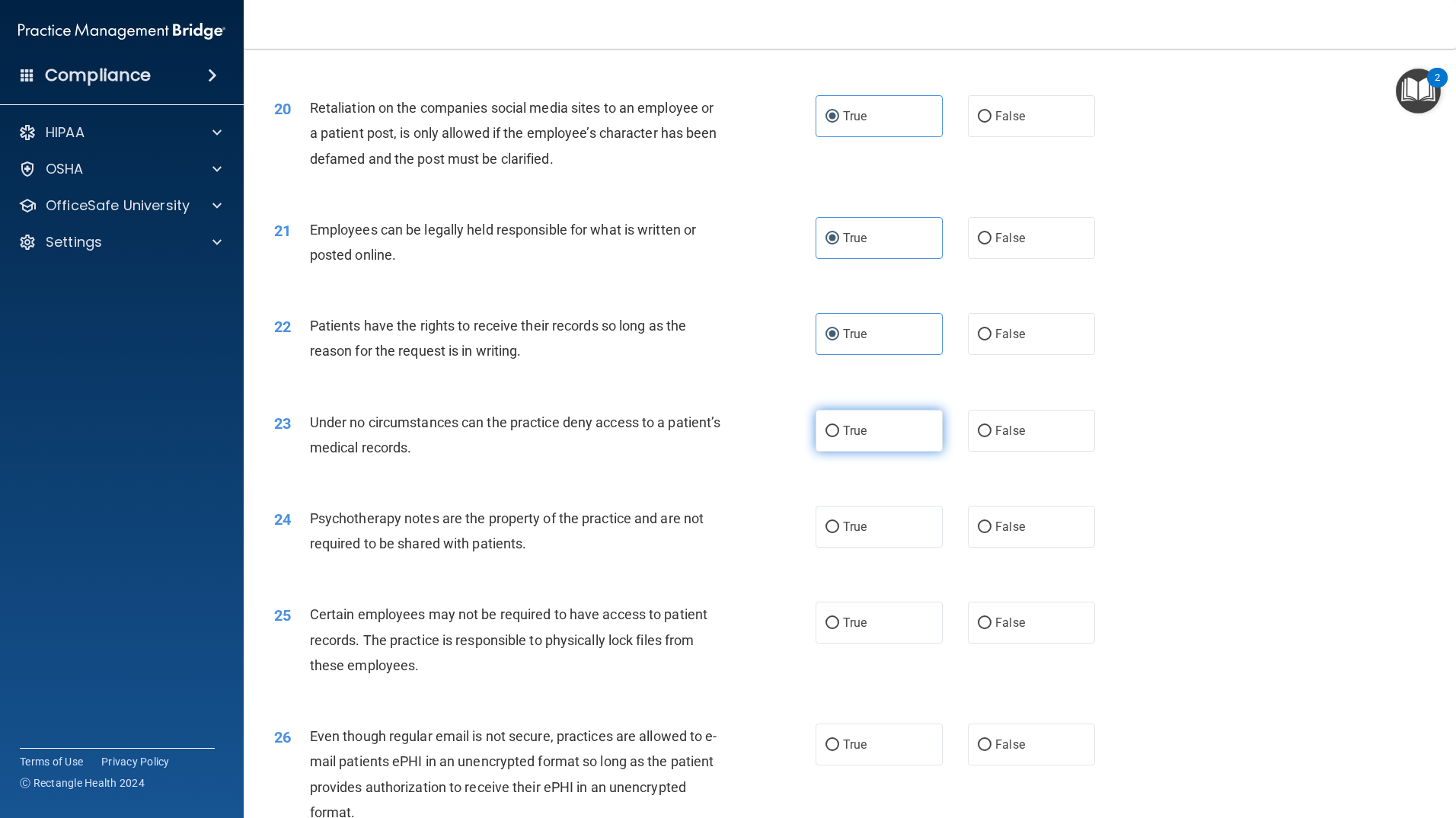
click at [854, 438] on span "True" at bounding box center [855, 431] width 23 height 15
click at [839, 437] on input "True" at bounding box center [833, 431] width 14 height 12
radio input "true"
click at [852, 536] on label "True" at bounding box center [879, 527] width 127 height 42
click at [839, 533] on input "True" at bounding box center [833, 527] width 14 height 12
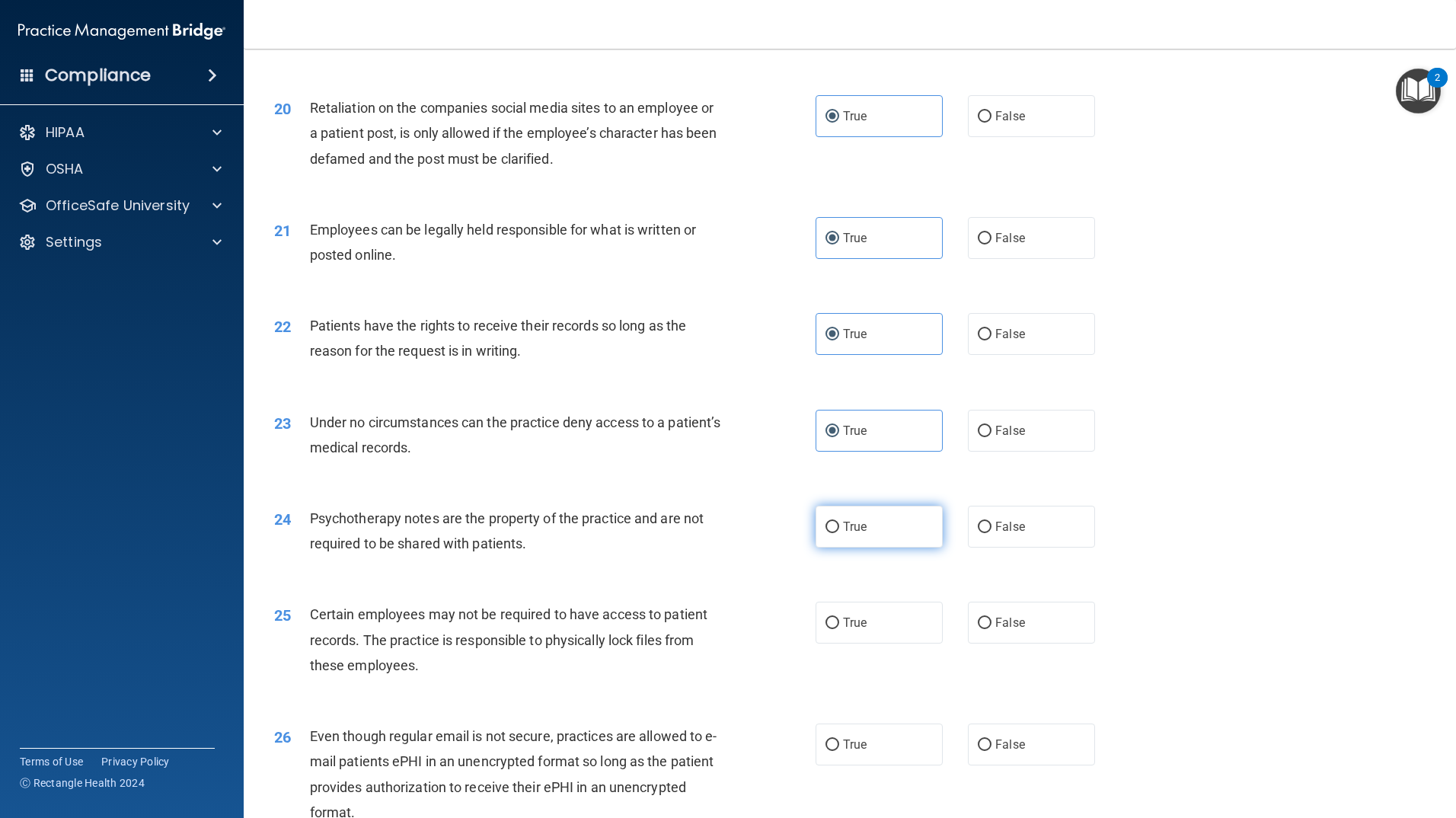
radio input "true"
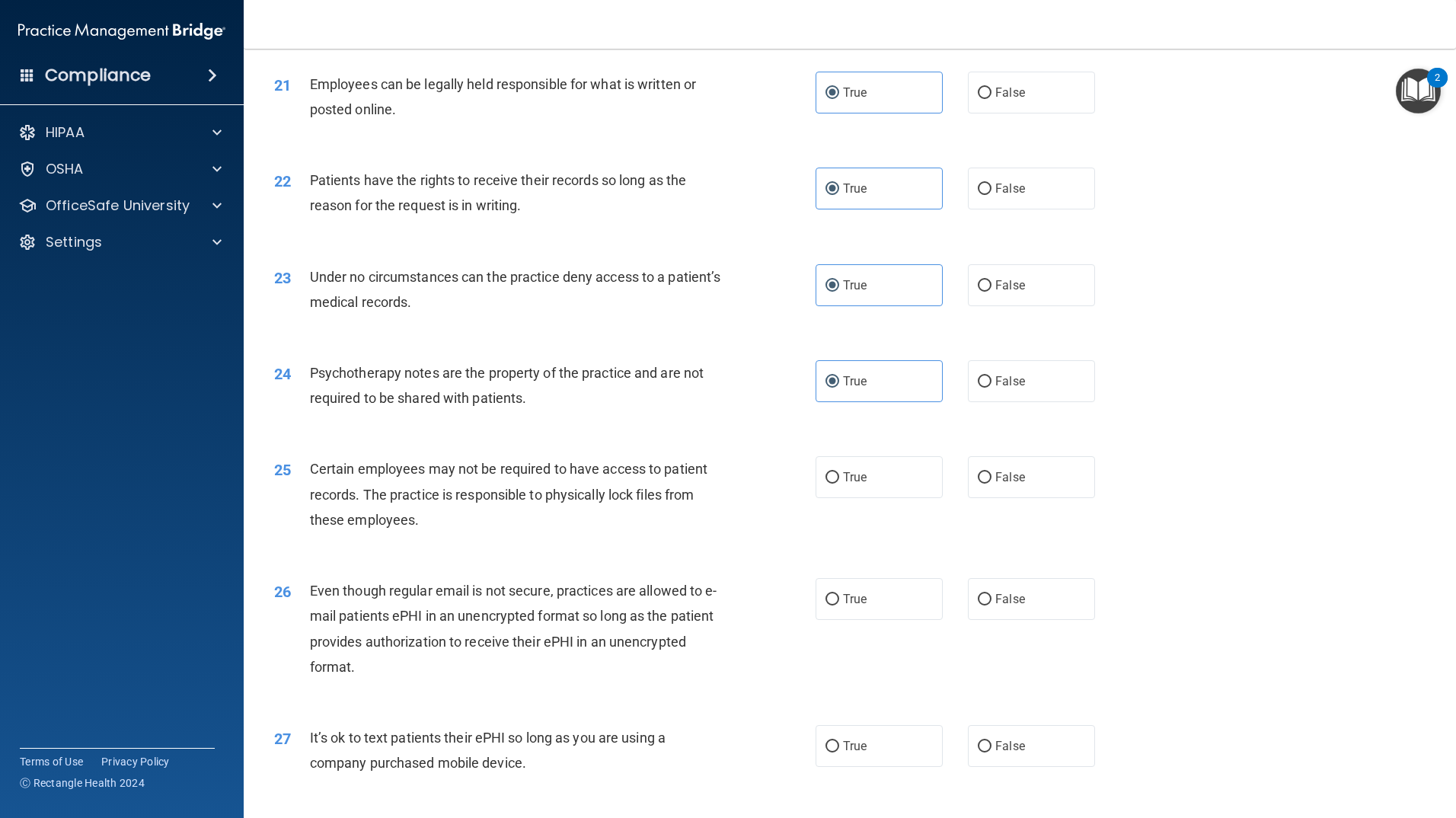
scroll to position [2513, 0]
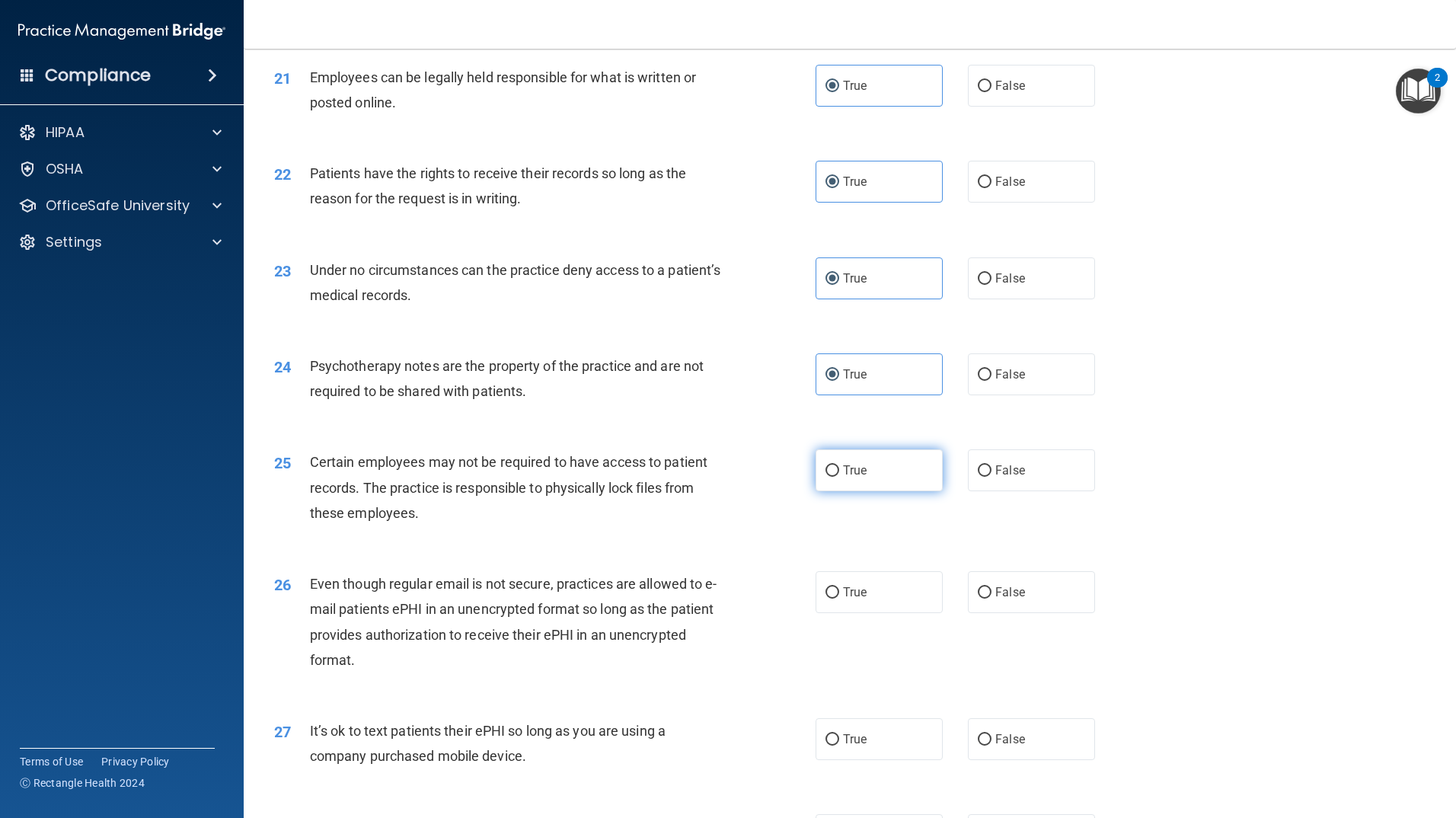
click at [852, 491] on label "True" at bounding box center [879, 471] width 127 height 42
click at [839, 477] on input "True" at bounding box center [833, 471] width 14 height 12
radio input "true"
click at [857, 600] on span "True" at bounding box center [855, 592] width 23 height 15
click at [839, 599] on input "True" at bounding box center [833, 593] width 14 height 12
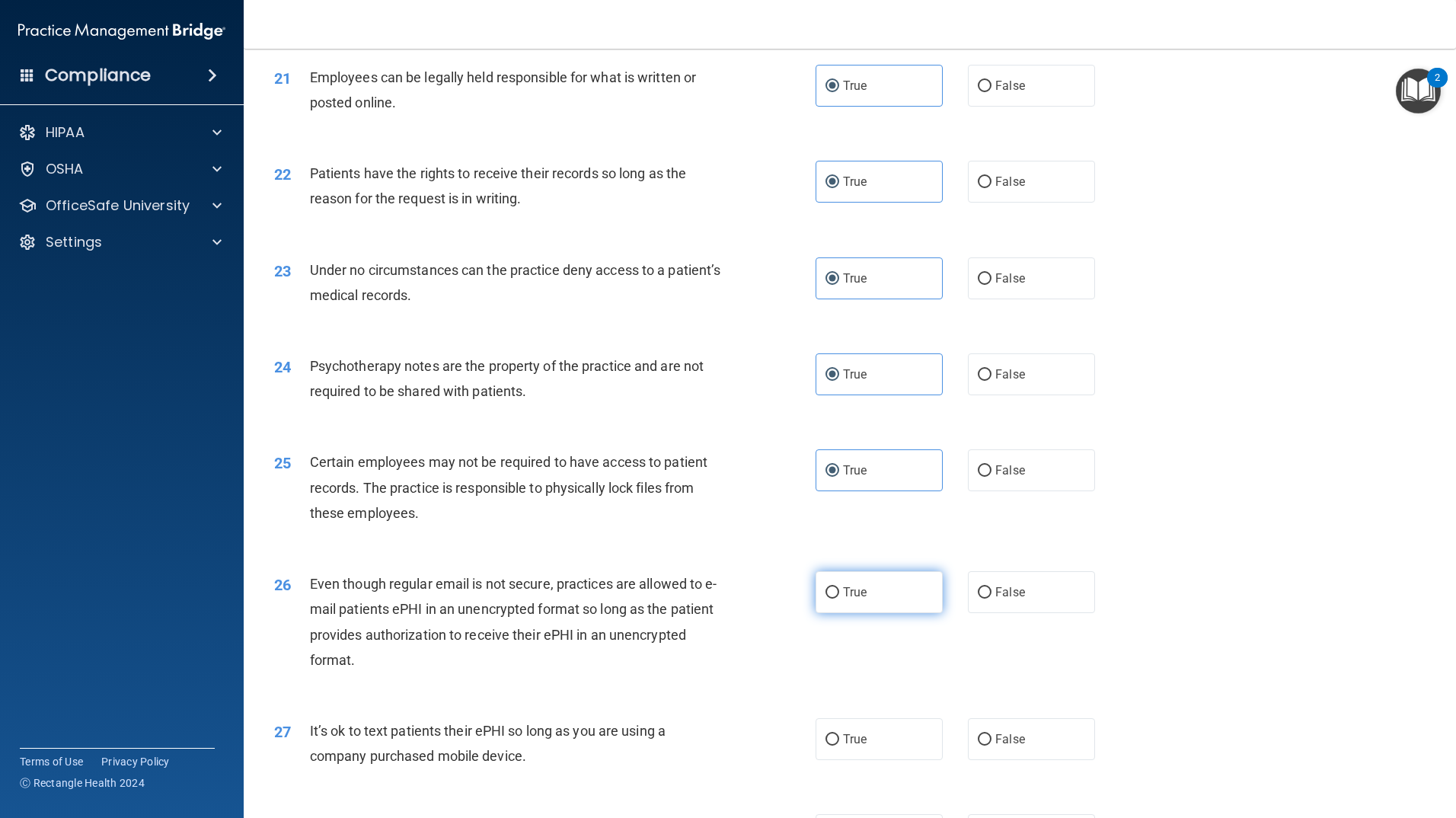
radio input "true"
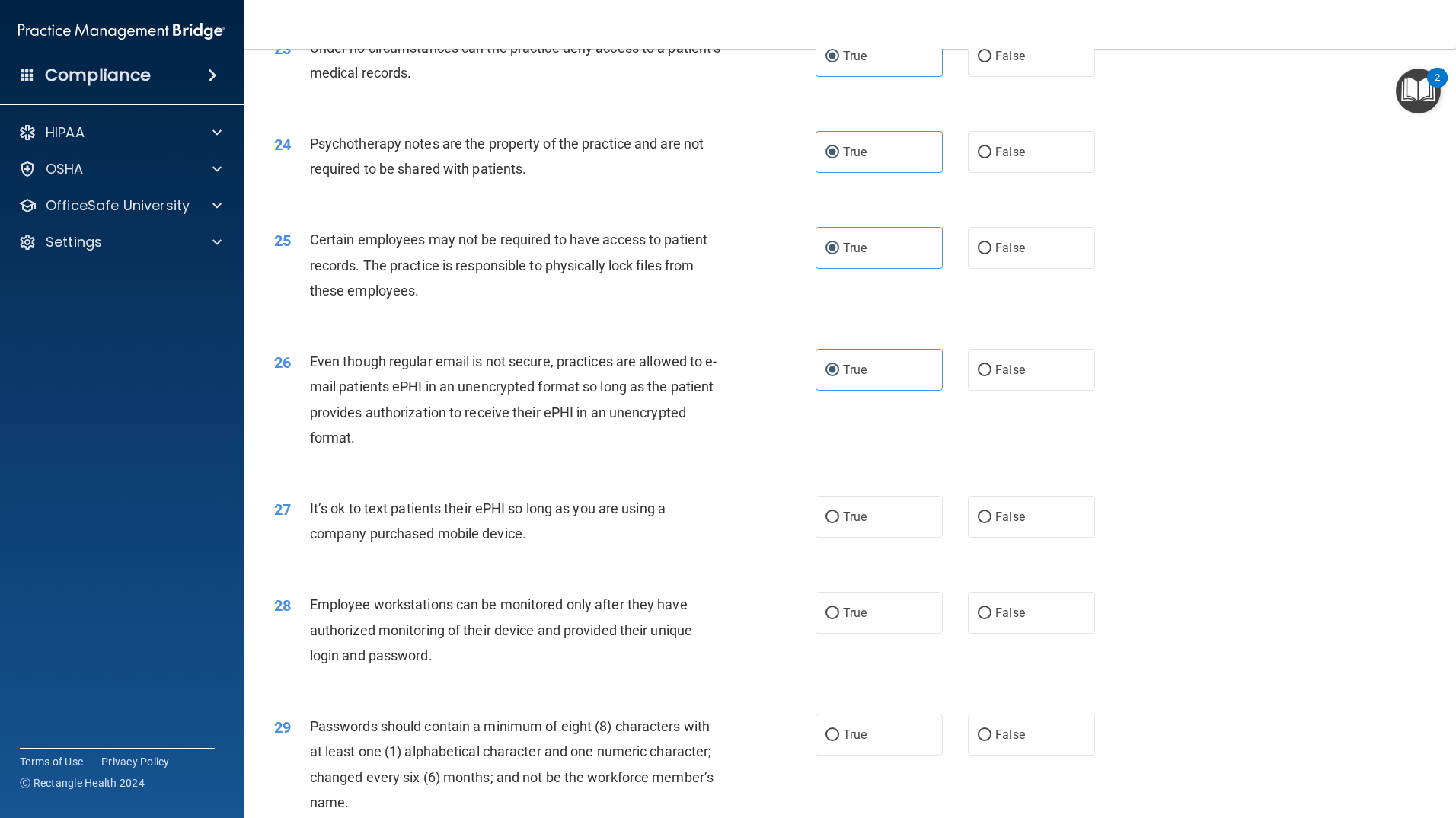
scroll to position [2742, 0]
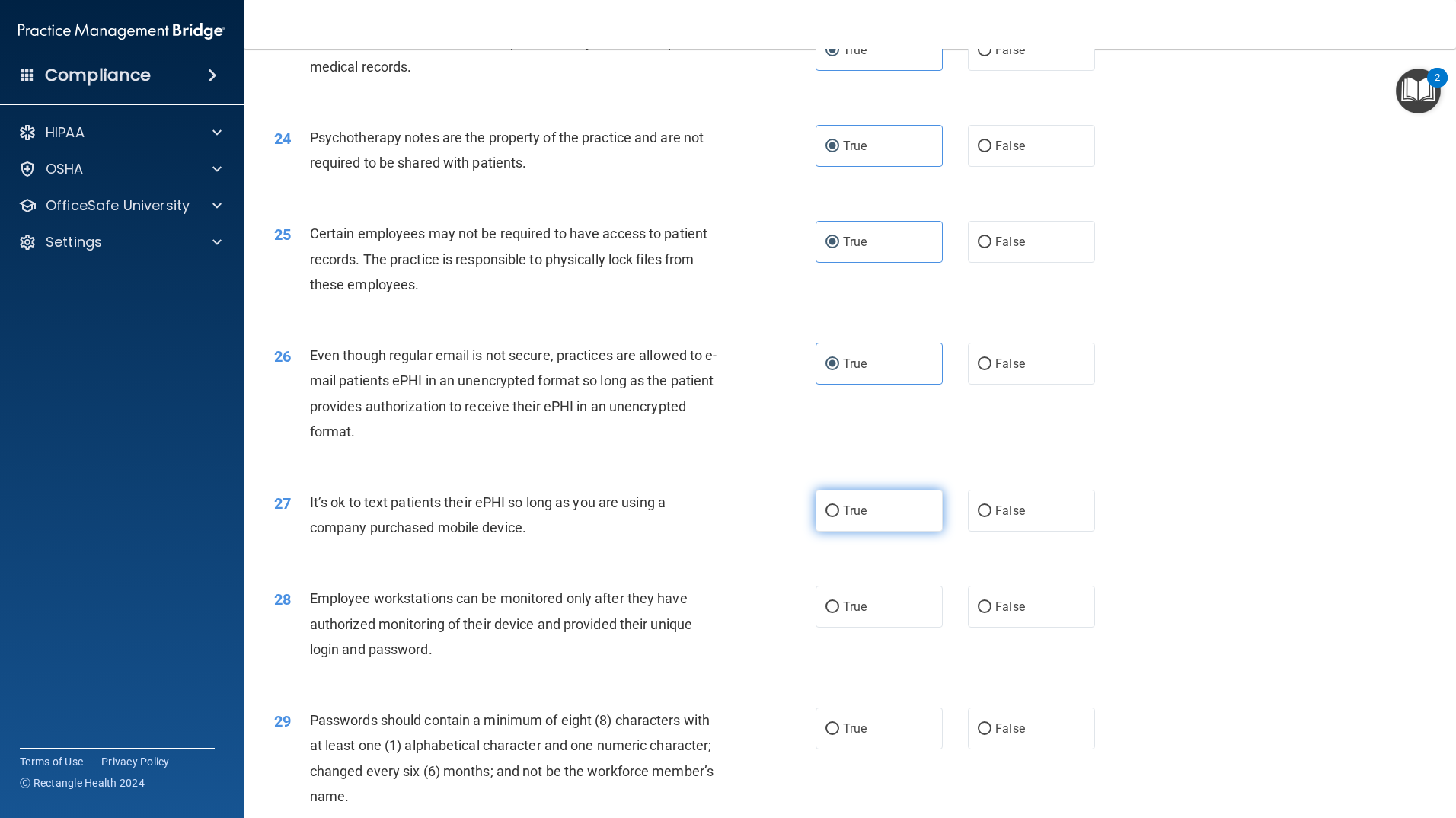
click at [861, 532] on label "True" at bounding box center [879, 511] width 127 height 42
click at [839, 517] on input "True" at bounding box center [833, 511] width 14 height 12
radio input "true"
click at [857, 614] on span "True" at bounding box center [855, 607] width 23 height 15
click at [839, 613] on input "True" at bounding box center [833, 607] width 14 height 12
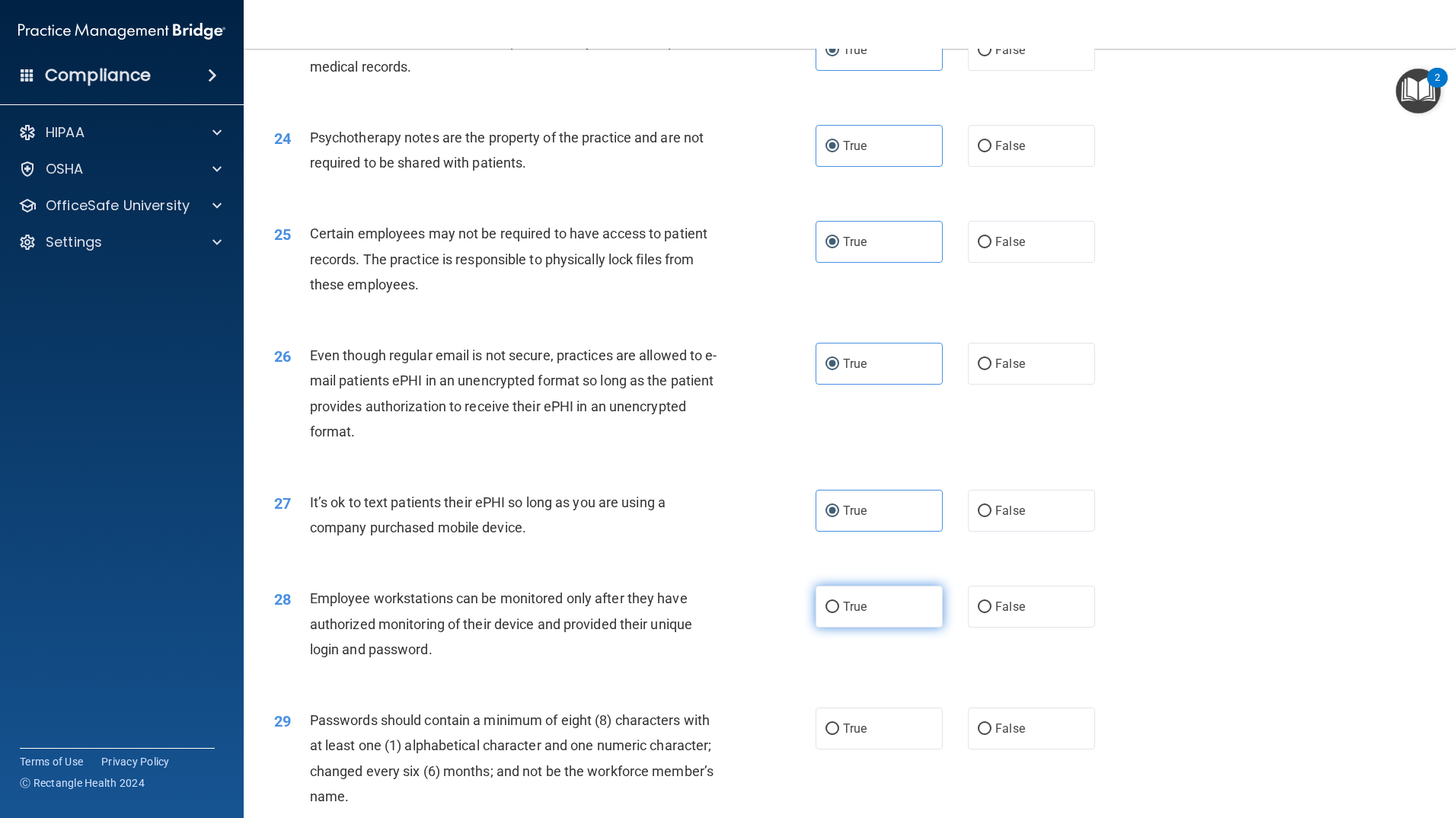
radio input "true"
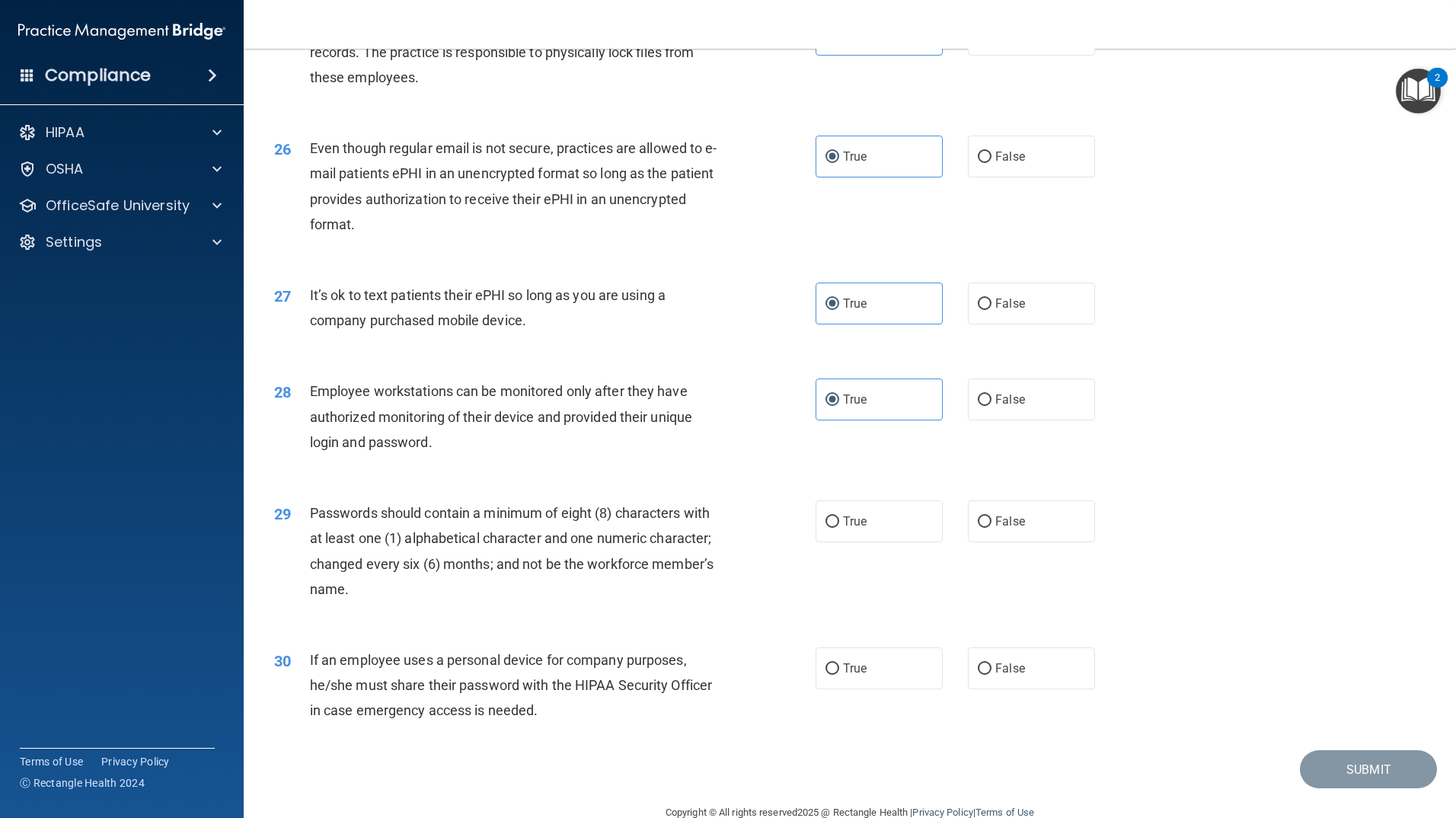
scroll to position [2971, 0]
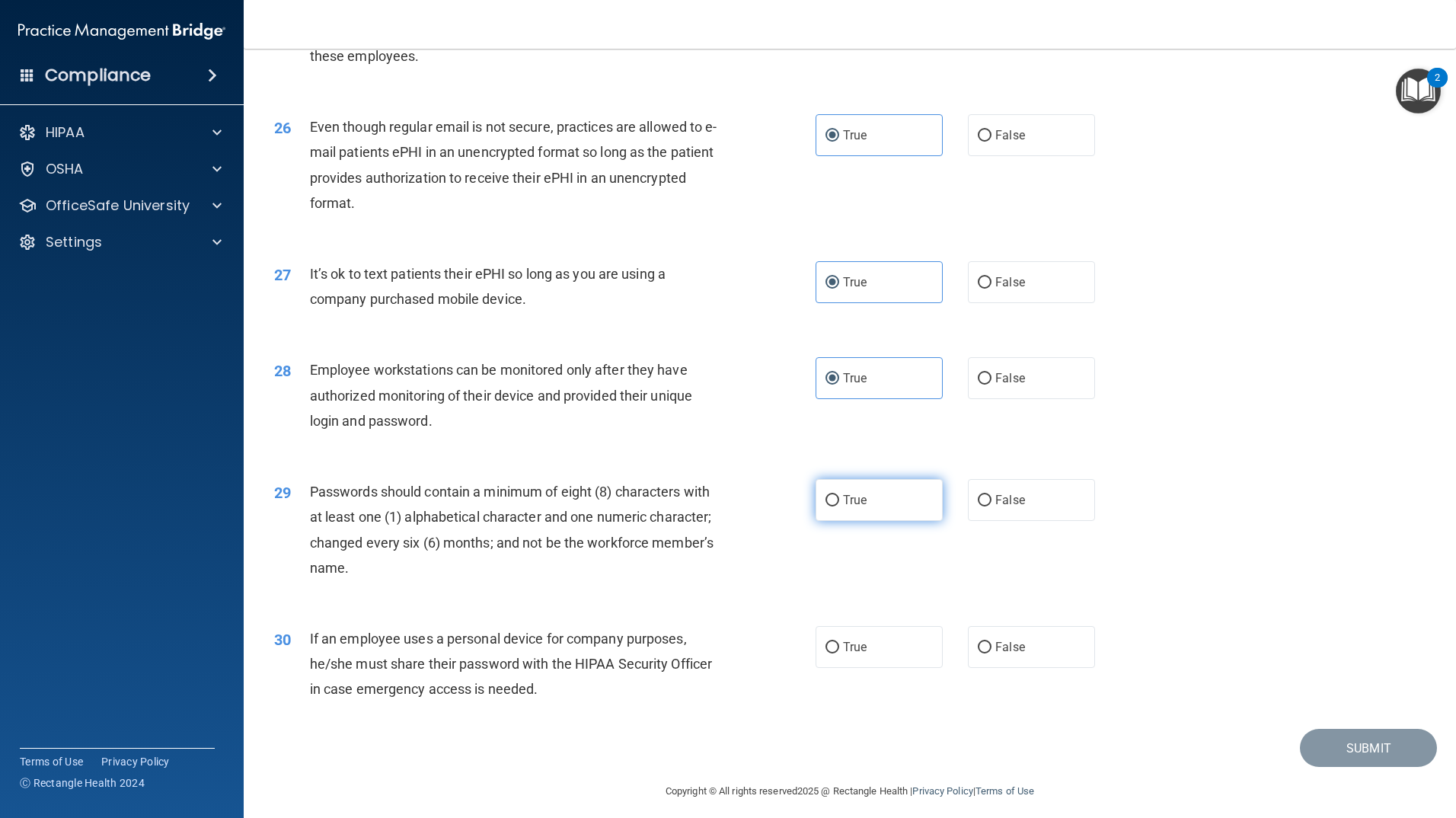
click at [855, 514] on label "True" at bounding box center [879, 500] width 127 height 42
click at [839, 507] on input "True" at bounding box center [833, 500] width 14 height 12
radio input "true"
click at [863, 654] on label "True" at bounding box center [879, 648] width 127 height 42
click at [839, 654] on input "True" at bounding box center [833, 648] width 14 height 12
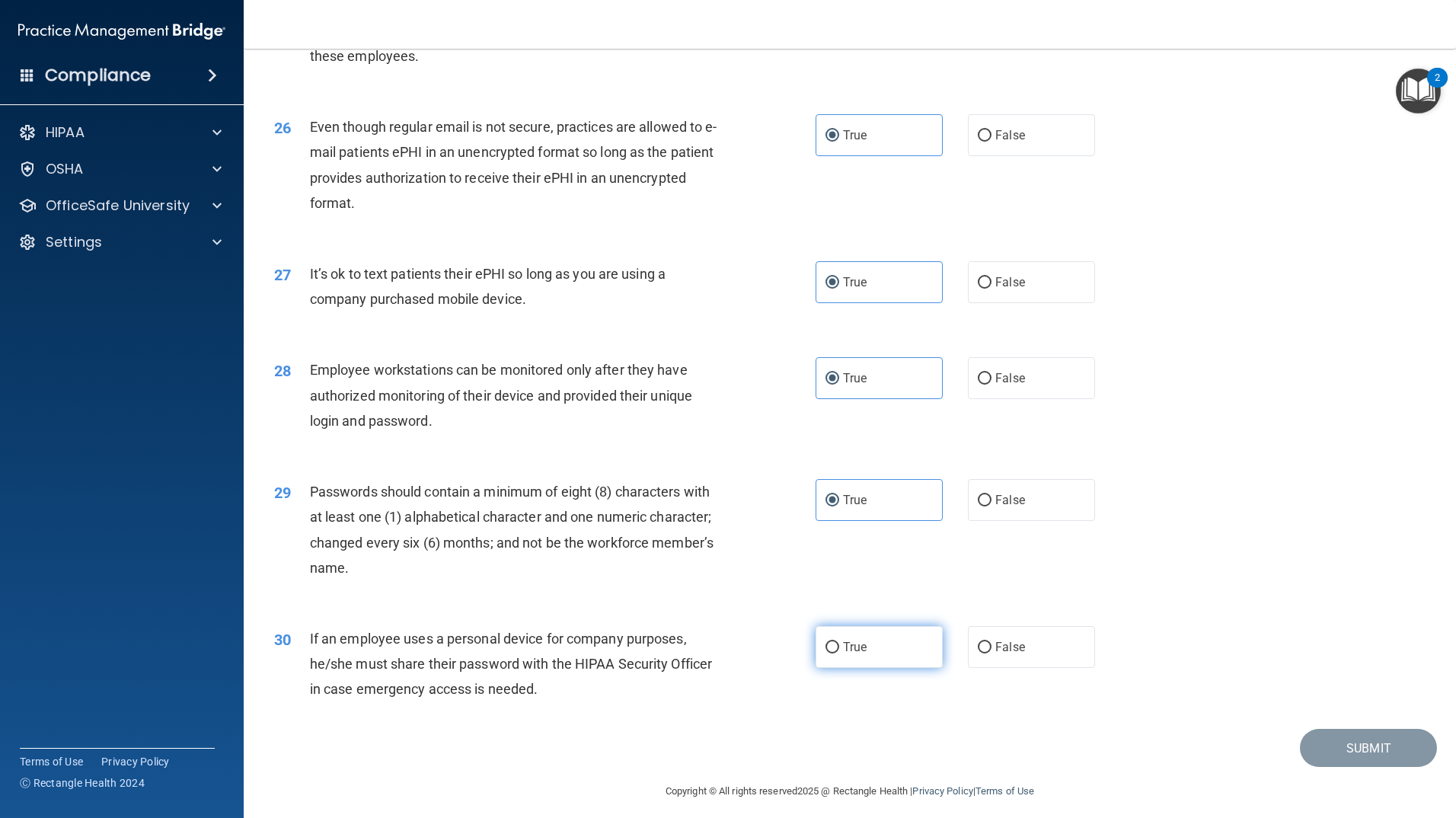
radio input "true"
click at [1354, 768] on button "Submit" at bounding box center [1368, 748] width 137 height 39
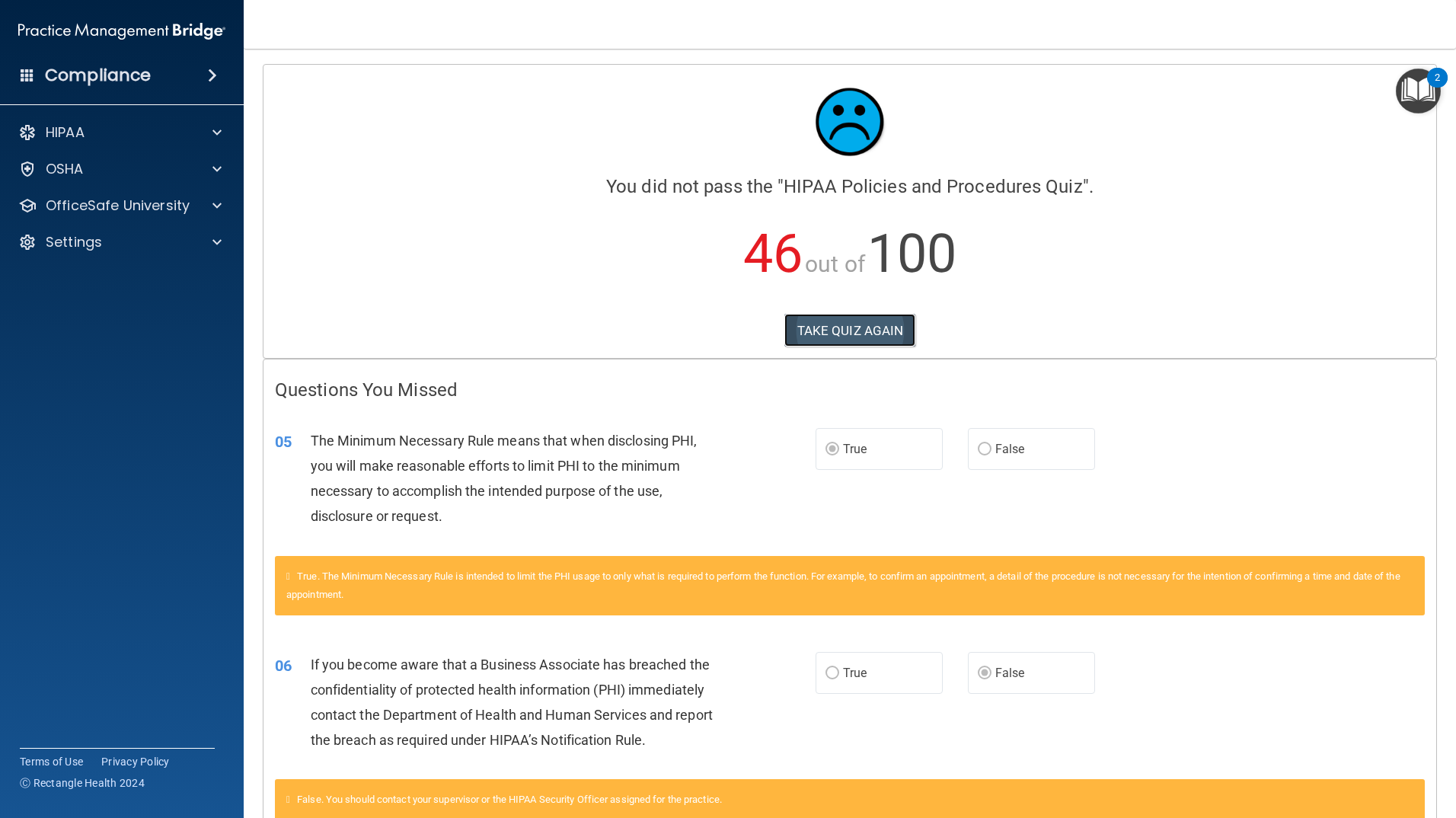
click at [838, 325] on button "TAKE QUIZ AGAIN" at bounding box center [850, 330] width 132 height 34
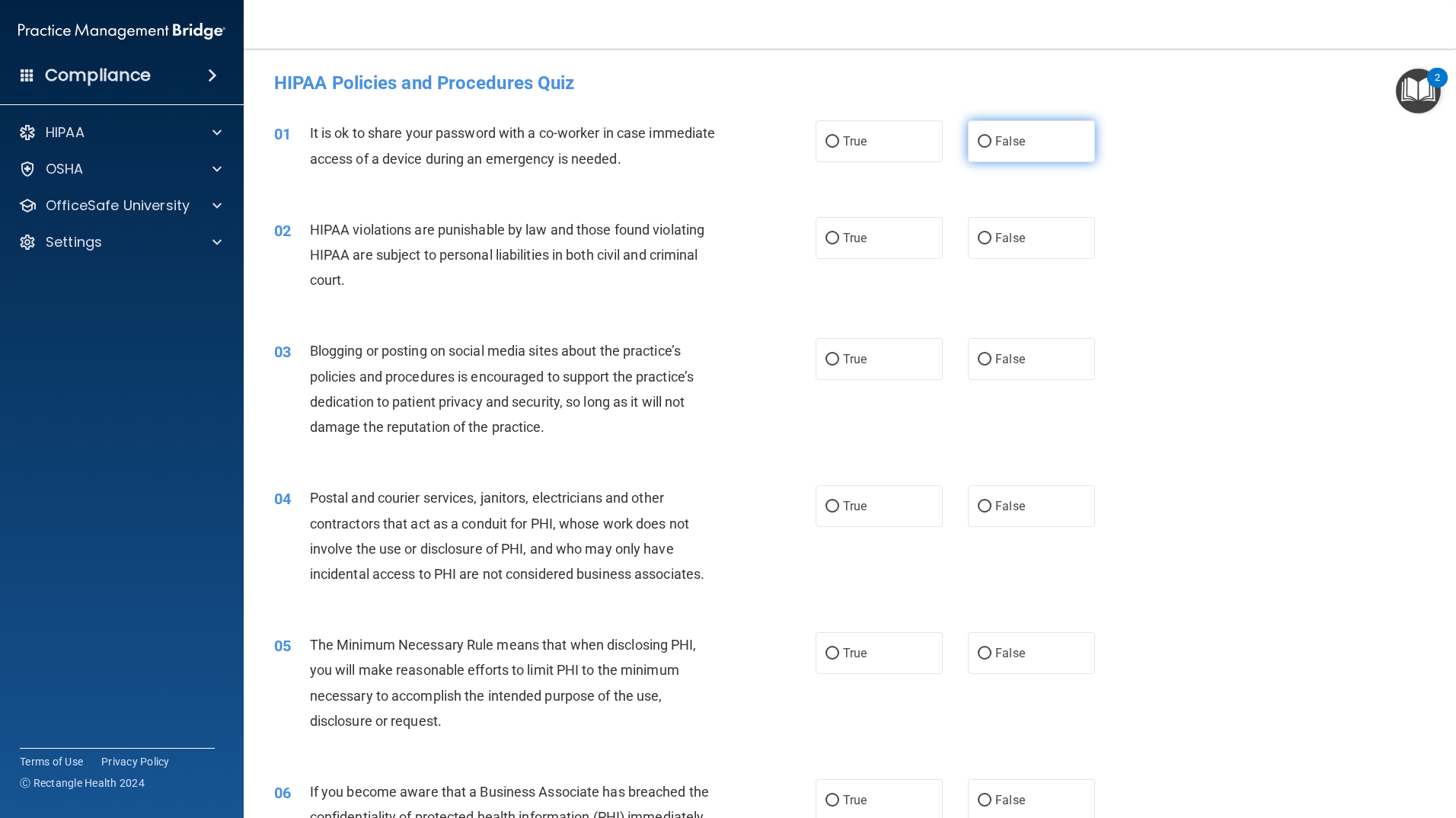
click at [1022, 160] on label "False" at bounding box center [1031, 142] width 127 height 42
click at [992, 148] on input "False" at bounding box center [985, 142] width 14 height 12
radio input "true"
click at [850, 239] on span "True" at bounding box center [855, 238] width 23 height 15
click at [839, 239] on input "True" at bounding box center [833, 239] width 14 height 12
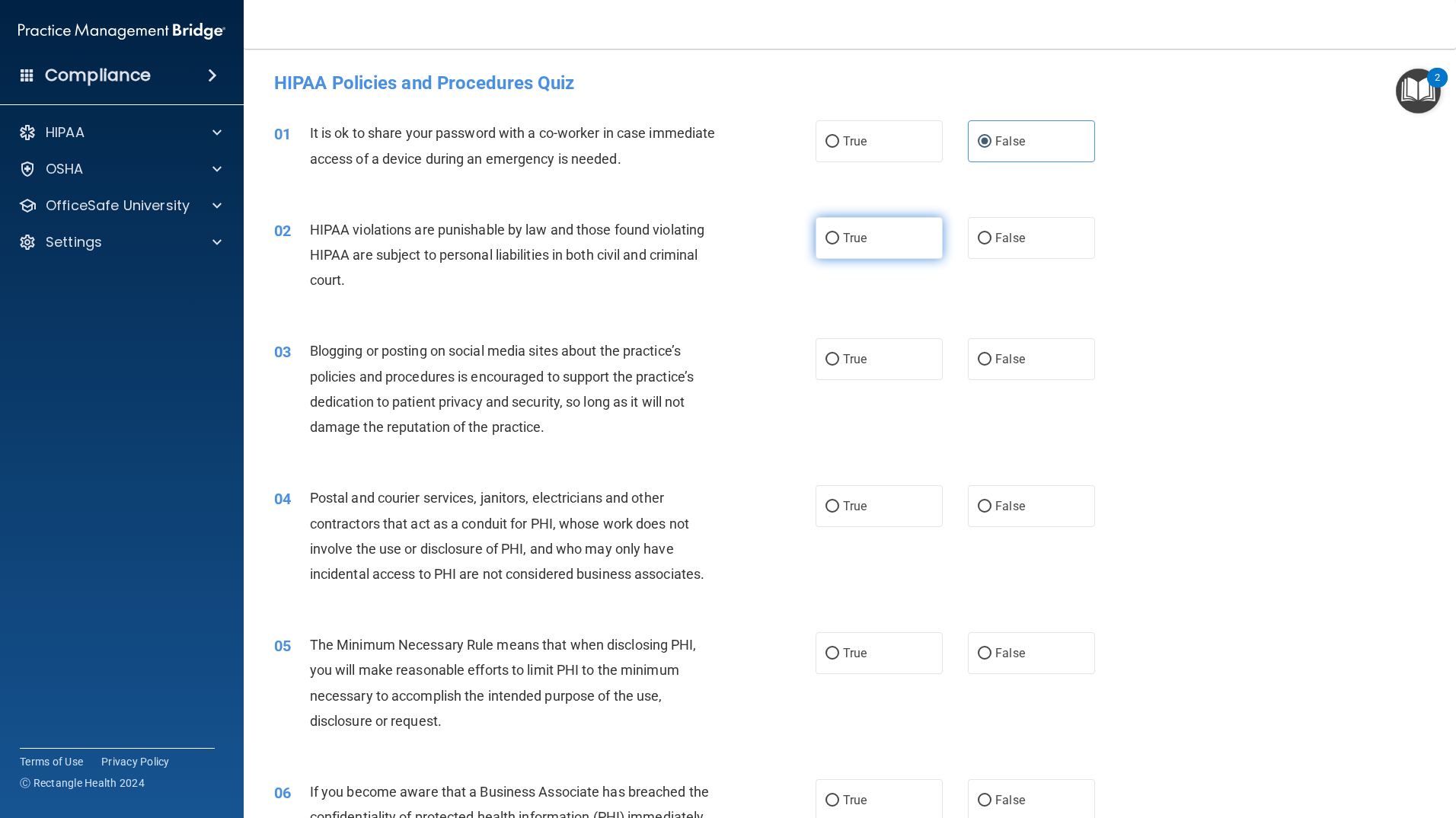
radio input "true"
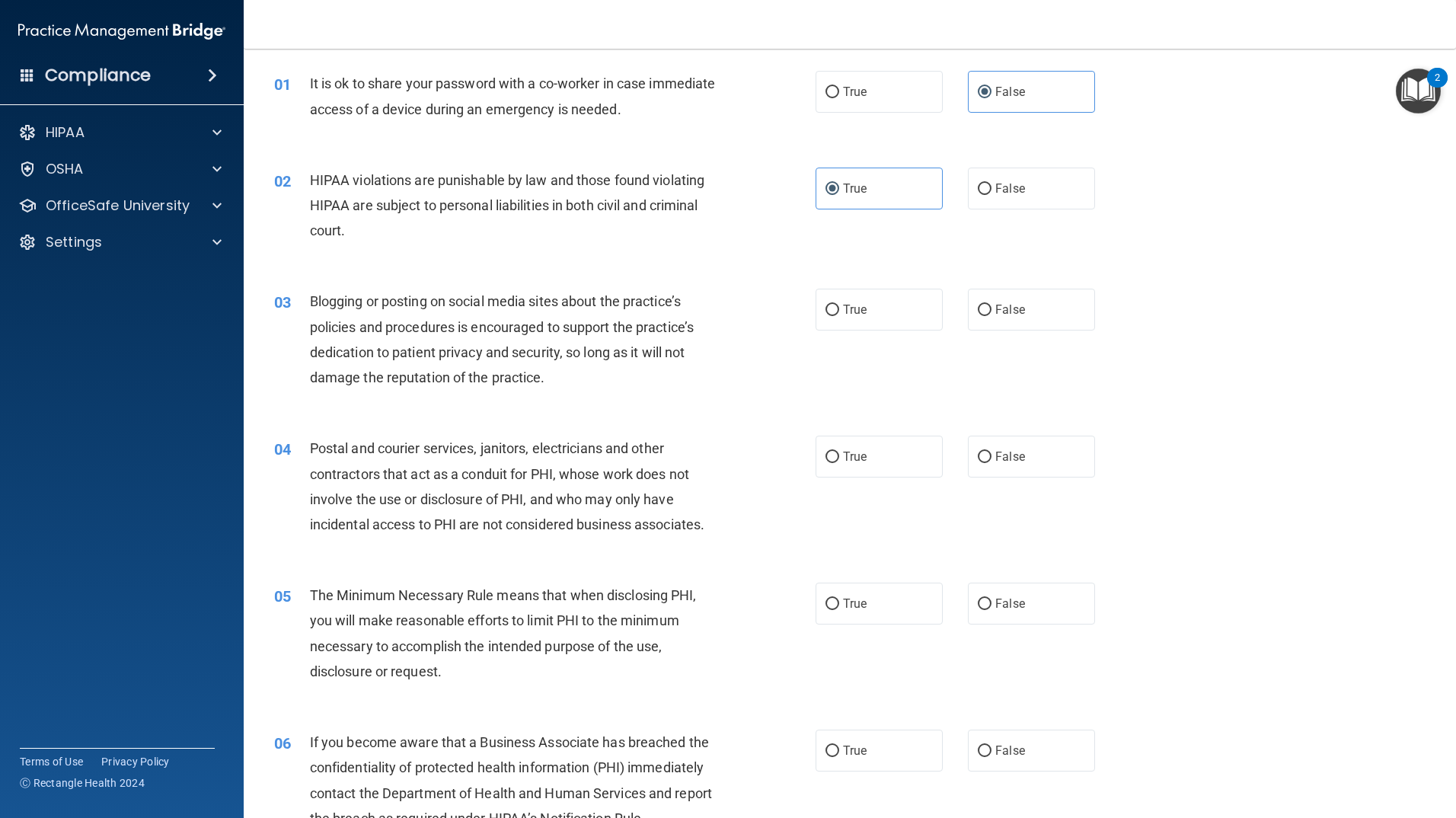
scroll to position [76, 0]
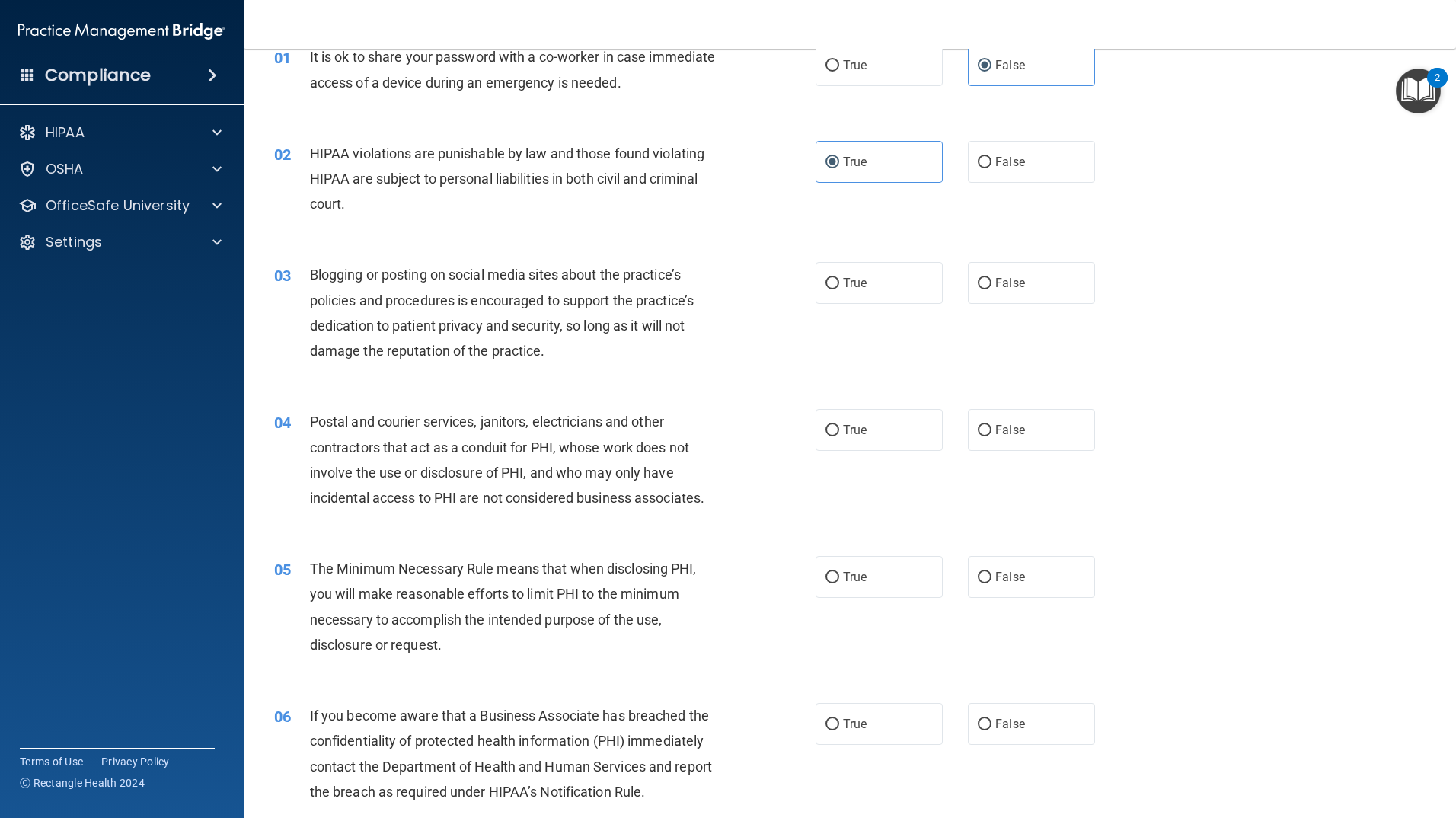
click at [1026, 310] on div "03 Blogging or posting on social media sites about the practice’s policies and …" at bounding box center [850, 317] width 1174 height 147
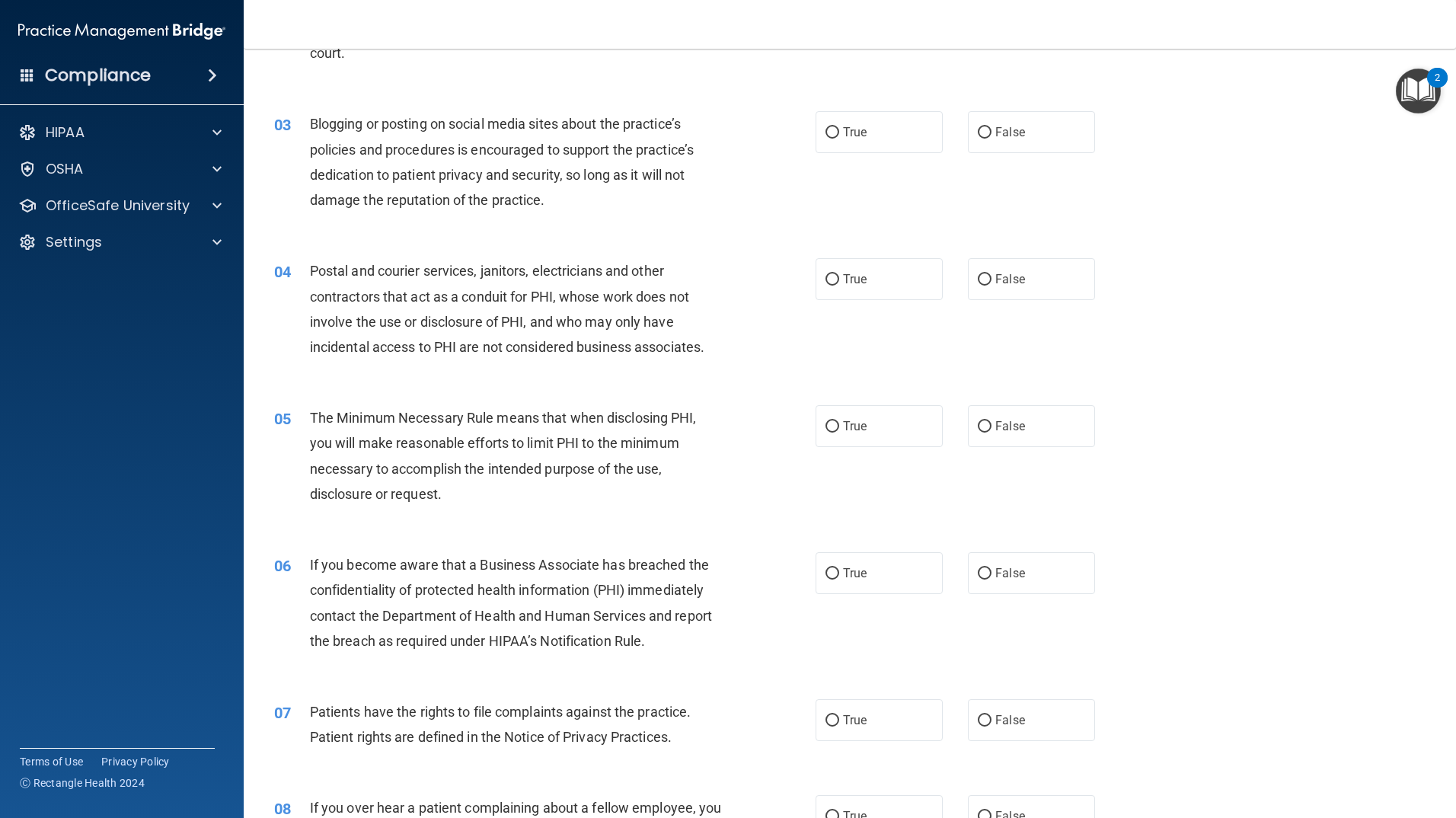
scroll to position [228, 0]
click at [843, 274] on span "True" at bounding box center [855, 278] width 23 height 15
click at [838, 274] on input "True" at bounding box center [833, 278] width 14 height 12
radio input "true"
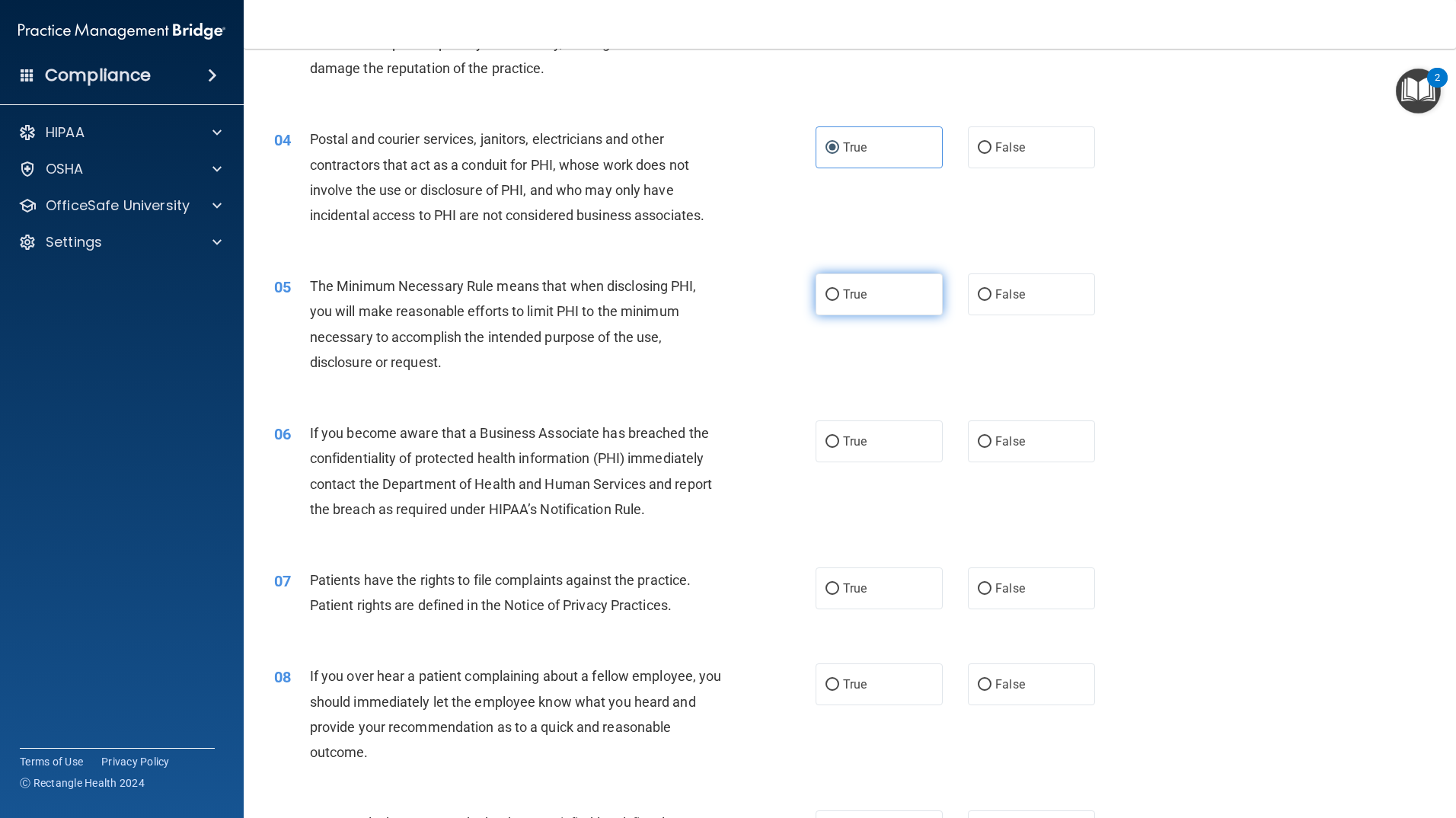
scroll to position [381, 0]
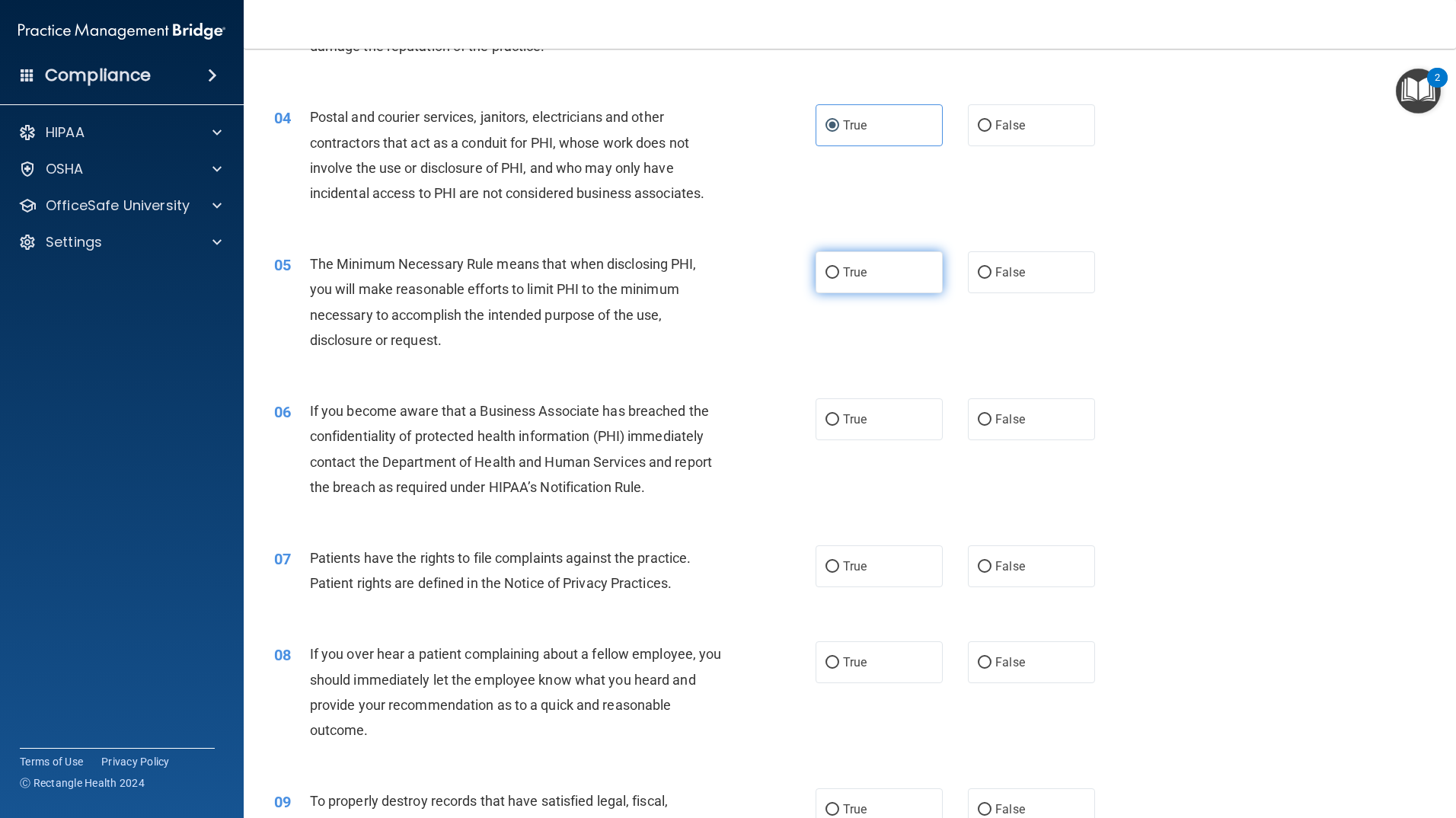
click at [913, 283] on label "True" at bounding box center [879, 272] width 127 height 42
click at [839, 278] on input "True" at bounding box center [833, 273] width 14 height 12
radio input "true"
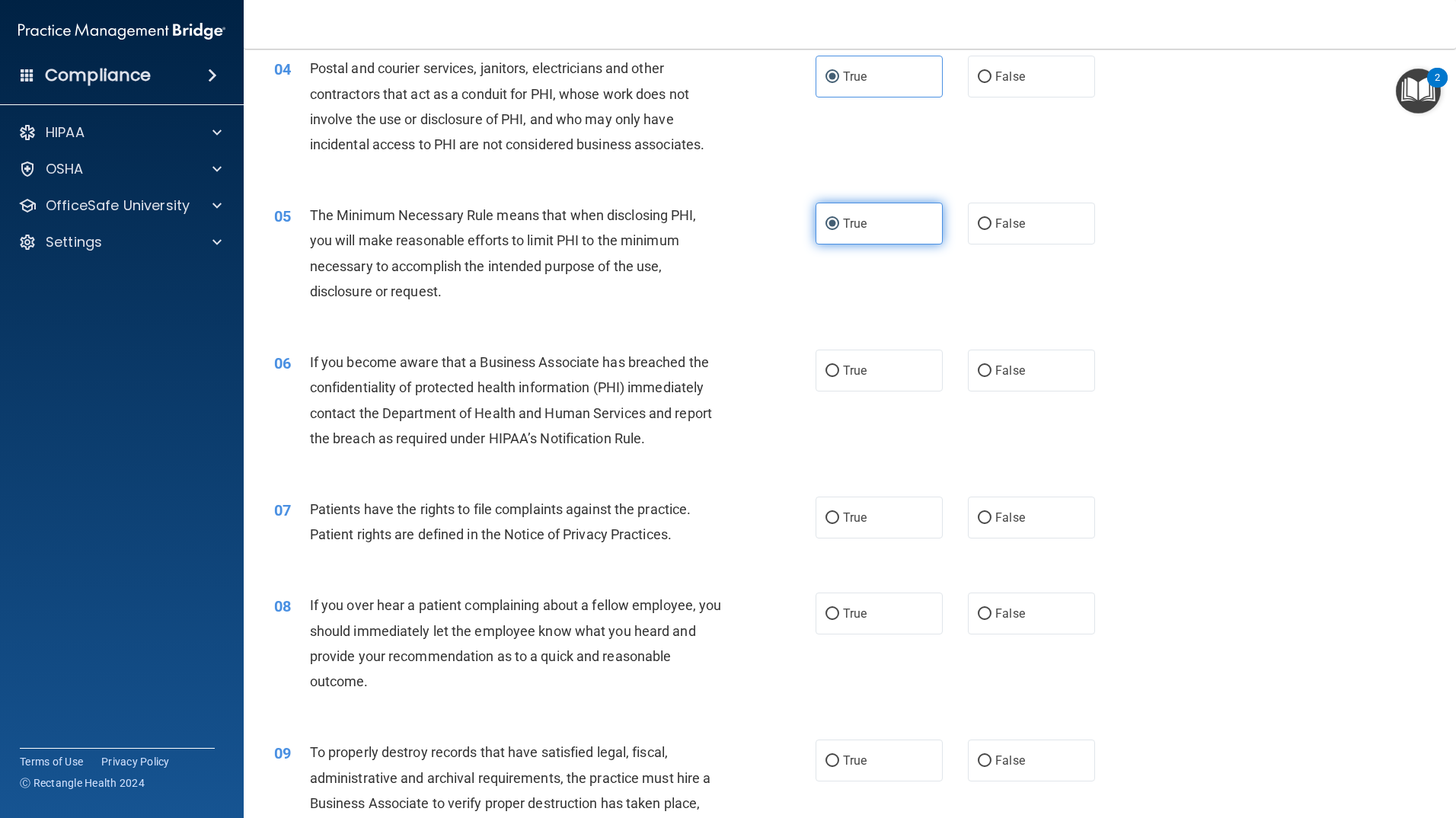
scroll to position [457, 0]
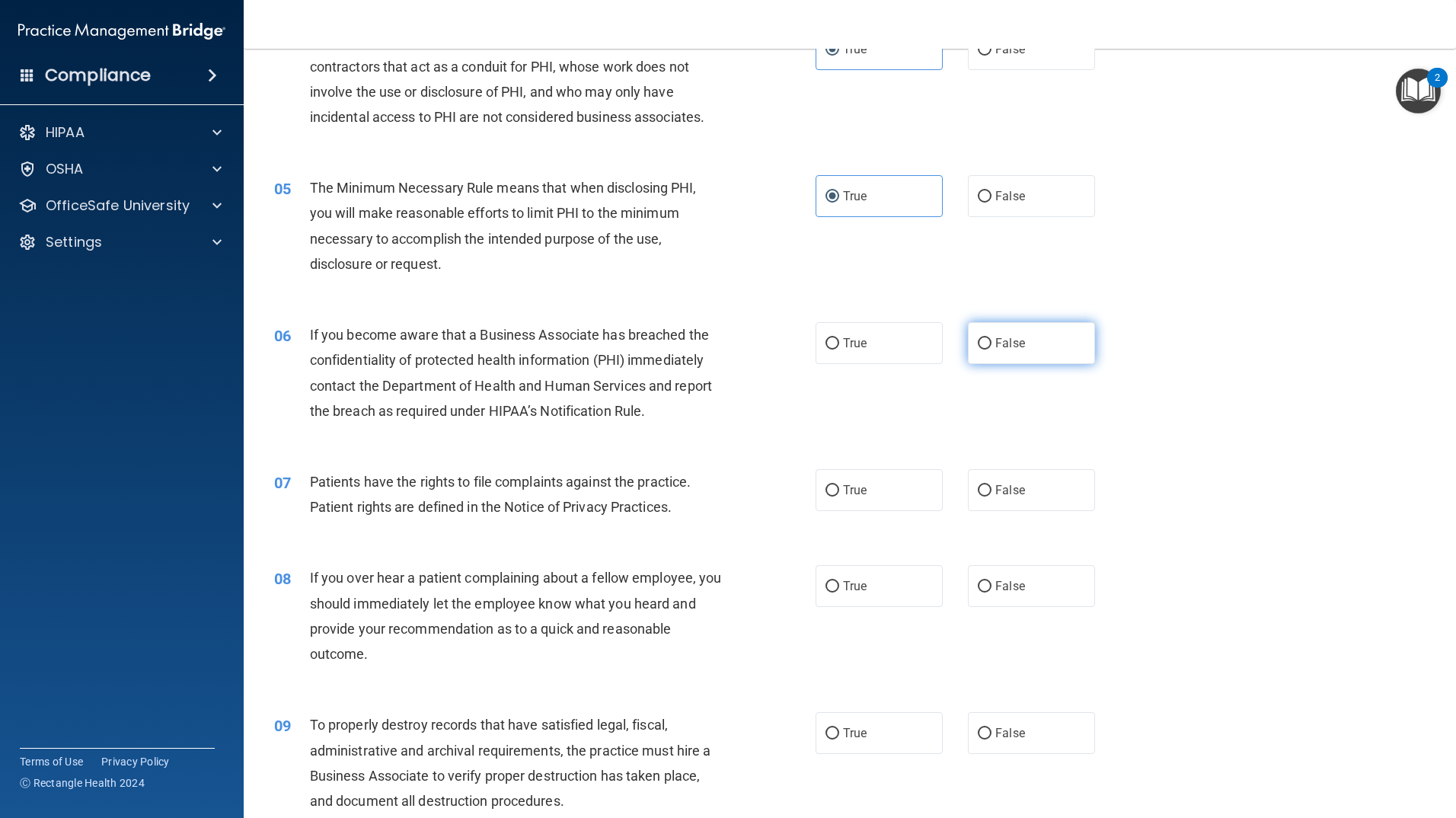
click at [1010, 340] on span "False" at bounding box center [1010, 343] width 30 height 15
click at [992, 340] on input "False" at bounding box center [985, 343] width 14 height 12
radio input "true"
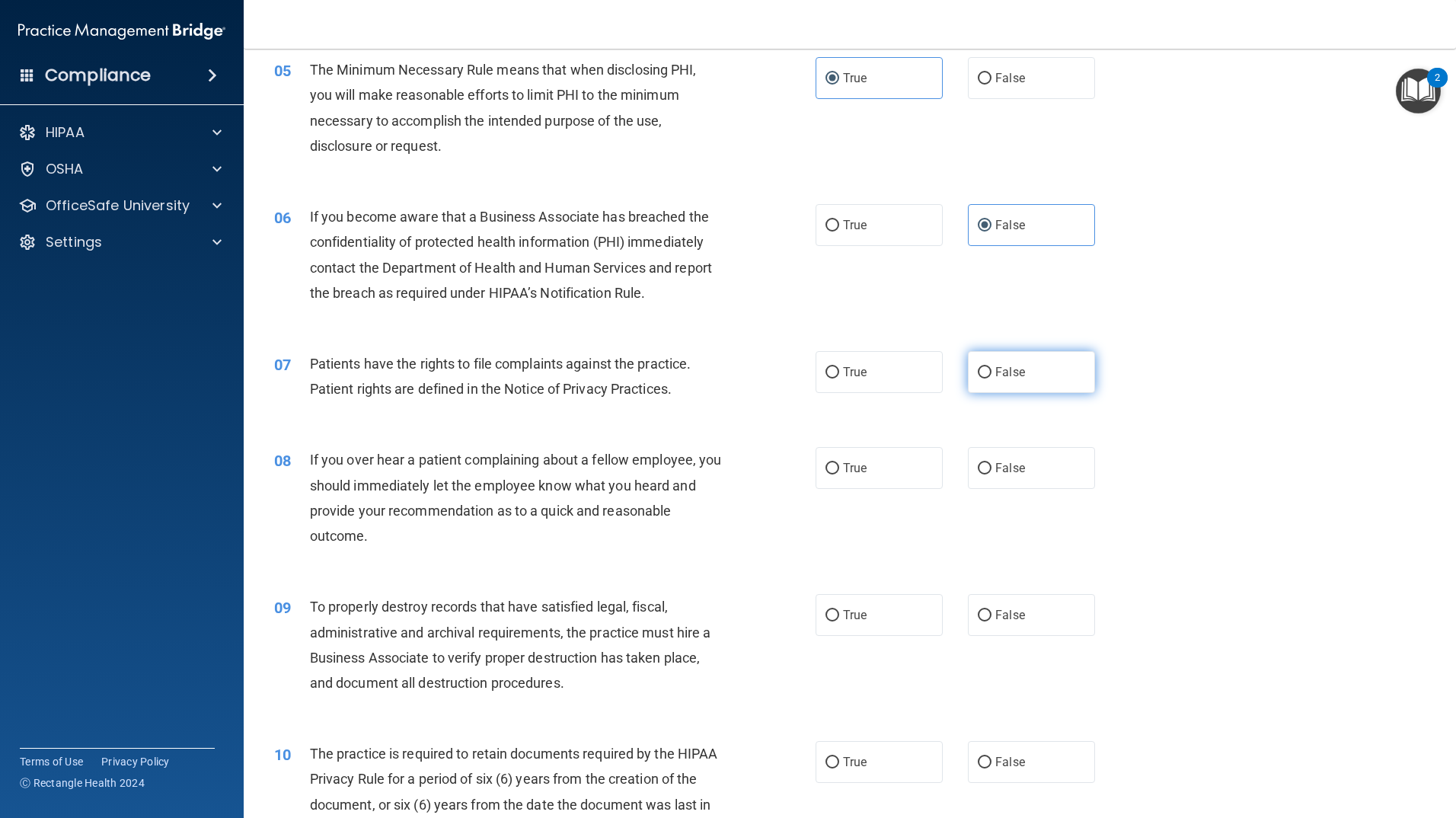
scroll to position [609, 0]
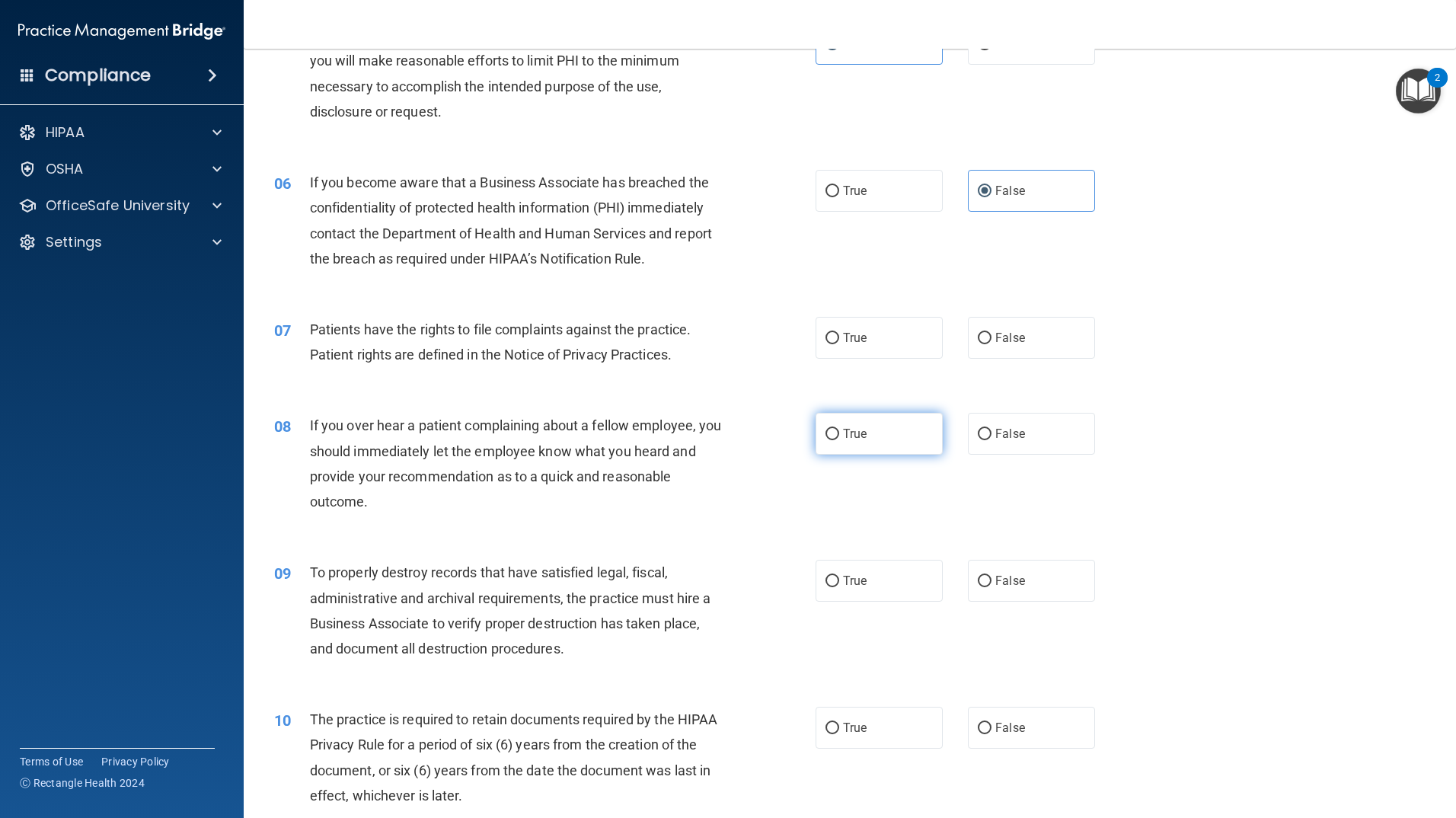
click at [863, 429] on label "True" at bounding box center [879, 434] width 127 height 42
click at [839, 429] on input "True" at bounding box center [833, 434] width 14 height 12
radio input "true"
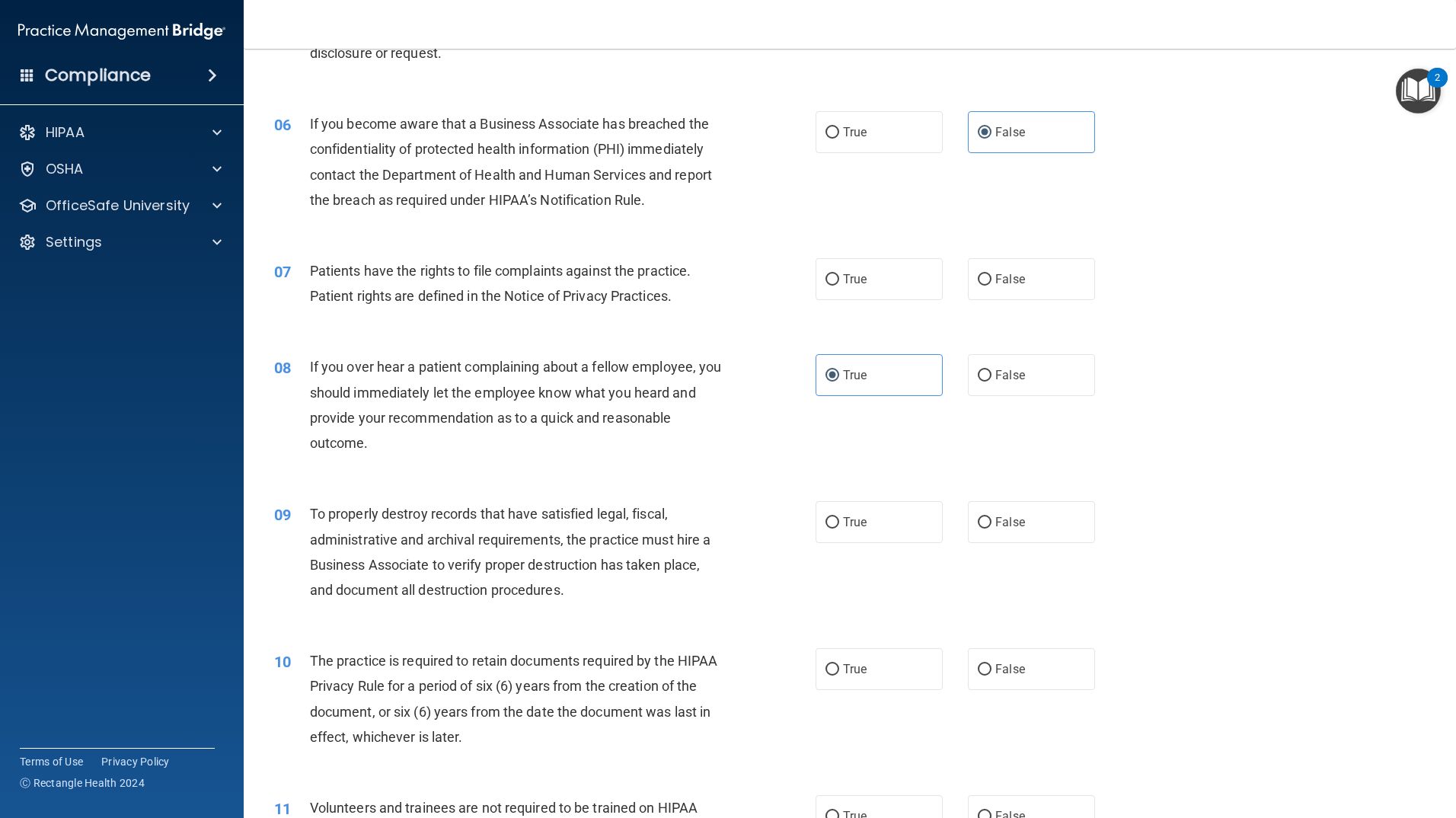
scroll to position [686, 0]
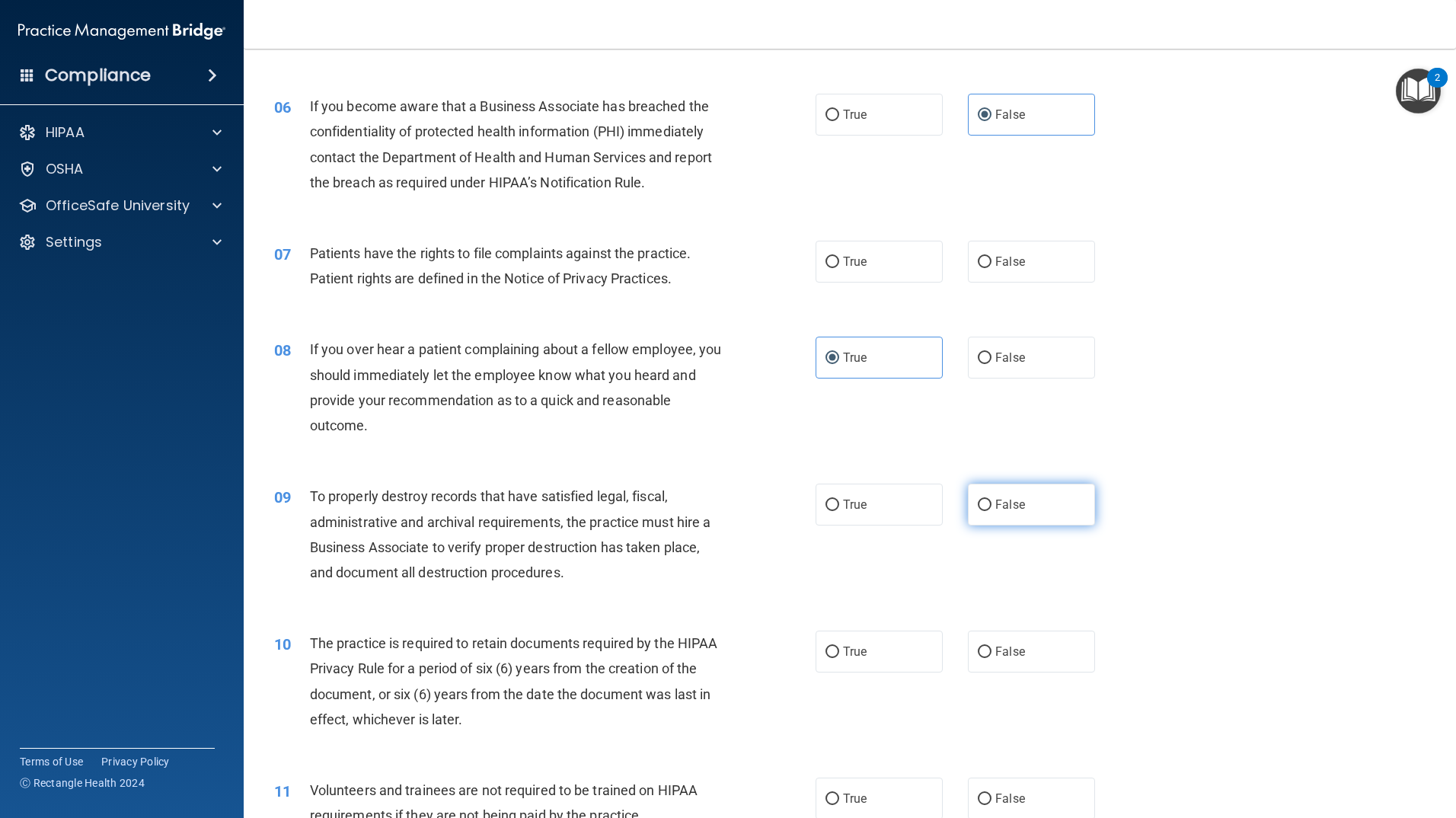
click at [1033, 504] on label "False" at bounding box center [1031, 504] width 127 height 42
click at [992, 504] on input "False" at bounding box center [985, 505] width 14 height 12
radio input "true"
click at [1035, 660] on label "False" at bounding box center [1031, 651] width 127 height 42
click at [992, 658] on input "False" at bounding box center [985, 652] width 14 height 12
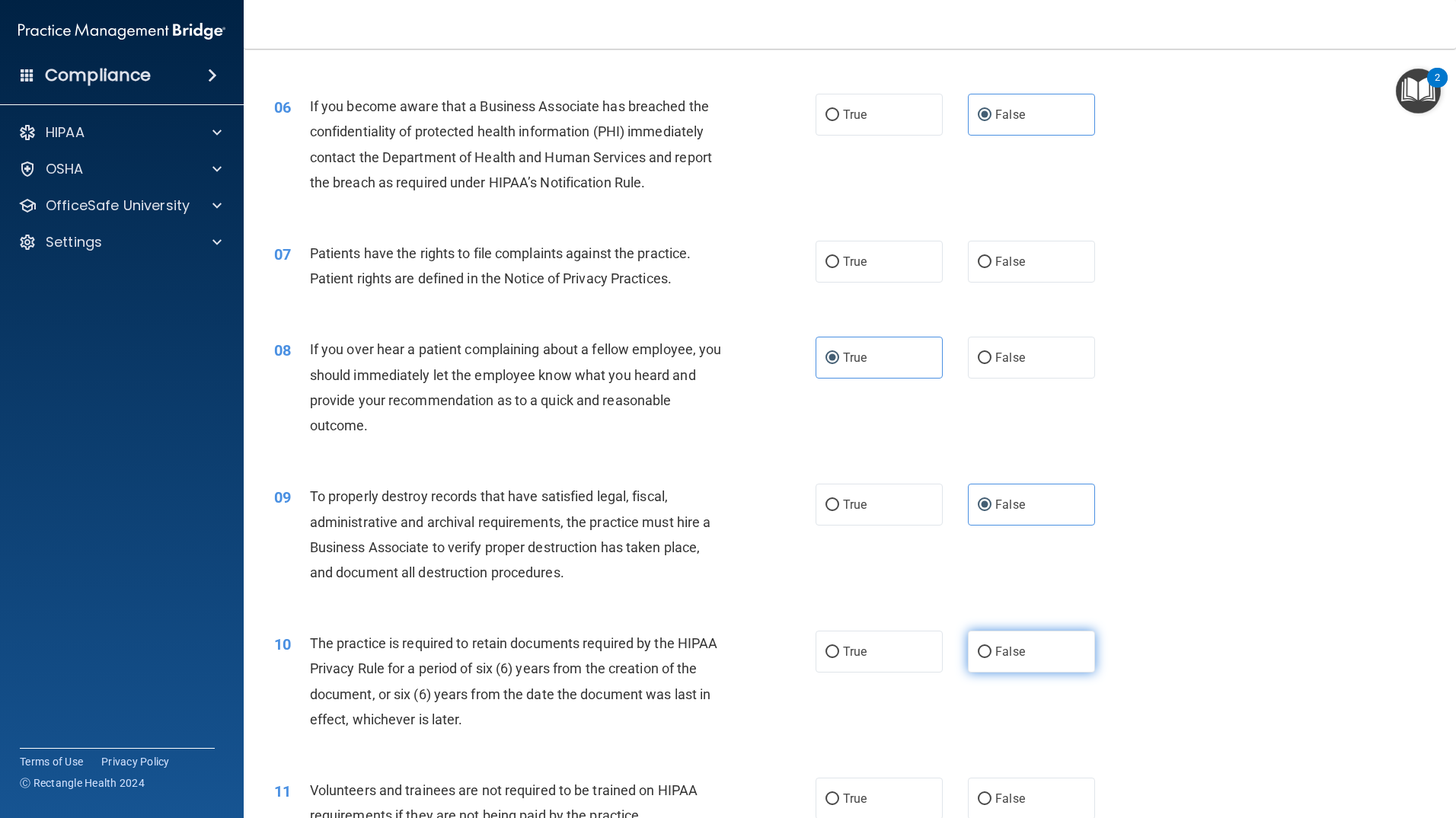
radio input "true"
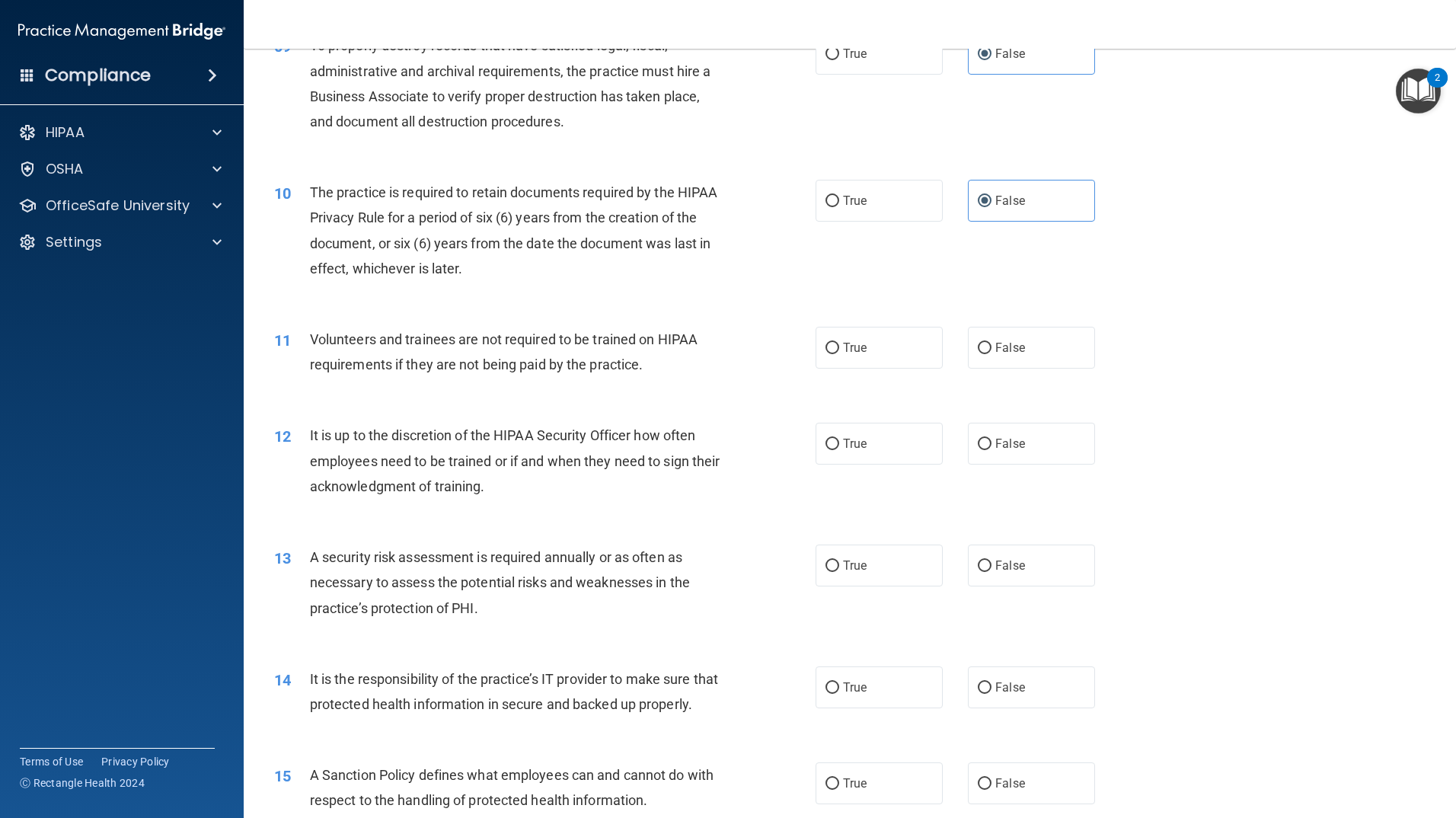
scroll to position [1143, 0]
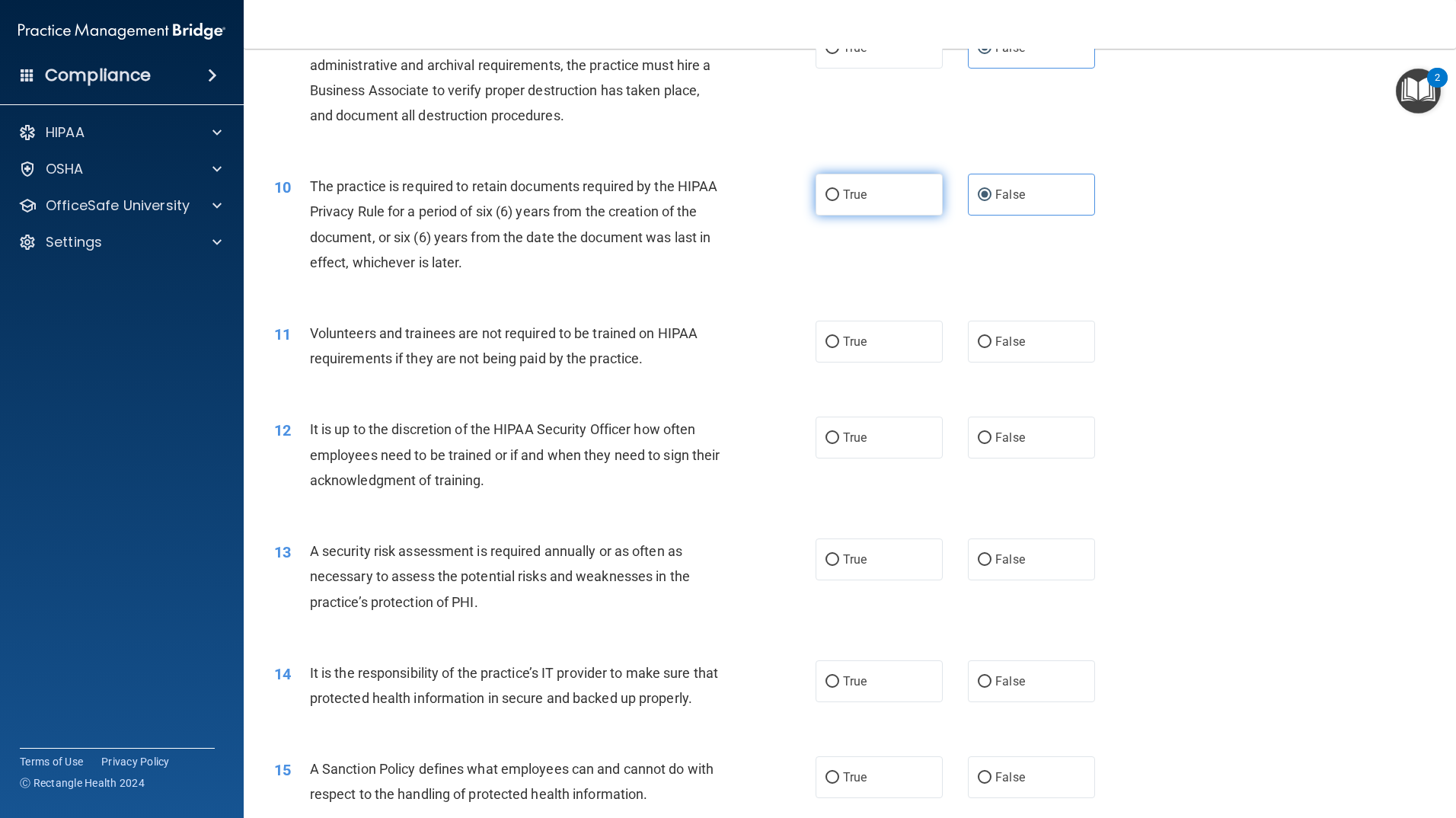
click at [838, 203] on label "True" at bounding box center [879, 195] width 127 height 42
click at [838, 201] on input "True" at bounding box center [833, 196] width 14 height 12
radio input "true"
radio input "false"
click at [1028, 357] on label "False" at bounding box center [1031, 342] width 127 height 42
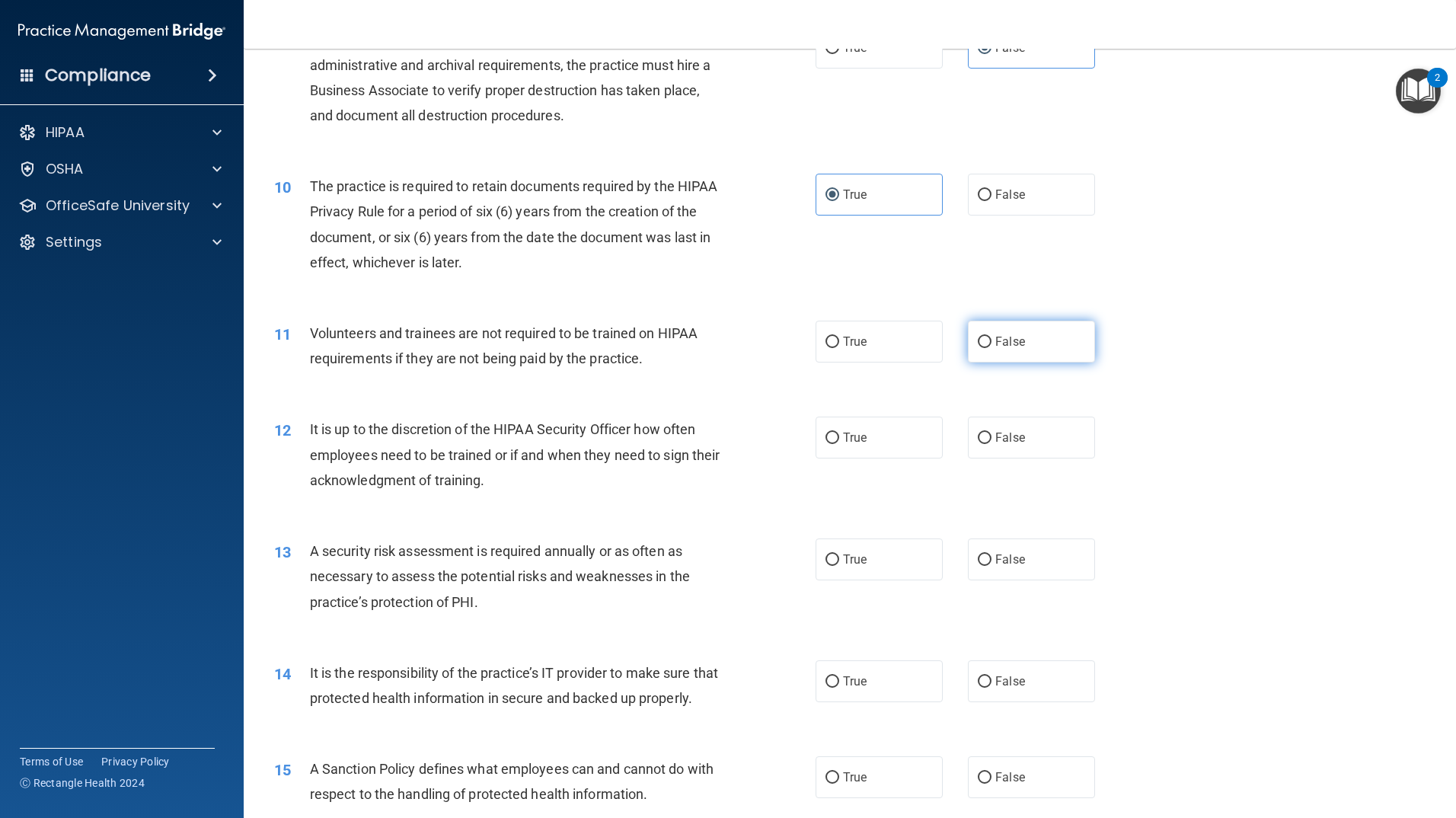
click at [992, 348] on input "False" at bounding box center [985, 343] width 14 height 12
radio input "true"
click at [1010, 441] on span "False" at bounding box center [1010, 437] width 30 height 15
click at [992, 441] on input "False" at bounding box center [985, 438] width 14 height 12
radio input "true"
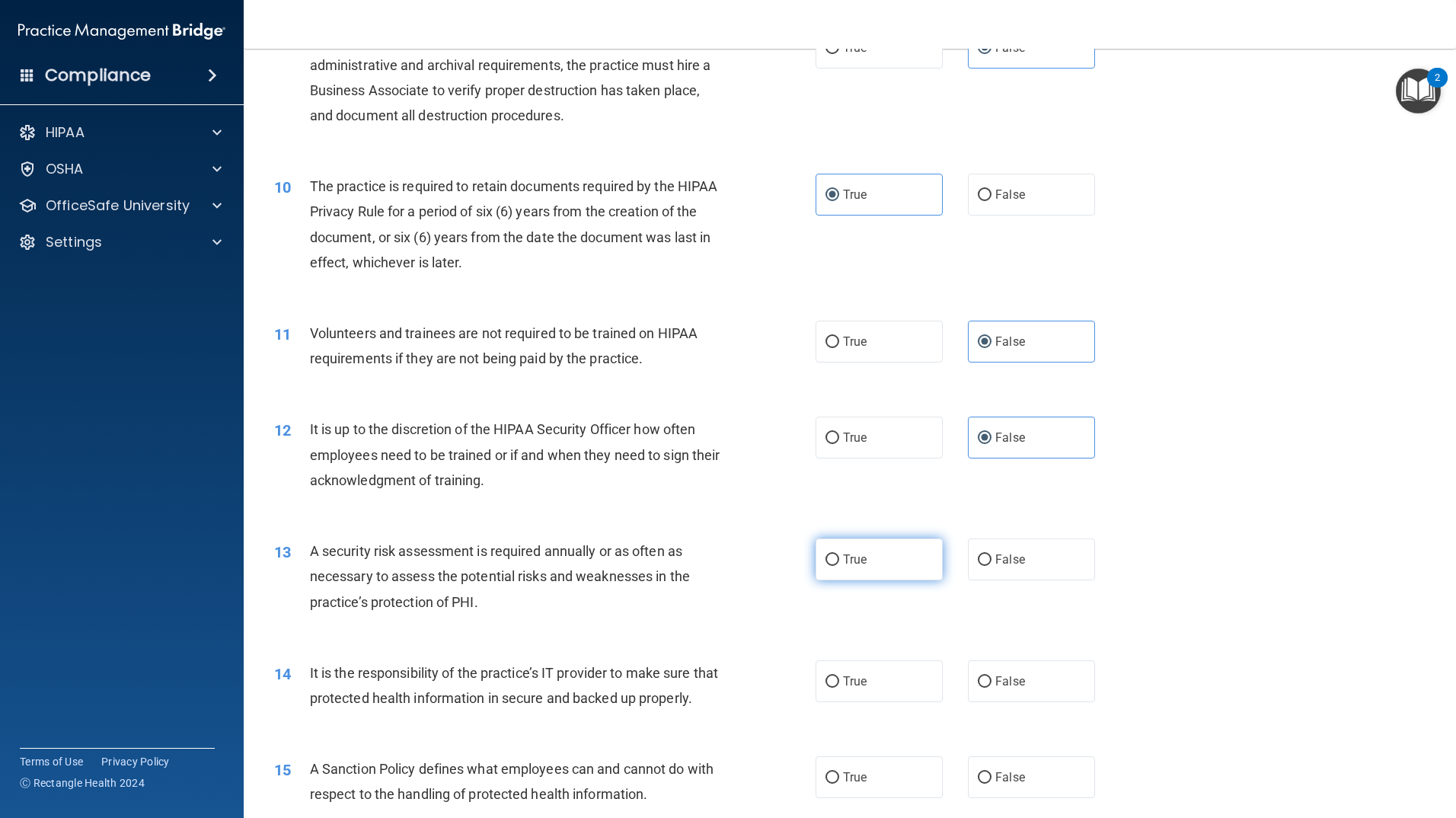
click at [850, 562] on span "True" at bounding box center [855, 559] width 23 height 15
click at [839, 562] on input "True" at bounding box center [833, 560] width 14 height 12
radio input "true"
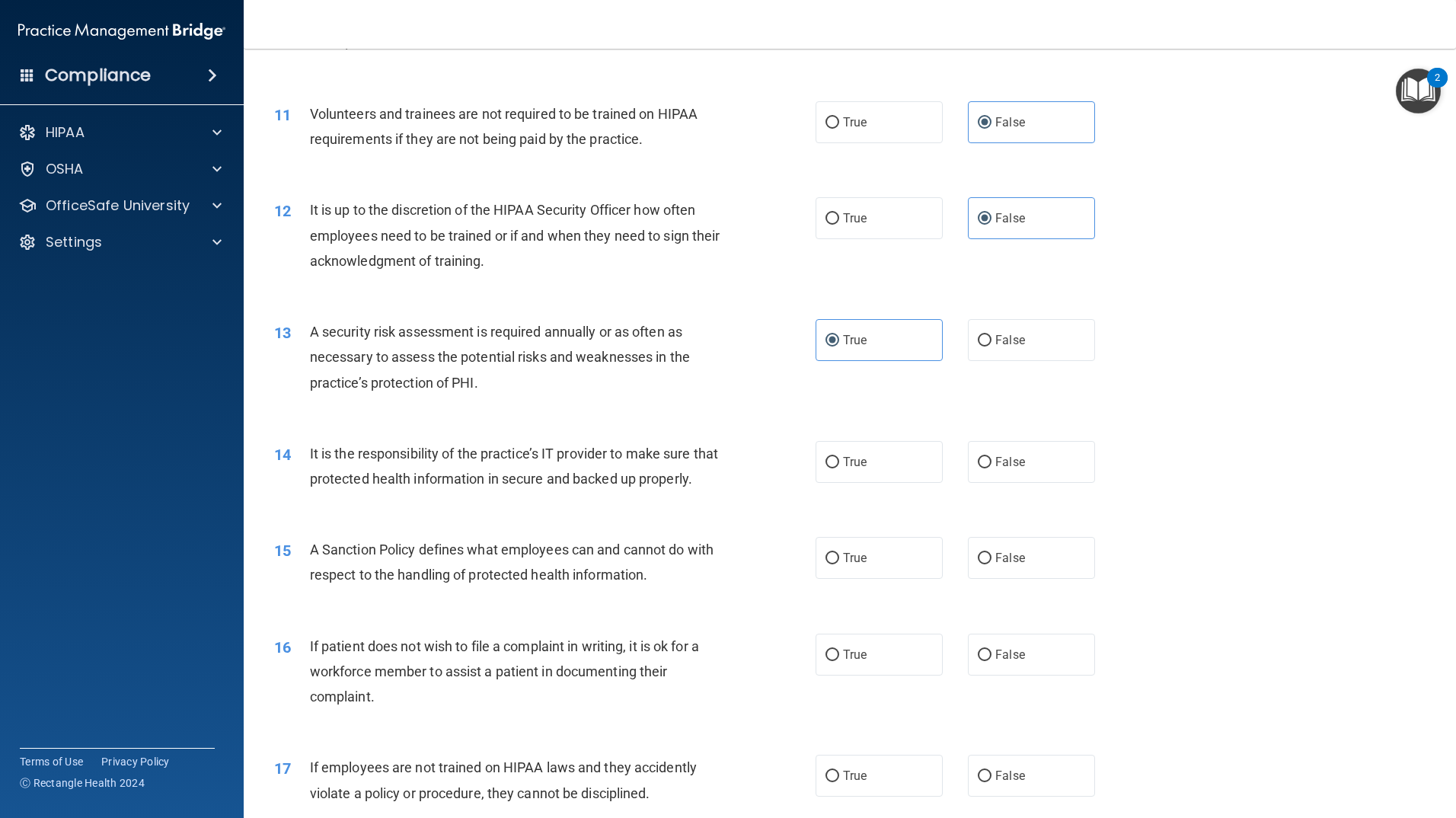
scroll to position [1371, 0]
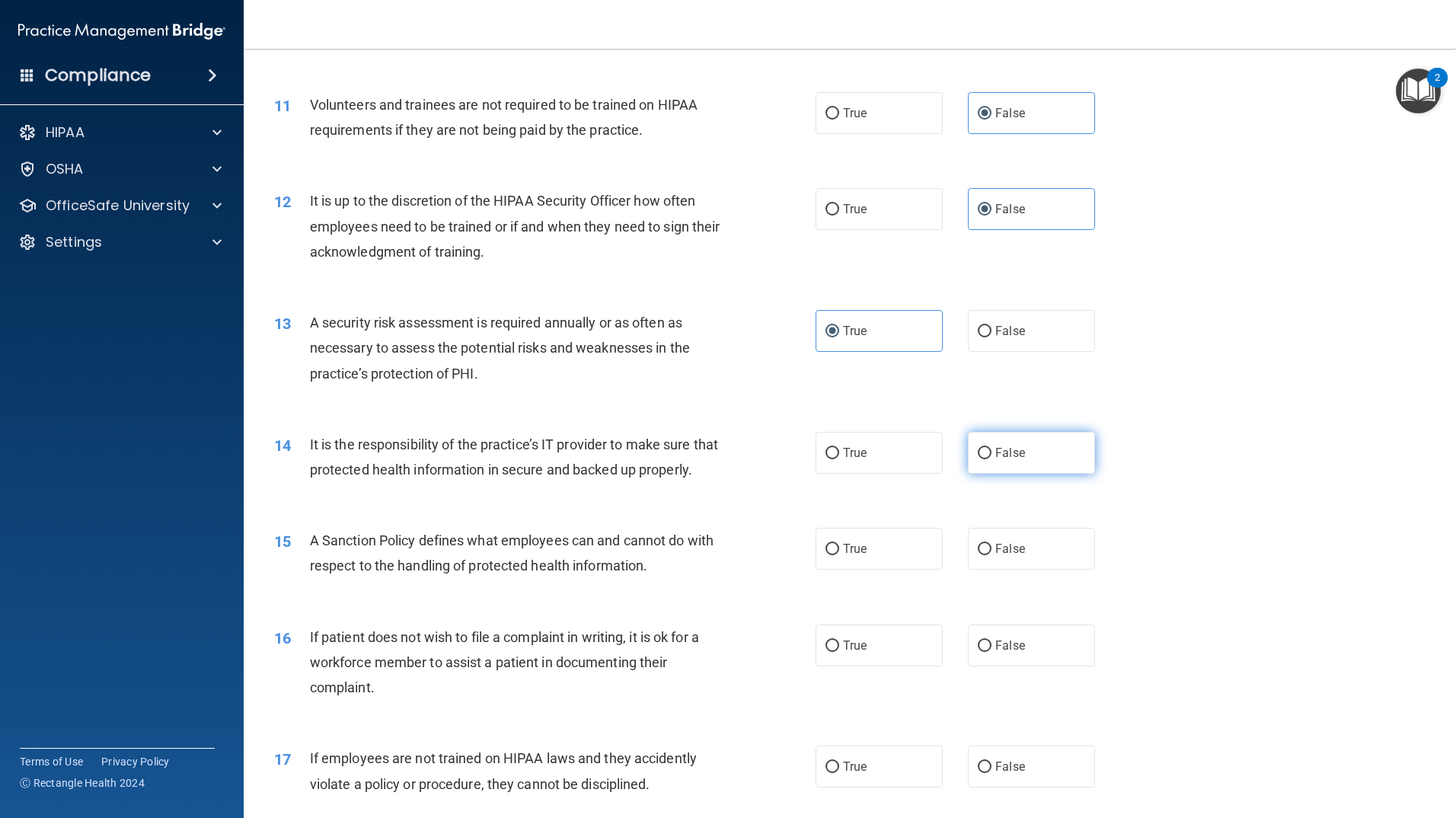
click at [1027, 459] on label "False" at bounding box center [1031, 453] width 127 height 42
click at [992, 459] on input "False" at bounding box center [985, 454] width 14 height 12
radio input "true"
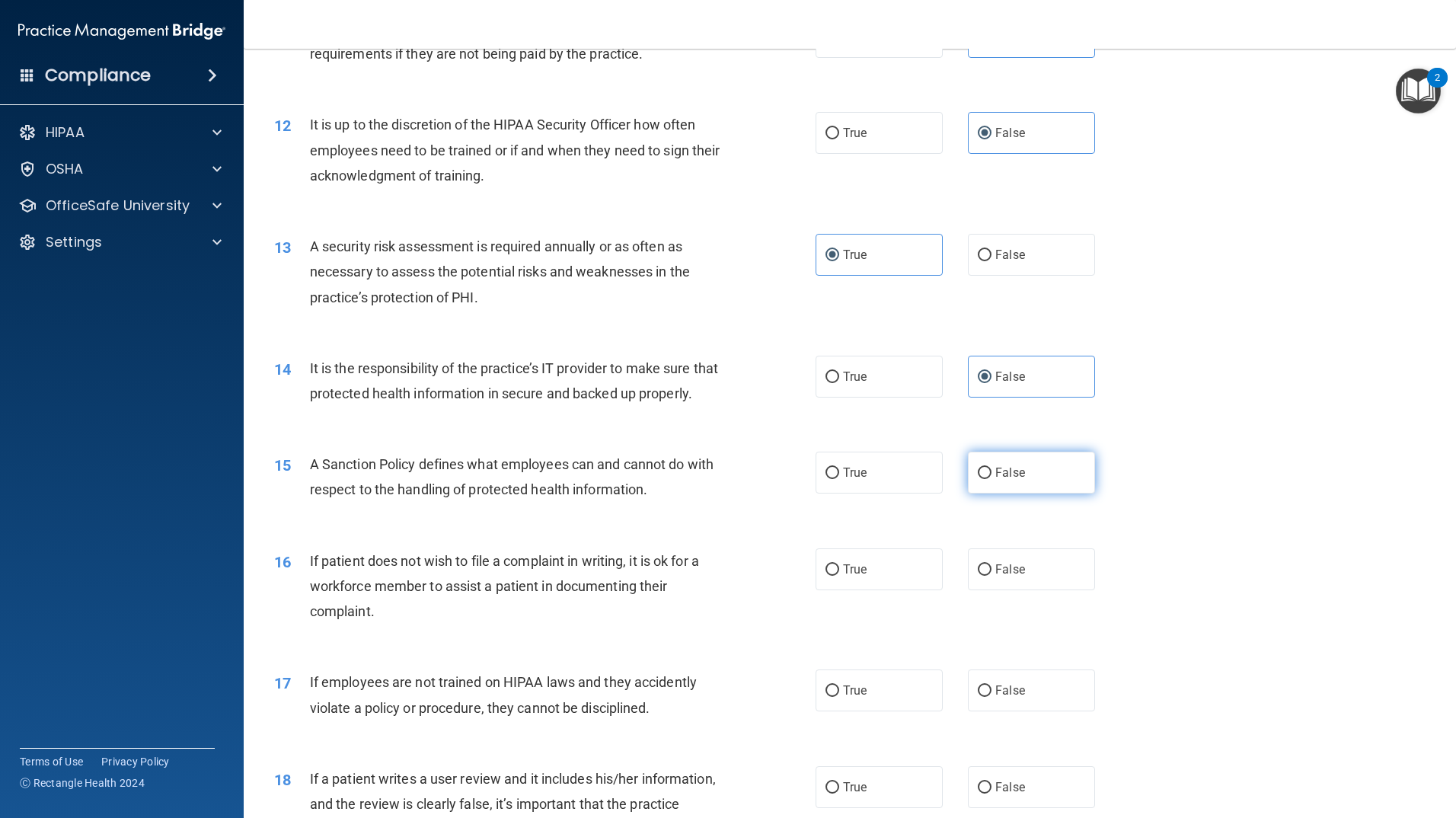
click at [1024, 493] on label "False" at bounding box center [1031, 473] width 127 height 42
click at [992, 479] on input "False" at bounding box center [985, 473] width 14 height 12
radio input "true"
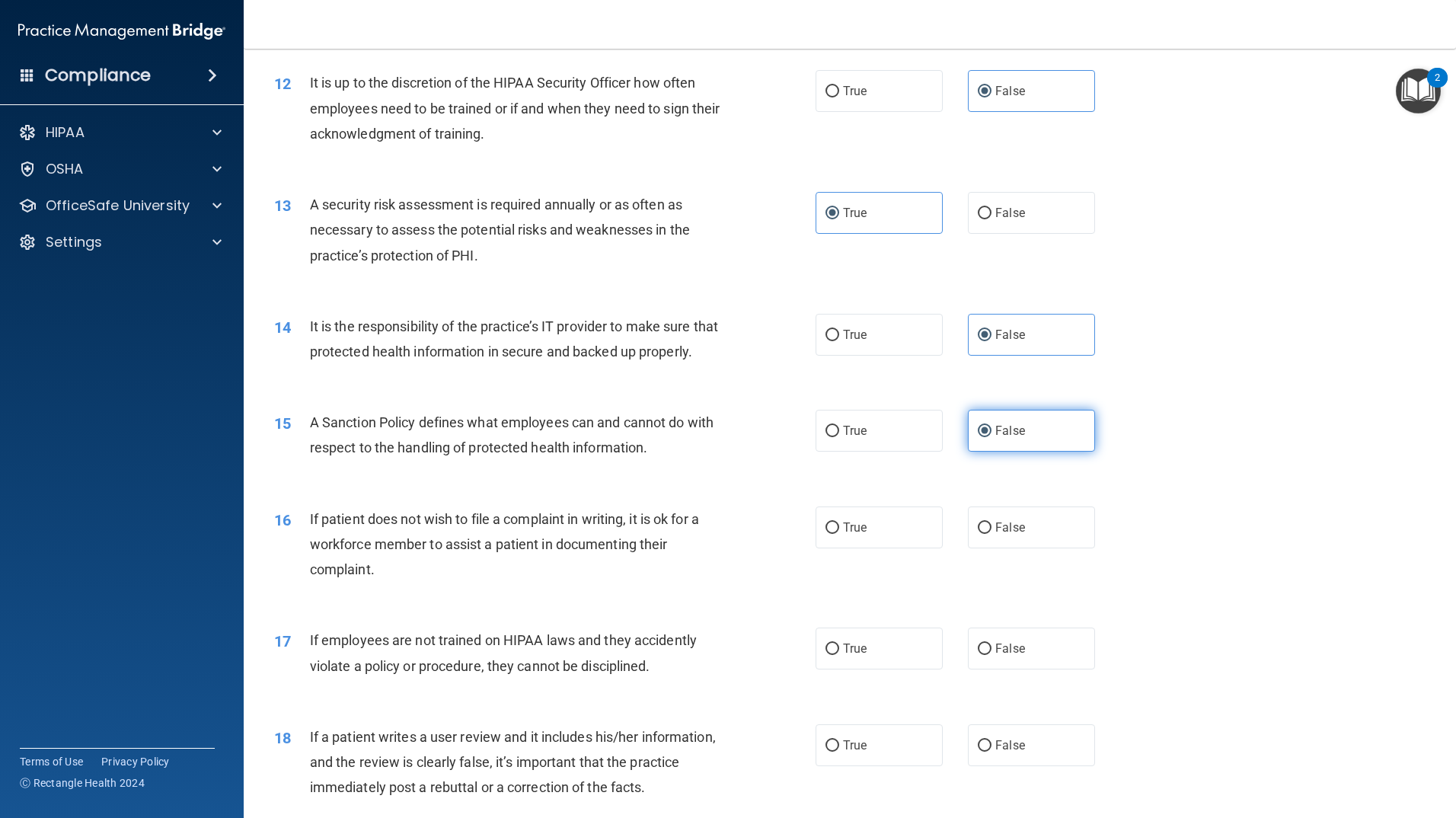
scroll to position [1599, 0]
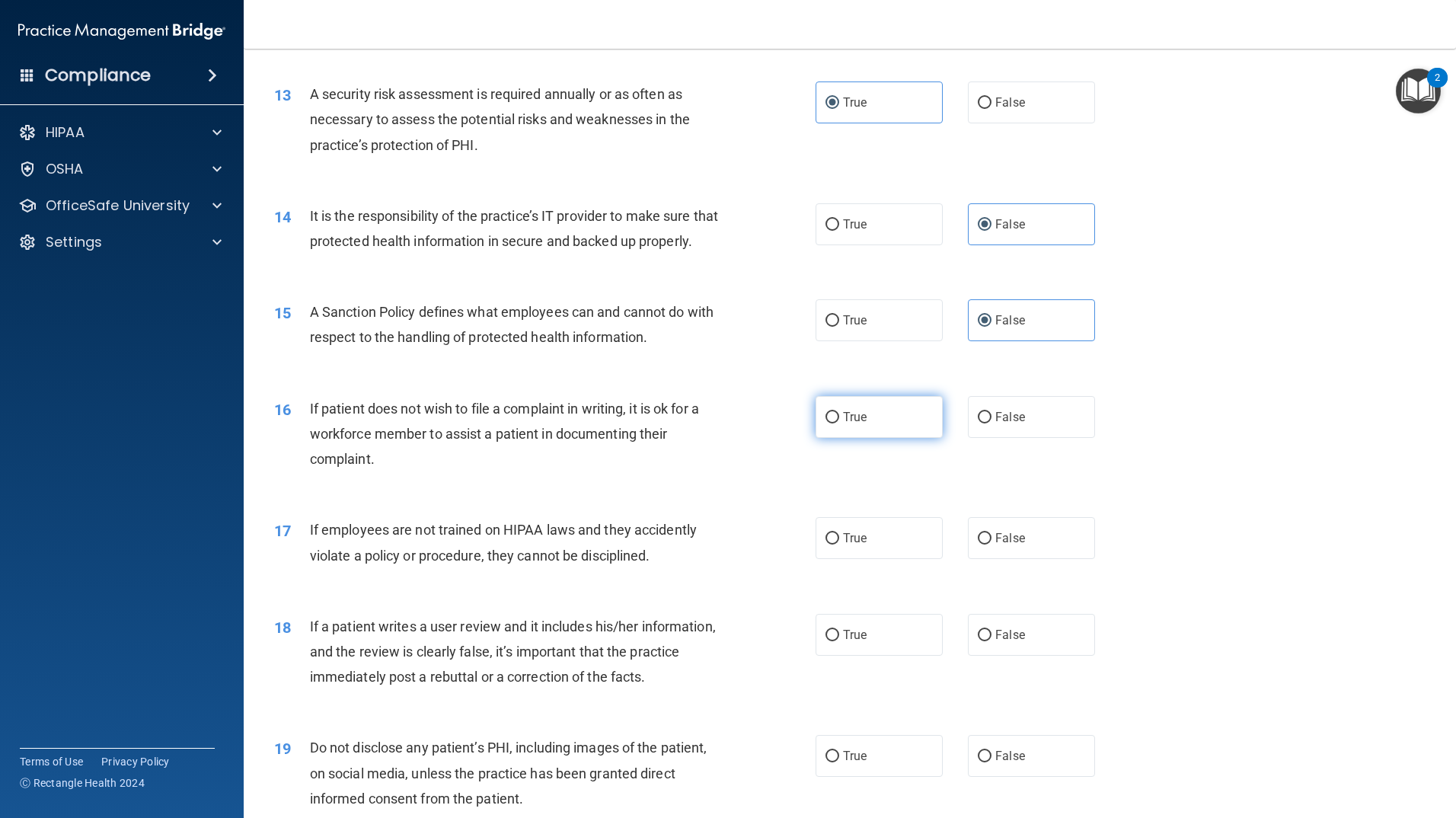
click at [873, 438] on label "True" at bounding box center [879, 417] width 127 height 42
click at [839, 424] on input "True" at bounding box center [833, 418] width 14 height 12
radio input "true"
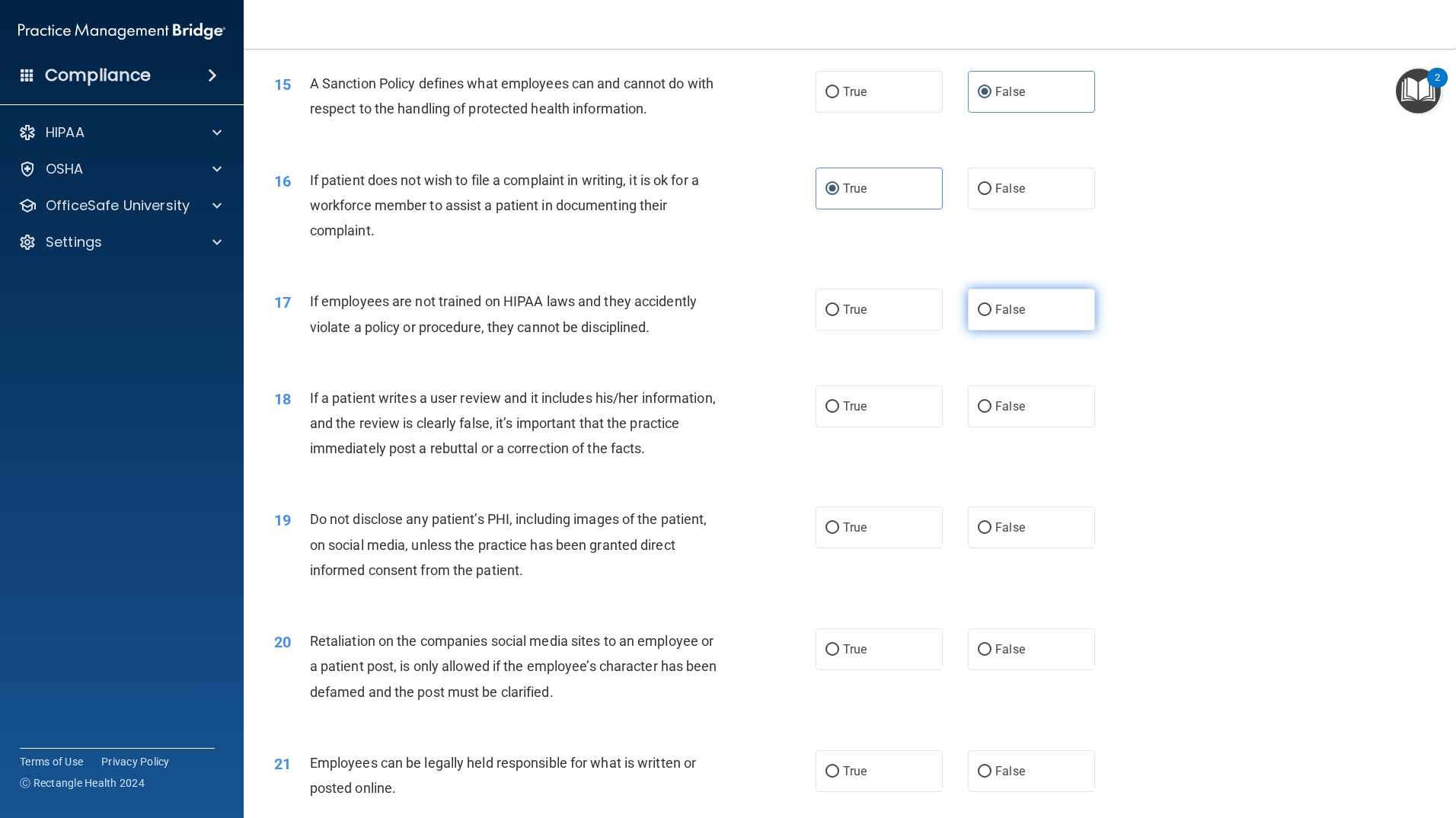
click at [1021, 331] on label "False" at bounding box center [1031, 310] width 127 height 42
click at [992, 316] on input "False" at bounding box center [985, 310] width 14 height 12
radio input "true"
click at [1015, 427] on label "False" at bounding box center [1031, 407] width 127 height 42
click at [992, 413] on input "False" at bounding box center [985, 407] width 14 height 12
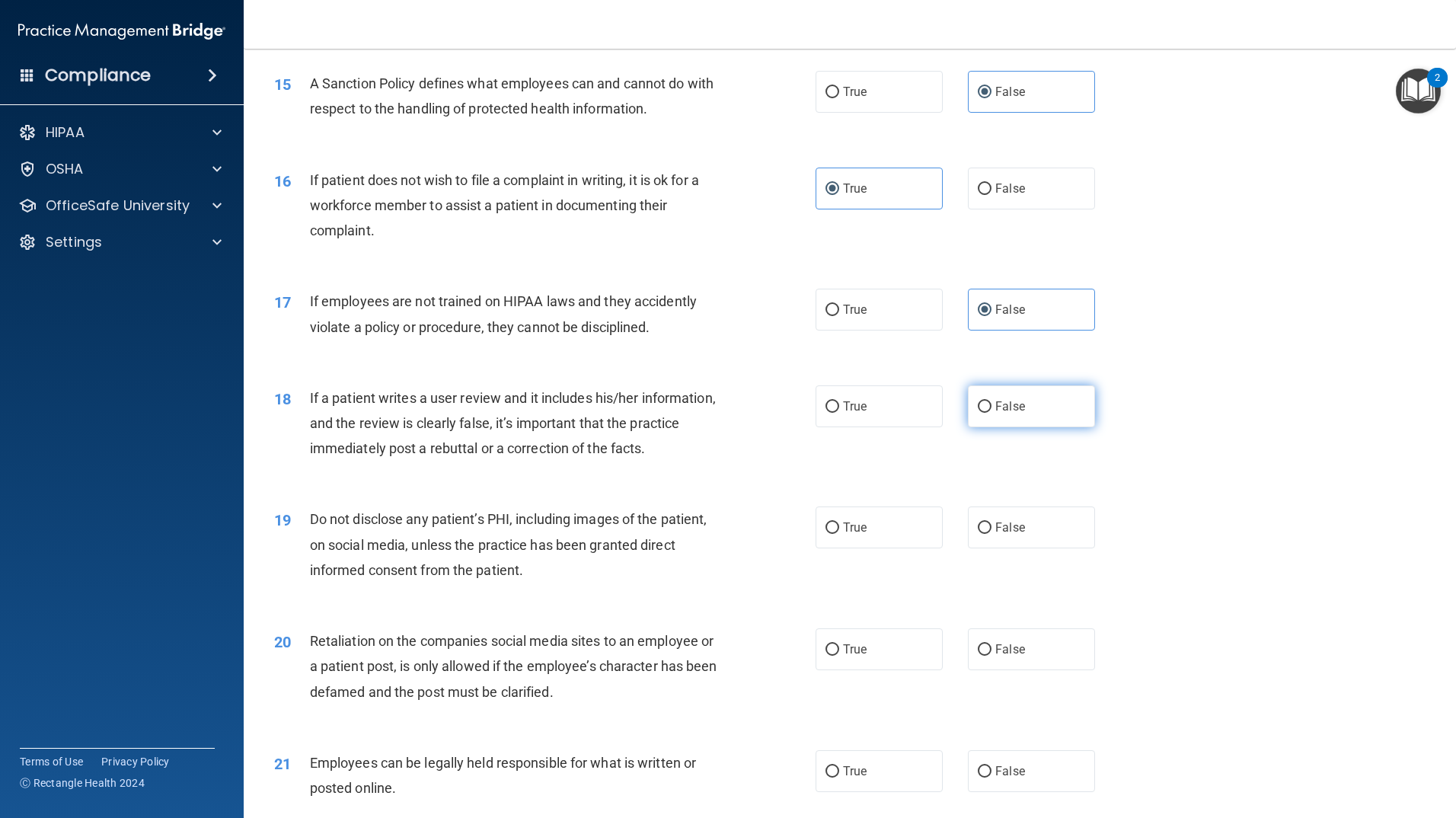
radio input "true"
click at [874, 548] on label "True" at bounding box center [879, 528] width 127 height 42
click at [839, 534] on input "True" at bounding box center [833, 528] width 14 height 12
radio input "true"
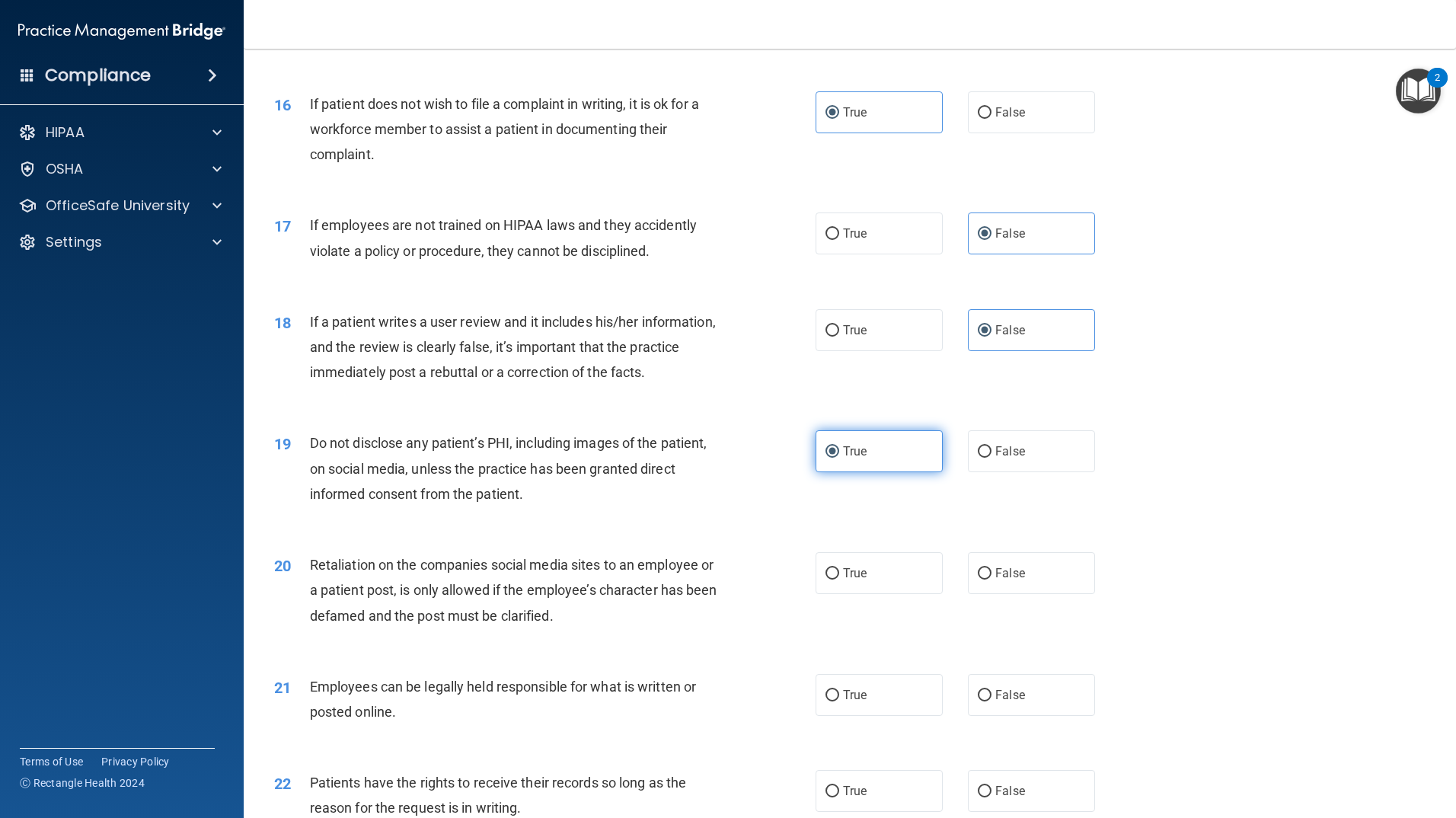
scroll to position [1980, 0]
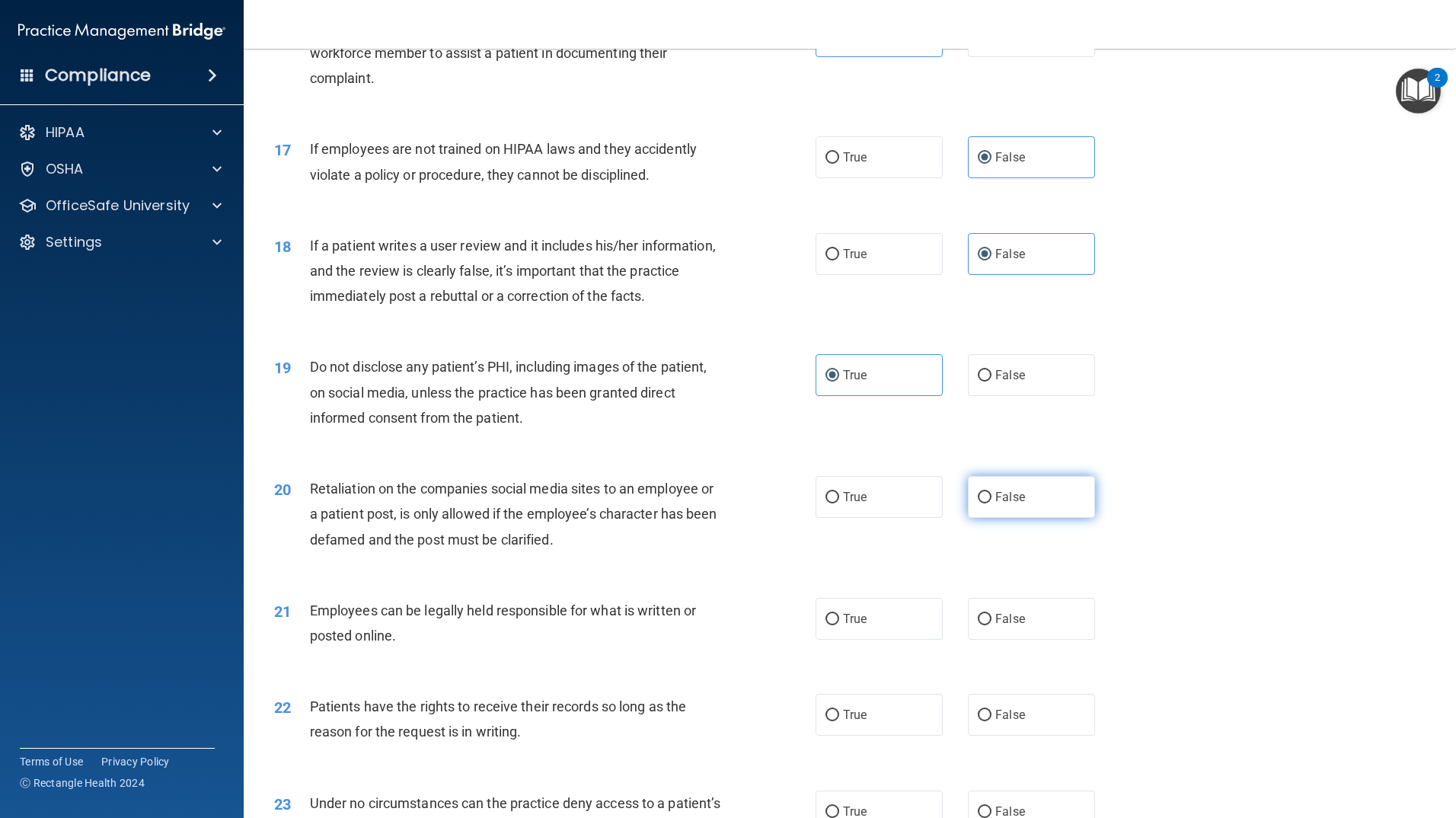
click at [1045, 514] on label "False" at bounding box center [1031, 497] width 127 height 42
click at [992, 504] on input "False" at bounding box center [985, 497] width 14 height 12
radio input "true"
click at [845, 626] on span "True" at bounding box center [855, 619] width 23 height 15
click at [839, 626] on input "True" at bounding box center [833, 619] width 14 height 12
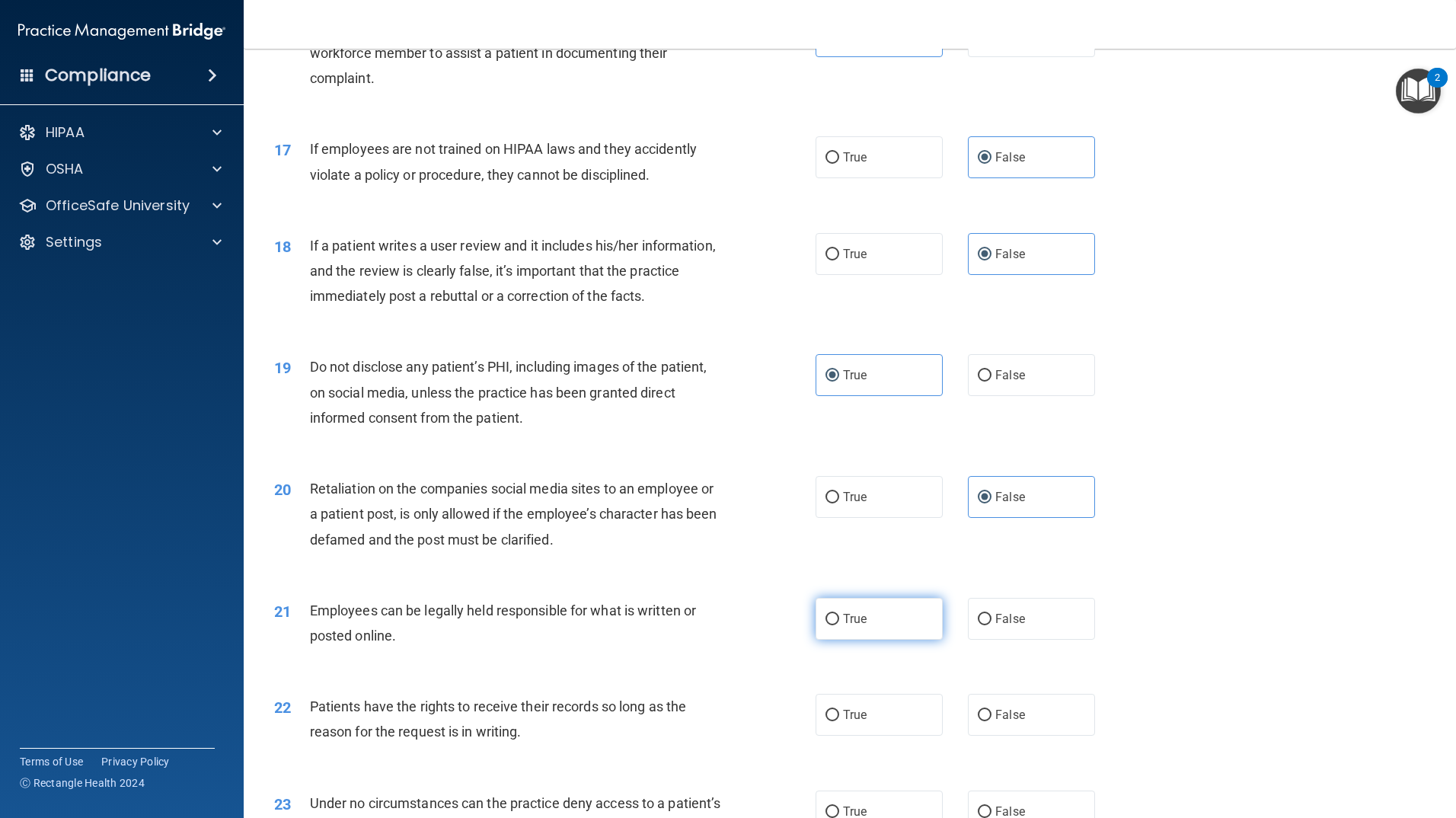
radio input "true"
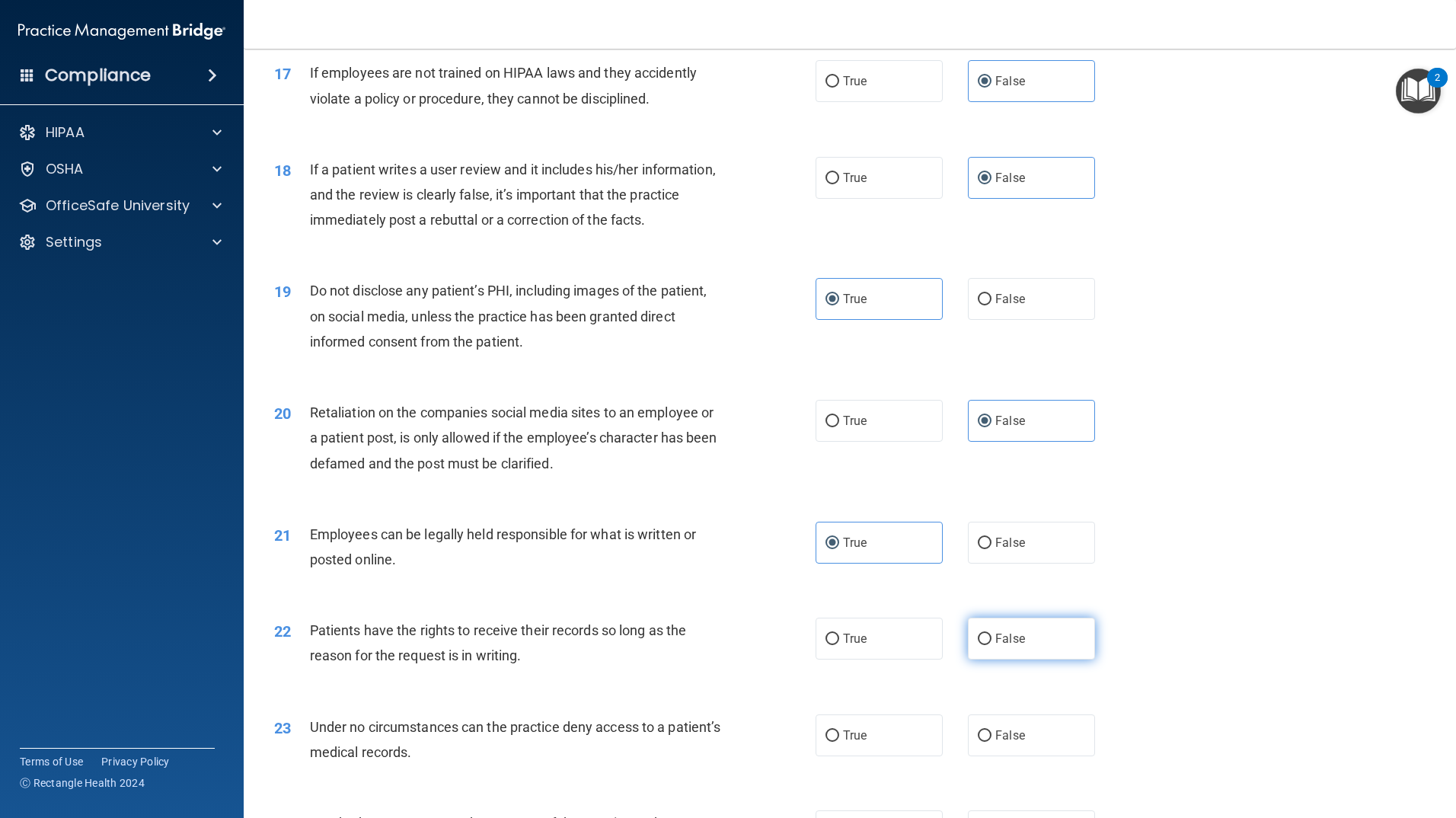
click at [1002, 646] on span "False" at bounding box center [1010, 638] width 30 height 15
click at [992, 645] on input "False" at bounding box center [985, 639] width 14 height 12
radio input "true"
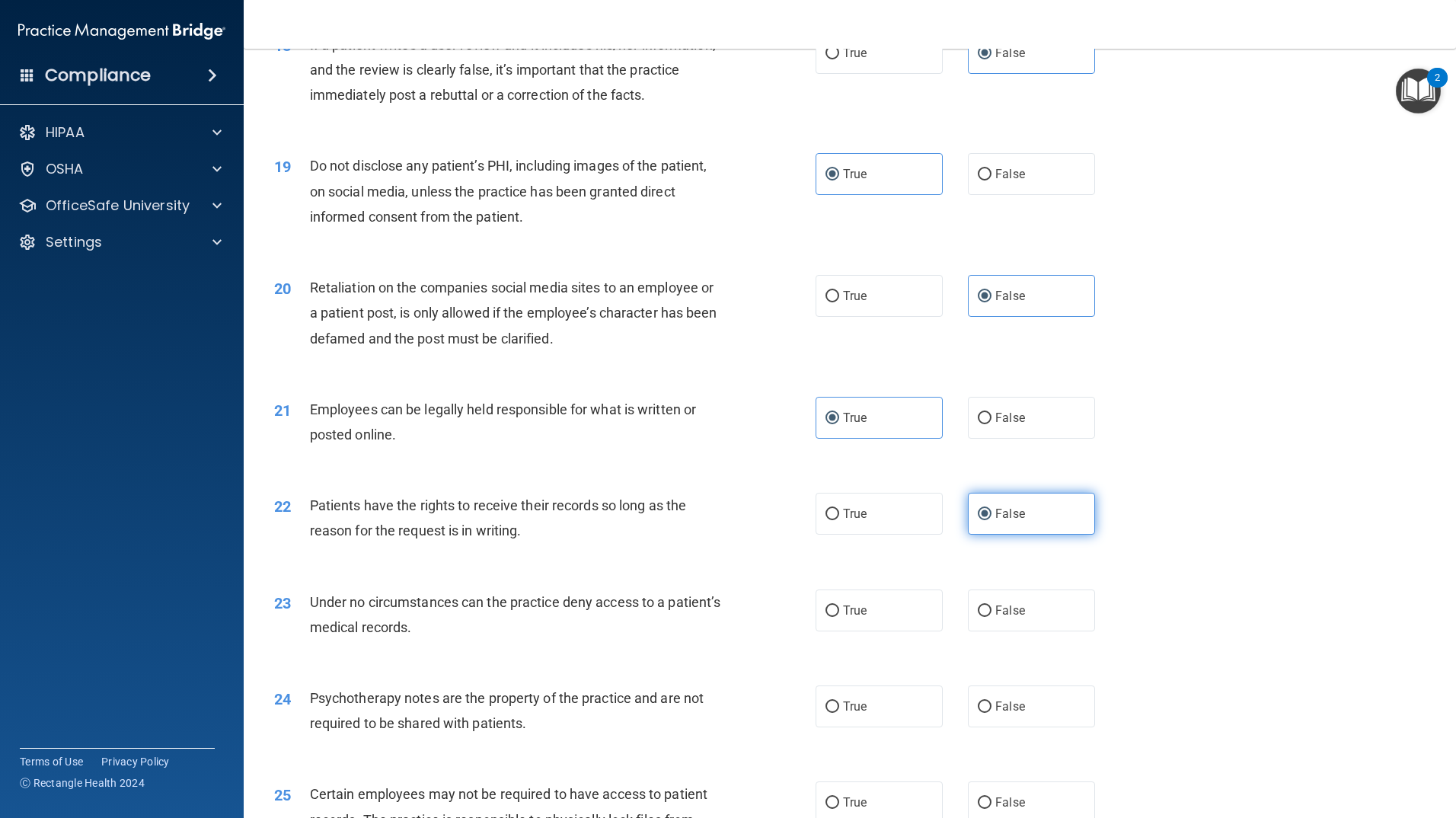
scroll to position [2209, 0]
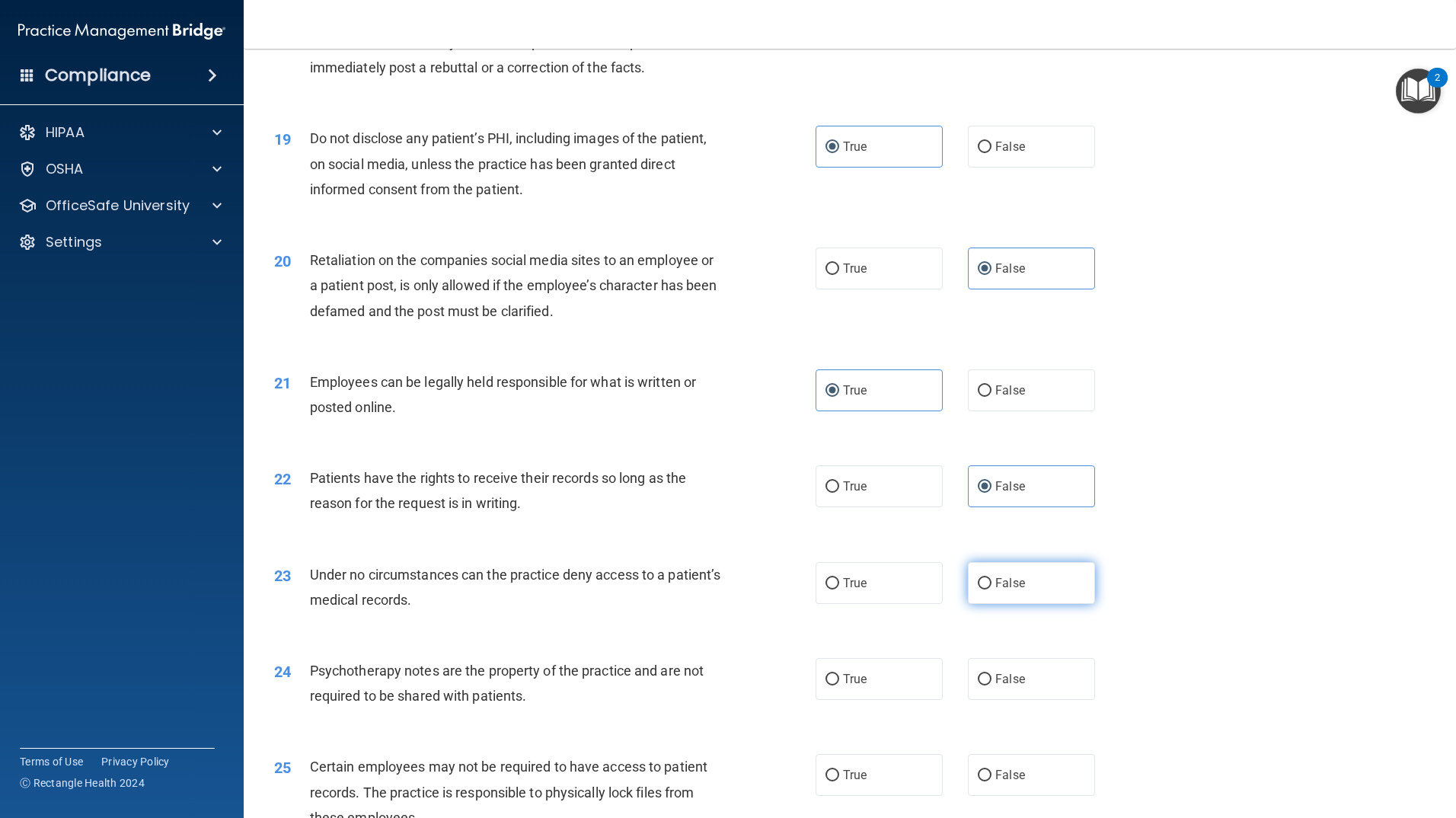
click at [1017, 604] on label "False" at bounding box center [1031, 583] width 127 height 42
click at [992, 590] on input "False" at bounding box center [985, 583] width 14 height 12
radio input "true"
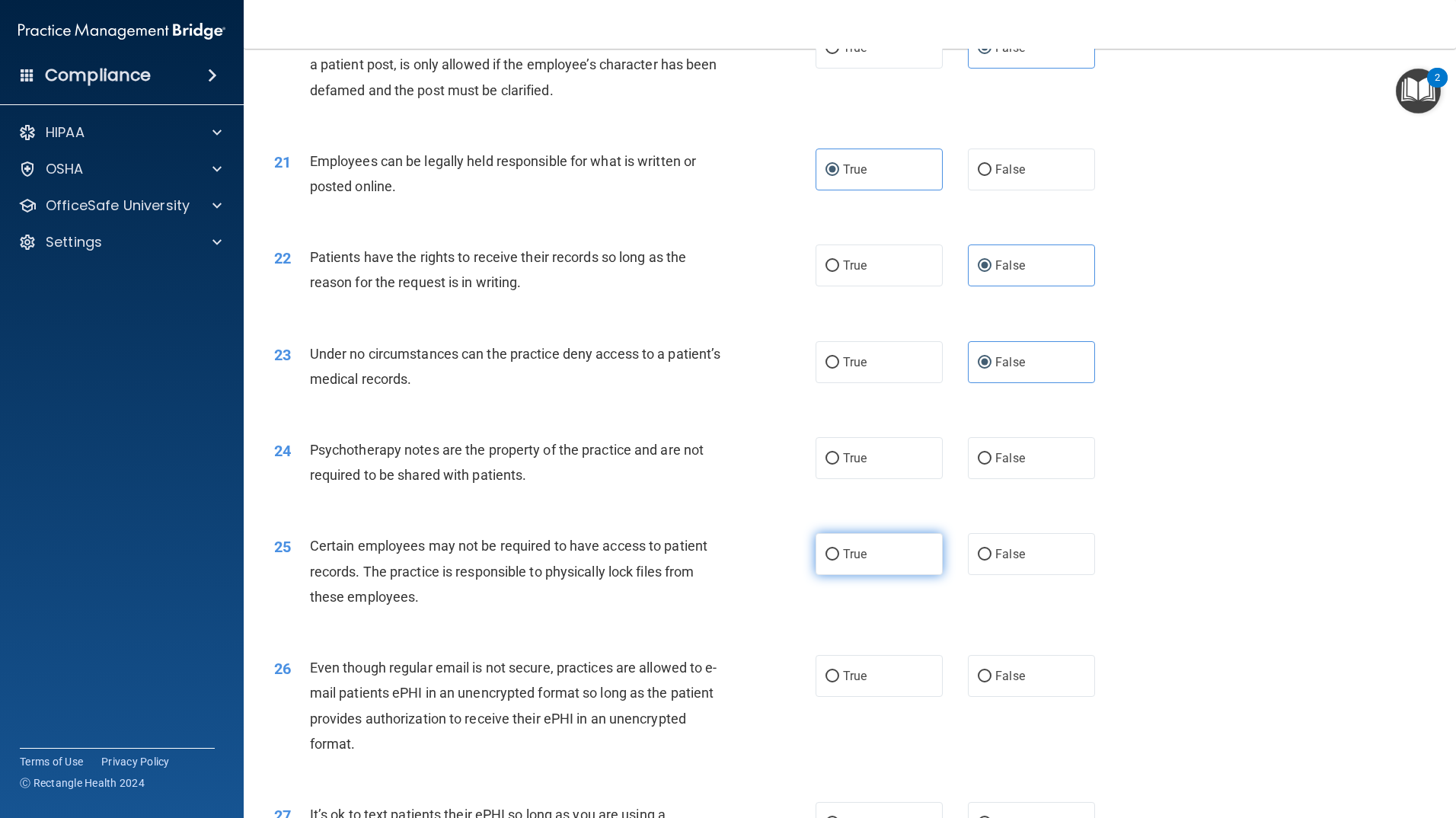
scroll to position [2438, 0]
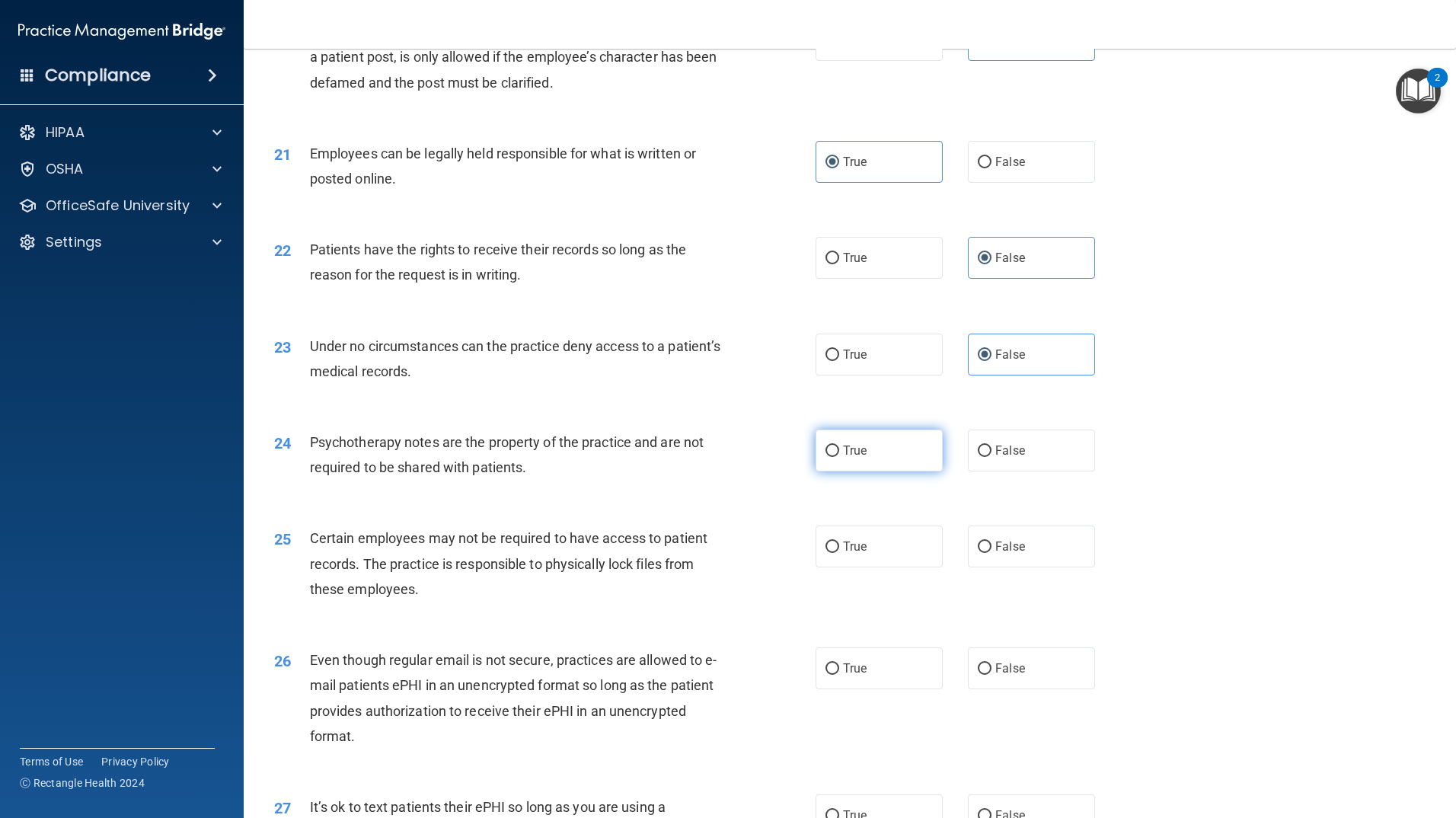
click at [898, 472] on label "True" at bounding box center [879, 450] width 127 height 42
click at [839, 457] on input "True" at bounding box center [833, 451] width 14 height 12
radio input "true"
click at [868, 568] on label "True" at bounding box center [879, 547] width 127 height 42
click at [839, 553] on input "True" at bounding box center [833, 547] width 14 height 12
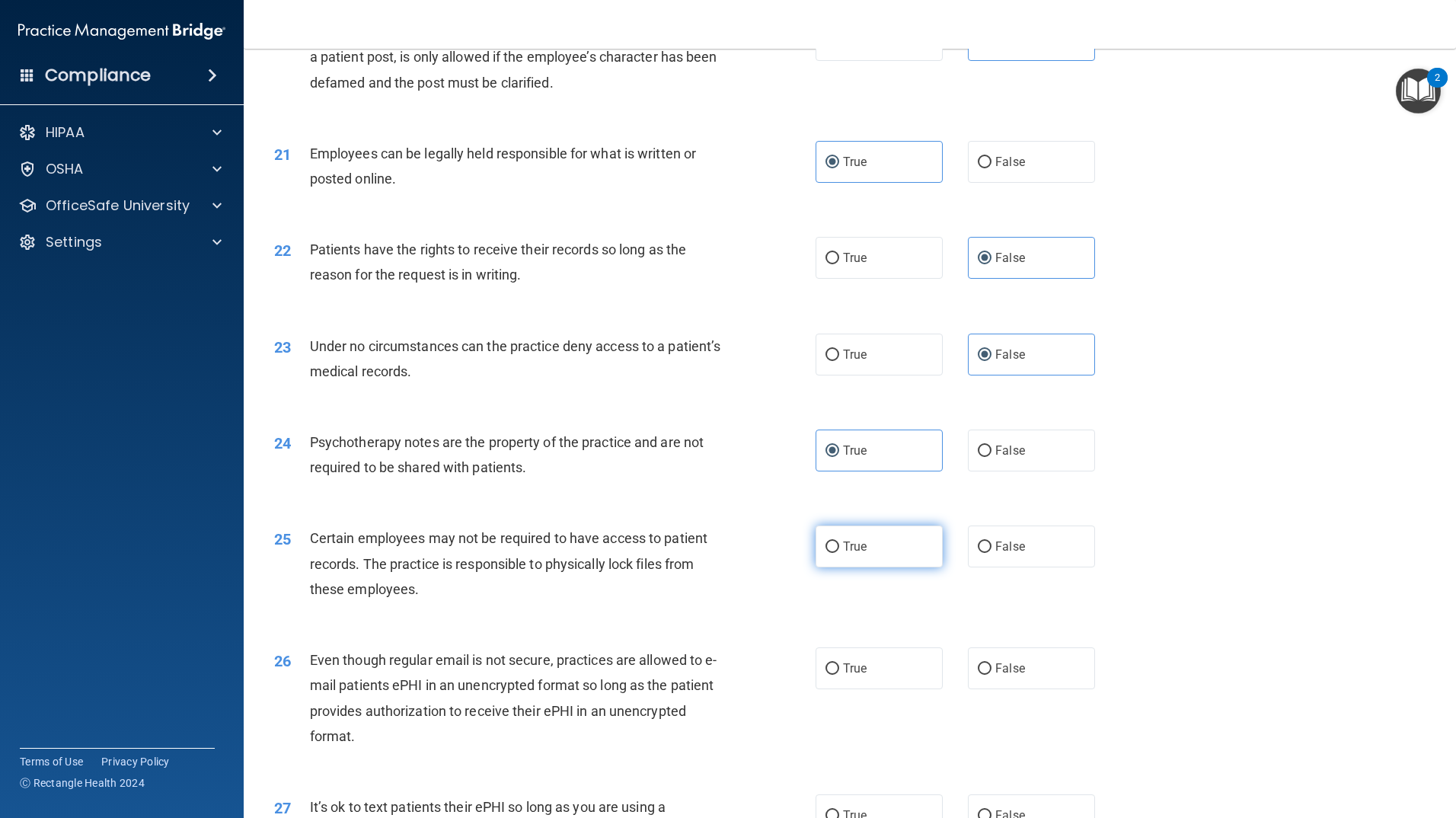
radio input "true"
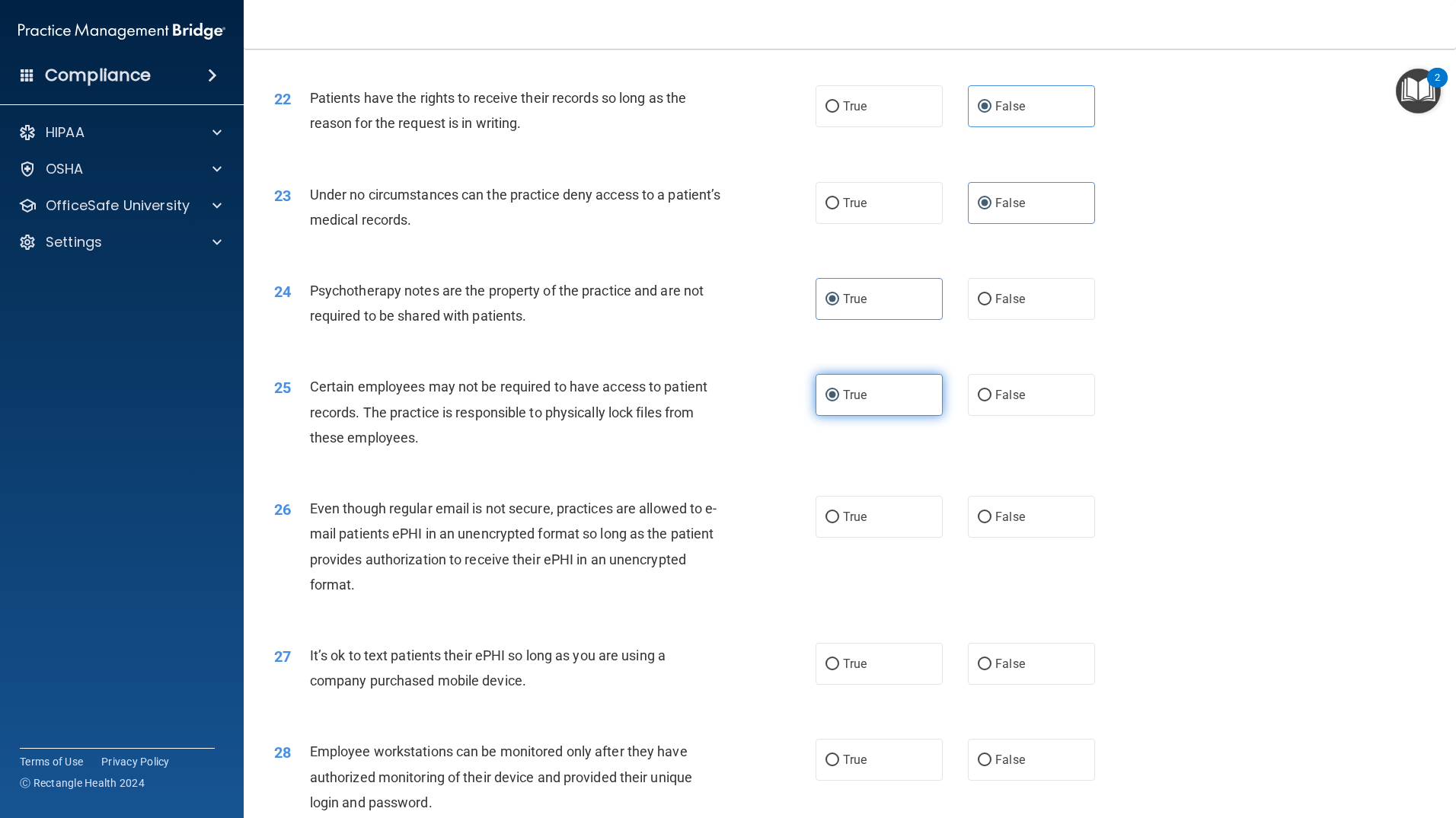
scroll to position [2590, 0]
click at [877, 537] on label "True" at bounding box center [879, 516] width 127 height 42
click at [839, 522] on input "True" at bounding box center [833, 517] width 14 height 12
radio input "true"
click at [1031, 680] on label "False" at bounding box center [1031, 663] width 127 height 42
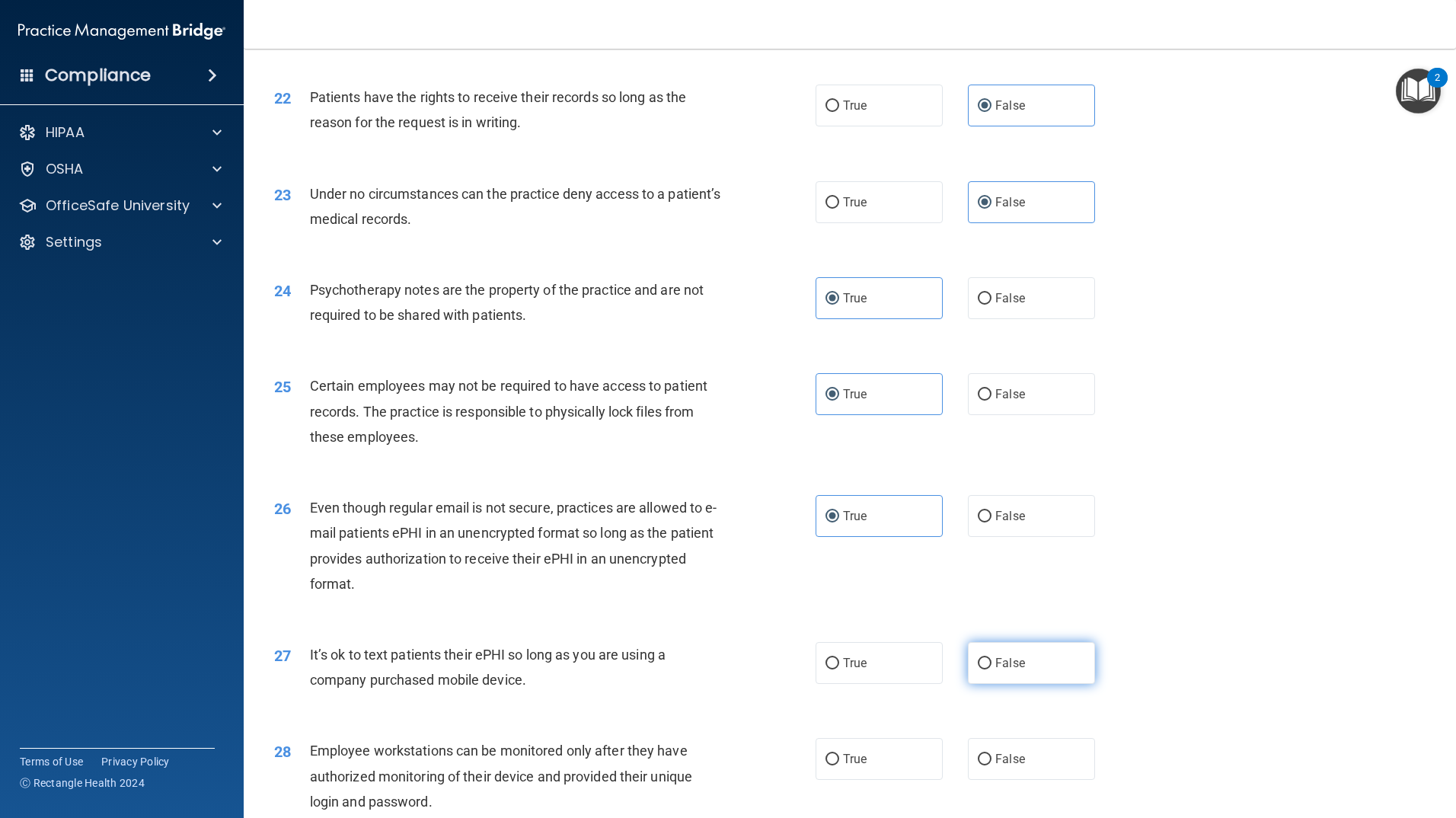
click at [992, 669] on input "False" at bounding box center [985, 664] width 14 height 12
radio input "true"
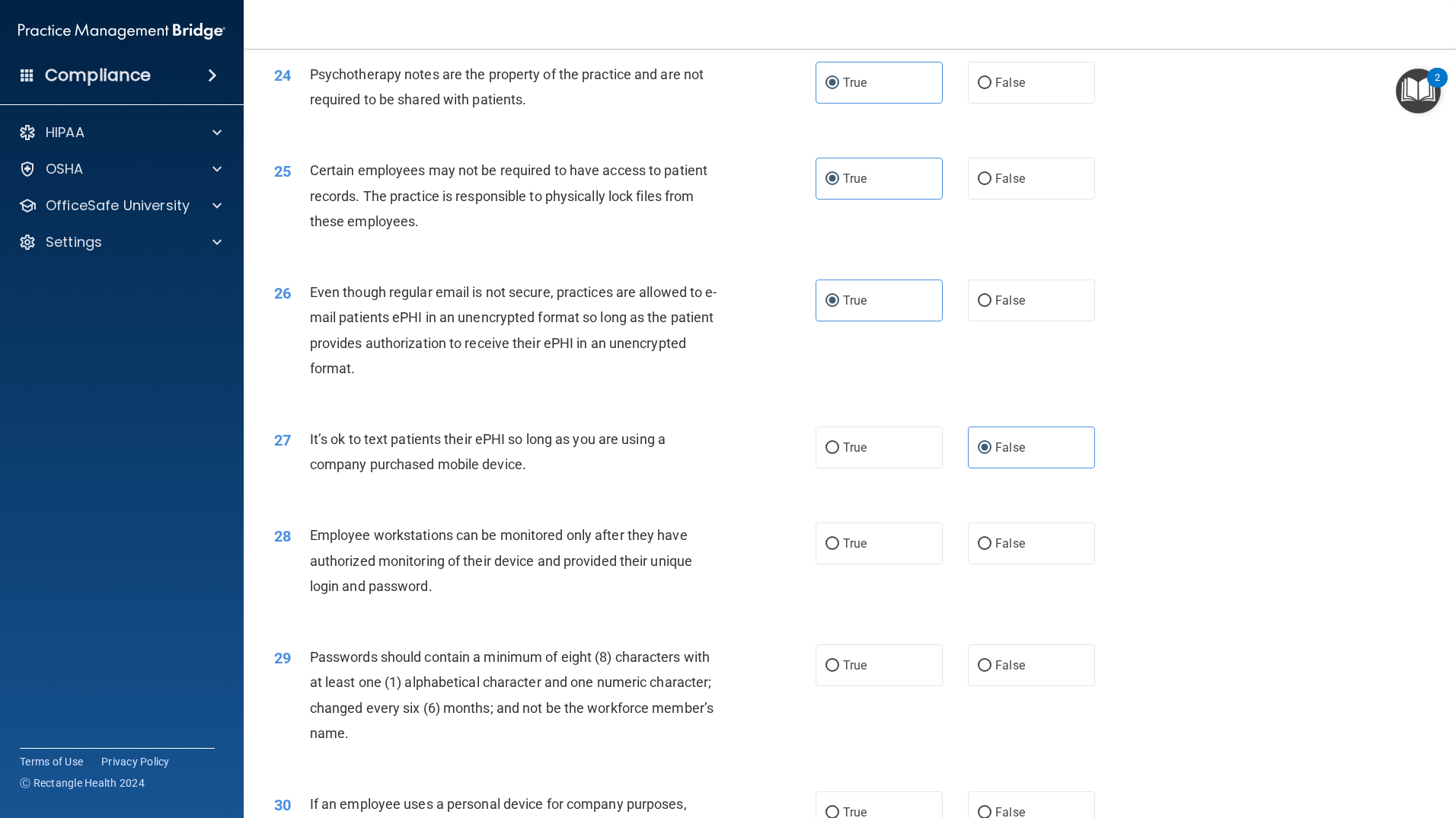
scroll to position [2818, 0]
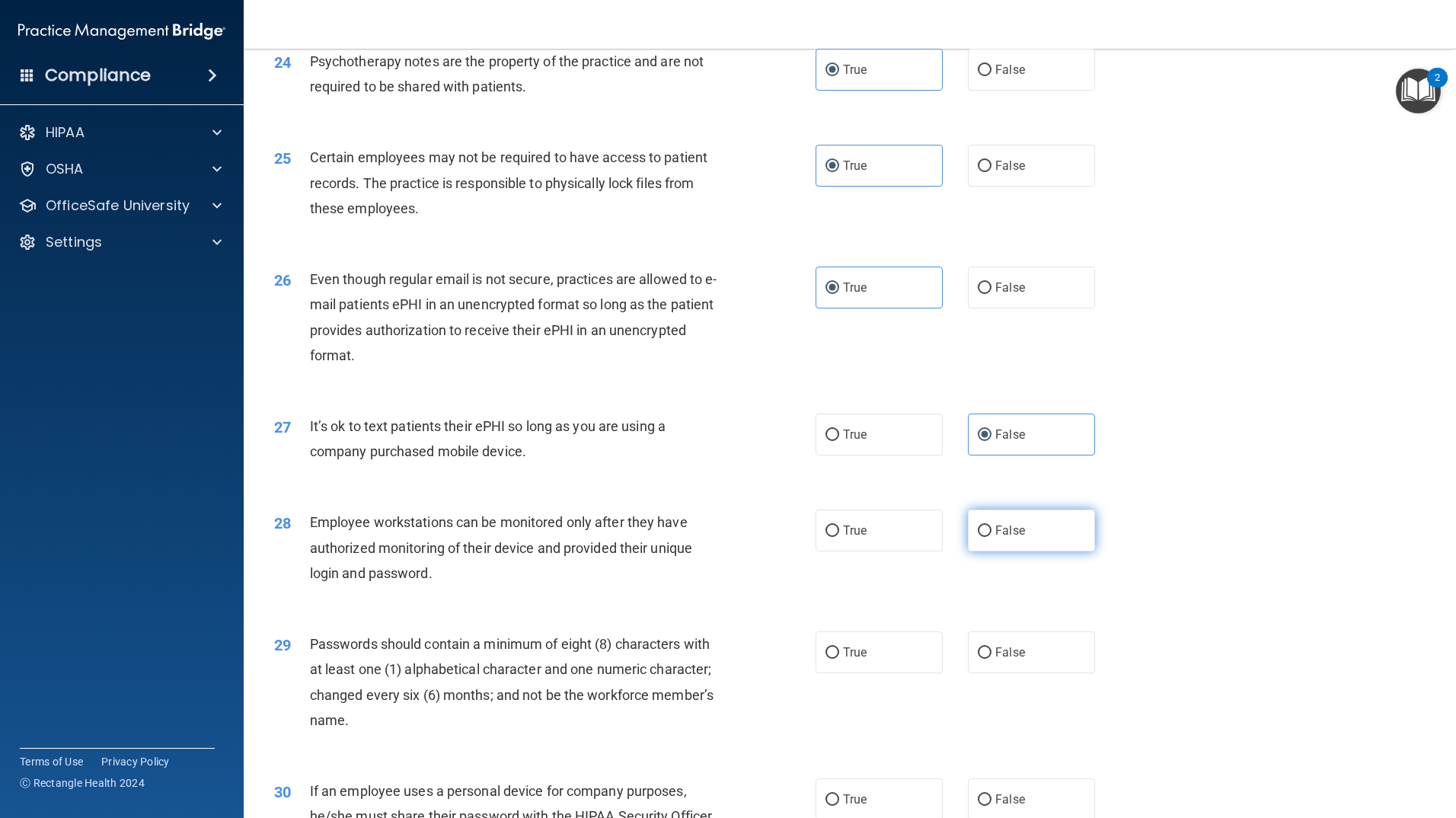
click at [1011, 538] on span "False" at bounding box center [1010, 530] width 30 height 15
click at [992, 537] on input "False" at bounding box center [985, 531] width 14 height 12
radio input "true"
click at [858, 659] on span "True" at bounding box center [855, 652] width 23 height 15
click at [839, 659] on input "True" at bounding box center [833, 653] width 14 height 12
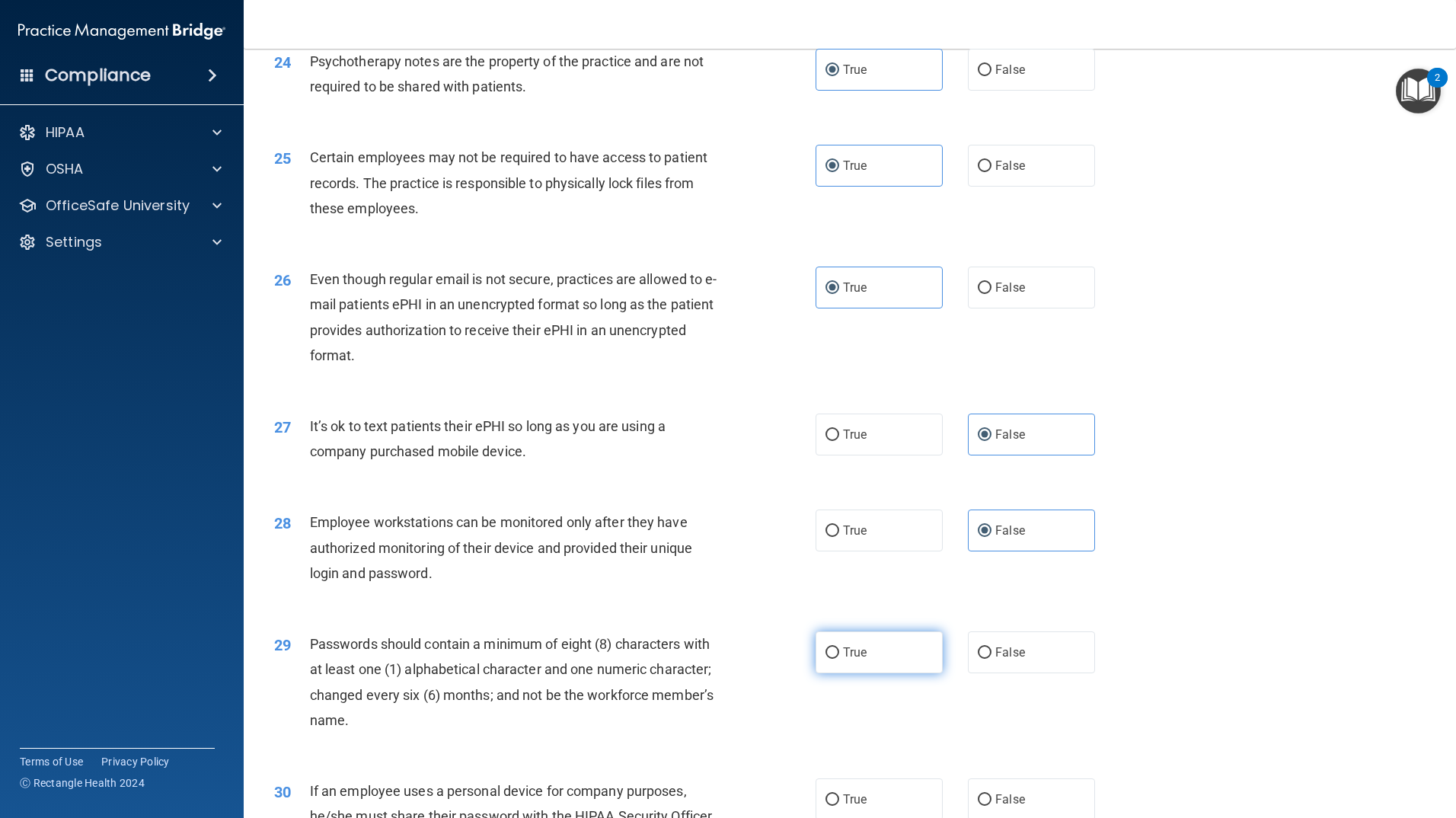
radio input "true"
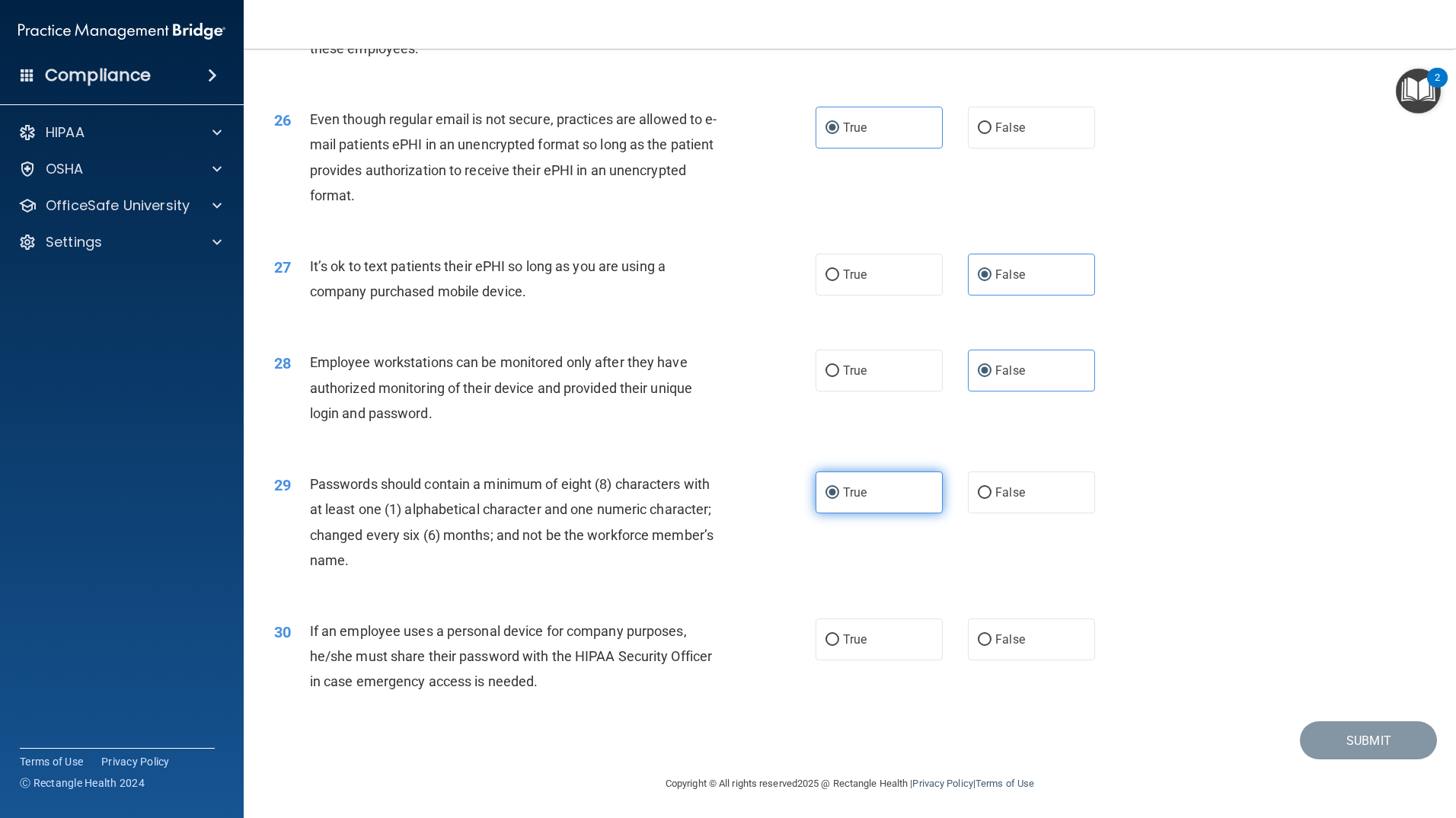
scroll to position [3005, 0]
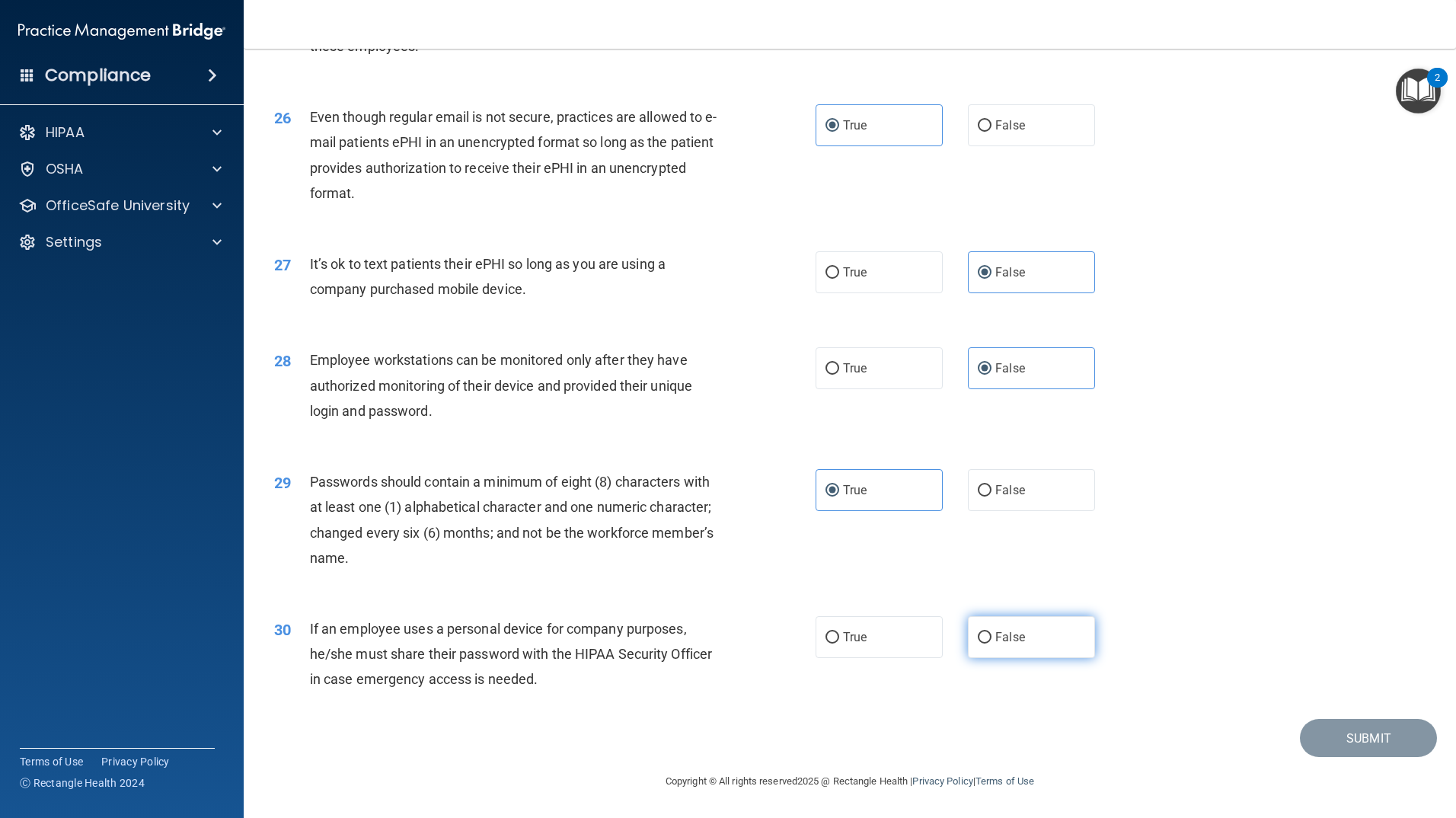
click at [995, 638] on span "False" at bounding box center [1010, 637] width 30 height 15
click at [990, 638] on input "False" at bounding box center [985, 637] width 14 height 12
radio input "true"
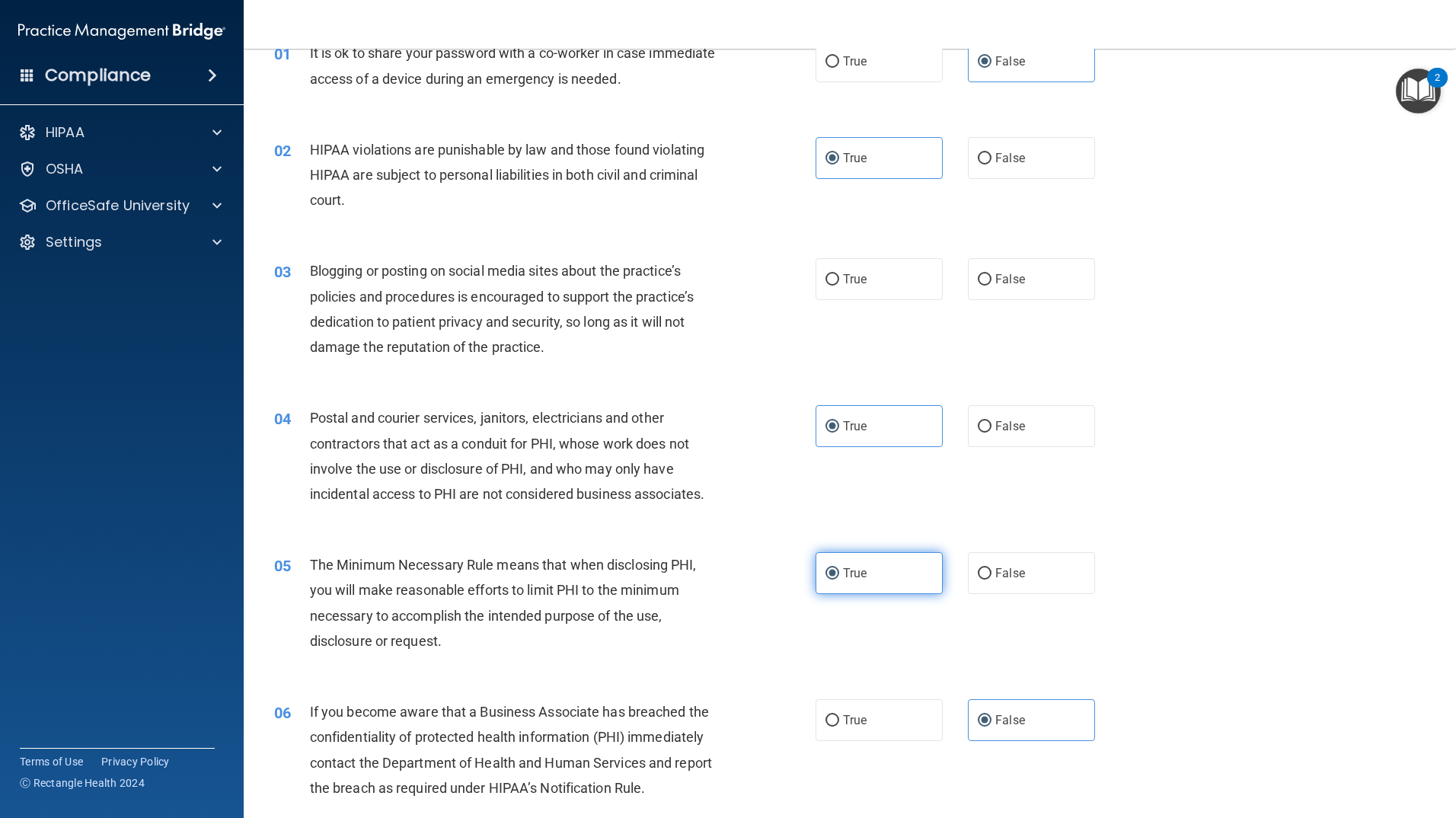
scroll to position [0, 0]
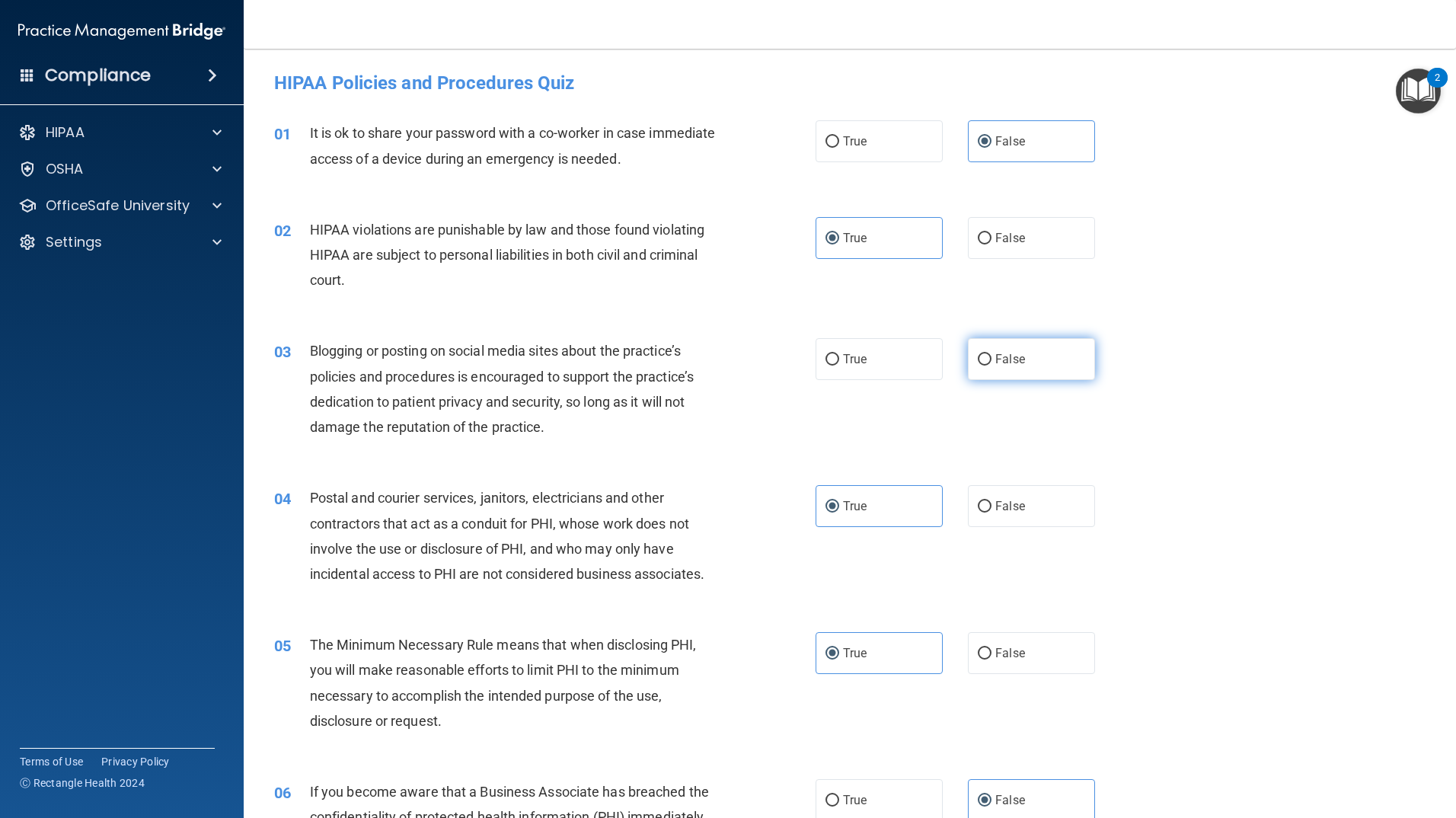
click at [1015, 371] on label "False" at bounding box center [1031, 359] width 127 height 42
click at [992, 366] on input "False" at bounding box center [985, 360] width 14 height 12
radio input "true"
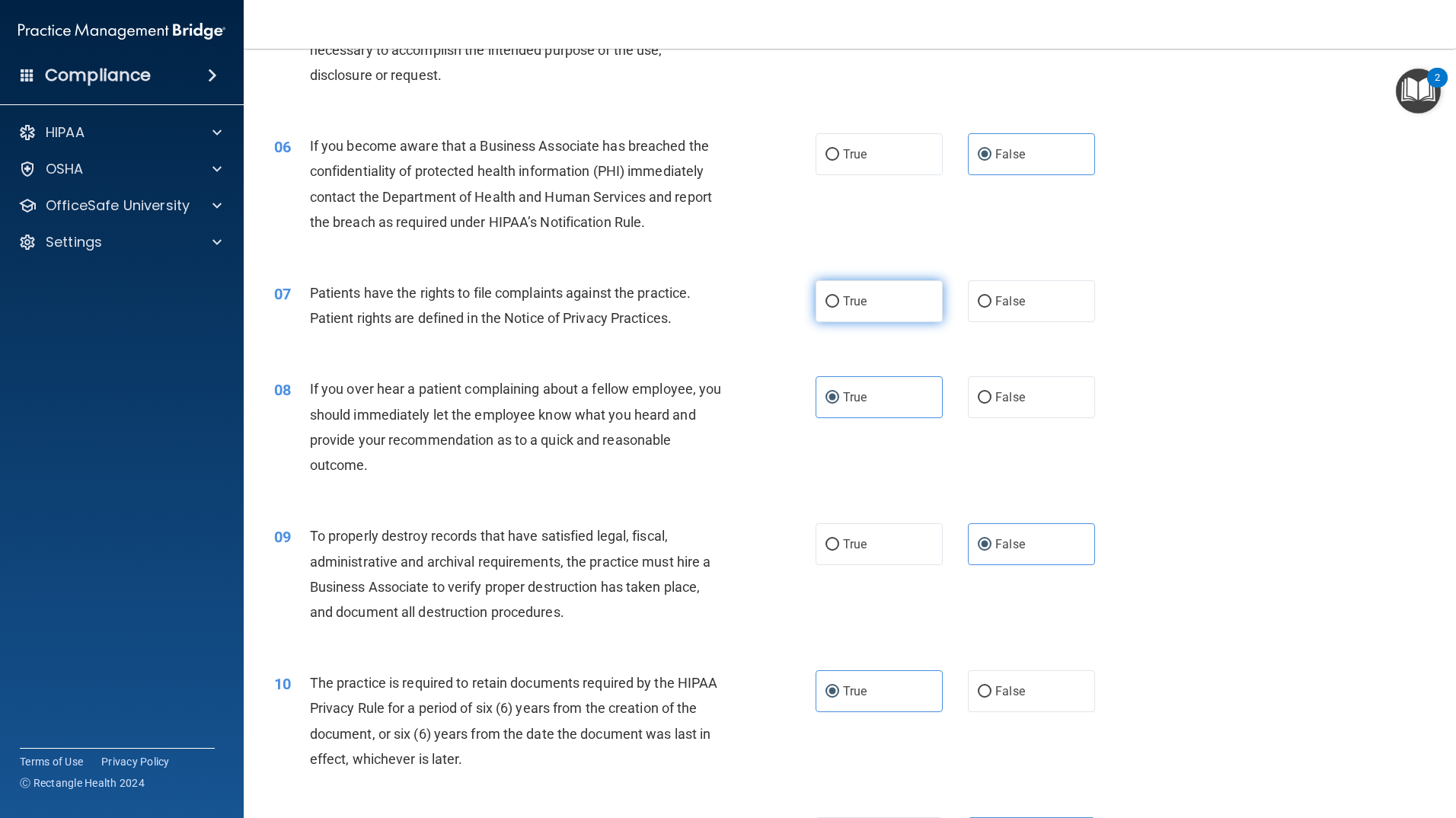
scroll to position [644, 0]
click at [840, 314] on label "True" at bounding box center [879, 303] width 127 height 42
click at [839, 309] on input "True" at bounding box center [833, 303] width 14 height 12
radio input "true"
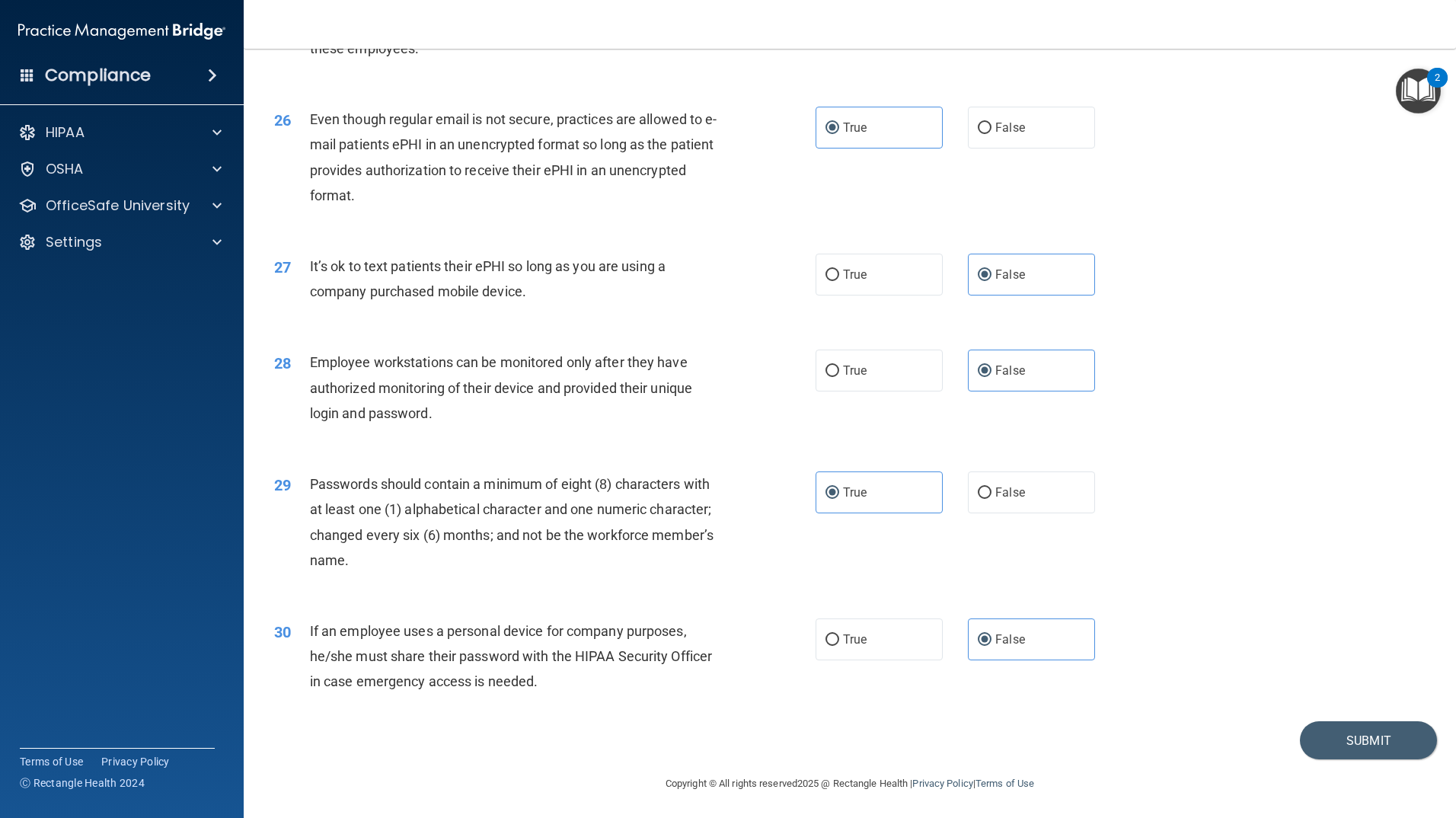
scroll to position [3005, 0]
click at [1382, 741] on button "Submit" at bounding box center [1368, 738] width 137 height 39
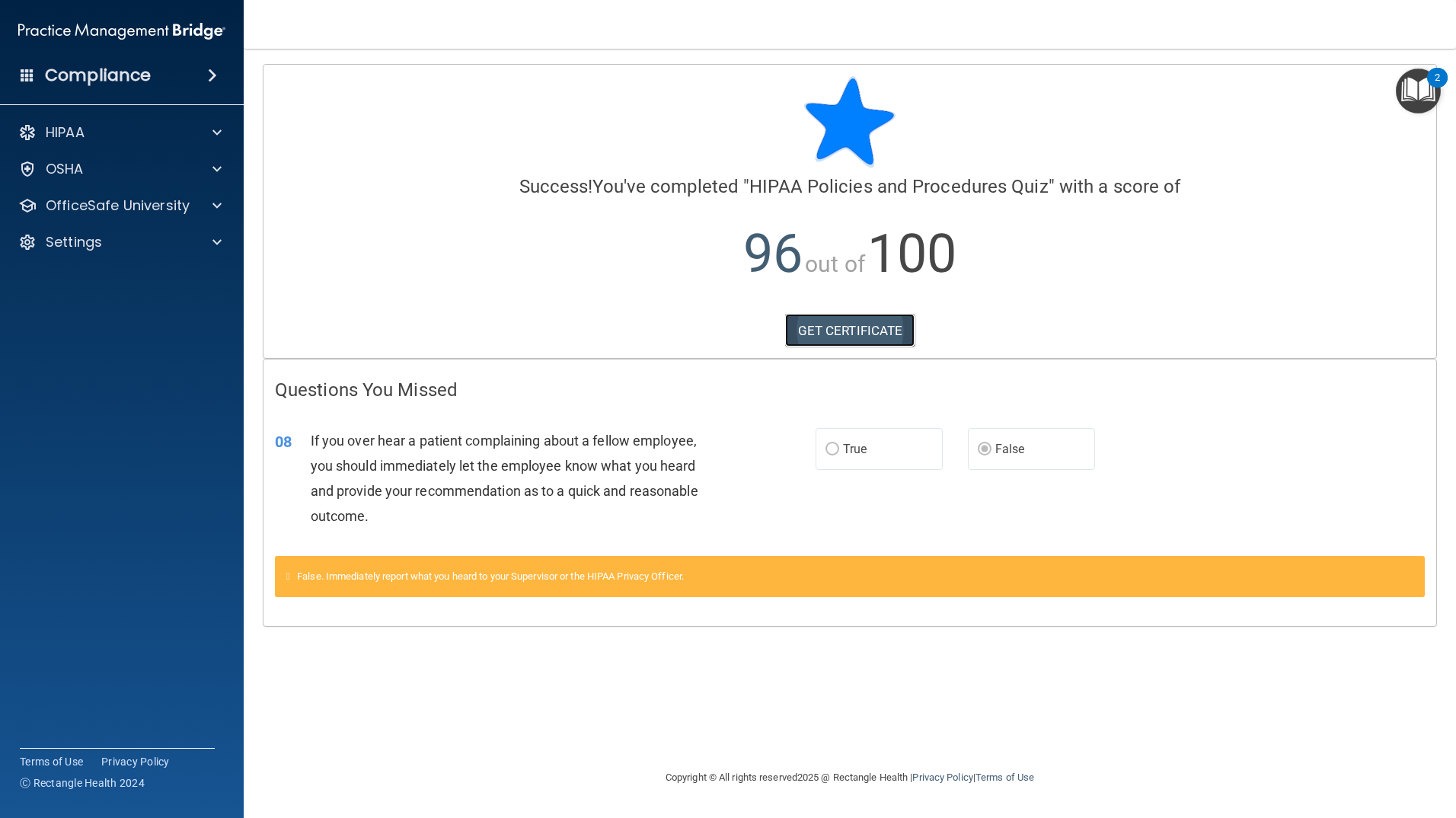
click at [851, 326] on link "GET CERTIFICATE" at bounding box center [850, 330] width 131 height 34
click at [188, 173] on div "OSHA" at bounding box center [102, 169] width 189 height 18
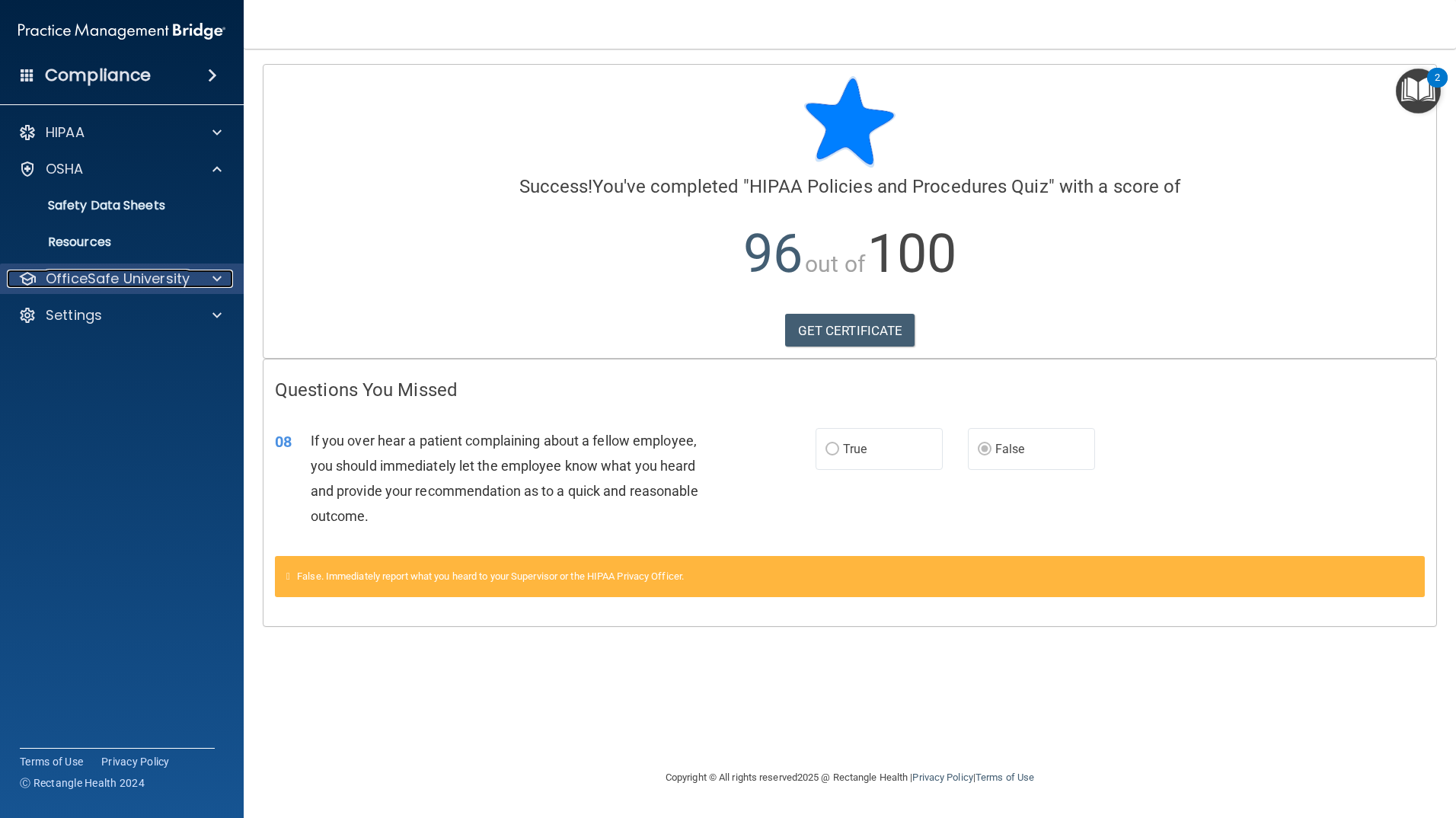
click at [170, 271] on p "OfficeSafe University" at bounding box center [117, 278] width 144 height 18
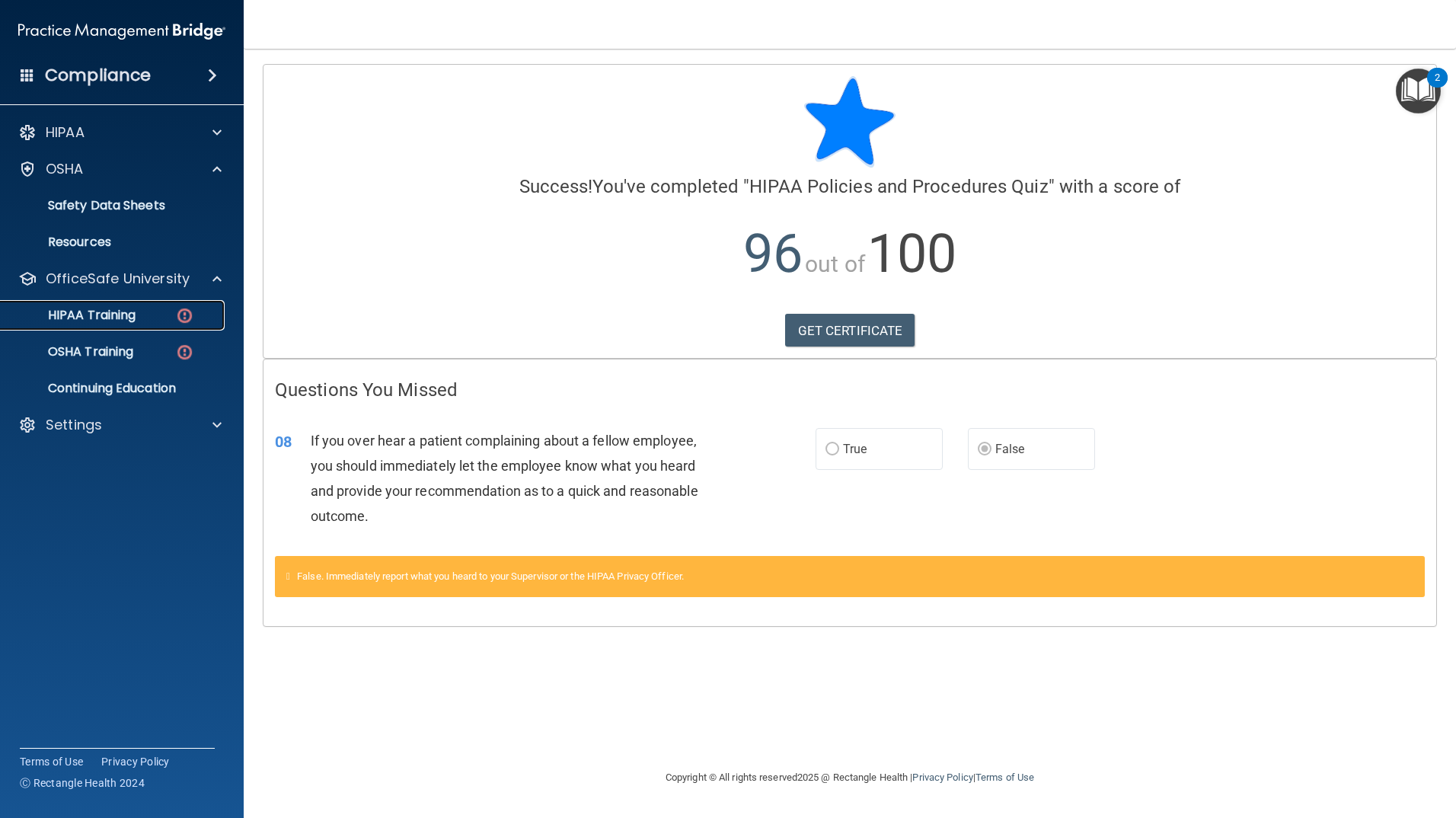
click at [152, 316] on div "HIPAA Training" at bounding box center [114, 314] width 208 height 15
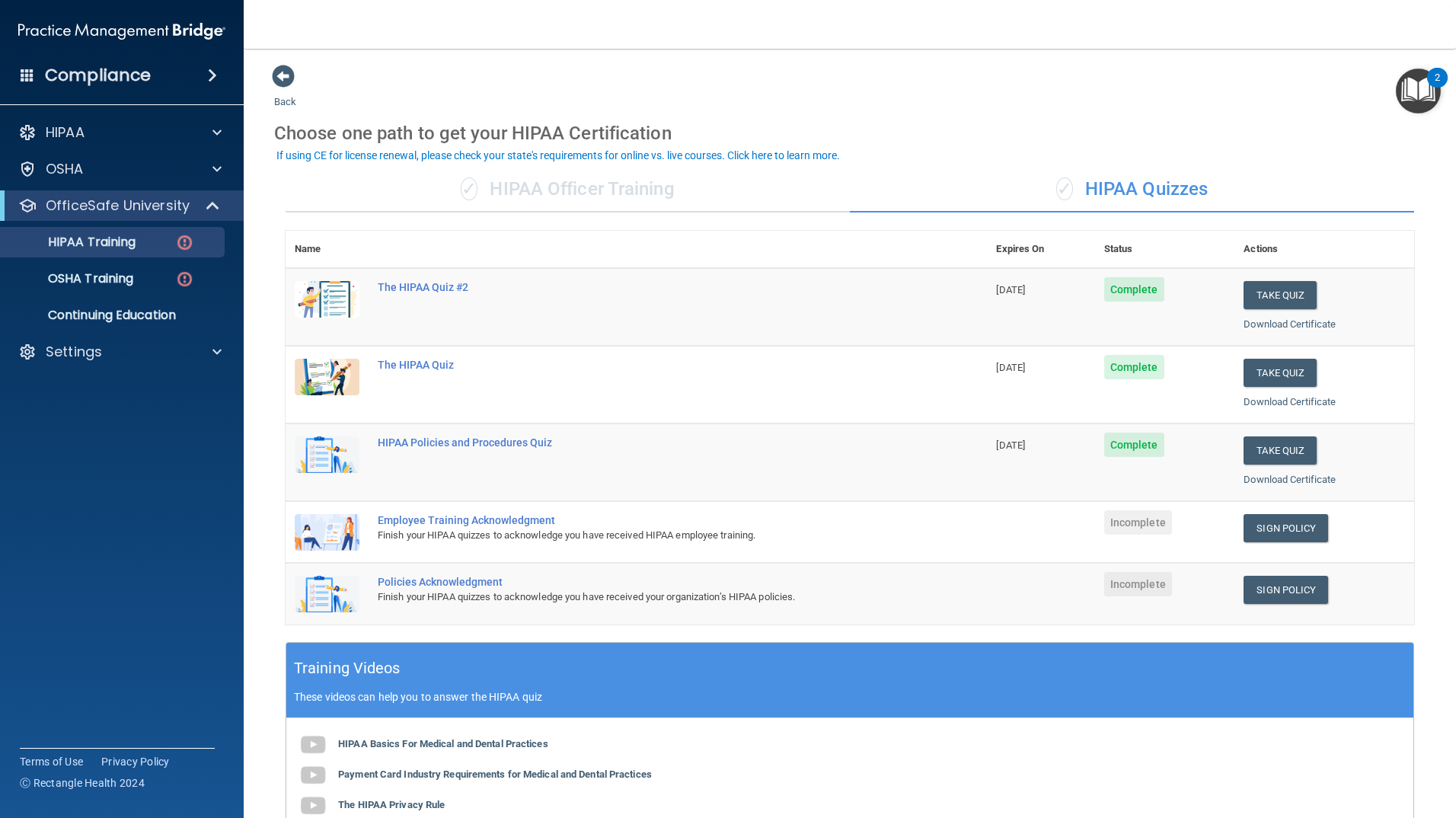
click at [513, 522] on div "Employee Training Acknowledgment" at bounding box center [644, 520] width 533 height 13
click at [423, 523] on div "Employee Training Acknowledgment" at bounding box center [644, 520] width 533 height 13
click at [1289, 533] on link "Sign Policy" at bounding box center [1286, 528] width 84 height 28
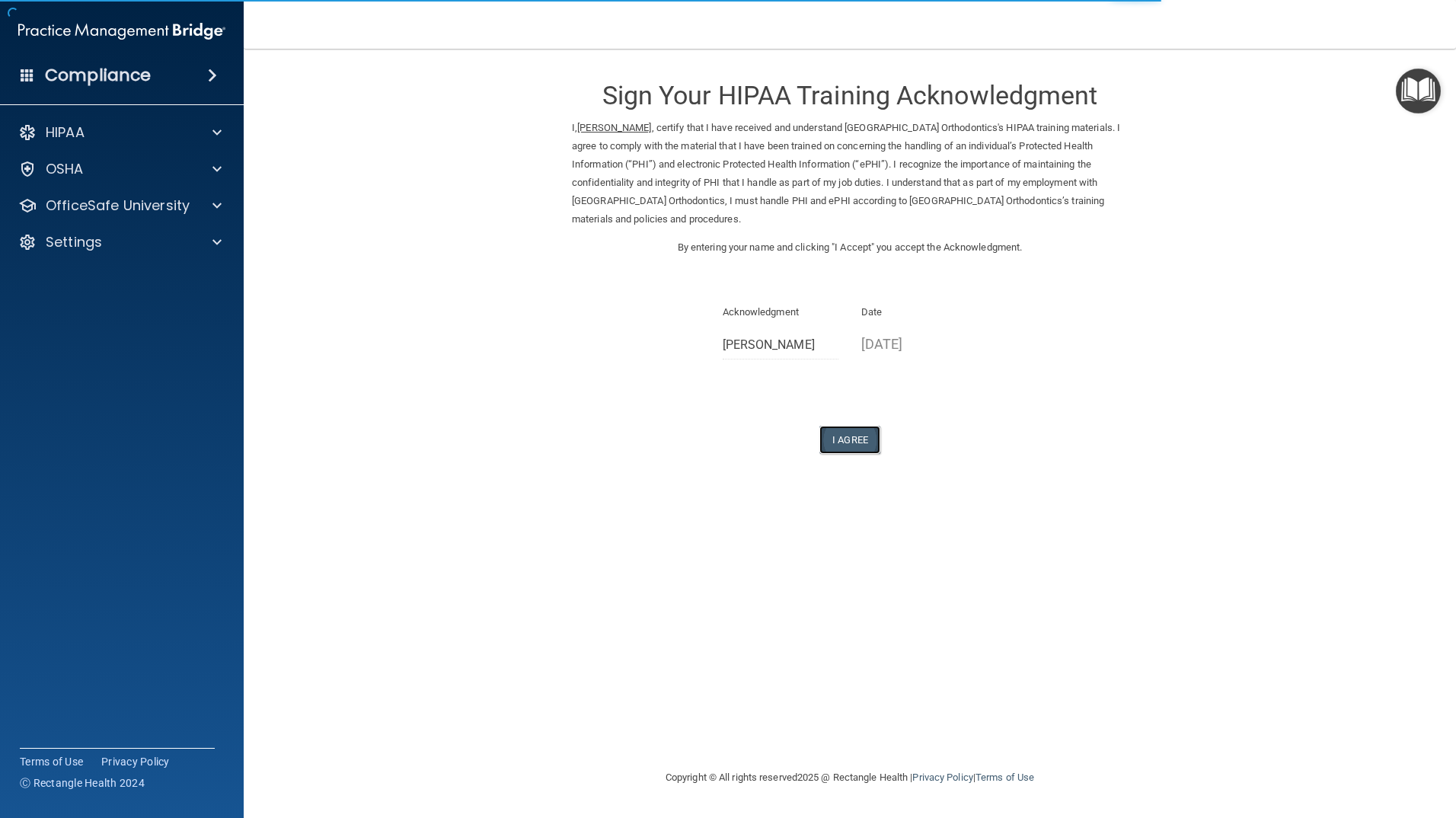
click at [861, 439] on button "I Agree" at bounding box center [850, 439] width 61 height 28
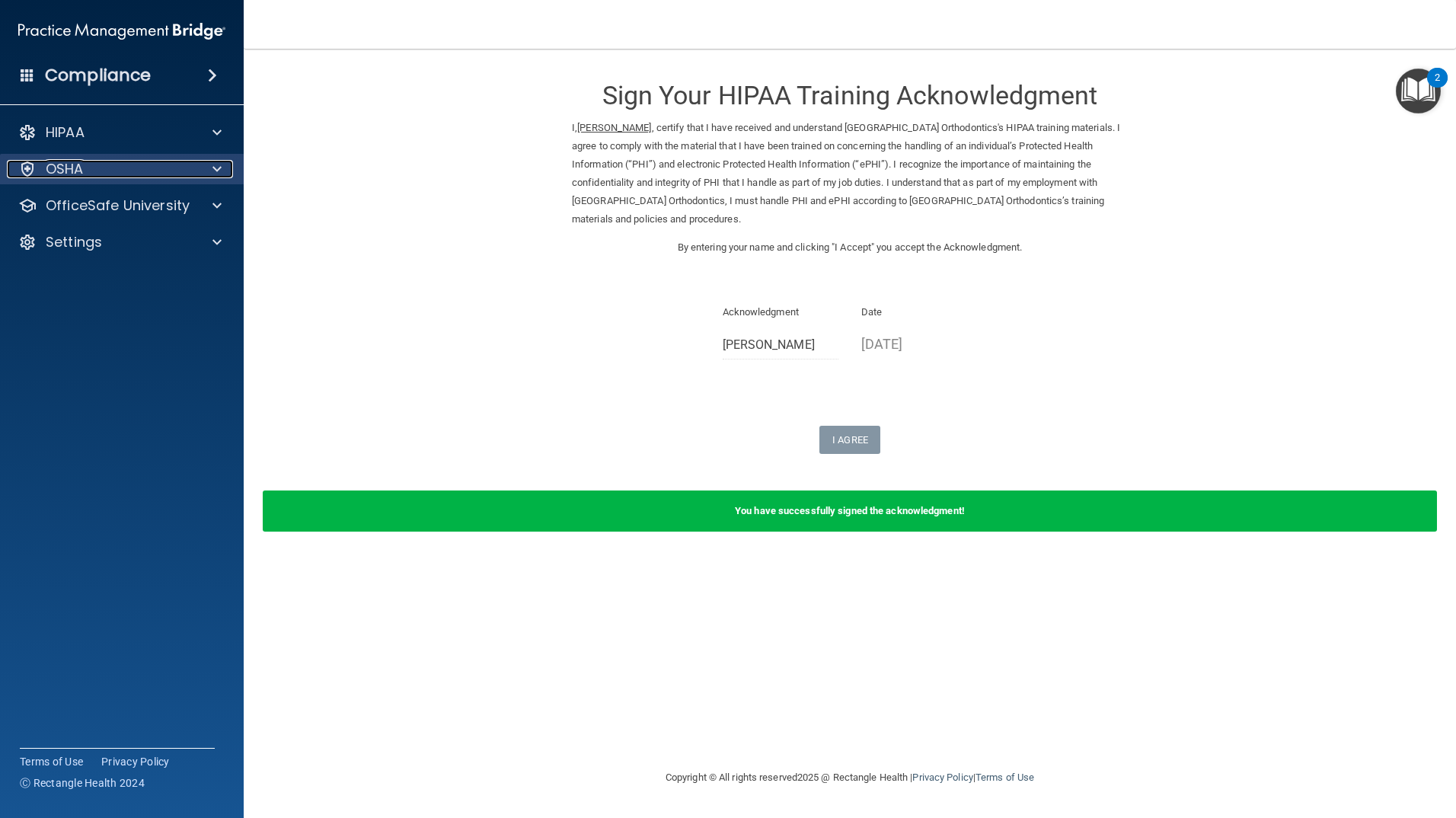
click at [208, 163] on div at bounding box center [214, 169] width 38 height 18
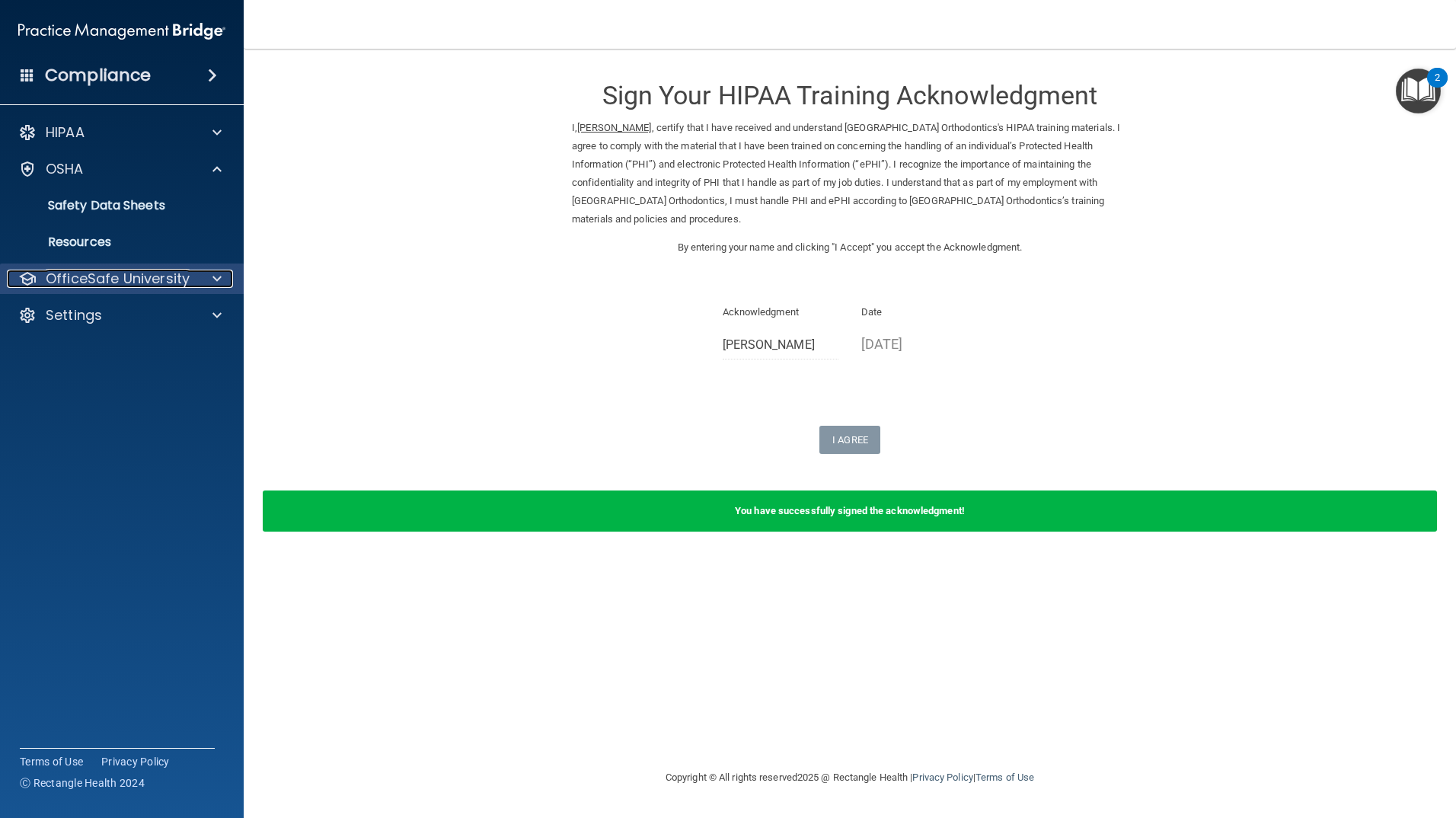
click at [199, 273] on div at bounding box center [214, 278] width 38 height 18
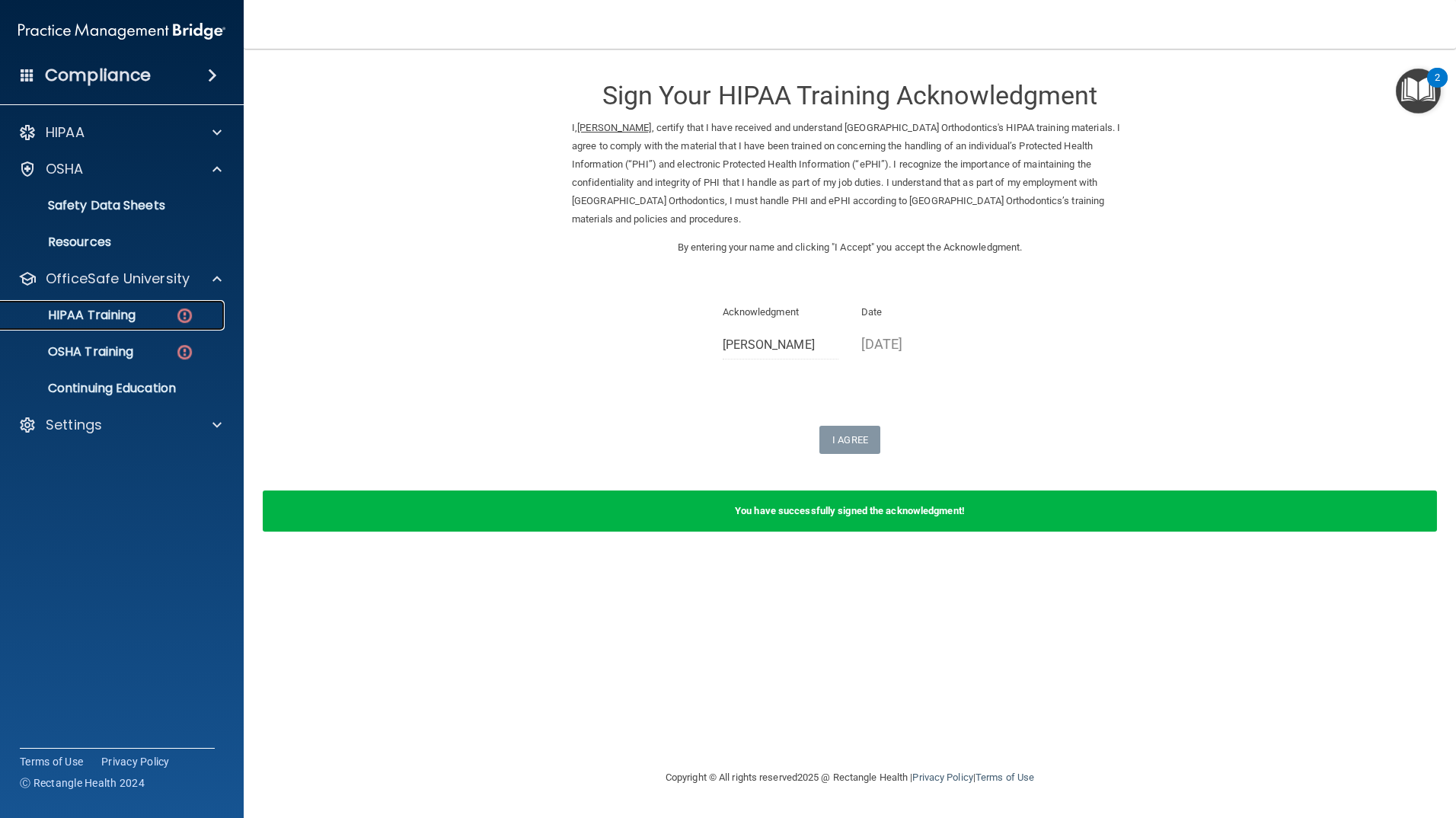
click at [149, 321] on div "HIPAA Training" at bounding box center [114, 314] width 208 height 15
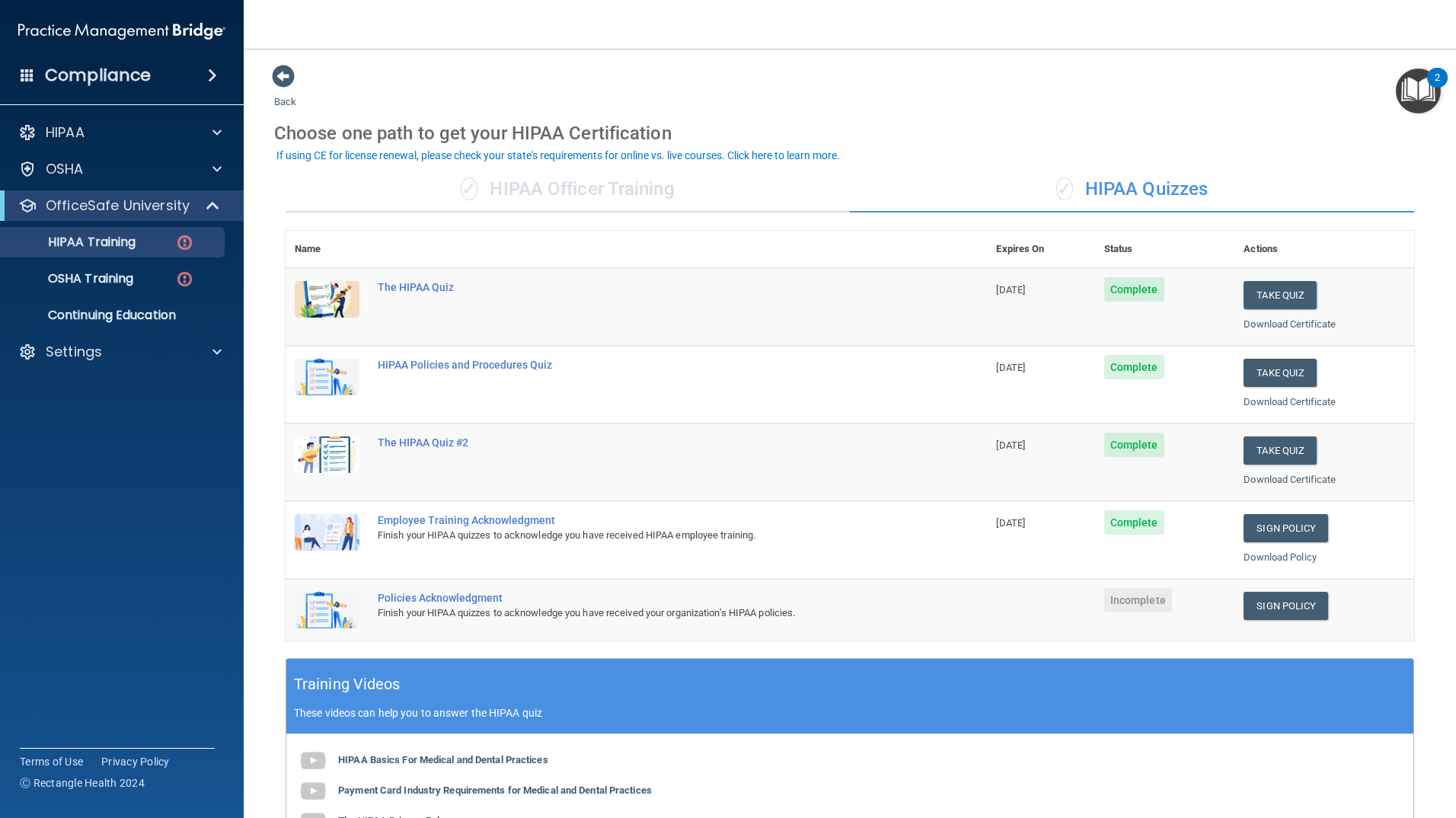
click at [1209, 595] on td "Incomplete" at bounding box center [1165, 609] width 140 height 62
click at [1296, 600] on link "Sign Policy" at bounding box center [1286, 606] width 84 height 28
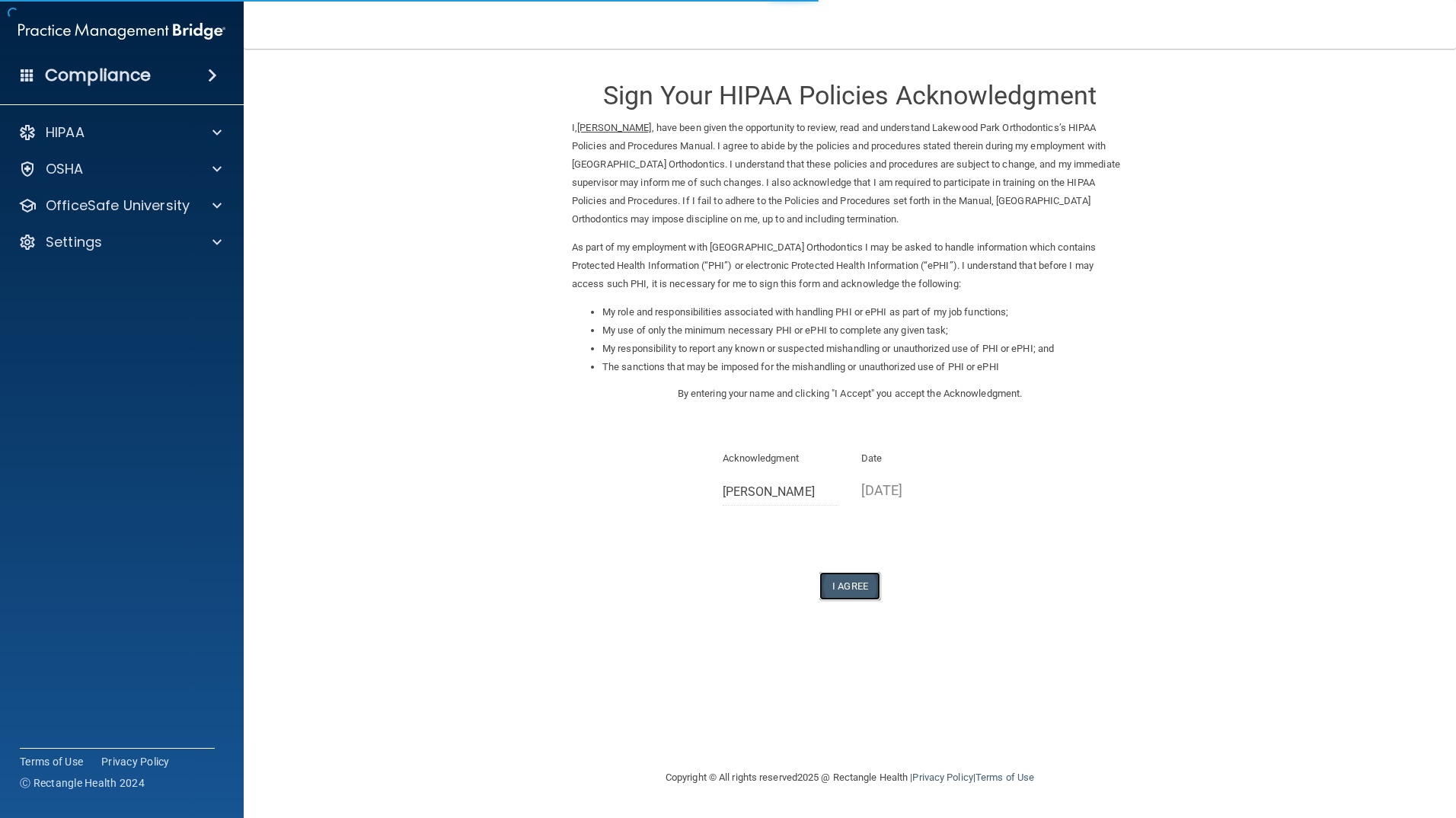
click at [861, 590] on button "I Agree" at bounding box center [850, 586] width 61 height 28
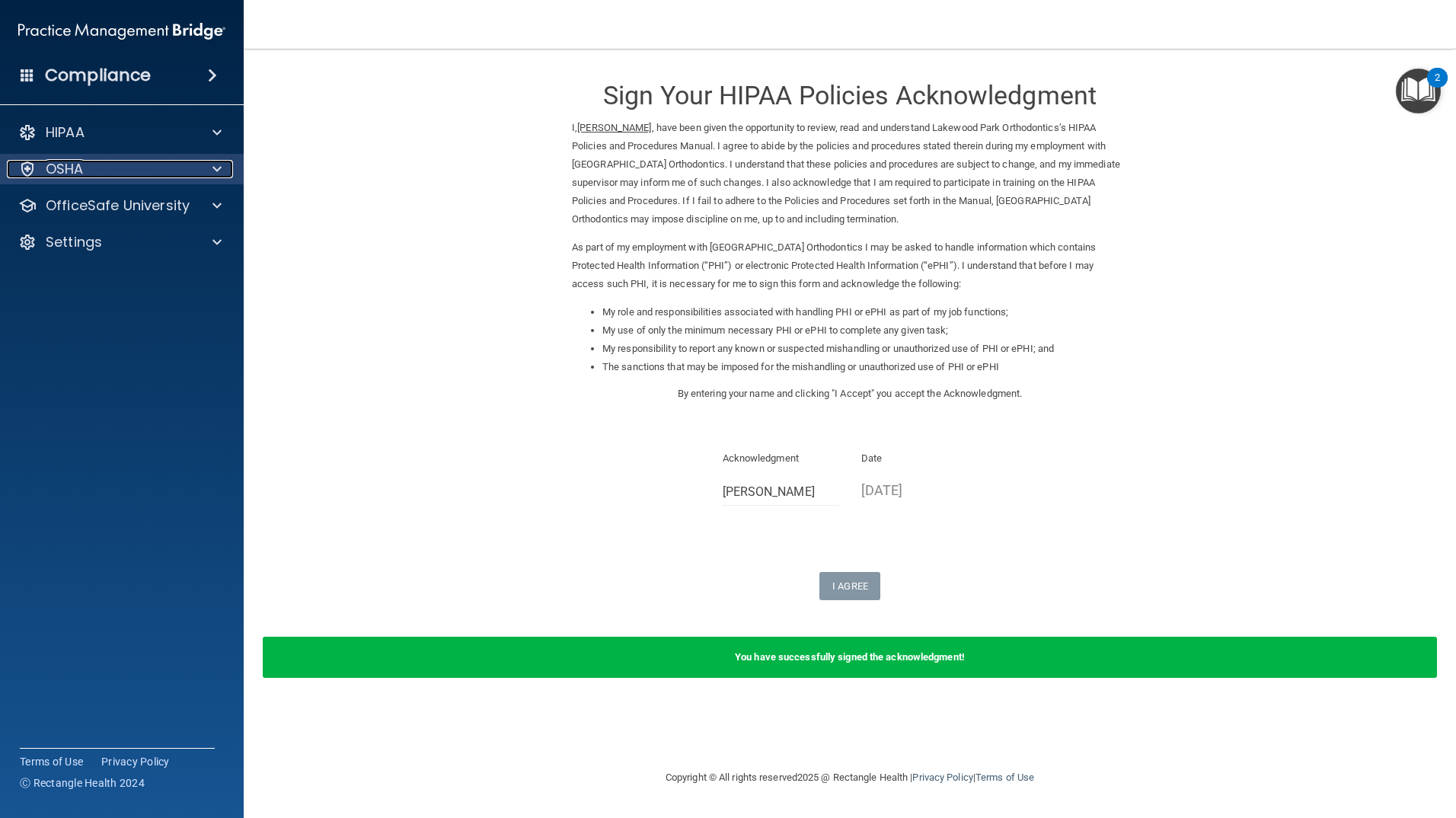
click at [220, 163] on span at bounding box center [217, 169] width 9 height 18
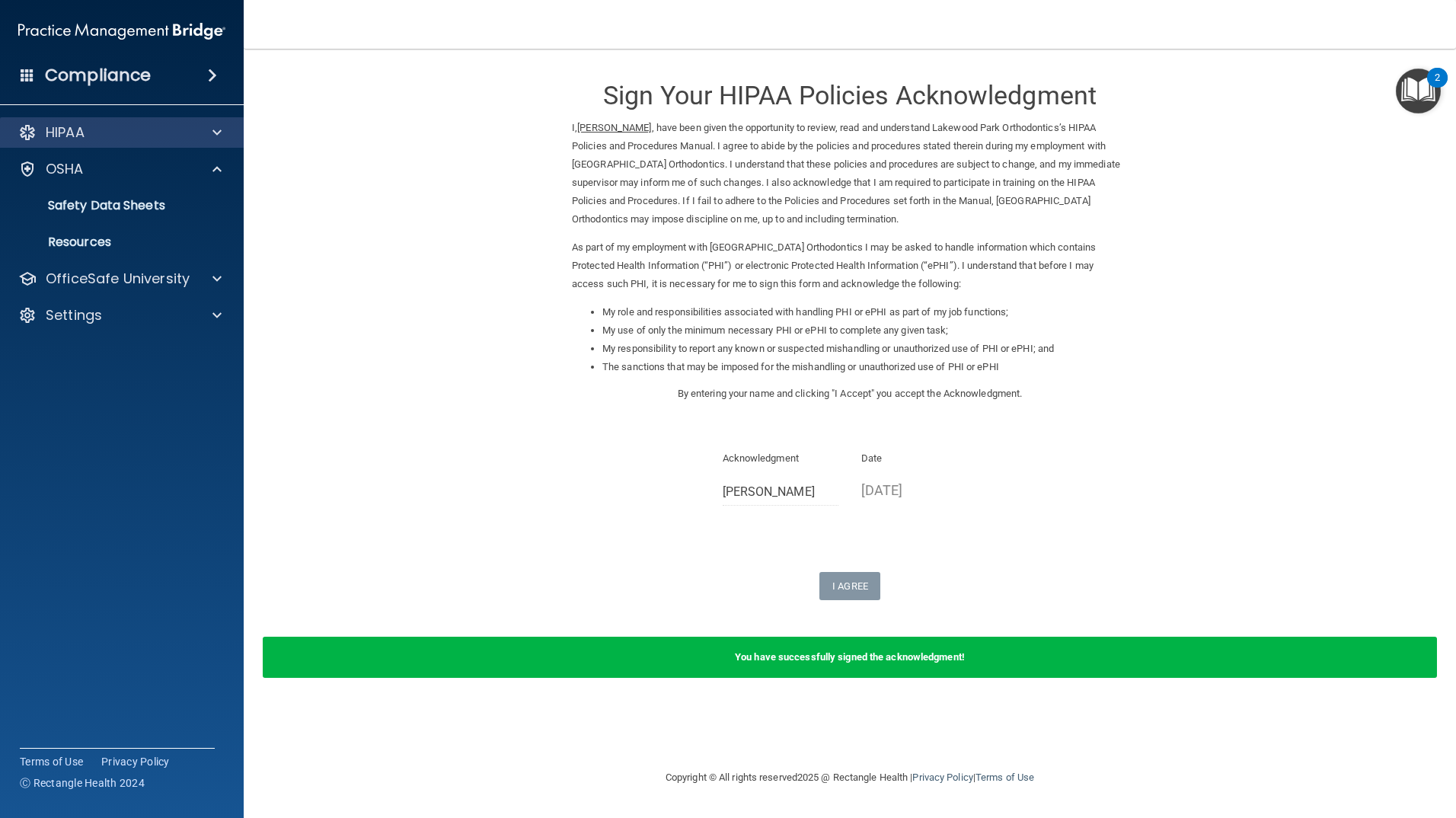
click at [215, 145] on div "HIPAA" at bounding box center [122, 132] width 245 height 30
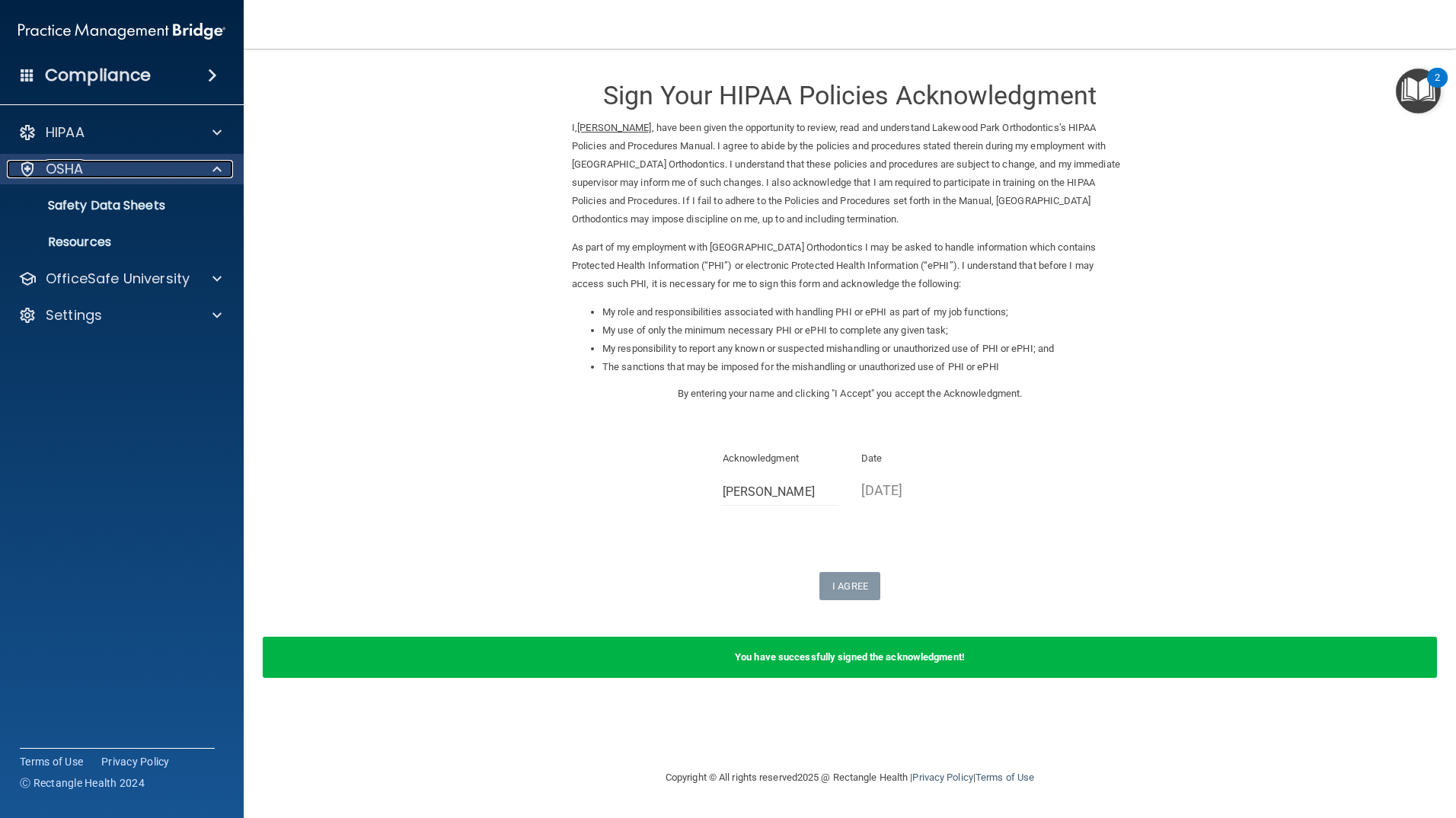
click at [211, 162] on div at bounding box center [214, 169] width 38 height 18
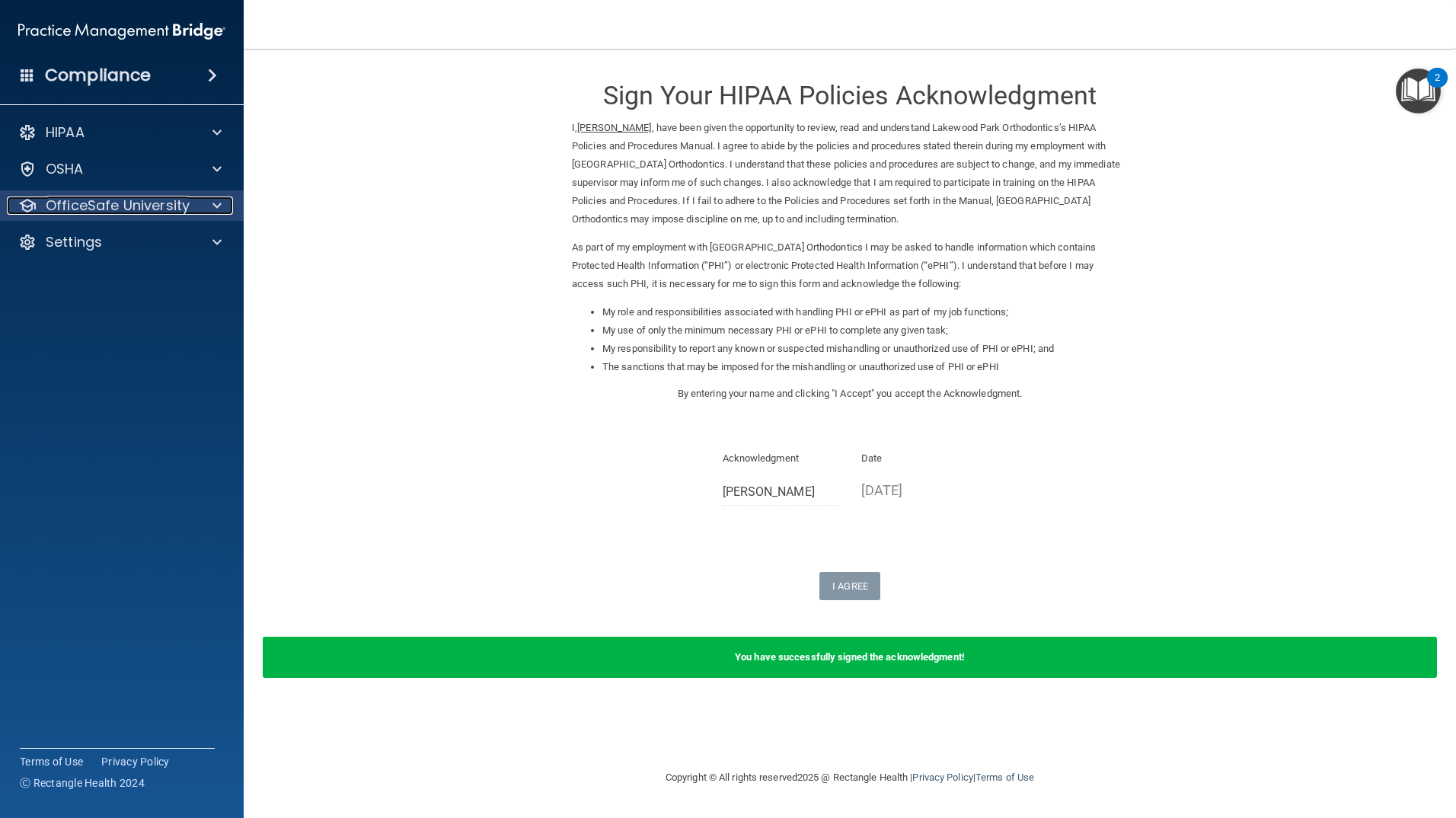
click at [220, 205] on span at bounding box center [217, 205] width 9 height 18
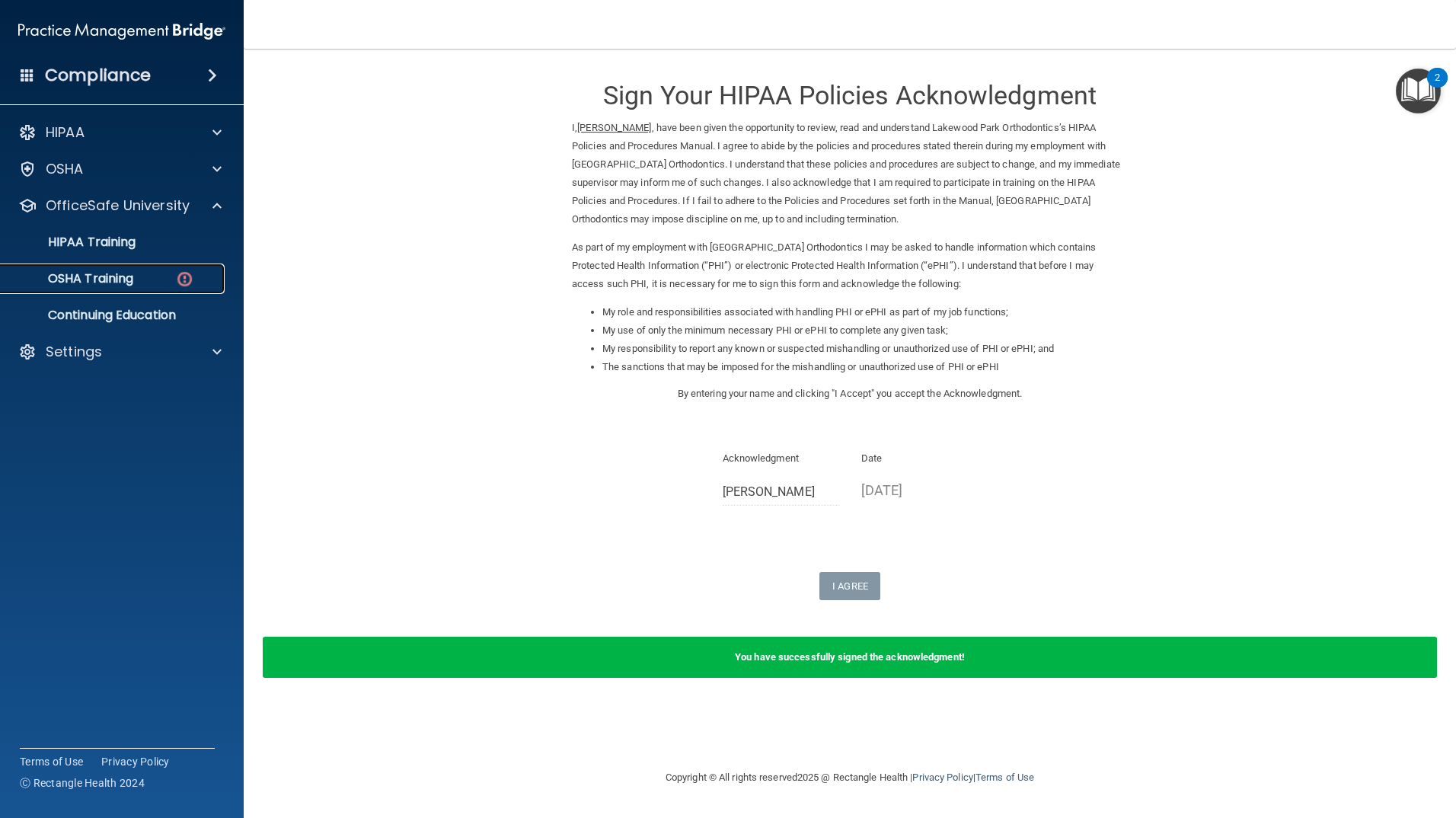
click at [144, 280] on div "OSHA Training" at bounding box center [114, 278] width 208 height 15
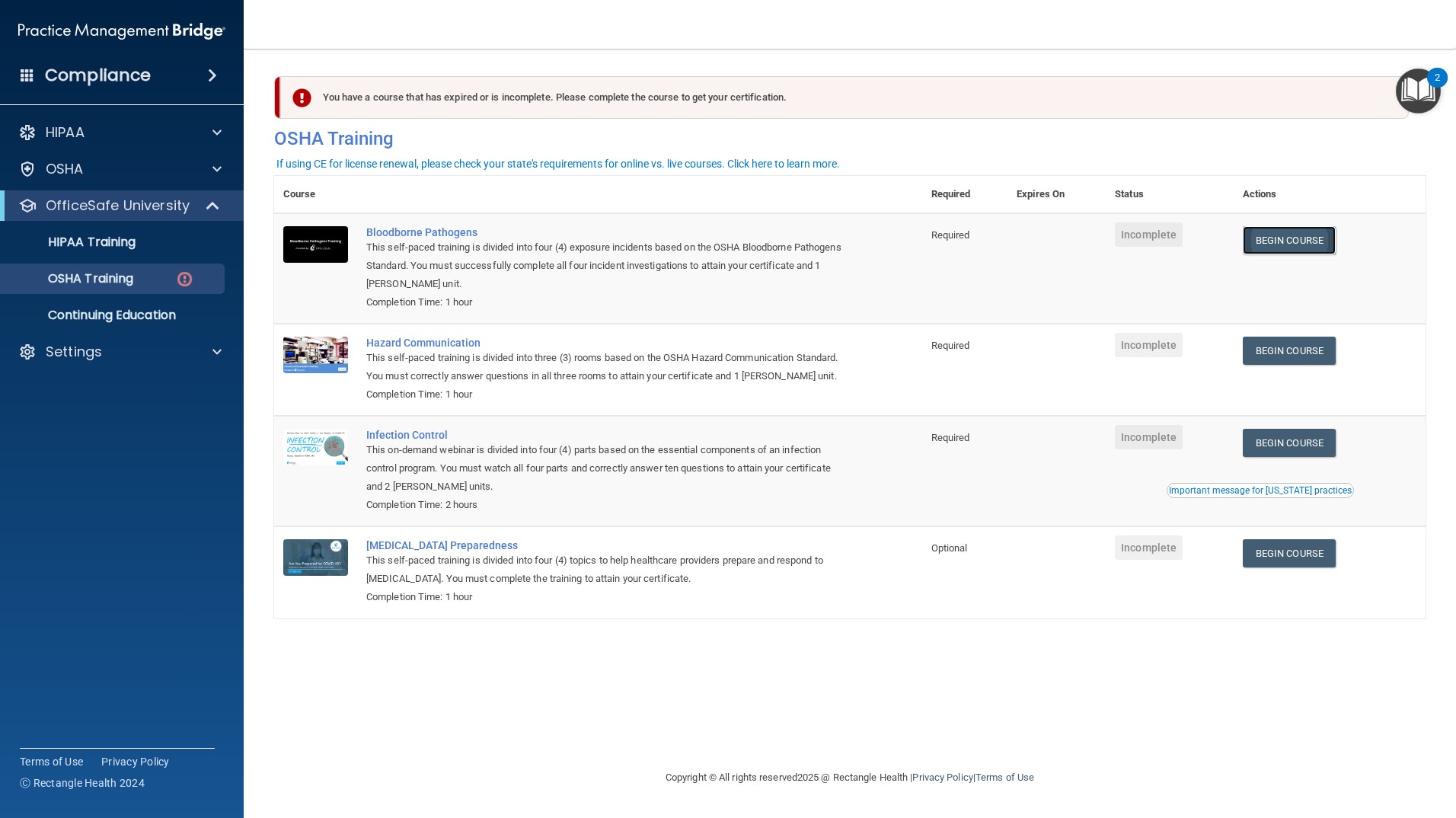
click at [1307, 249] on link "Begin Course" at bounding box center [1289, 240] width 93 height 28
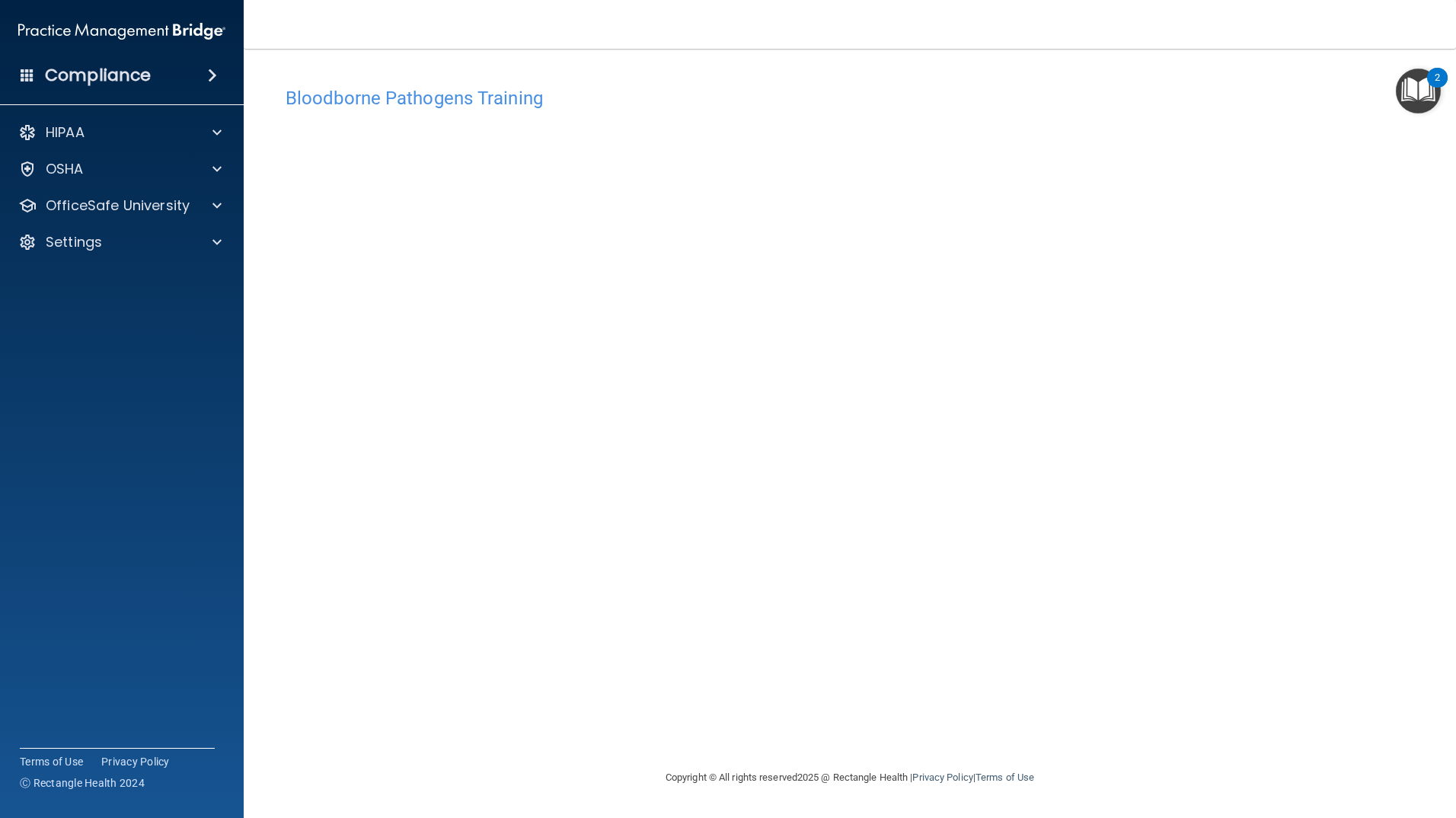
click at [1027, 651] on div "Bloodborne Pathogens Training This course doesn’t expire until . Are you sure y…" at bounding box center [850, 423] width 1152 height 689
click at [490, 102] on h4 "Bloodborne Pathogens Training" at bounding box center [849, 98] width 1128 height 20
click at [382, 100] on h4 "Bloodborne Pathogens Training" at bounding box center [849, 98] width 1128 height 20
click at [411, 106] on h4 "Bloodborne Pathogens Training" at bounding box center [849, 98] width 1128 height 20
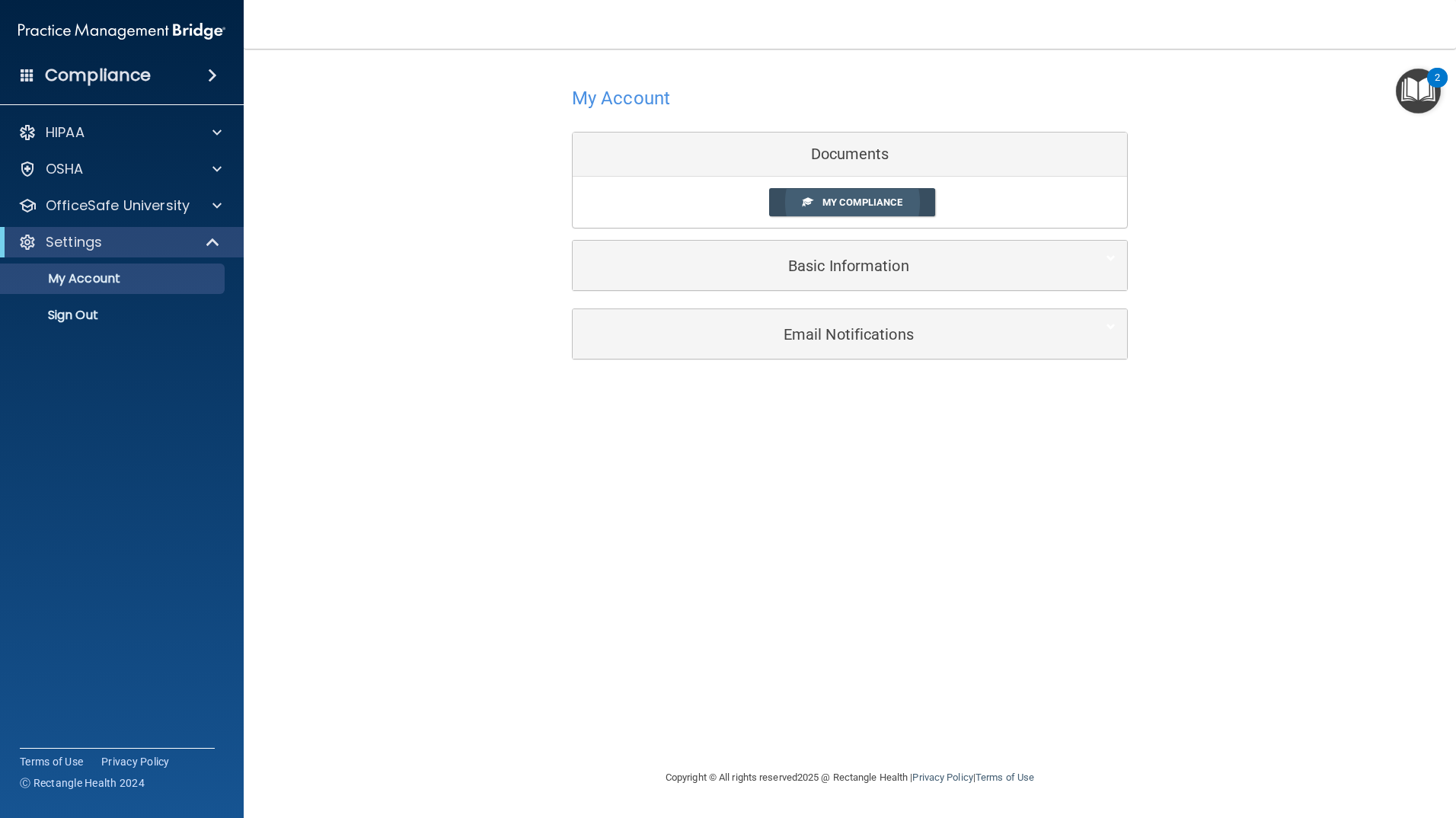
click at [845, 204] on span "My Compliance" at bounding box center [862, 202] width 80 height 12
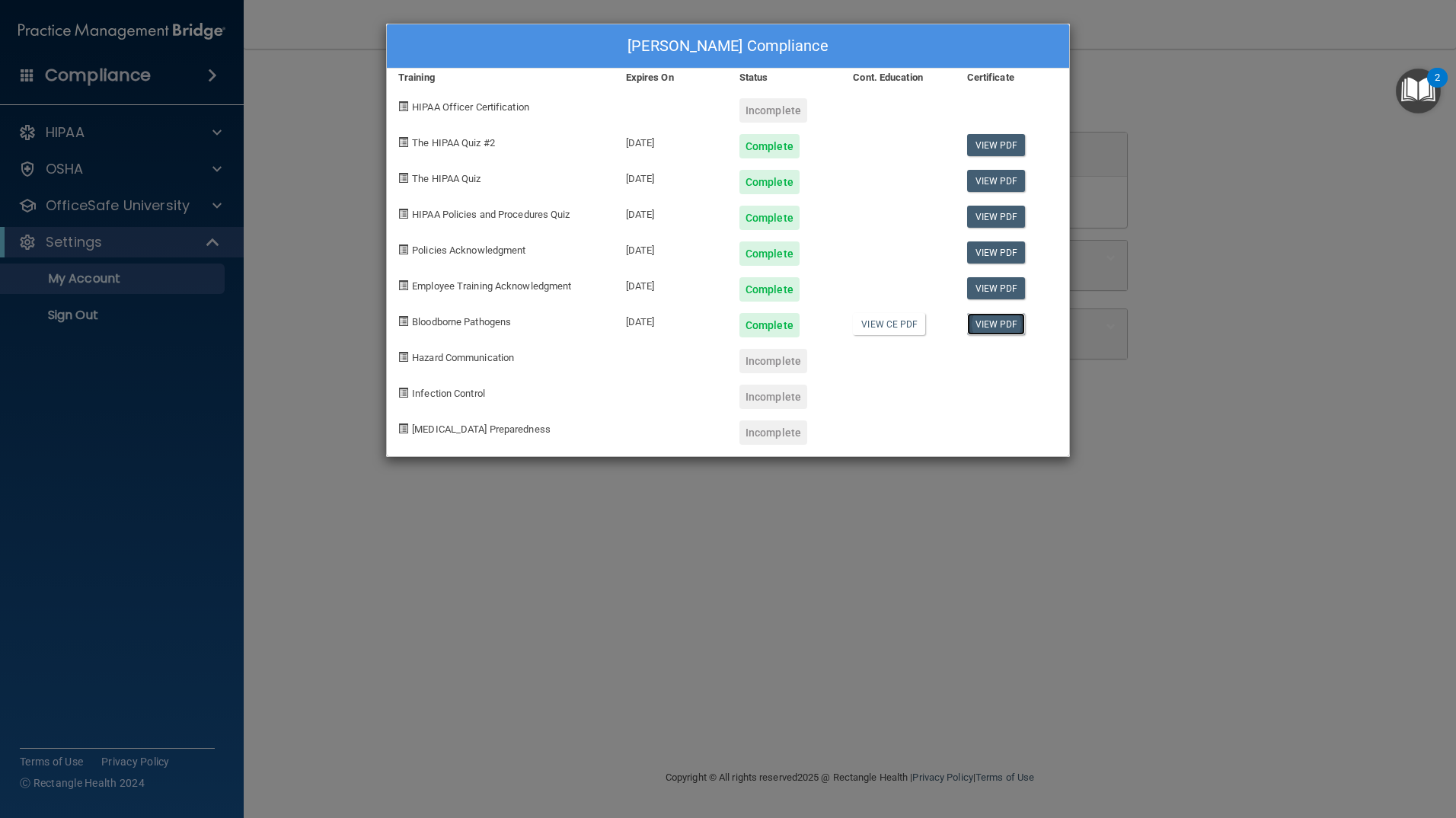
click at [981, 323] on link "View PDF" at bounding box center [996, 324] width 59 height 22
click at [793, 364] on div "Incomplete" at bounding box center [773, 361] width 68 height 24
click at [444, 353] on span "Hazard Communication" at bounding box center [463, 357] width 102 height 12
click at [790, 357] on div "Incomplete" at bounding box center [773, 361] width 68 height 24
click at [86, 122] on div "Yajaira Roman's Compliance Training Expires On Status Cont. Education Certifica…" at bounding box center [728, 409] width 1456 height 818
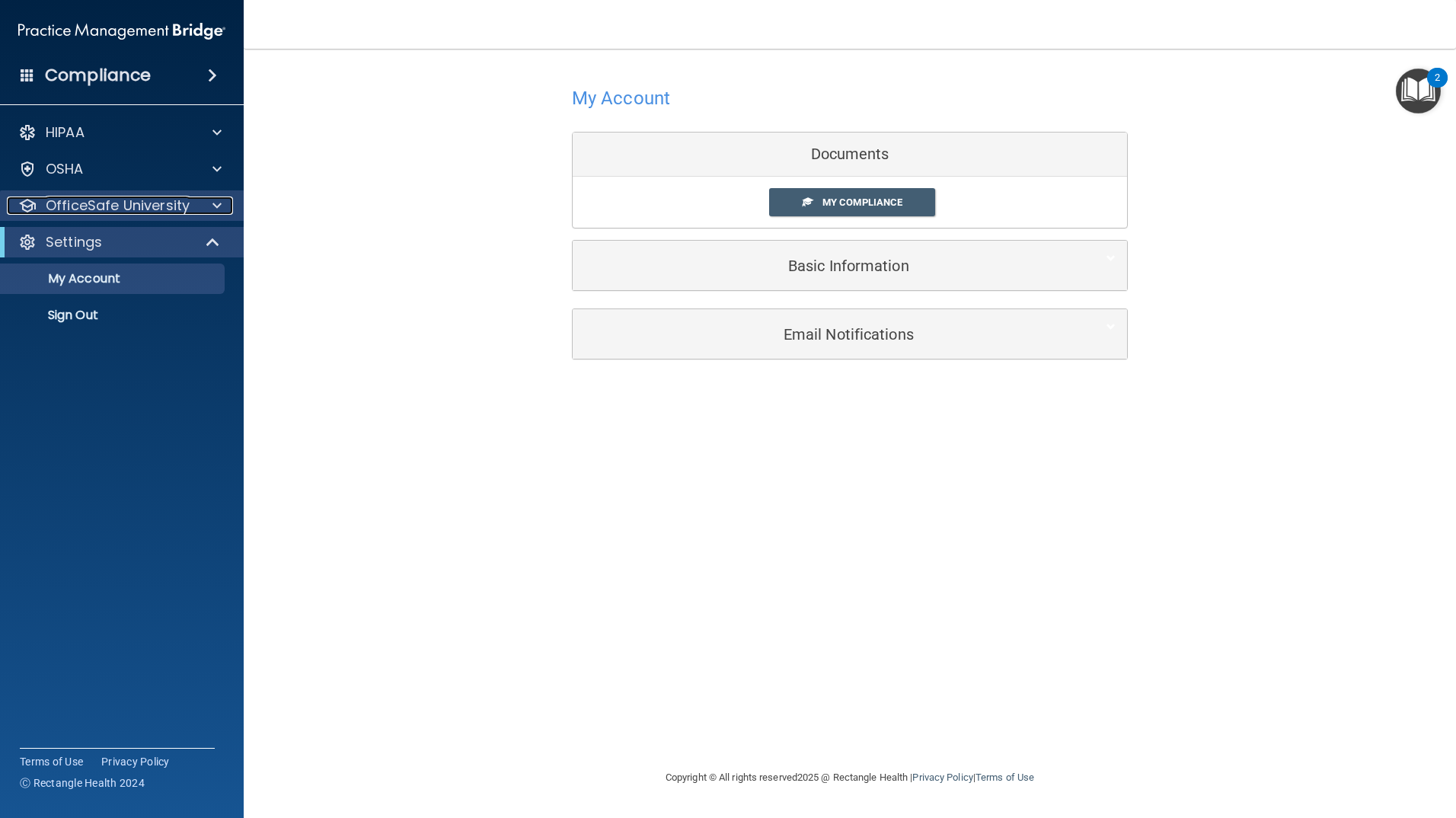
click at [216, 205] on span at bounding box center [217, 205] width 9 height 18
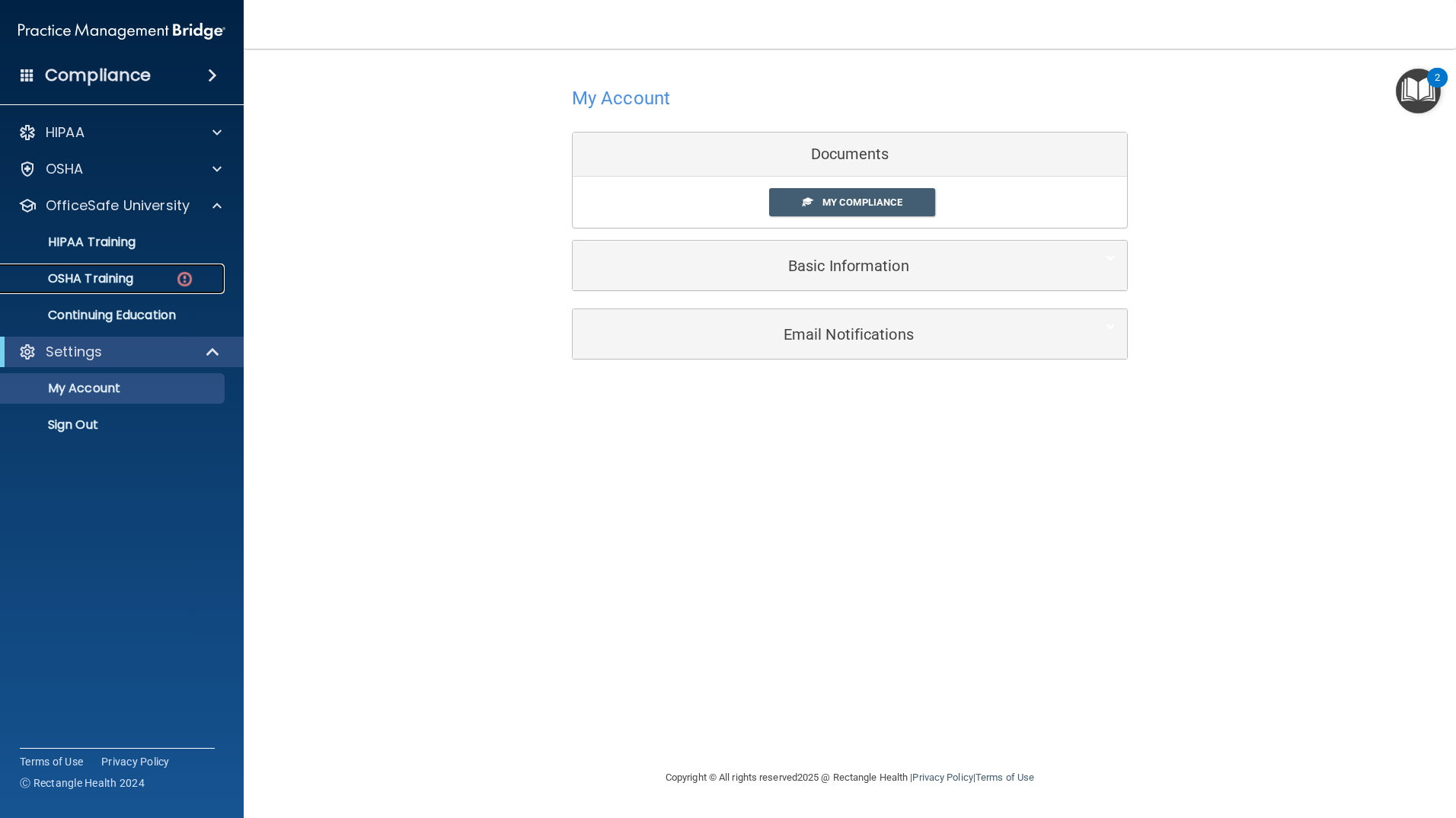
click at [172, 271] on link "OSHA Training" at bounding box center [105, 278] width 240 height 30
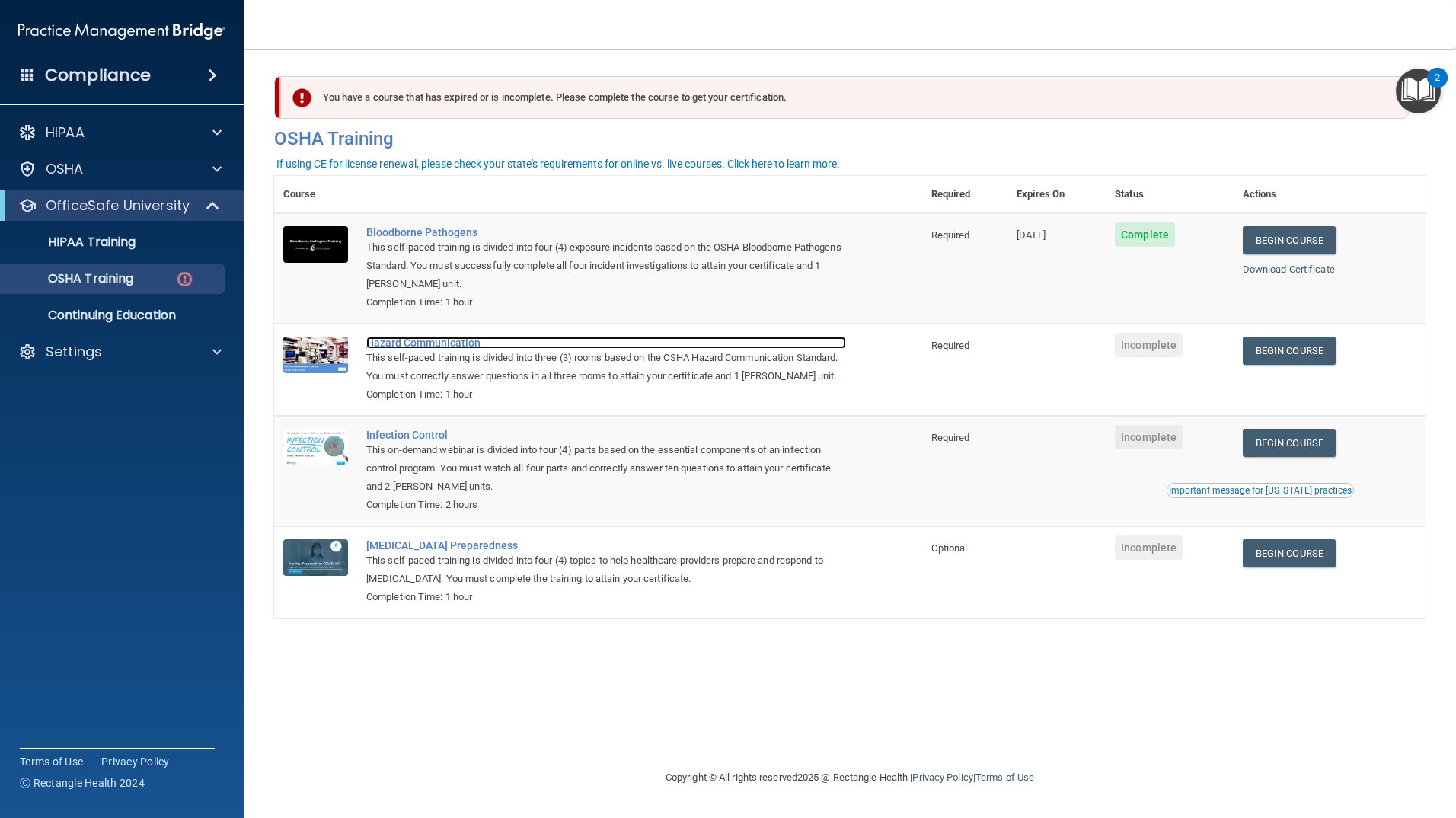
click at [458, 340] on div "Hazard Communication" at bounding box center [606, 343] width 480 height 13
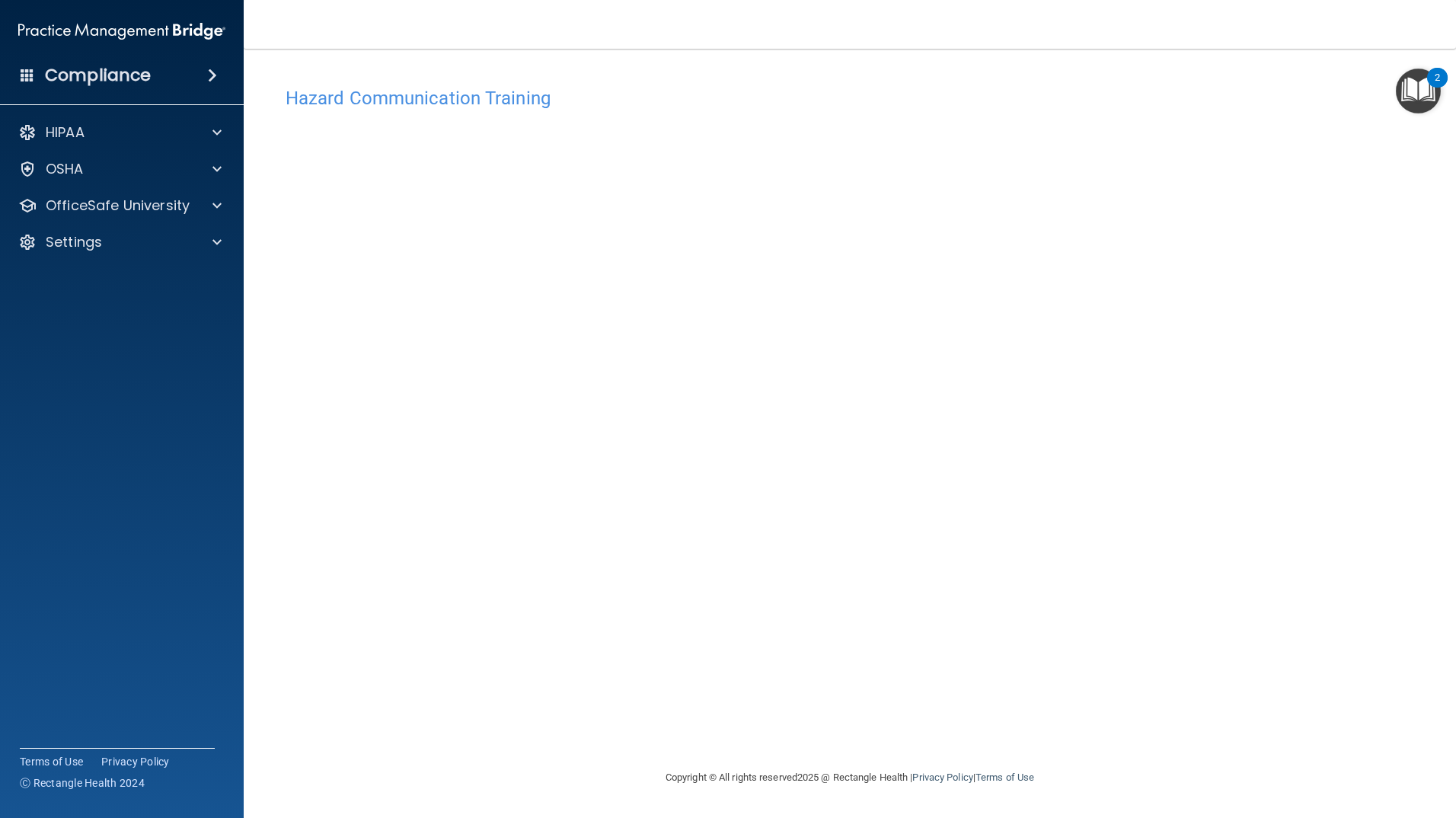
click at [377, 109] on div "Hazard Communication Training" at bounding box center [850, 98] width 1152 height 38
click at [394, 102] on h4 "Hazard Communication Training" at bounding box center [849, 98] width 1128 height 20
click at [327, 100] on h4 "Hazard Communication Training" at bounding box center [849, 98] width 1128 height 20
click at [217, 154] on div "OSHA" at bounding box center [122, 169] width 245 height 30
click at [185, 167] on div "OSHA" at bounding box center [102, 169] width 189 height 18
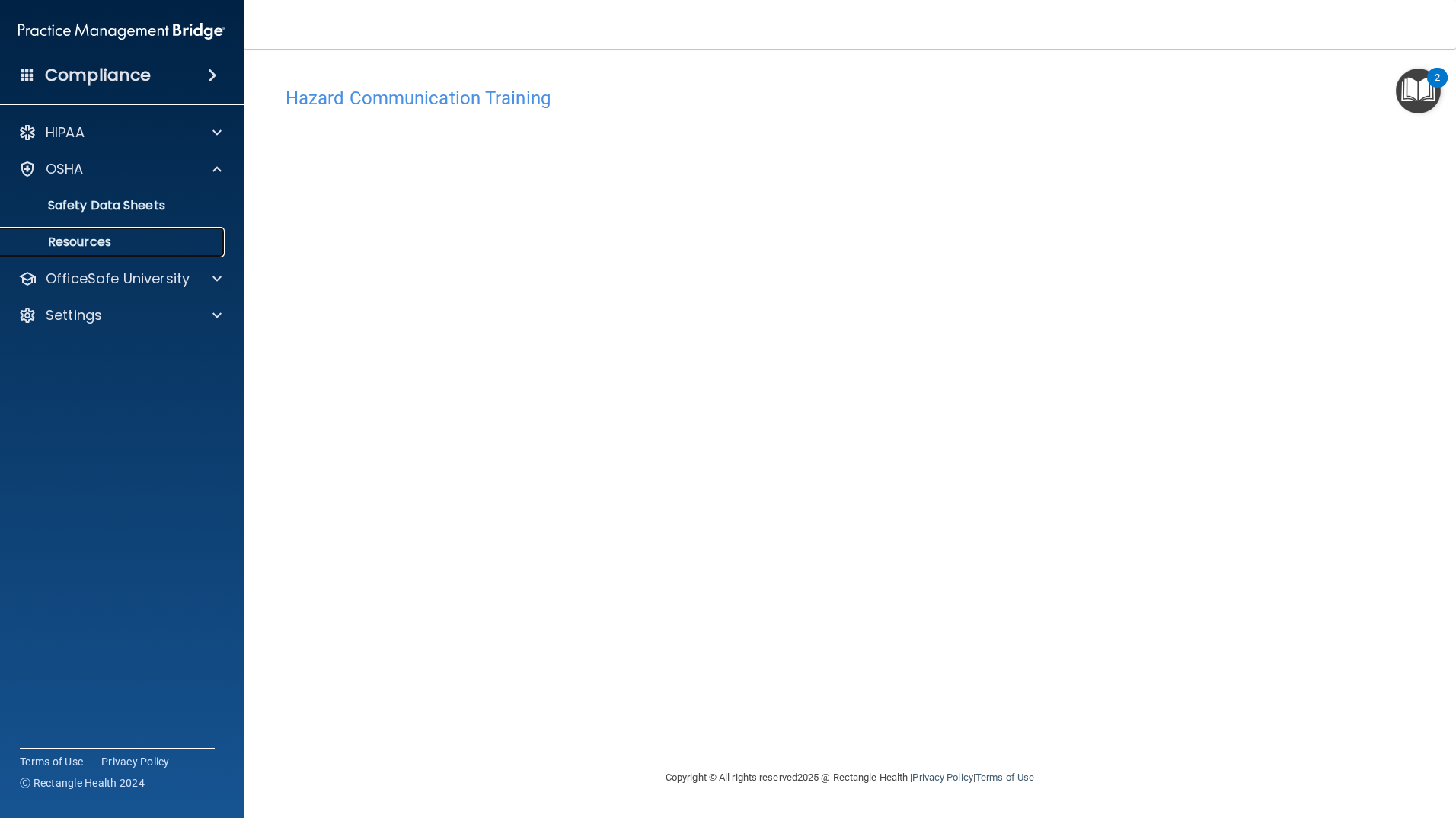
click at [156, 243] on p "Resources" at bounding box center [114, 242] width 208 height 15
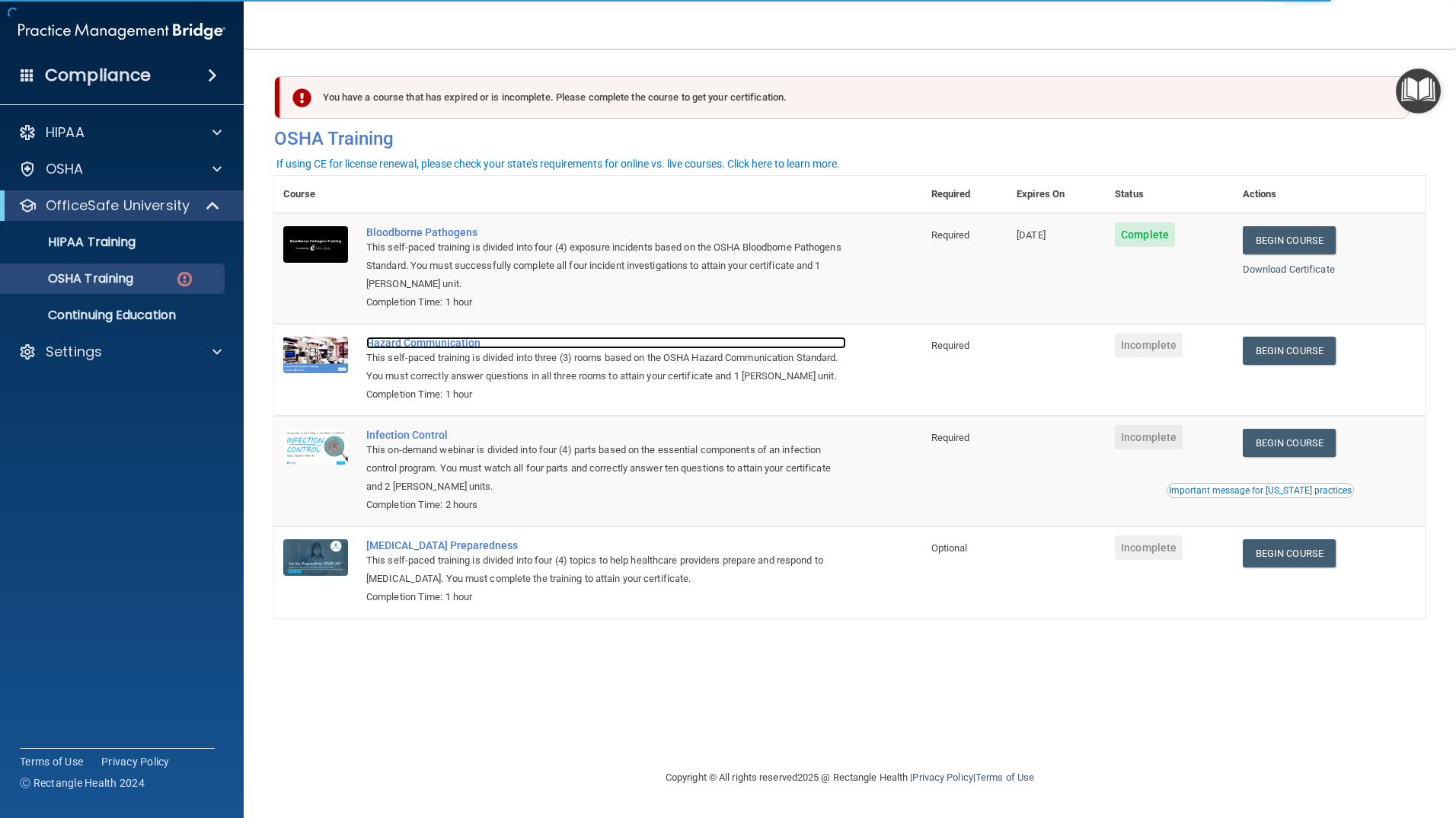
click at [394, 345] on div "Hazard Communication" at bounding box center [606, 343] width 480 height 13
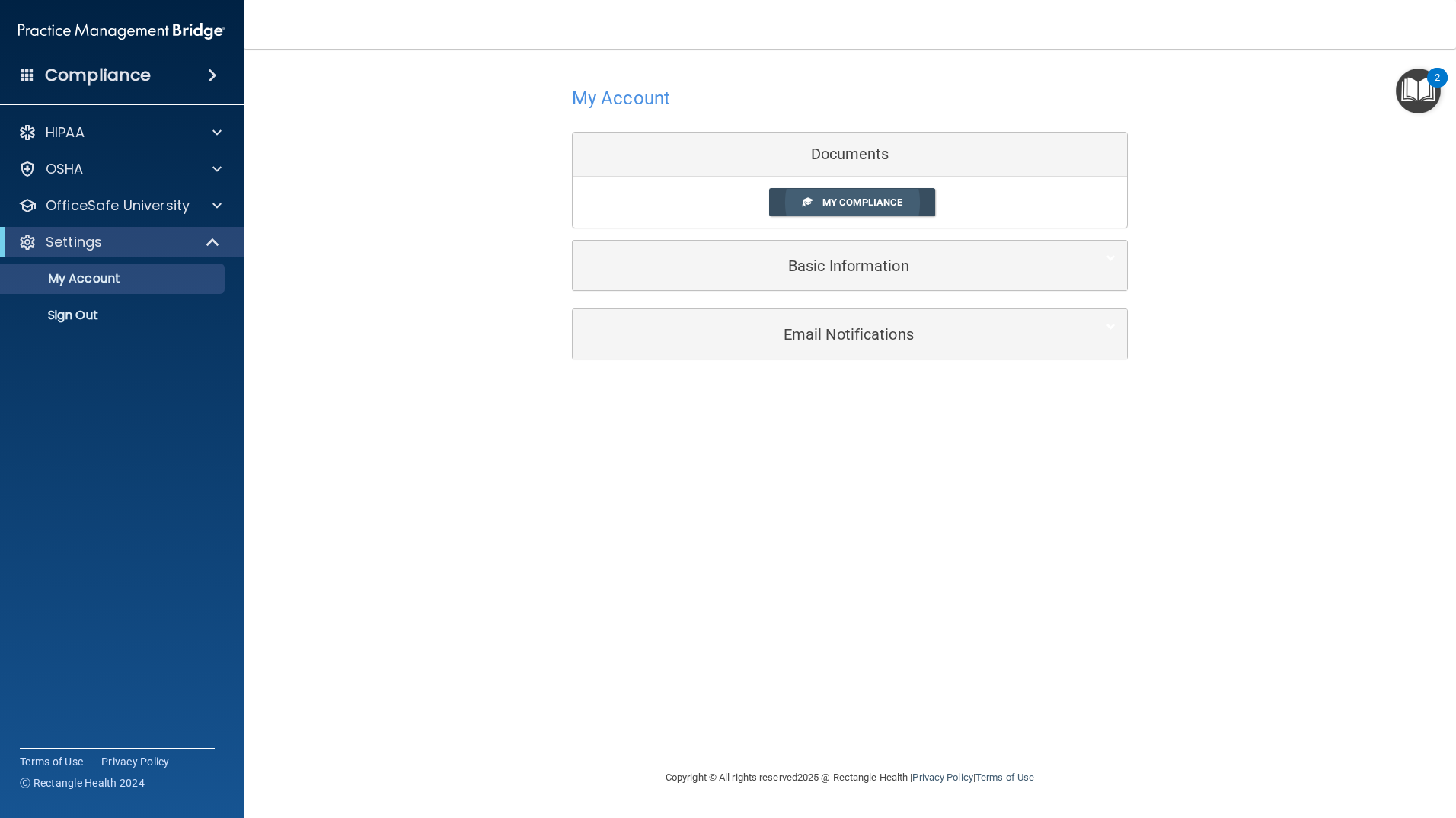
click at [817, 196] on link "My Compliance" at bounding box center [852, 203] width 167 height 28
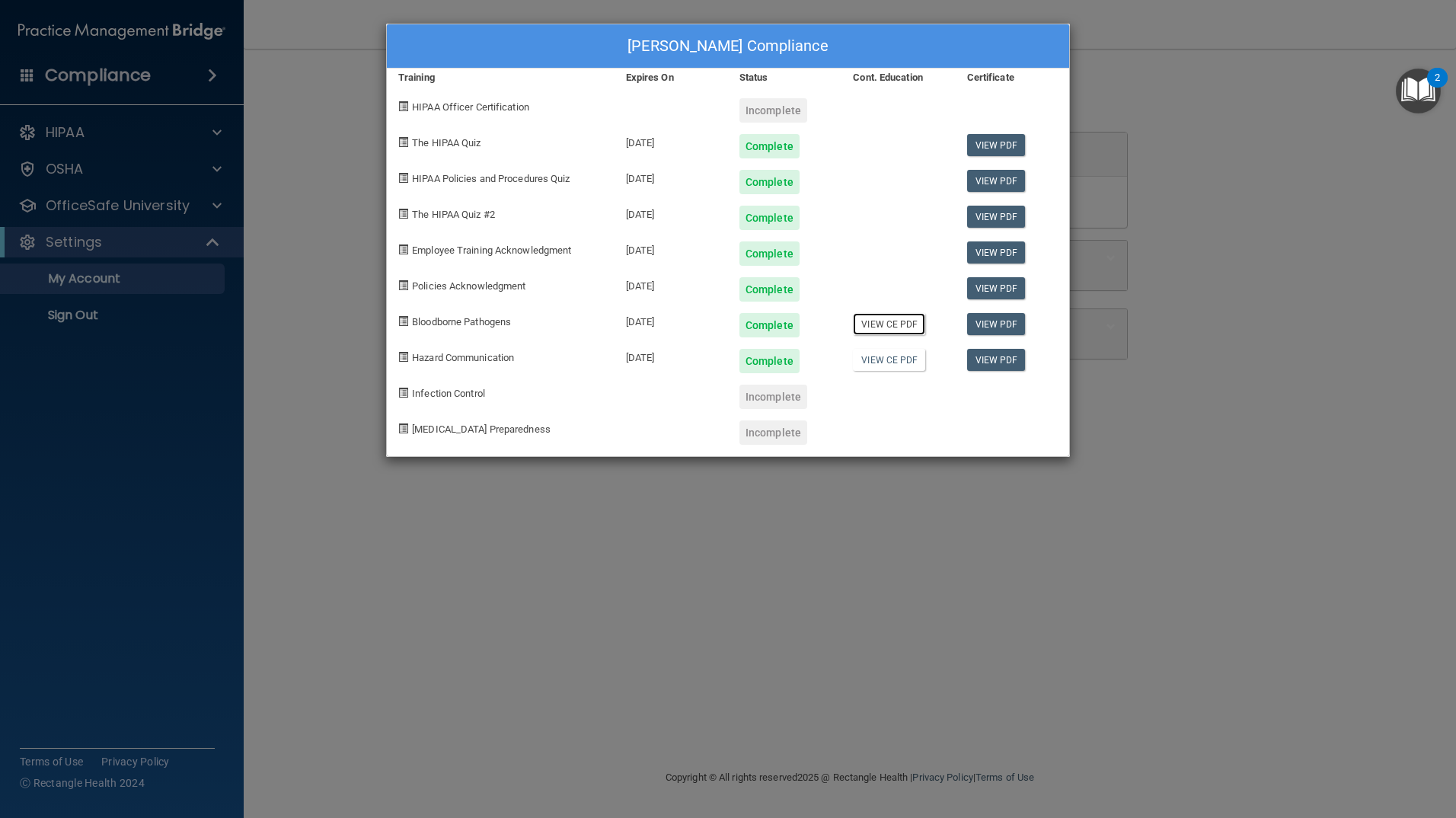
click at [893, 325] on link "View CE PDF" at bounding box center [889, 324] width 73 height 22
click at [888, 353] on link "View CE PDF" at bounding box center [889, 360] width 73 height 22
drag, startPoint x: 780, startPoint y: 396, endPoint x: 759, endPoint y: 396, distance: 21.0
click at [780, 396] on div "Incomplete" at bounding box center [773, 396] width 68 height 24
click at [466, 394] on span "Infection Control" at bounding box center [449, 393] width 74 height 12
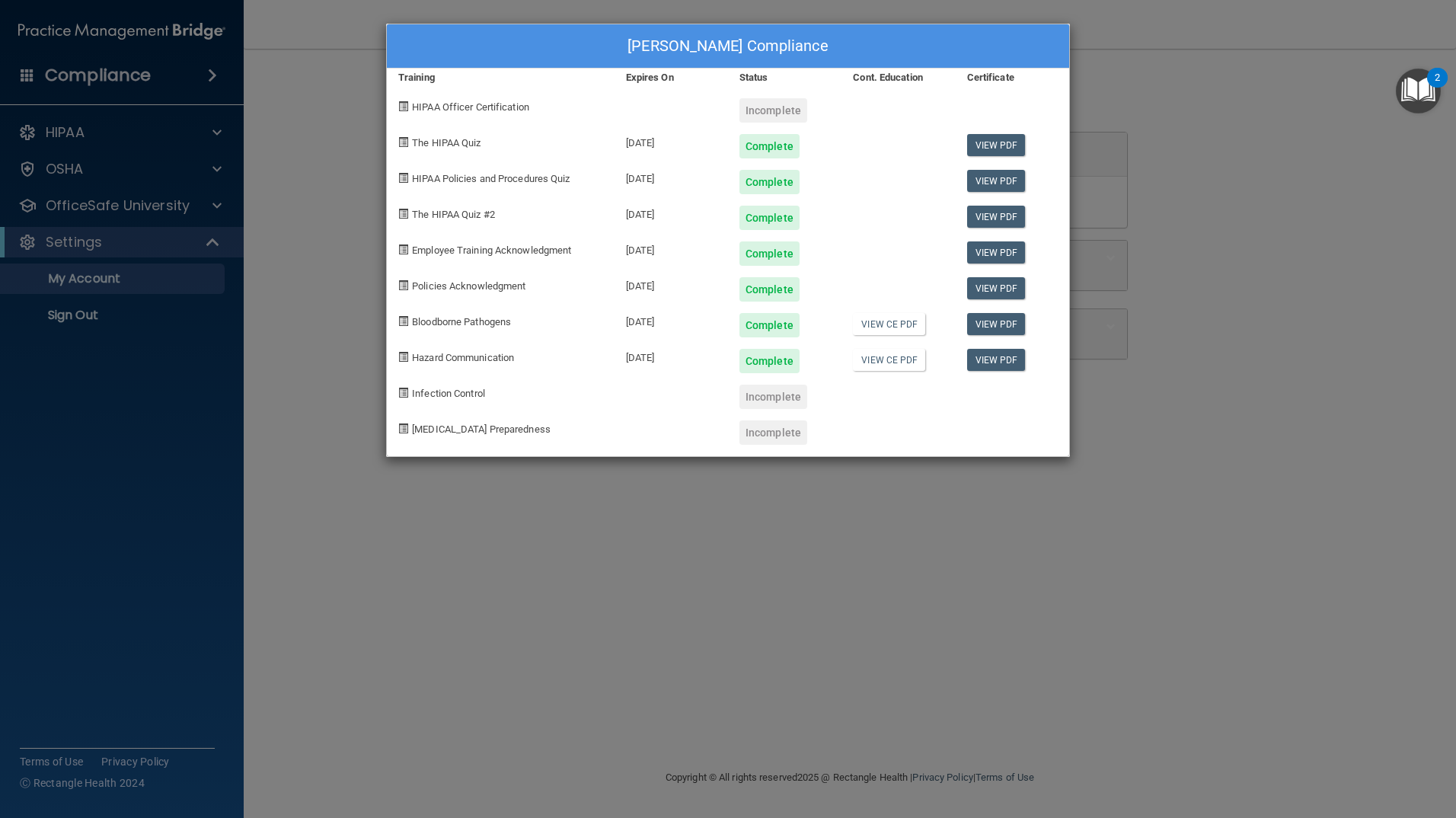
drag, startPoint x: 764, startPoint y: 396, endPoint x: 776, endPoint y: 399, distance: 12.4
click at [766, 397] on div "Incomplete" at bounding box center [773, 396] width 68 height 24
click at [779, 105] on div "Incomplete" at bounding box center [773, 110] width 68 height 24
click at [484, 109] on span "HIPAA Officer Certification" at bounding box center [471, 107] width 117 height 12
click at [769, 405] on div "Incomplete" at bounding box center [773, 396] width 68 height 24
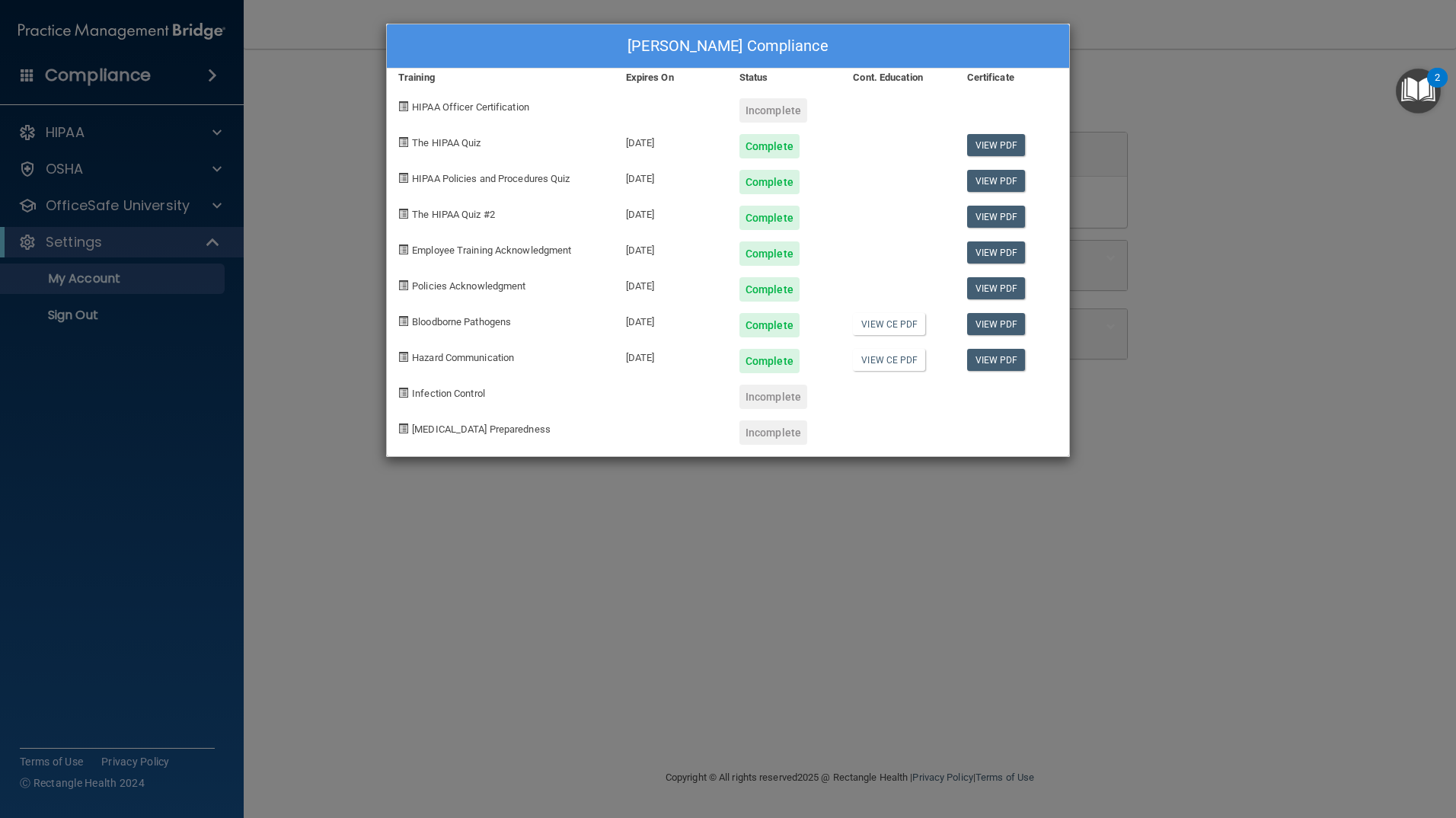
click at [769, 436] on div "Incomplete" at bounding box center [773, 432] width 68 height 24
click at [325, 295] on div "Yajaira Roman's Compliance Training Expires On Status Cont. Education Certifica…" at bounding box center [728, 409] width 1456 height 818
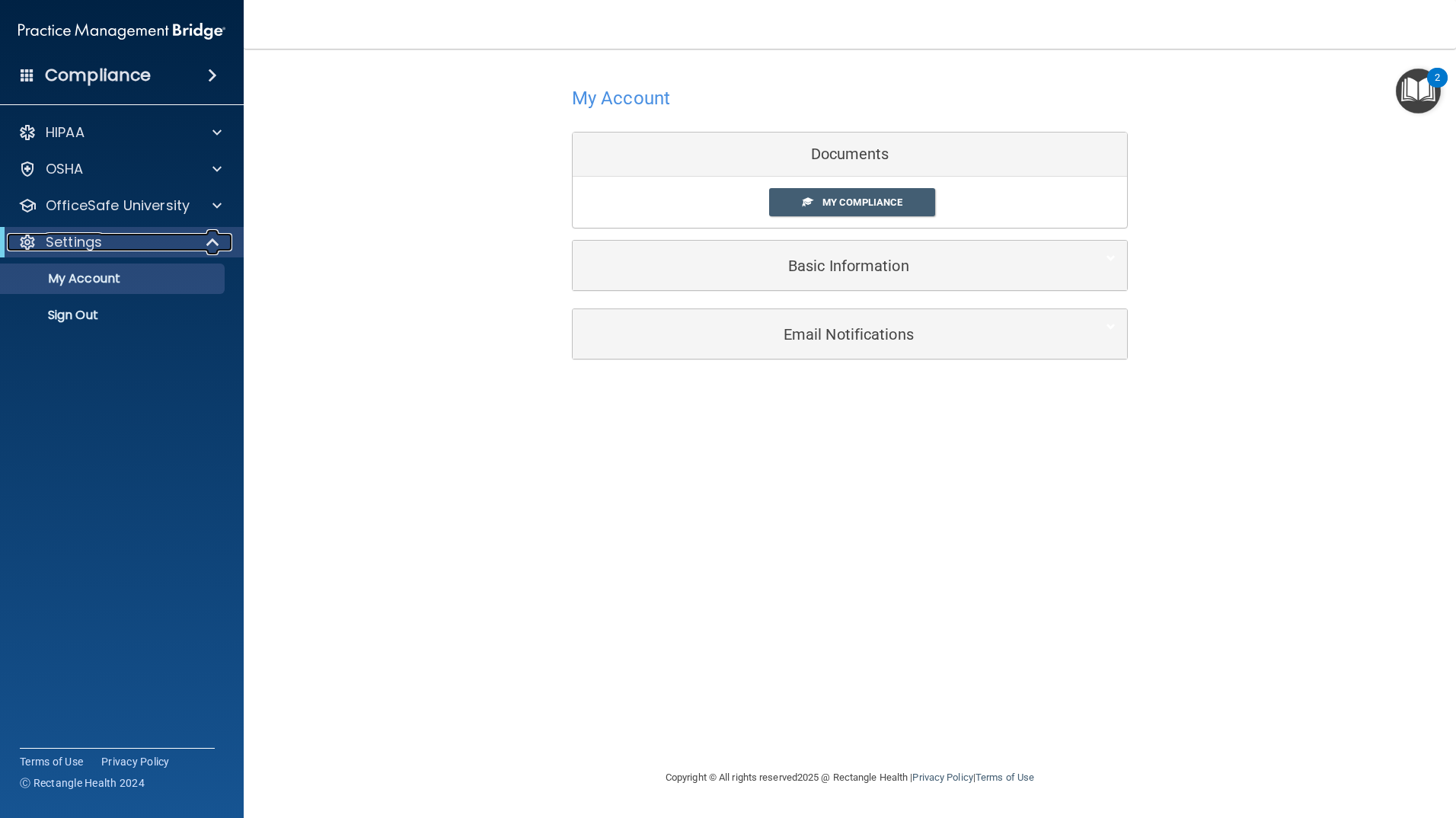
click at [208, 240] on span at bounding box center [214, 242] width 13 height 18
click at [206, 242] on div at bounding box center [213, 242] width 38 height 18
click at [216, 211] on span at bounding box center [217, 205] width 9 height 18
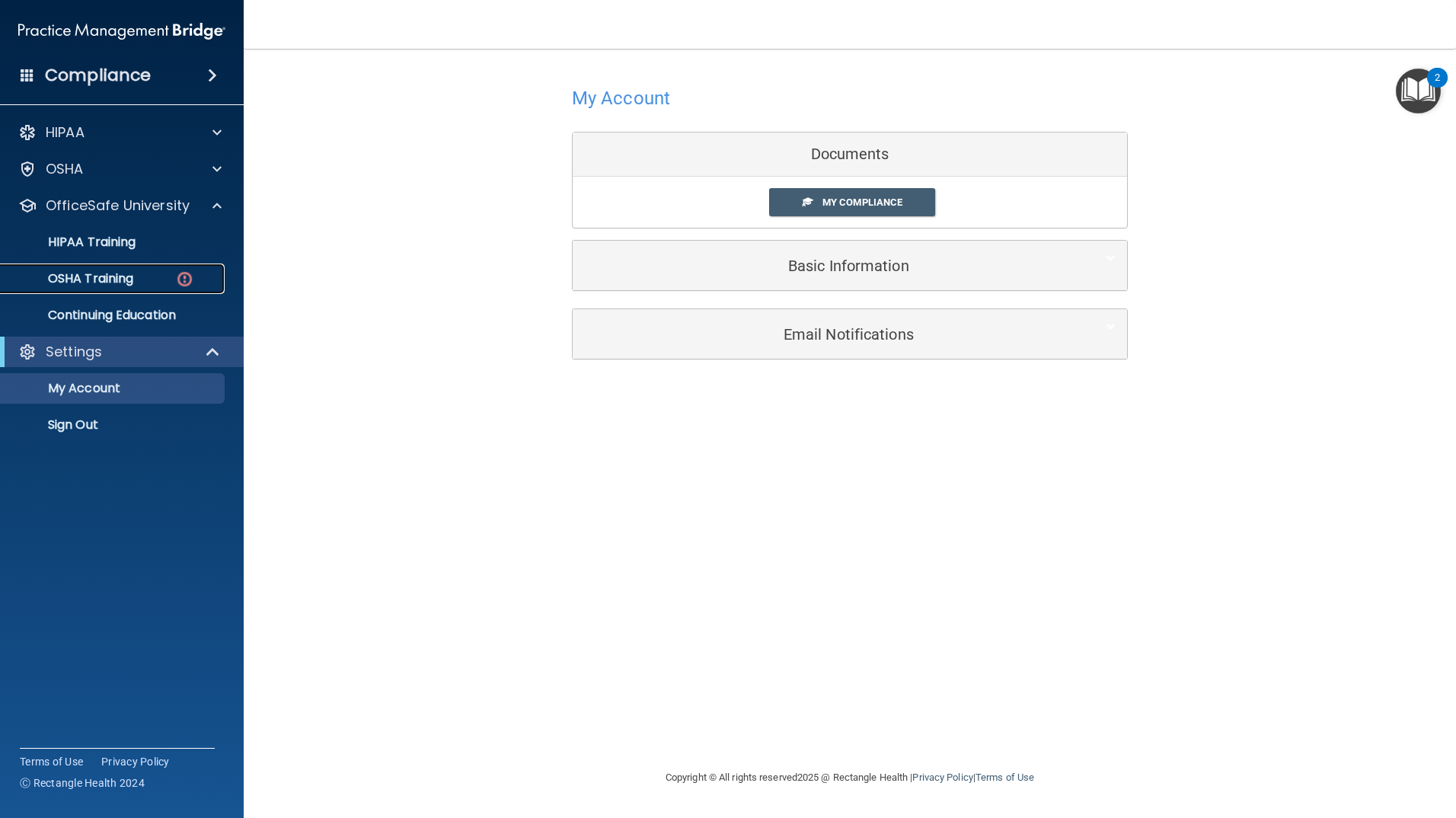
click at [156, 276] on div "OSHA Training" at bounding box center [114, 278] width 208 height 15
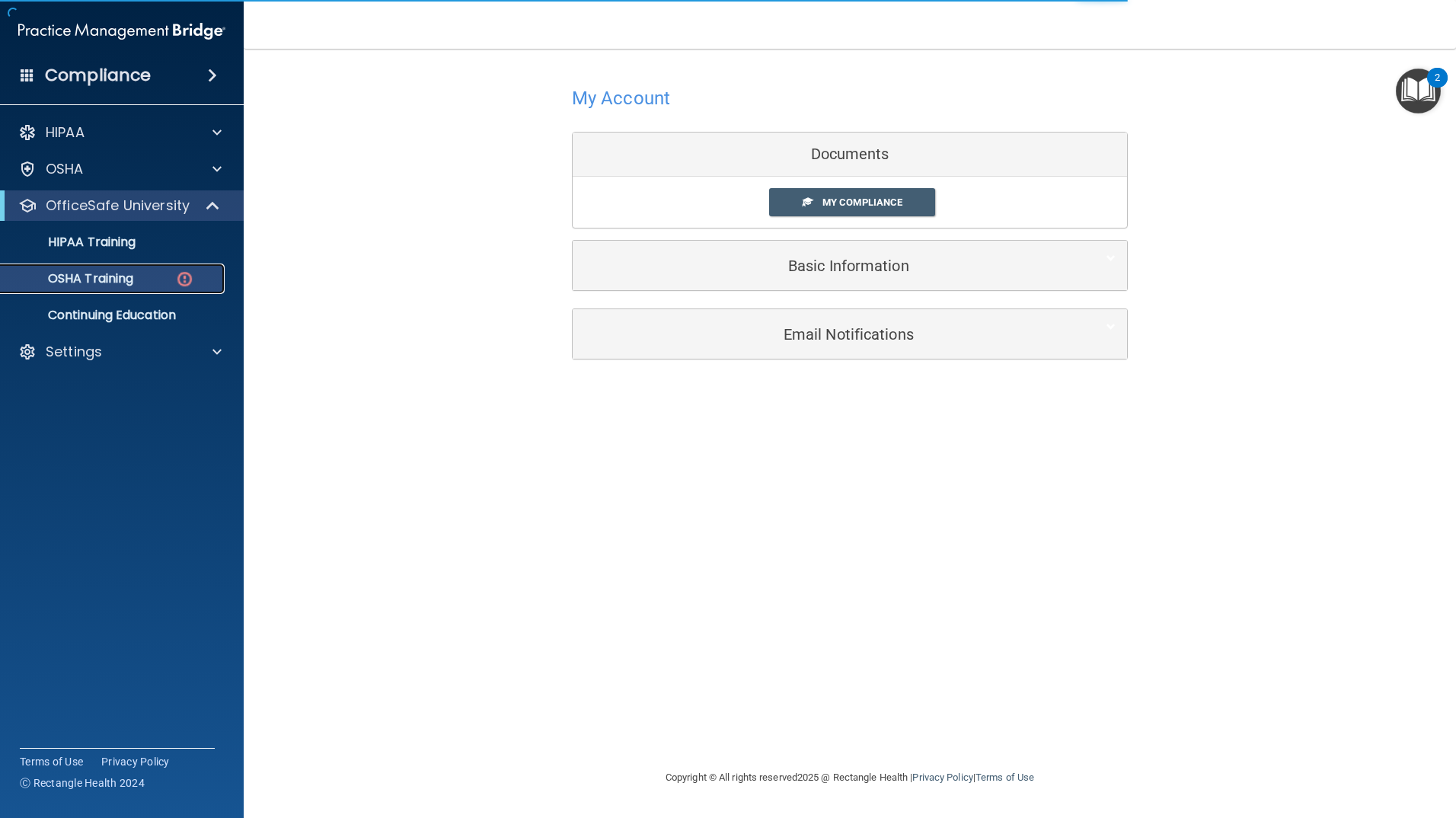
click at [195, 276] on div "OSHA Training" at bounding box center [114, 278] width 208 height 15
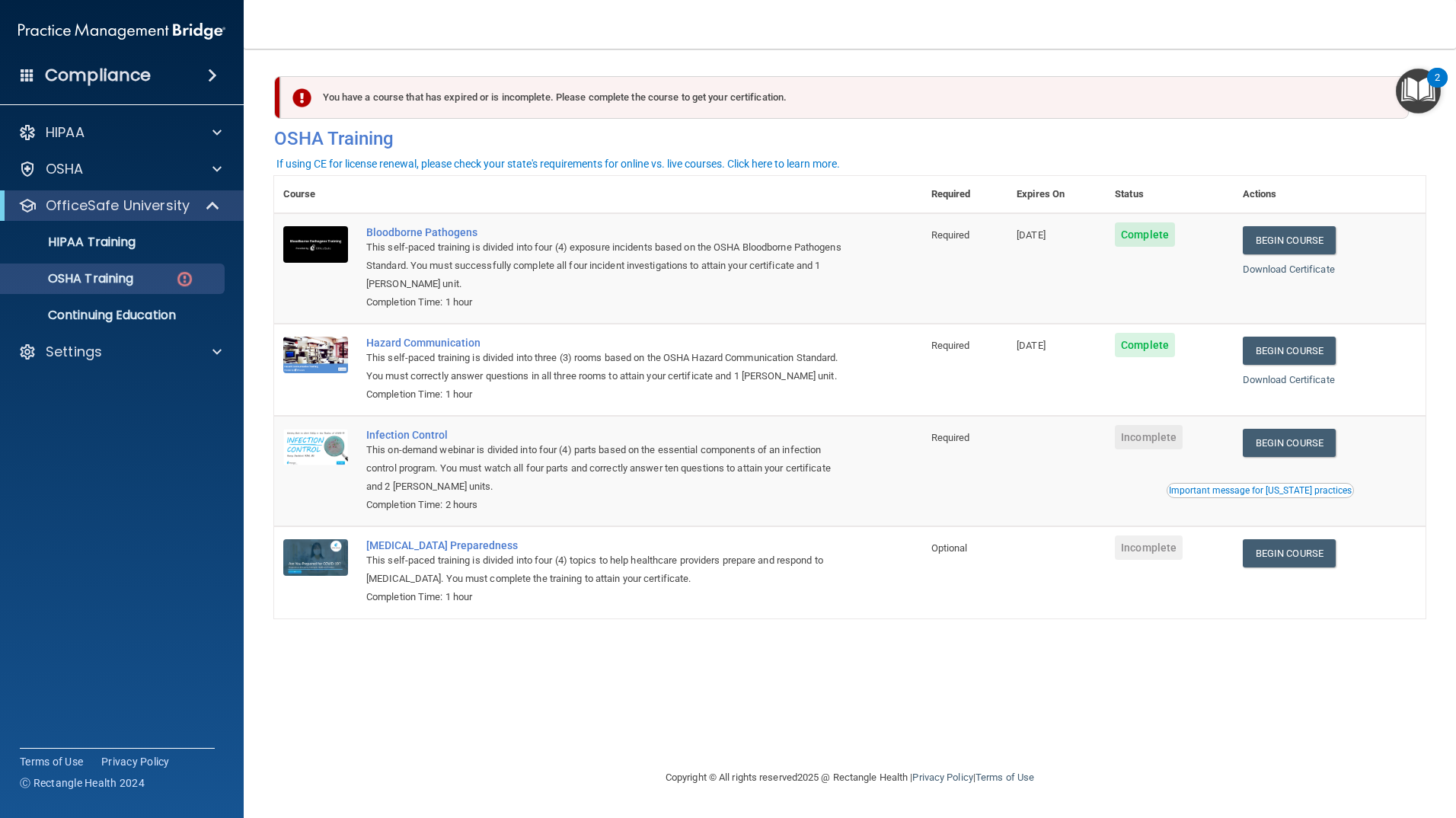
click at [1155, 450] on span "Incomplete" at bounding box center [1149, 436] width 68 height 24
click at [421, 441] on div "Infection Control" at bounding box center [606, 435] width 480 height 13
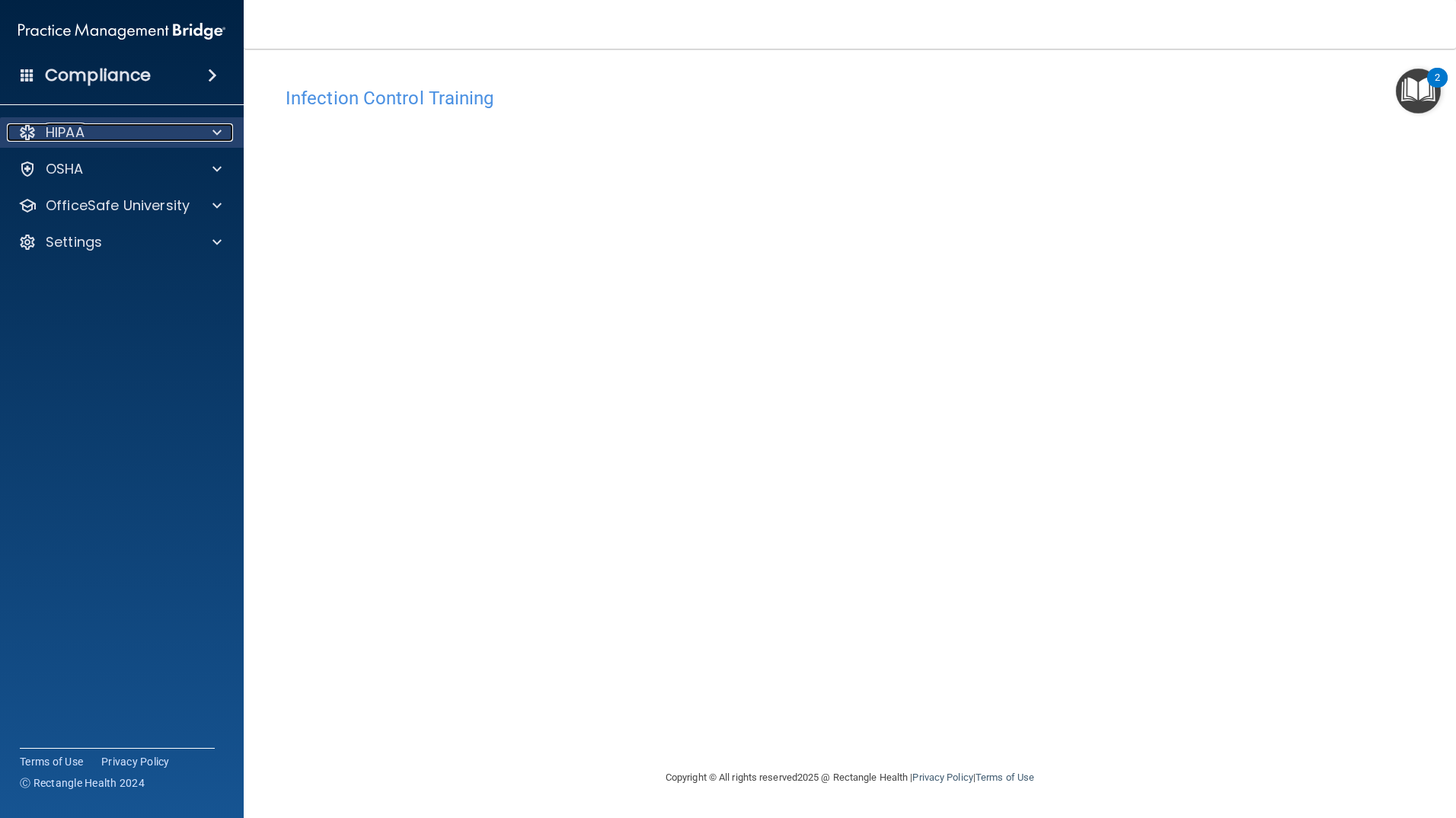
drag, startPoint x: 223, startPoint y: 127, endPoint x: 219, endPoint y: 134, distance: 8.1
click at [223, 127] on div at bounding box center [214, 132] width 38 height 18
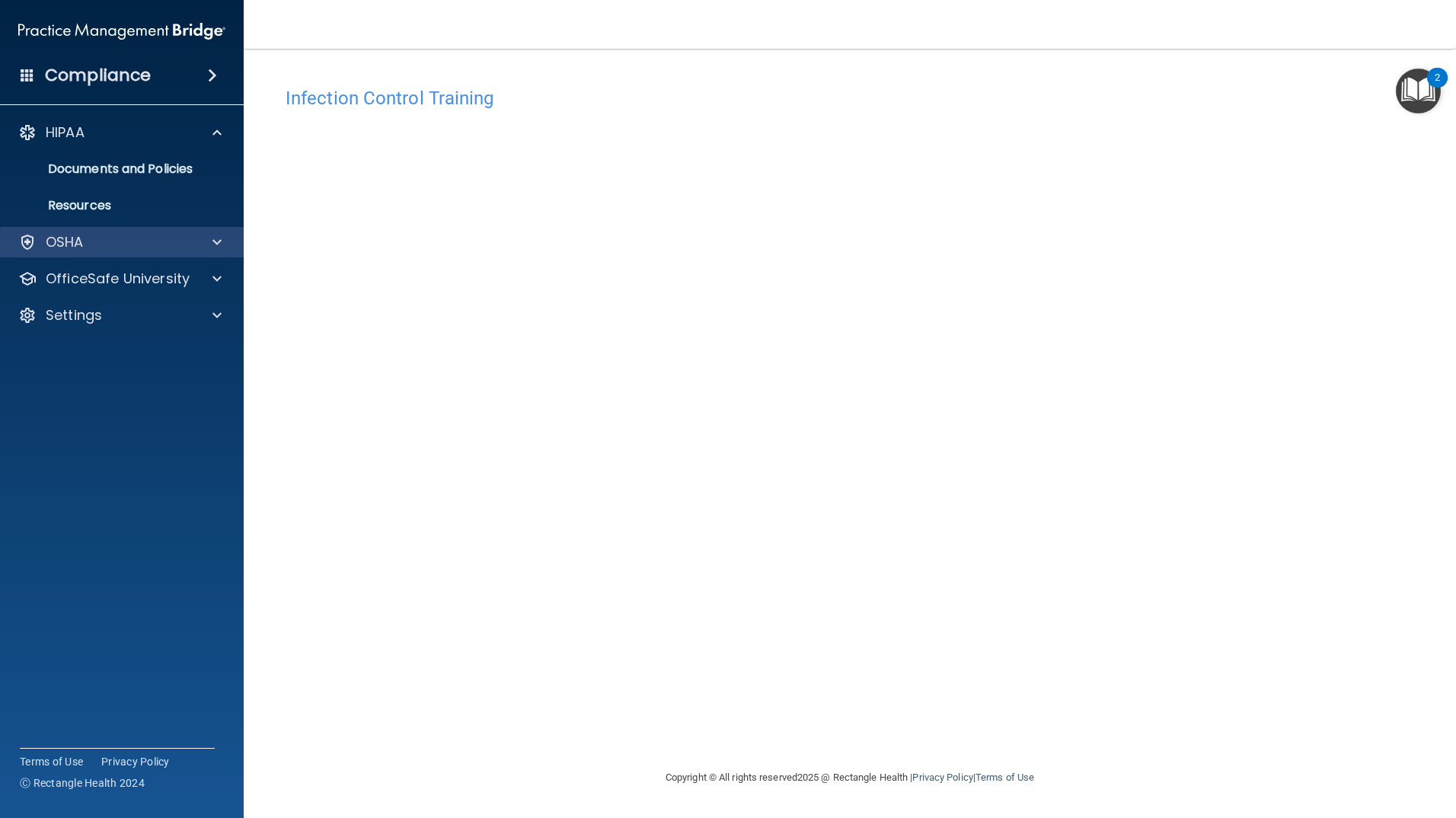
click at [212, 230] on div "OSHA" at bounding box center [122, 242] width 245 height 30
click at [219, 248] on span at bounding box center [217, 242] width 9 height 18
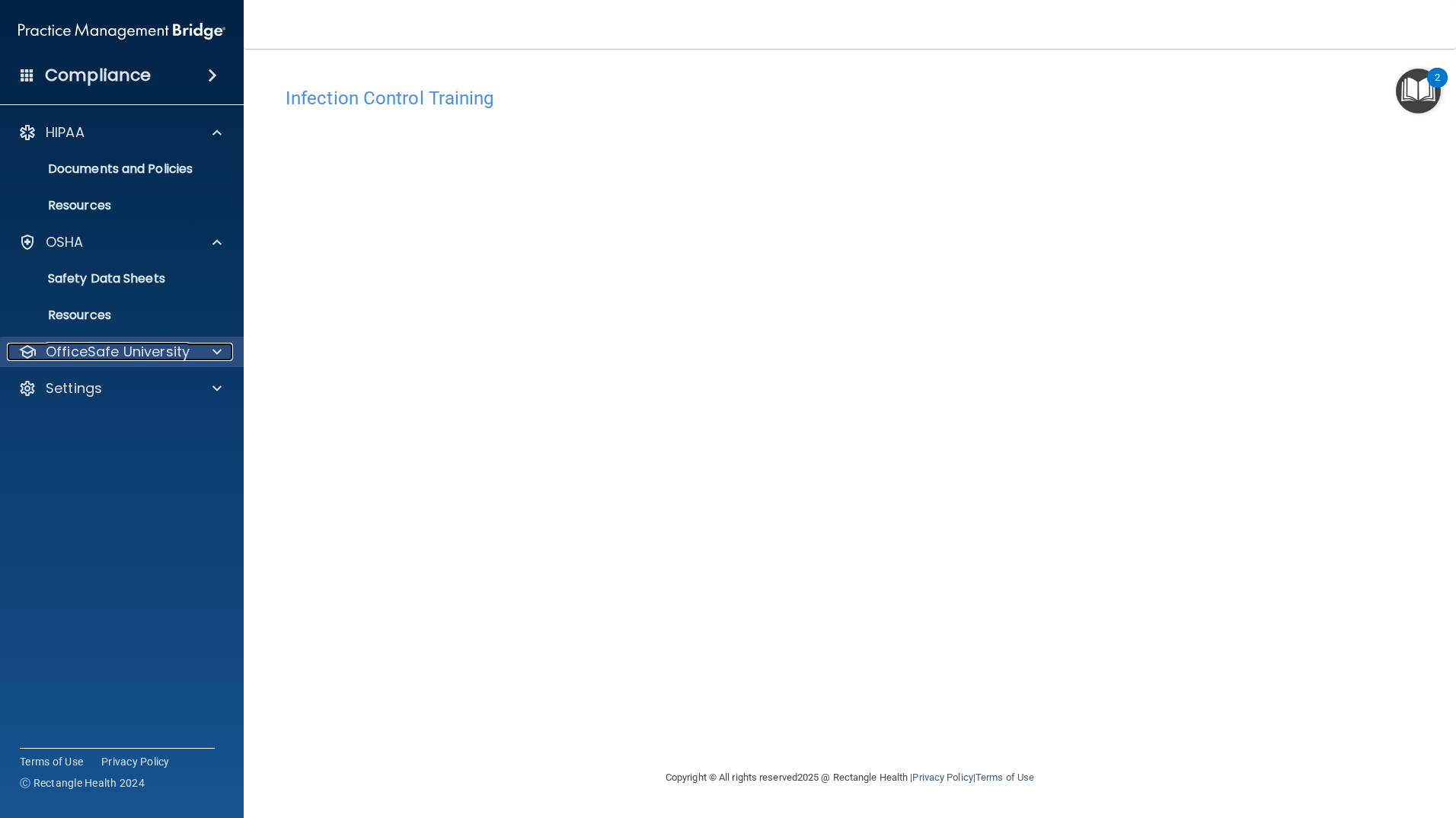
click at [208, 348] on div at bounding box center [214, 351] width 38 height 18
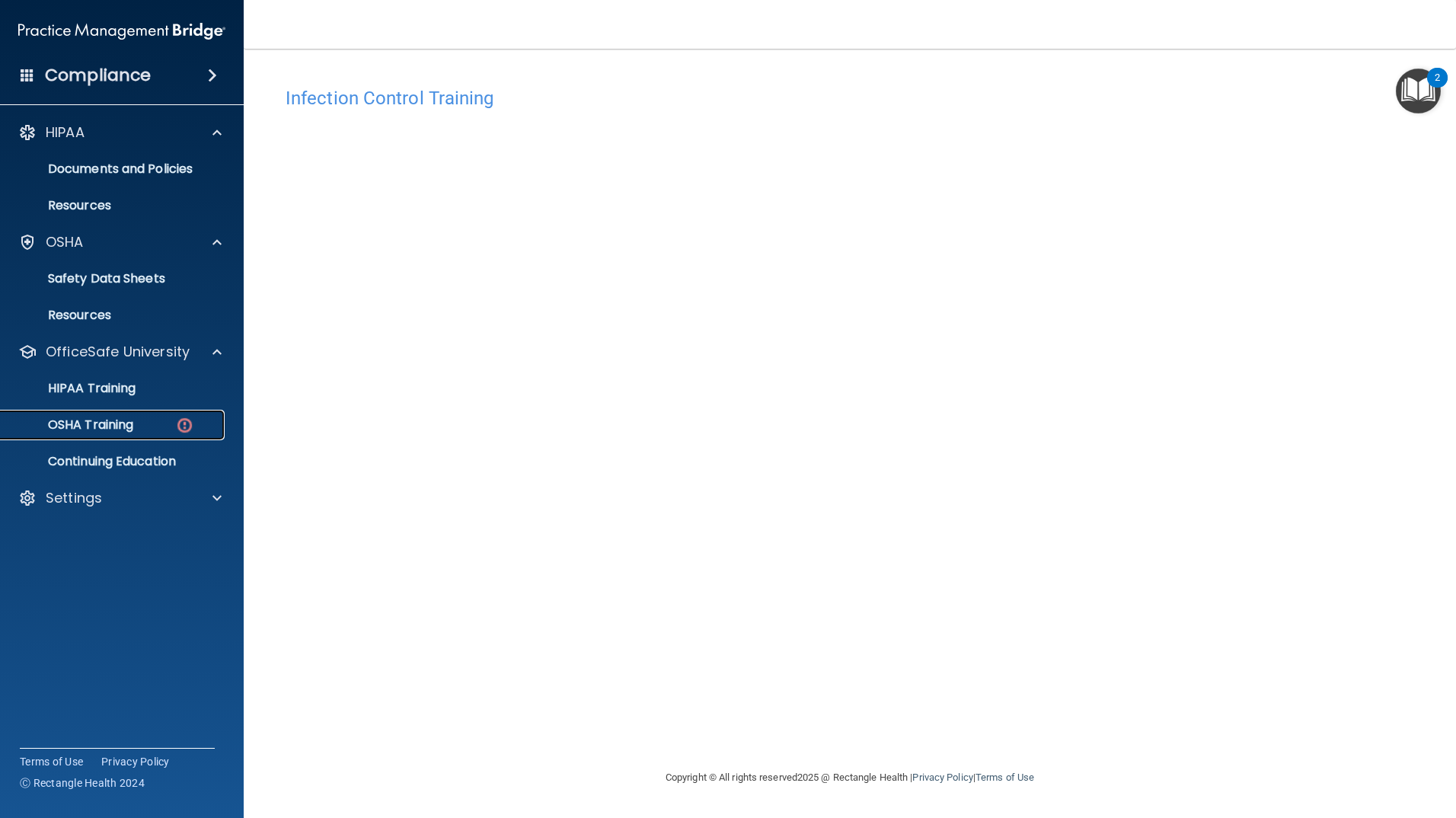
click at [156, 430] on div "OSHA Training" at bounding box center [114, 425] width 208 height 15
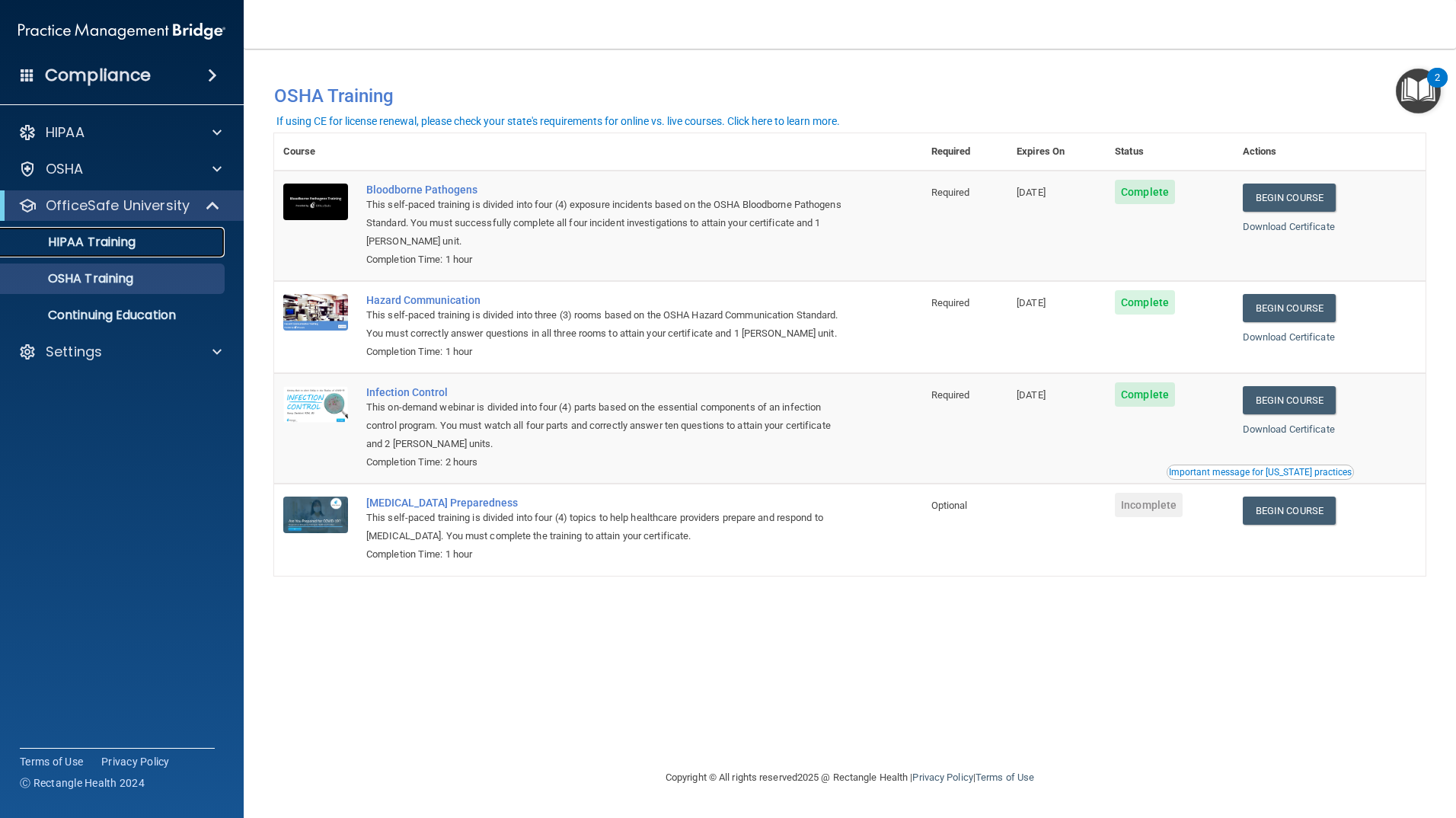
click at [150, 235] on div "HIPAA Training" at bounding box center [114, 242] width 208 height 15
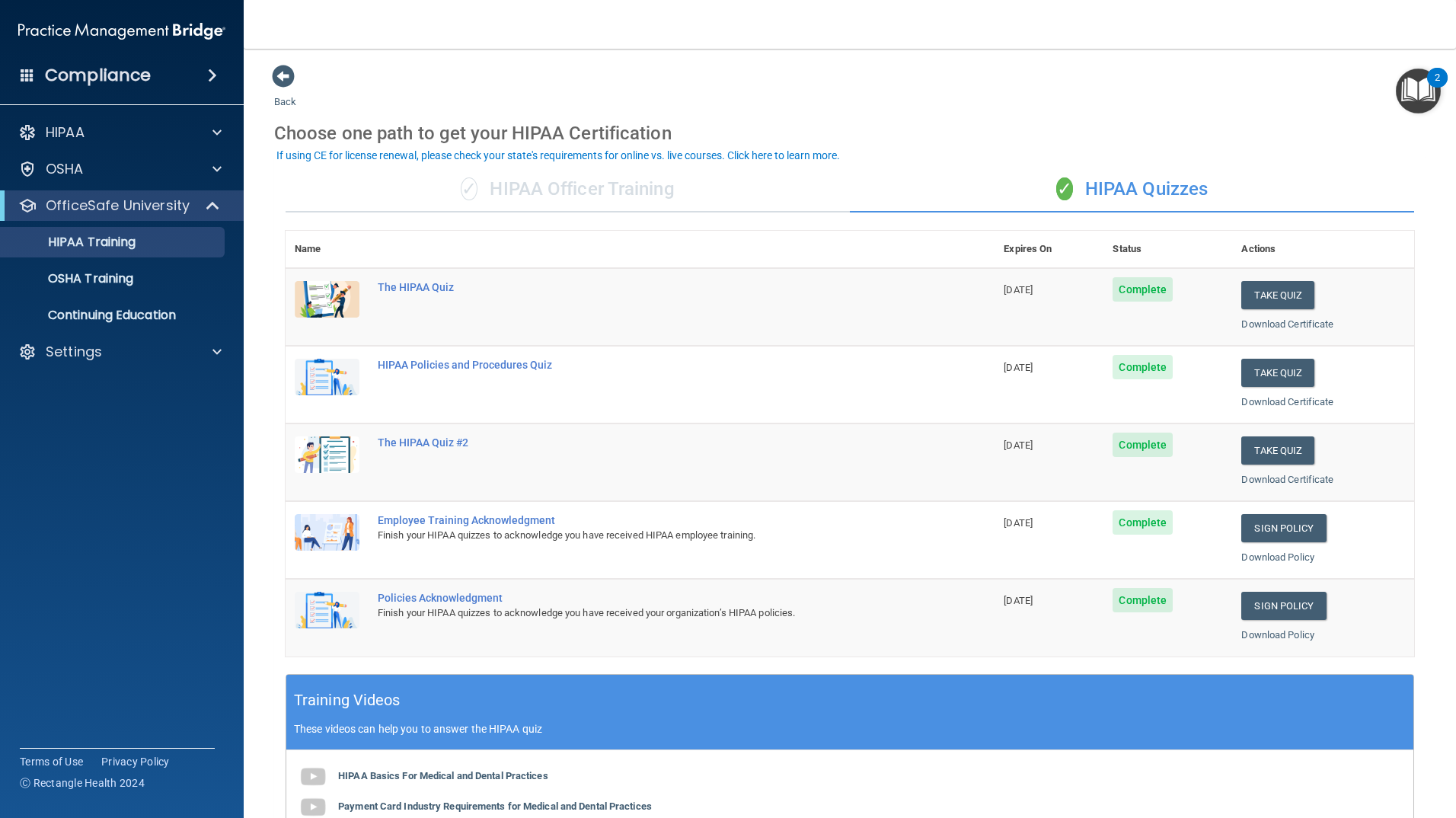
click at [1415, 82] on img "Open Resource Center, 2 new notifications" at bounding box center [1418, 91] width 45 height 45
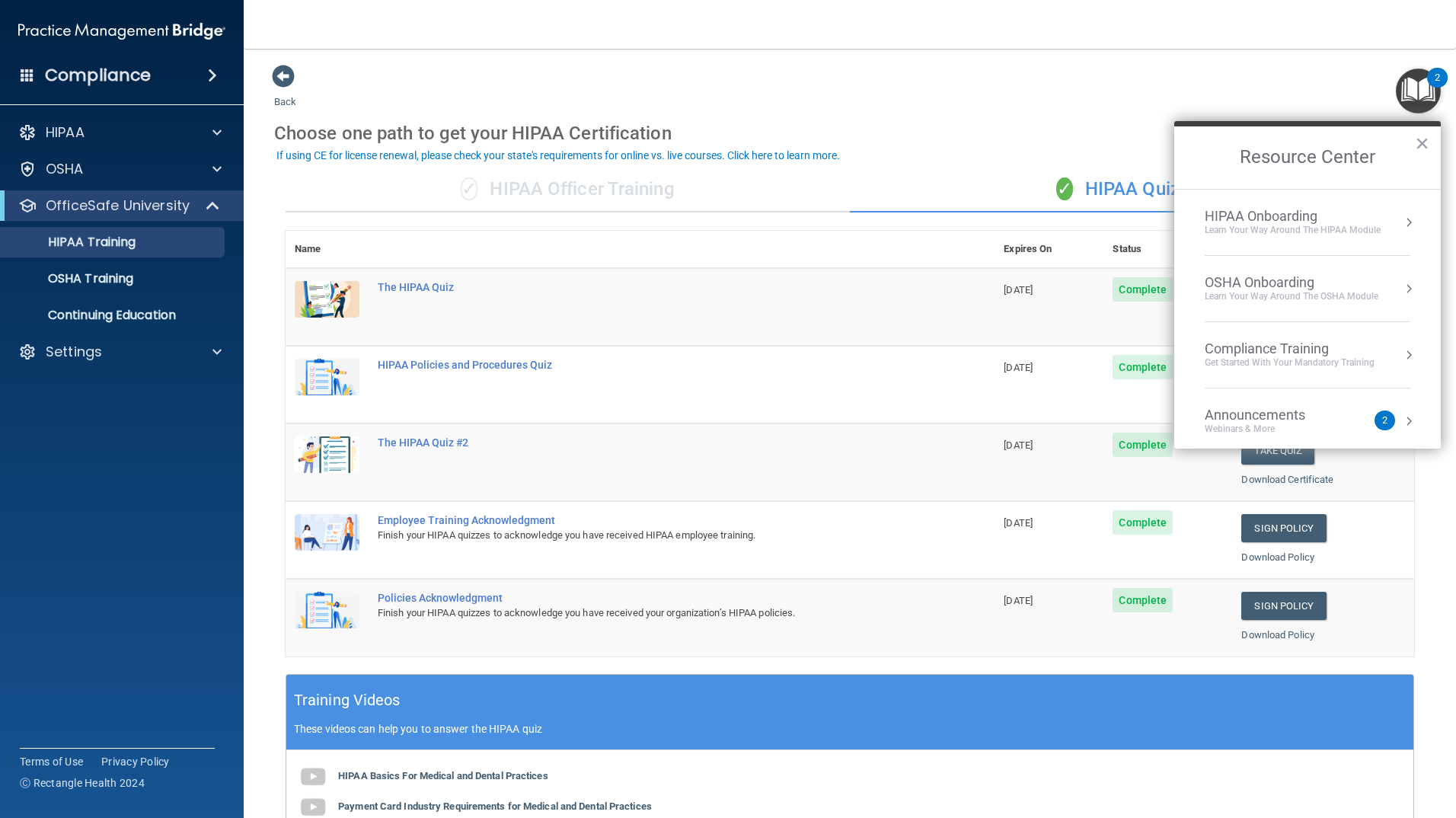
click at [1341, 426] on div "Announcements Webinars & More" at bounding box center [1286, 421] width 161 height 29
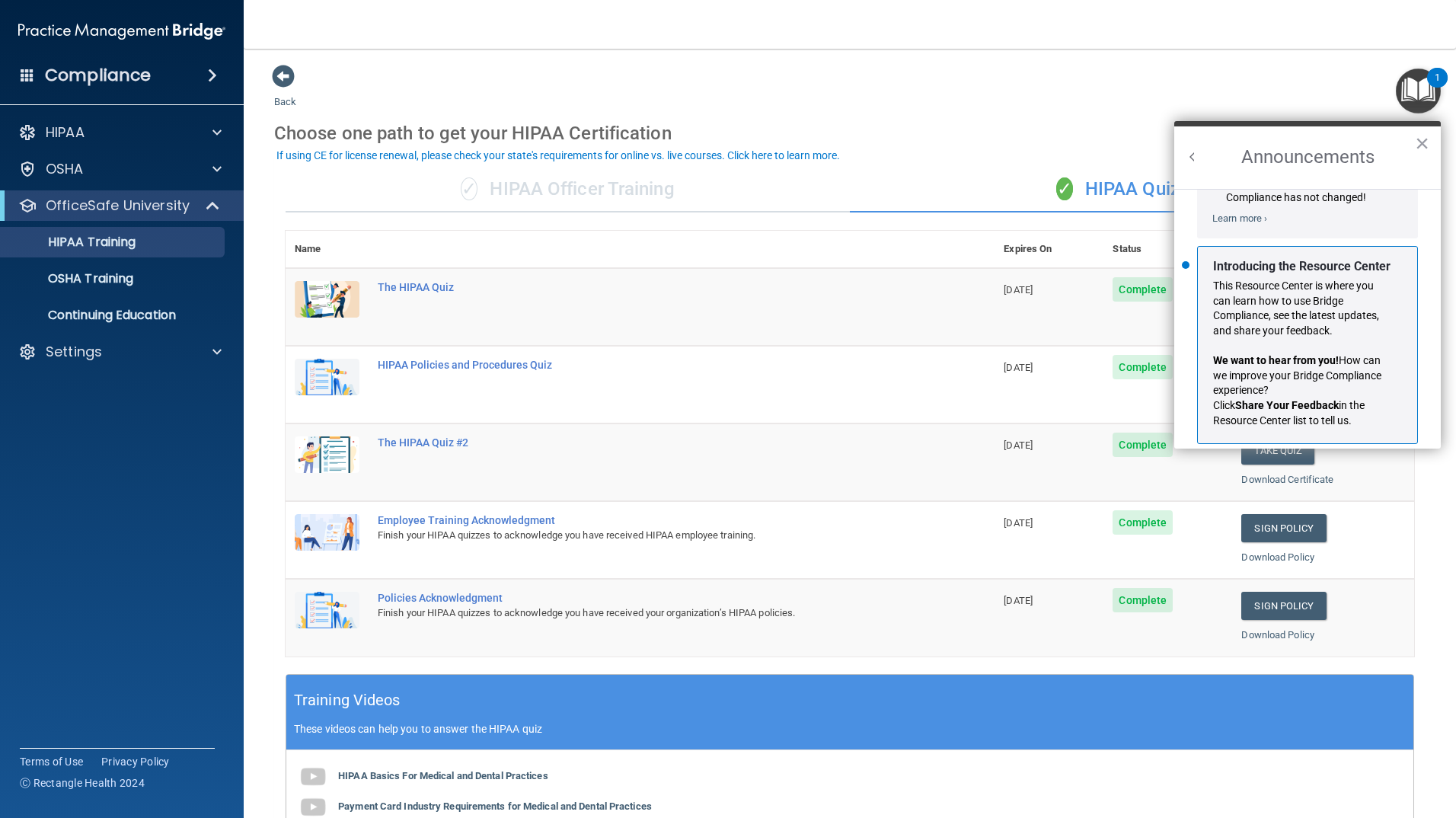
scroll to position [267, 0]
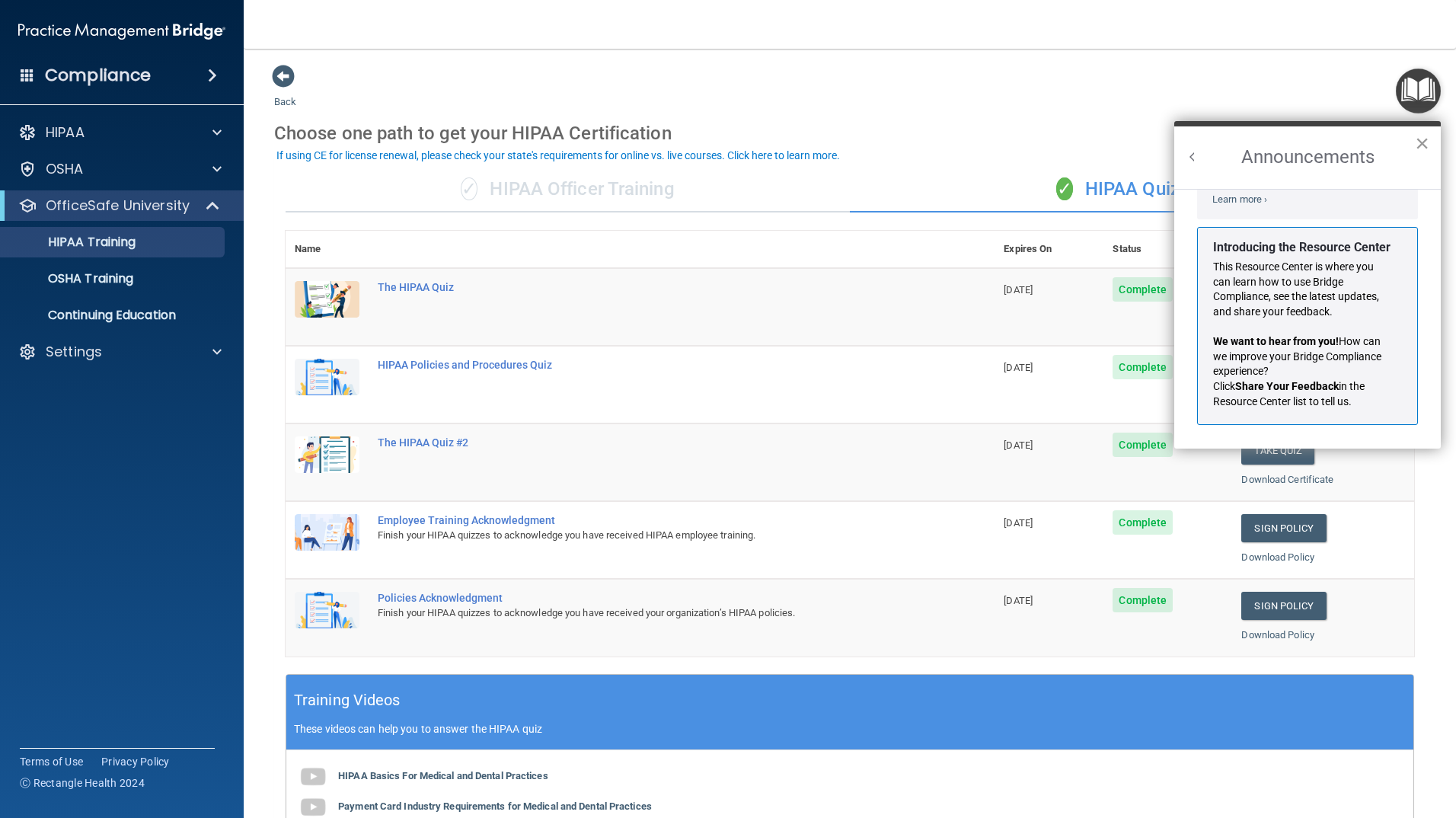
click at [1429, 142] on button "×" at bounding box center [1422, 143] width 15 height 24
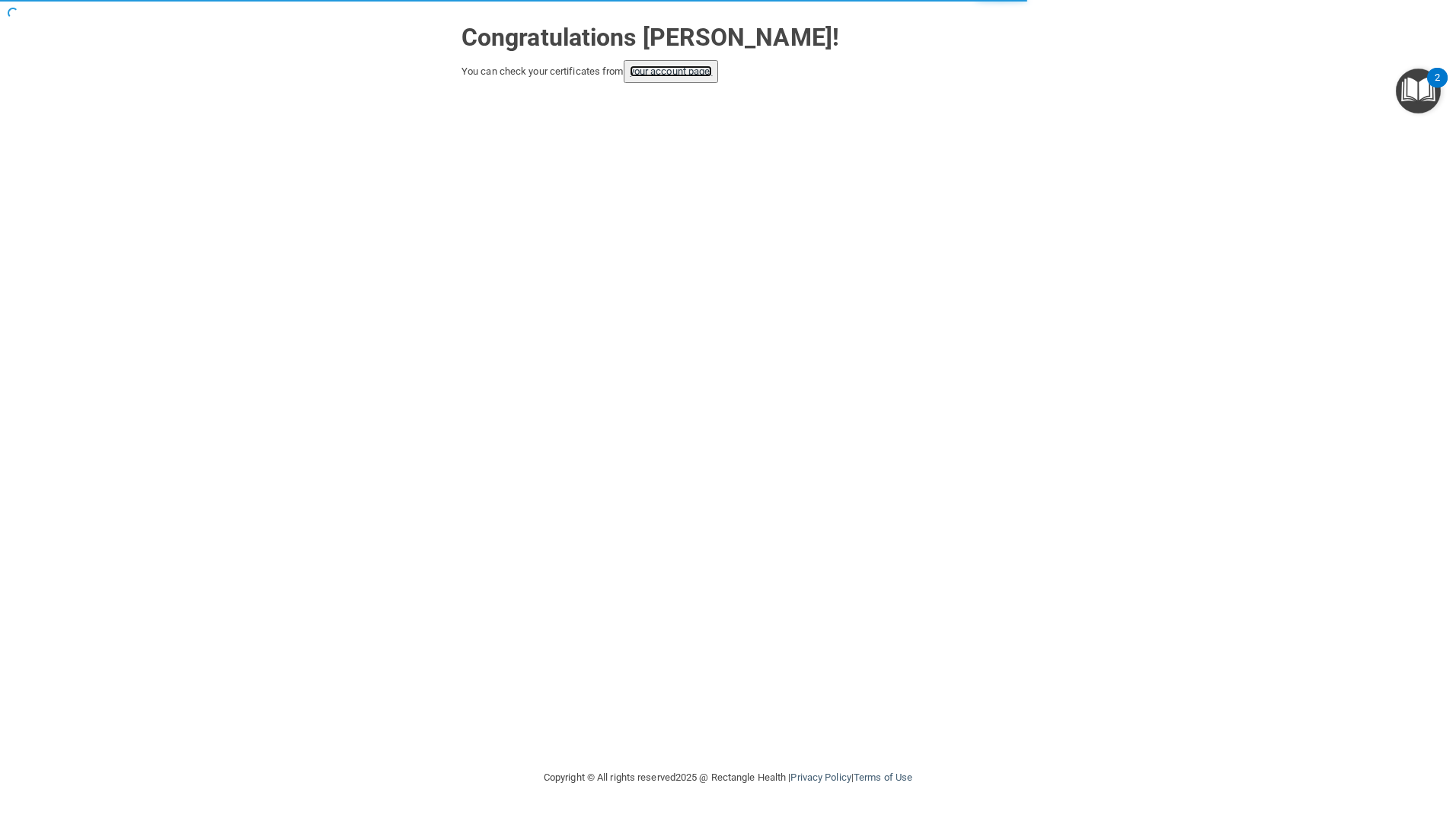
click at [684, 71] on link "your account page!" at bounding box center [671, 71] width 83 height 12
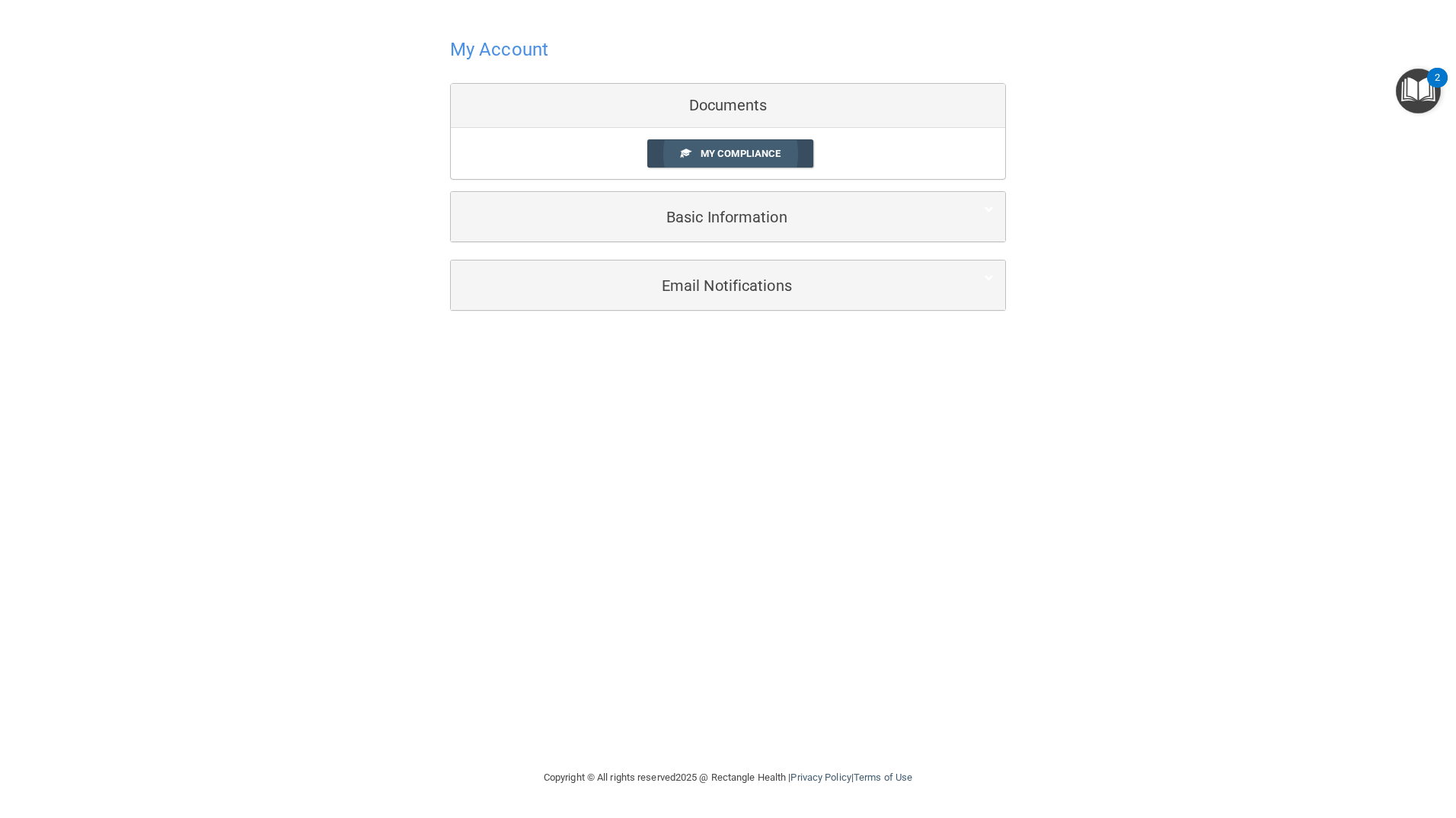
click at [698, 144] on link "My Compliance" at bounding box center [730, 153] width 167 height 28
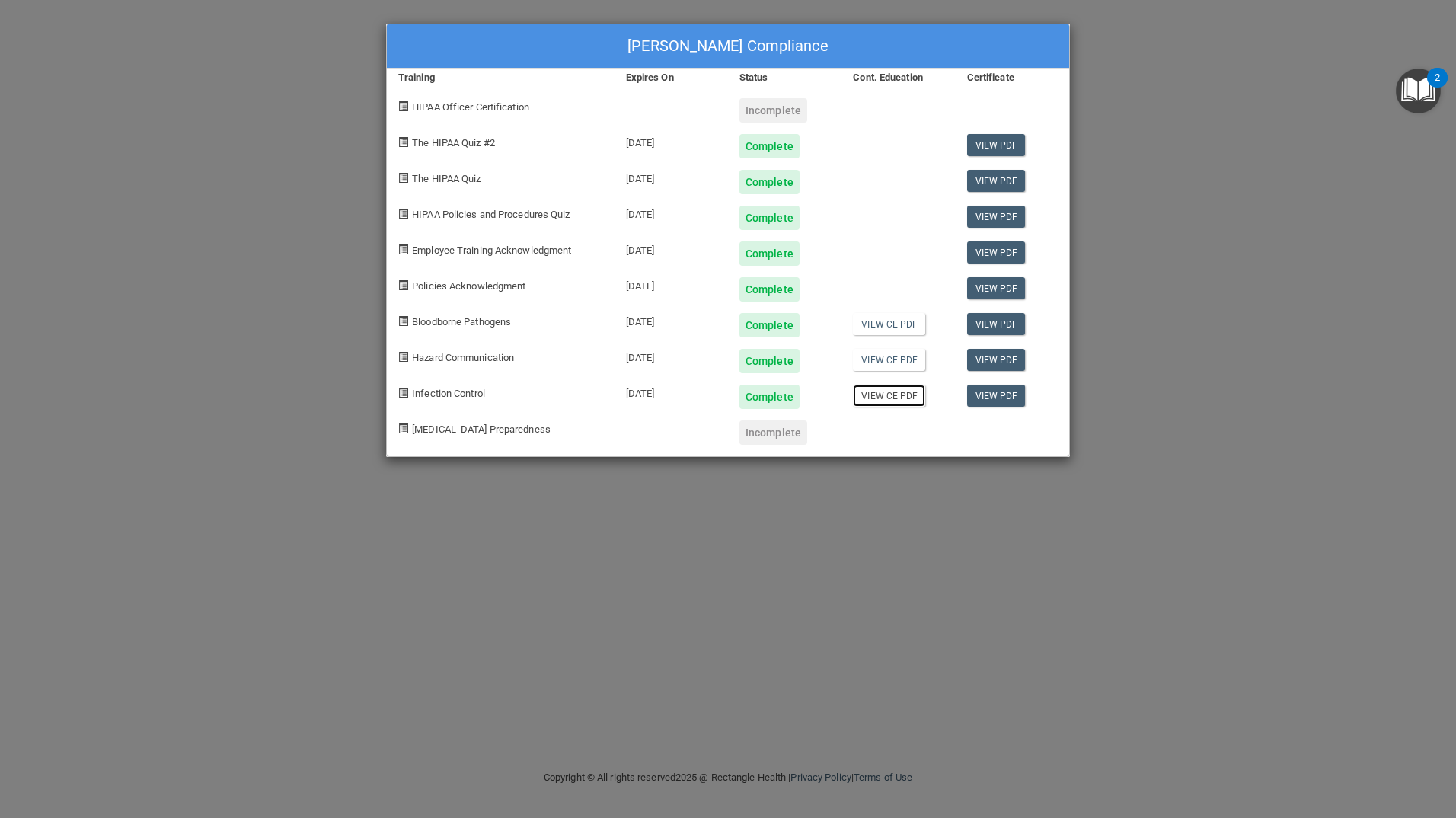
click at [868, 396] on link "View CE PDF" at bounding box center [889, 396] width 73 height 22
